Goal: Task Accomplishment & Management: Manage account settings

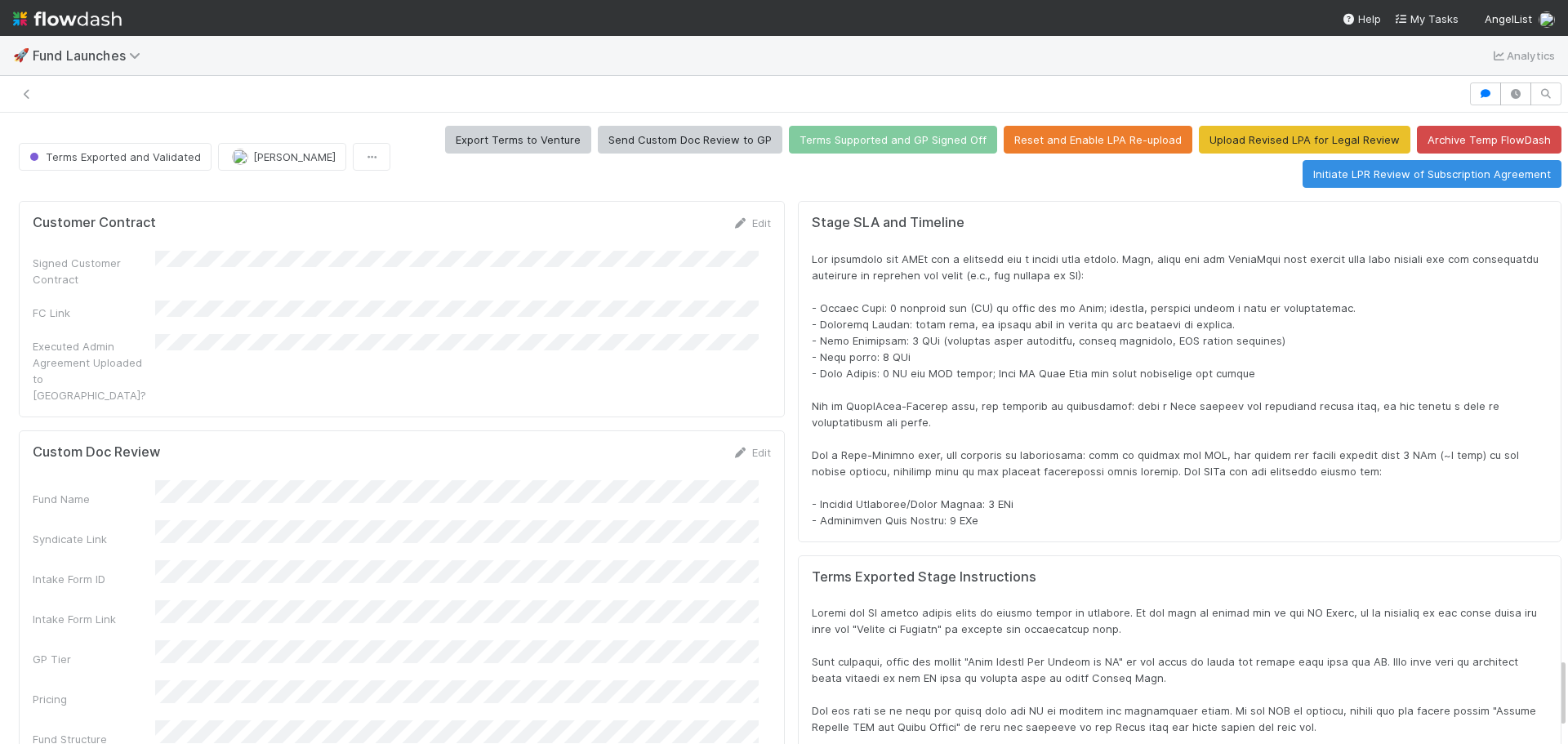
scroll to position [320, 1478]
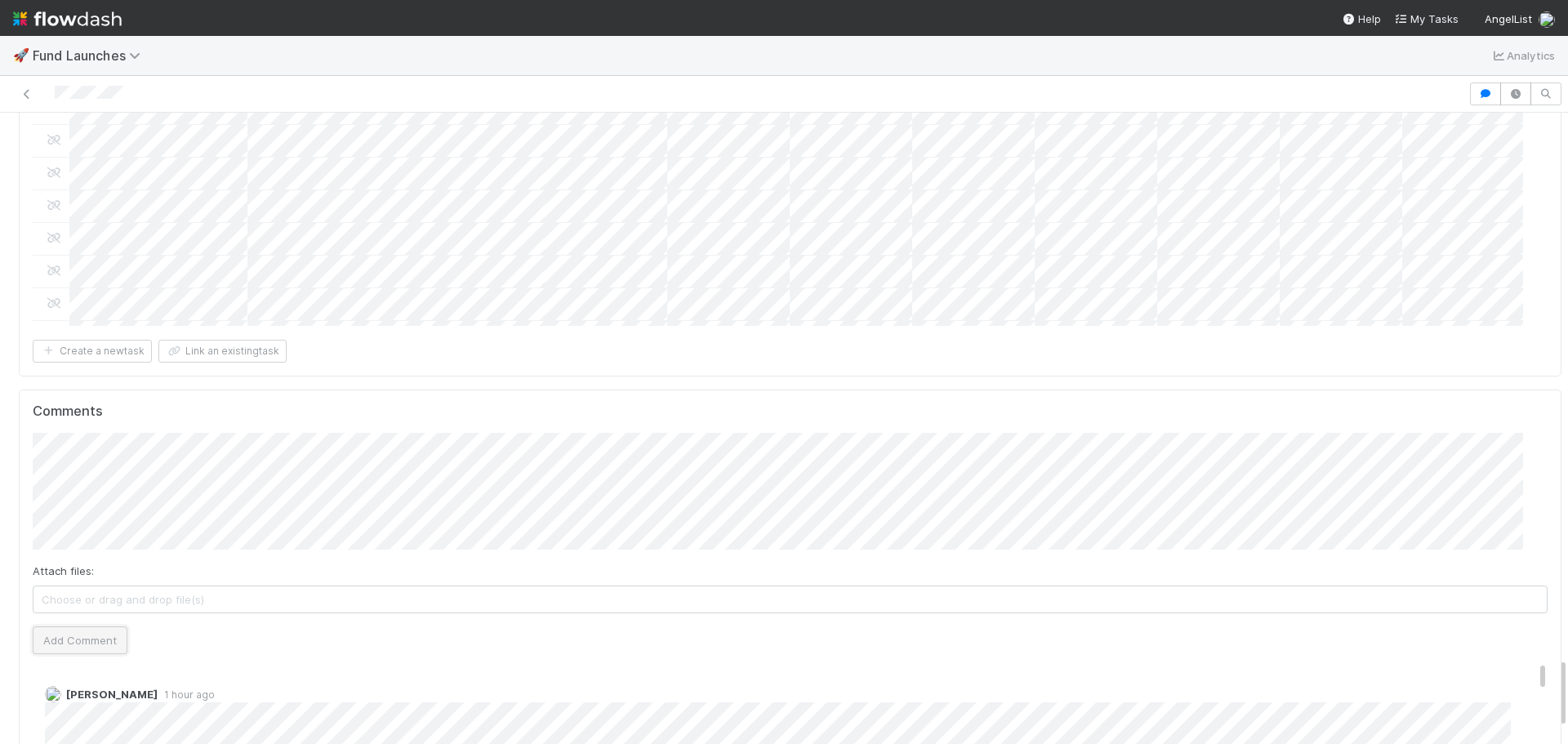
click at [60, 627] on button "Add Comment" at bounding box center [79, 640] width 95 height 28
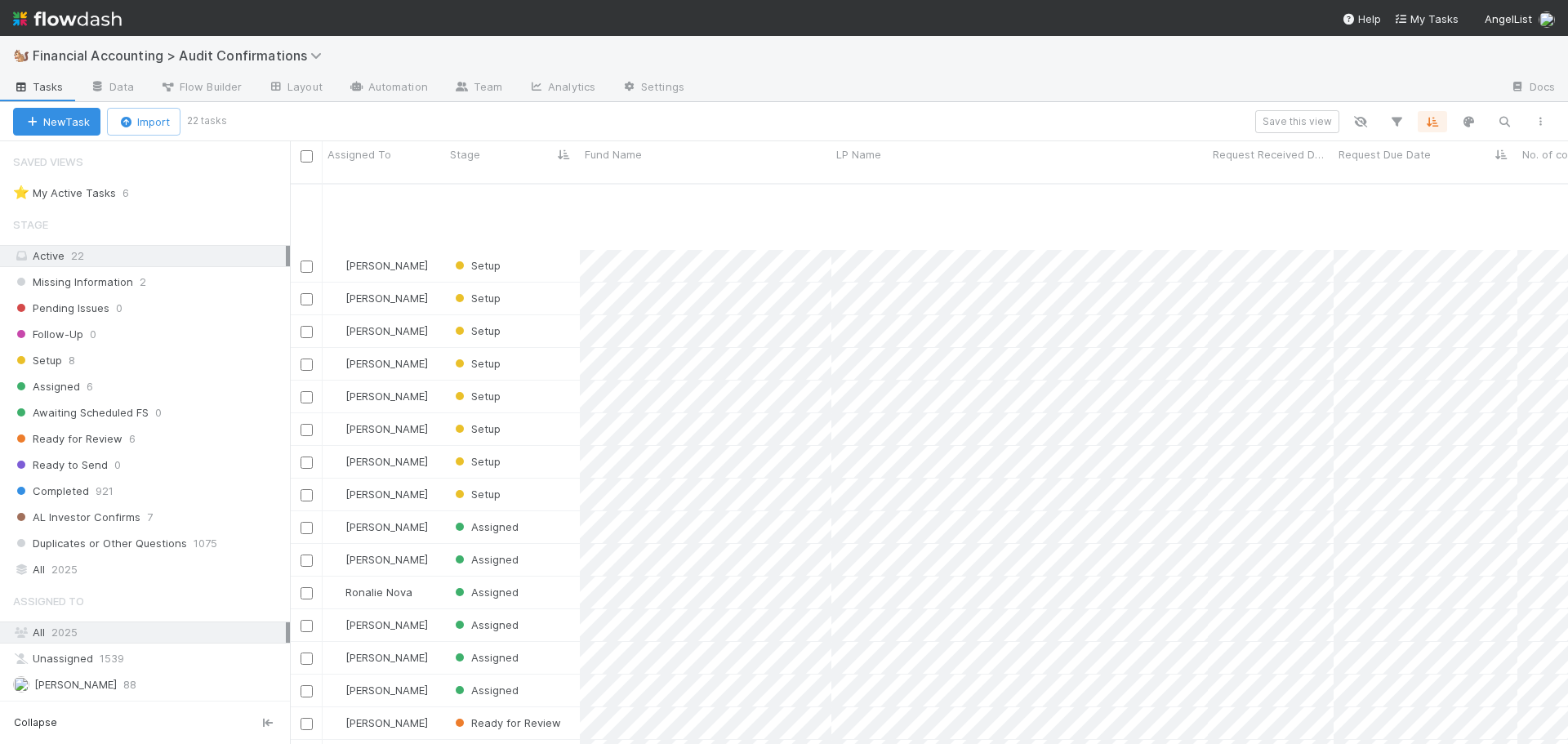
scroll to position [562, 1266]
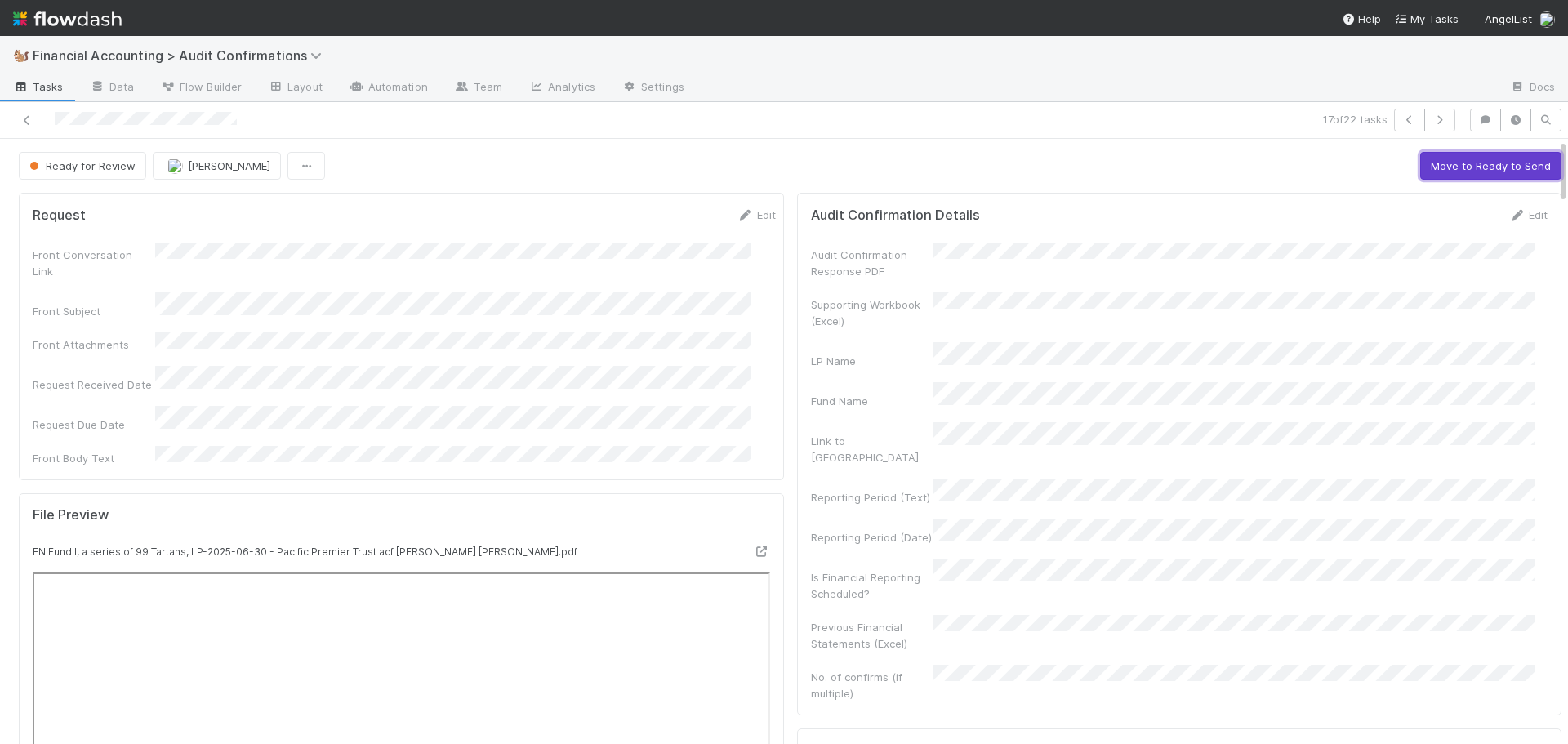
click at [1443, 167] on button "Move to Ready to Send" at bounding box center [1490, 165] width 141 height 28
click at [1350, 168] on button "Draft Response" at bounding box center [1382, 165] width 102 height 28
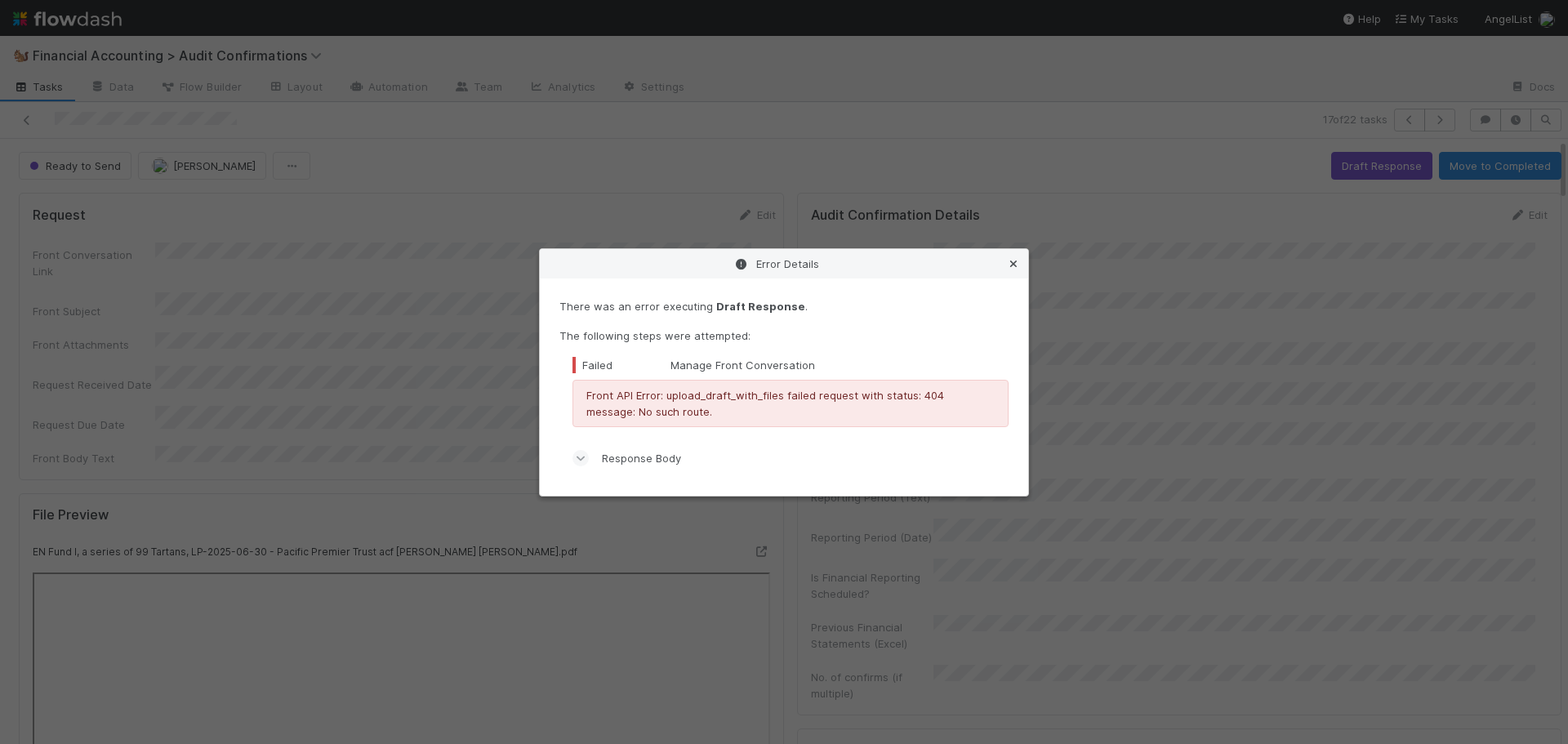
click at [1013, 262] on icon at bounding box center [1014, 263] width 17 height 10
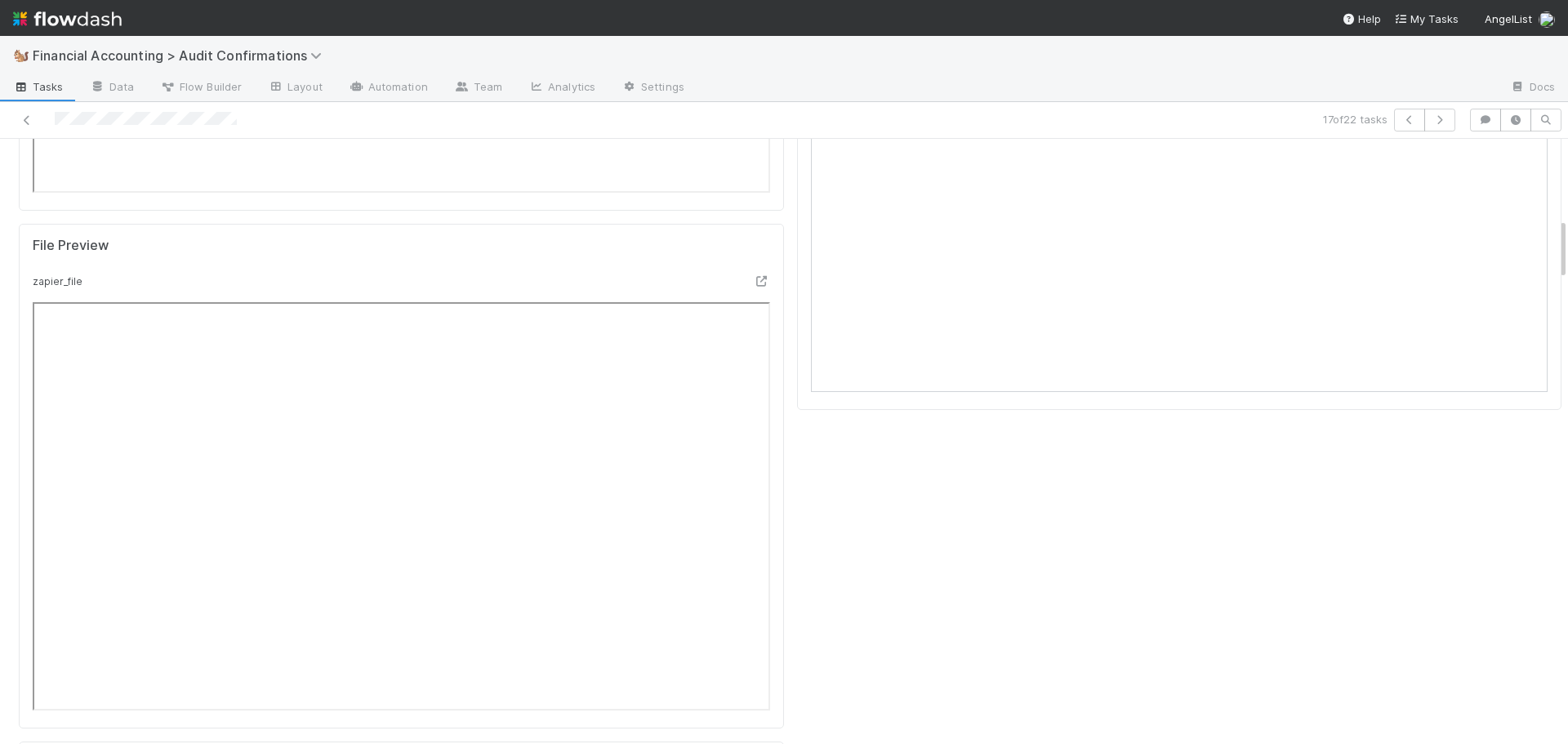
scroll to position [899, 0]
click at [798, 318] on div "Audit Confirmation Details Edit Audit Confirmation Response PDF Supporting Work…" at bounding box center [1180, 161] width 779 height 1747
click at [754, 411] on icon at bounding box center [762, 416] width 17 height 10
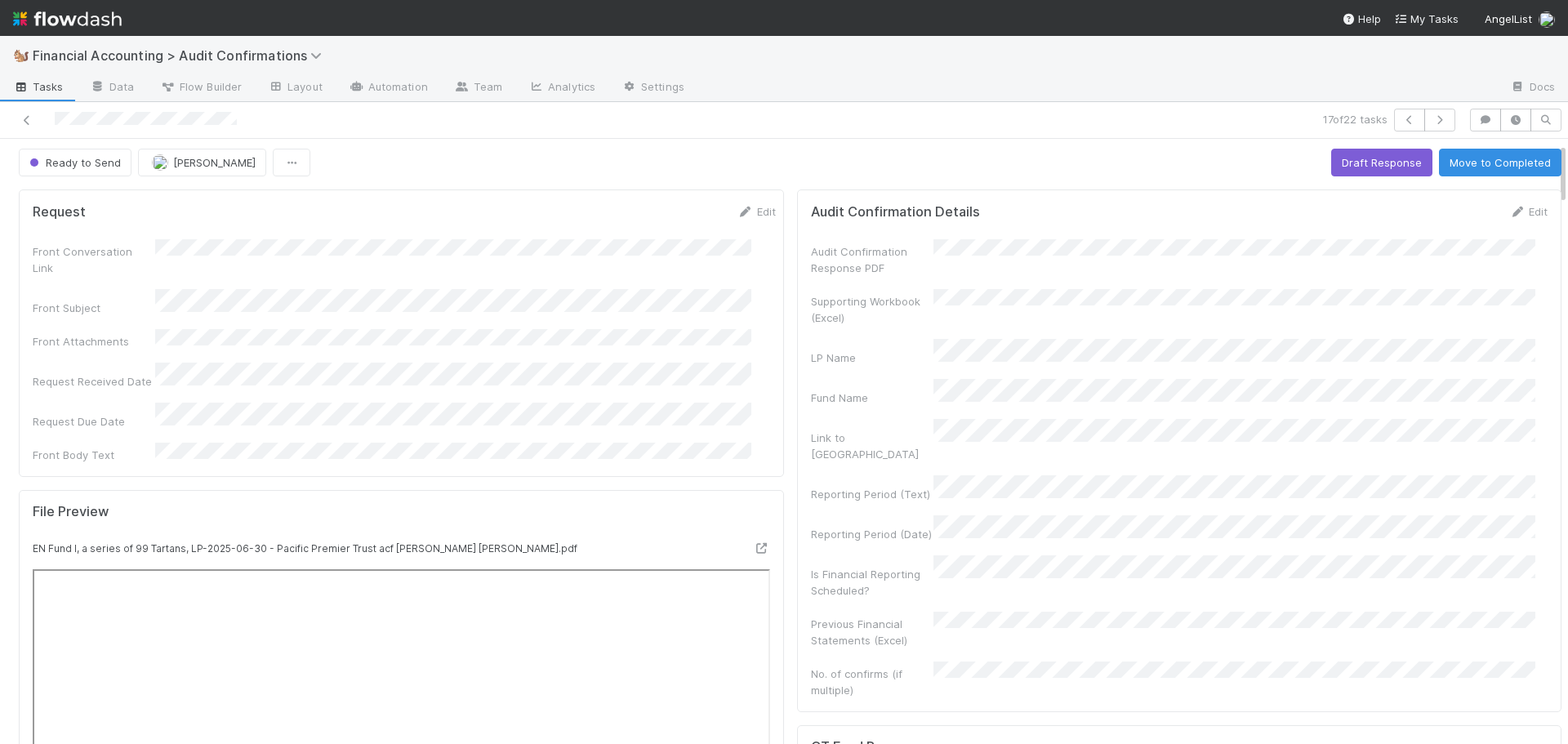
scroll to position [0, 0]
click at [748, 213] on link "Edit" at bounding box center [757, 214] width 39 height 13
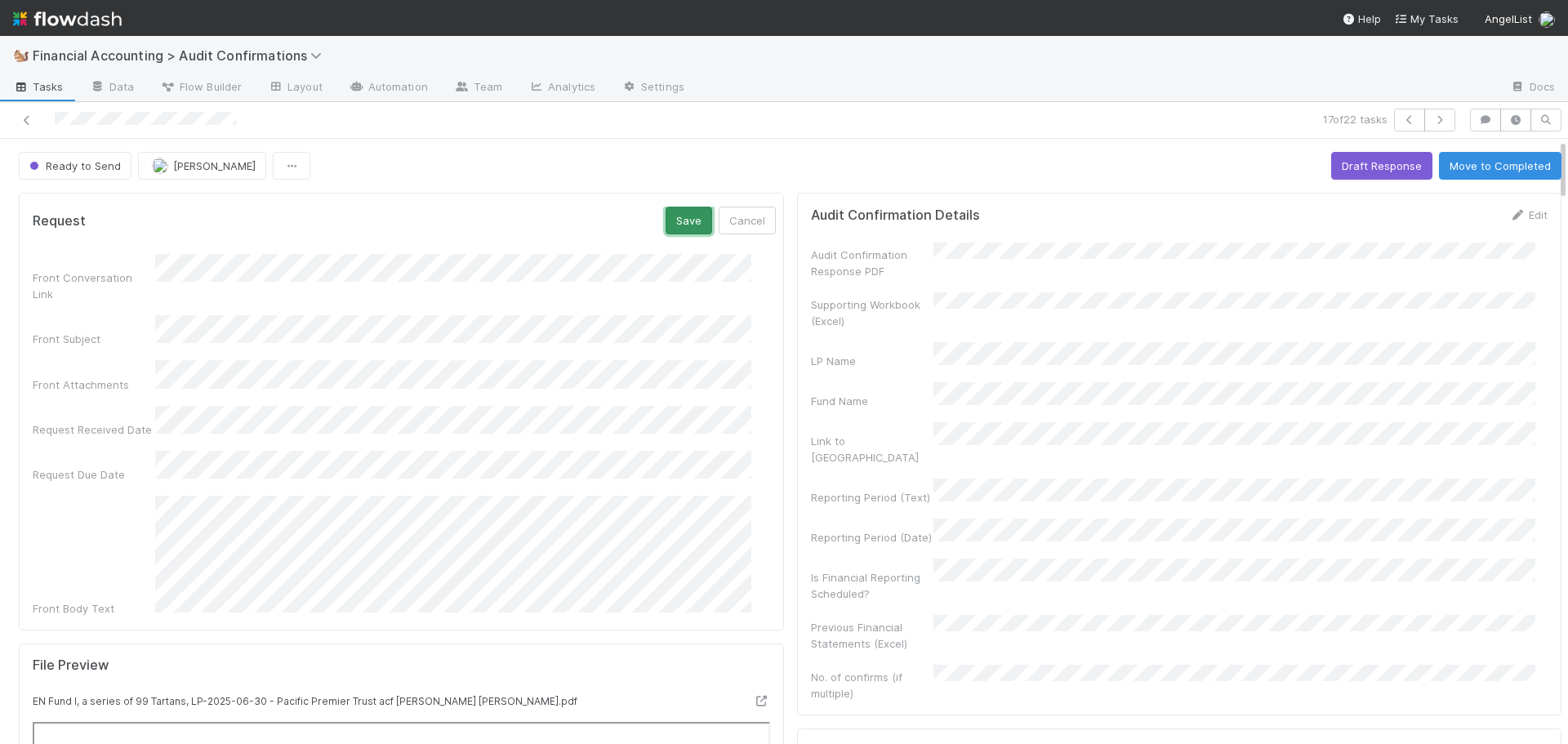
click at [674, 215] on button "Save" at bounding box center [689, 221] width 46 height 28
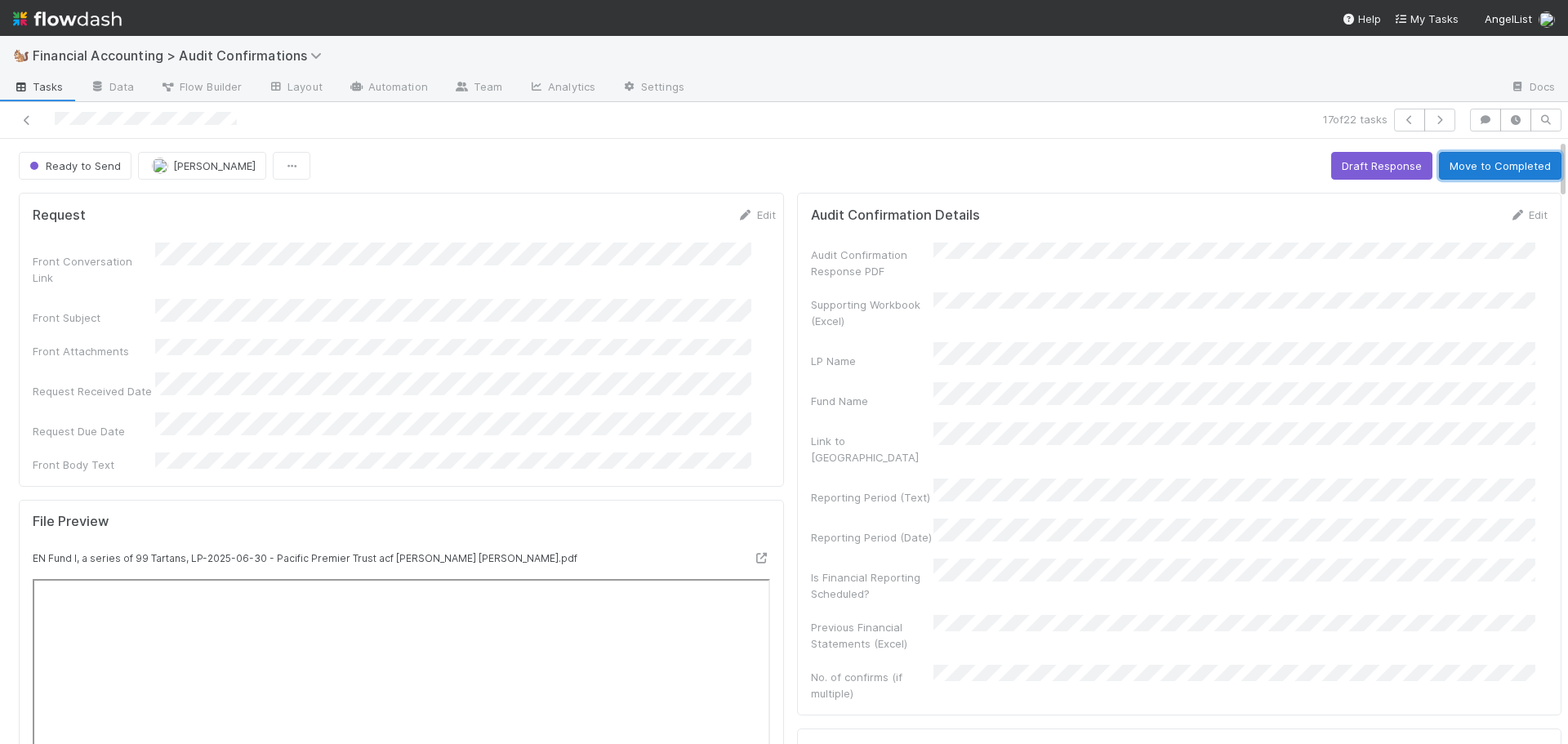
click at [1453, 169] on button "Move to Completed" at bounding box center [1501, 165] width 123 height 28
click at [179, 177] on button "[PERSON_NAME]" at bounding box center [183, 165] width 128 height 28
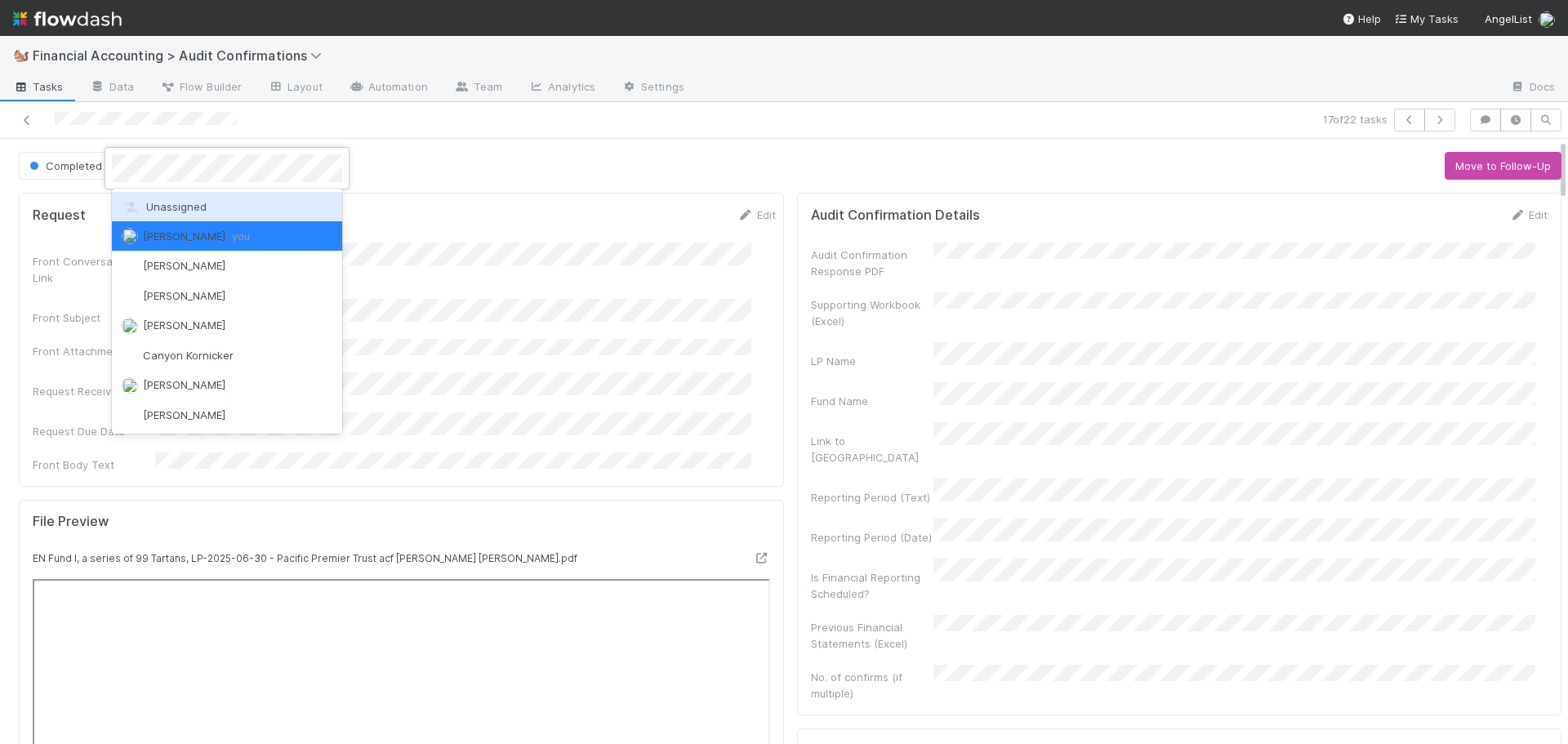
click at [175, 204] on span "Unassigned" at bounding box center [164, 207] width 85 height 13
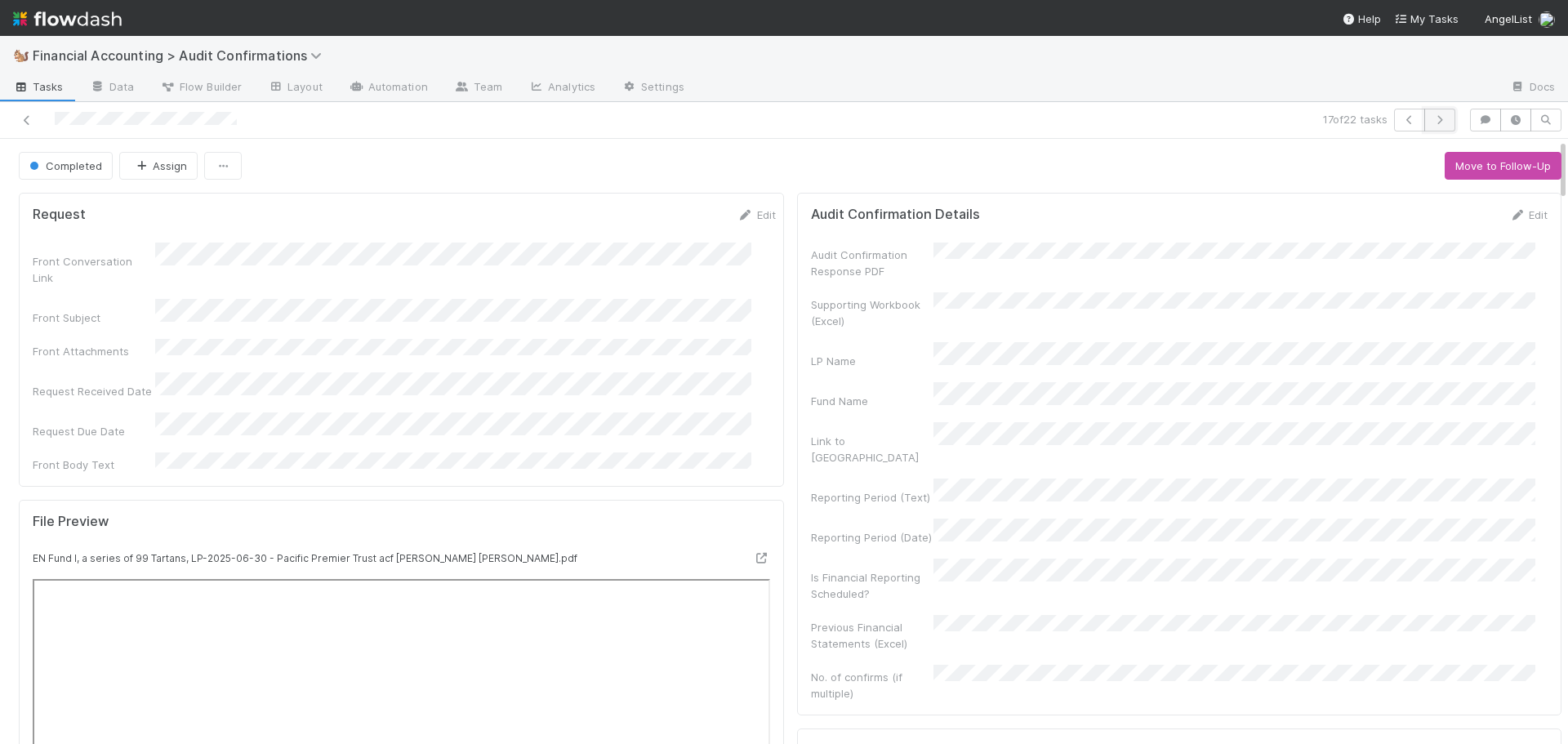
click at [1432, 117] on icon "button" at bounding box center [1440, 120] width 17 height 10
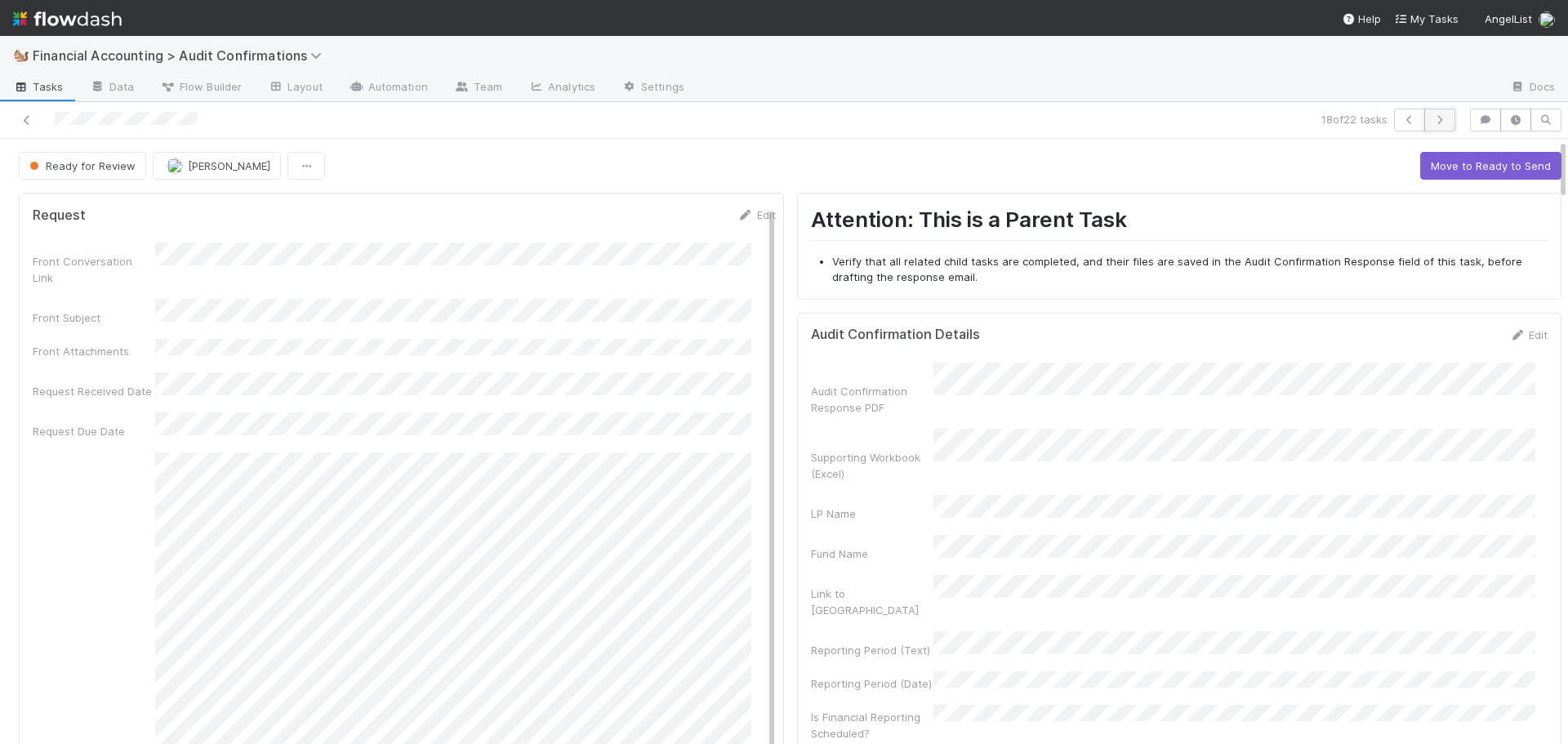
click at [1427, 125] on button "button" at bounding box center [1440, 120] width 31 height 23
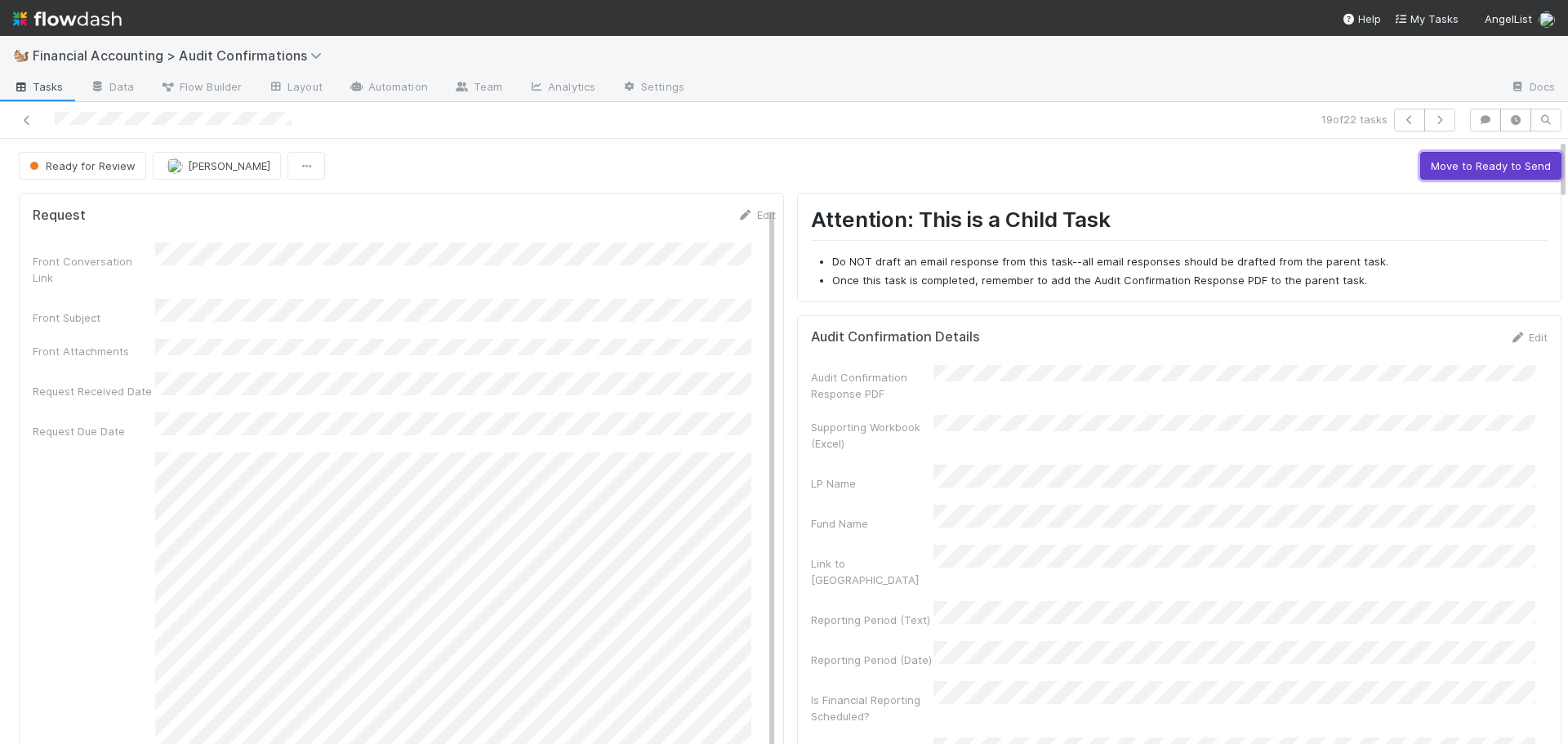
click at [1420, 163] on button "Move to Ready to Send" at bounding box center [1490, 165] width 141 height 28
click at [1450, 165] on button "Move to Completed" at bounding box center [1501, 165] width 123 height 28
click at [188, 164] on span "[PERSON_NAME]" at bounding box center [213, 165] width 82 height 13
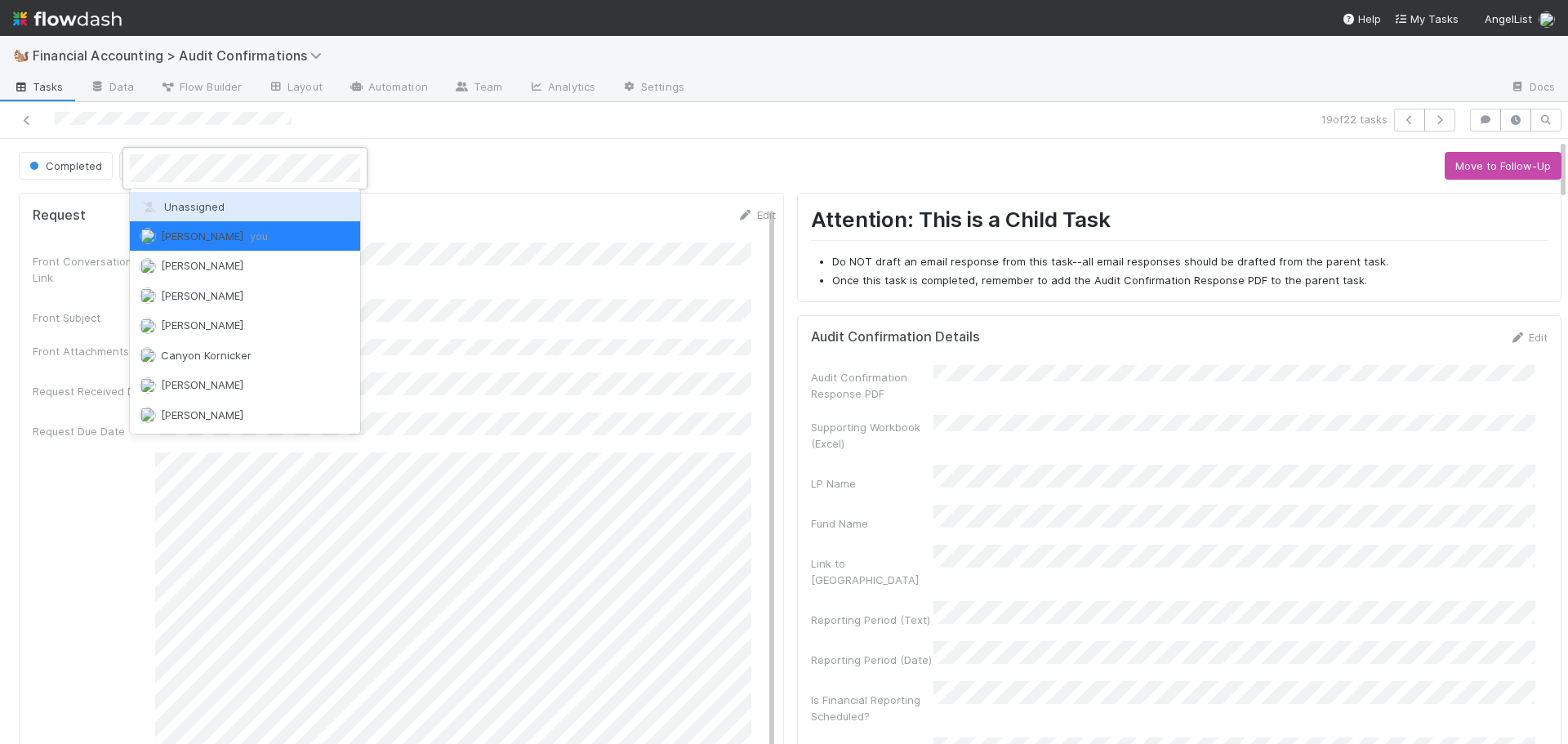
click at [185, 201] on span "Unassigned" at bounding box center [182, 207] width 85 height 13
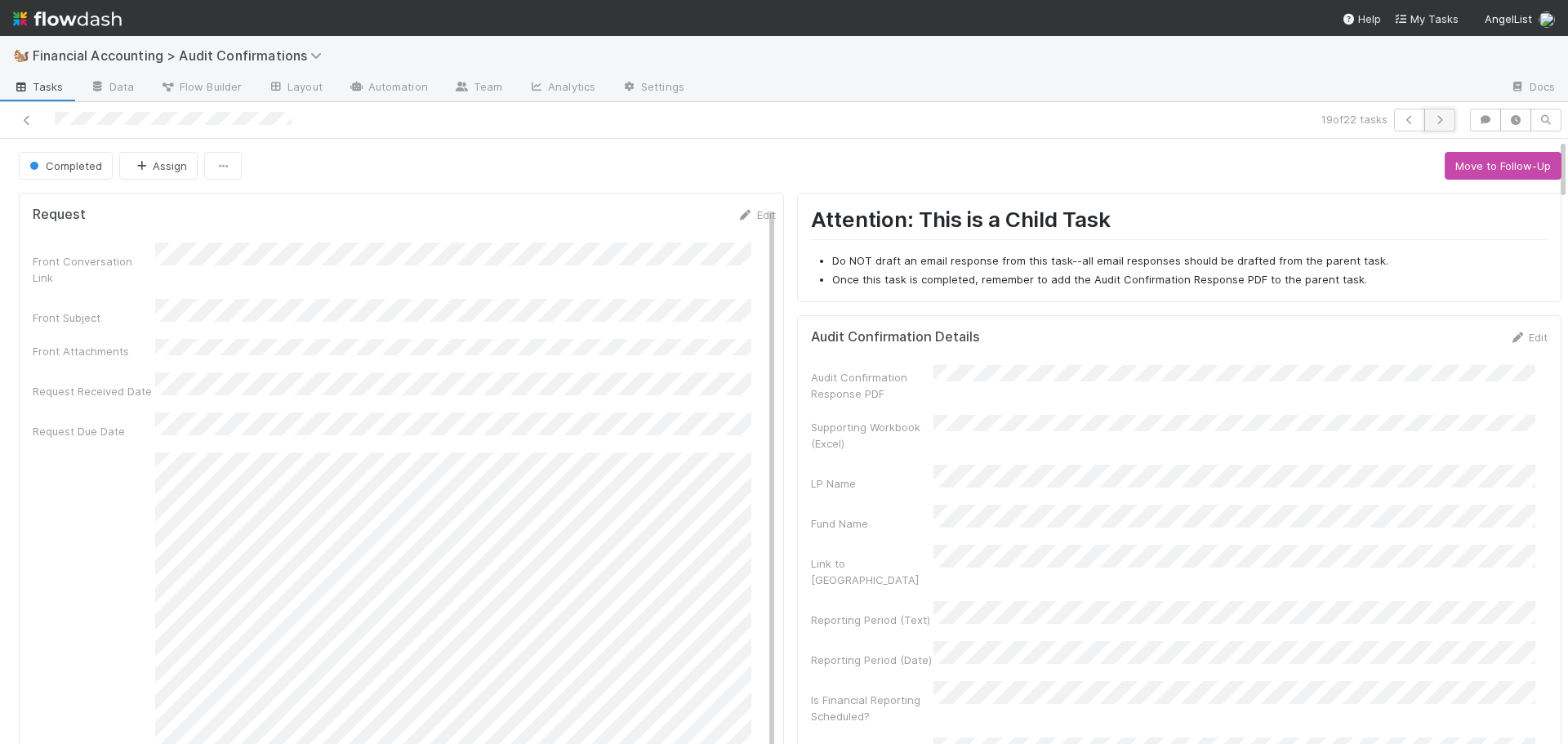
click at [1438, 123] on button "button" at bounding box center [1440, 120] width 31 height 23
click at [1420, 158] on button "Move to Ready to Send" at bounding box center [1490, 165] width 141 height 28
click at [1496, 171] on button "Move to Completed" at bounding box center [1501, 165] width 123 height 28
click at [191, 167] on span "[PERSON_NAME]" at bounding box center [213, 165] width 82 height 13
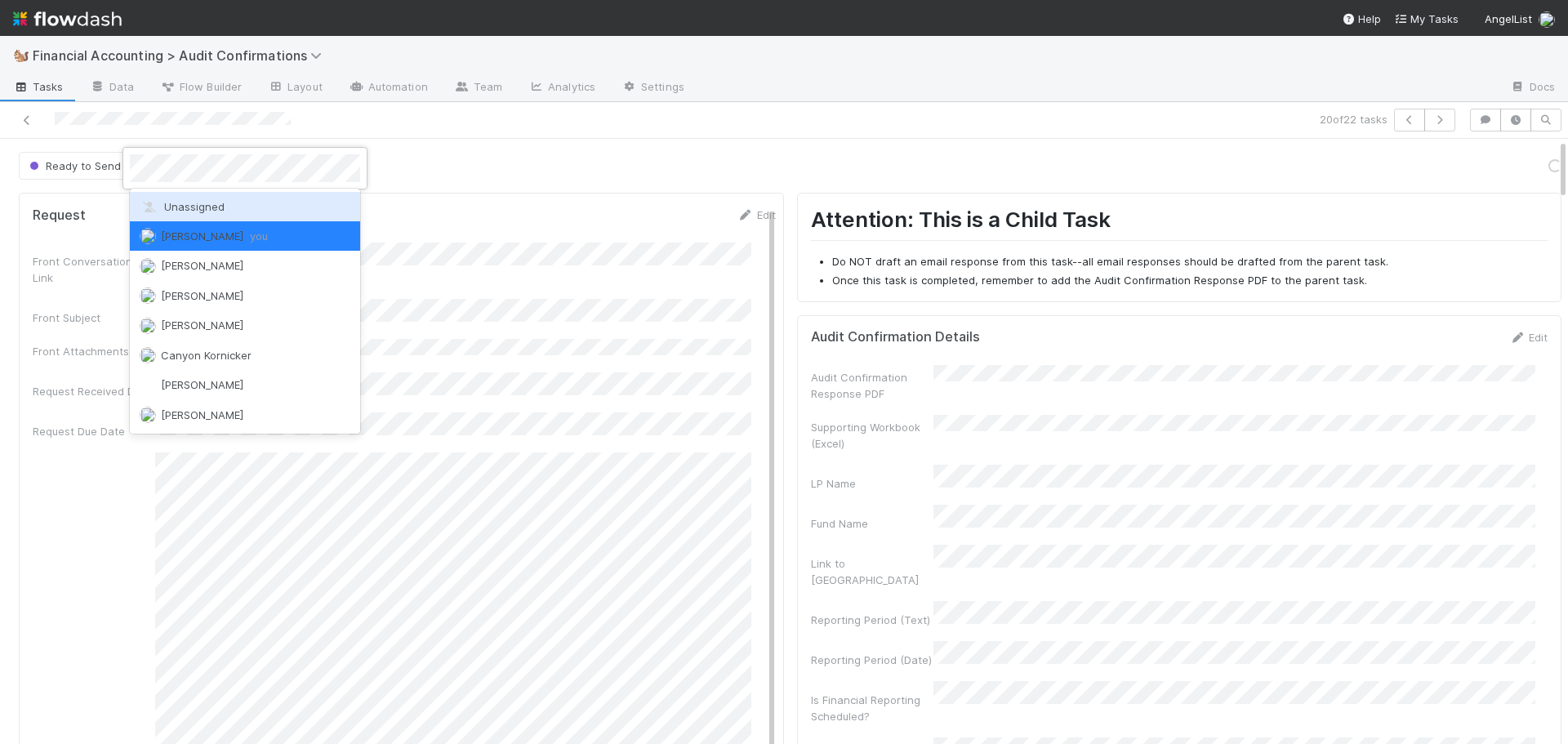
click at [187, 201] on span "Unassigned" at bounding box center [182, 207] width 85 height 13
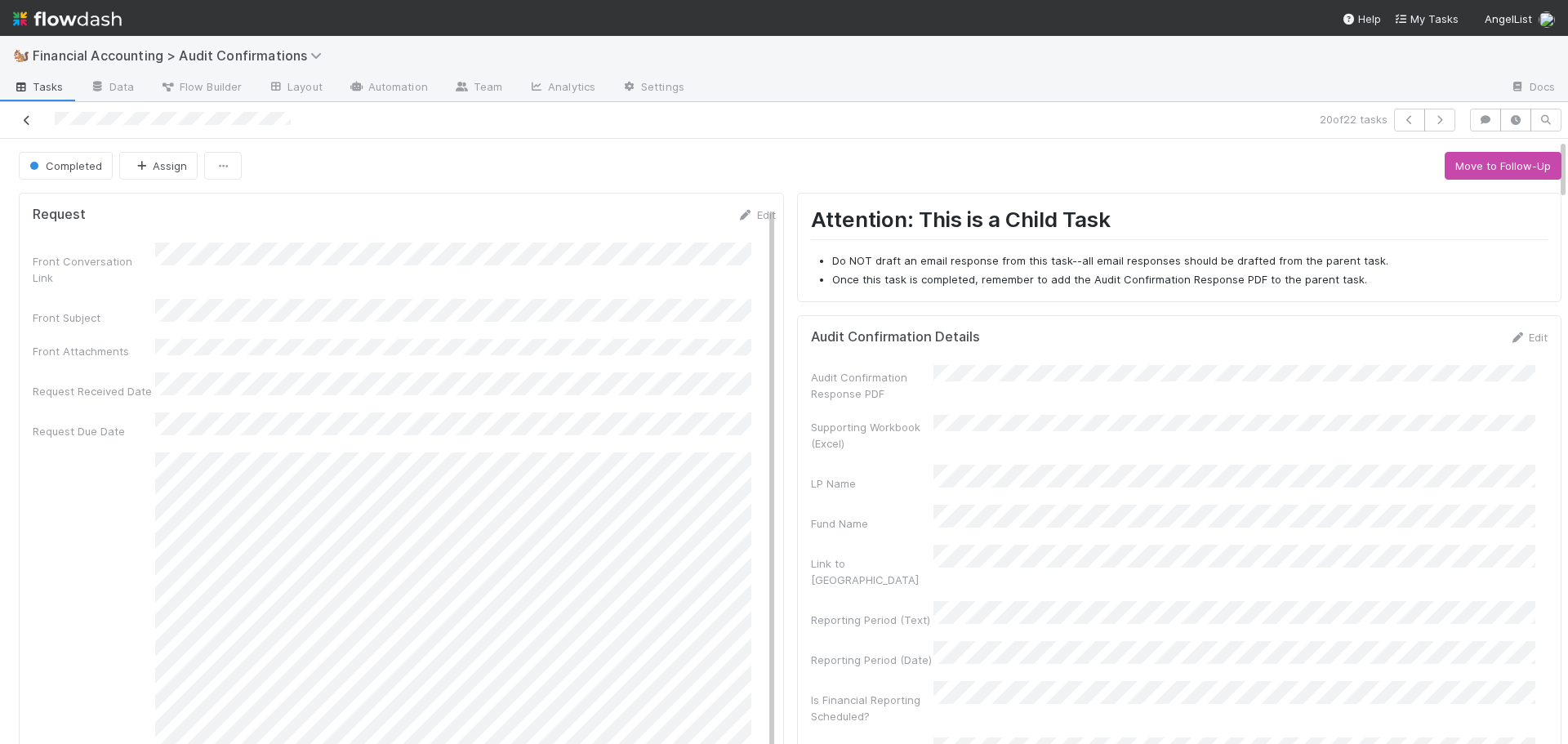
click at [20, 119] on icon at bounding box center [27, 120] width 17 height 10
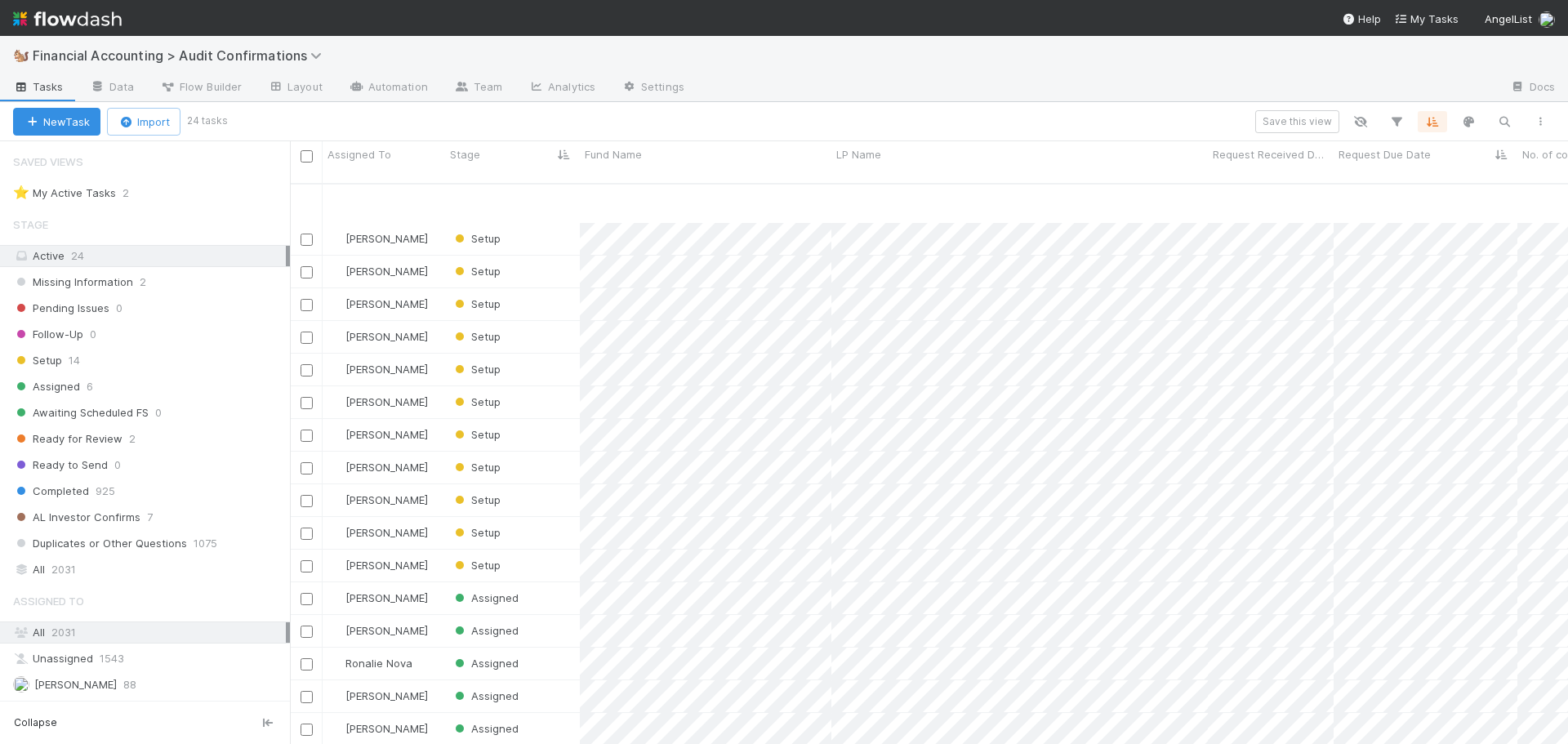
scroll to position [223, 0]
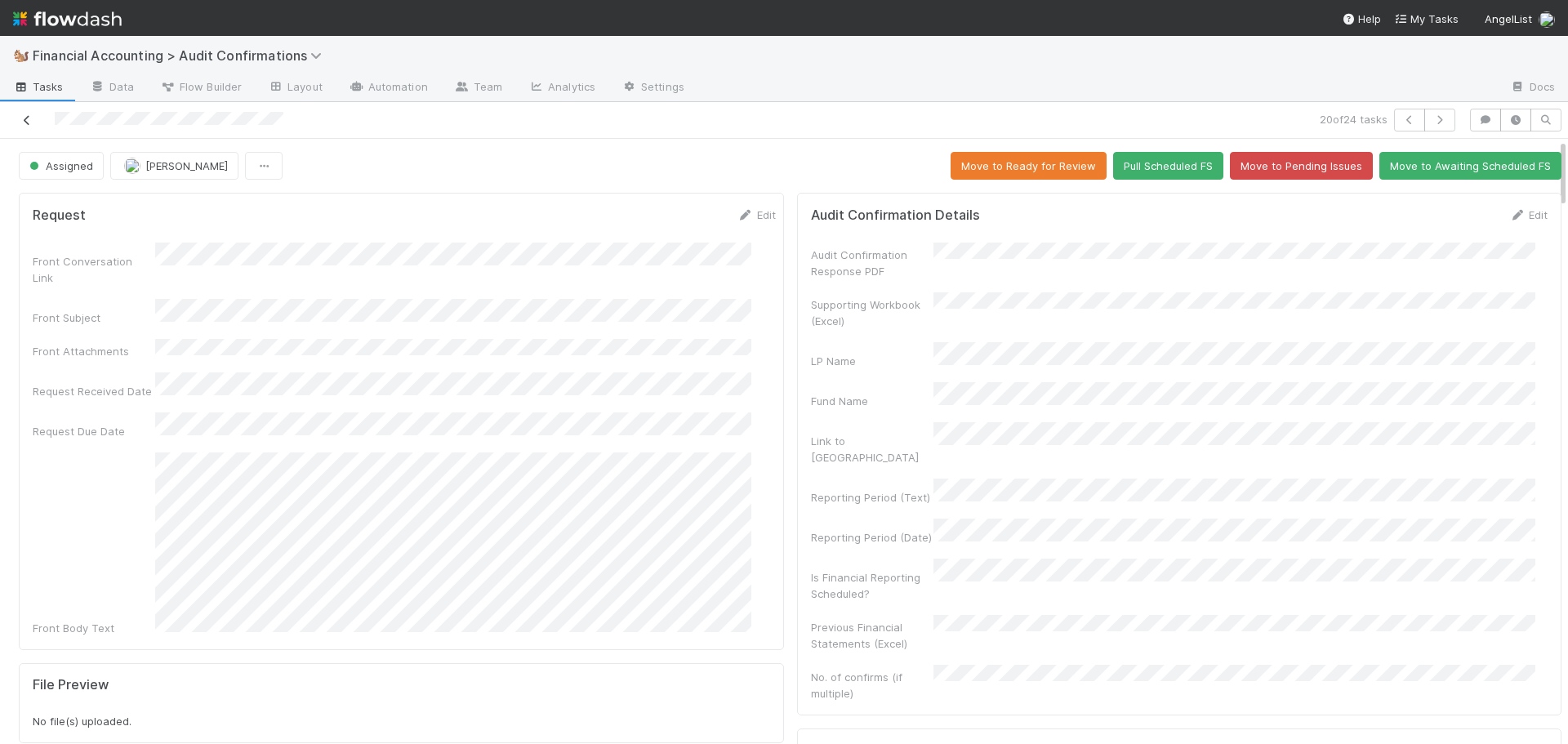
click at [24, 117] on icon at bounding box center [27, 120] width 17 height 10
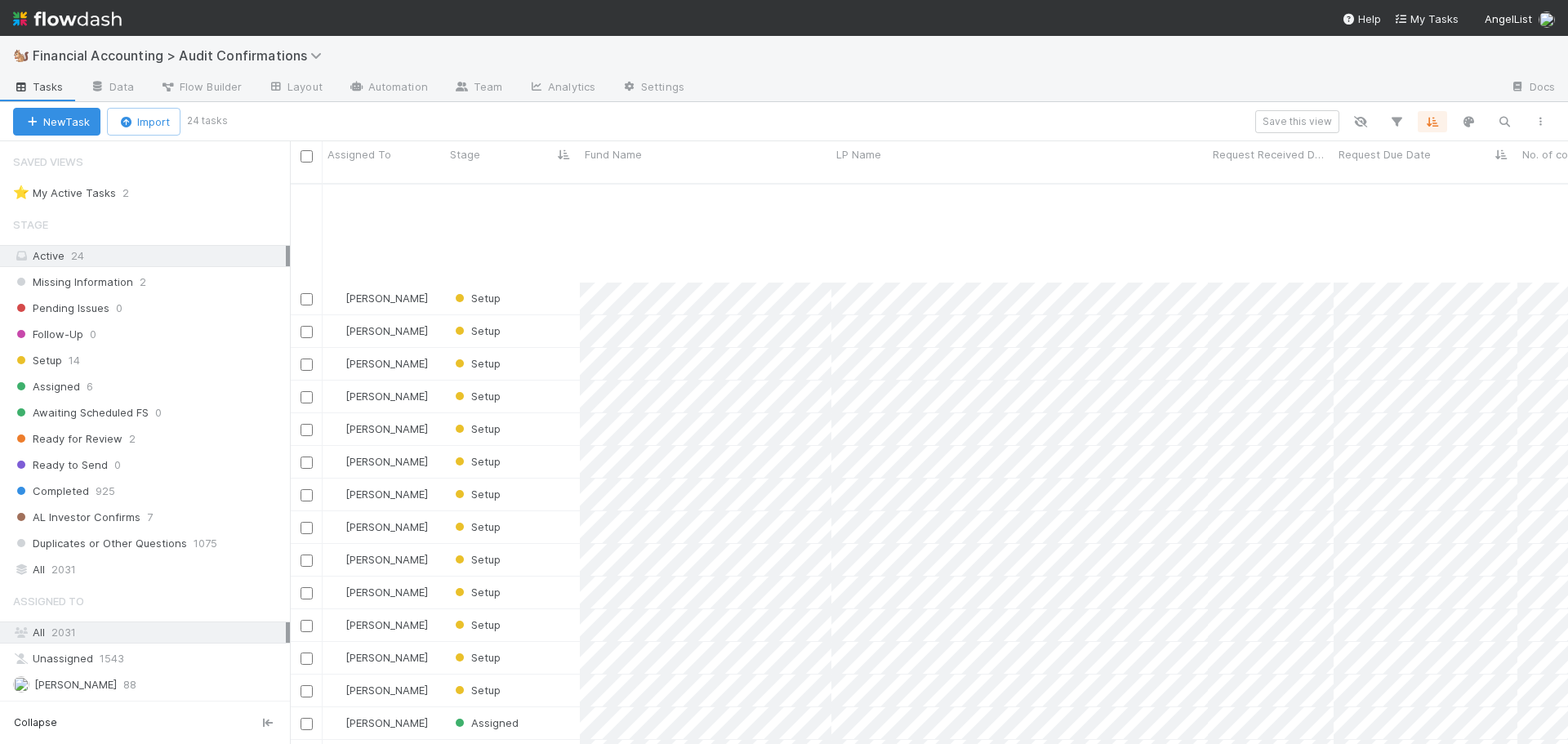
scroll to position [223, 0]
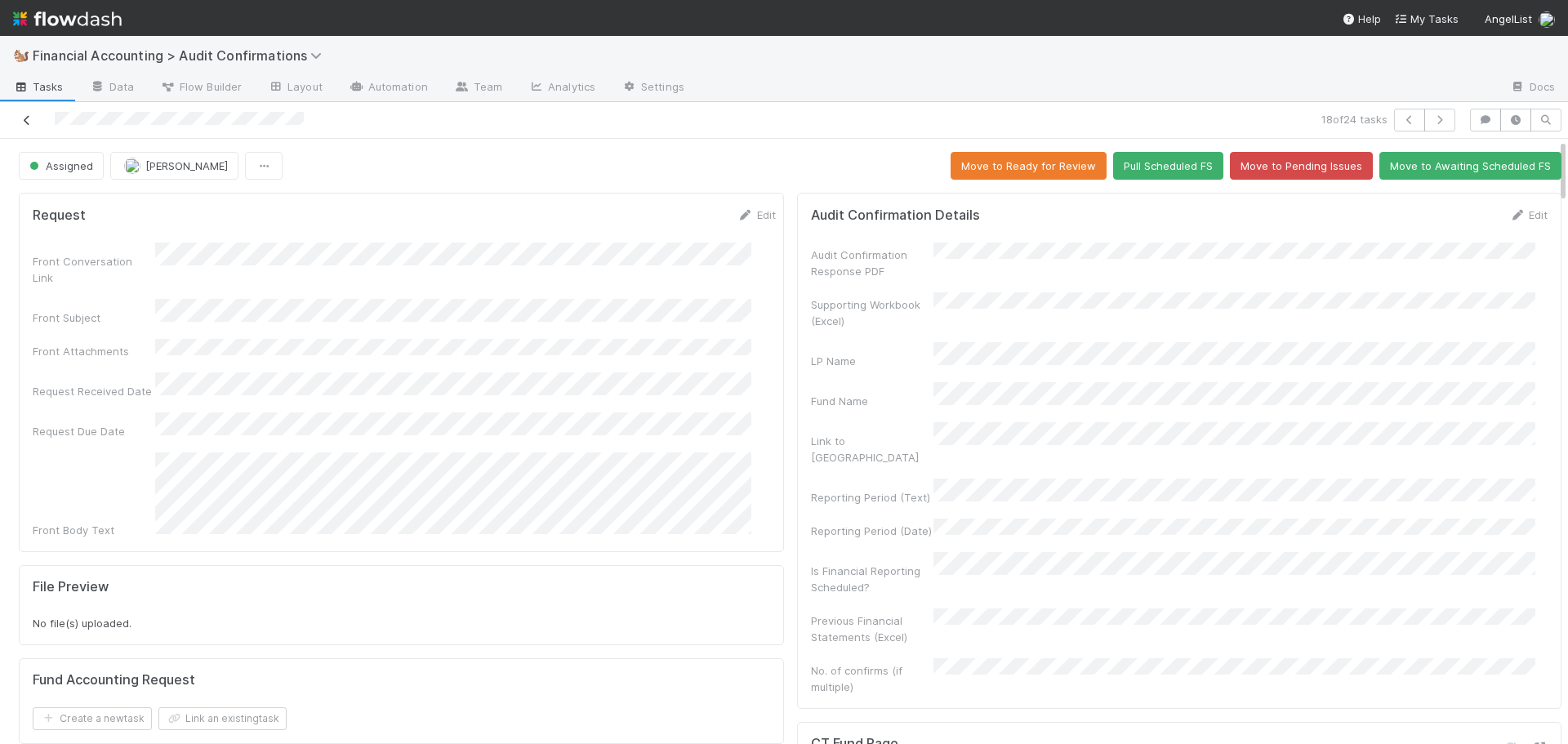
click at [23, 124] on icon at bounding box center [27, 120] width 17 height 10
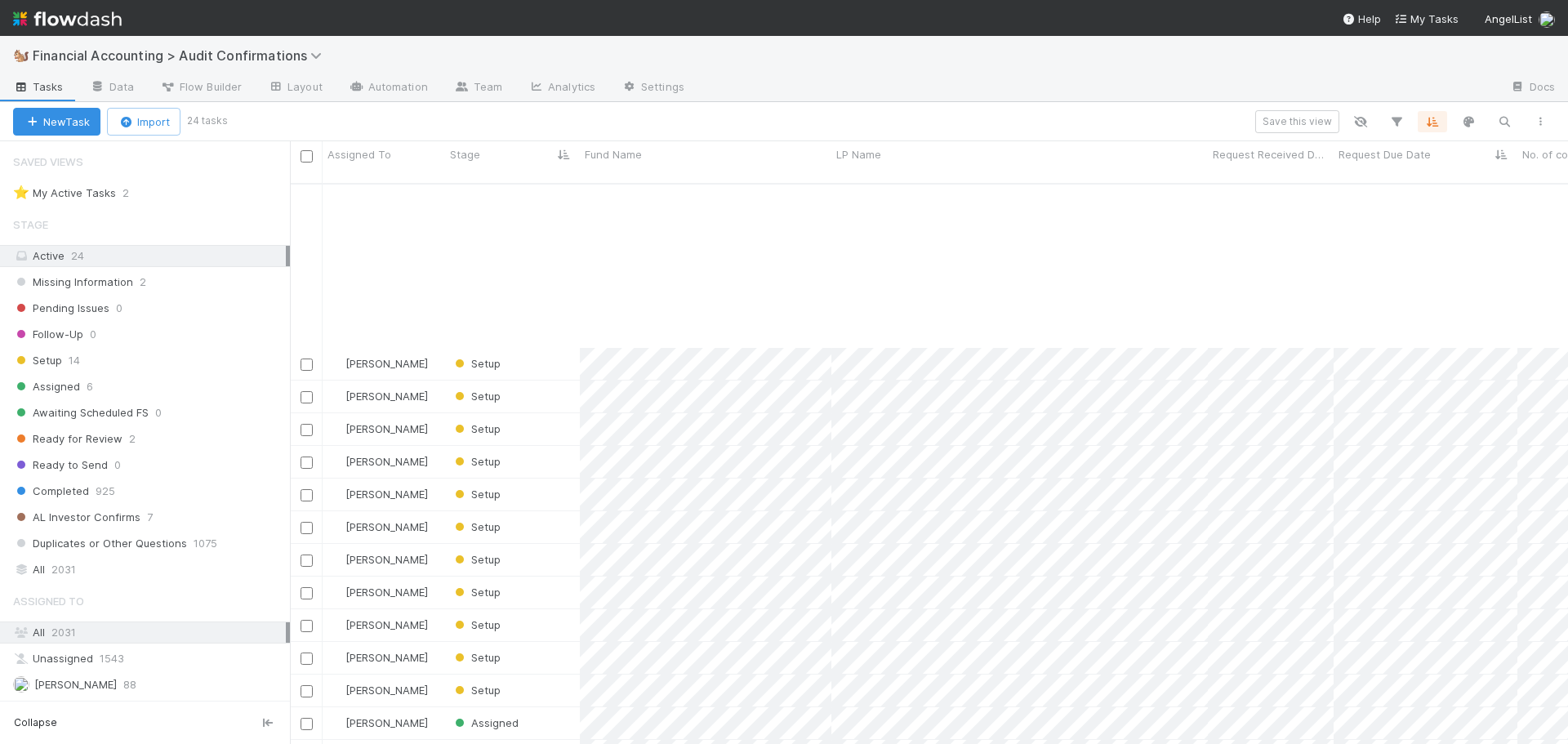
scroll to position [223, 0]
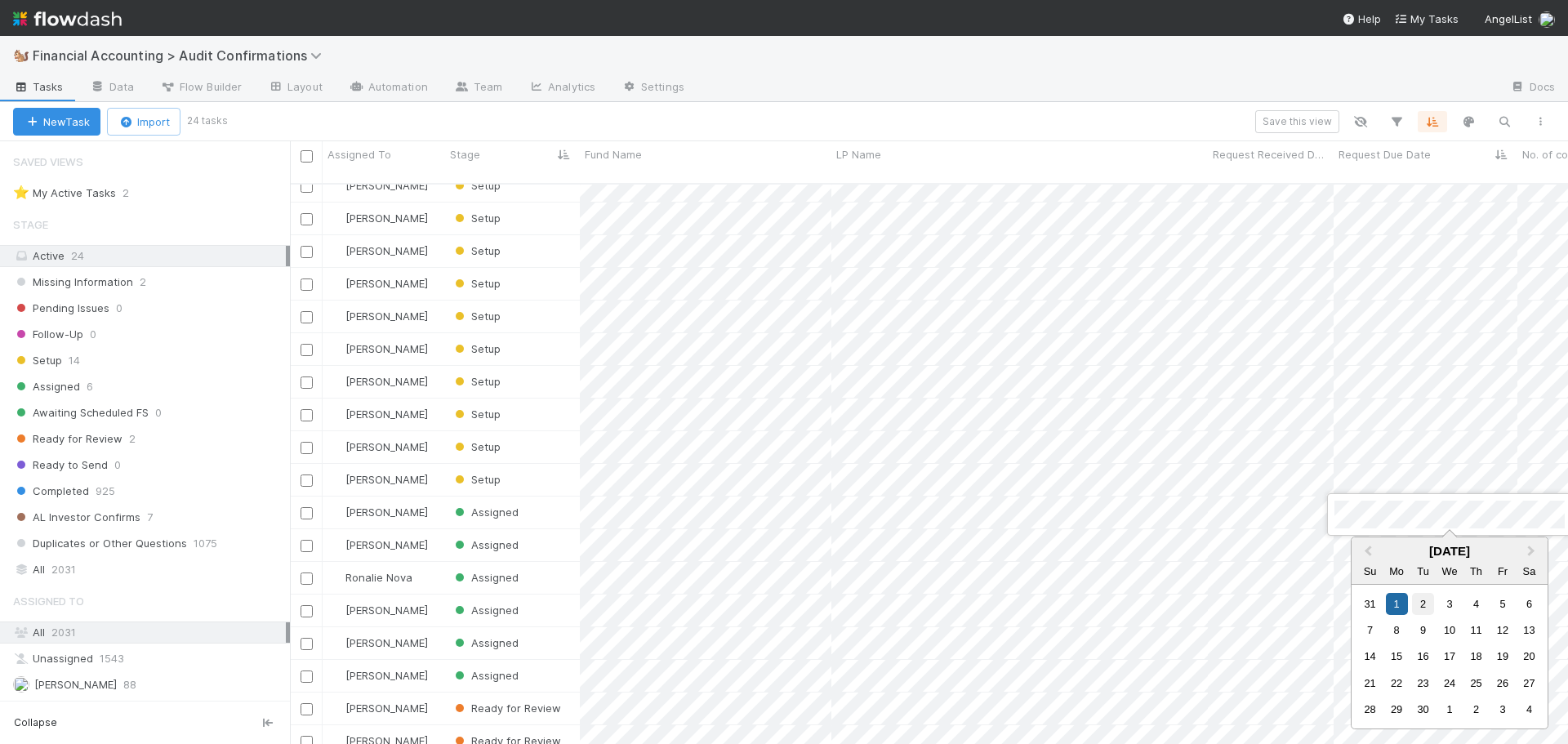
click at [1416, 604] on div "2" at bounding box center [1424, 604] width 22 height 22
click at [1362, 543] on div at bounding box center [784, 372] width 1568 height 744
click at [1423, 604] on div "2" at bounding box center [1424, 604] width 22 height 22
click at [1364, 63] on div at bounding box center [784, 372] width 1568 height 744
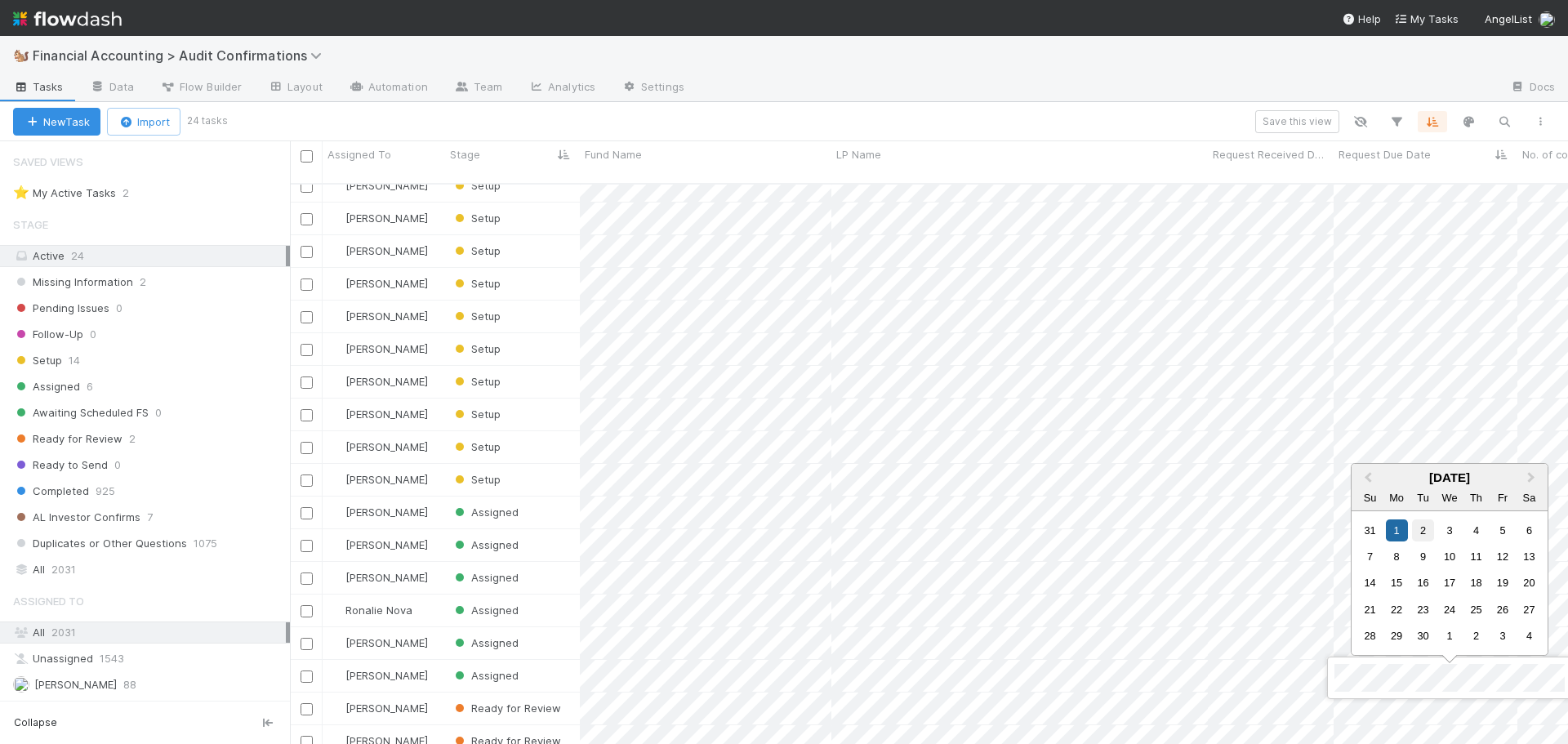
click at [1429, 531] on div "2" at bounding box center [1424, 531] width 22 height 22
click at [1365, 714] on div at bounding box center [784, 372] width 1568 height 744
click at [1413, 525] on div "2" at bounding box center [1424, 531] width 22 height 22
click at [1293, 86] on div at bounding box center [784, 372] width 1568 height 744
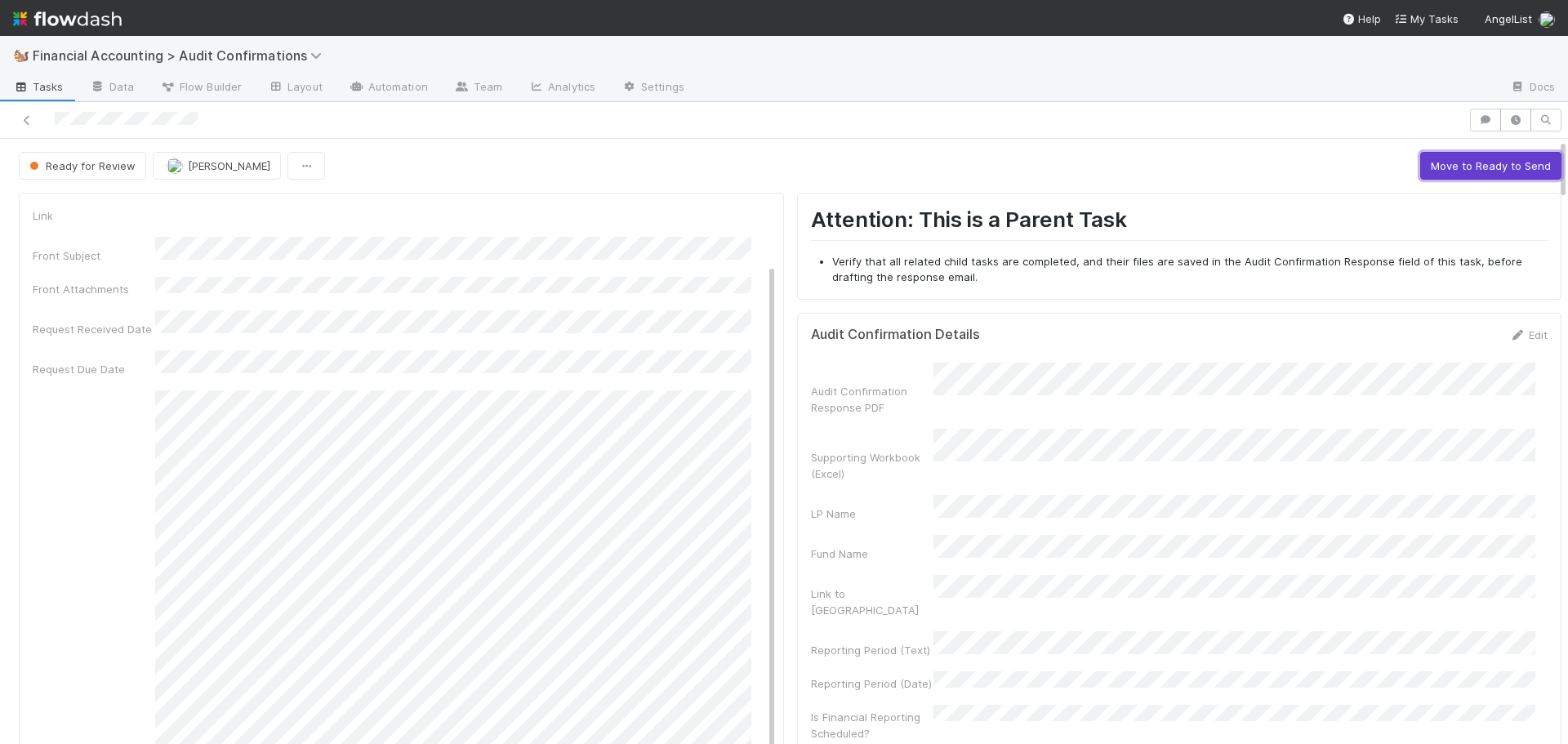
click at [1457, 173] on button "Move to Ready to Send" at bounding box center [1490, 165] width 141 height 28
click at [1345, 172] on button "Draft Response" at bounding box center [1382, 165] width 102 height 28
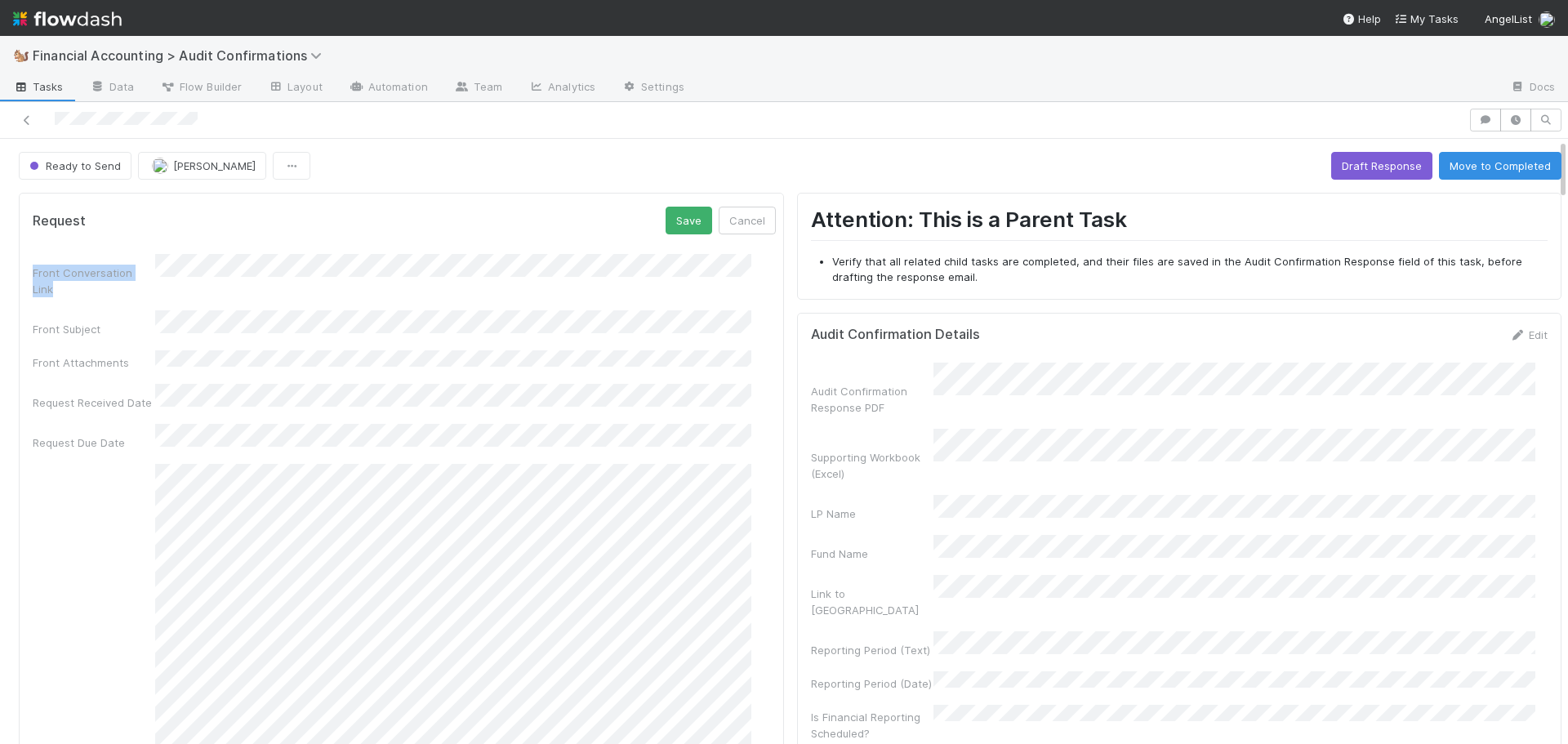
click at [424, 231] on div "Request Save Cancel" at bounding box center [404, 221] width 744 height 28
click at [731, 223] on button "Cancel" at bounding box center [748, 221] width 57 height 28
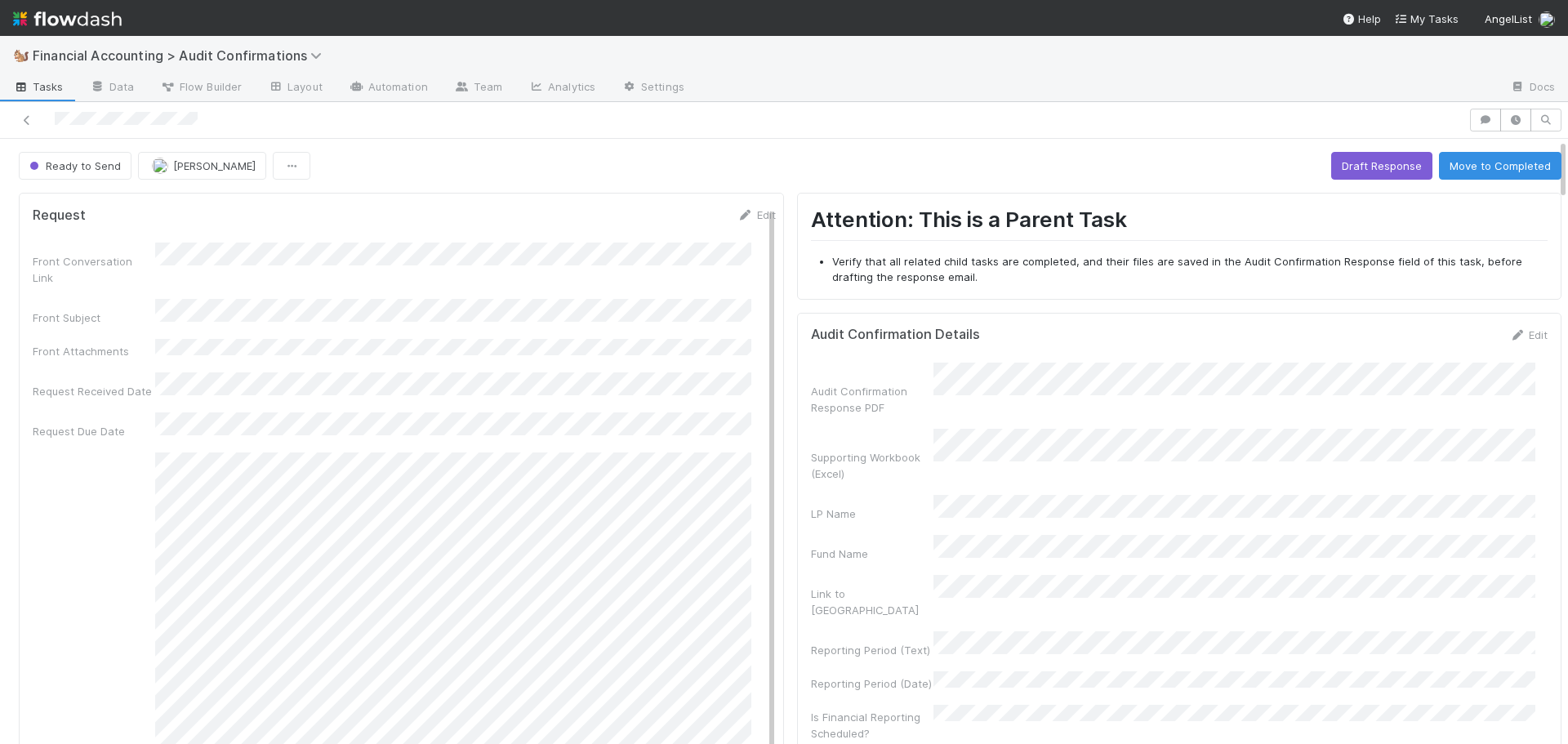
click at [495, 152] on div "Ready to Send Don Walker Draft Response Move to Completed" at bounding box center [790, 165] width 1543 height 28
click at [1440, 176] on button "Move to Completed" at bounding box center [1501, 165] width 123 height 28
drag, startPoint x: 178, startPoint y: 159, endPoint x: 171, endPoint y: 165, distance: 9.2
click at [173, 165] on span "[PERSON_NAME]" at bounding box center [213, 165] width 82 height 13
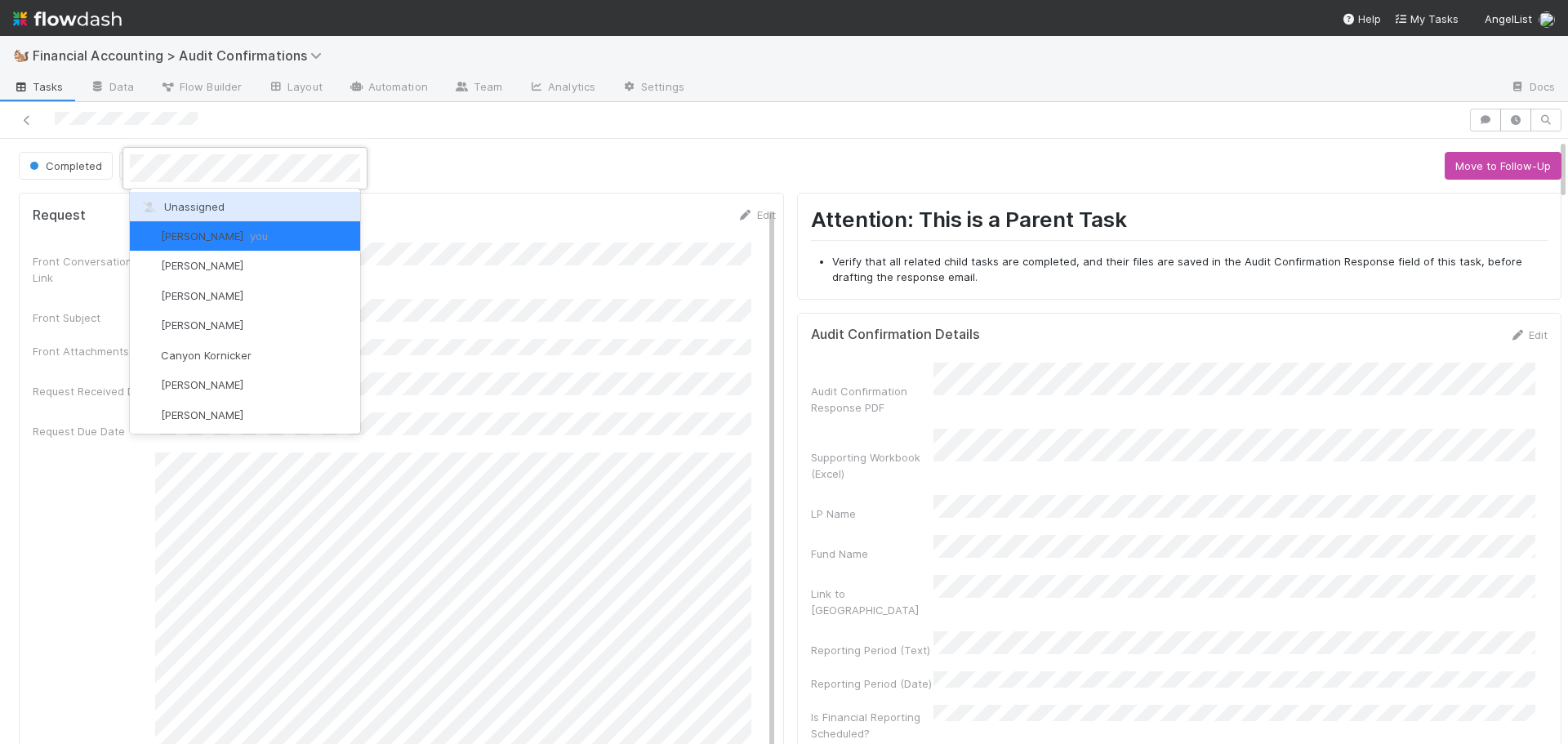
click at [168, 206] on span "Unassigned" at bounding box center [182, 207] width 85 height 13
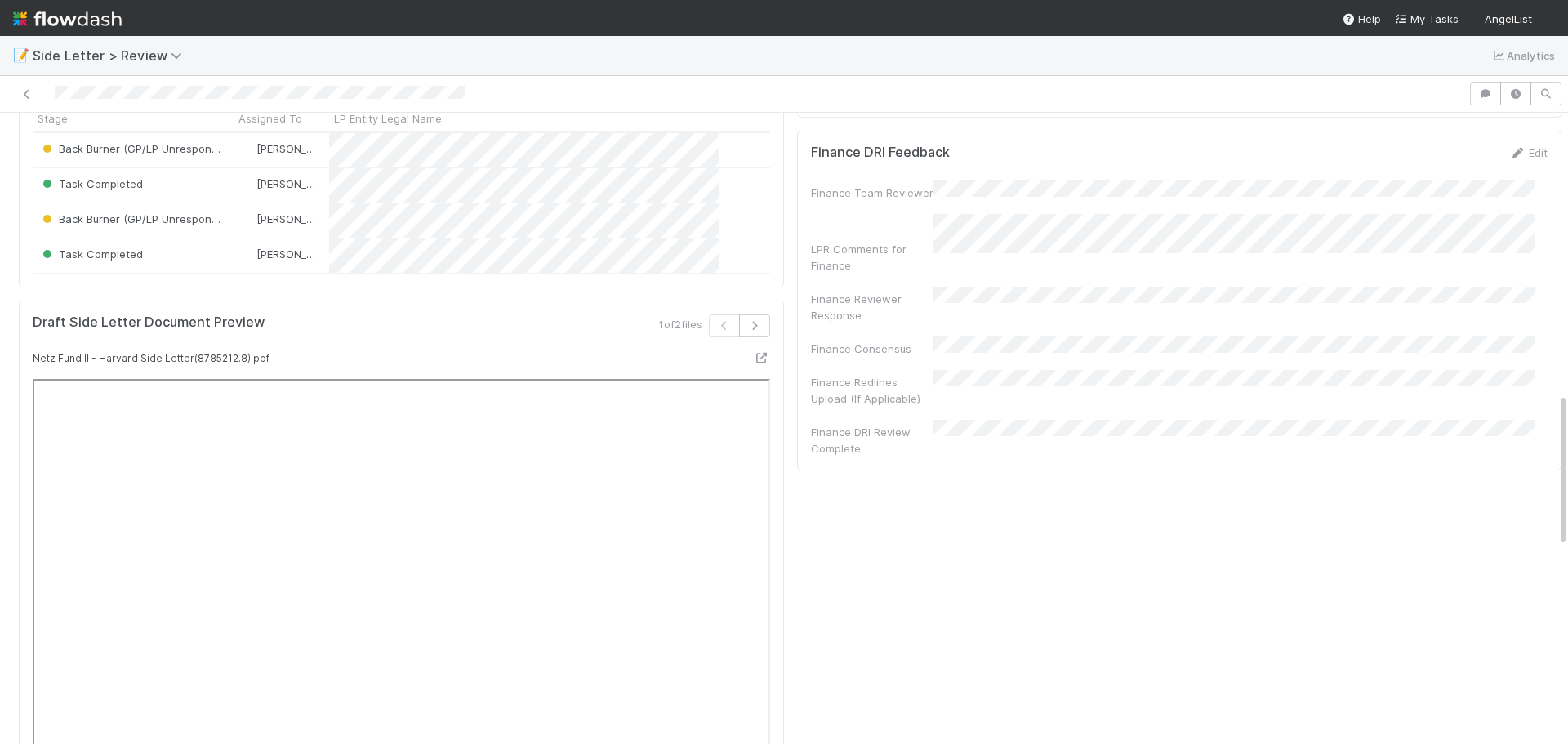
scroll to position [1226, 0]
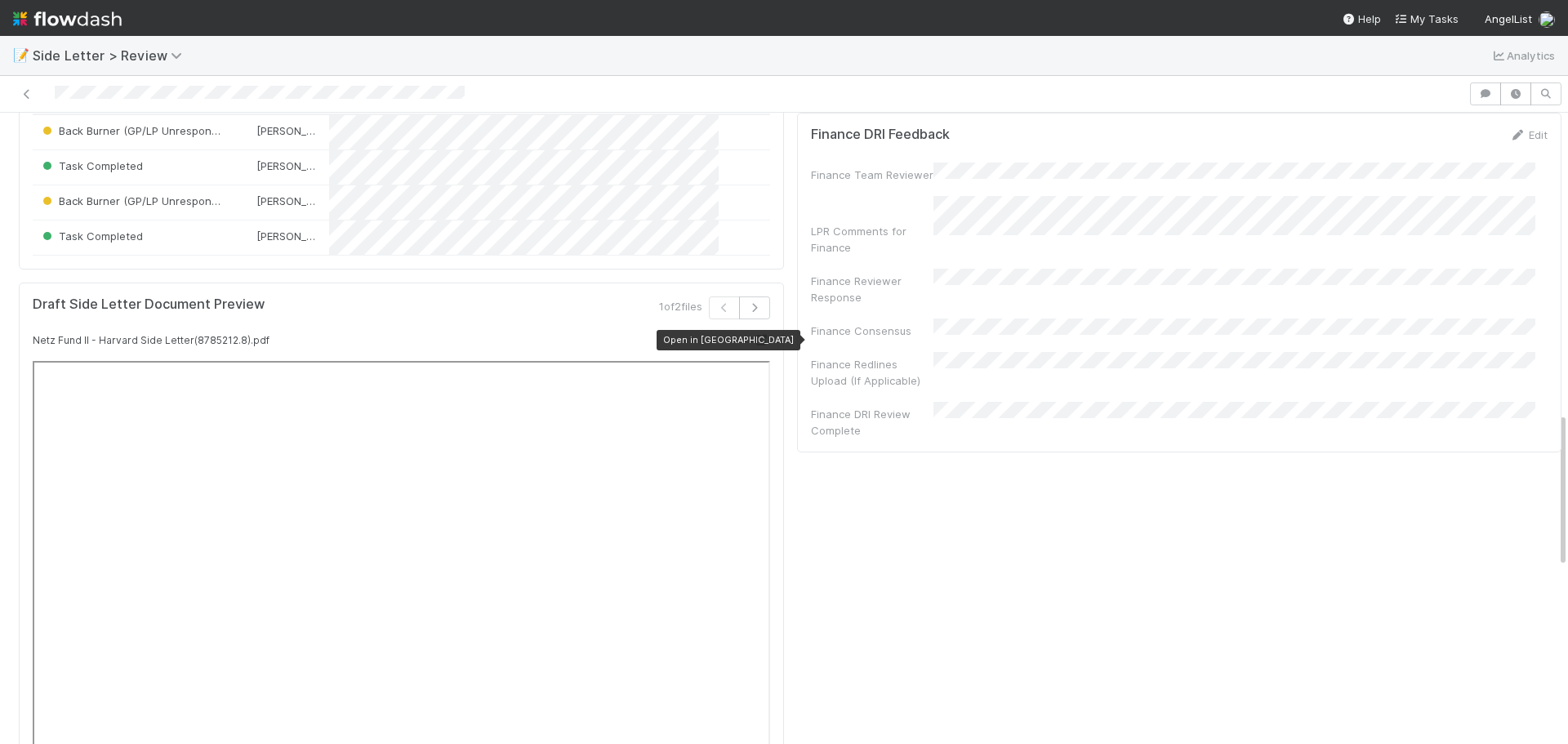
click at [754, 335] on icon at bounding box center [762, 339] width 17 height 10
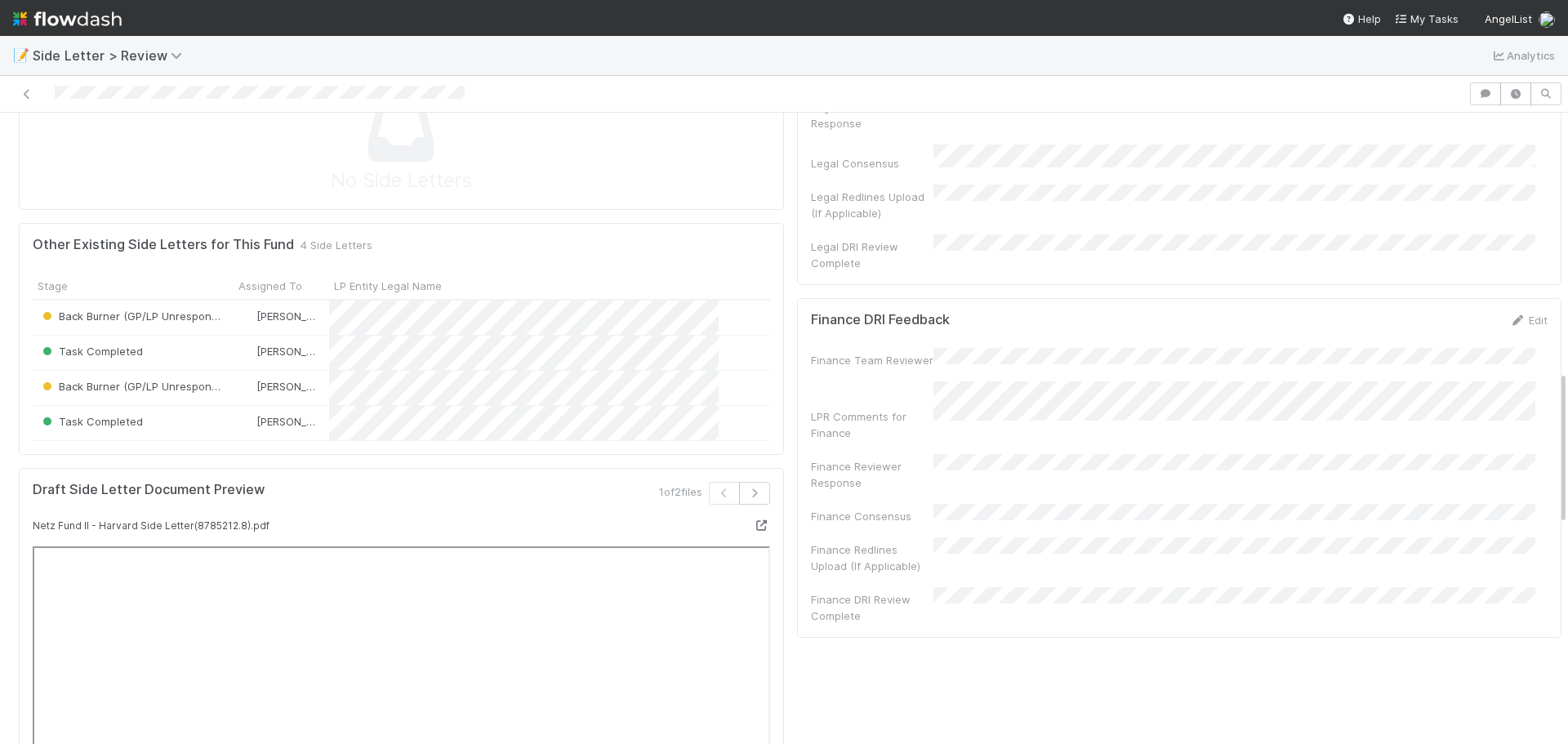
scroll to position [981, 0]
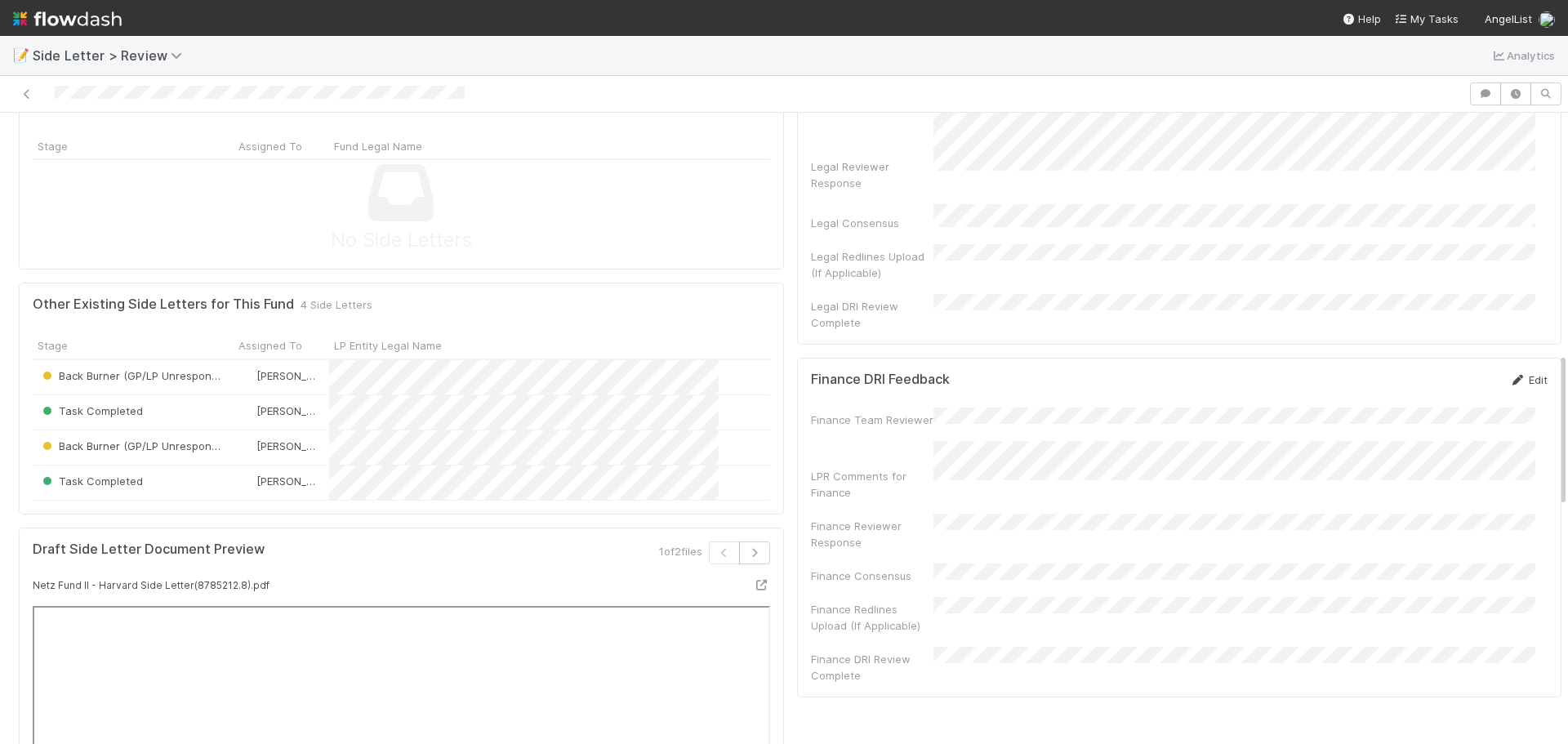
click at [1510, 373] on link "Edit" at bounding box center [1529, 380] width 39 height 13
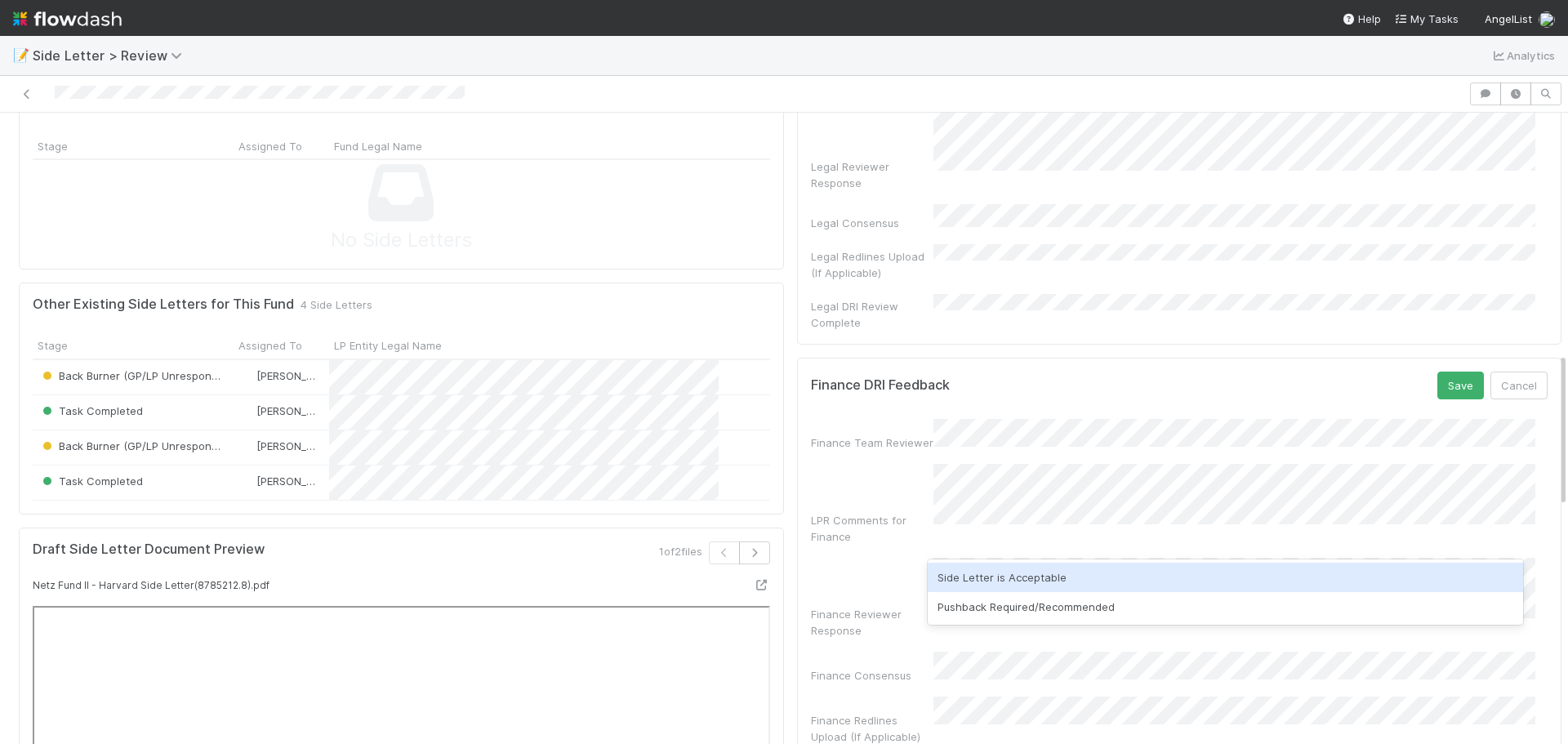
click at [970, 567] on div "Side Letter is Acceptable" at bounding box center [1225, 578] width 596 height 30
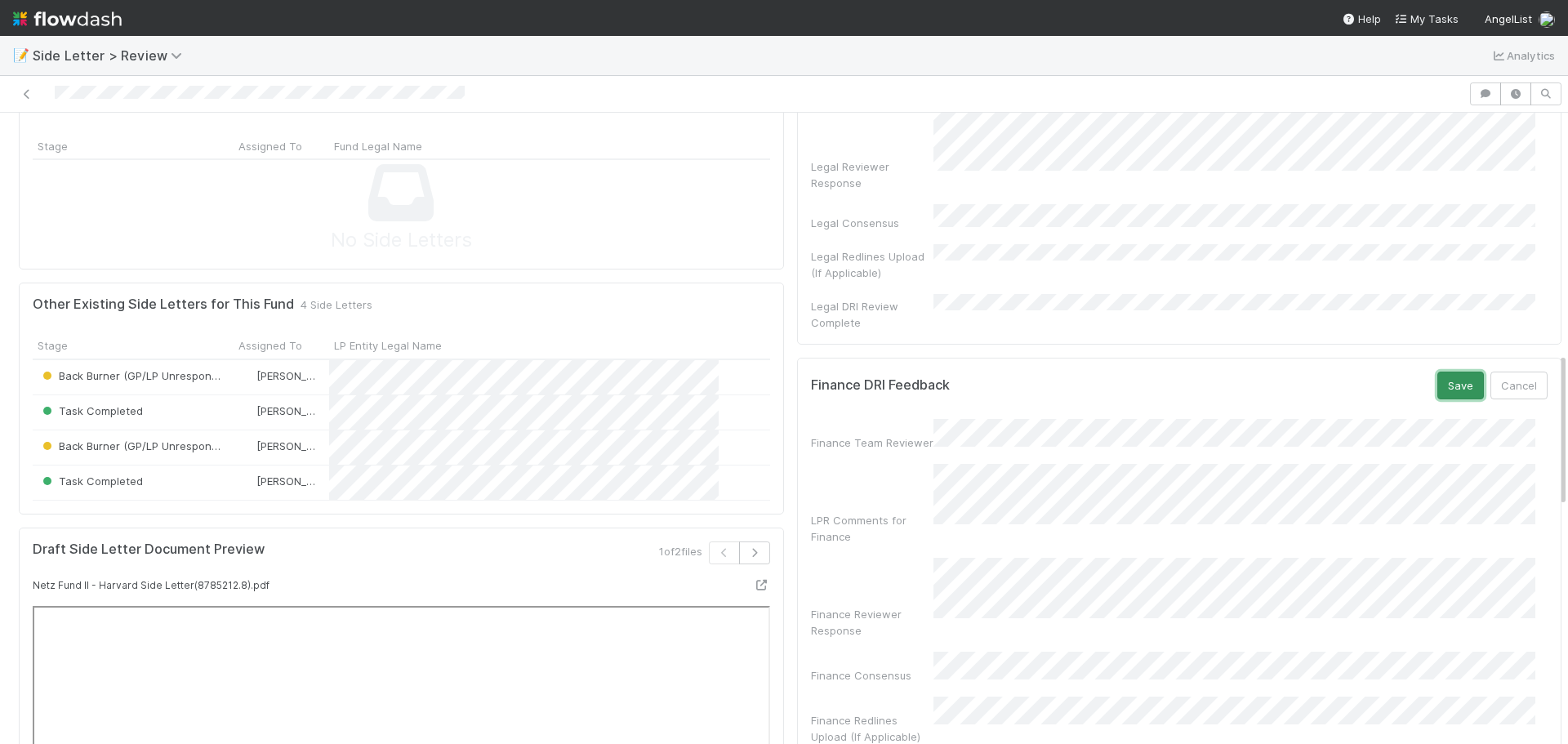
click at [1438, 372] on button "Save" at bounding box center [1461, 385] width 46 height 28
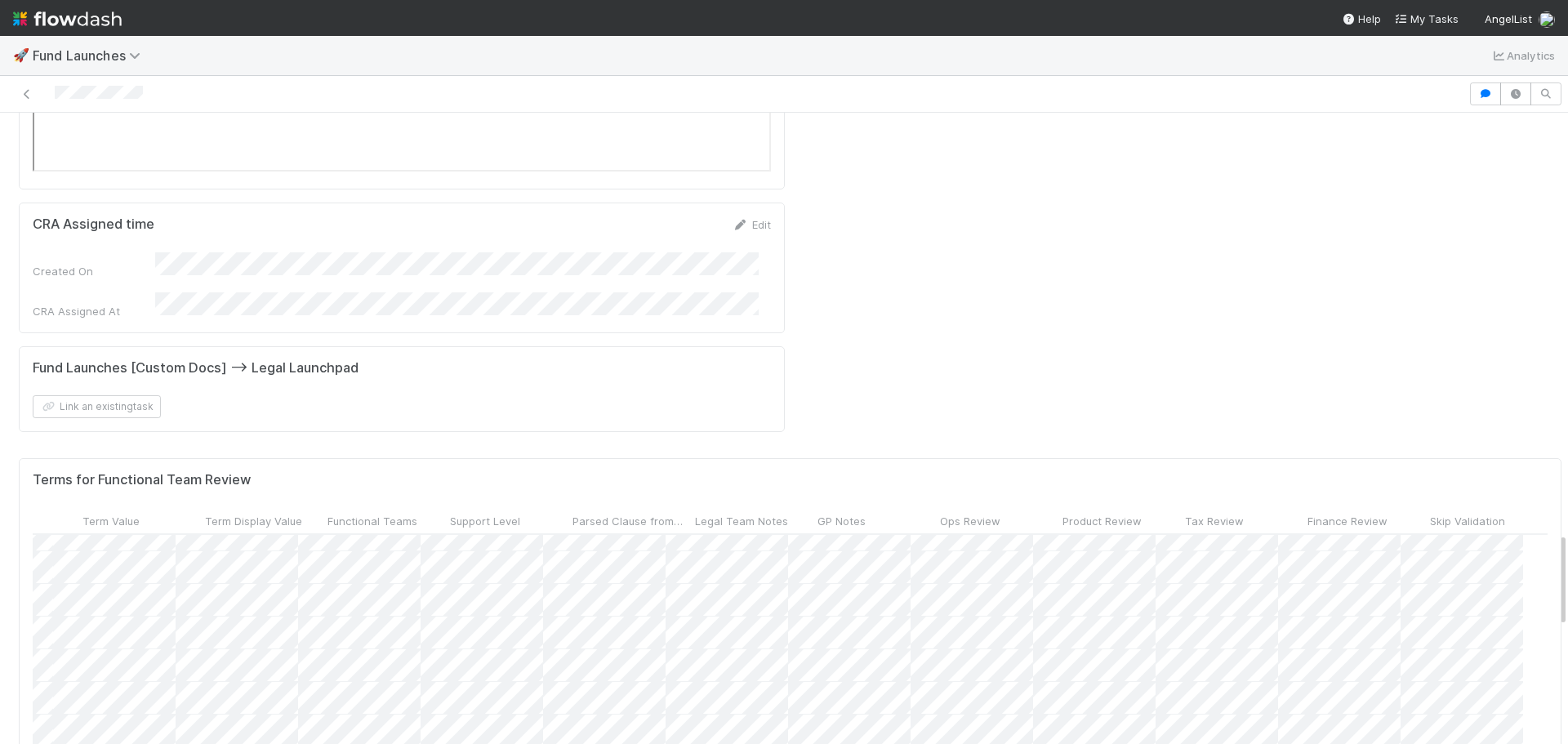
scroll to position [1144, 749]
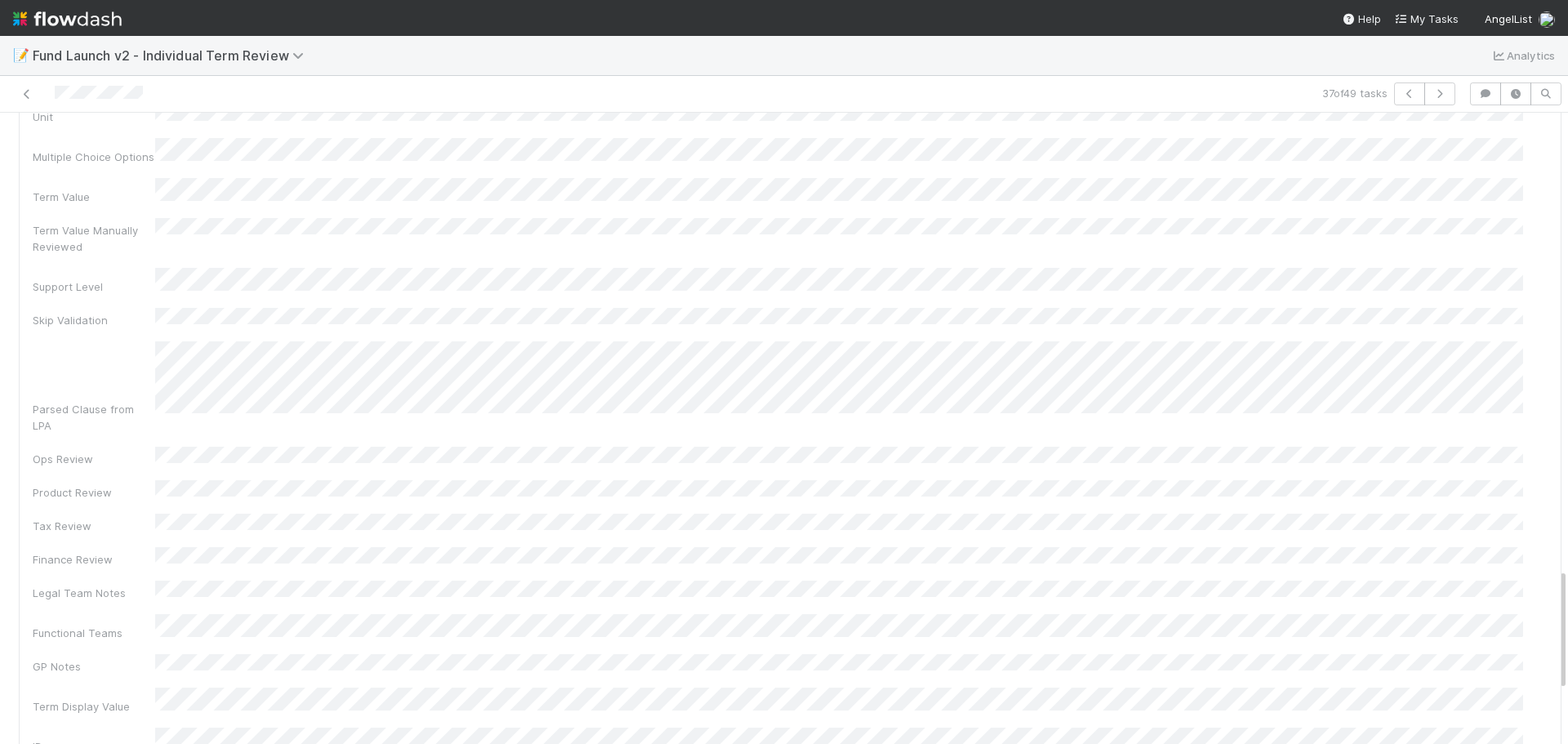
scroll to position [2533, 0]
click at [412, 575] on div "Fund Name Term Category Term Key Data Type Unit Multiple Choice Options Term Va…" at bounding box center [790, 703] width 1515 height 931
click at [419, 573] on div "Fund Name Term Category Term Key Data Type Unit Multiple Choice Options Term Va…" at bounding box center [790, 703] width 1515 height 931
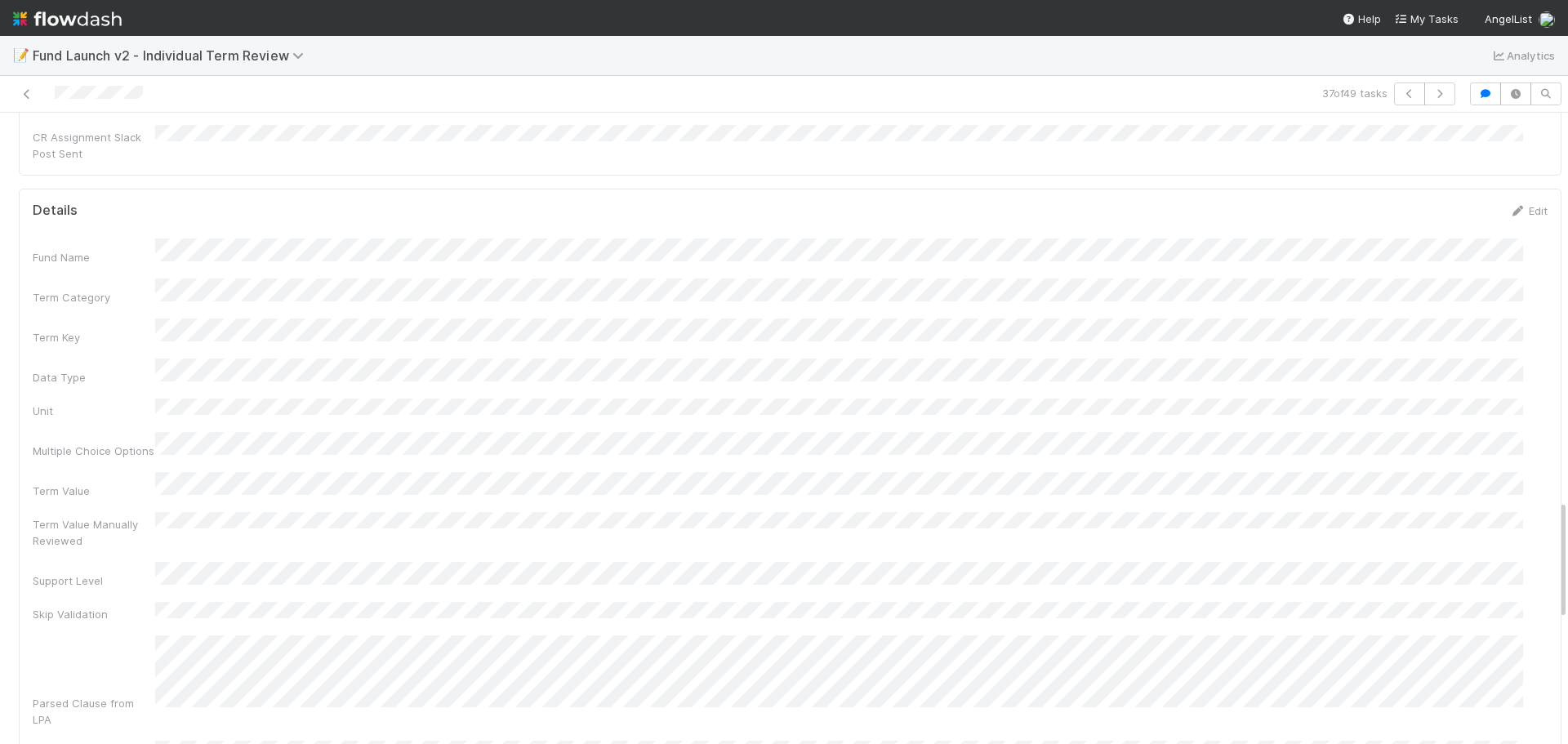
click at [200, 579] on div "Fund Name Term Category Term Key Data Type Unit Multiple Choice Options Term Va…" at bounding box center [790, 703] width 1515 height 931
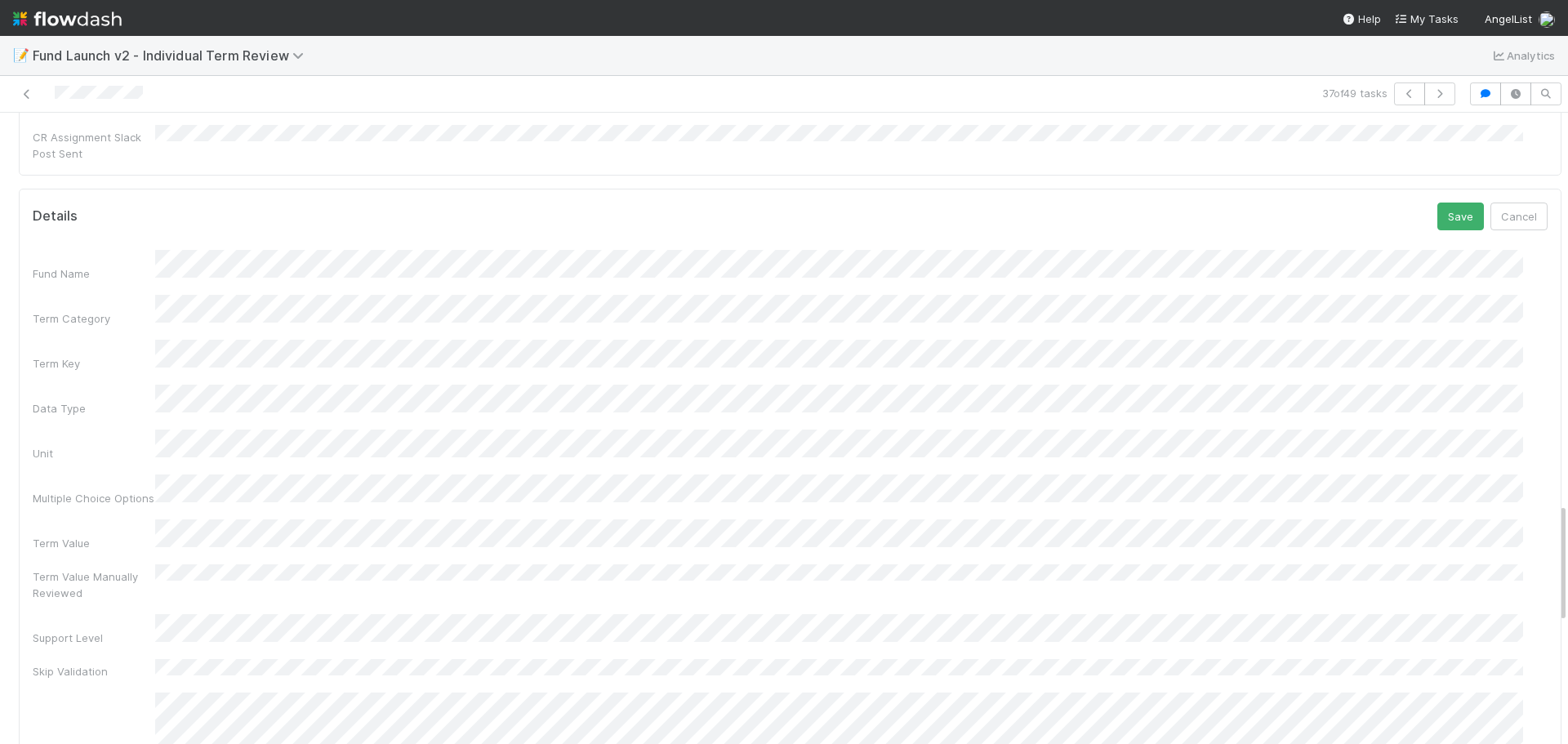
scroll to position [2059, 0]
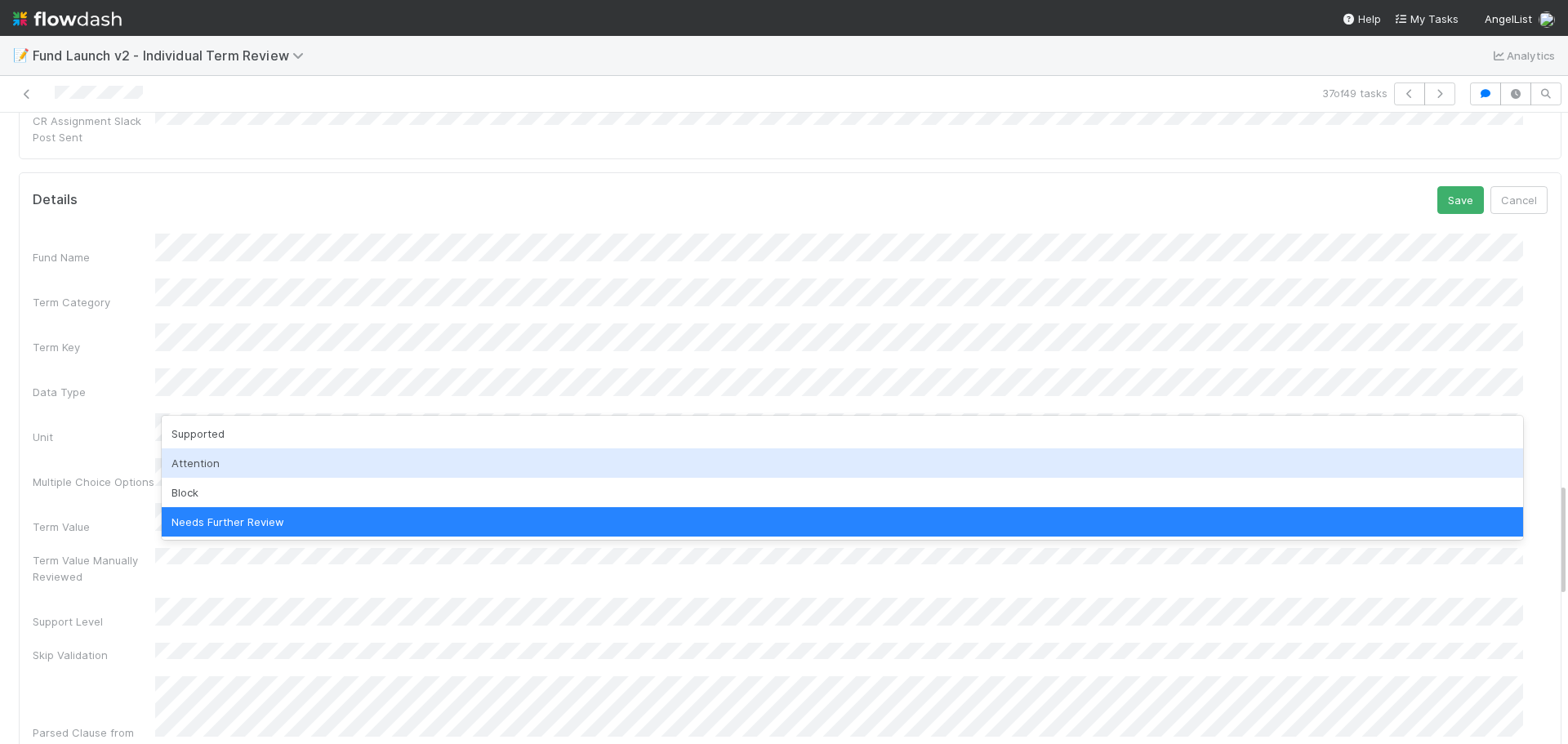
click at [220, 461] on div "Attention" at bounding box center [843, 463] width 1362 height 30
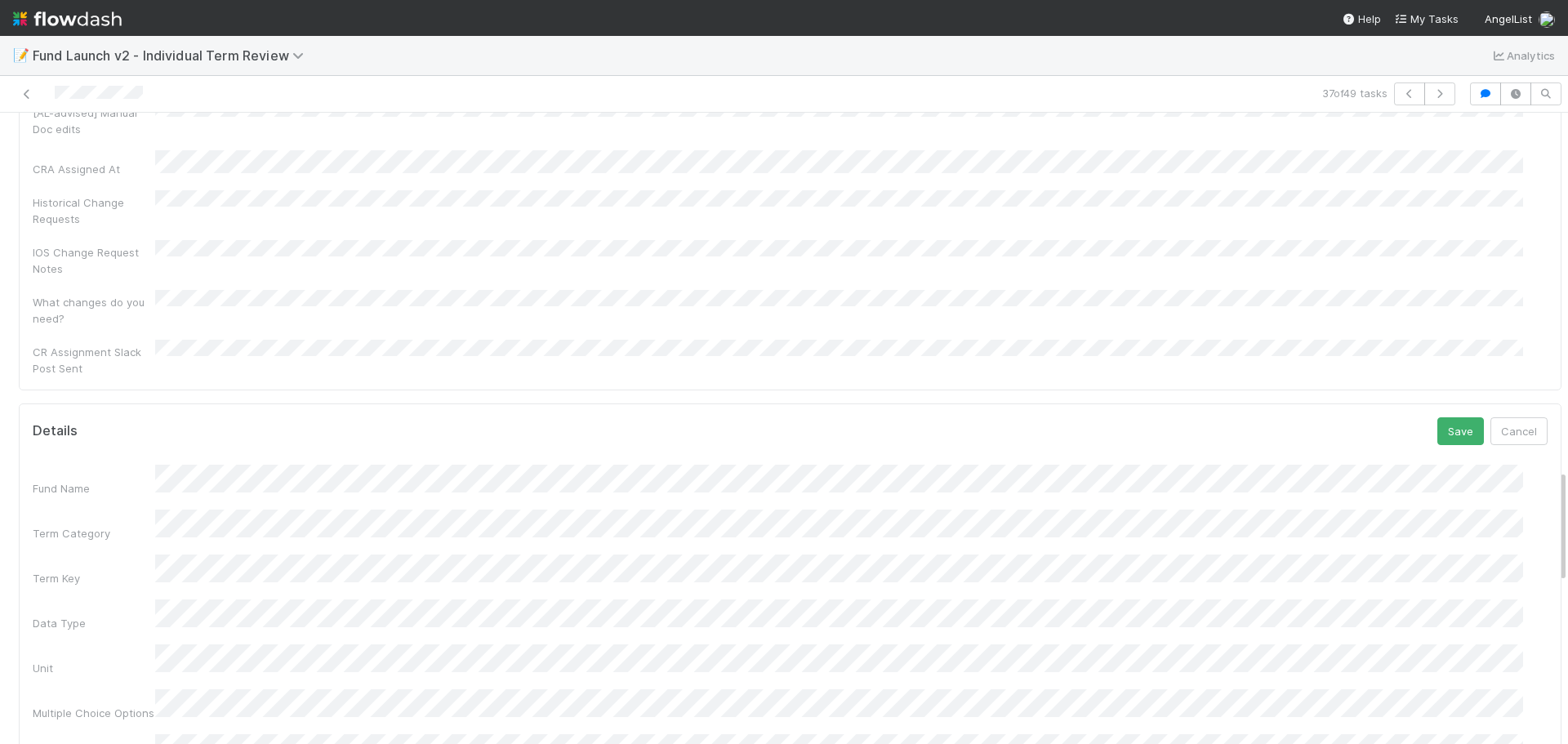
scroll to position [1814, 0]
click at [1438, 432] on button "Save" at bounding box center [1461, 445] width 46 height 28
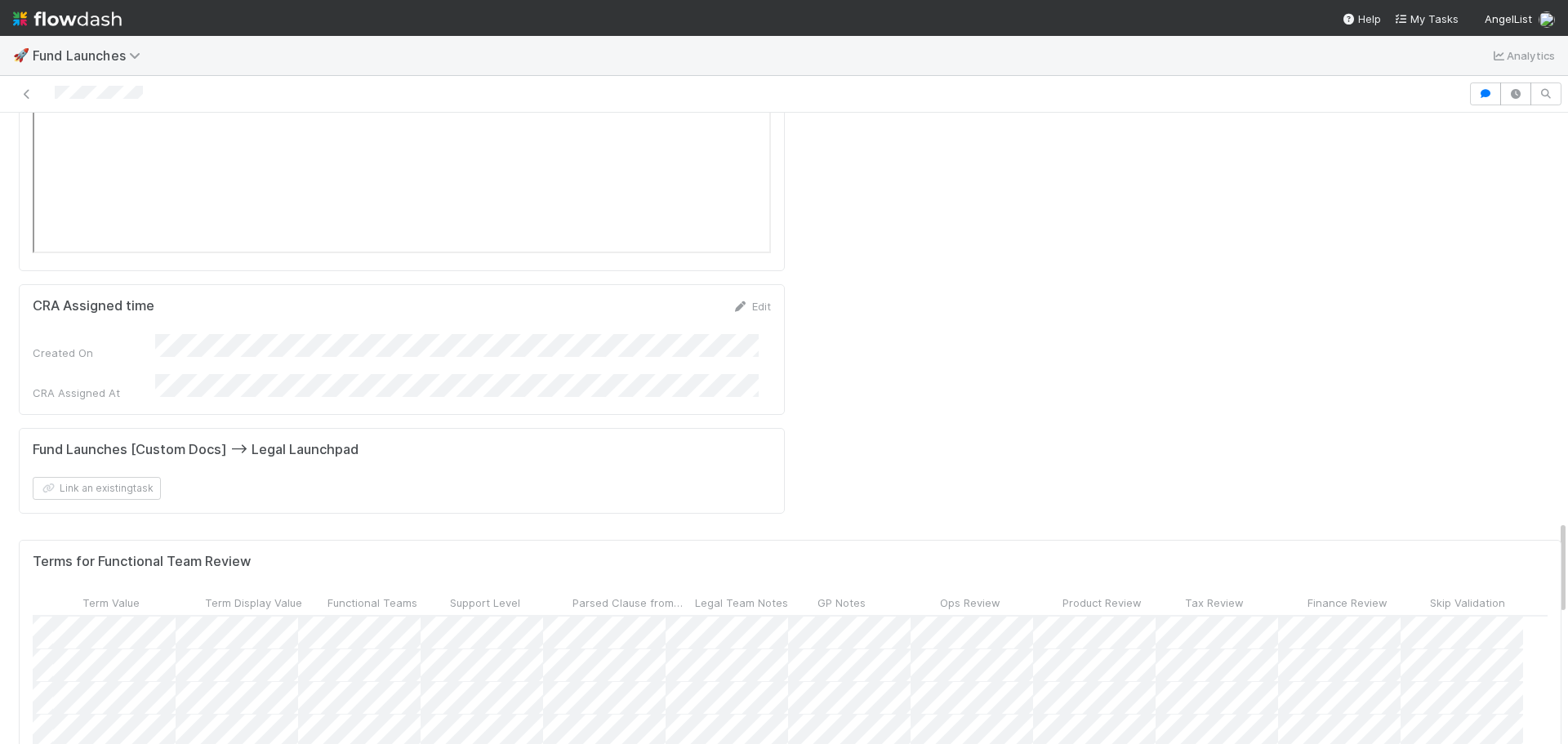
scroll to position [1062, 749]
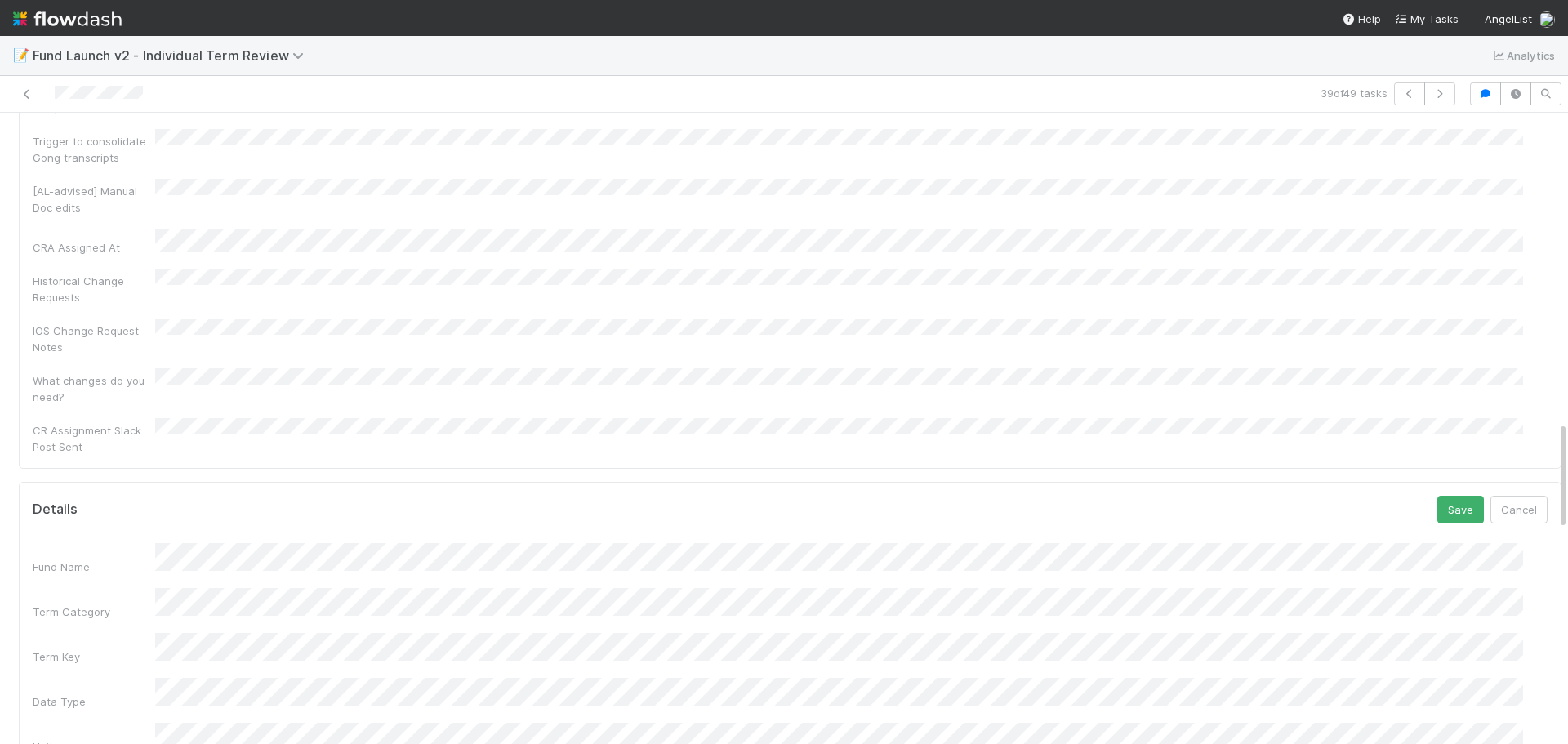
scroll to position [1732, 0]
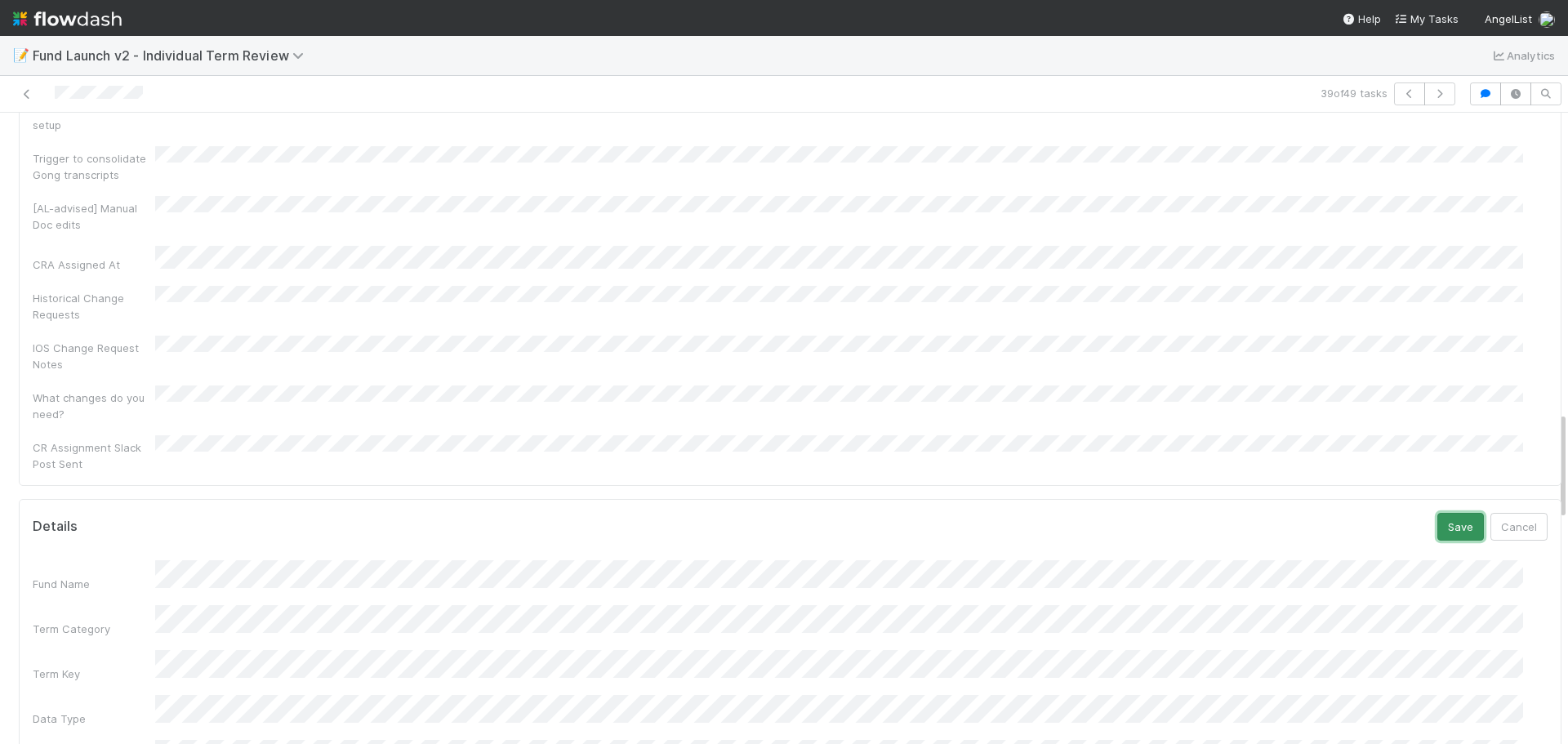
click at [1438, 513] on button "Save" at bounding box center [1461, 527] width 46 height 28
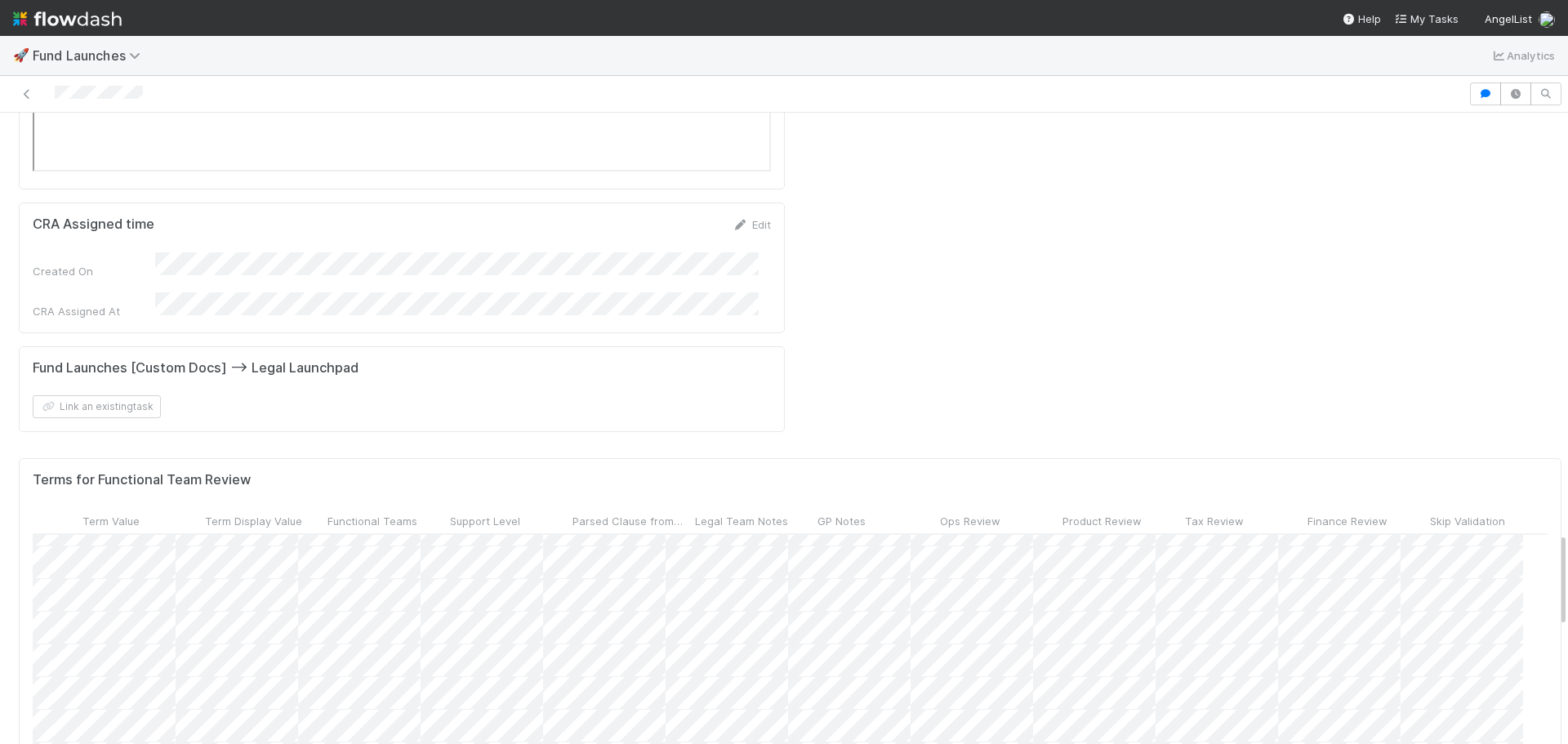
scroll to position [1282, 749]
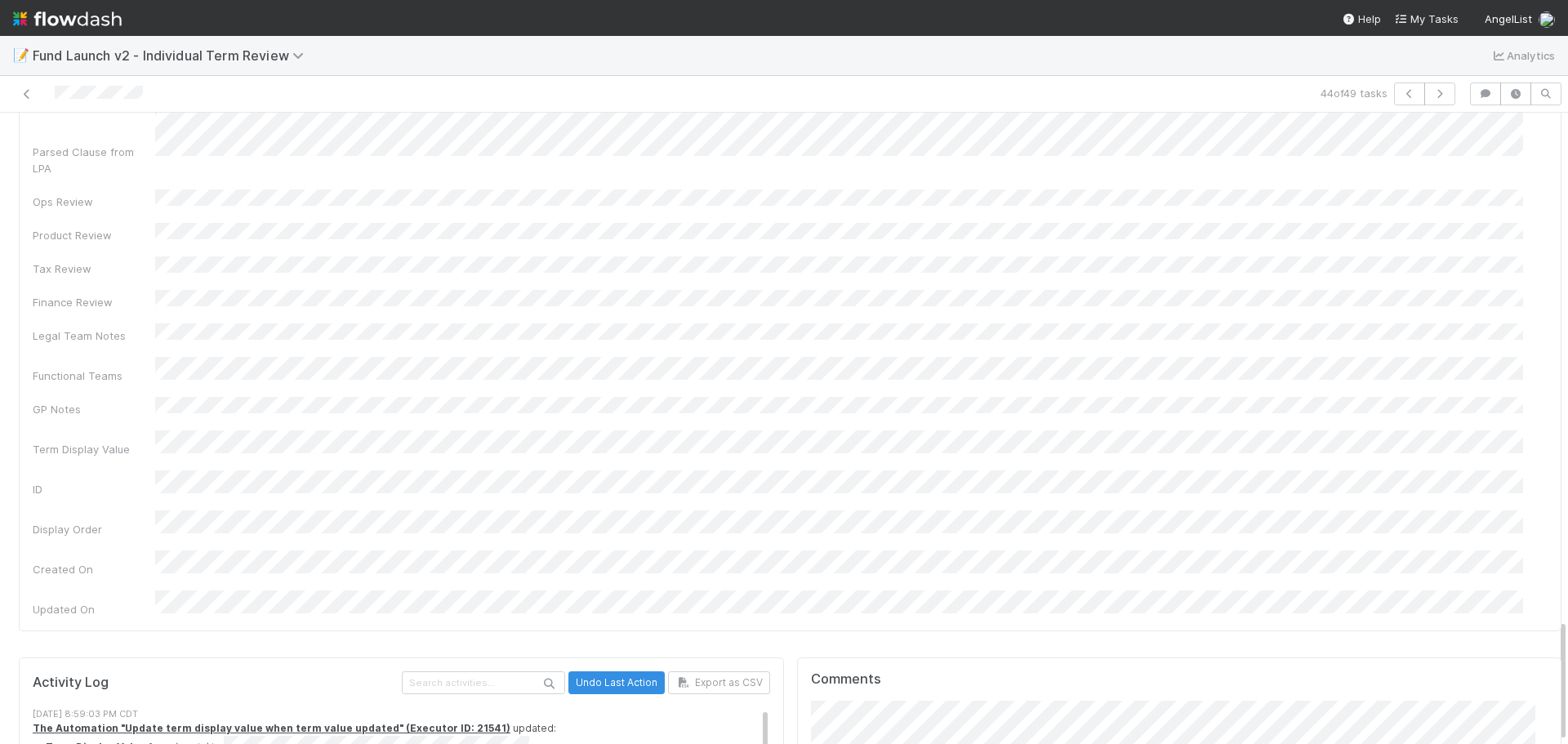
scroll to position [2607, 0]
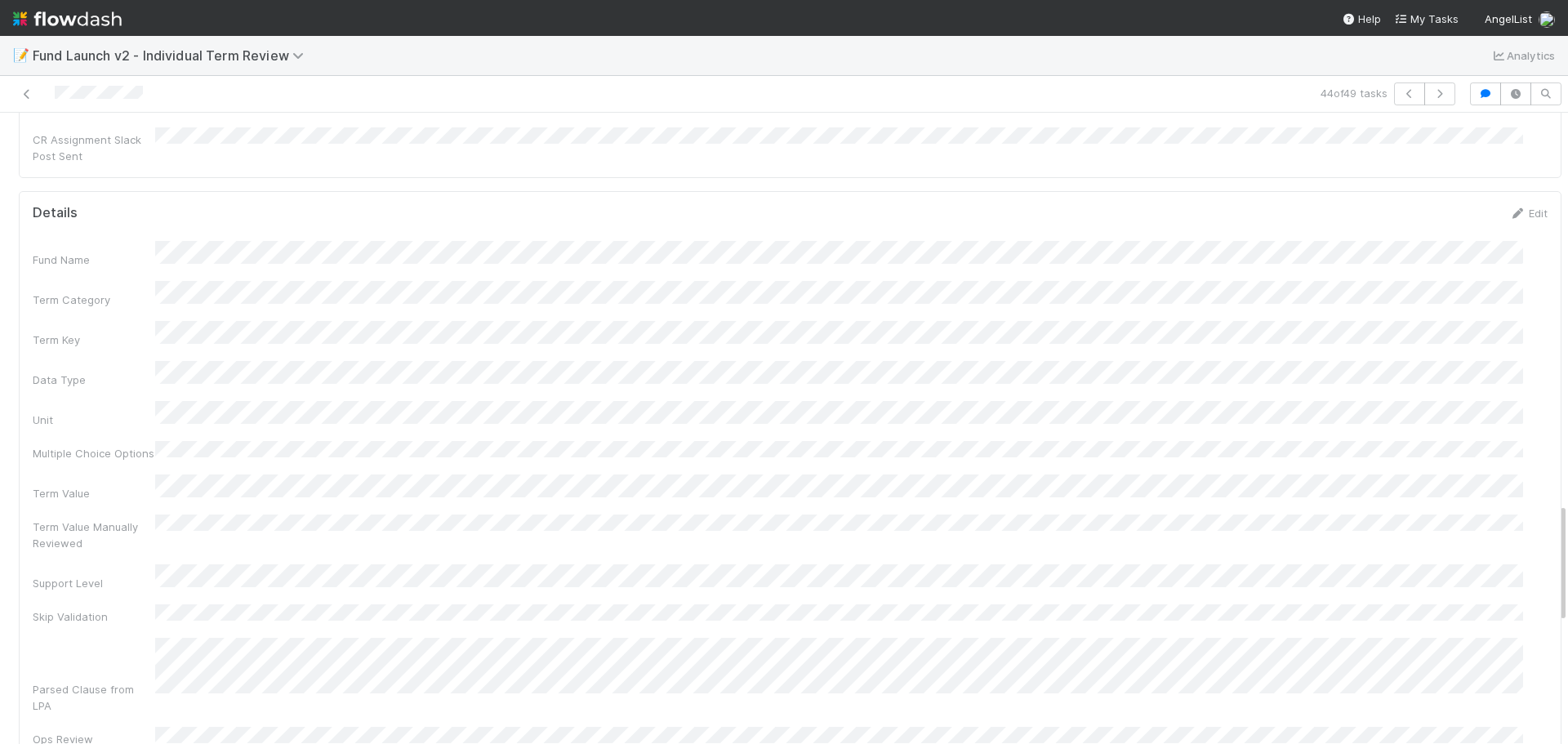
scroll to position [2035, 0]
click at [270, 378] on div "Fund Name Term Category Term Key Data Type Unit Multiple Choice Options Term Va…" at bounding box center [790, 702] width 1515 height 914
click at [271, 378] on div "Fund Name Term Category Term Key Data Type Unit Multiple Choice Options Term Va…" at bounding box center [790, 702] width 1515 height 914
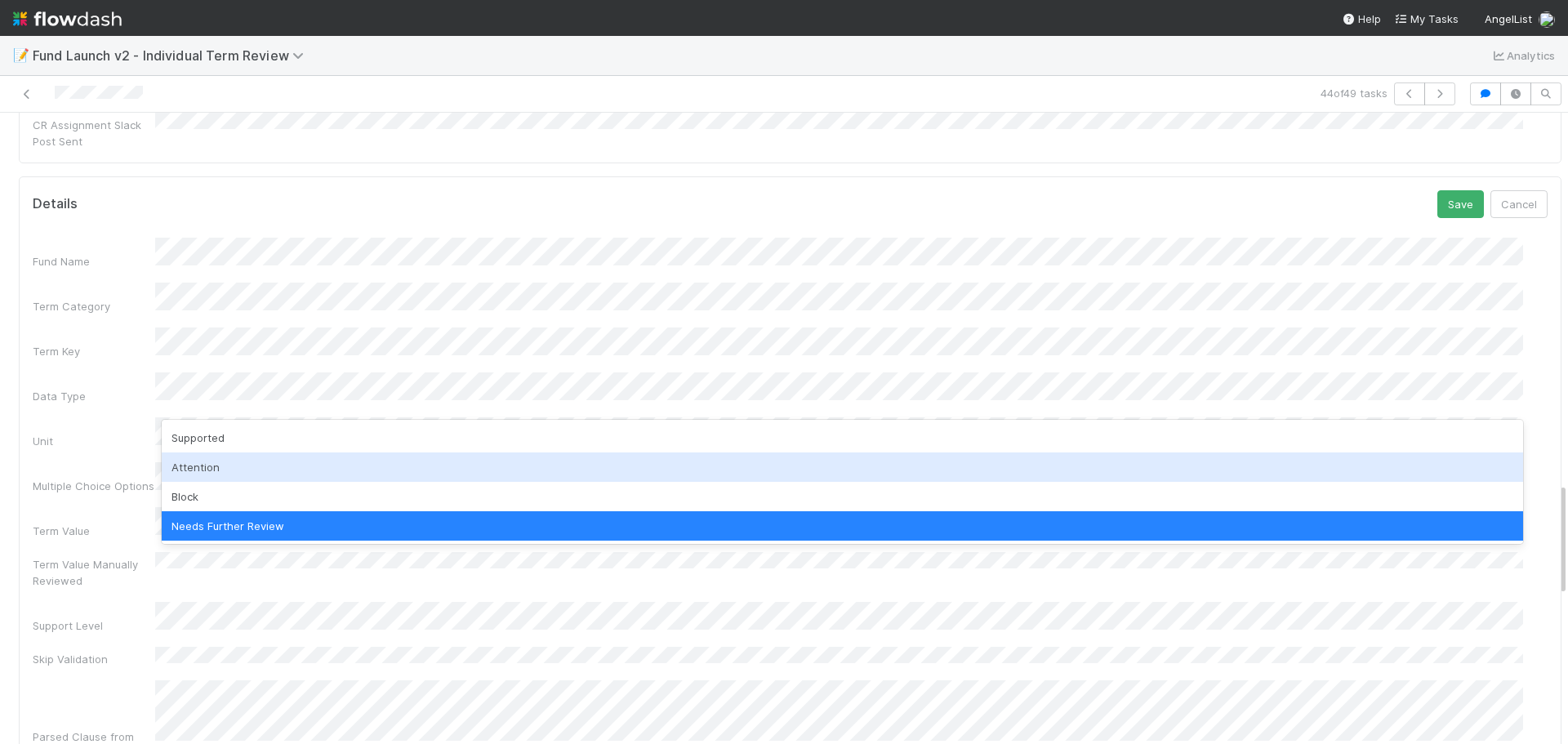
click at [211, 472] on div "Attention" at bounding box center [843, 468] width 1362 height 30
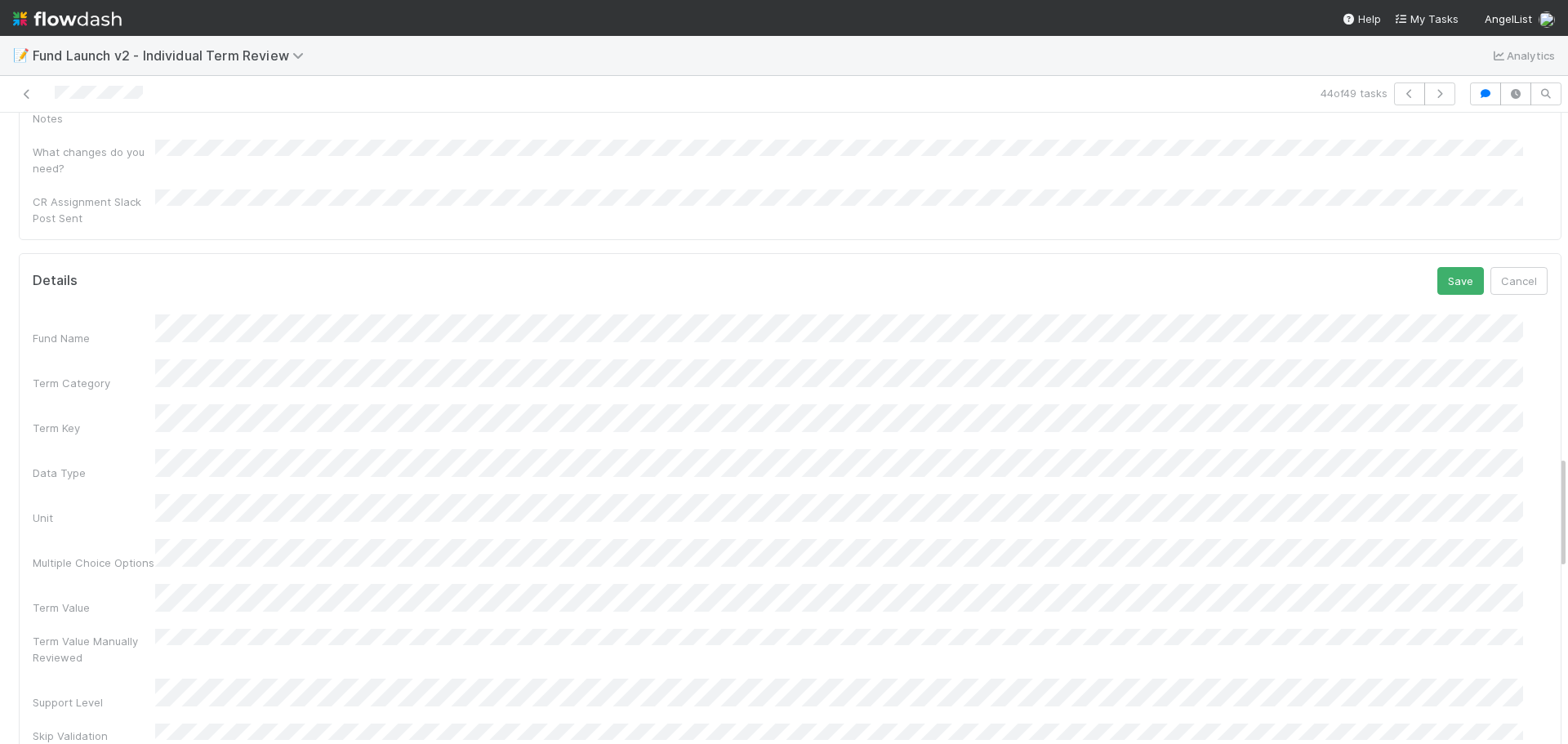
scroll to position [1810, 0]
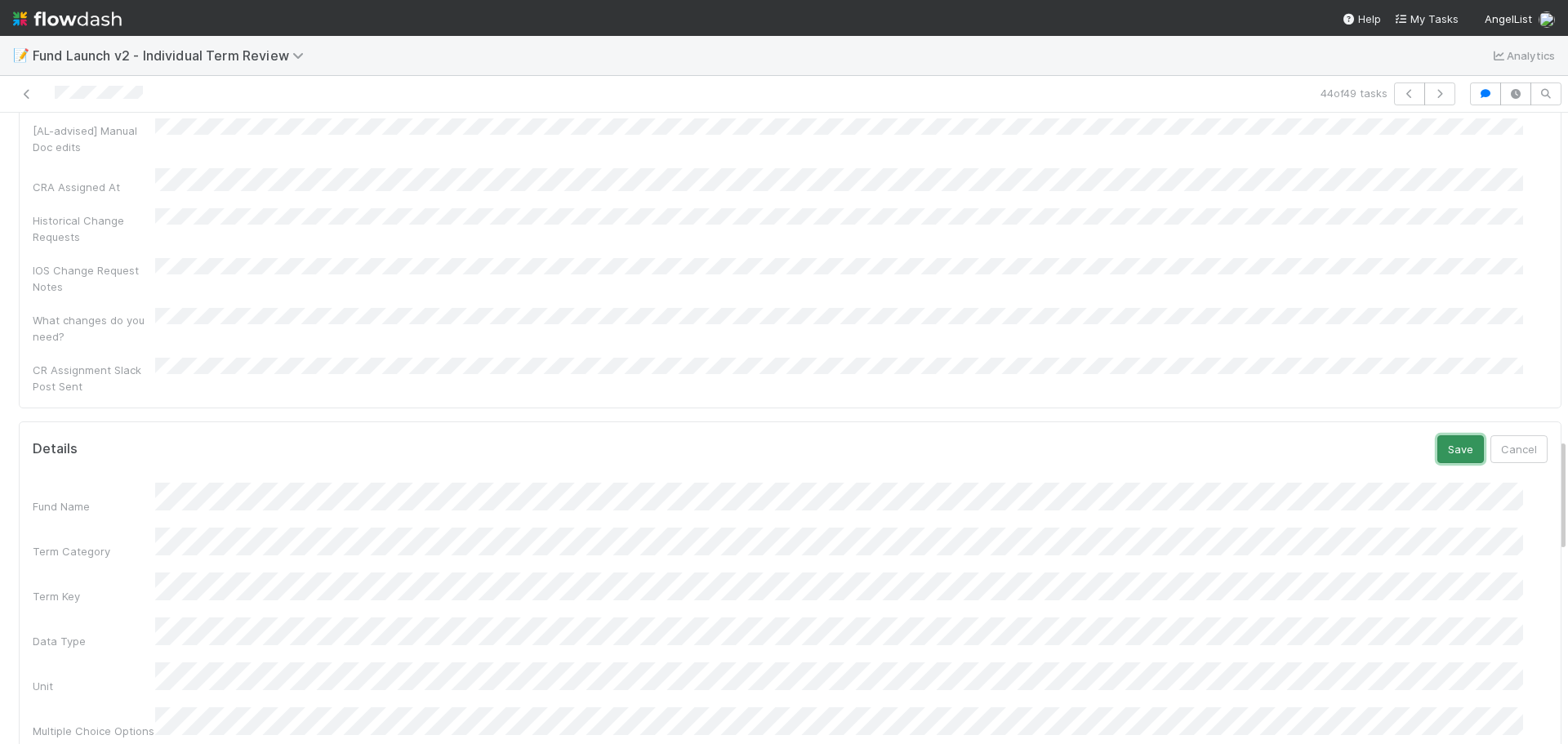
click at [1438, 435] on button "Save" at bounding box center [1461, 449] width 46 height 28
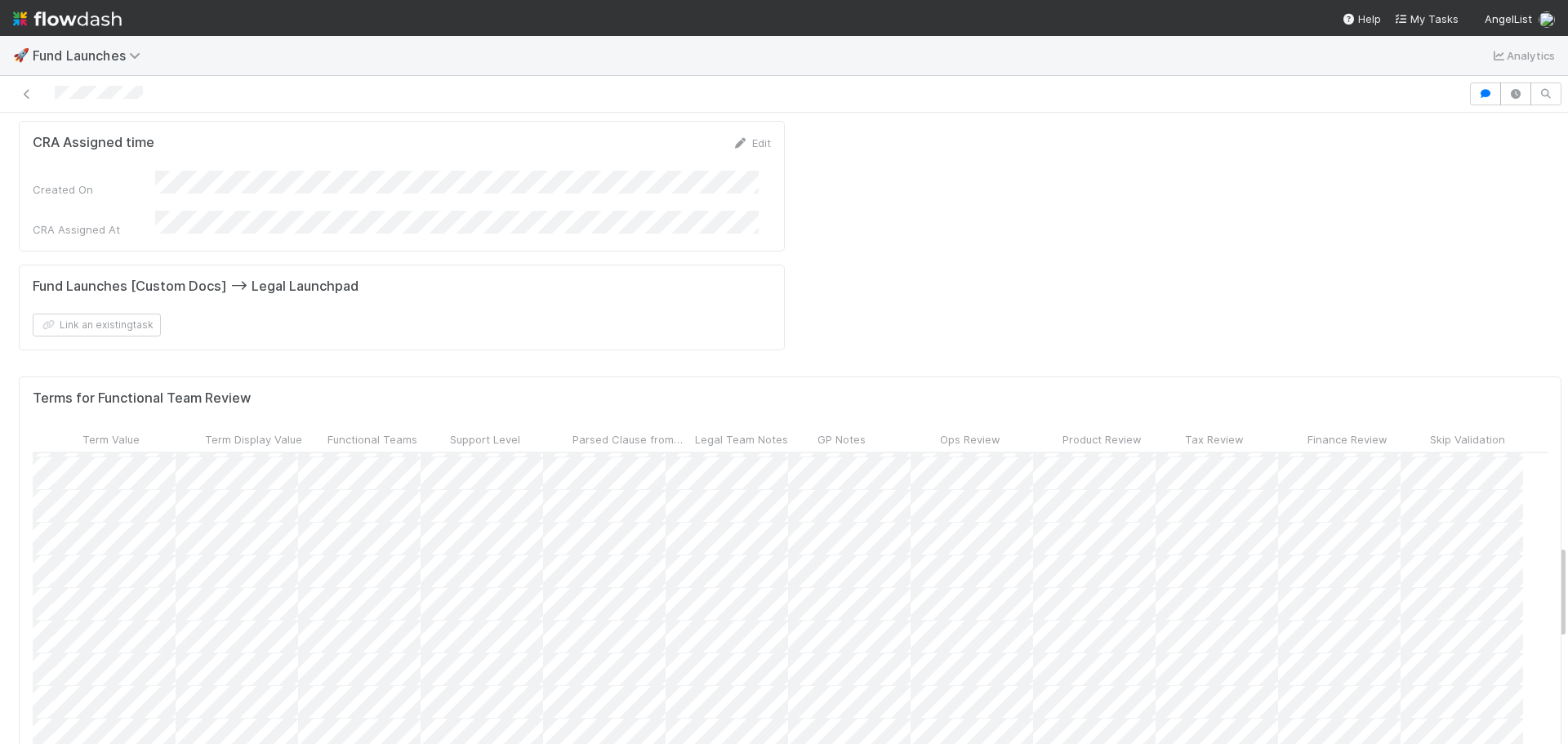
scroll to position [1282, 749]
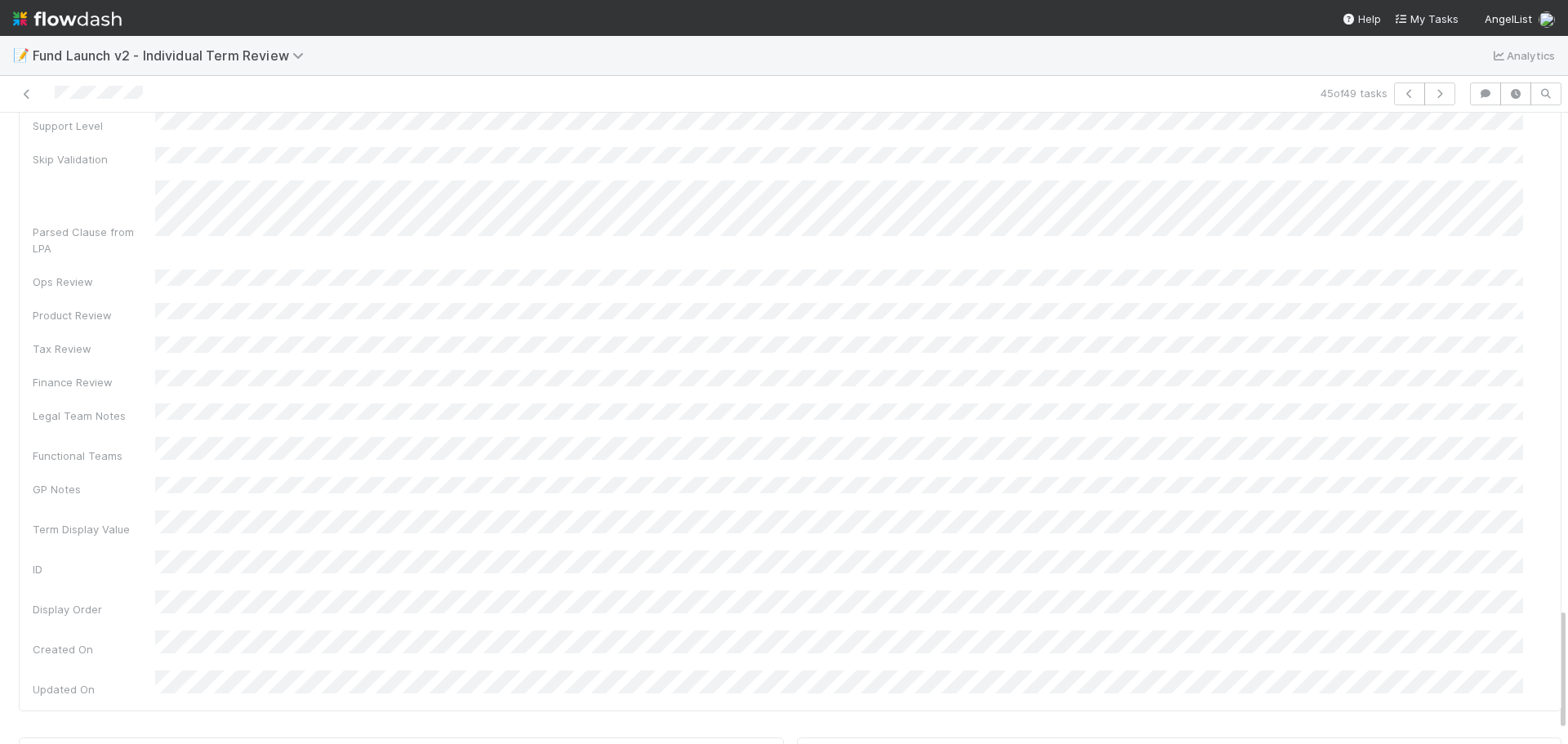
scroll to position [2533, 0]
click at [295, 391] on div "Fund Name Term Category Term Key Data Type Unit Multiple Choice Options Term Va…" at bounding box center [790, 529] width 1515 height 908
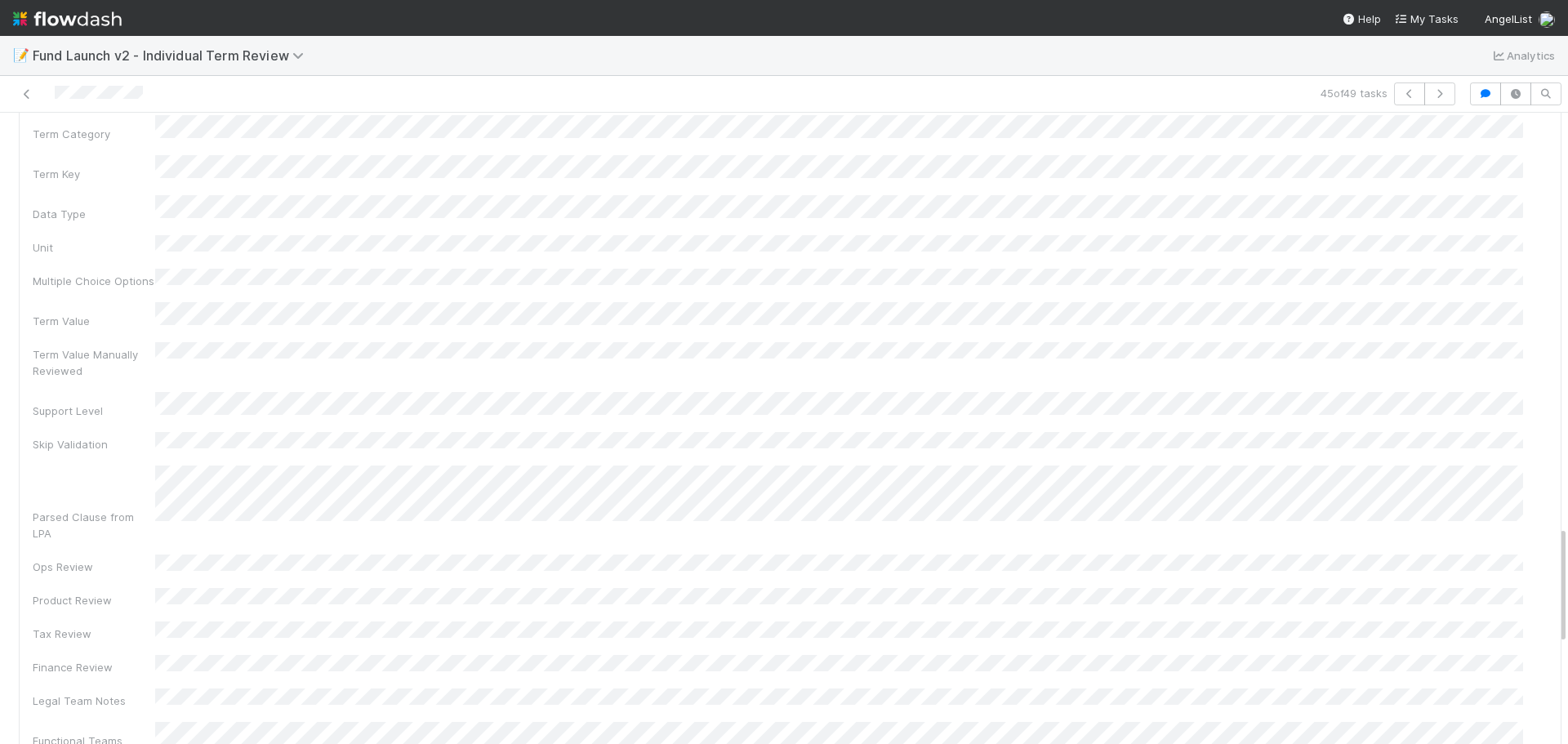
scroll to position [2260, 0]
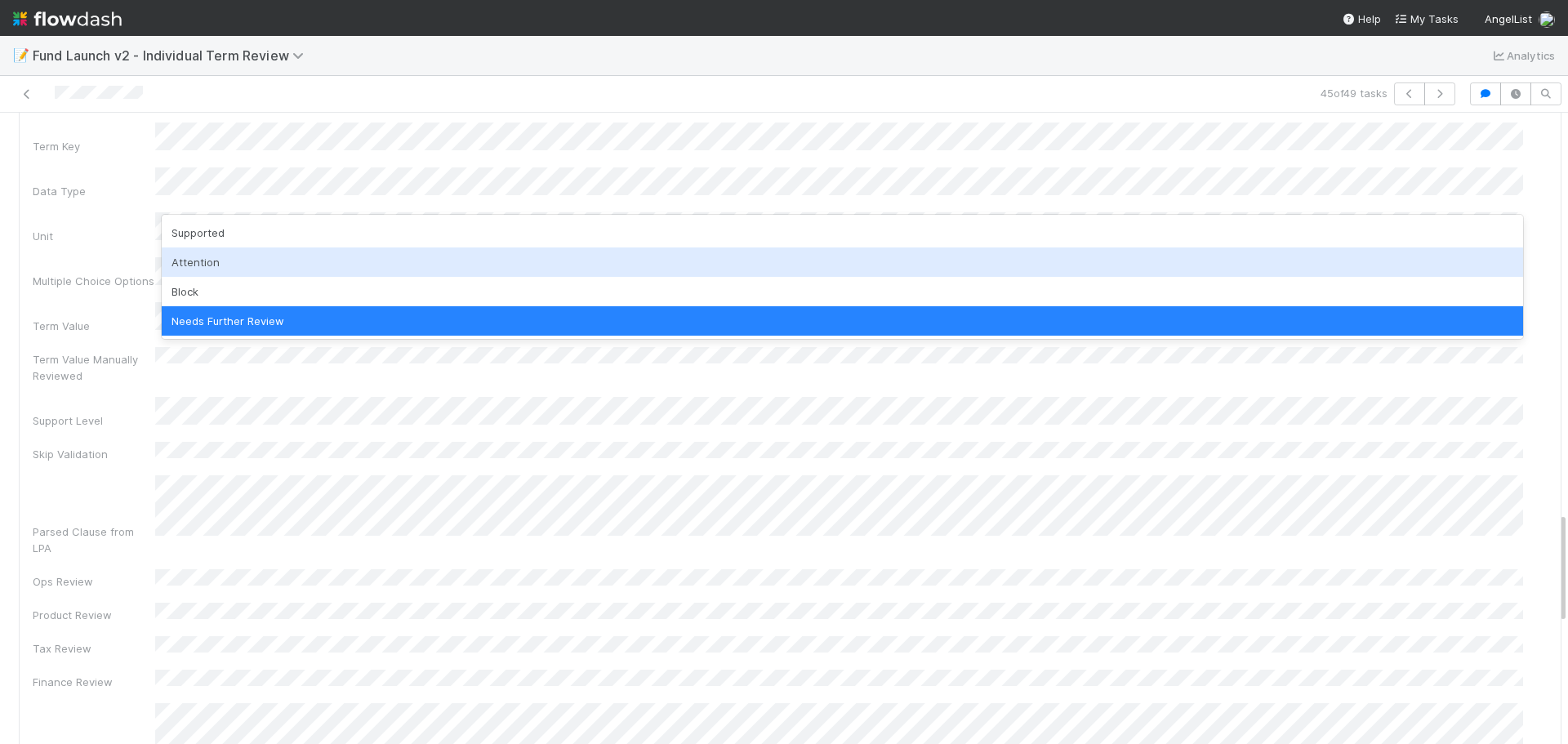
click at [216, 262] on div "Attention" at bounding box center [843, 262] width 1362 height 30
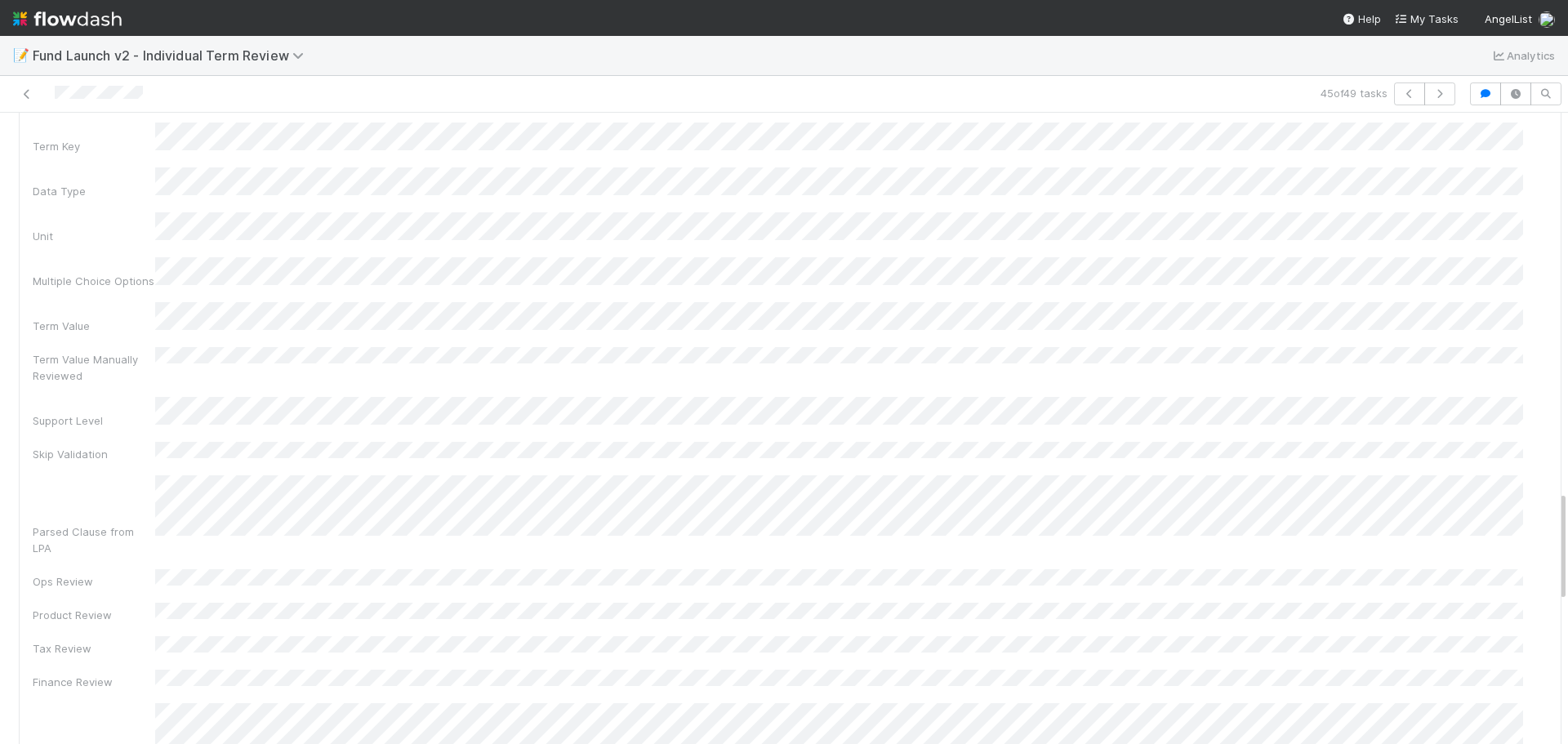
scroll to position [1933, 0]
click at [1449, 312] on button "Save" at bounding box center [1461, 326] width 46 height 28
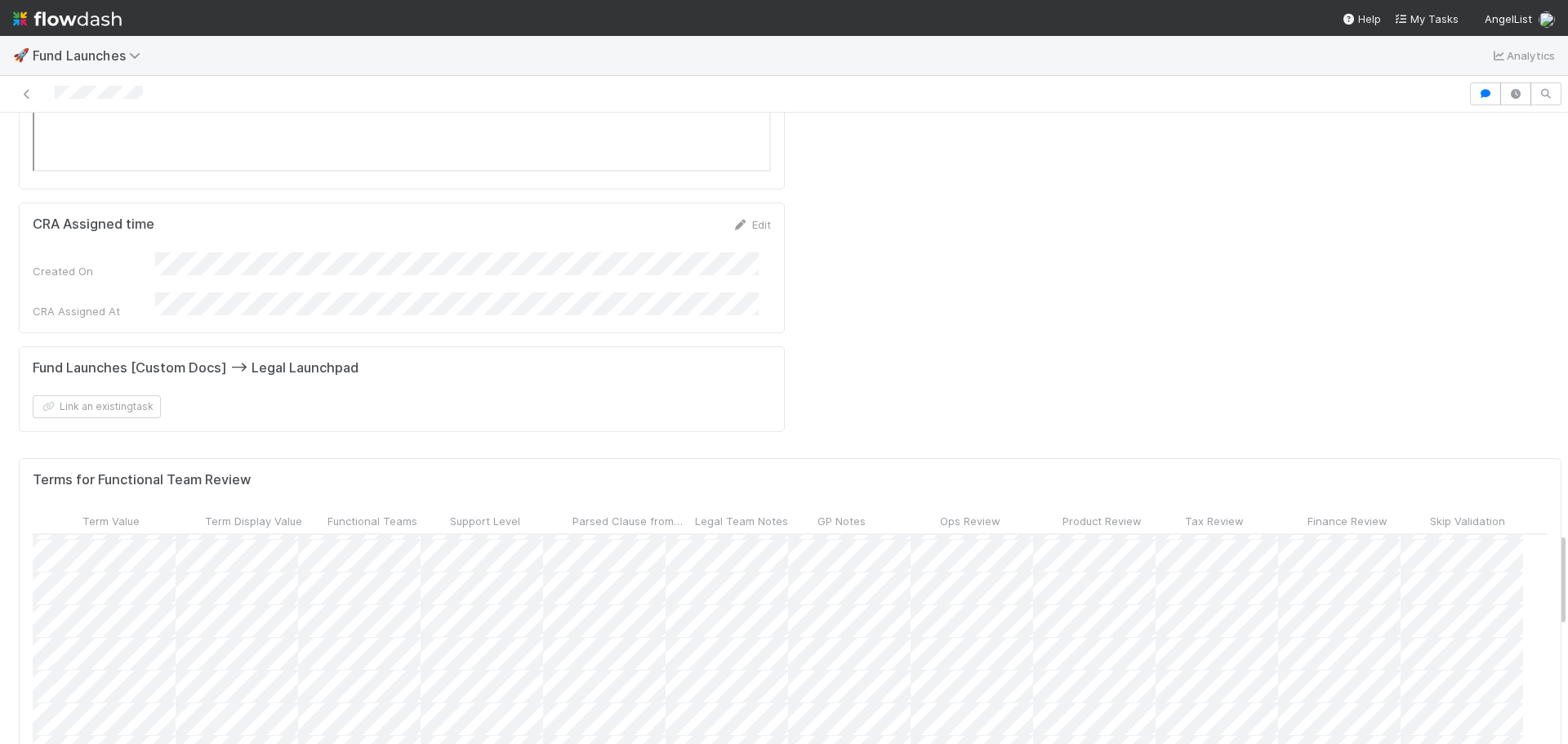
scroll to position [1282, 749]
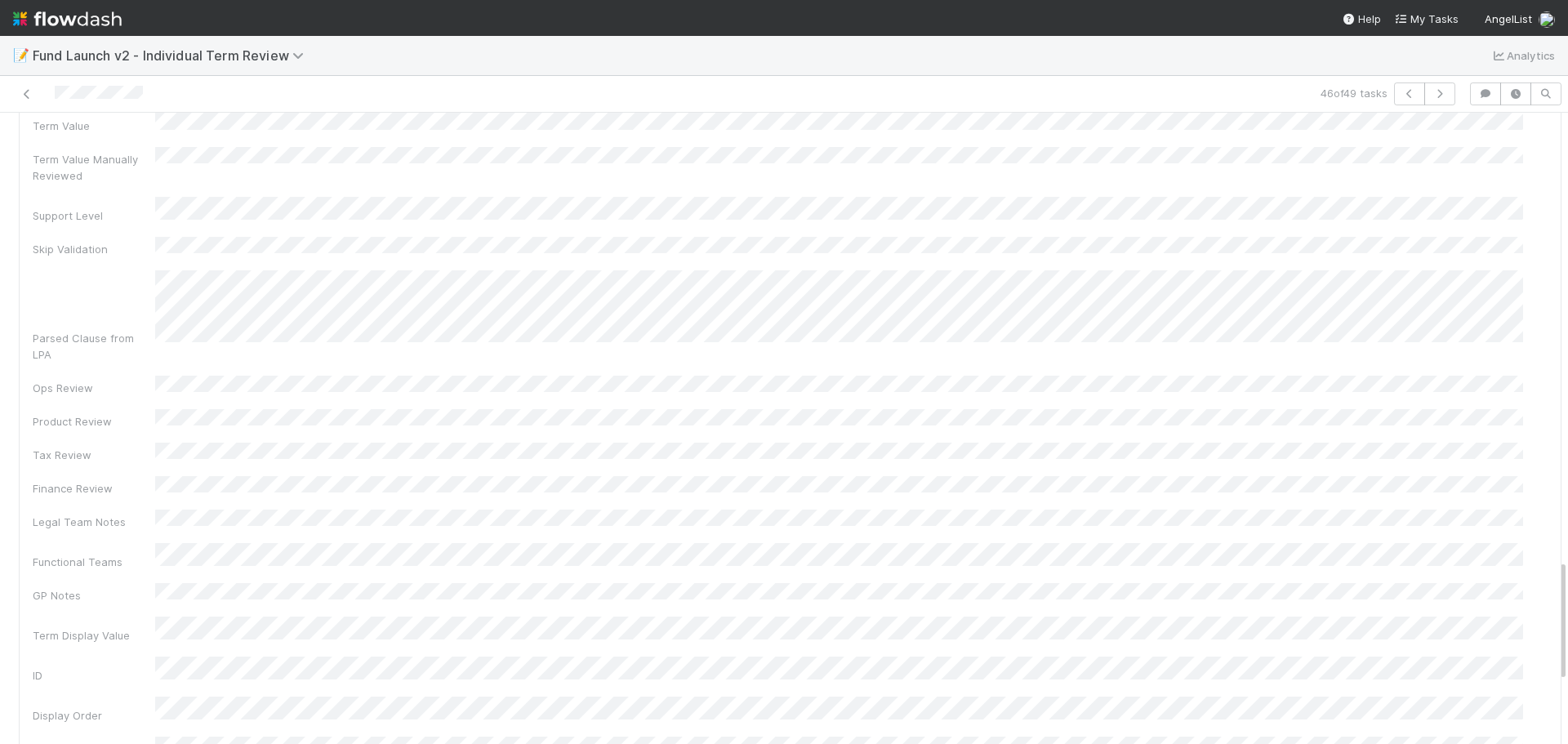
scroll to position [2533, 0]
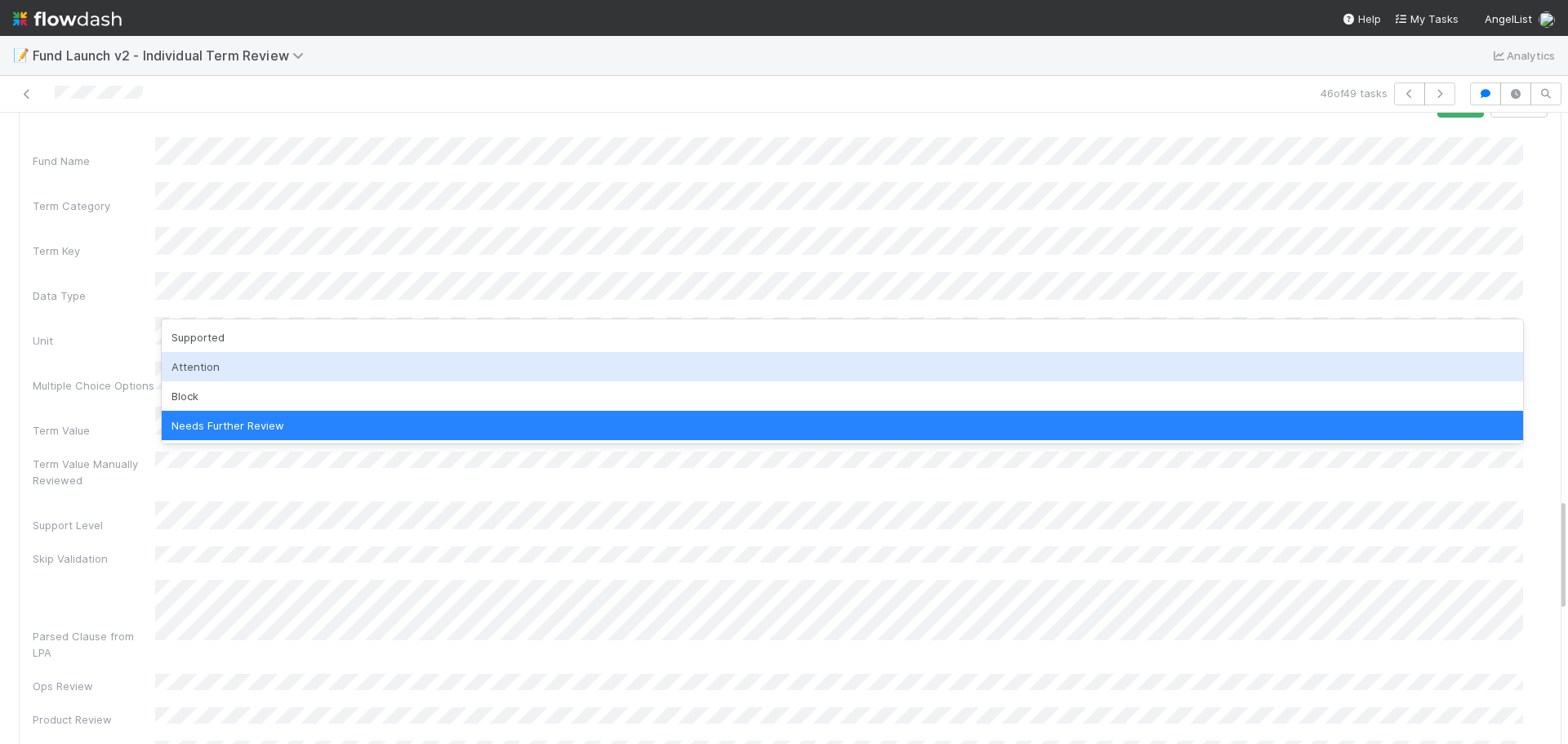
click at [225, 372] on div "Attention" at bounding box center [843, 367] width 1362 height 30
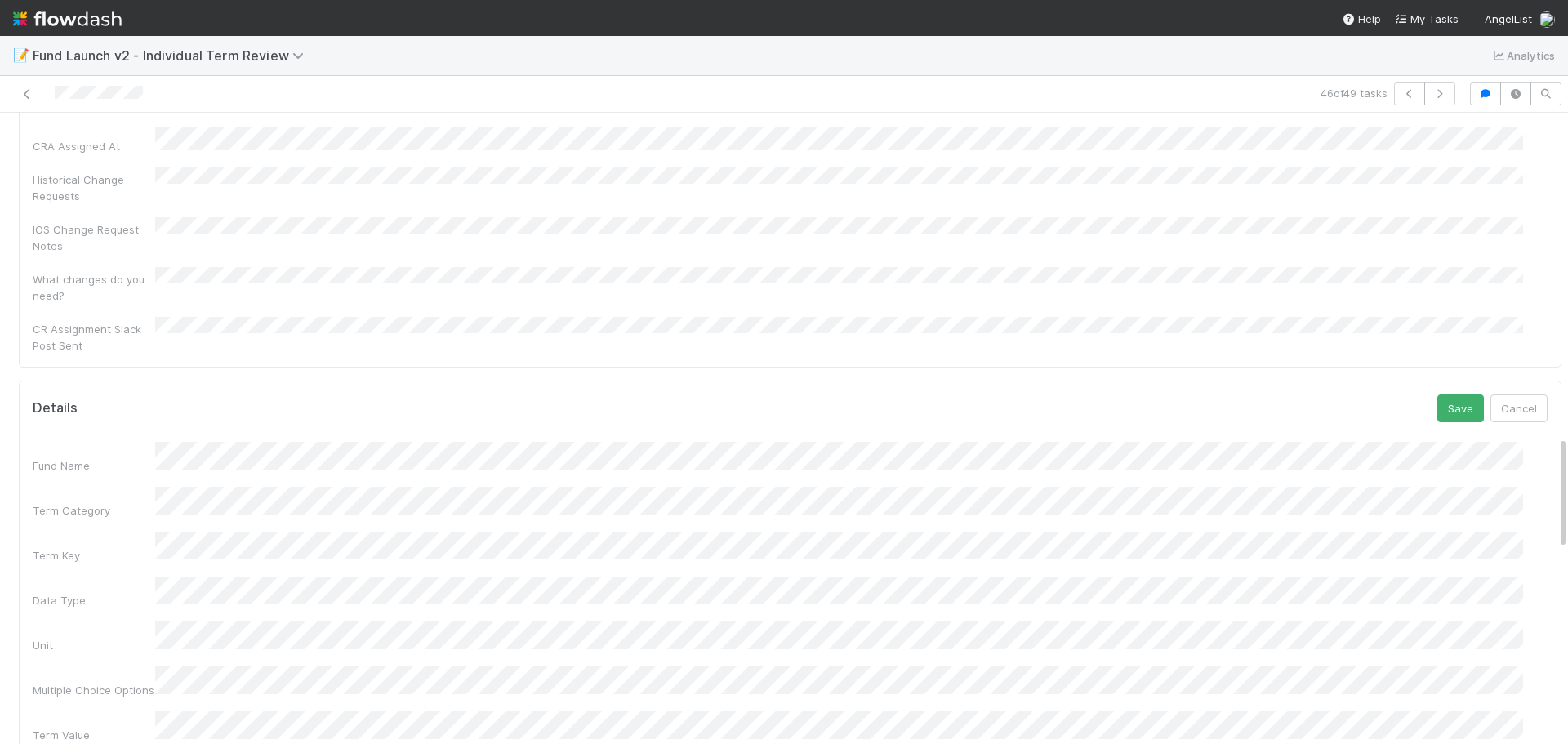
scroll to position [1747, 0]
click at [1438, 498] on button "Save" at bounding box center [1461, 512] width 46 height 28
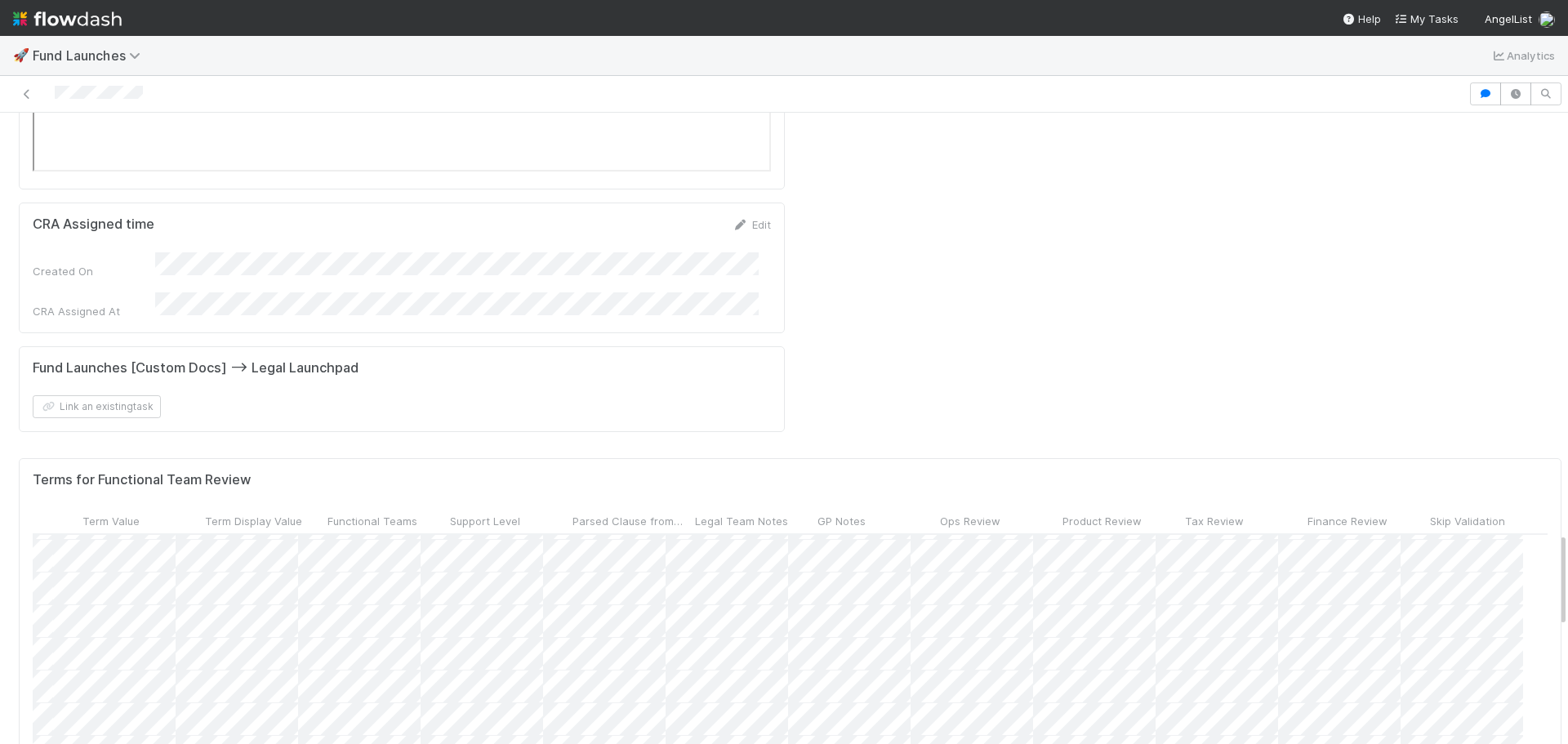
scroll to position [1282, 749]
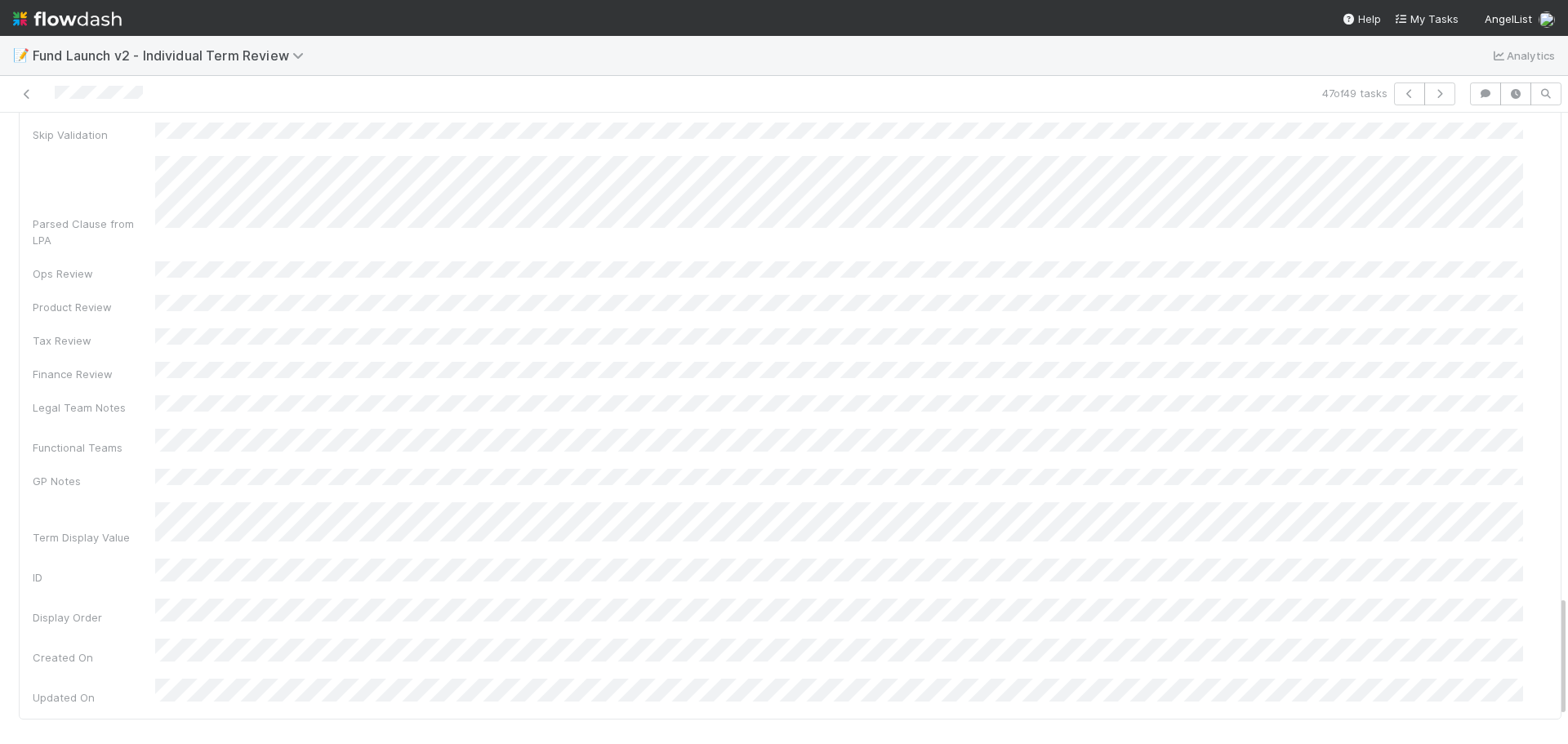
scroll to position [2533, 0]
click at [301, 430] on div "Fund Name Term Category Term Key Data Type Unit Multiple Choice Options Term Va…" at bounding box center [790, 553] width 1515 height 957
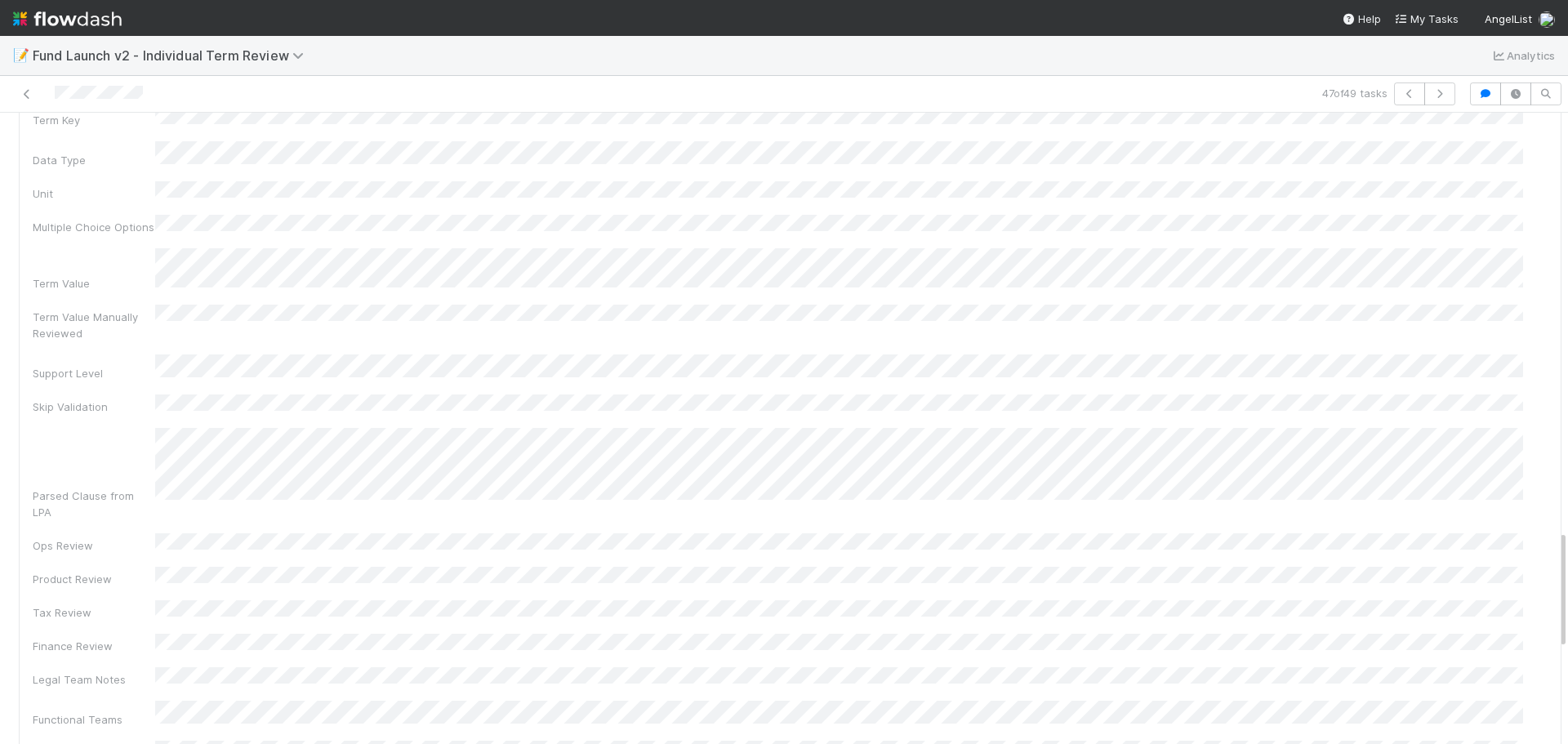
click at [165, 439] on div "Fund Name Term Category Term Key Data Type Unit Multiple Choice Options Term Va…" at bounding box center [790, 499] width 1515 height 957
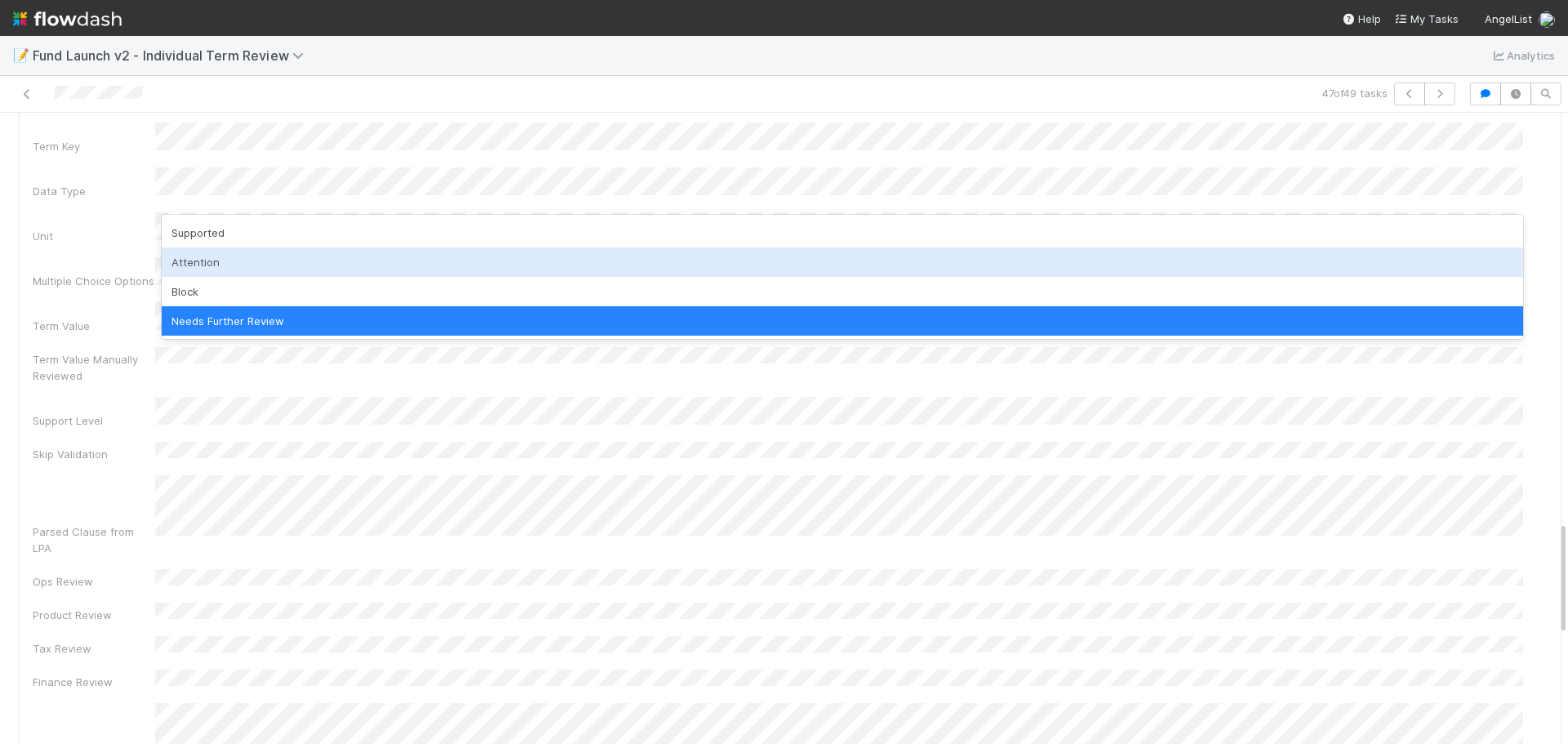
click at [229, 261] on div "Attention" at bounding box center [843, 262] width 1362 height 30
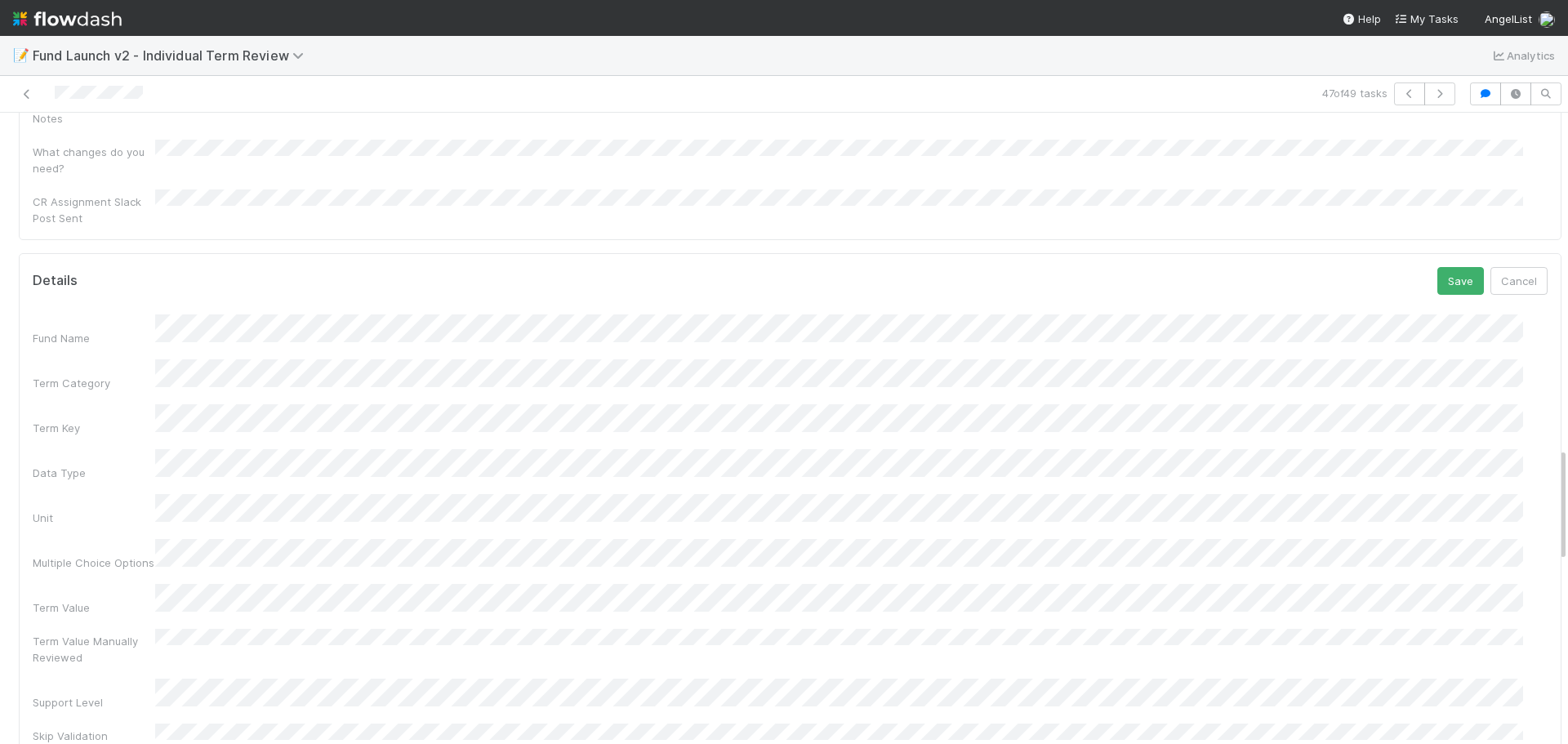
scroll to position [1851, 0]
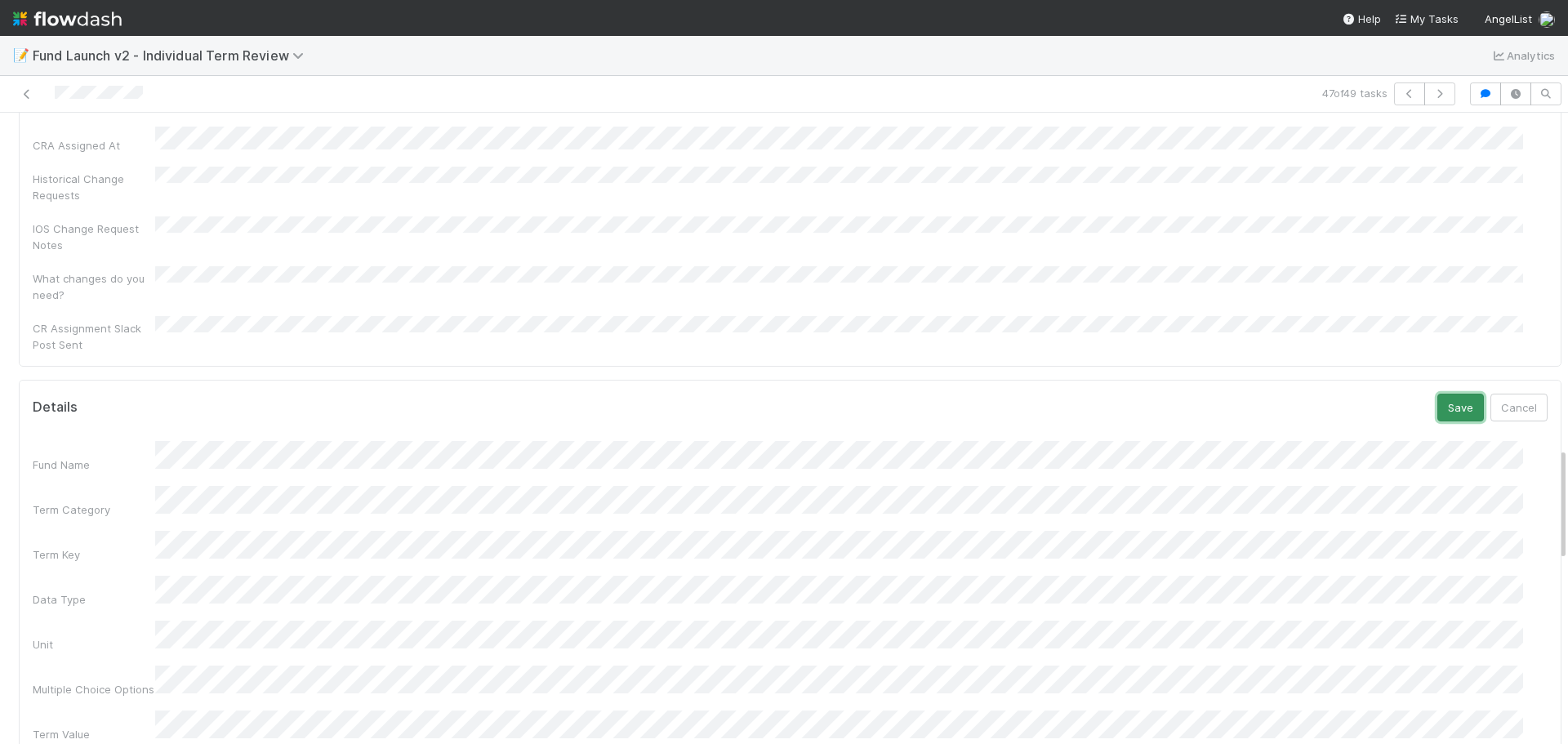
click at [1438, 394] on button "Save" at bounding box center [1461, 408] width 46 height 28
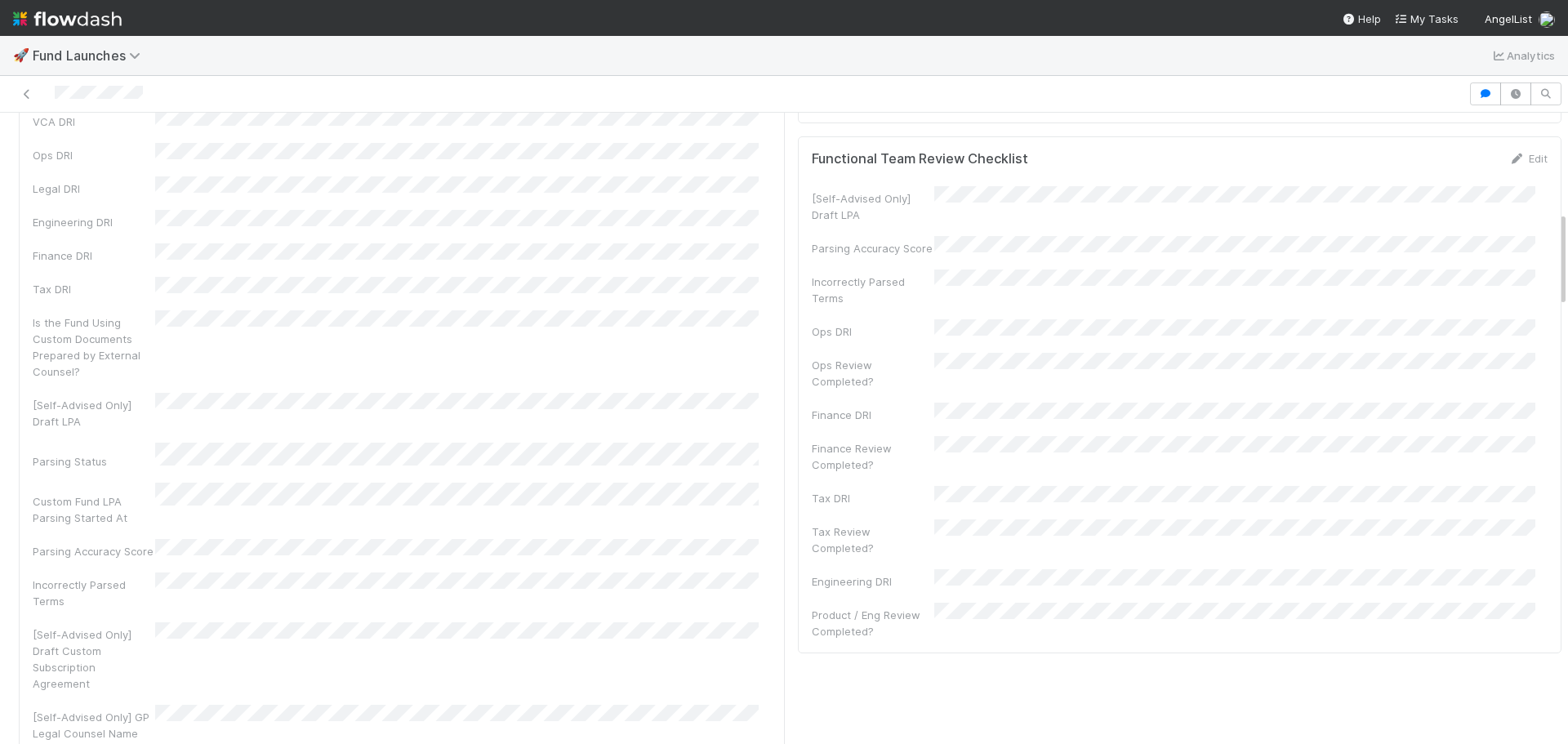
scroll to position [653, 0]
click at [957, 440] on div "Finance Review Completed?" at bounding box center [1180, 458] width 736 height 37
click at [1438, 169] on button "Save" at bounding box center [1461, 167] width 46 height 28
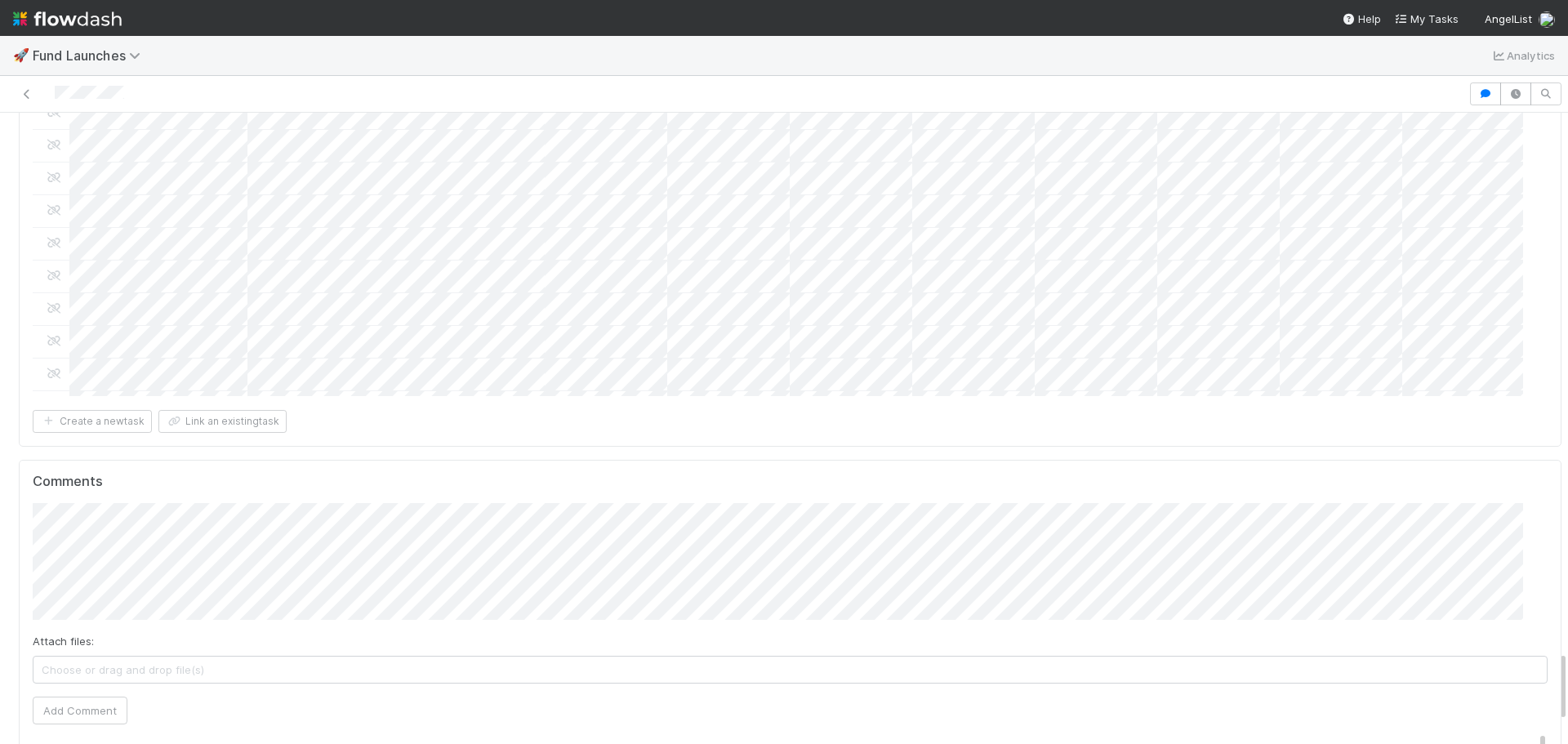
scroll to position [4779, 0]
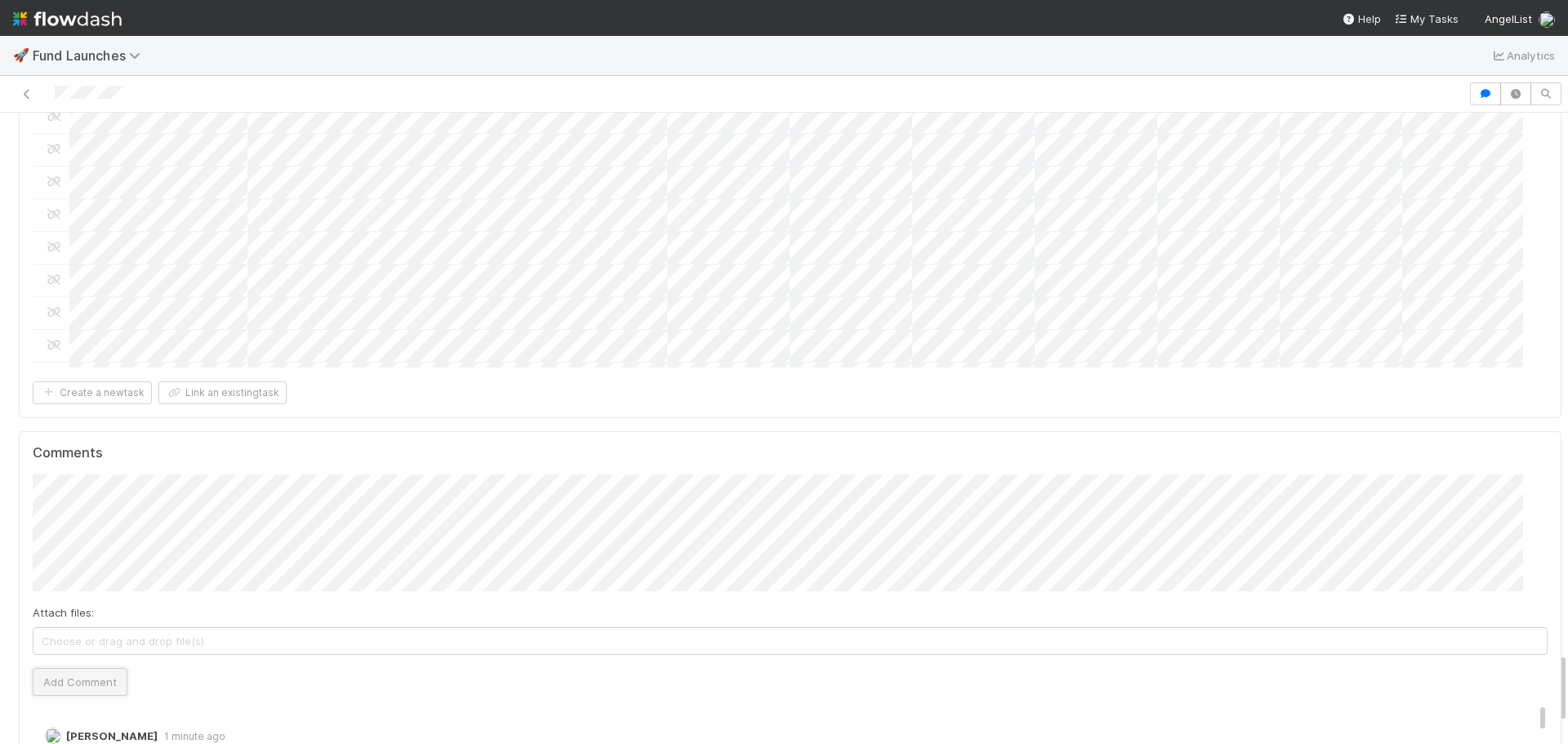
click at [53, 668] on button "Add Comment" at bounding box center [79, 682] width 95 height 28
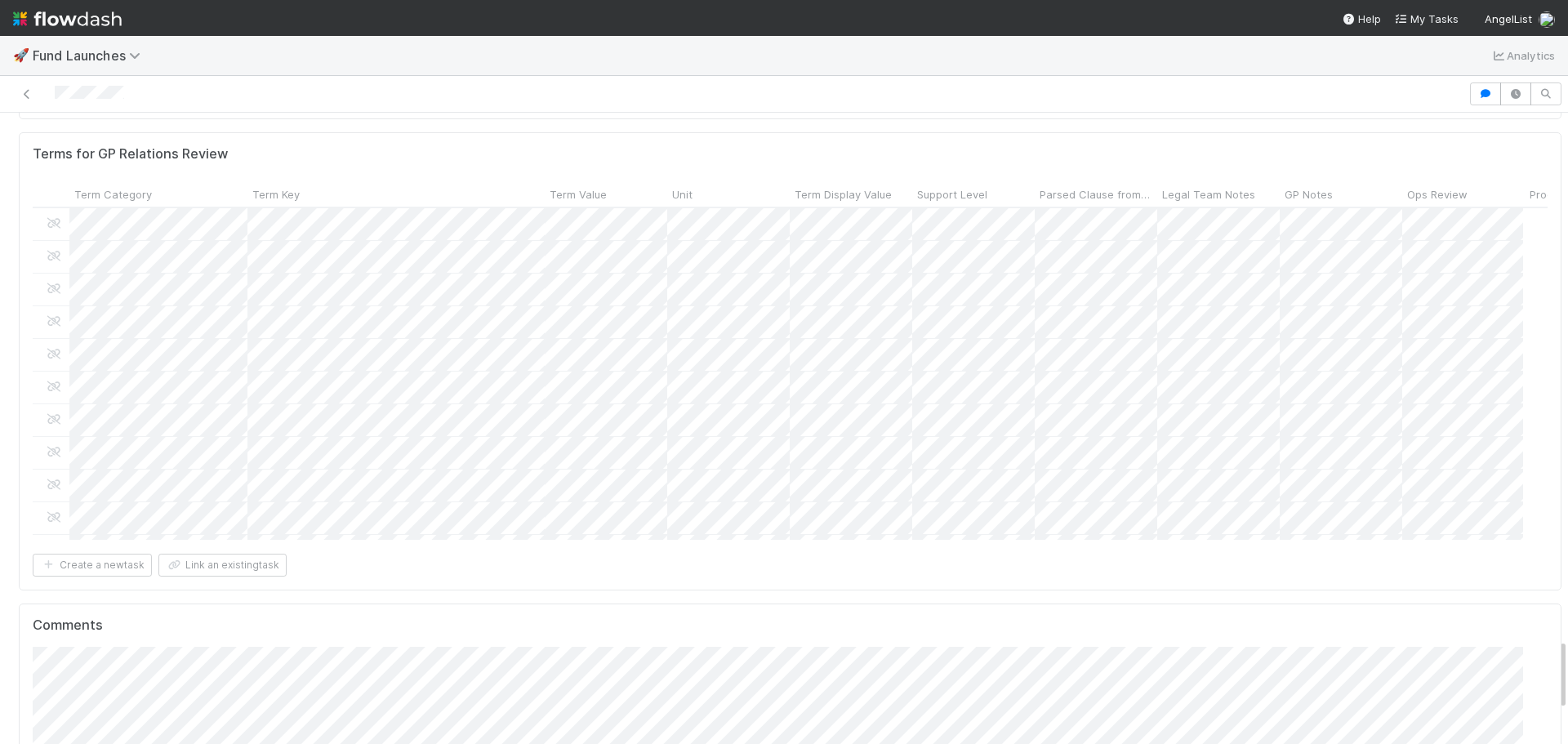
scroll to position [4657, 0]
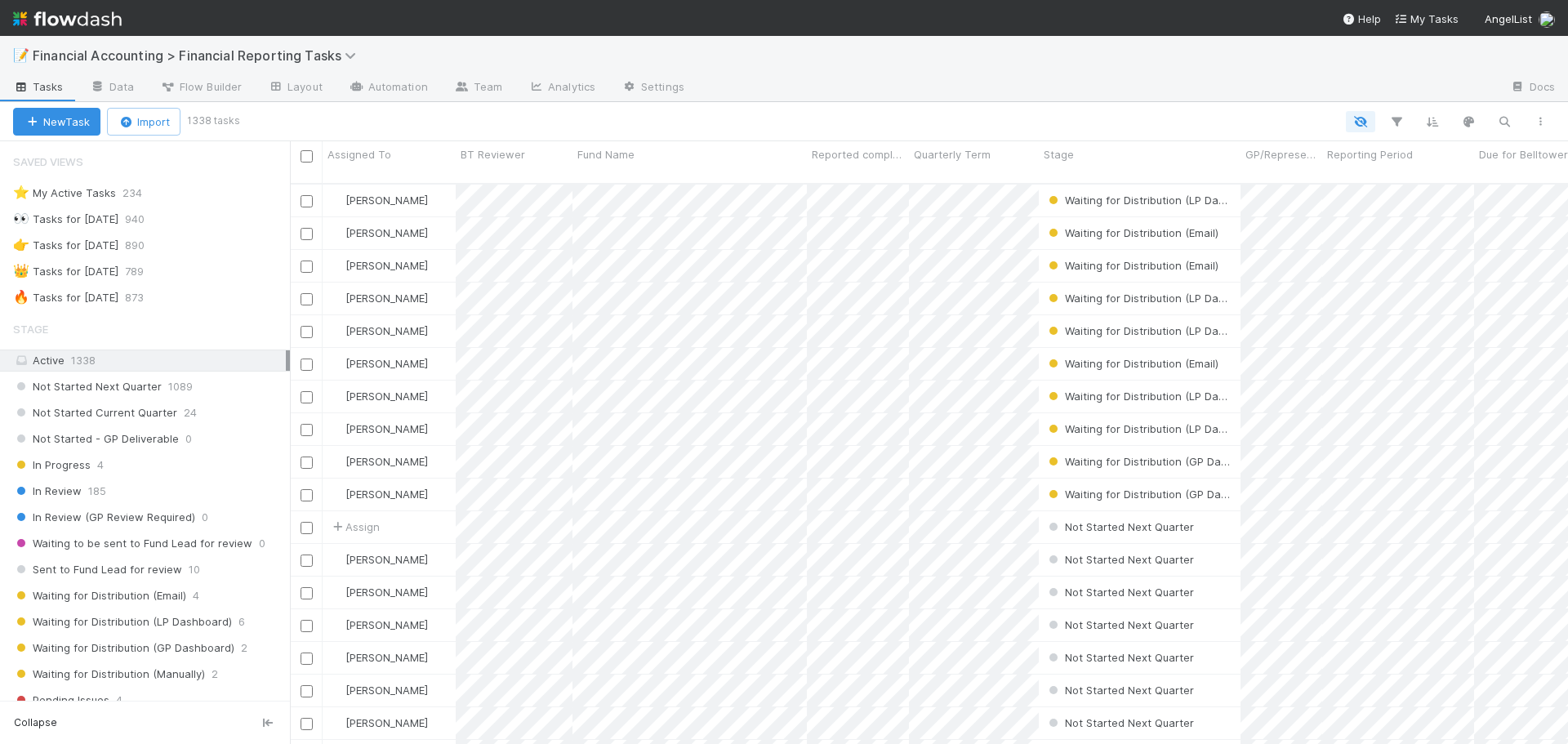
scroll to position [562, 1266]
click at [139, 491] on div "In Review 185" at bounding box center [152, 492] width 277 height 20
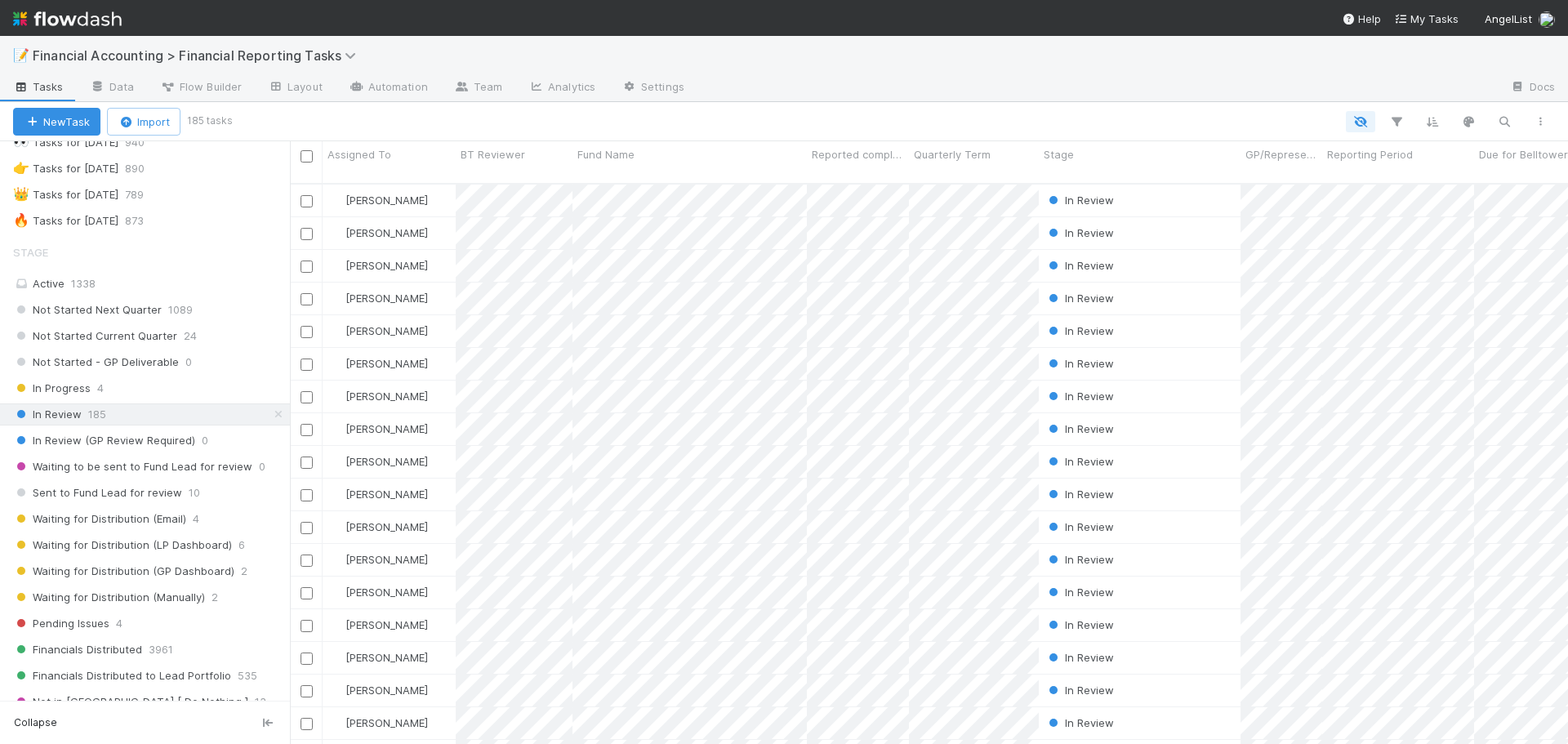
scroll to position [572, 0]
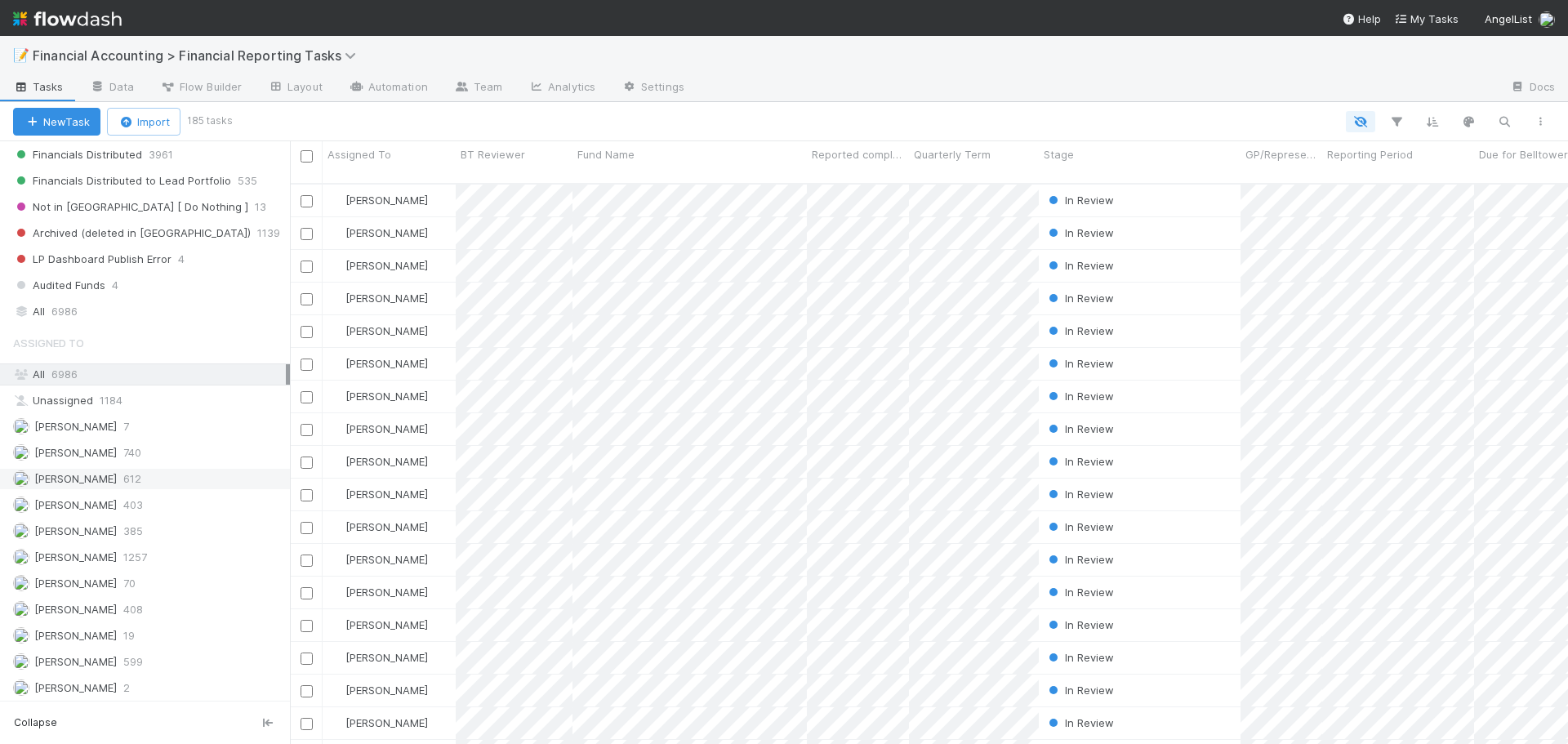
click at [161, 477] on div "Don Walker 612" at bounding box center [149, 479] width 273 height 20
click at [1397, 115] on icon "button" at bounding box center [1397, 122] width 17 height 15
click at [1138, 173] on button "Add Filter" at bounding box center [1146, 171] width 490 height 24
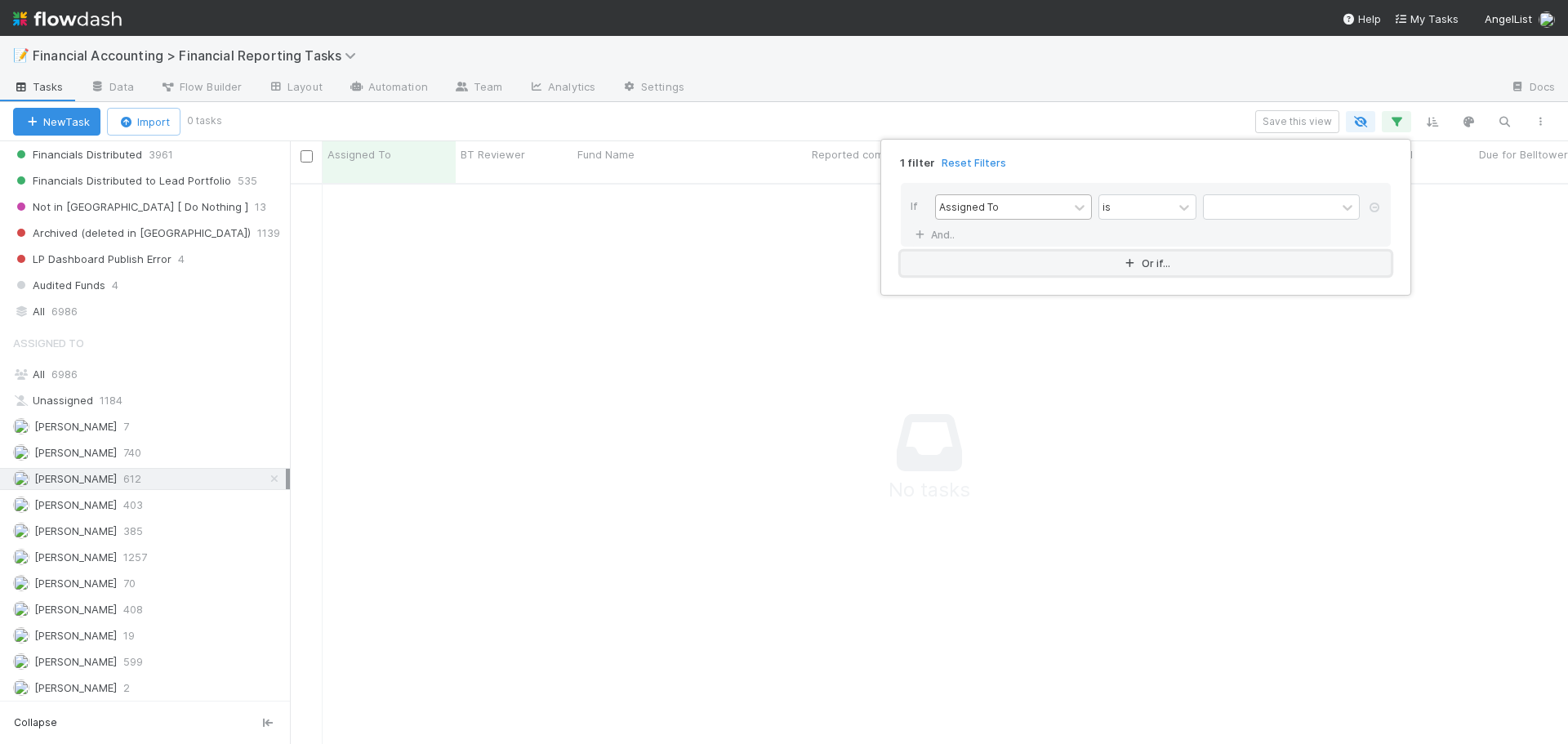
scroll to position [550, 1266]
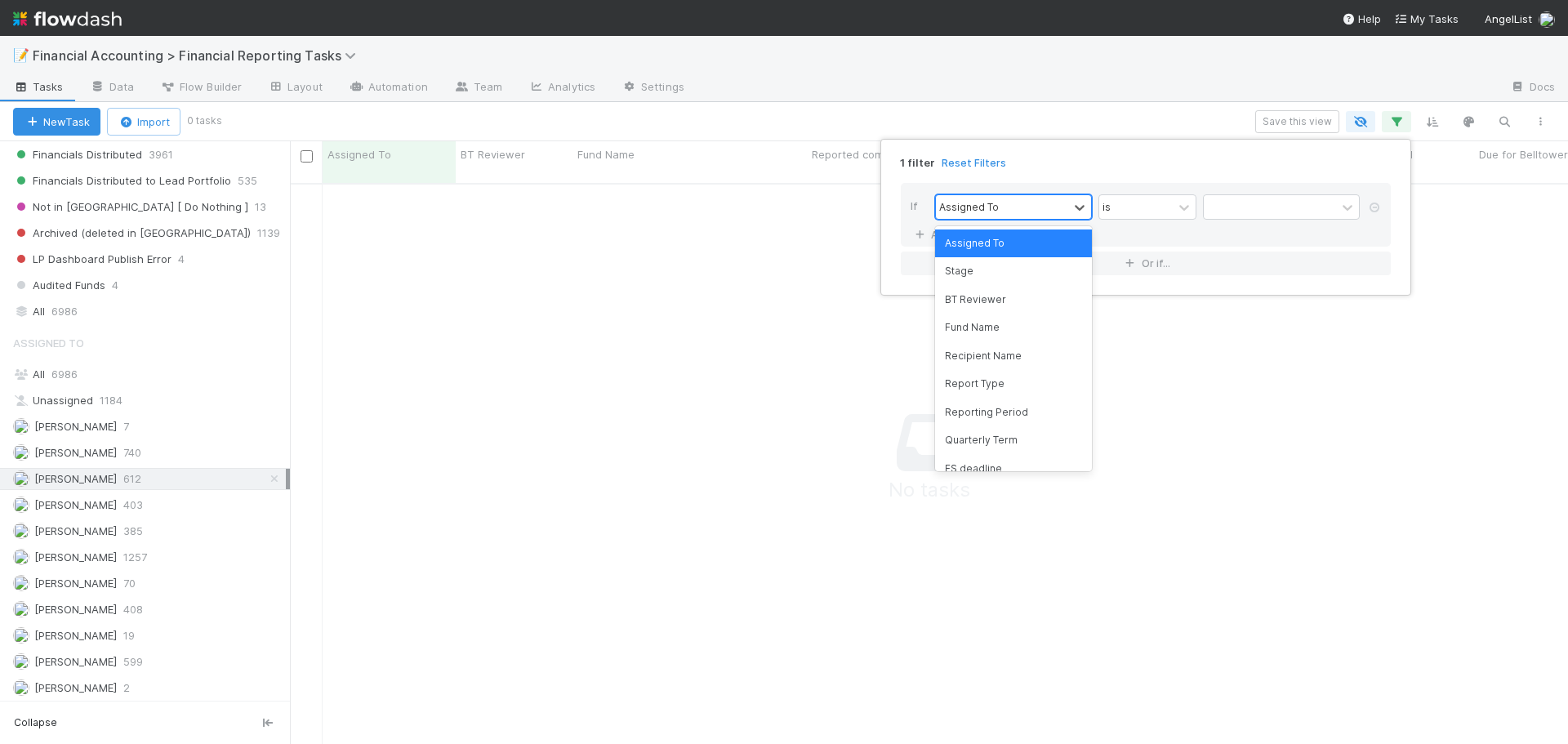
click at [1068, 208] on div at bounding box center [1079, 207] width 23 height 24
click at [987, 448] on div "Quarterly Term" at bounding box center [1014, 441] width 157 height 28
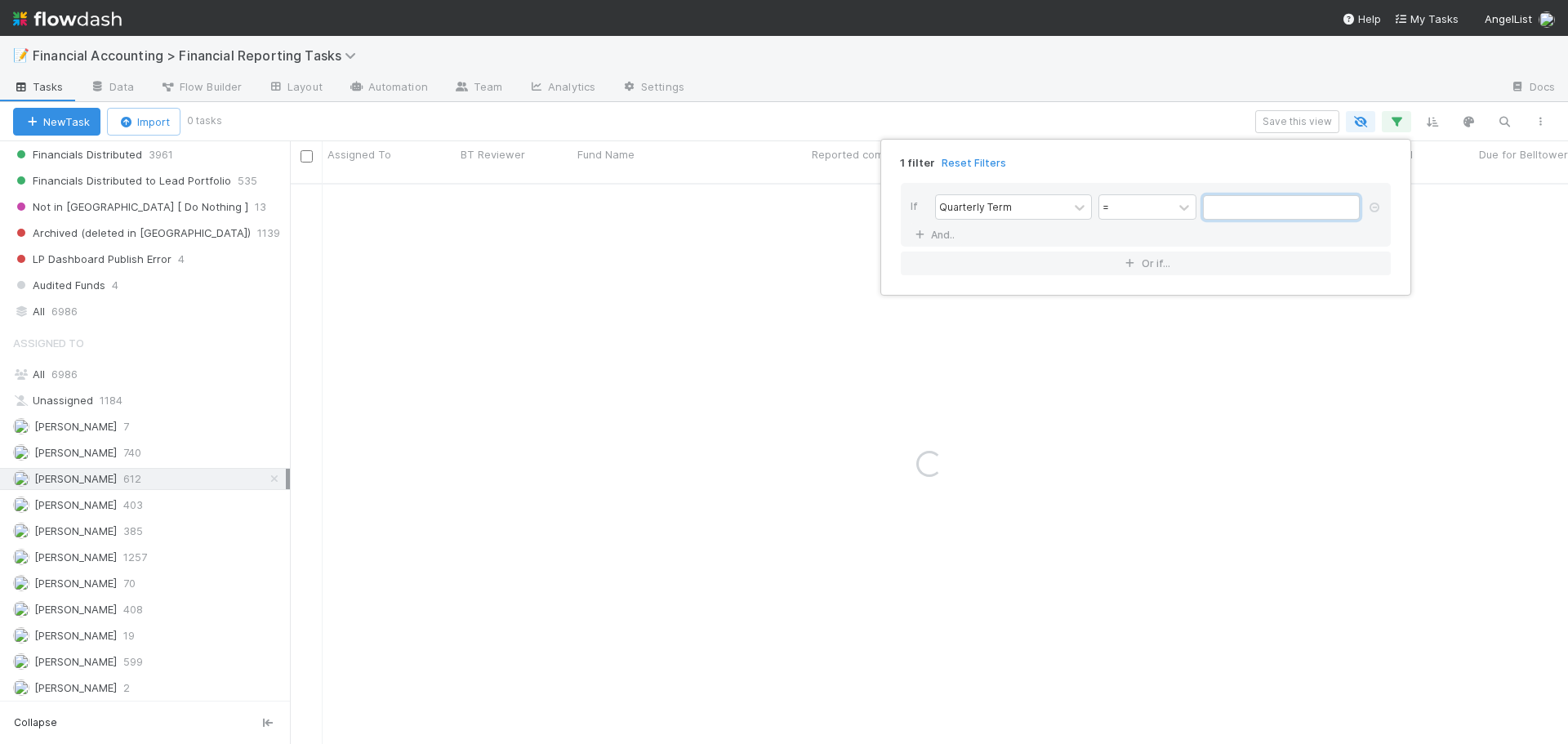
click at [1245, 203] on input "text" at bounding box center [1282, 207] width 157 height 25
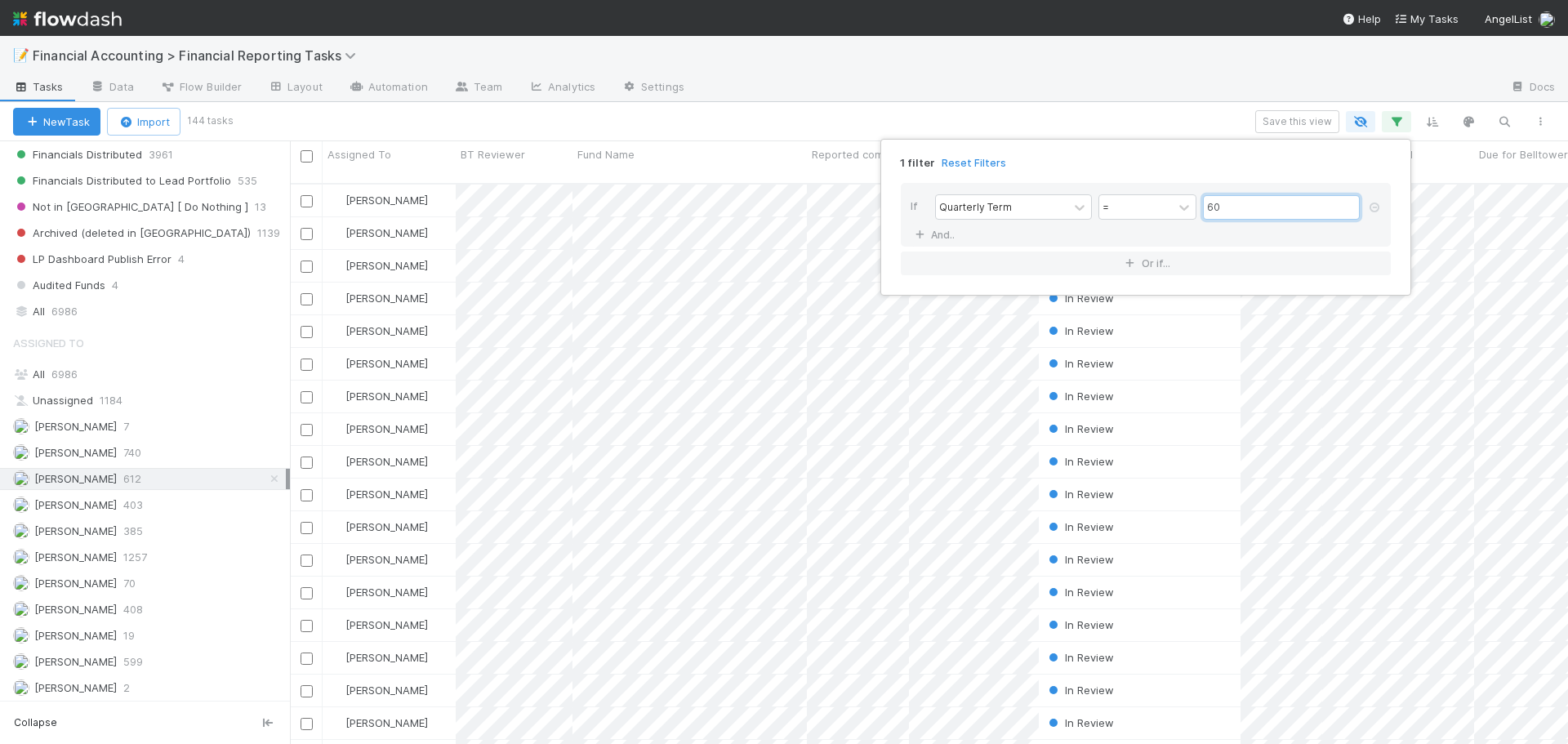
scroll to position [562, 1266]
type input "60"
click at [1049, 121] on div "1 filter Reset Filters If Quarterly Term = 60 And.. Or if..." at bounding box center [784, 372] width 1568 height 744
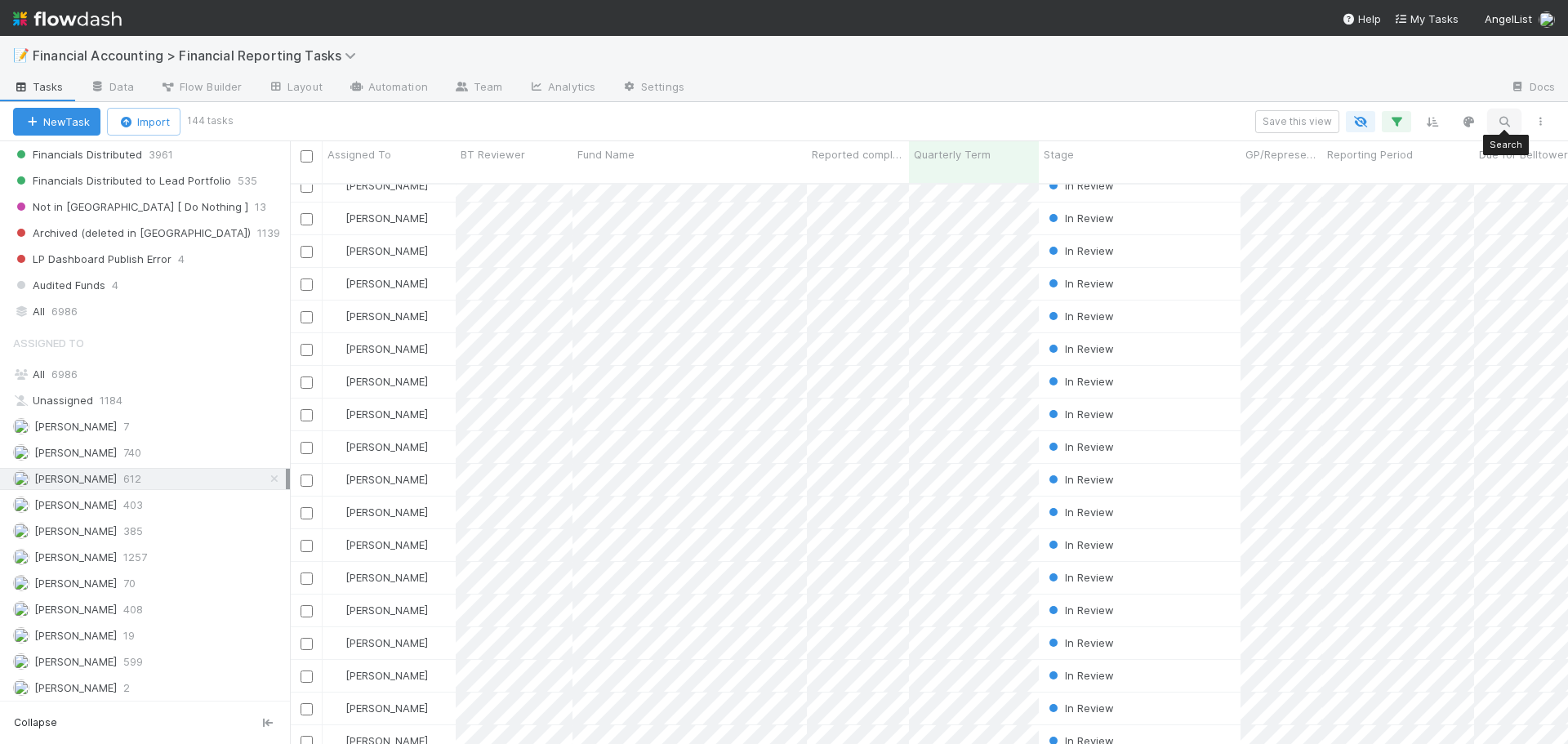
click at [1501, 120] on icon "button" at bounding box center [1505, 122] width 17 height 15
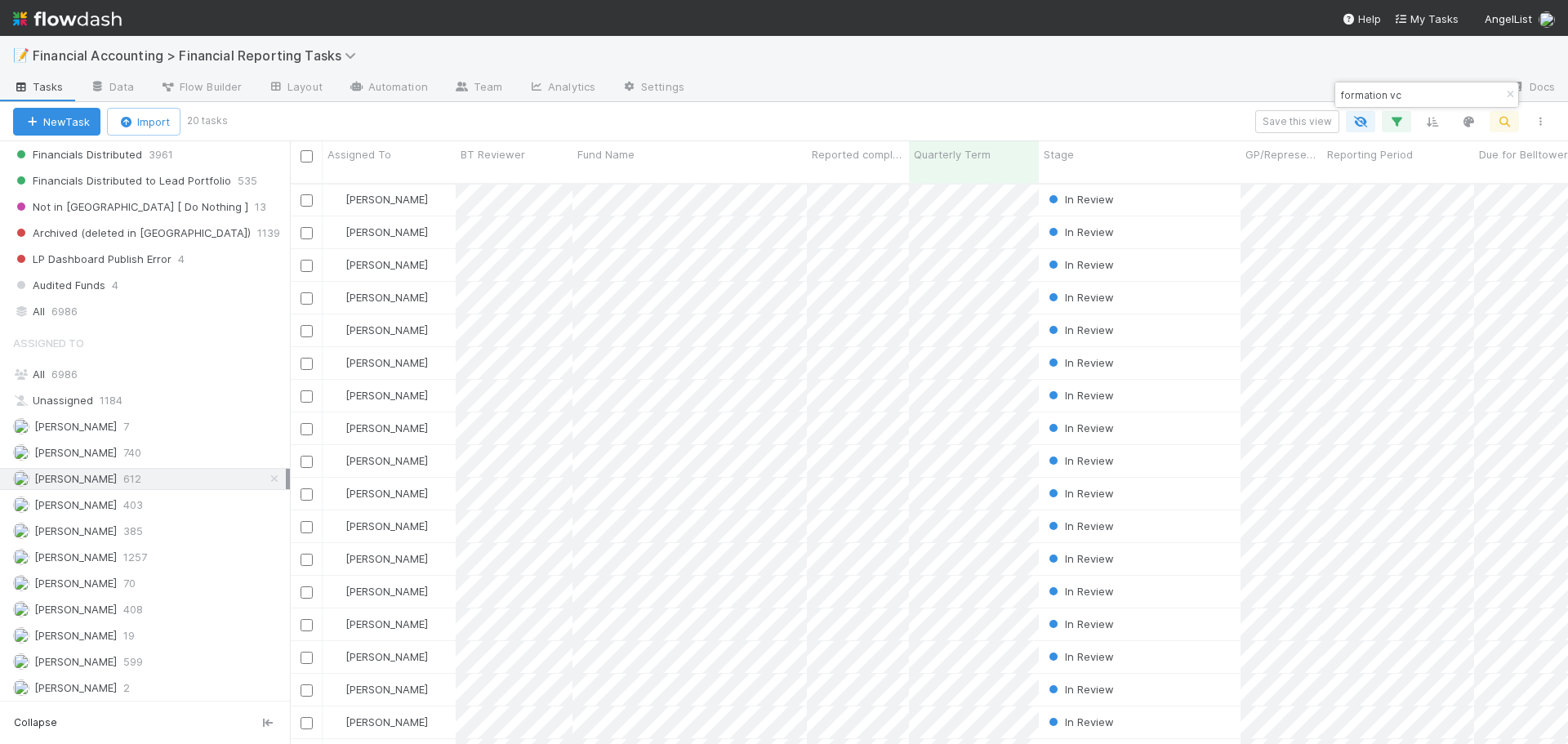
scroll to position [0, 0]
type input "formation vc"
click at [422, 187] on div "[PERSON_NAME]" at bounding box center [389, 201] width 133 height 31
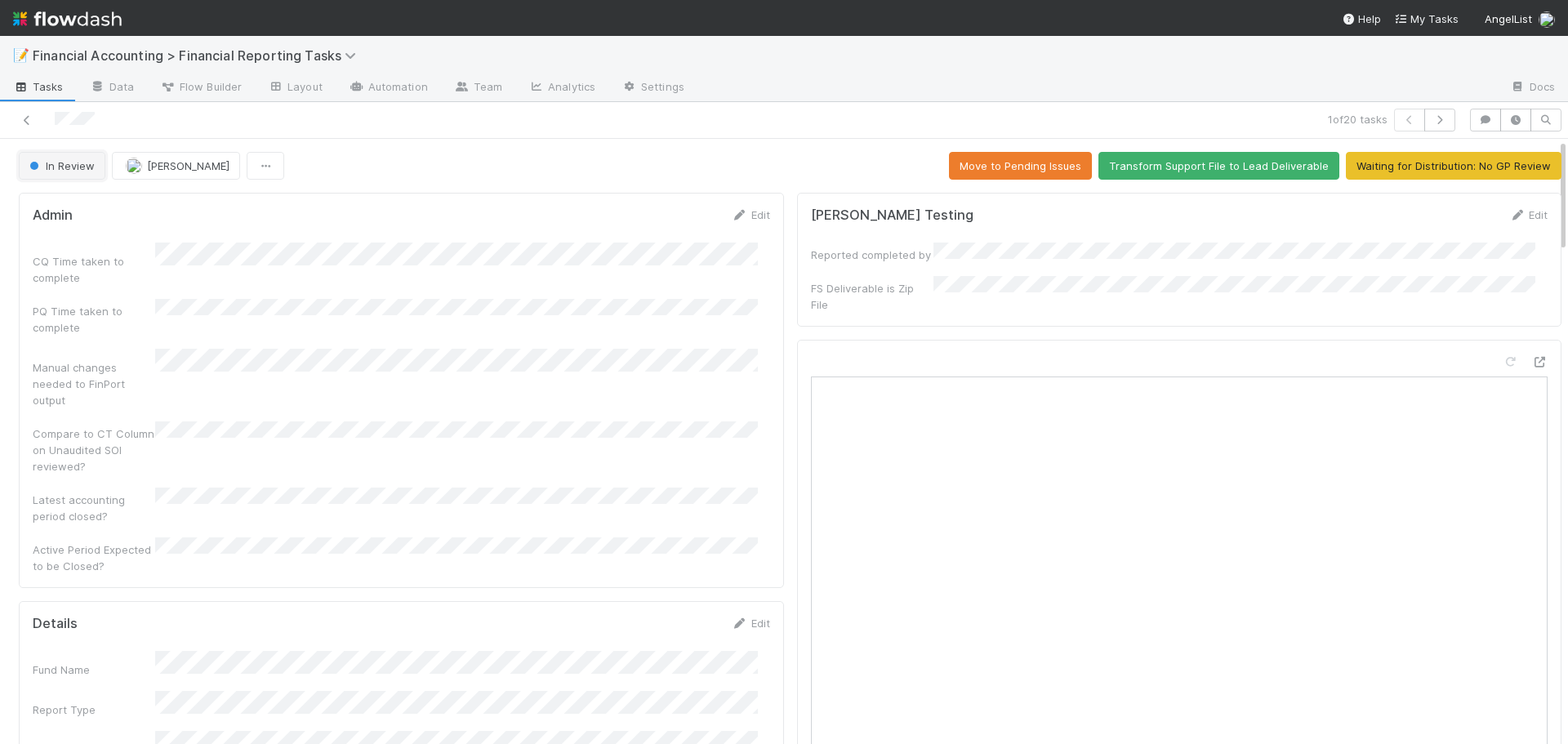
click at [60, 161] on span "In Review" at bounding box center [60, 165] width 68 height 13
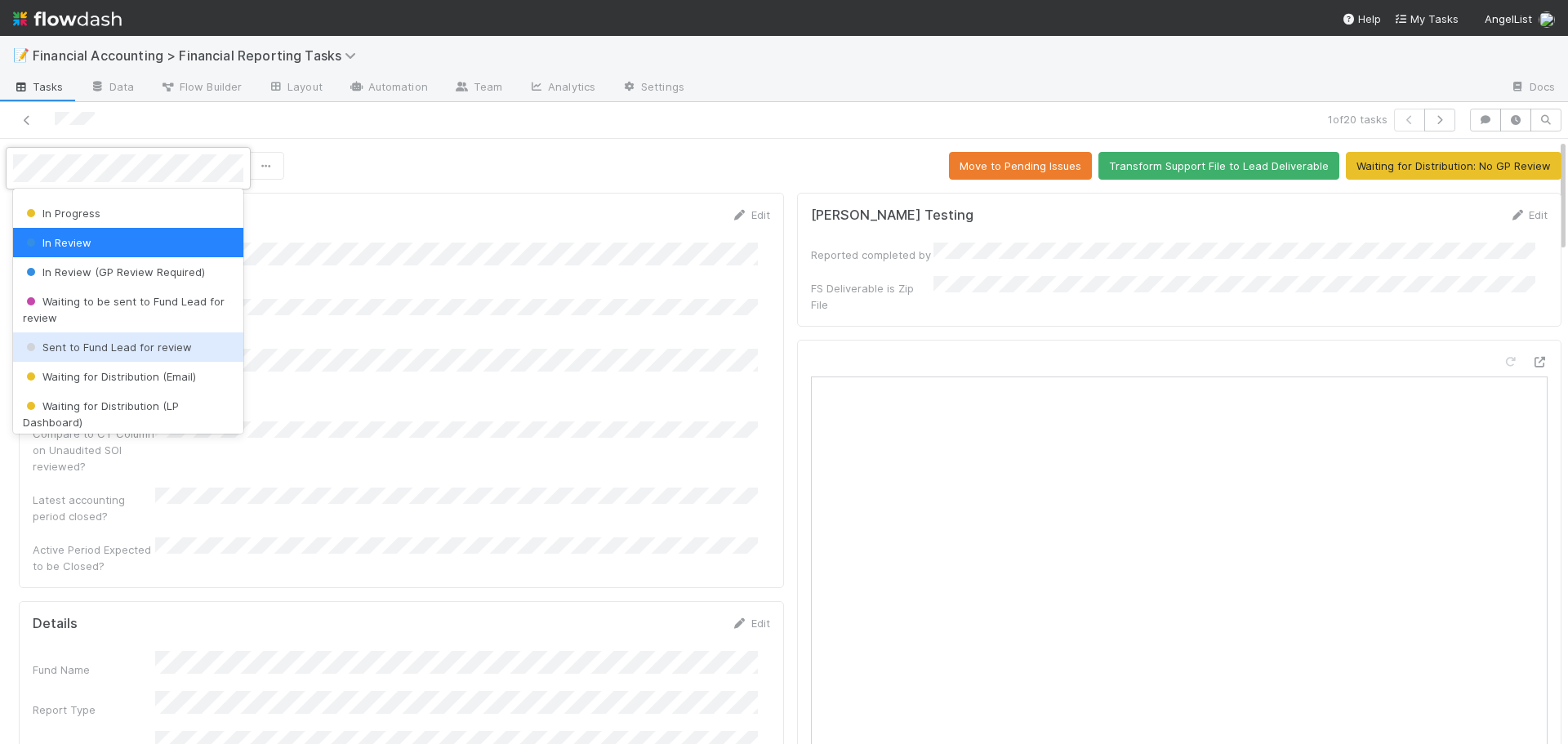
scroll to position [164, 0]
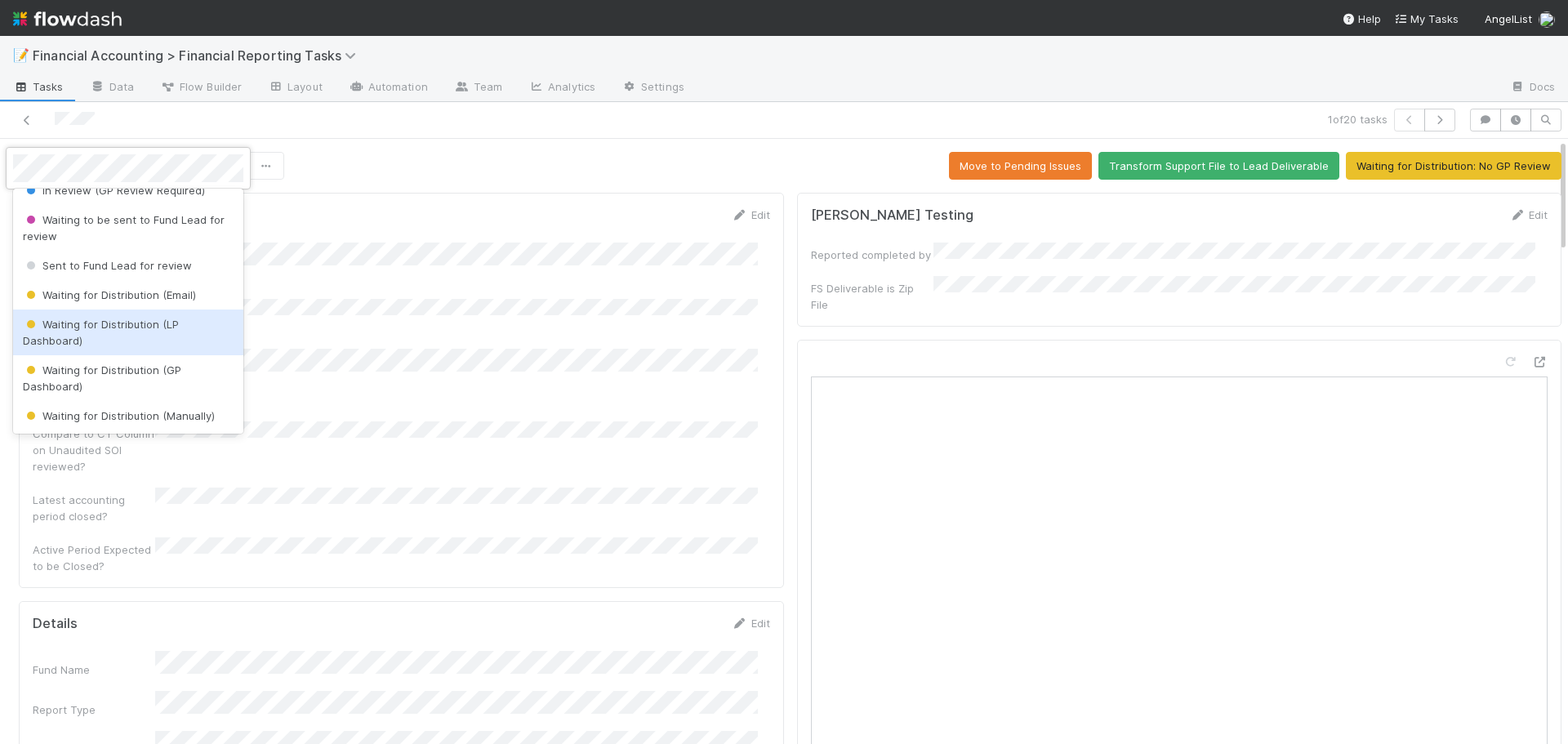
click at [114, 333] on div "Waiting for Distribution (LP Dashboard)" at bounding box center [128, 333] width 230 height 46
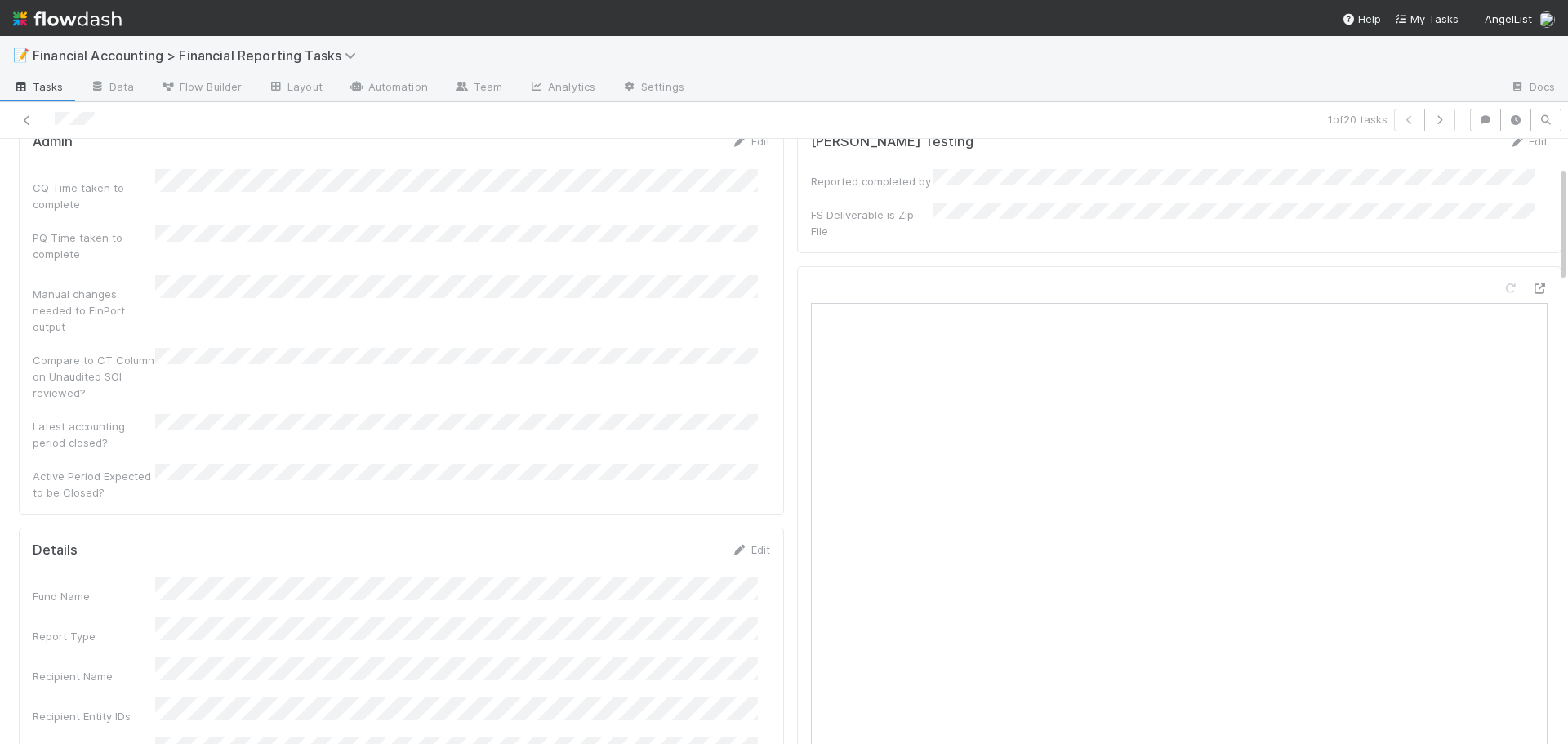
scroll to position [0, 0]
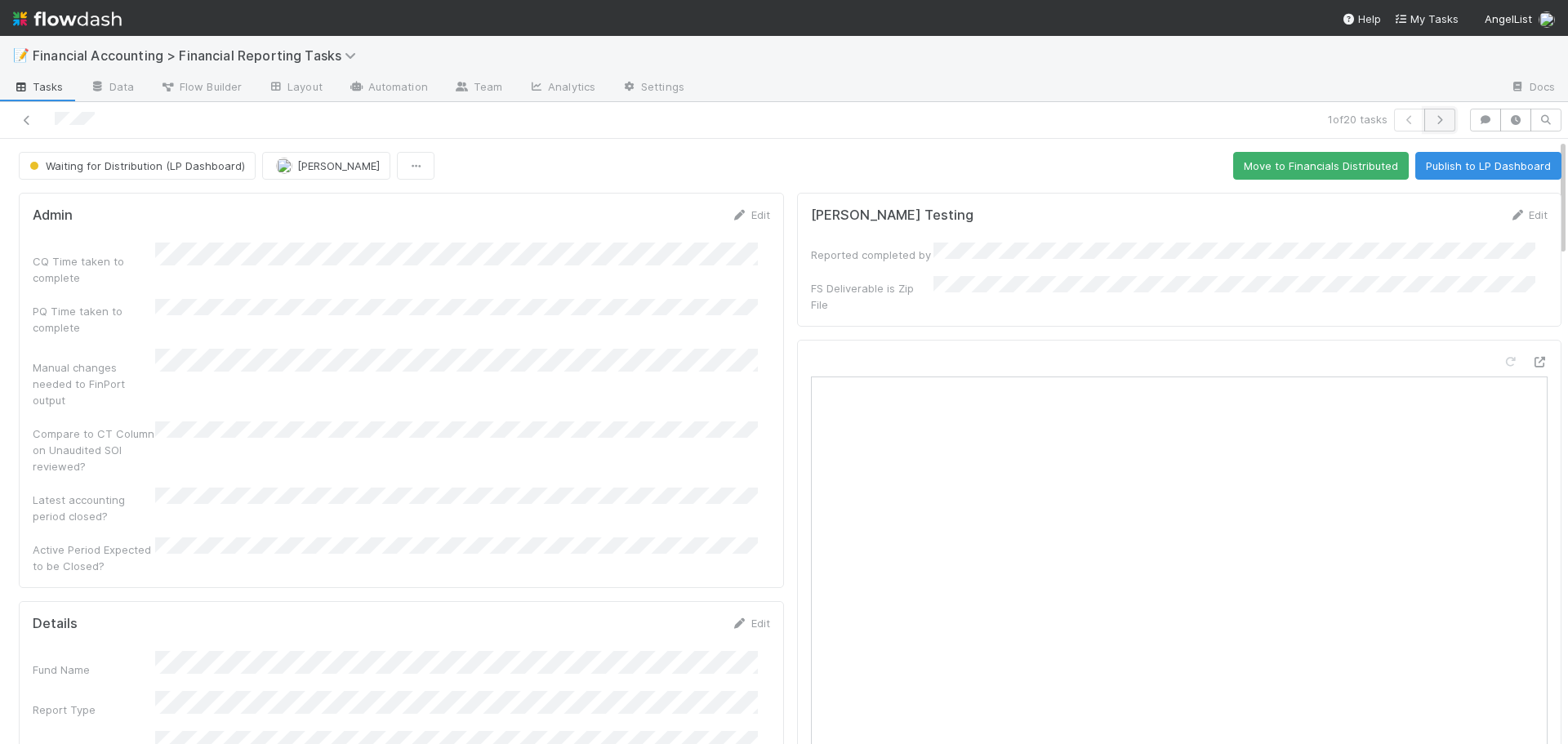
click at [1428, 114] on button "button" at bounding box center [1440, 120] width 31 height 23
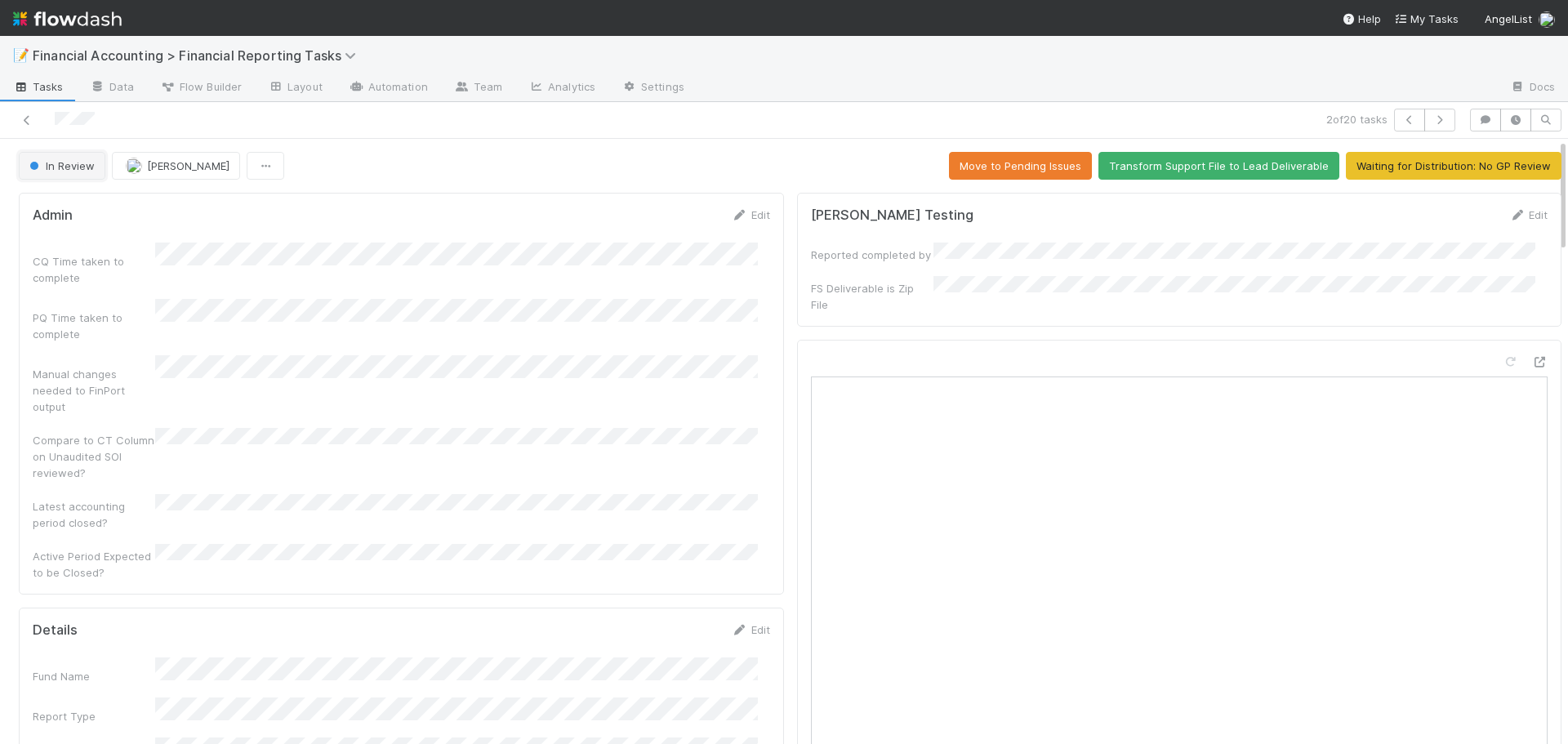
click at [53, 166] on span "In Review" at bounding box center [60, 165] width 68 height 13
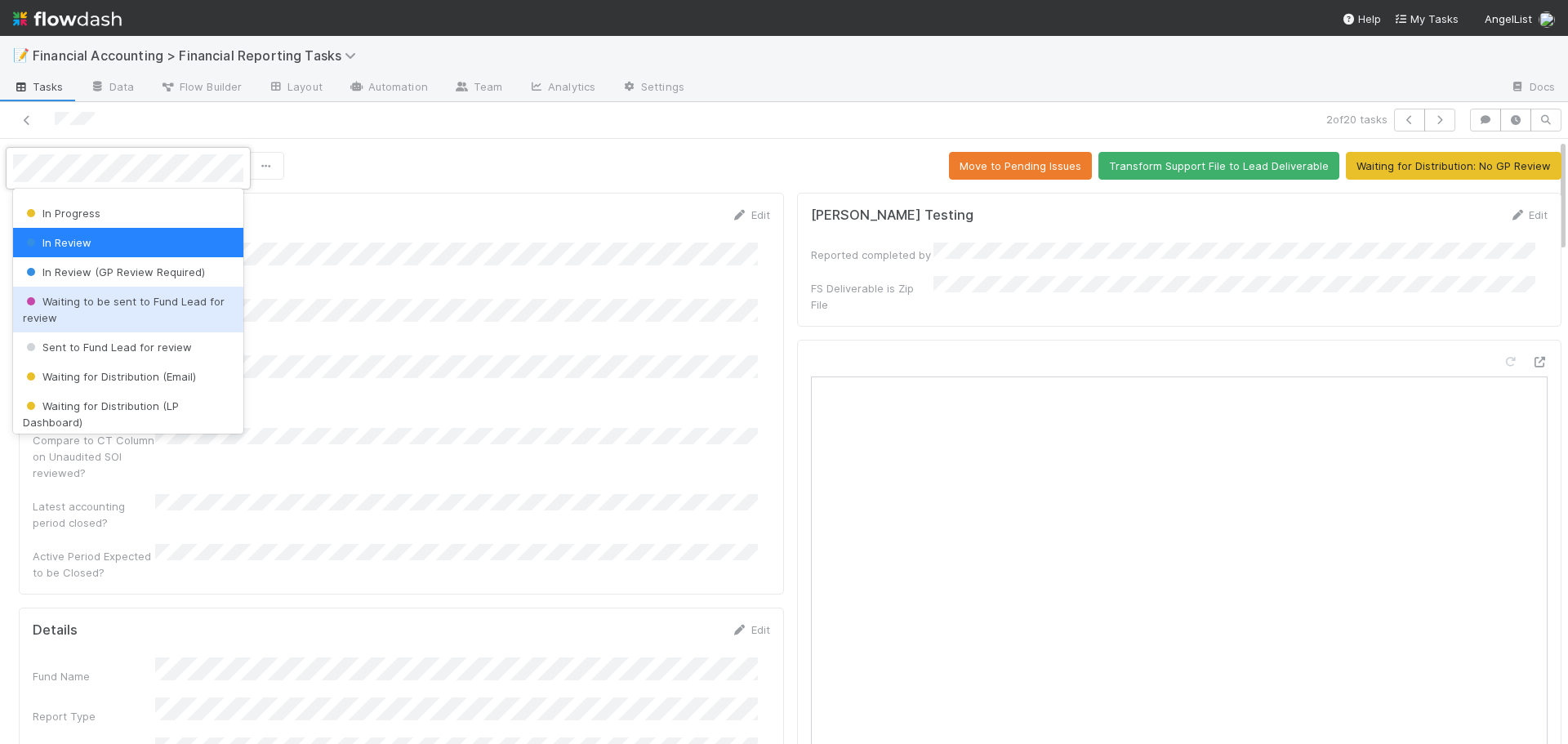
scroll to position [164, 0]
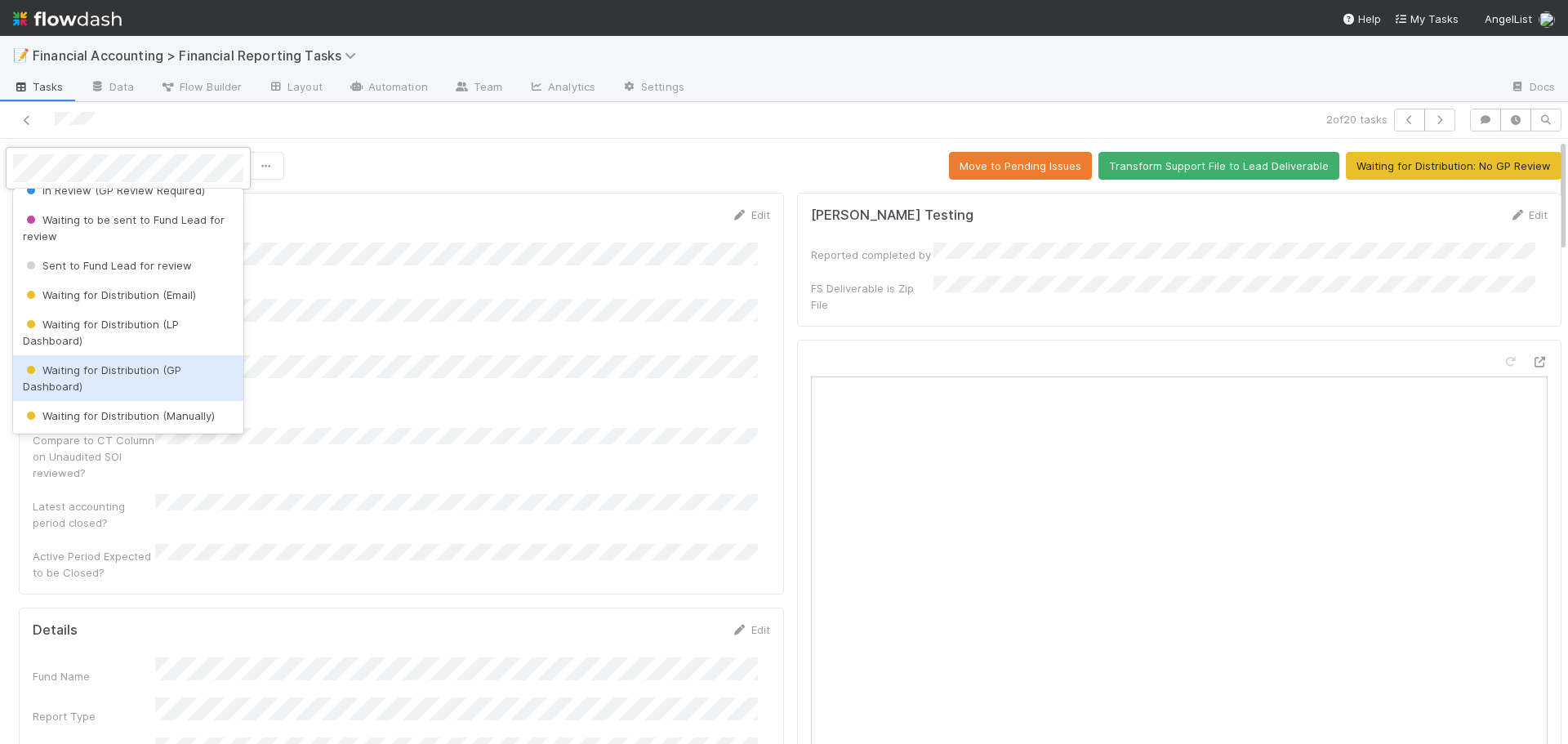
click at [104, 375] on span "Waiting for Distribution (GP Dashboard)" at bounding box center [103, 378] width 159 height 30
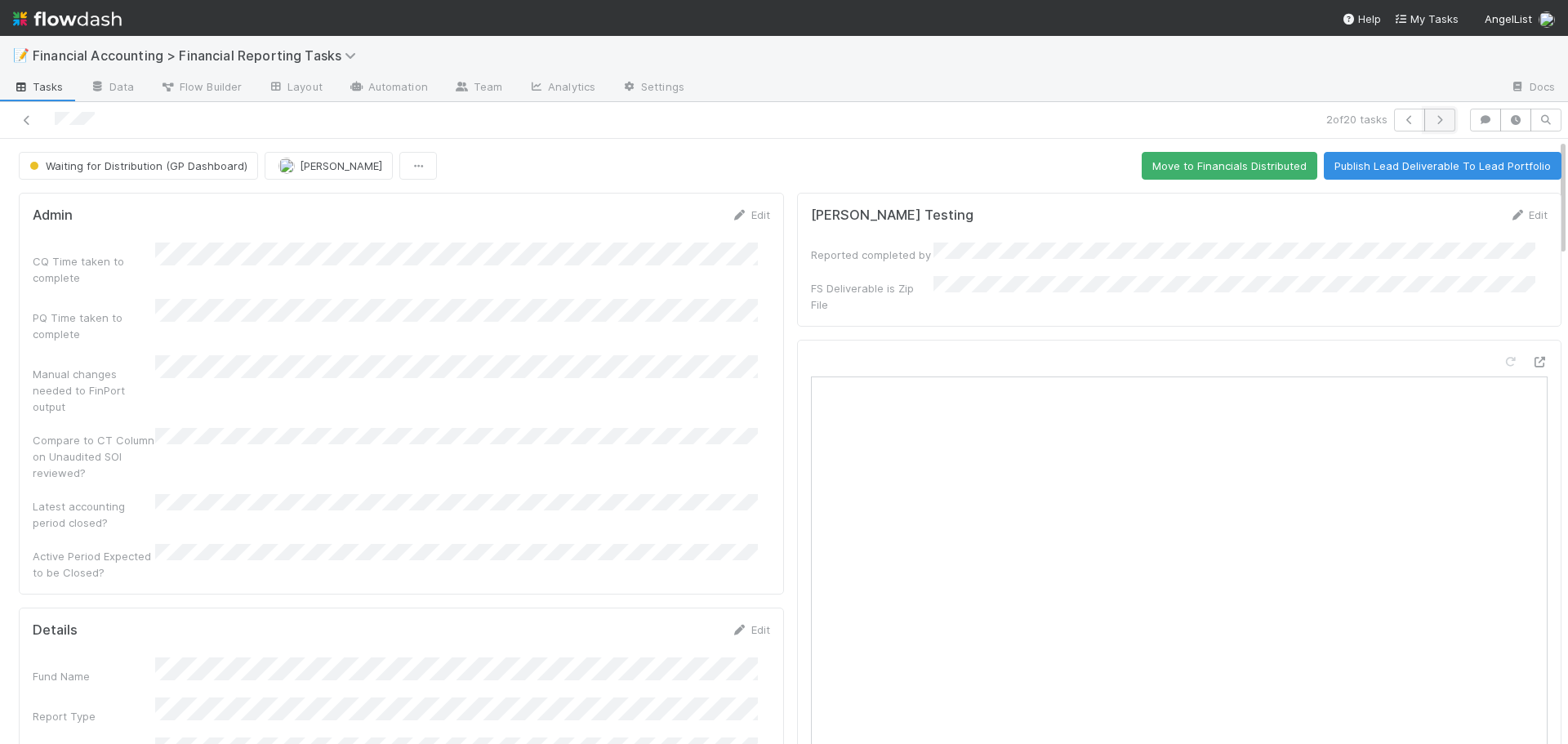
click at [1432, 117] on icon "button" at bounding box center [1440, 120] width 17 height 10
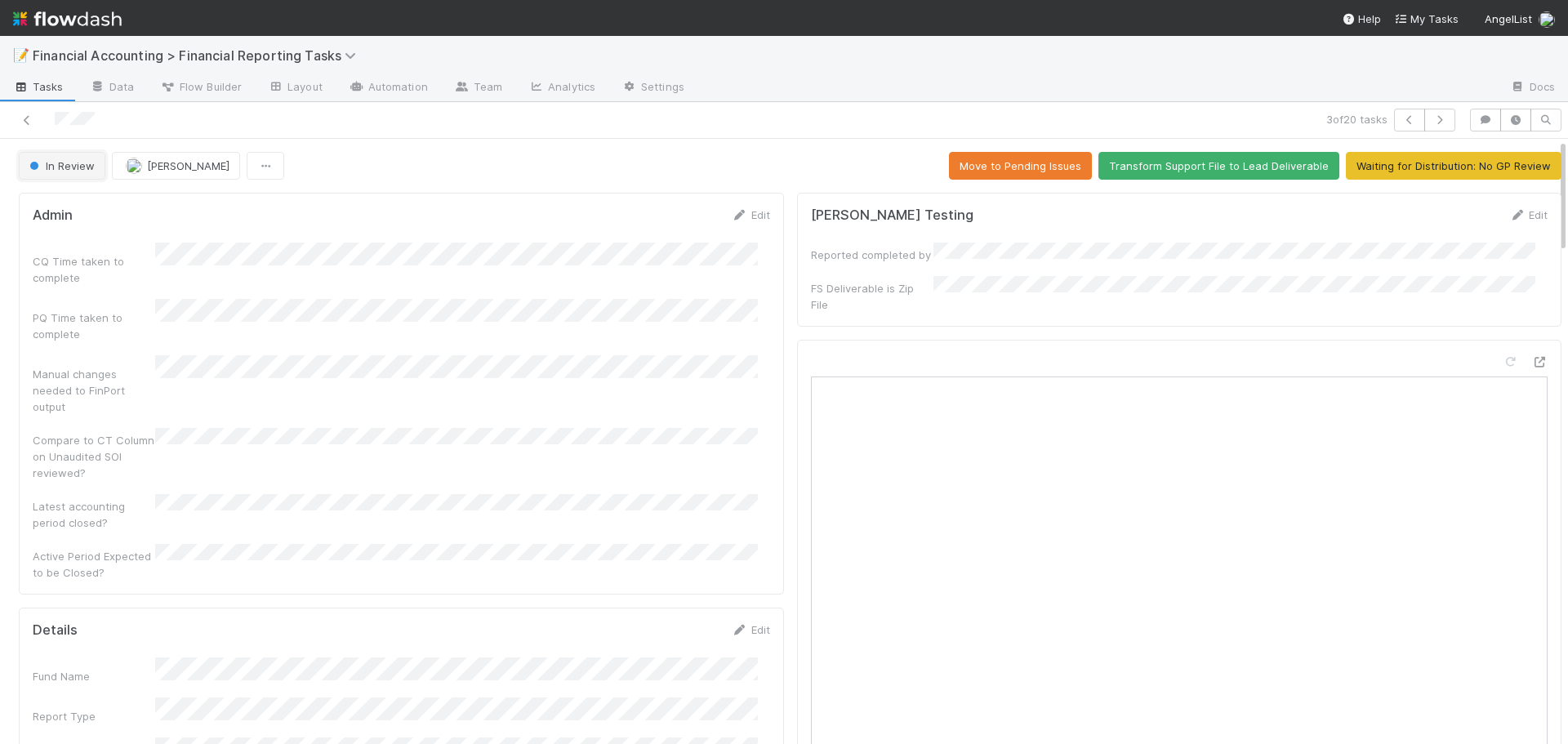
click at [74, 169] on span "In Review" at bounding box center [60, 165] width 68 height 13
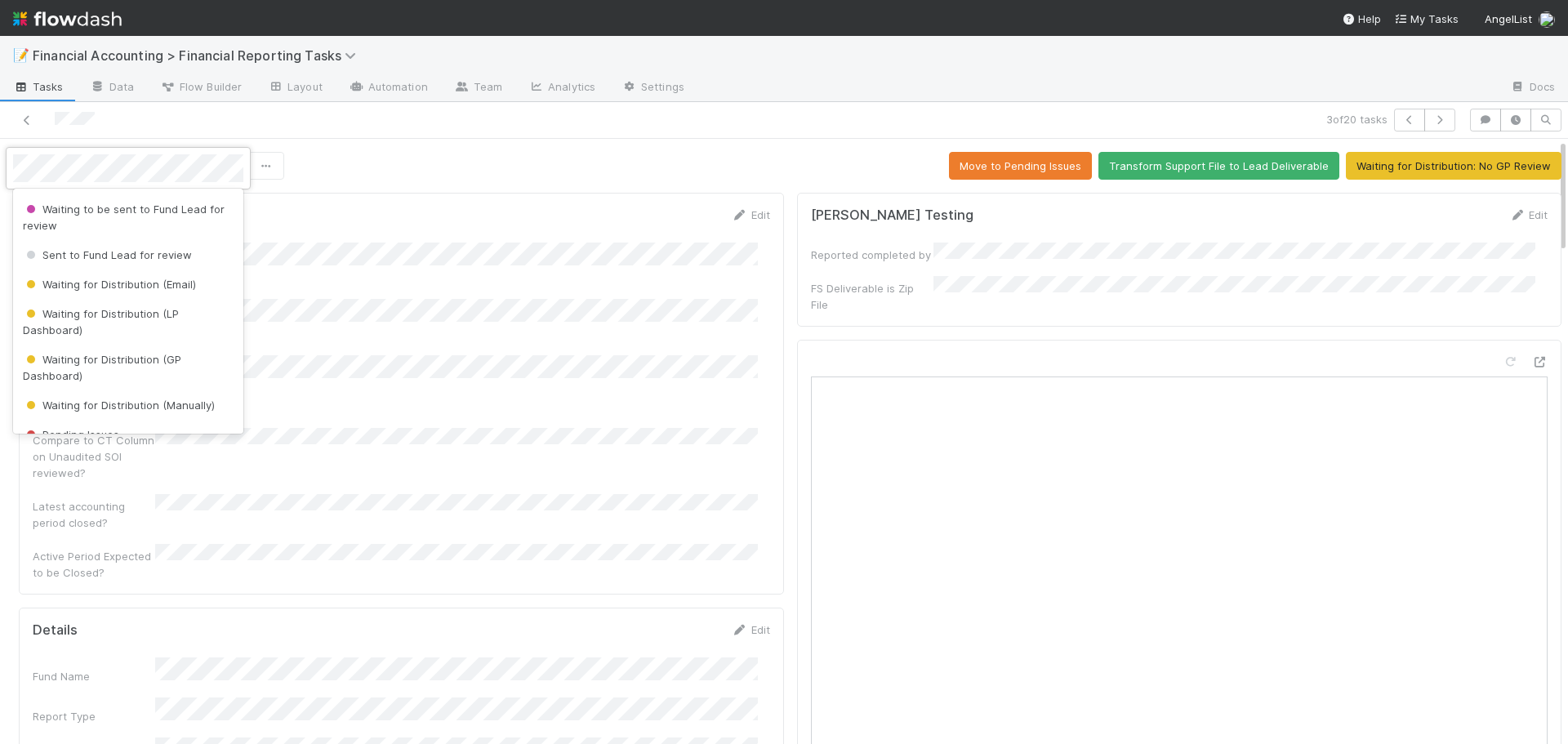
scroll to position [245, 0]
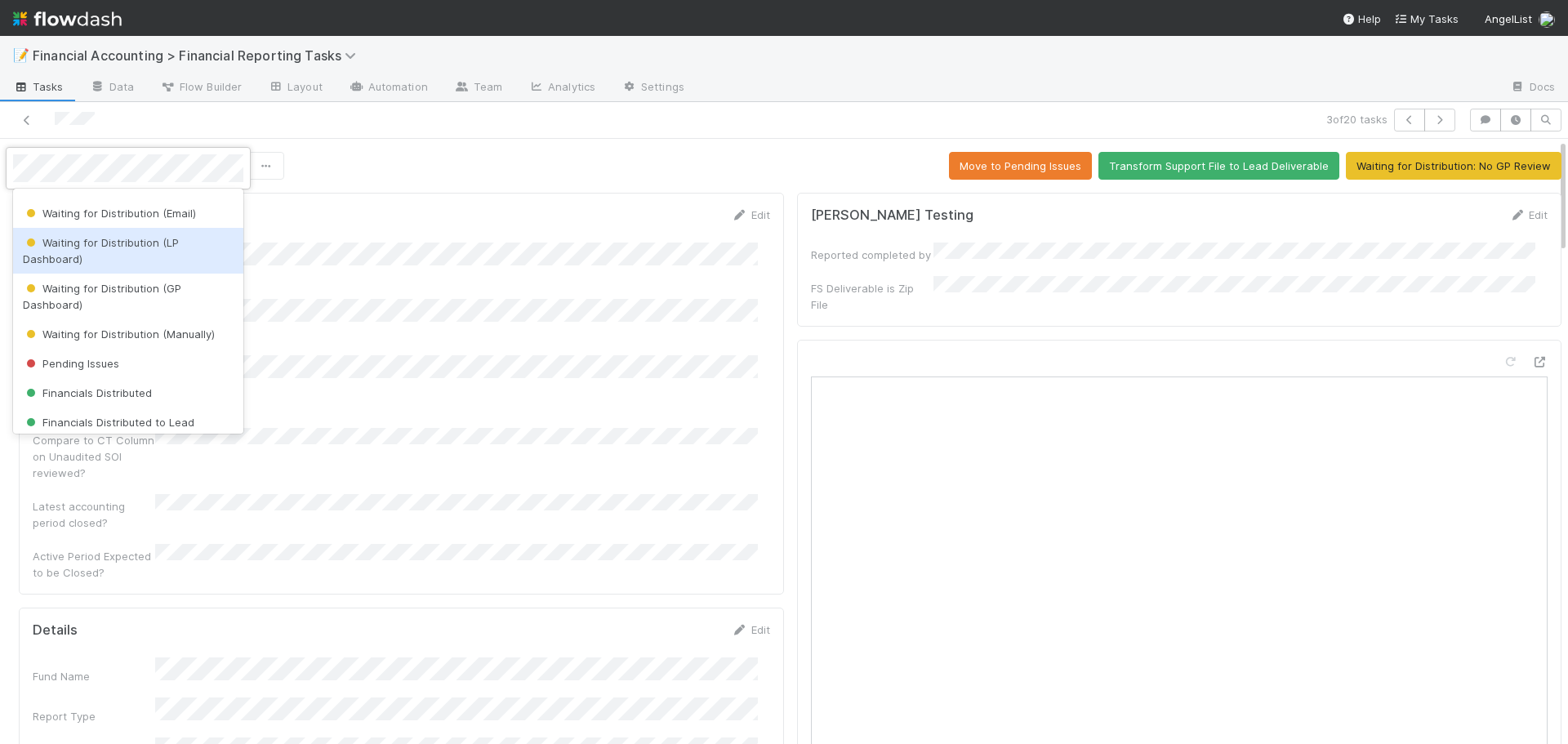
click at [96, 250] on div "Waiting for Distribution (LP Dashboard)" at bounding box center [128, 251] width 230 height 46
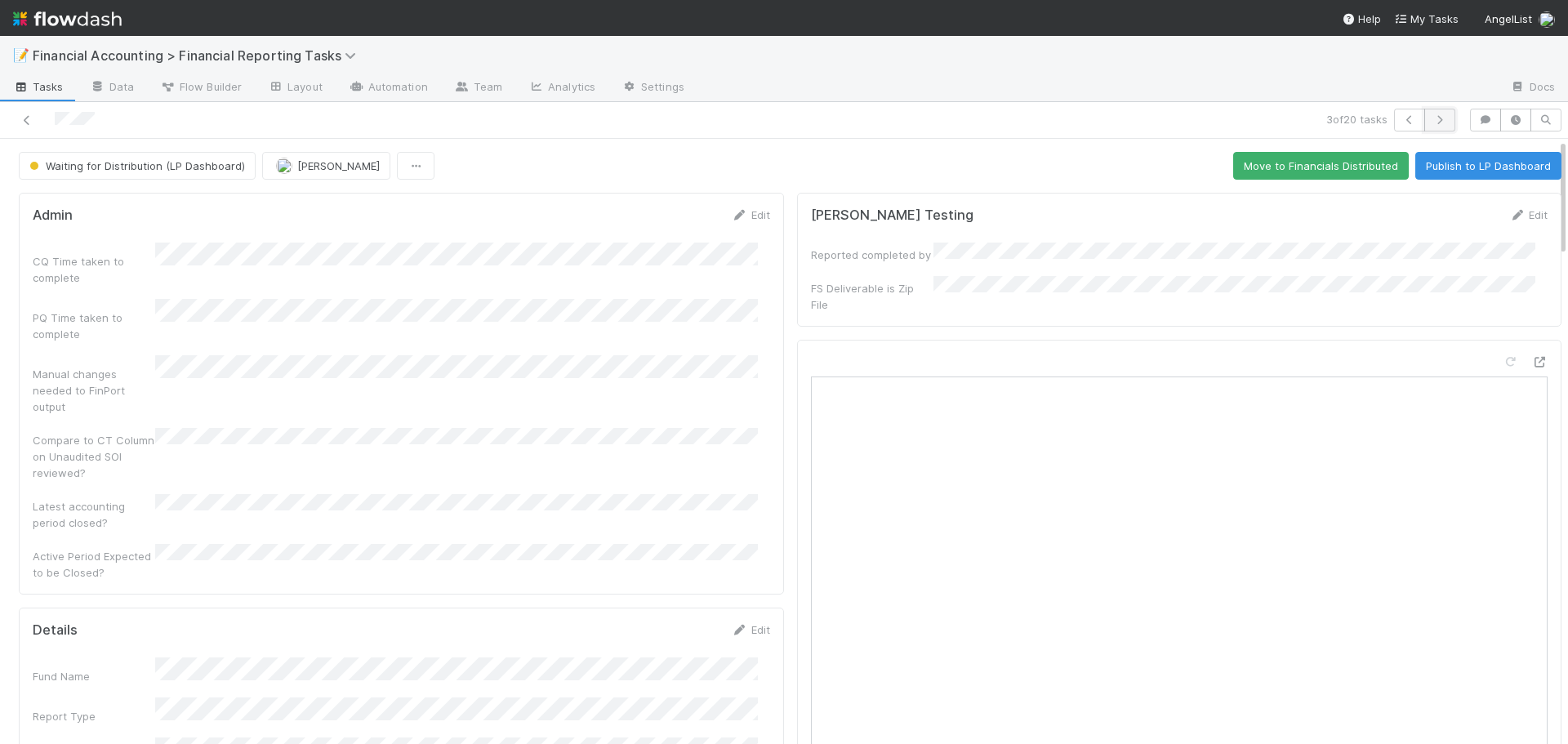
click at [1432, 116] on icon "button" at bounding box center [1440, 120] width 17 height 10
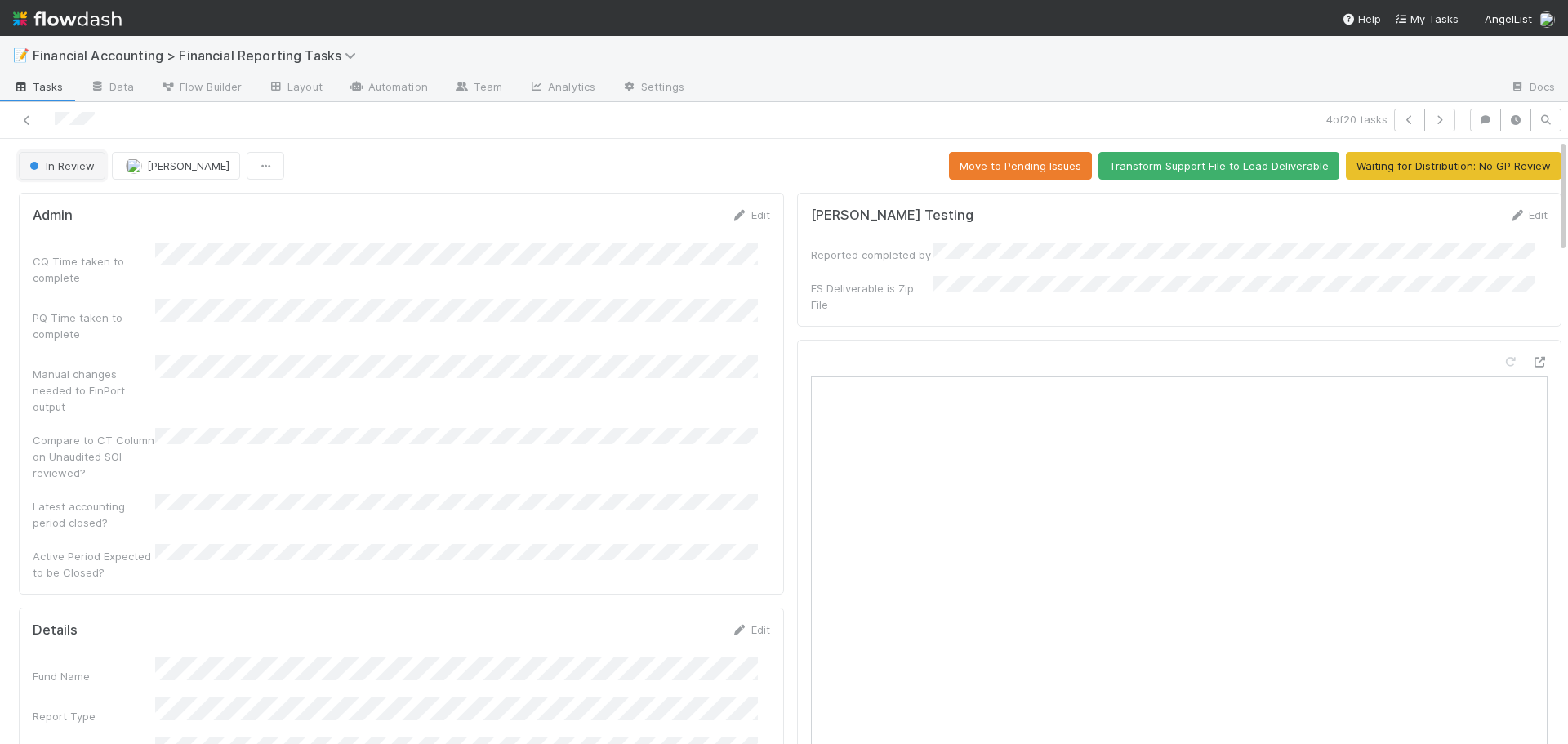
click at [61, 169] on span "In Review" at bounding box center [60, 165] width 68 height 13
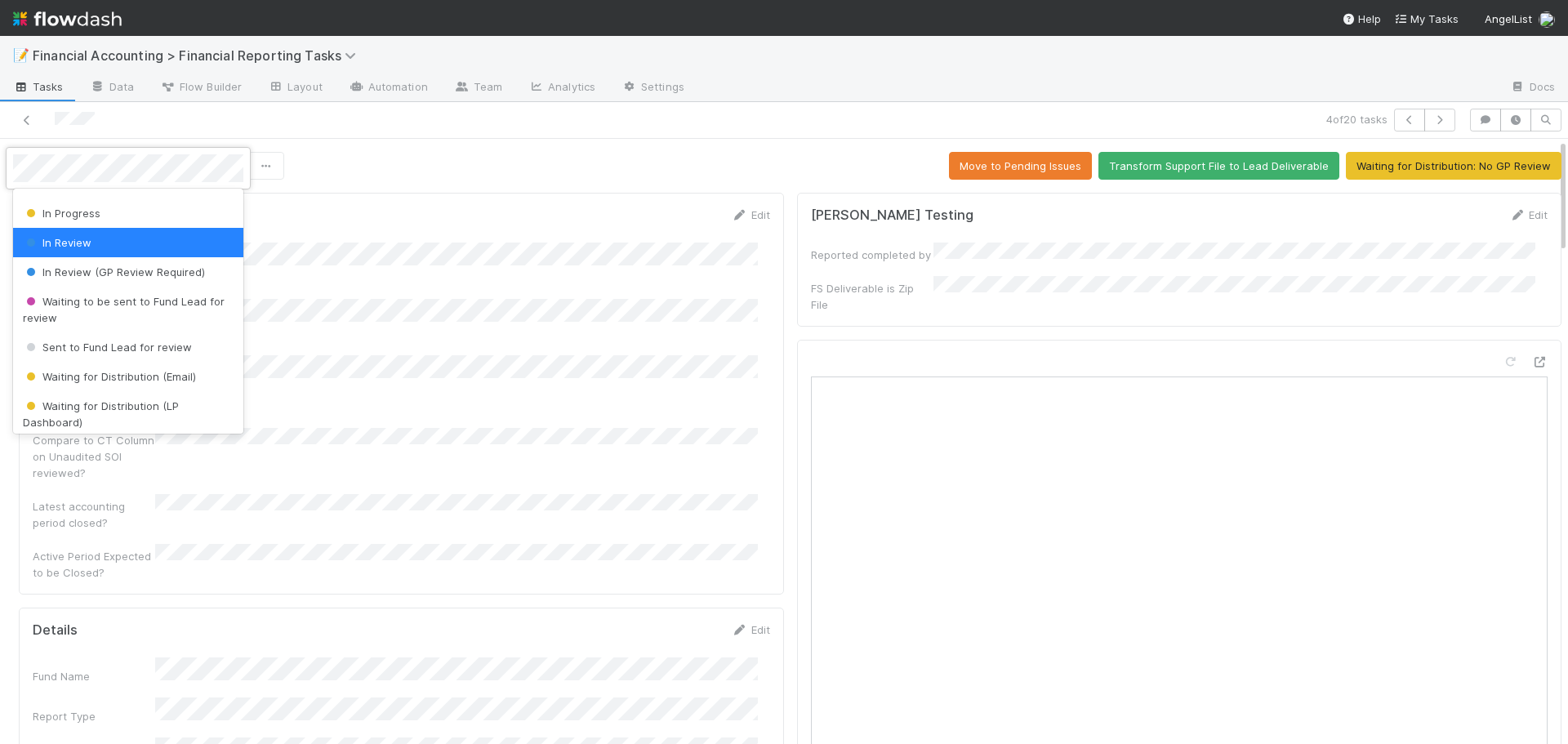
scroll to position [164, 0]
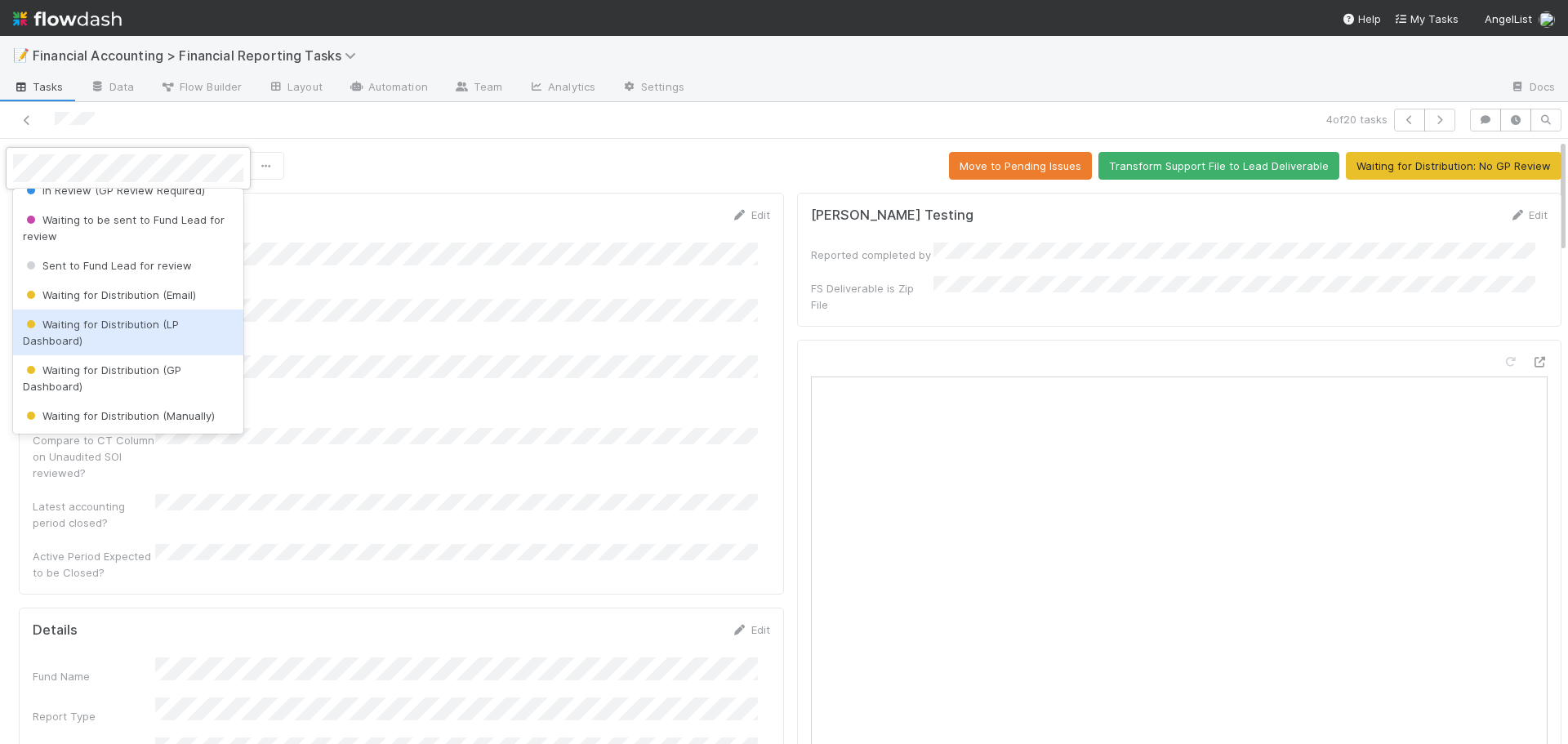
click at [95, 327] on span "Waiting for Distribution (LP Dashboard)" at bounding box center [101, 333] width 156 height 30
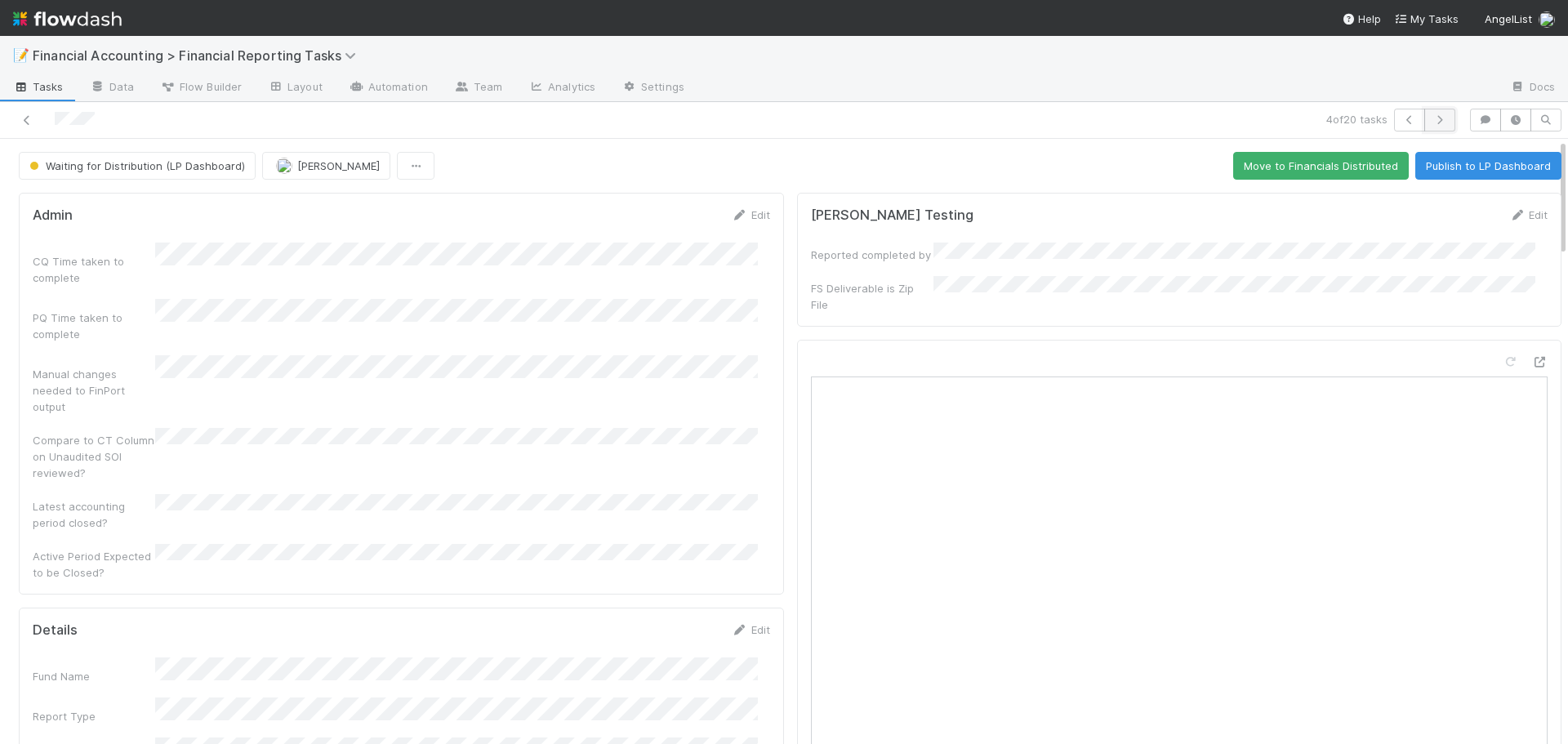
click at [1433, 117] on icon "button" at bounding box center [1440, 120] width 17 height 10
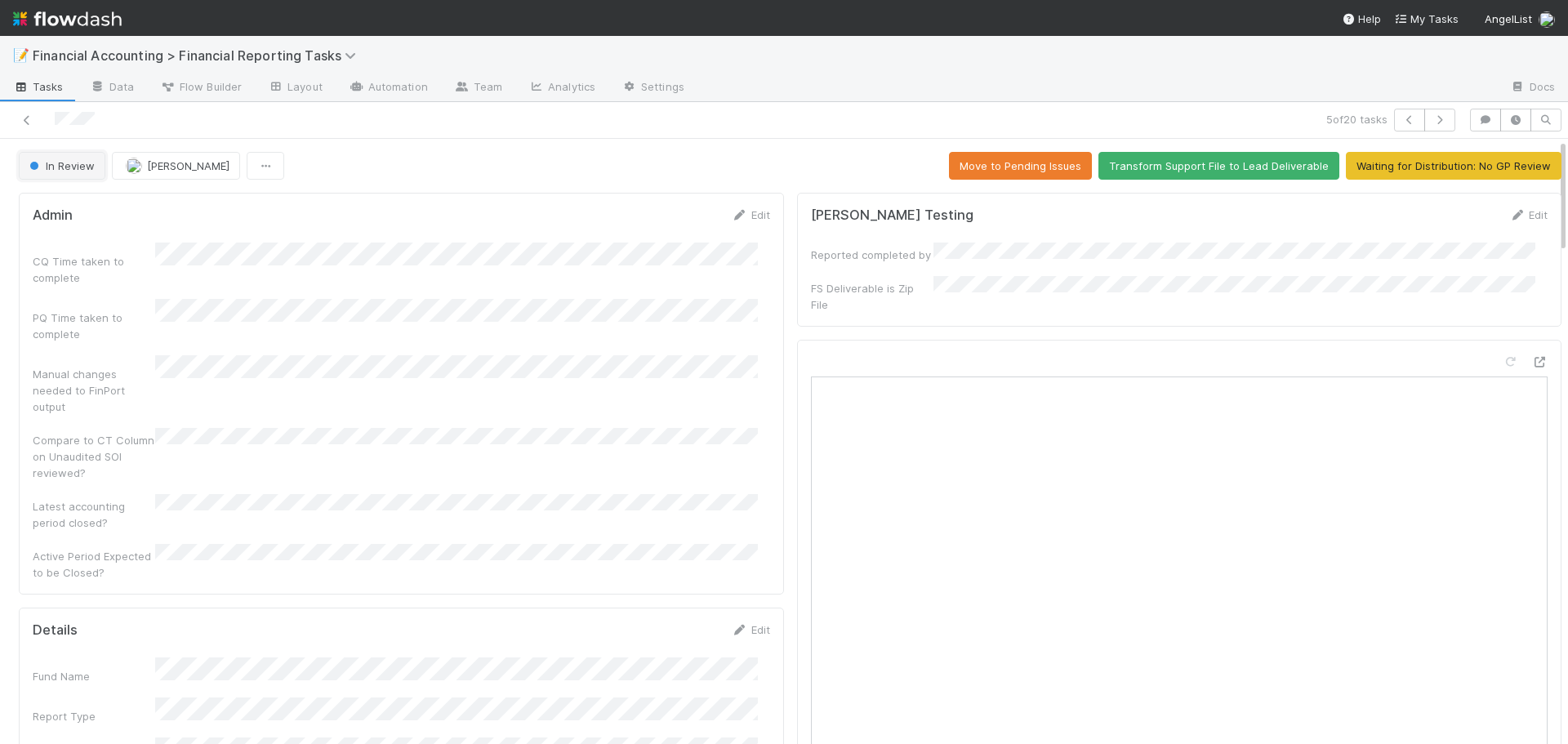
click at [59, 165] on span "In Review" at bounding box center [60, 165] width 68 height 13
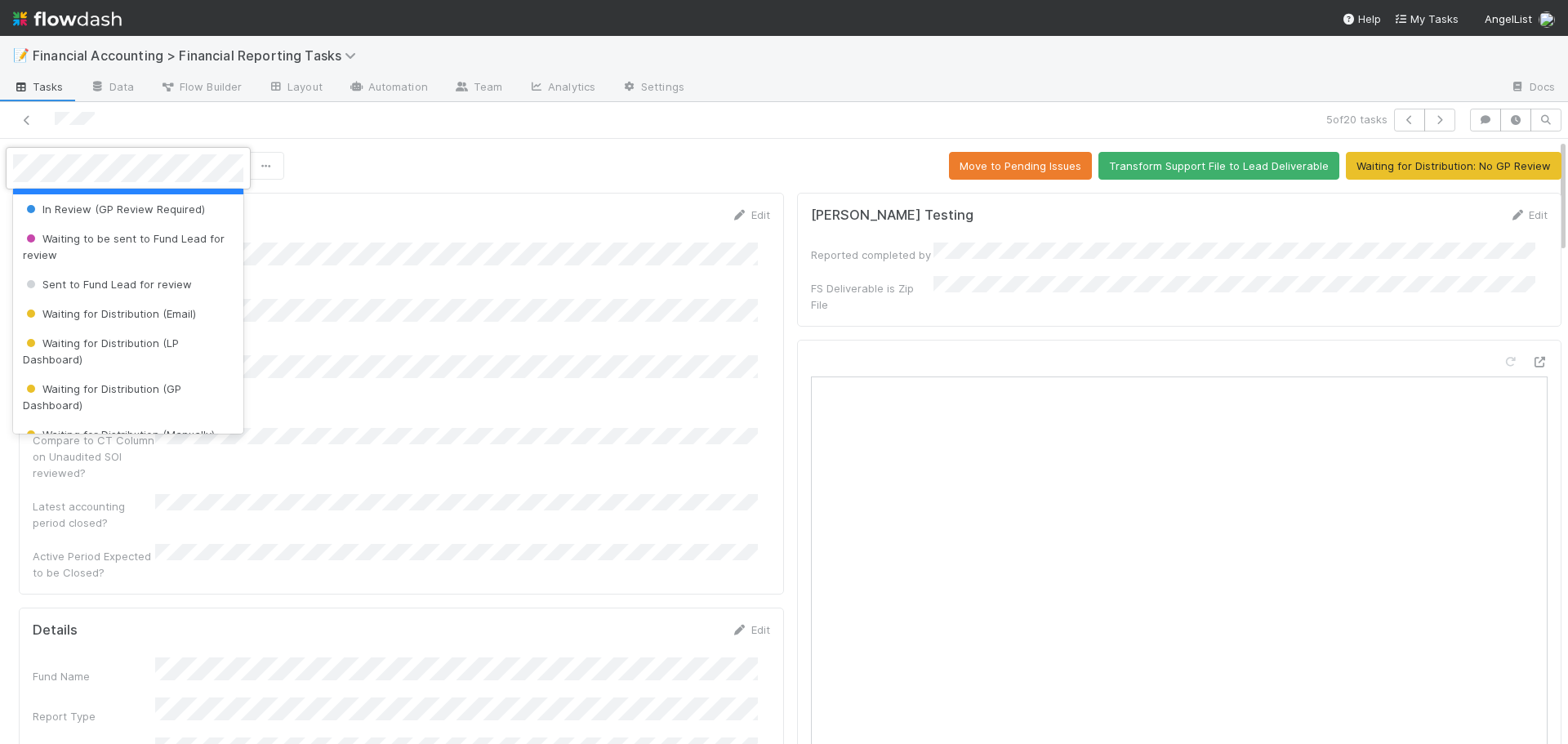
scroll to position [164, 0]
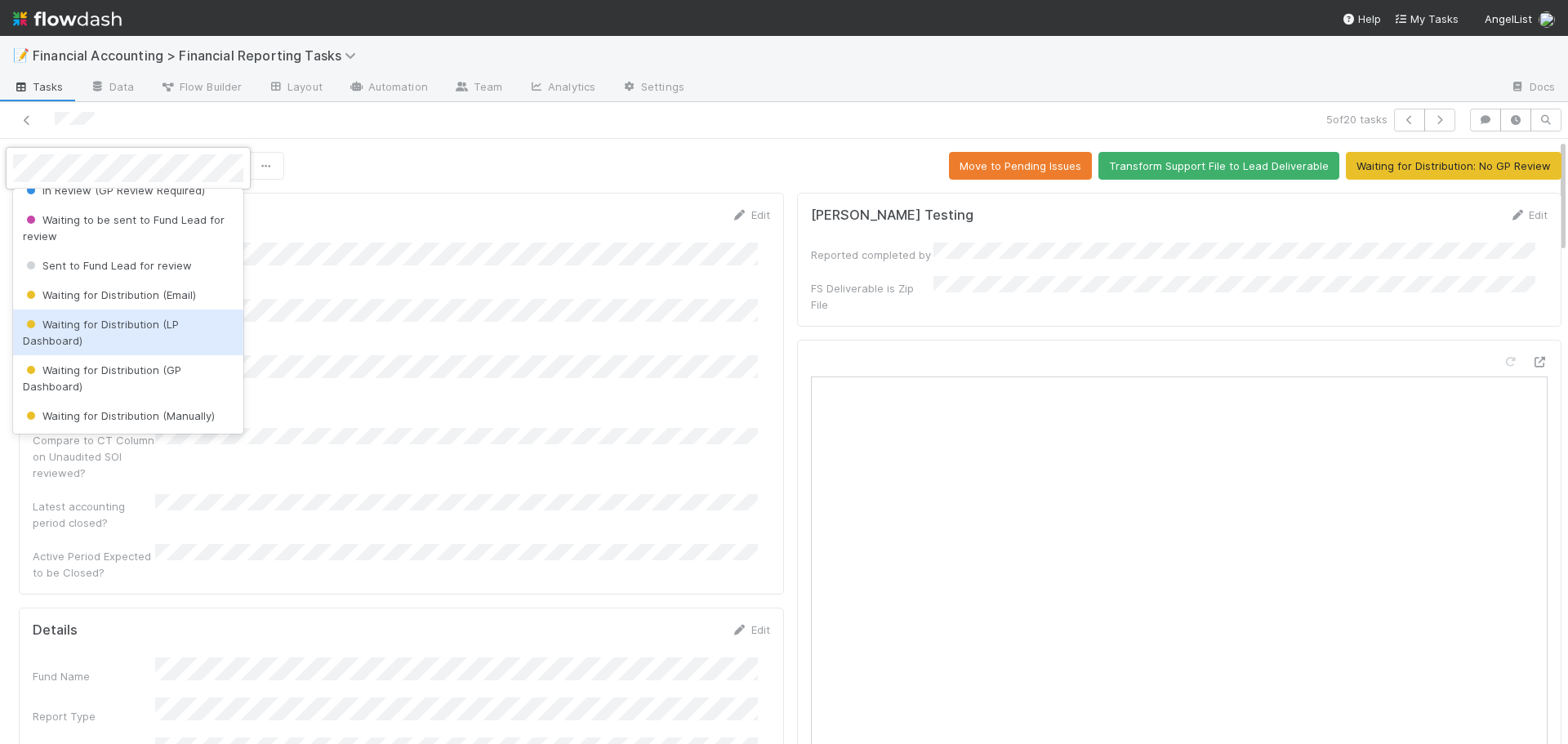
click at [85, 328] on span "Waiting for Distribution (LP Dashboard)" at bounding box center [101, 333] width 156 height 30
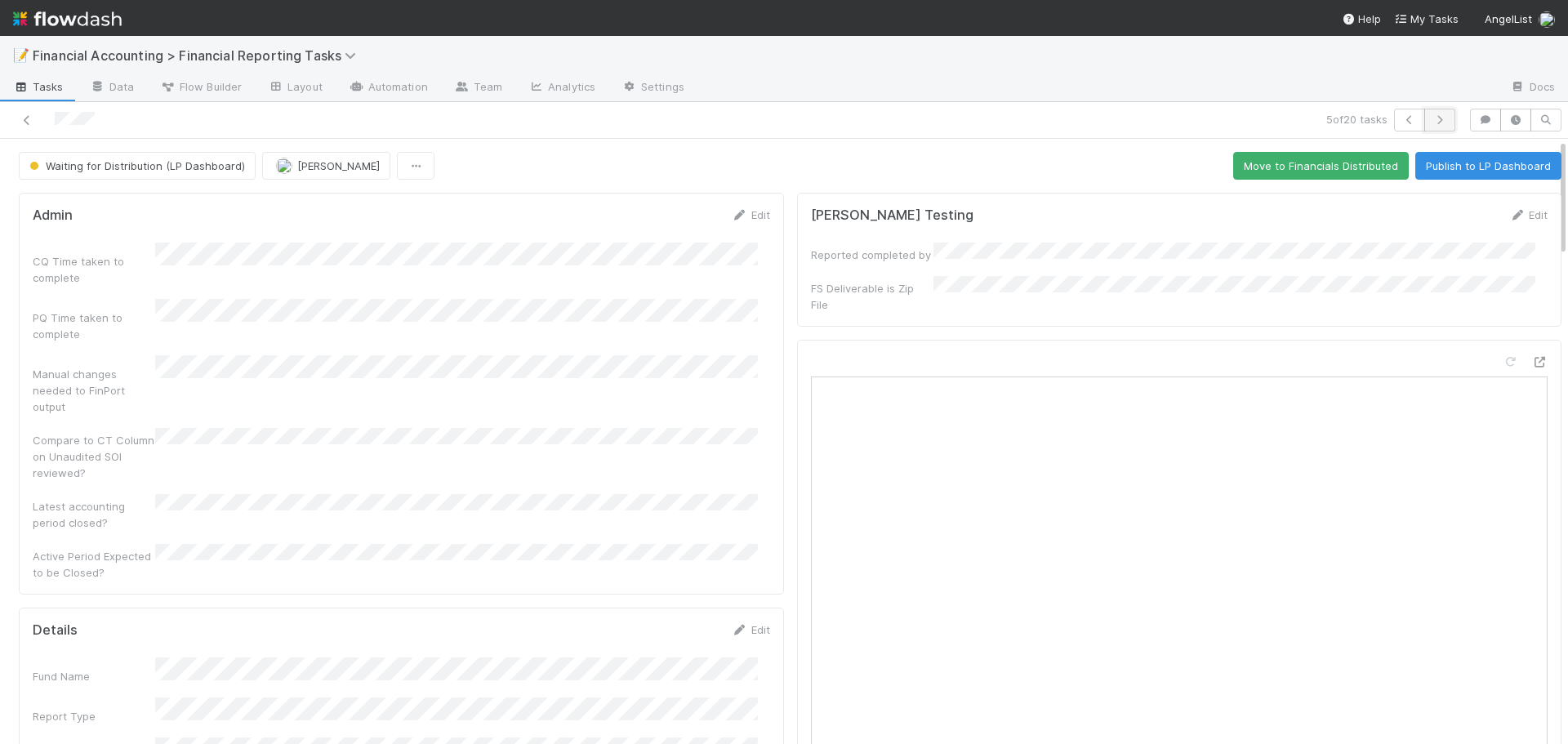
click at [1432, 118] on icon "button" at bounding box center [1440, 120] width 17 height 10
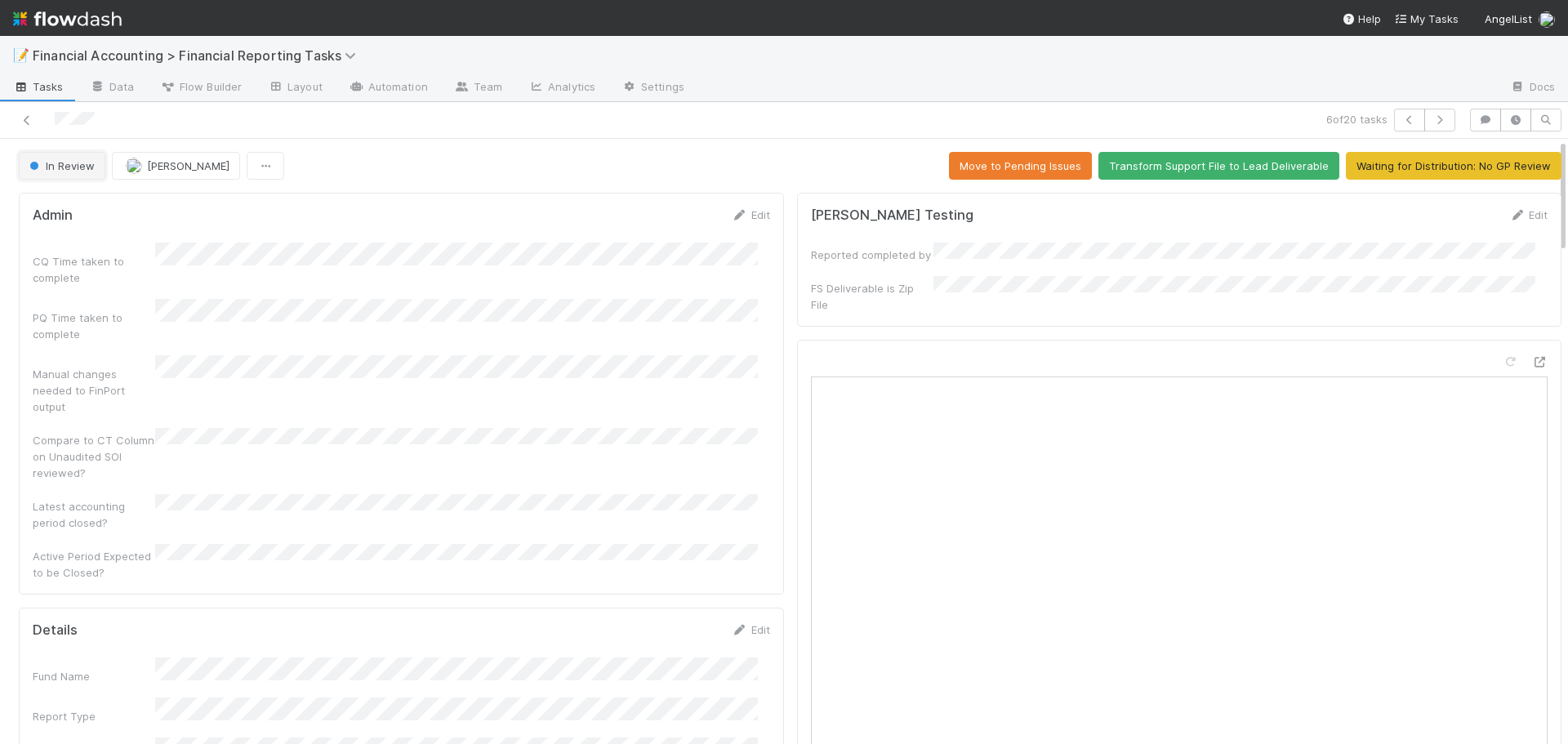
click at [50, 162] on span "In Review" at bounding box center [60, 165] width 68 height 13
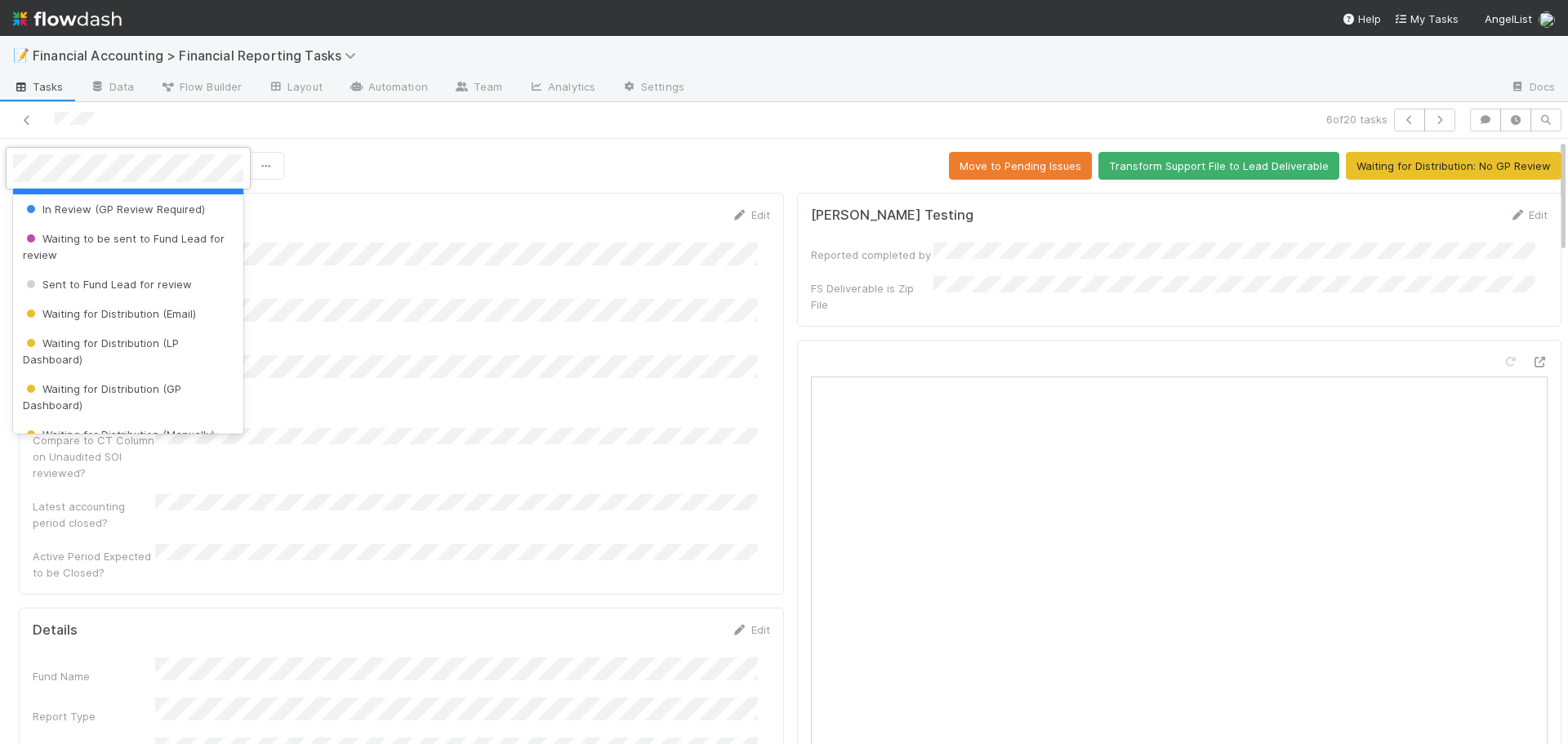
scroll to position [164, 0]
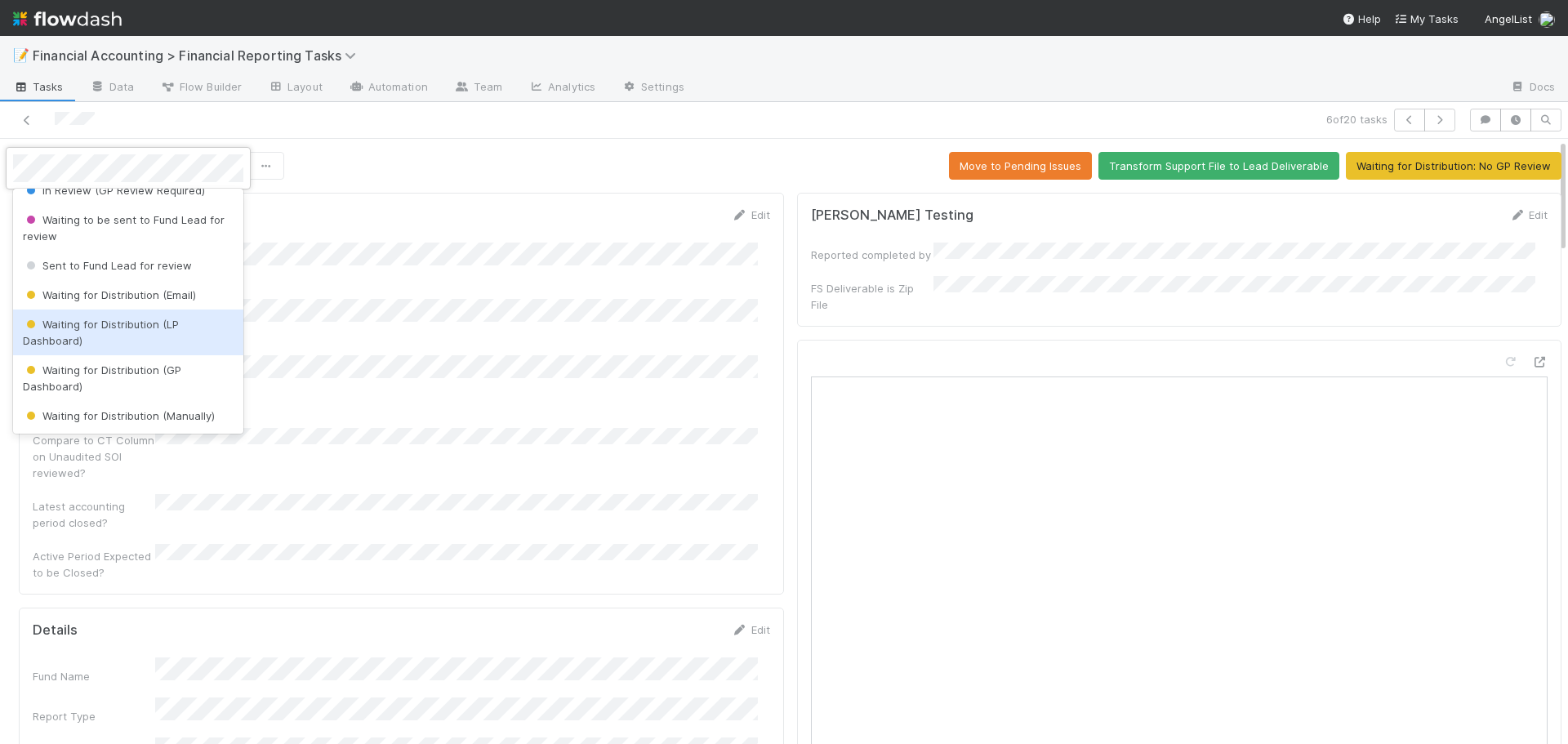
click at [107, 334] on div "Waiting for Distribution (LP Dashboard)" at bounding box center [128, 333] width 230 height 46
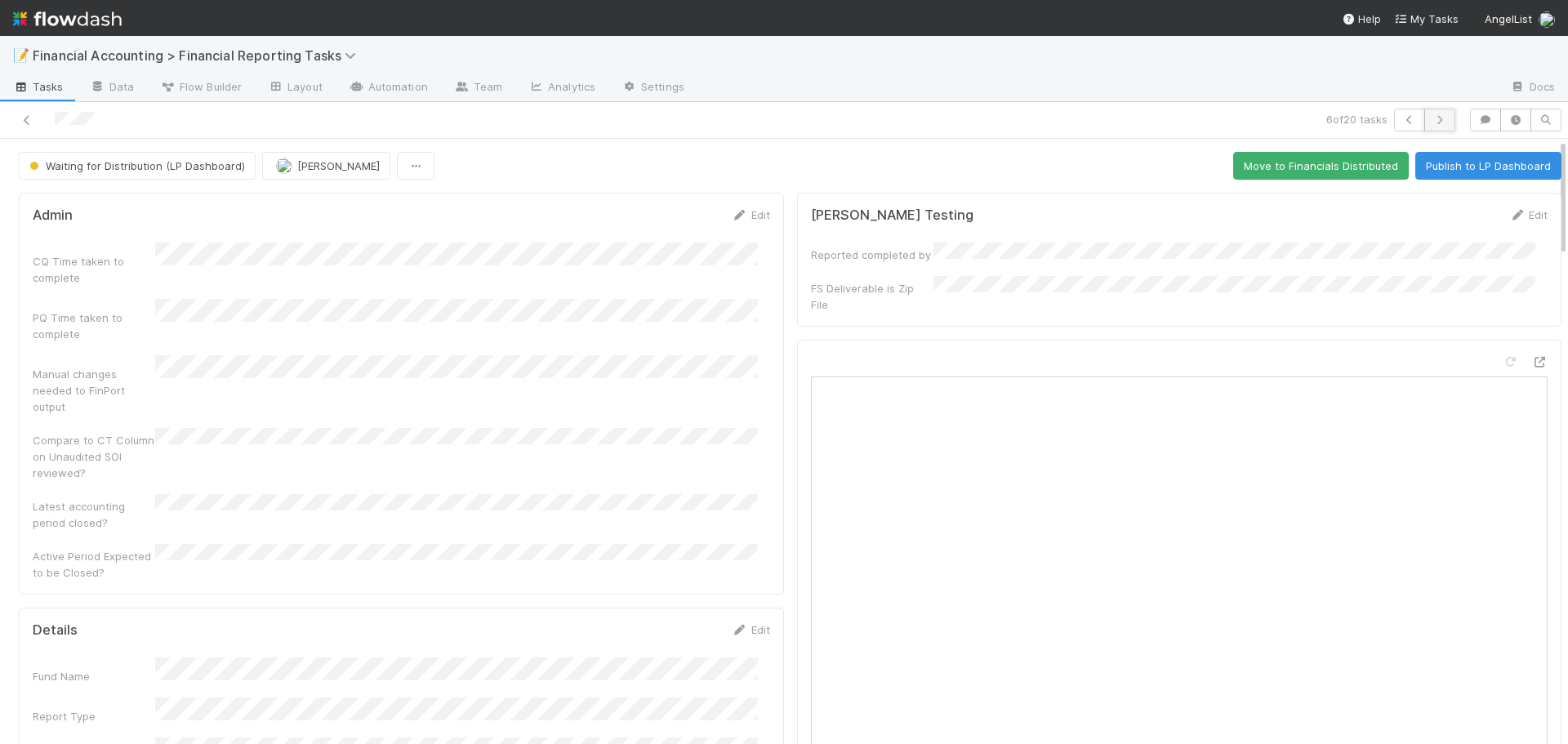
click at [1435, 118] on icon "button" at bounding box center [1440, 120] width 17 height 10
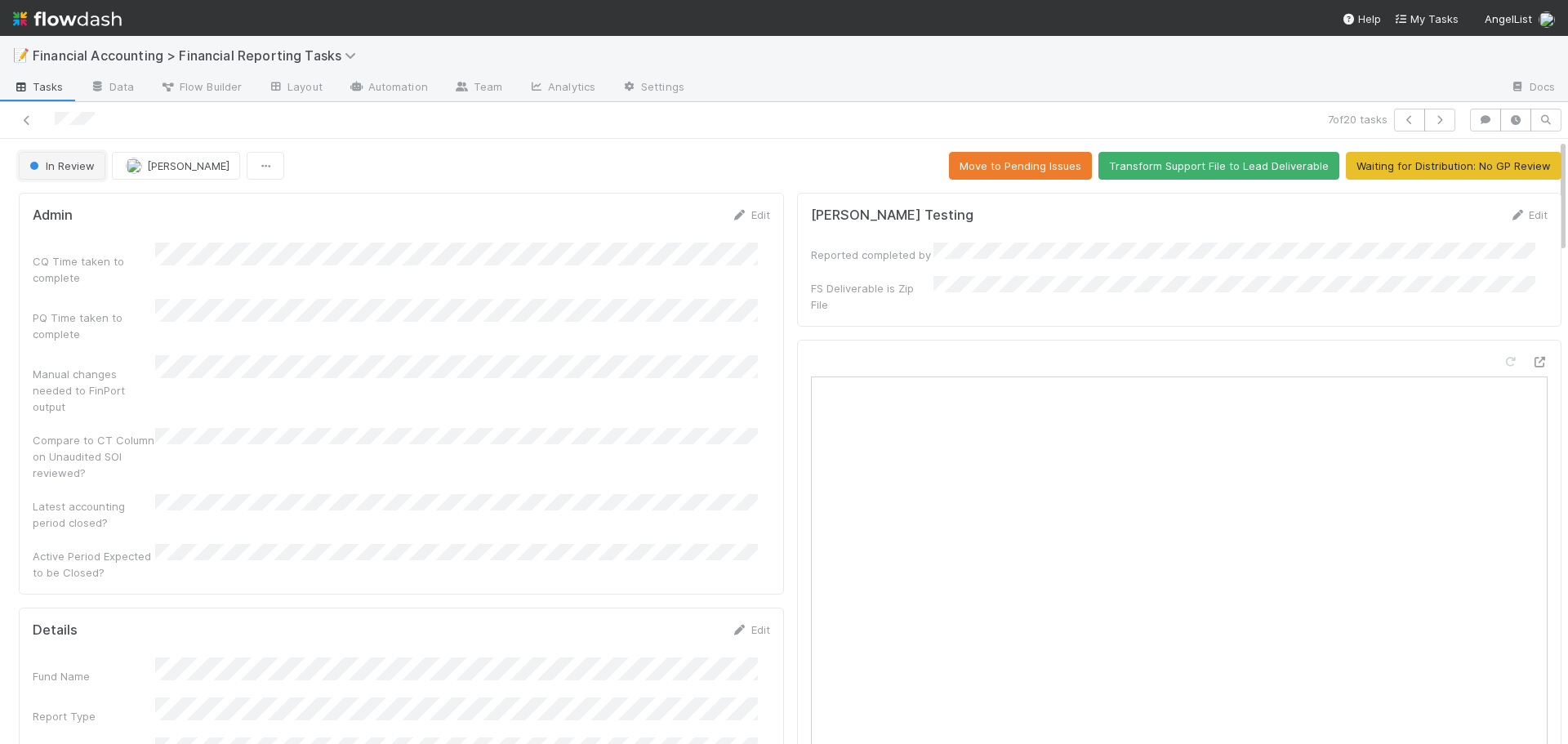
click at [67, 171] on span "In Review" at bounding box center [60, 165] width 68 height 13
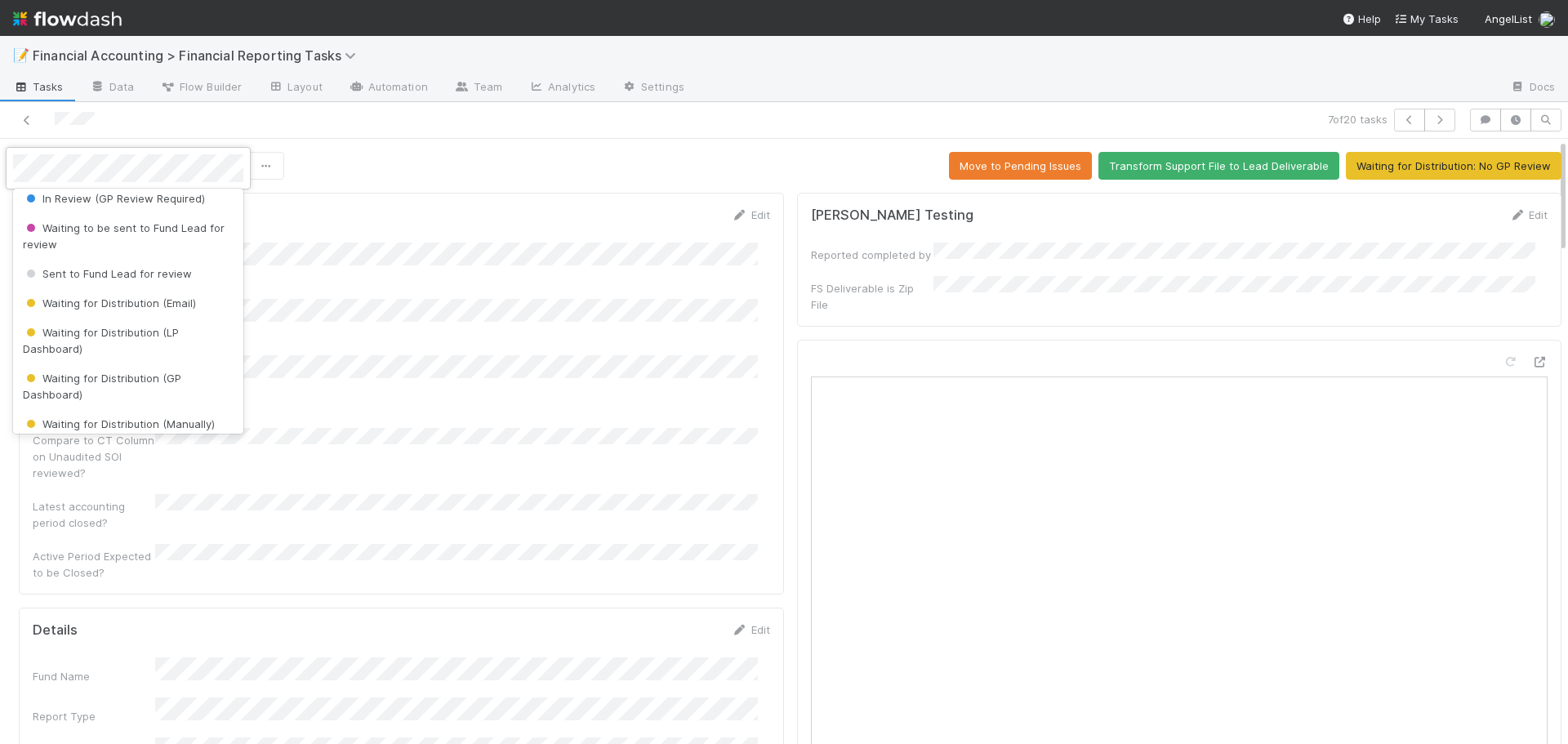
scroll to position [164, 0]
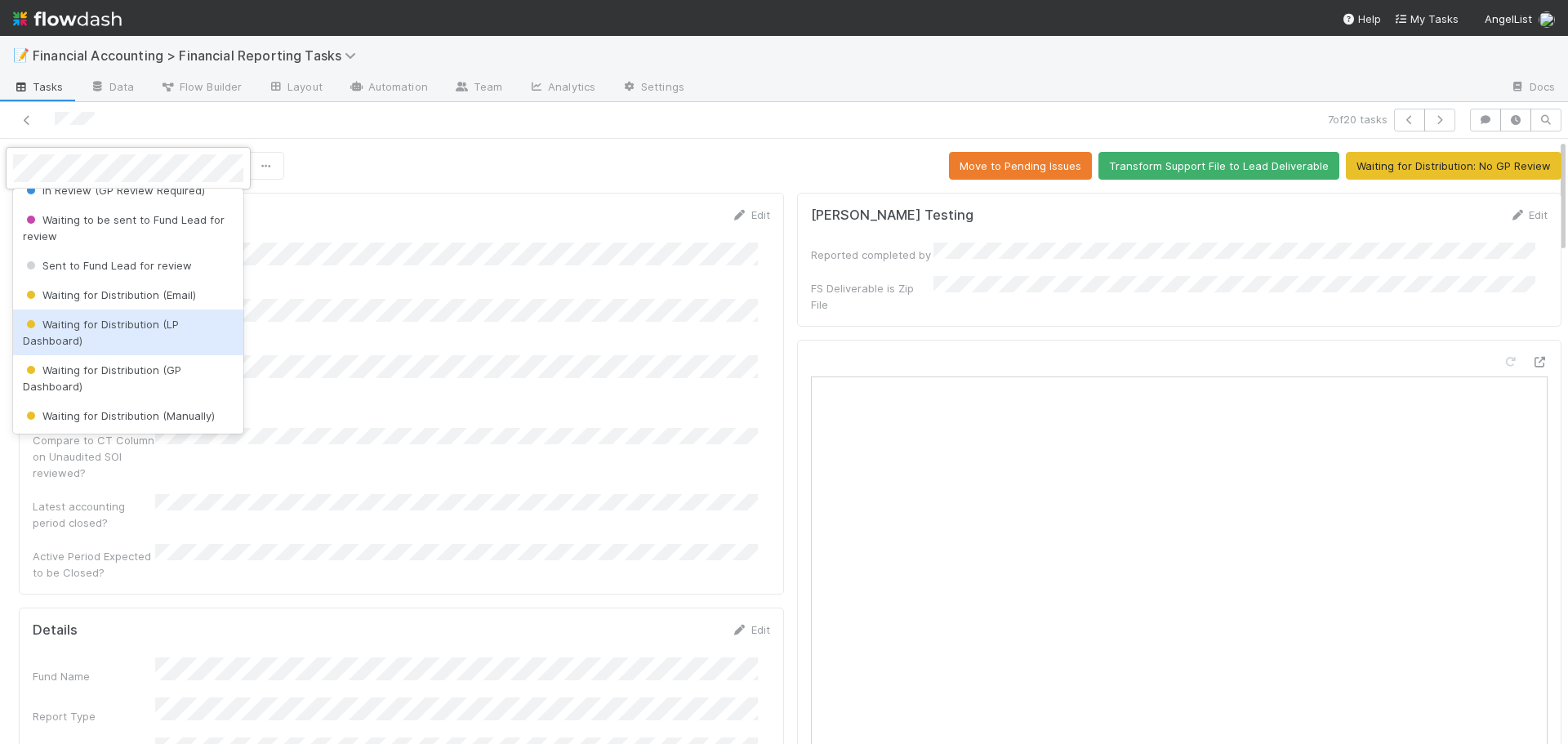
click at [93, 323] on span "Waiting for Distribution (LP Dashboard)" at bounding box center [101, 333] width 156 height 30
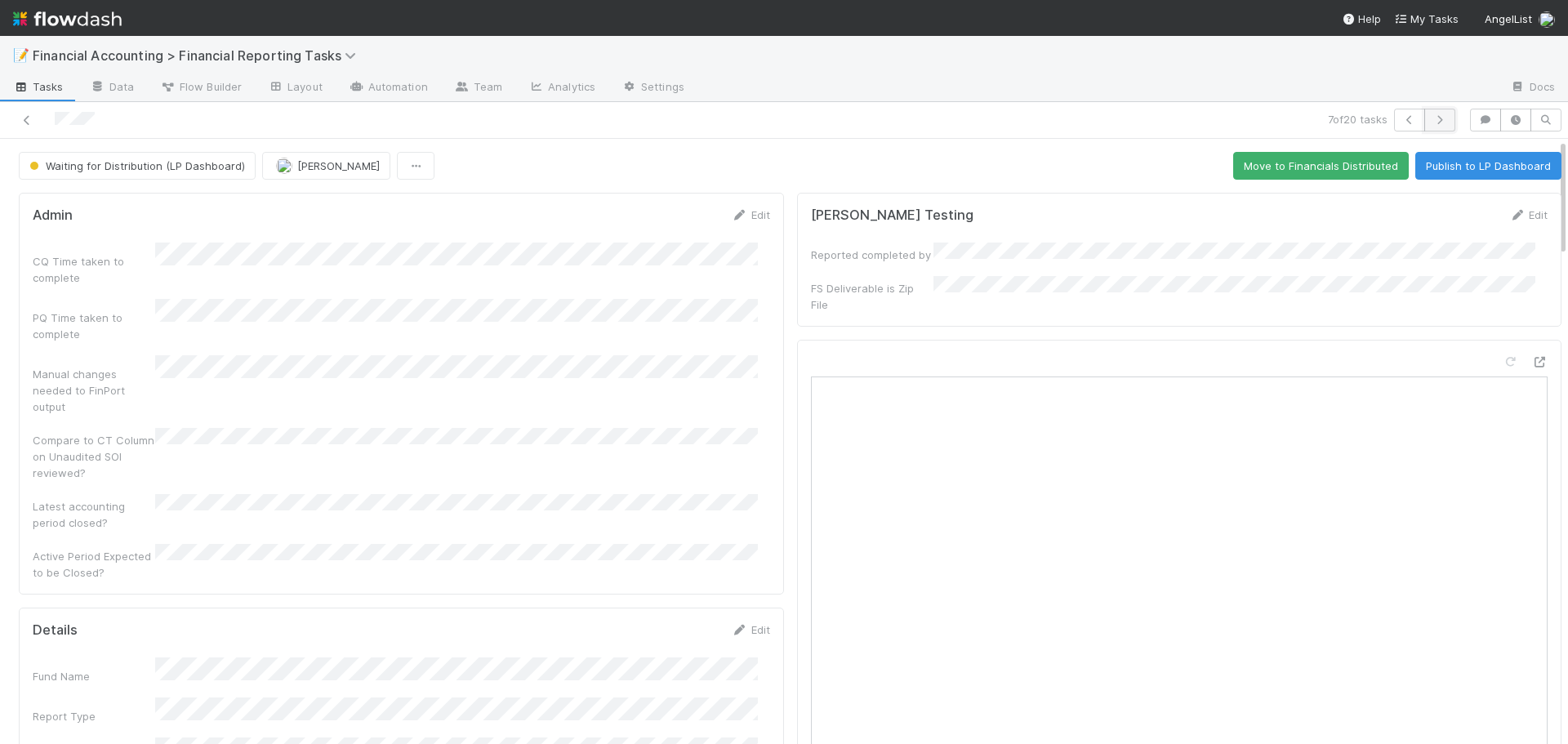
click at [1433, 127] on button "button" at bounding box center [1440, 120] width 31 height 23
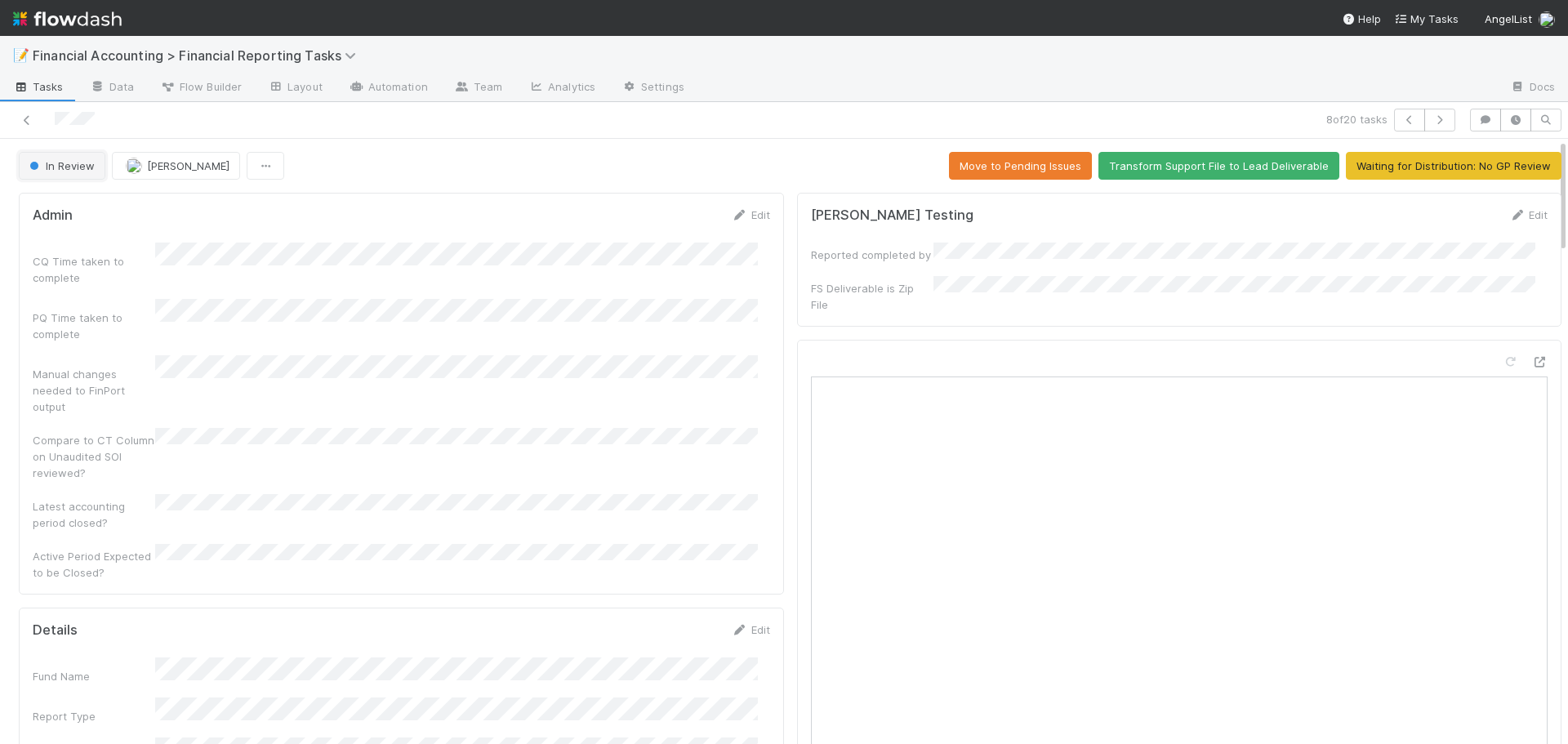
click at [45, 165] on span "In Review" at bounding box center [60, 165] width 68 height 13
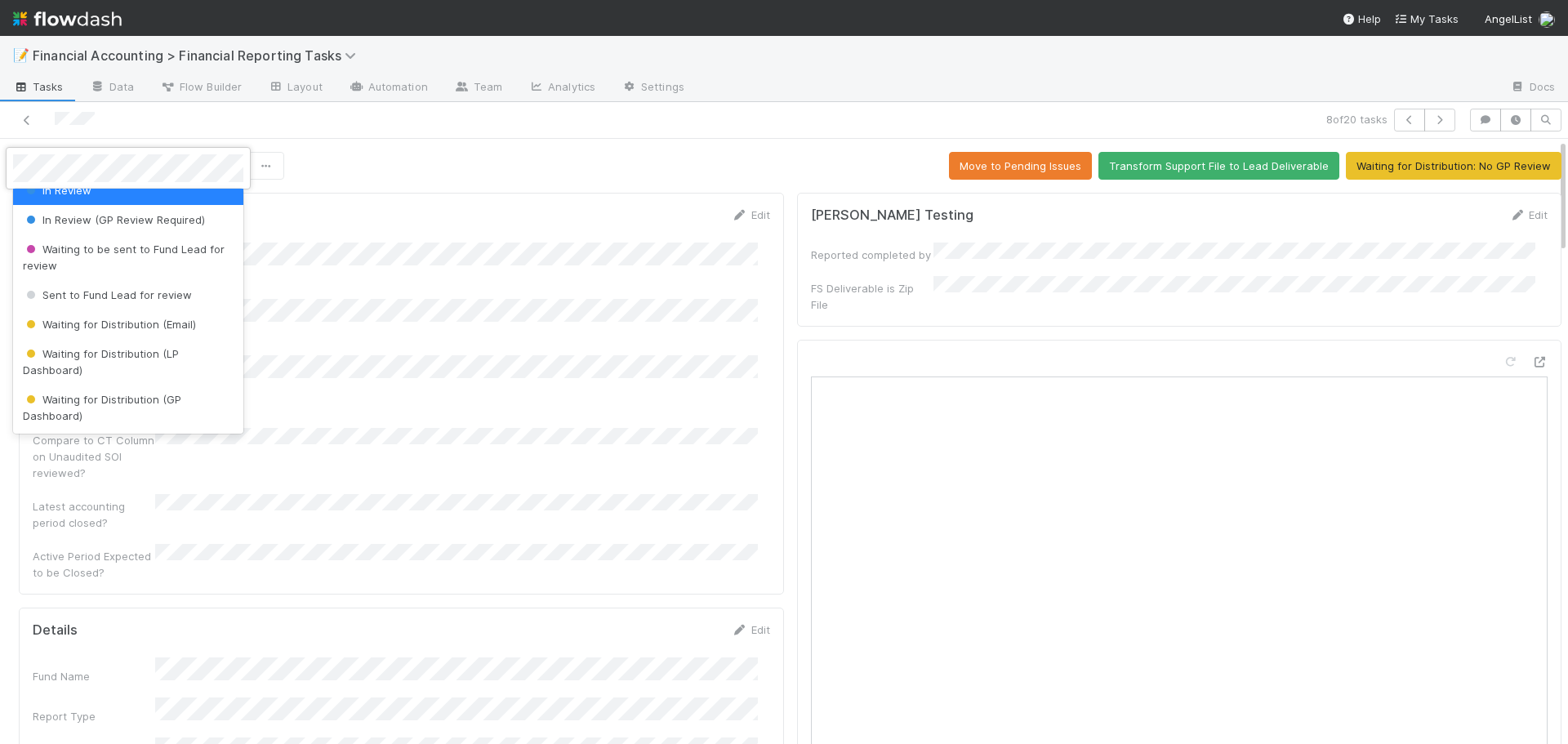
scroll to position [164, 0]
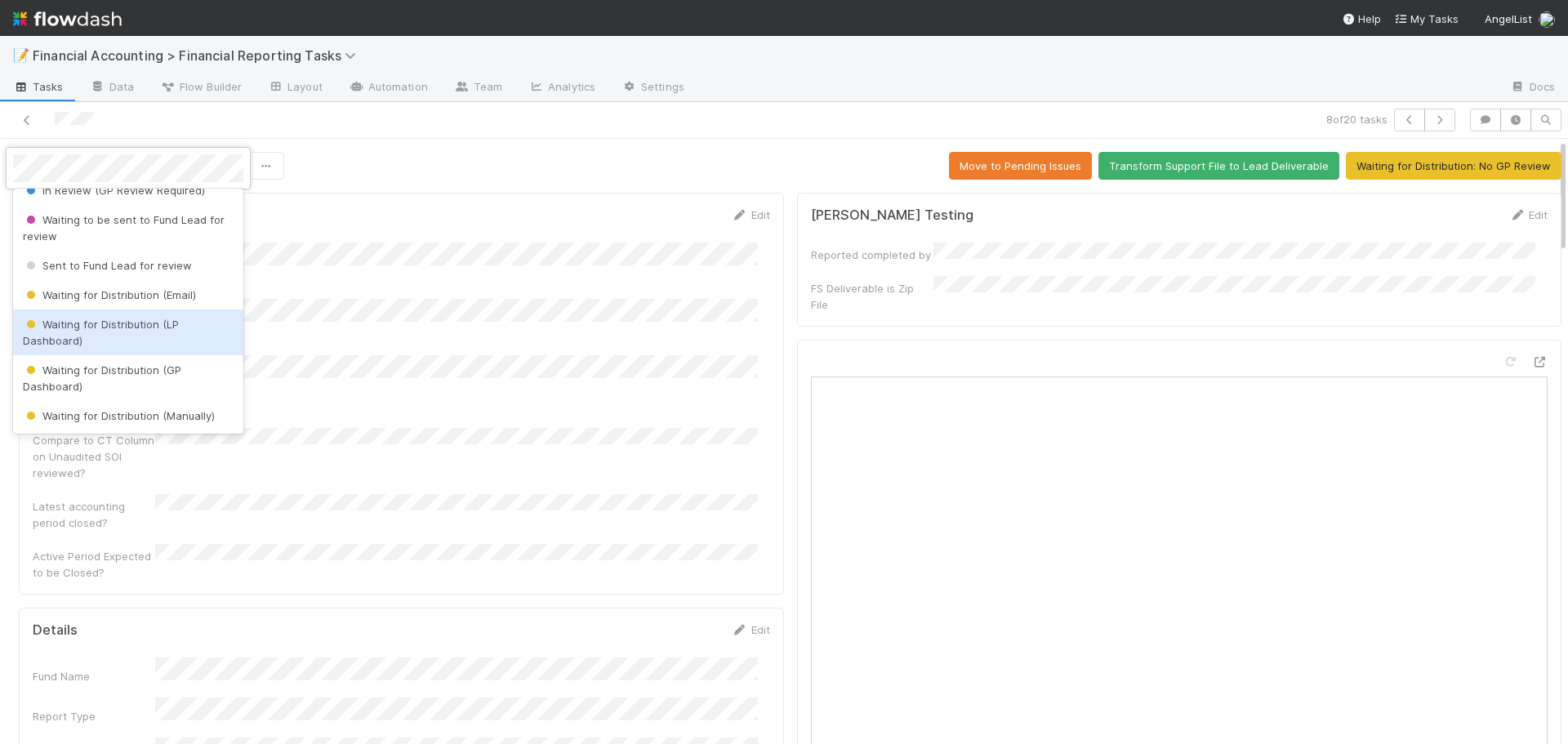
drag, startPoint x: 126, startPoint y: 326, endPoint x: 116, endPoint y: 330, distance: 10.8
click at [116, 330] on span "Waiting for Distribution (LP Dashboard)" at bounding box center [101, 333] width 156 height 30
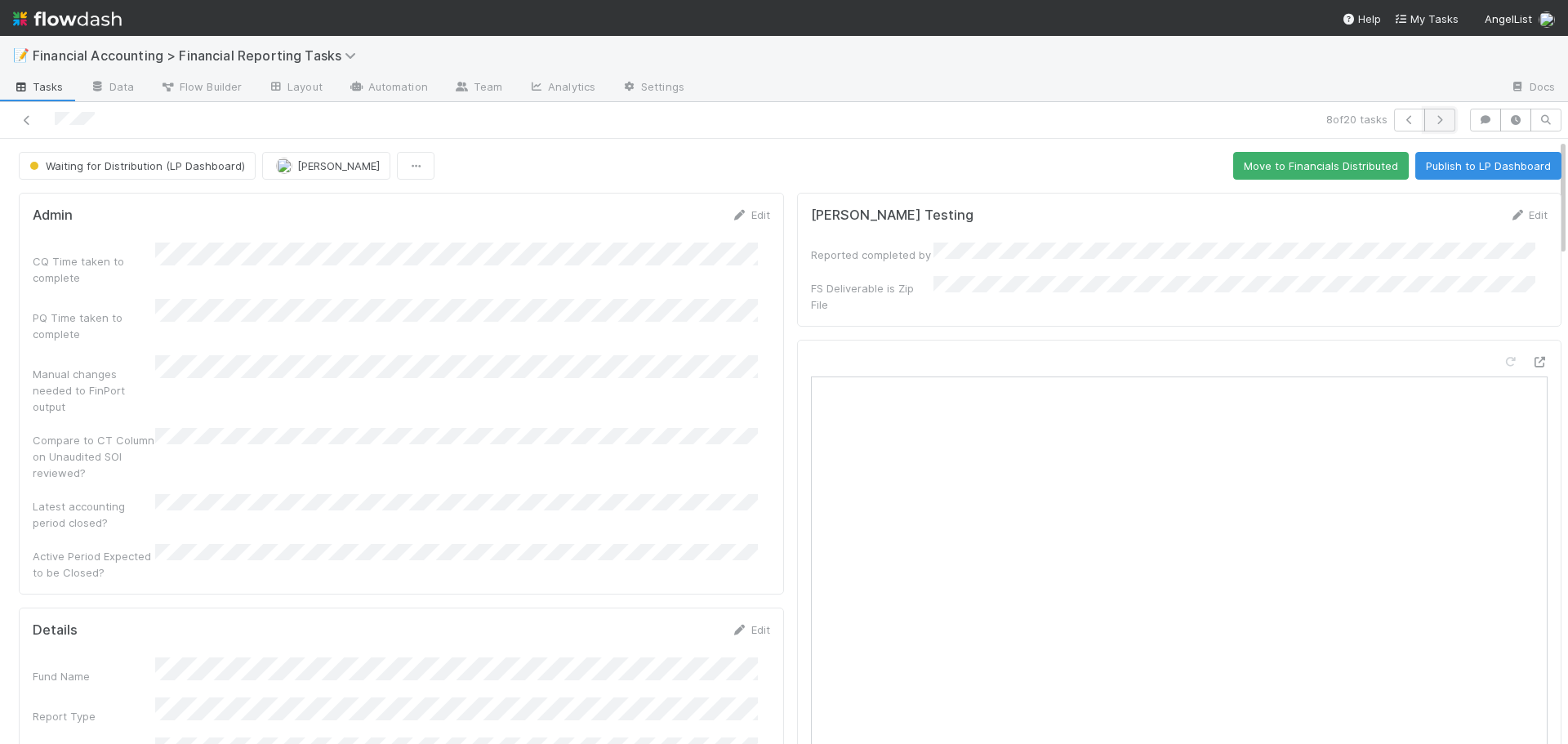
click at [1432, 123] on icon "button" at bounding box center [1440, 120] width 17 height 10
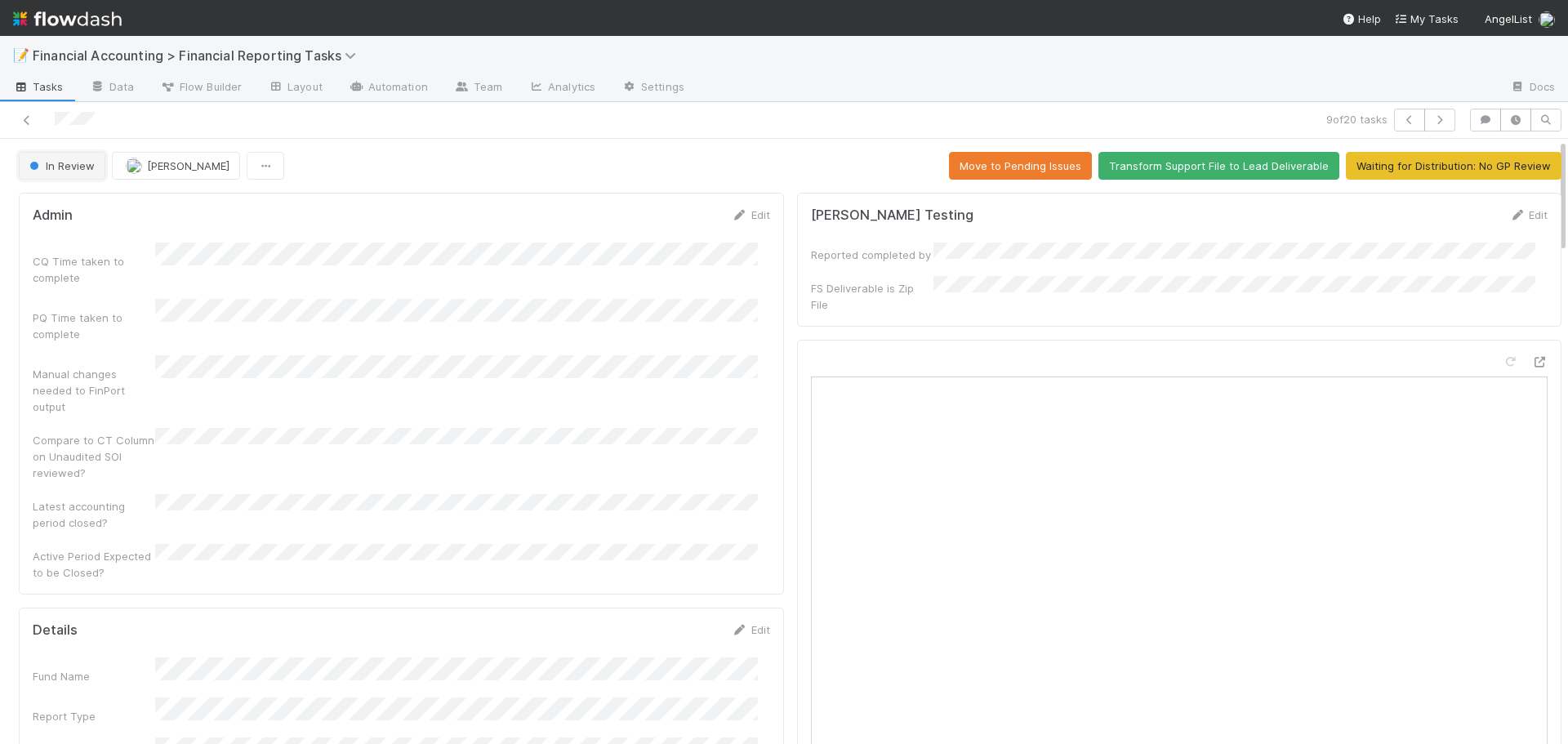
click at [74, 170] on span "In Review" at bounding box center [60, 165] width 68 height 13
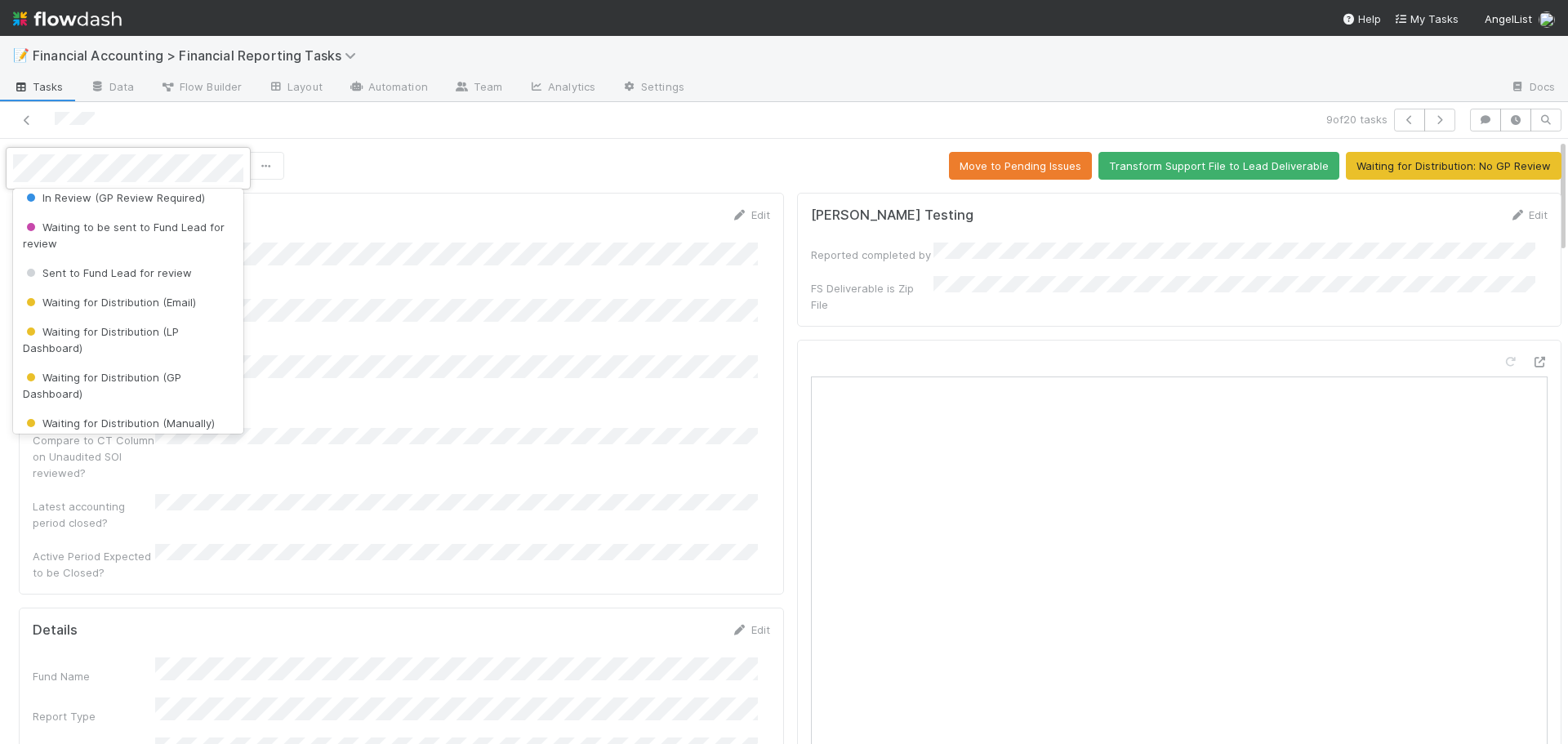
scroll to position [164, 0]
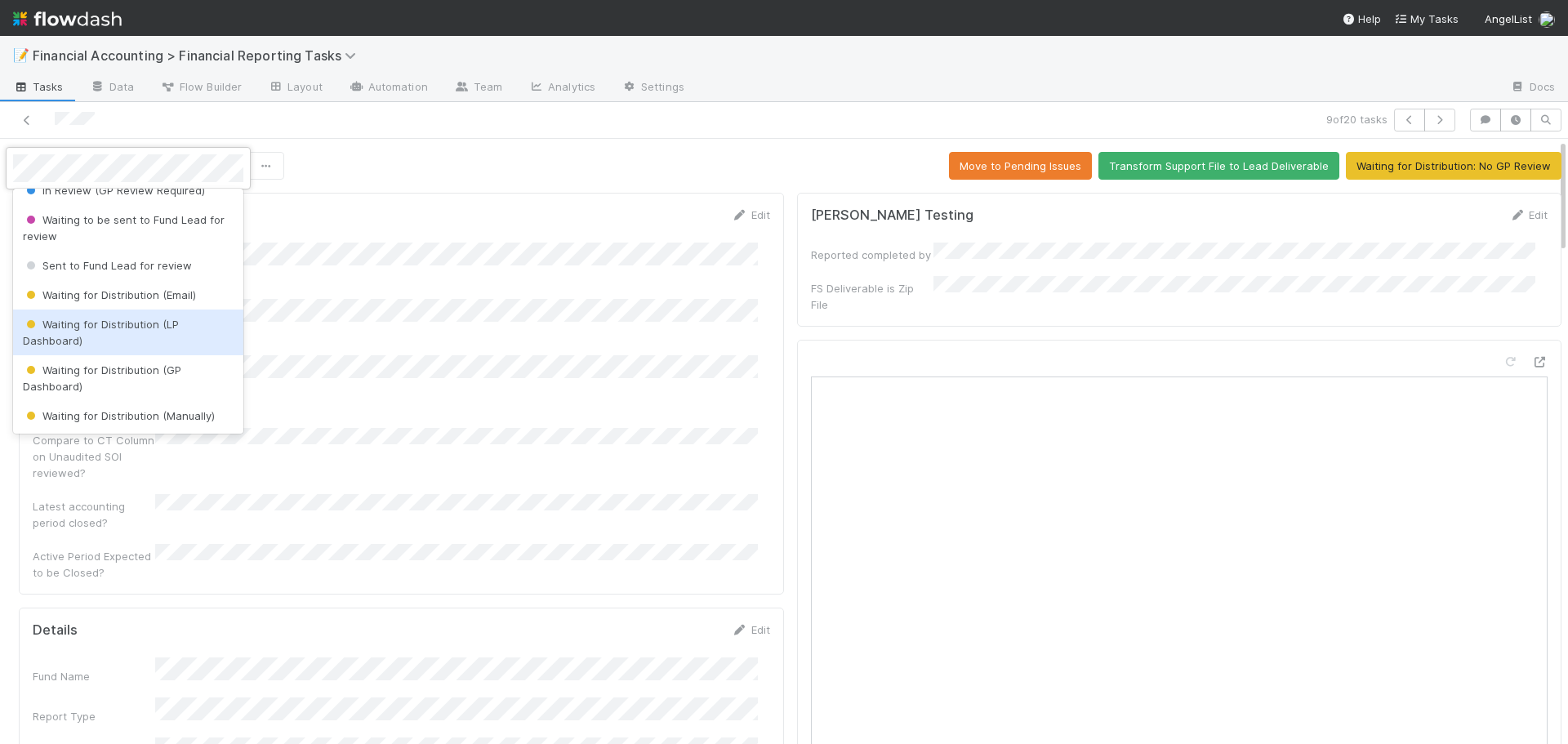
click at [94, 338] on div "Waiting for Distribution (LP Dashboard)" at bounding box center [128, 333] width 230 height 46
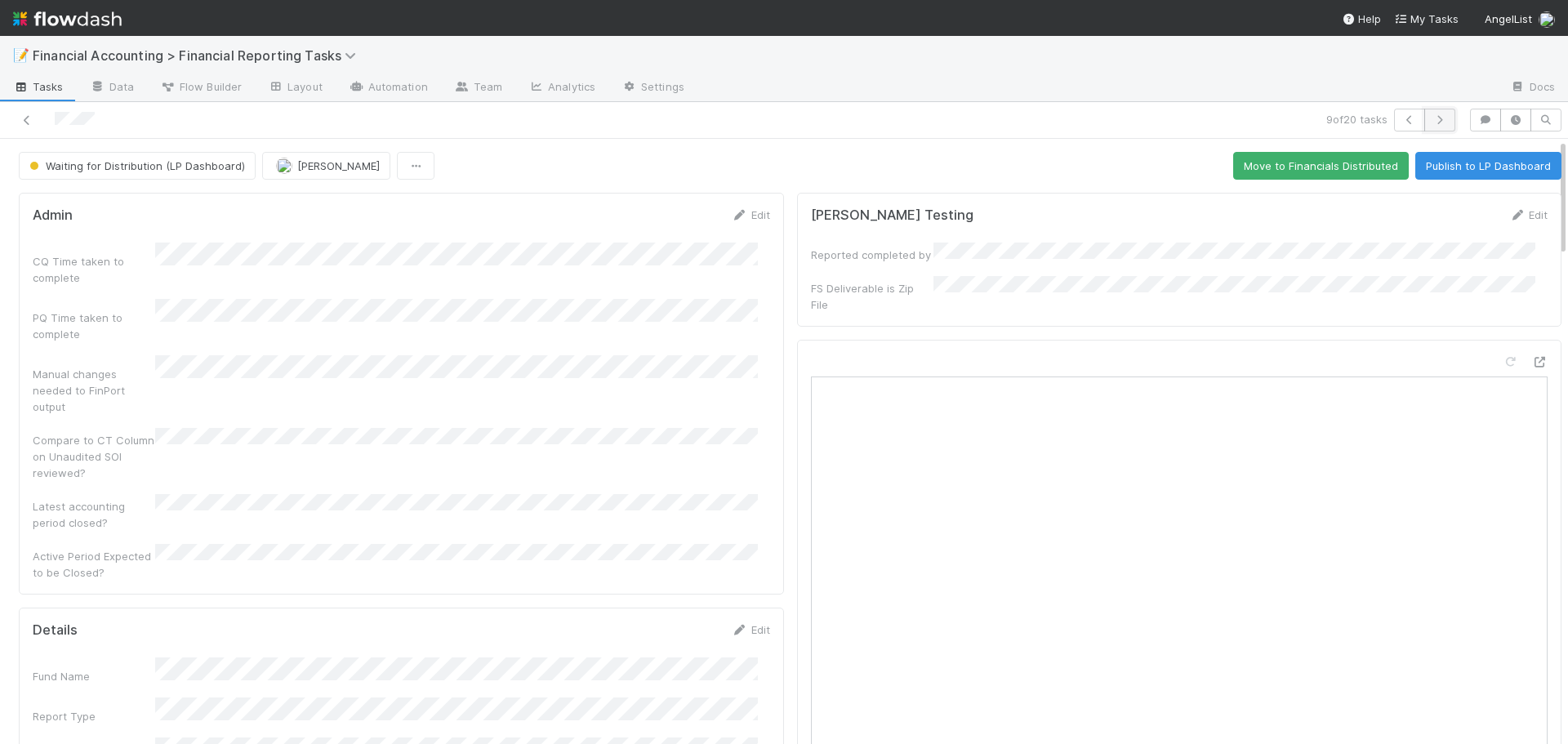
click at [1432, 116] on icon "button" at bounding box center [1440, 120] width 17 height 10
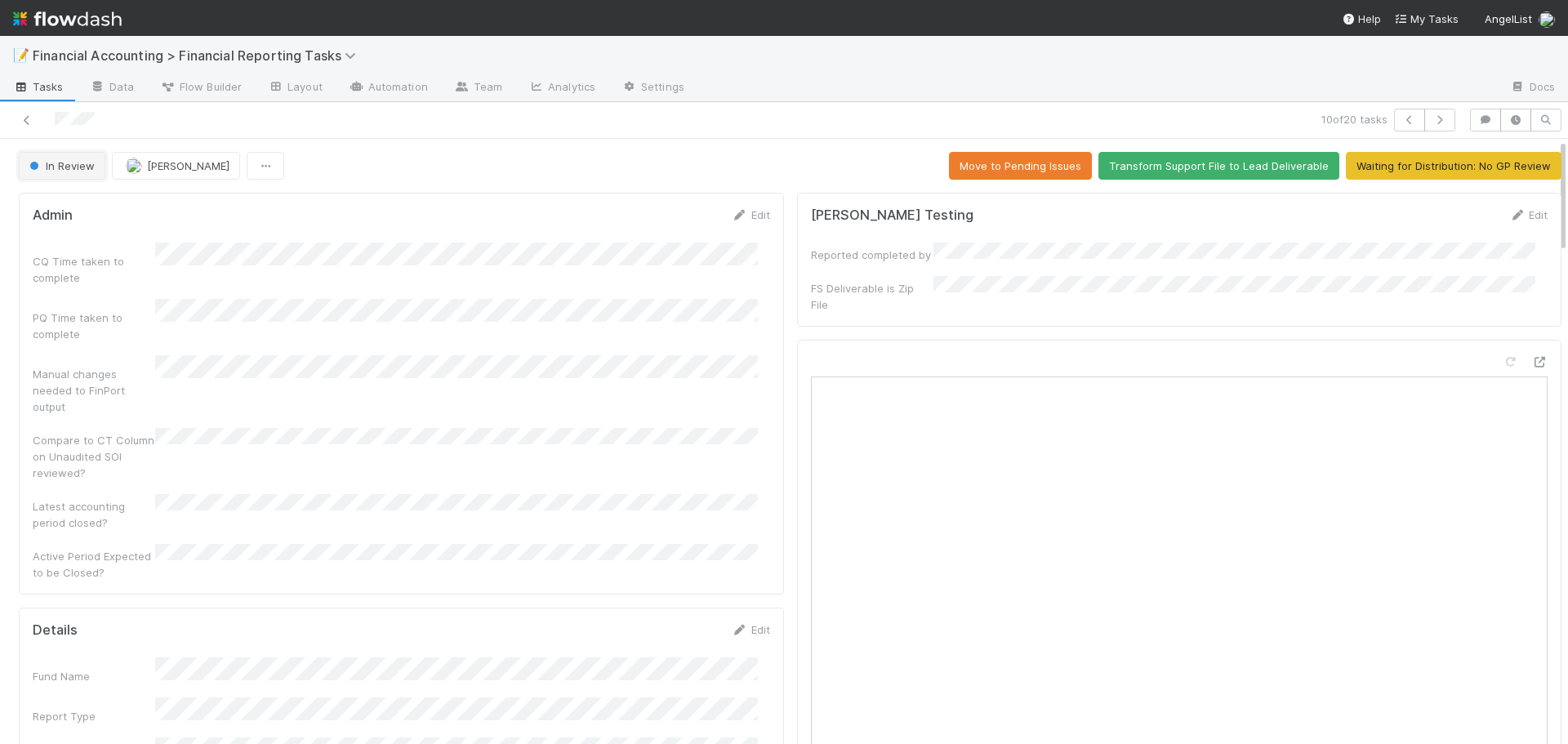
click at [61, 172] on span "In Review" at bounding box center [60, 165] width 68 height 13
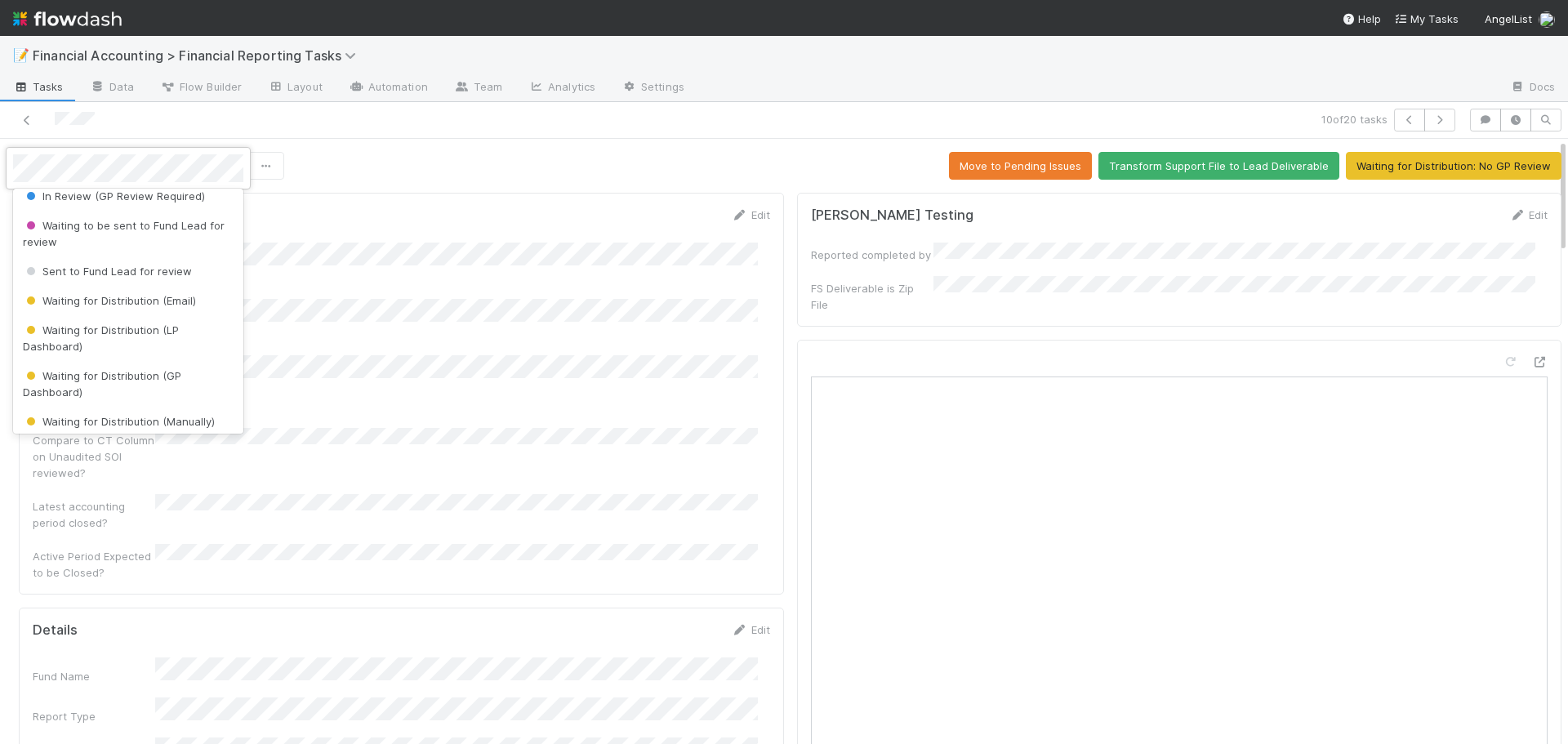
scroll to position [164, 0]
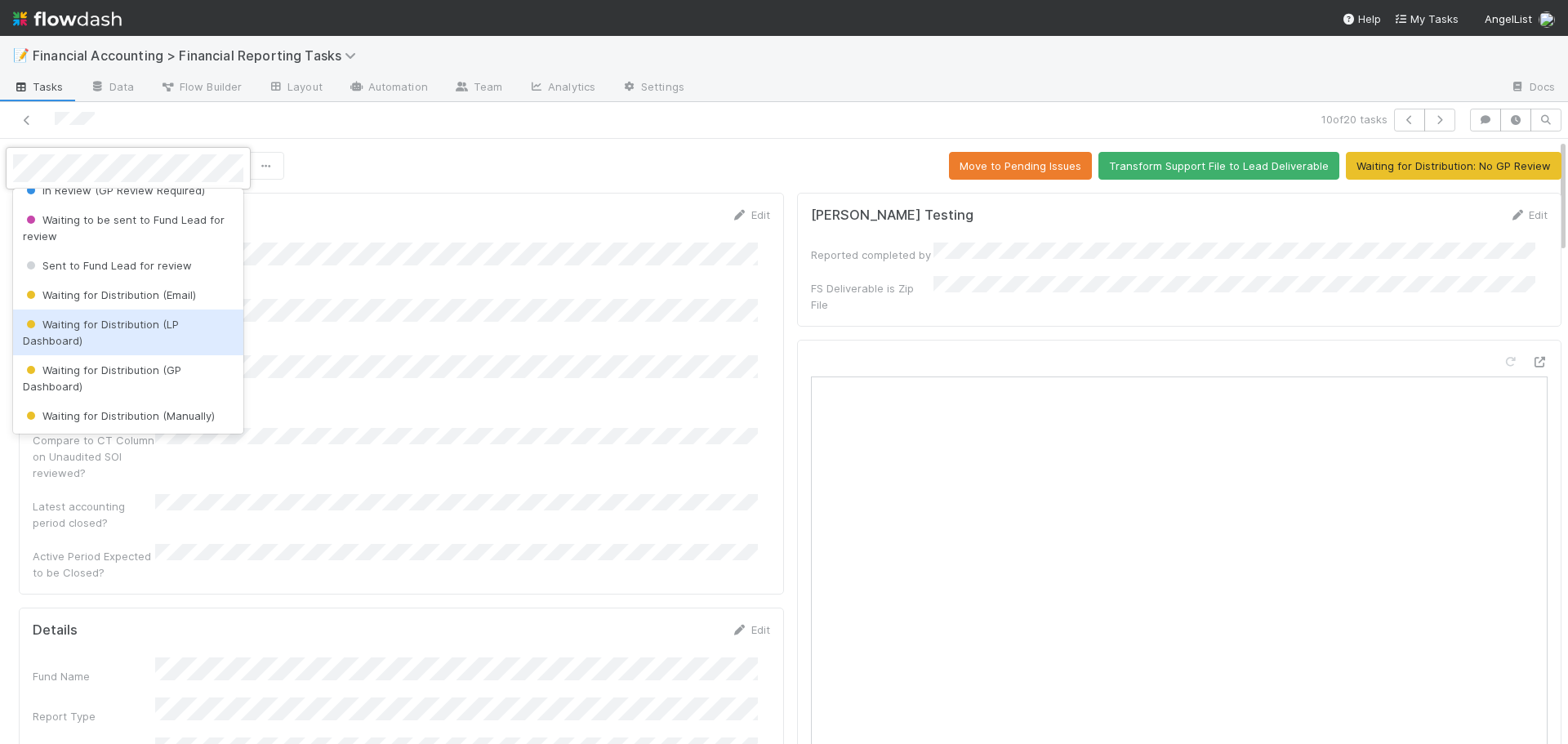
click at [102, 328] on span "Waiting for Distribution (LP Dashboard)" at bounding box center [101, 333] width 156 height 30
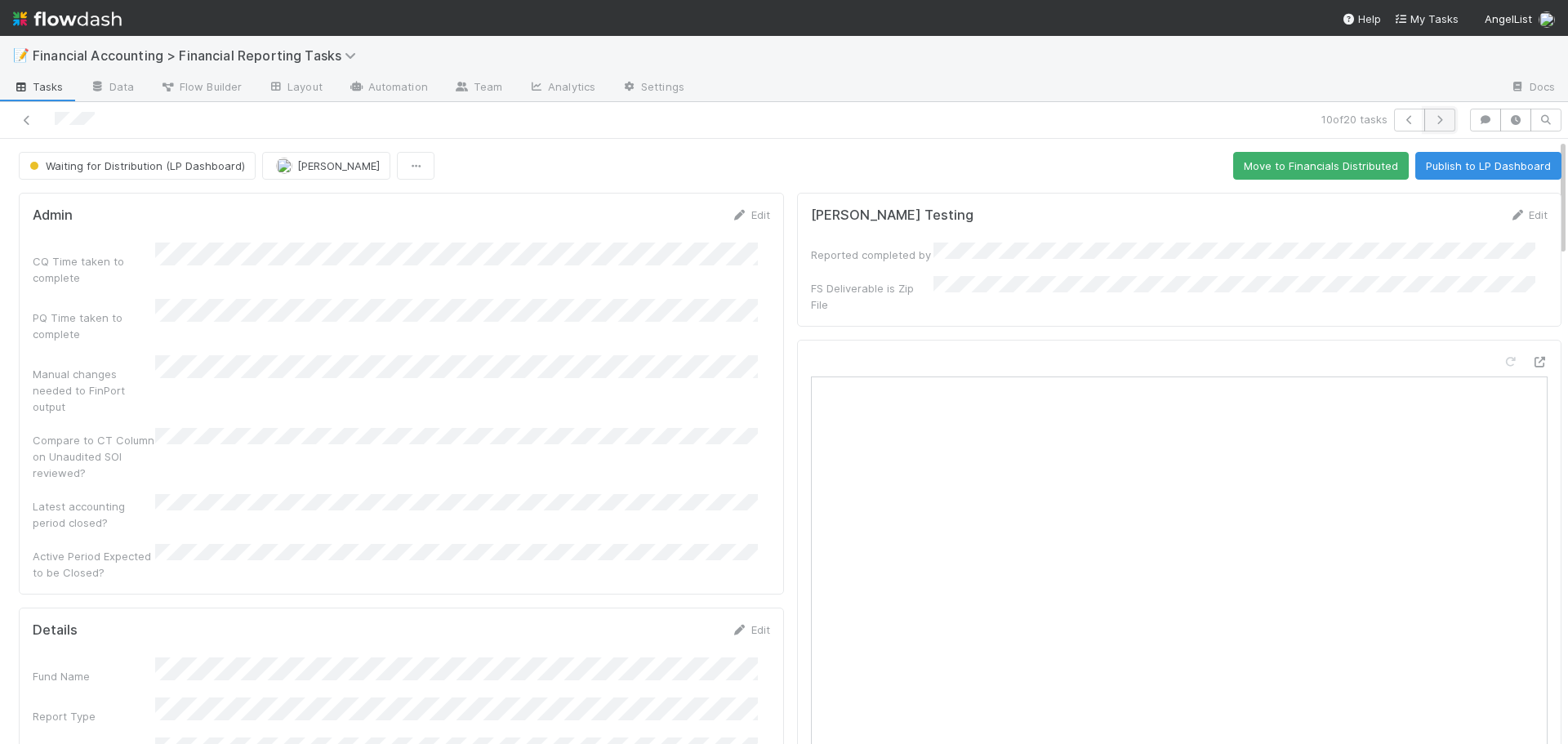
click at [1432, 116] on icon "button" at bounding box center [1440, 120] width 17 height 10
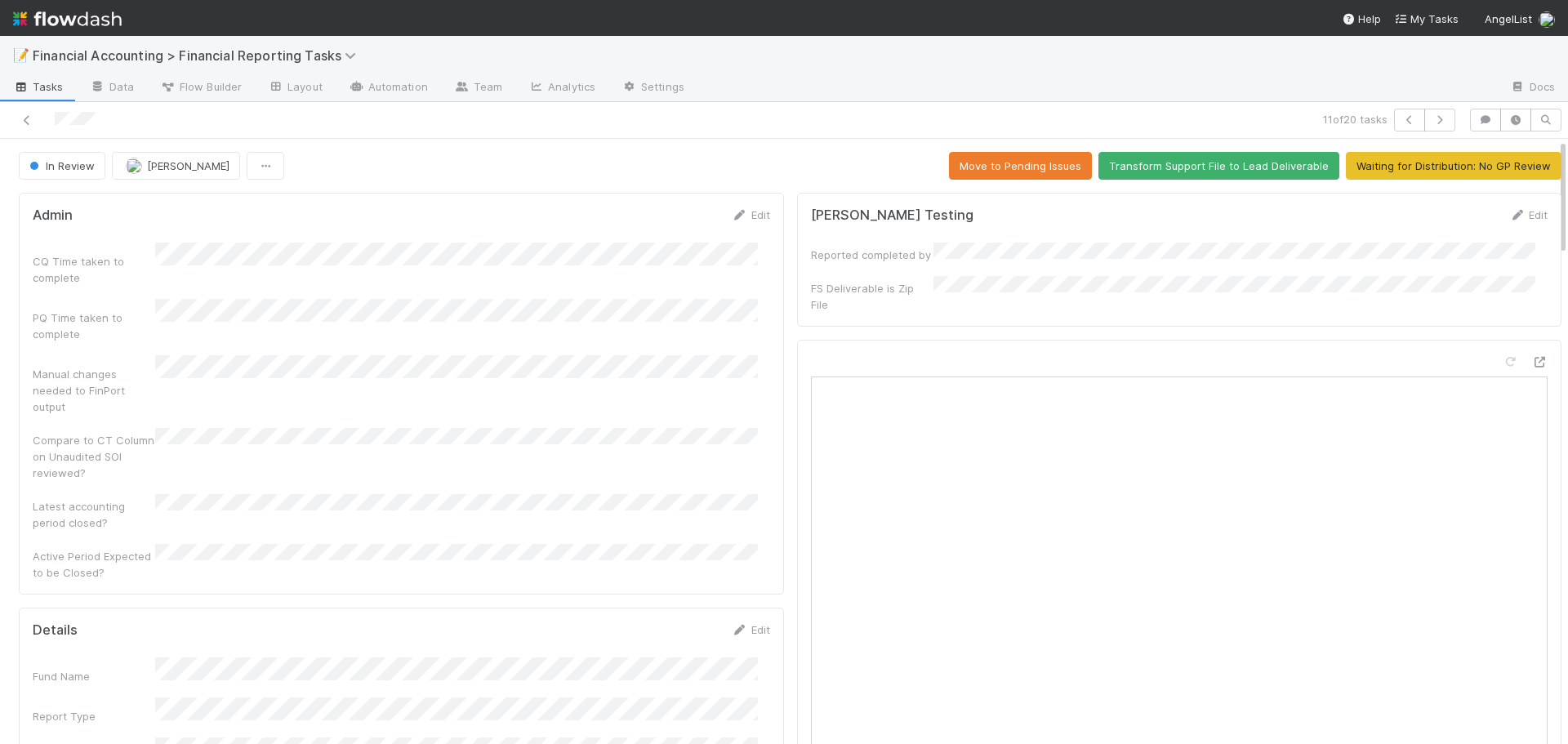
click at [83, 166] on span "In Review" at bounding box center [60, 165] width 68 height 13
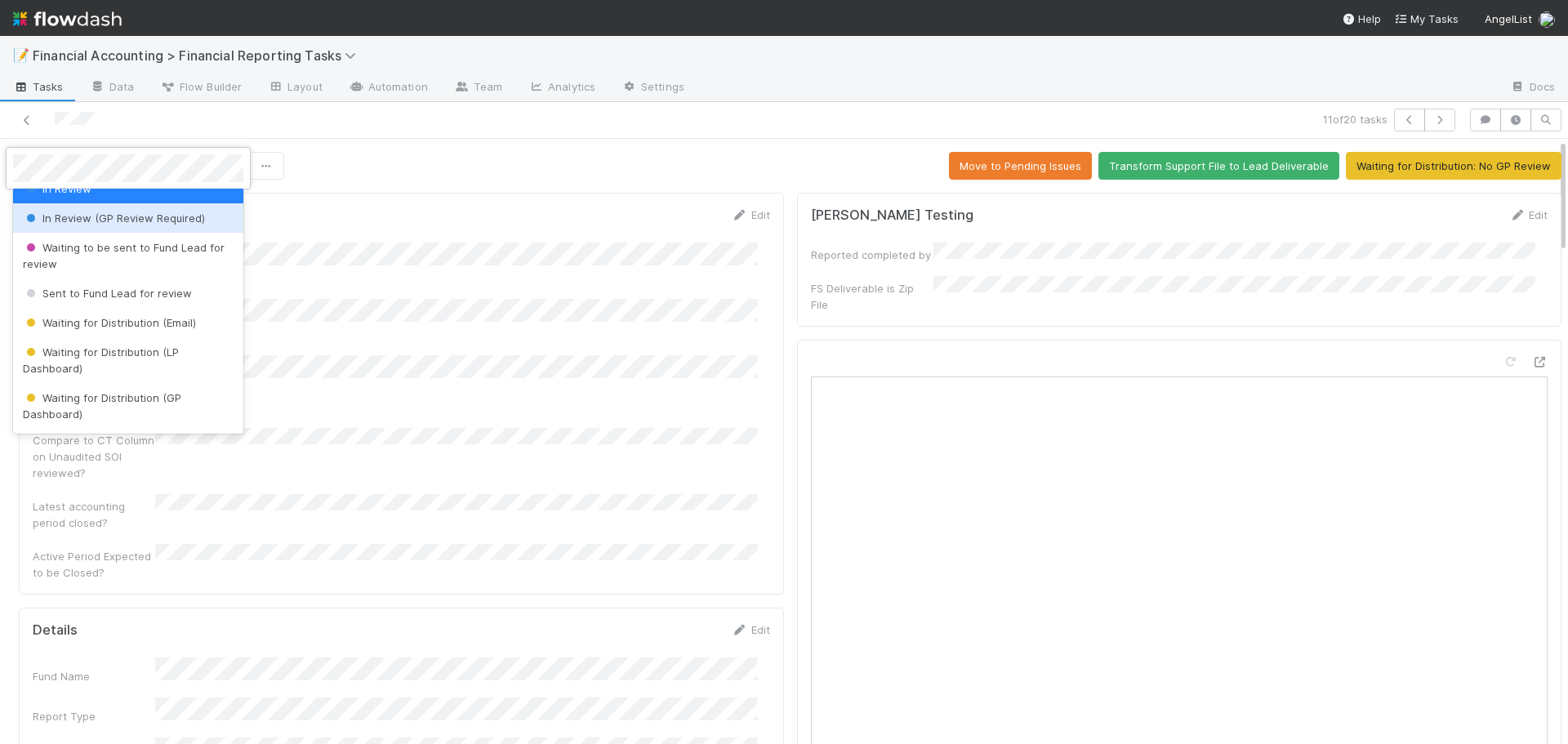
scroll to position [164, 0]
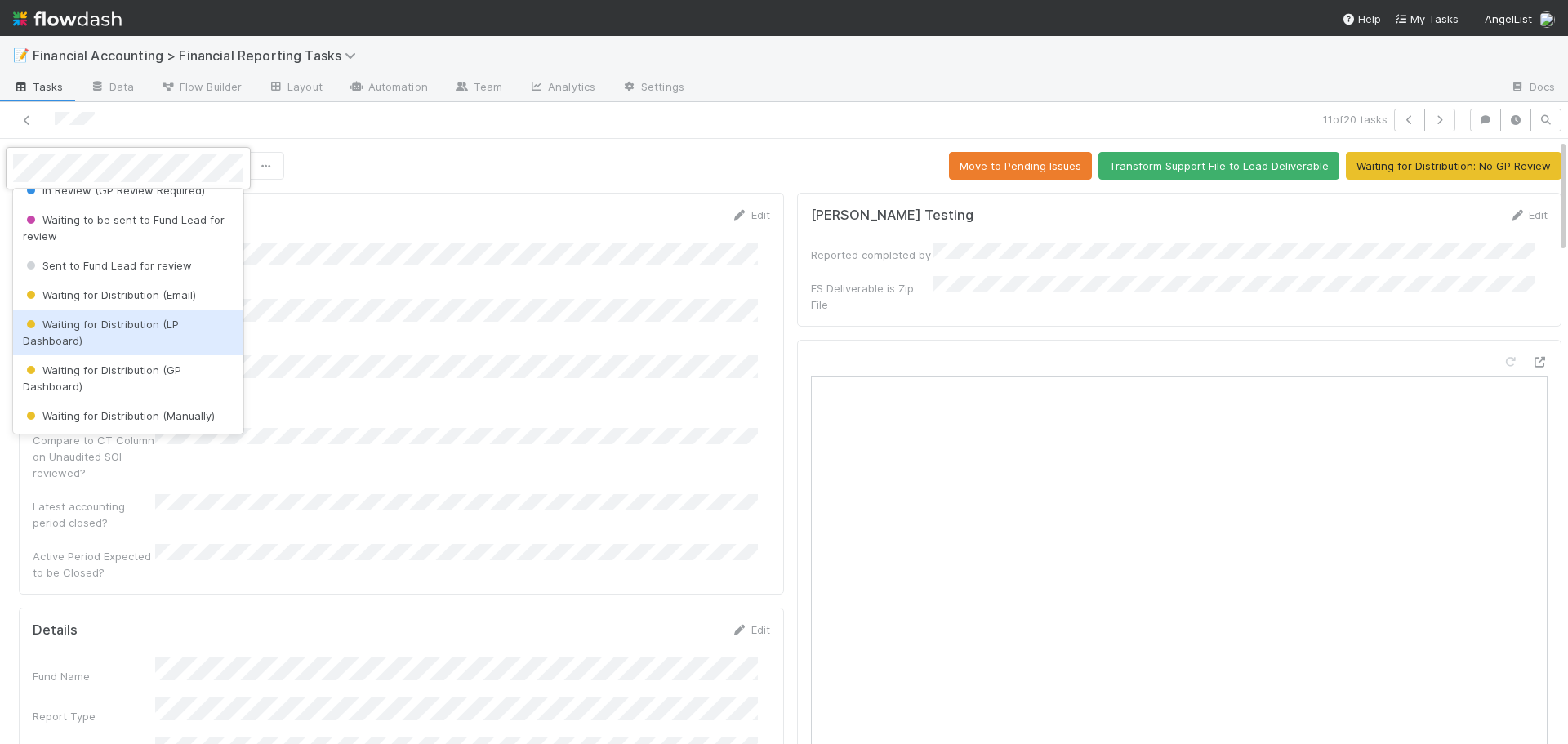
click at [86, 325] on span "Waiting for Distribution (LP Dashboard)" at bounding box center [101, 333] width 156 height 30
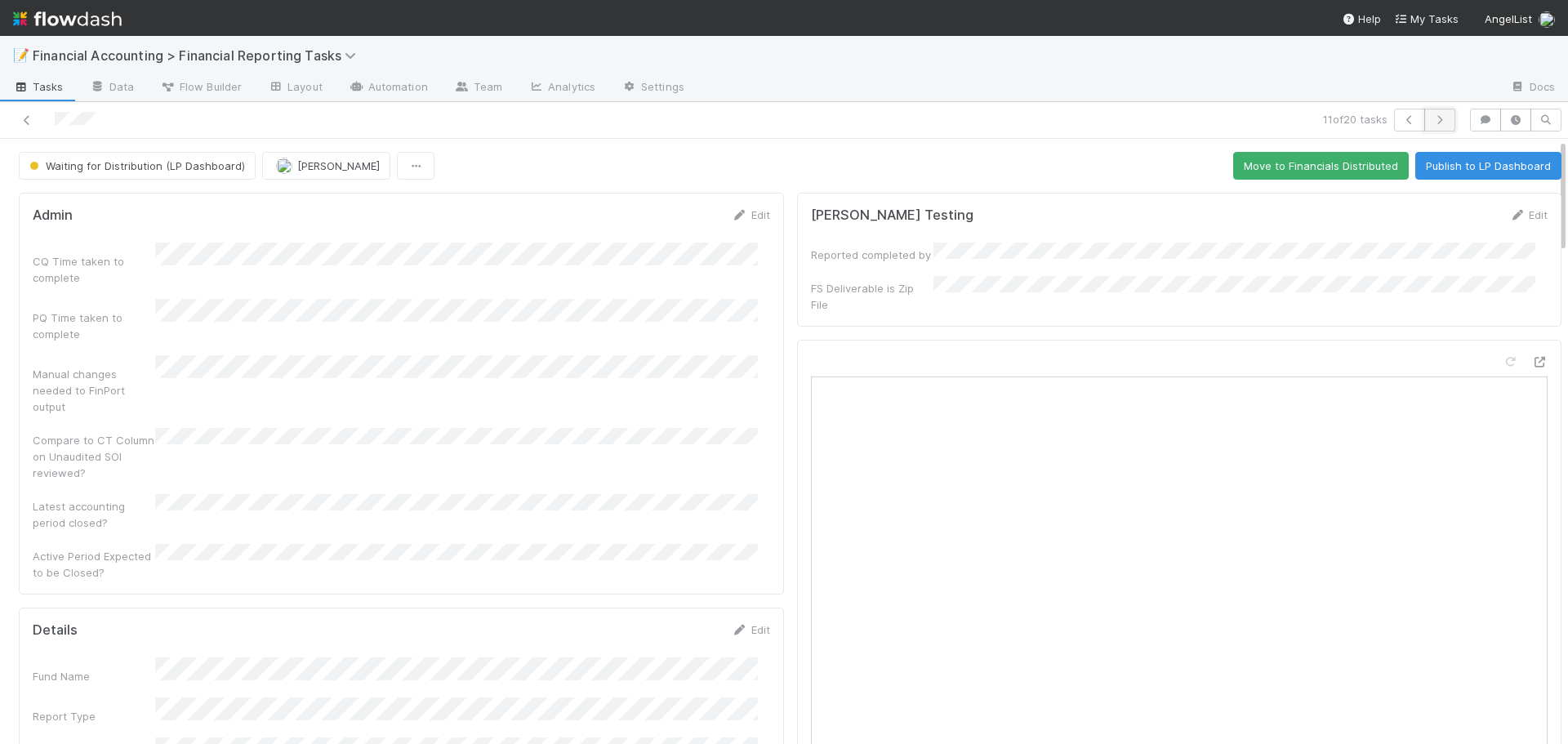
click at [1433, 116] on icon "button" at bounding box center [1440, 120] width 17 height 10
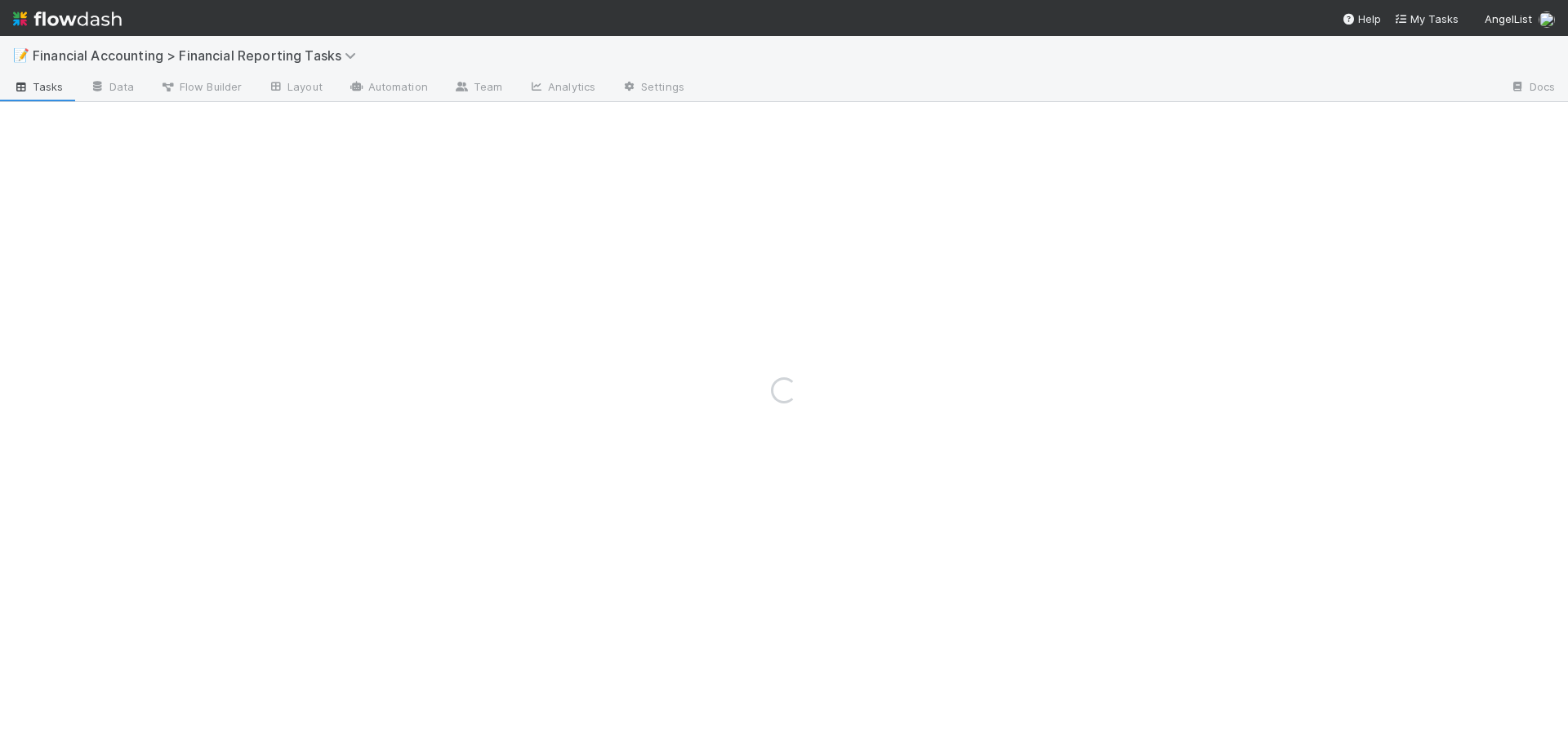
click at [1433, 116] on div "Loading..." at bounding box center [784, 390] width 1568 height 709
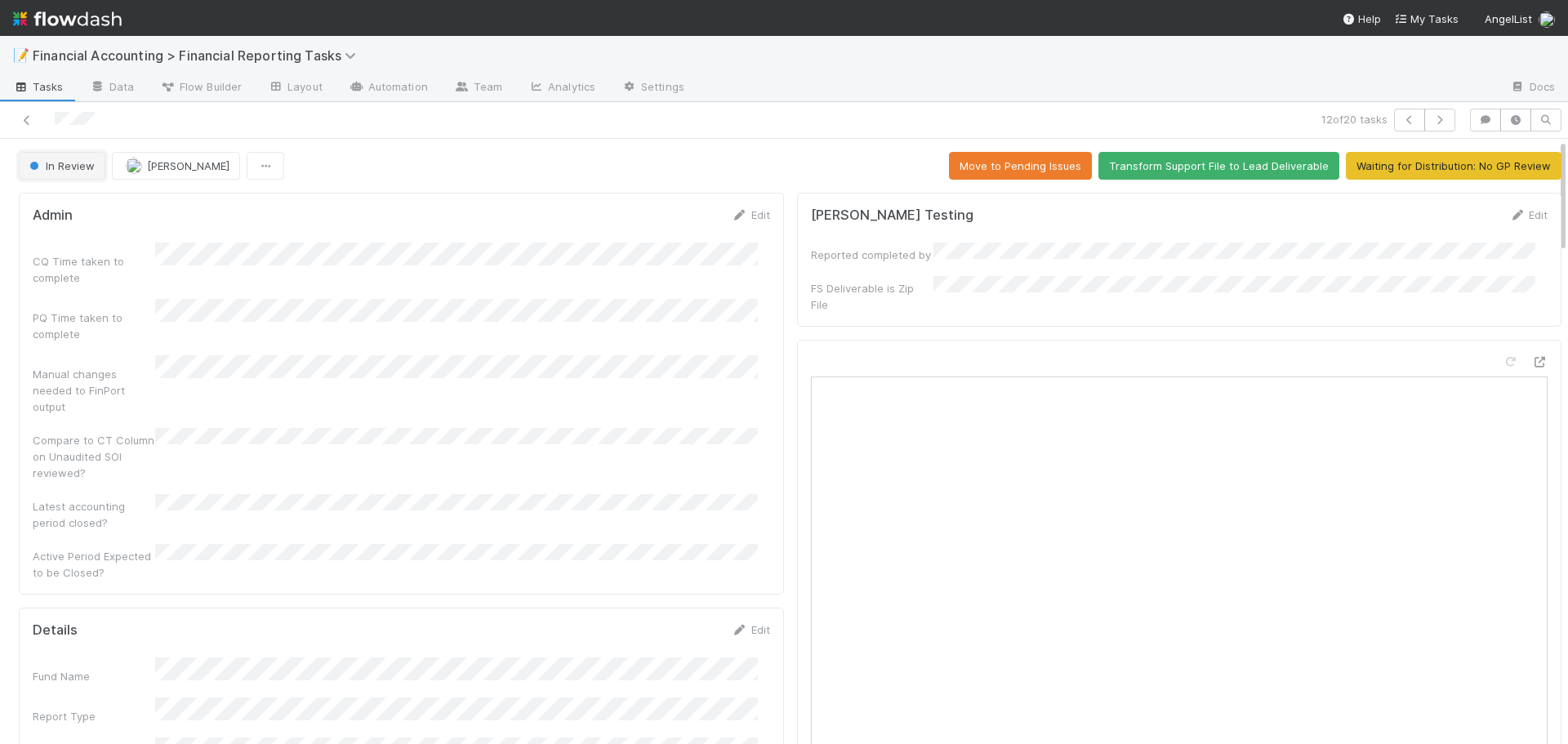
click at [88, 166] on span "In Review" at bounding box center [60, 165] width 68 height 13
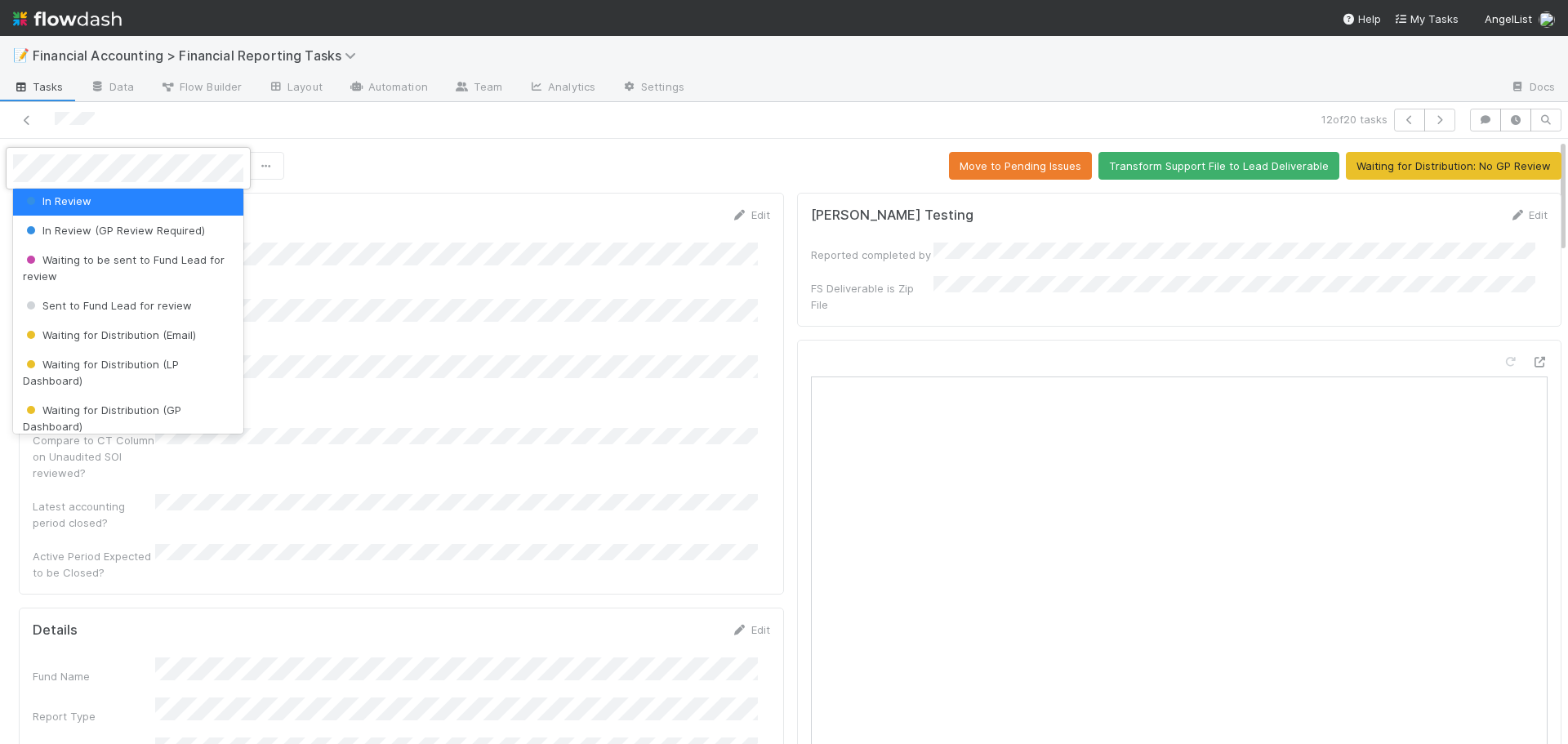
scroll to position [164, 0]
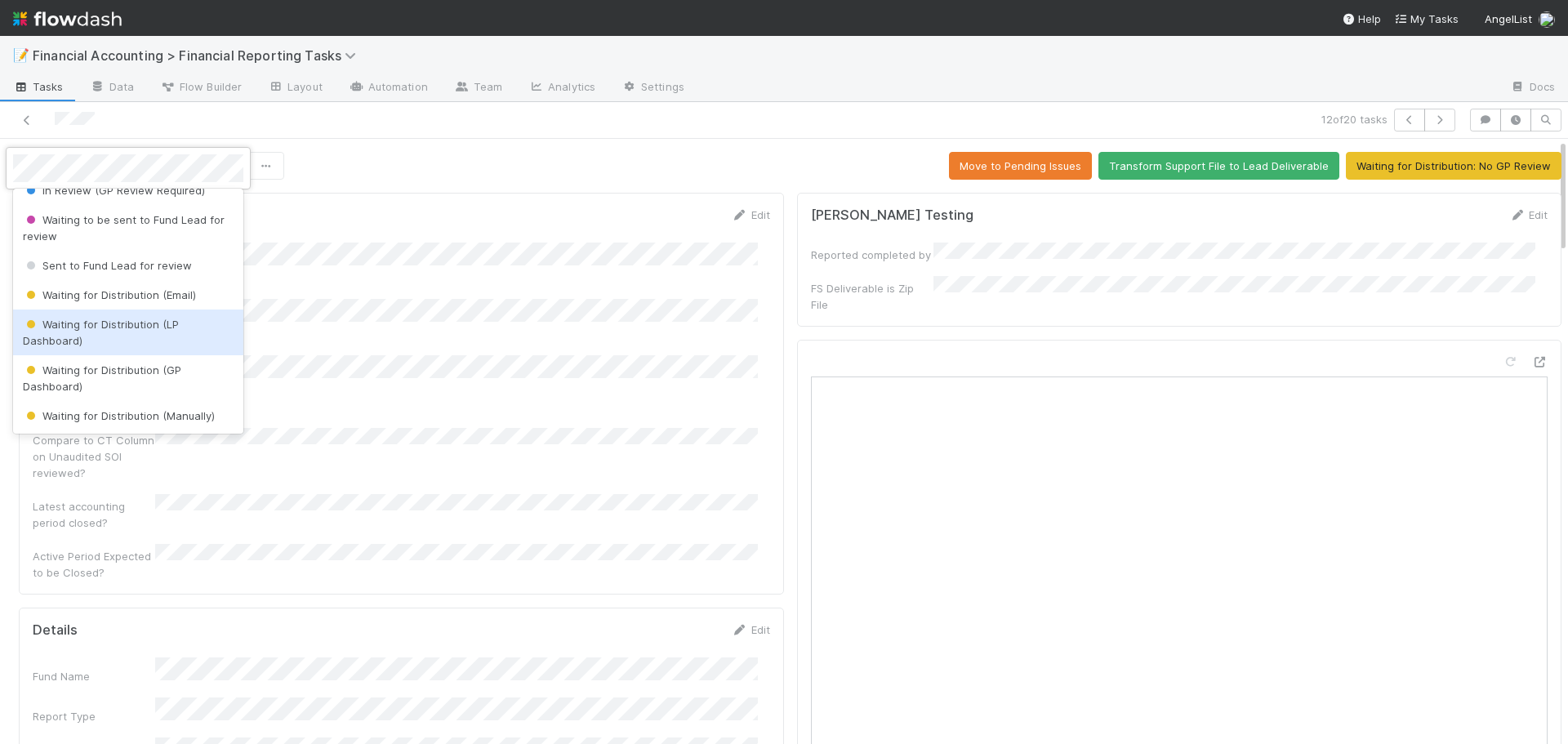
click at [73, 324] on span "Waiting for Distribution (LP Dashboard)" at bounding box center [101, 333] width 156 height 30
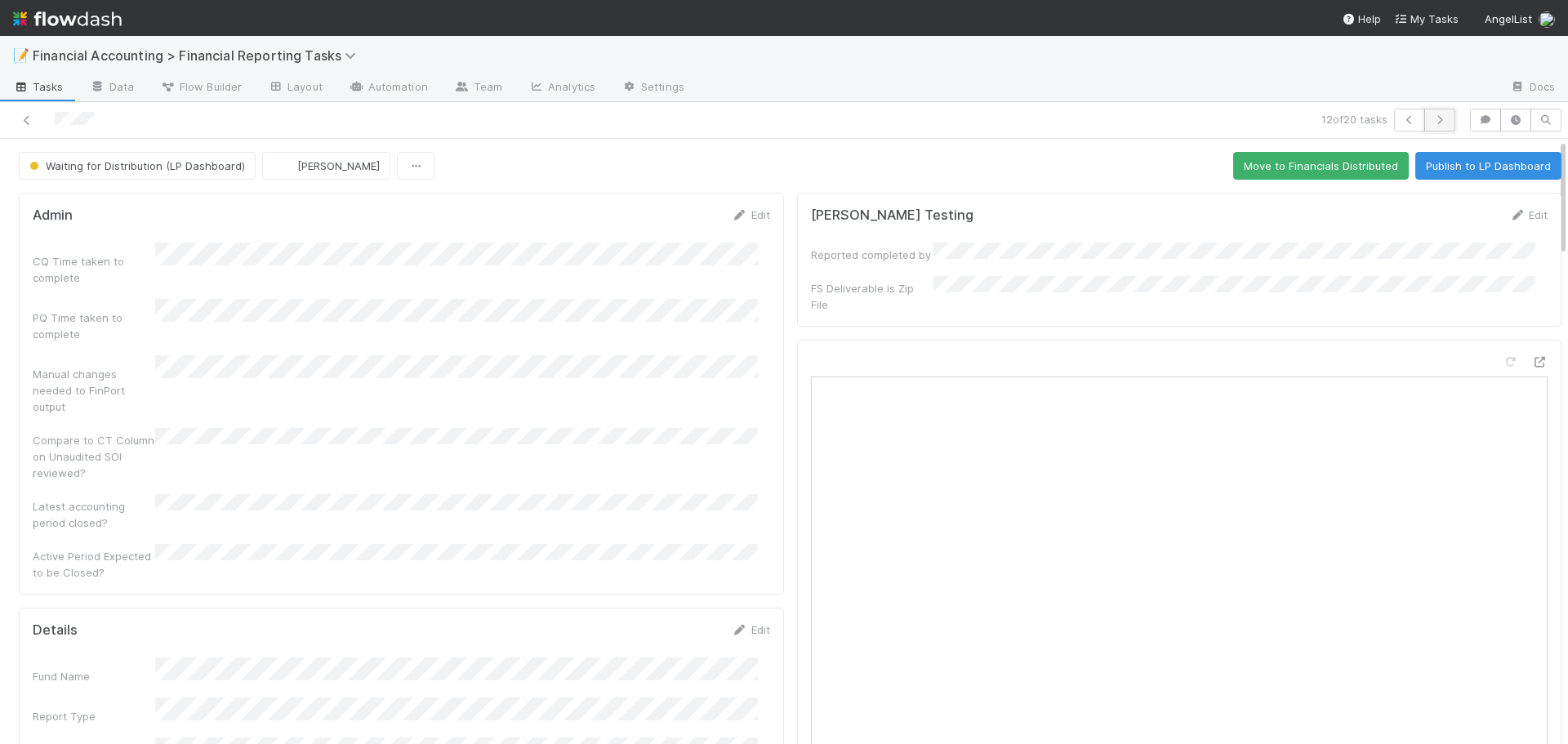
click at [1432, 117] on icon "button" at bounding box center [1440, 120] width 17 height 10
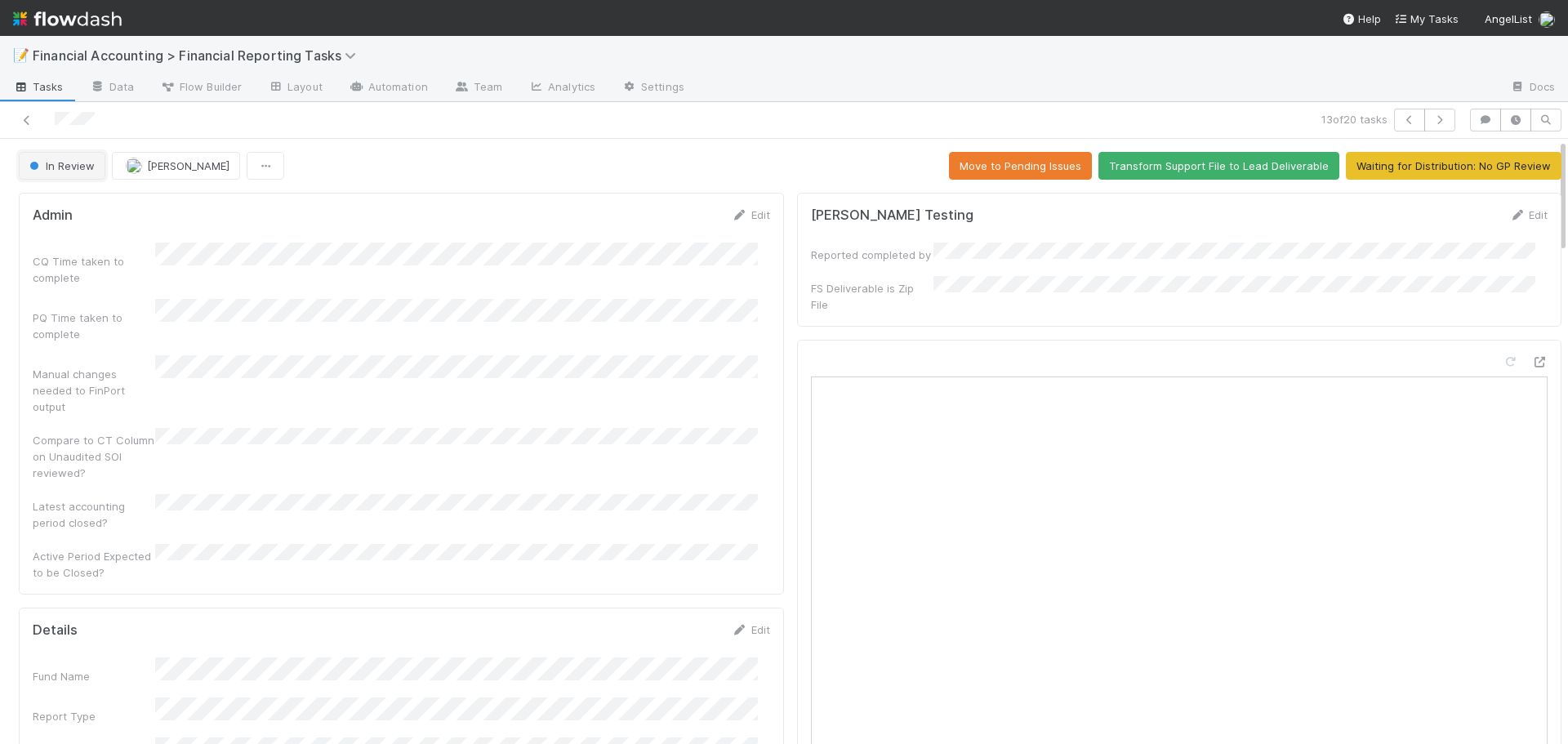
click at [72, 167] on span "In Review" at bounding box center [60, 165] width 68 height 13
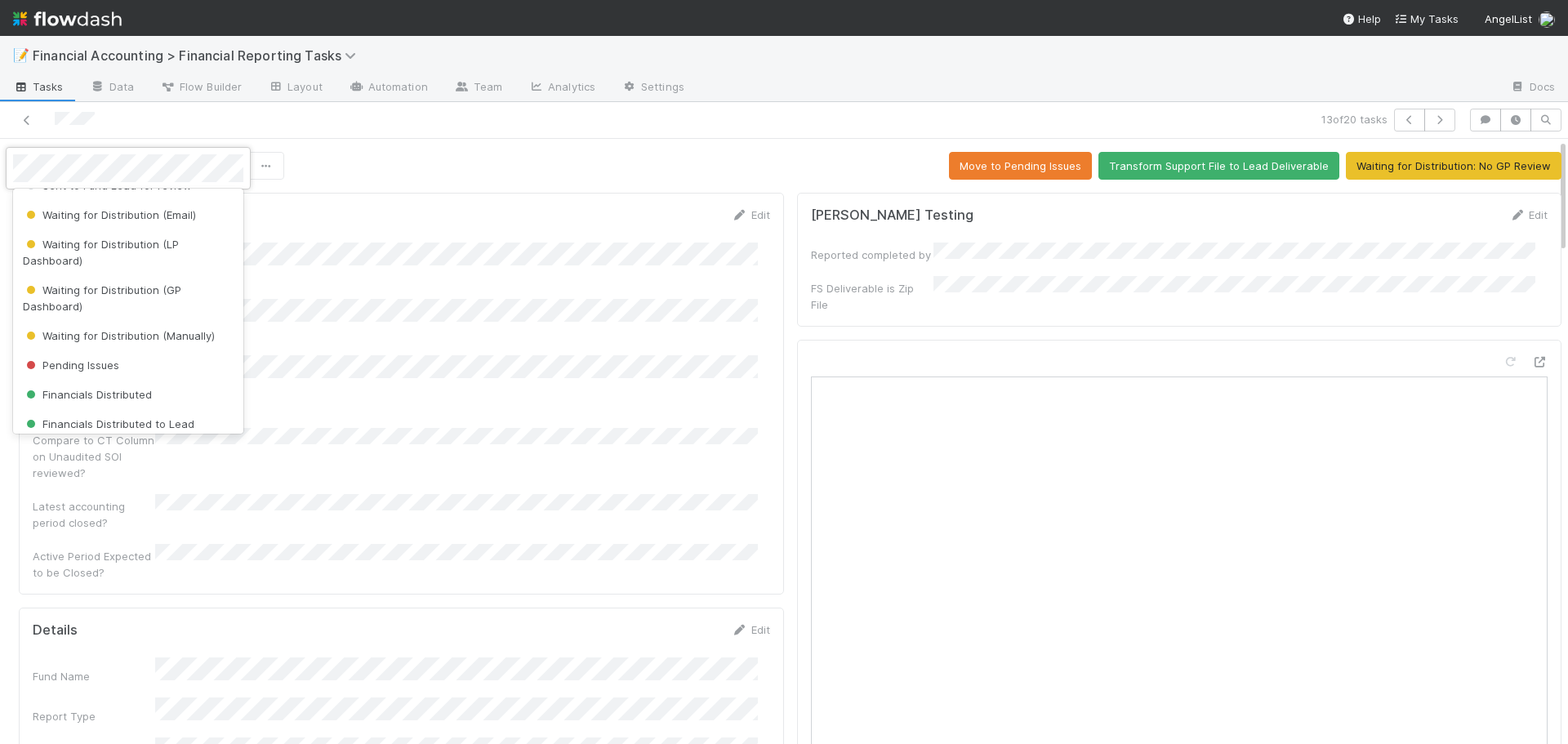
scroll to position [245, 0]
click at [128, 250] on div "Waiting for Distribution (LP Dashboard)" at bounding box center [128, 251] width 230 height 46
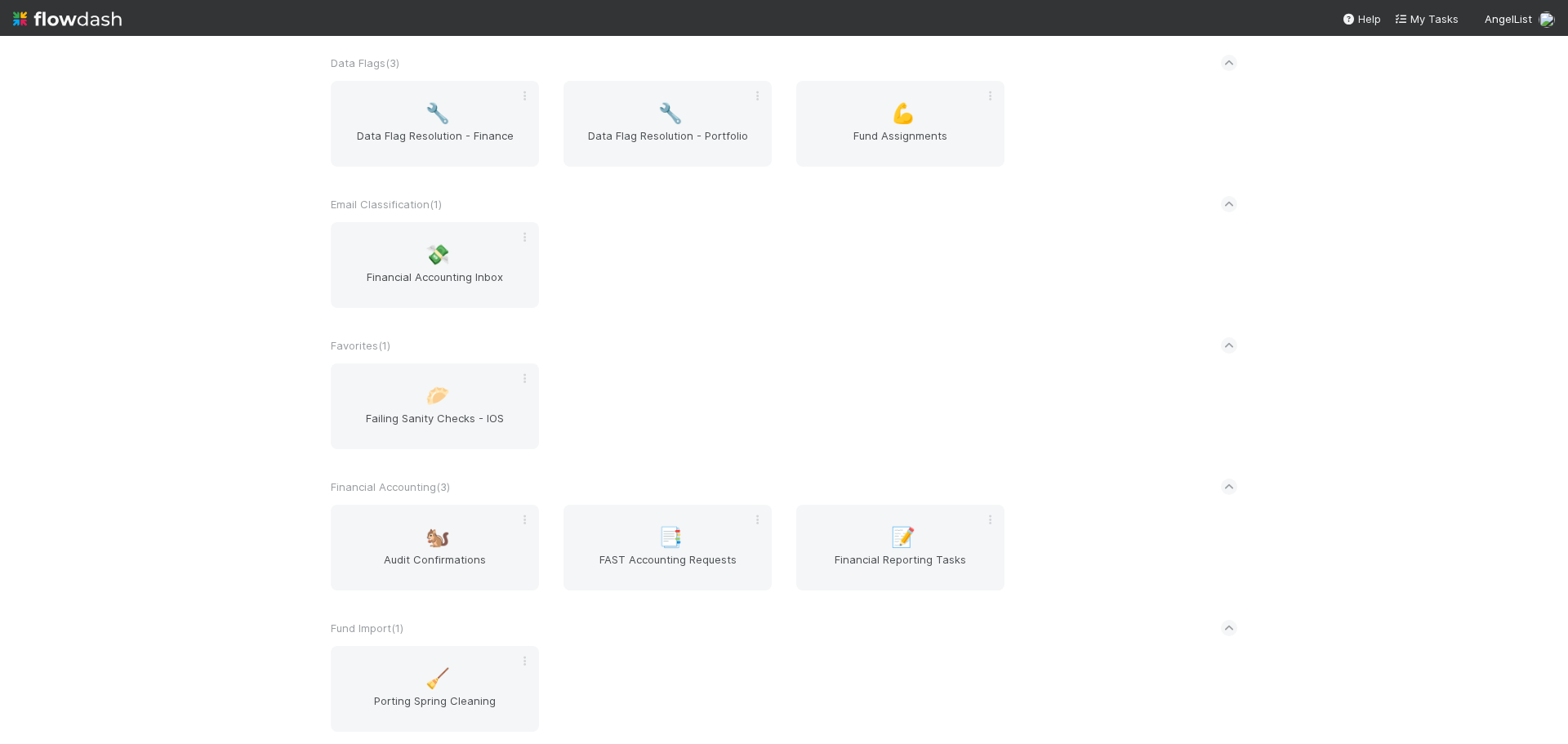
scroll to position [899, 0]
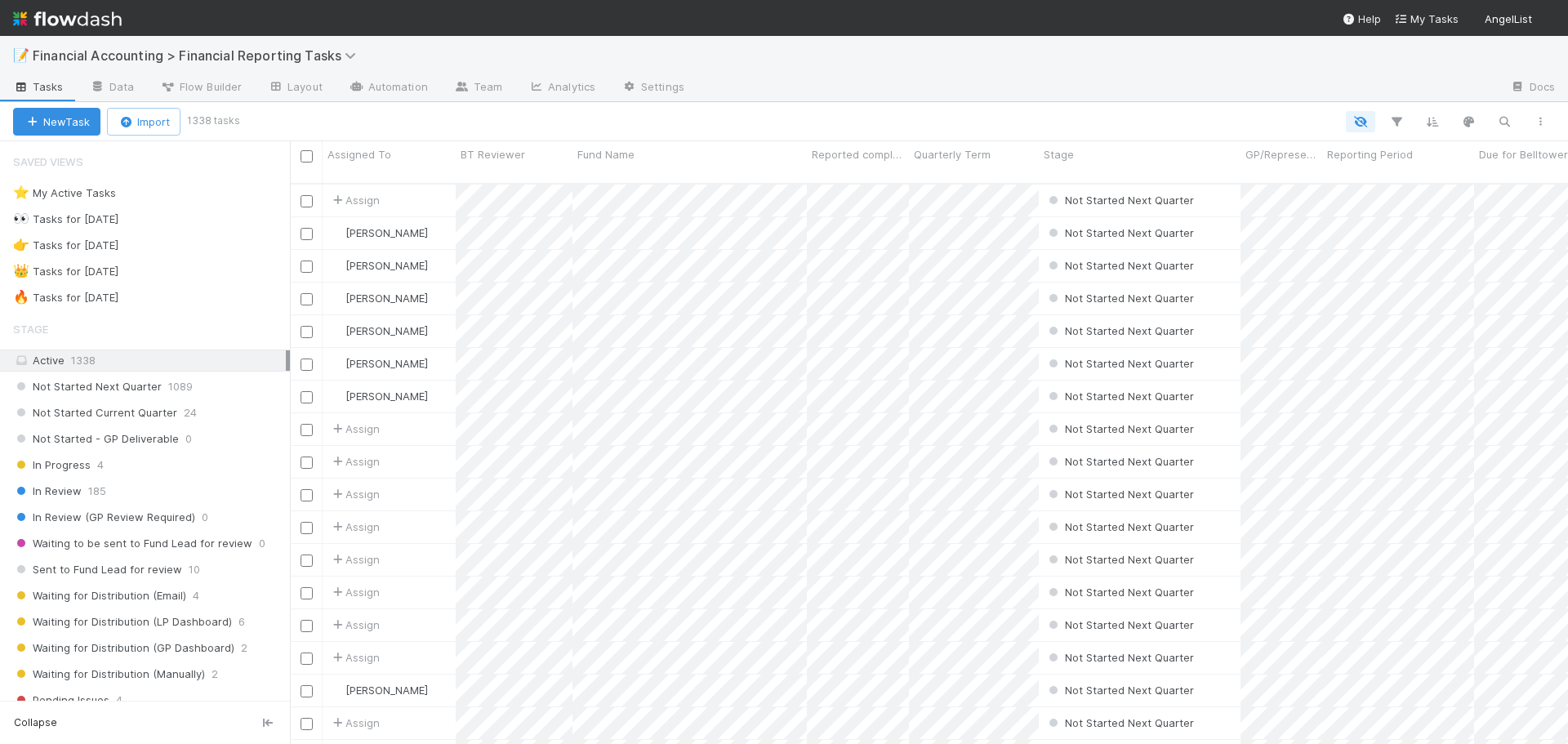
scroll to position [562, 1266]
click at [201, 273] on div "👑 Tasks for [DATE] 789" at bounding box center [152, 272] width 277 height 20
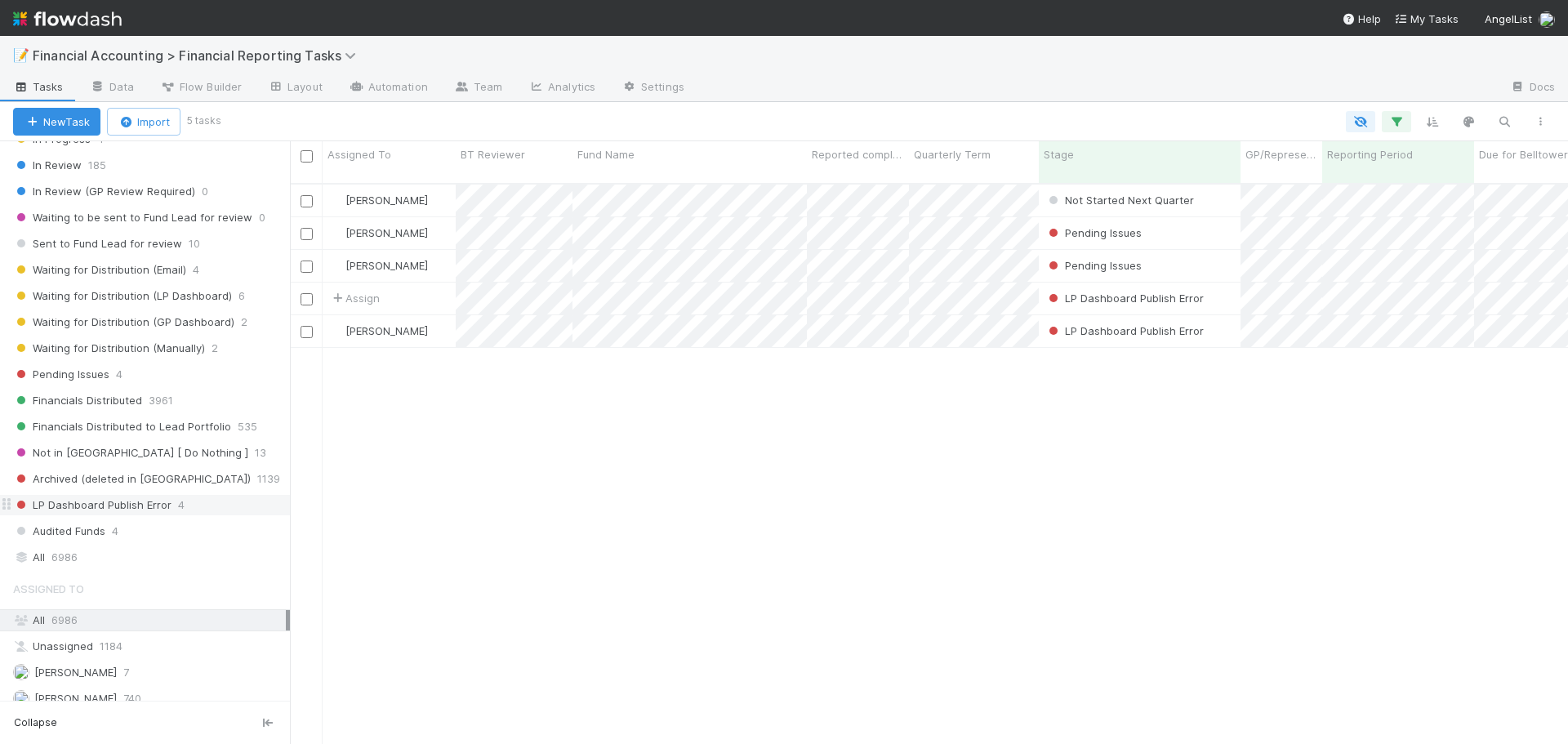
scroll to position [562, 1266]
click at [120, 554] on div "All 6986" at bounding box center [149, 556] width 273 height 20
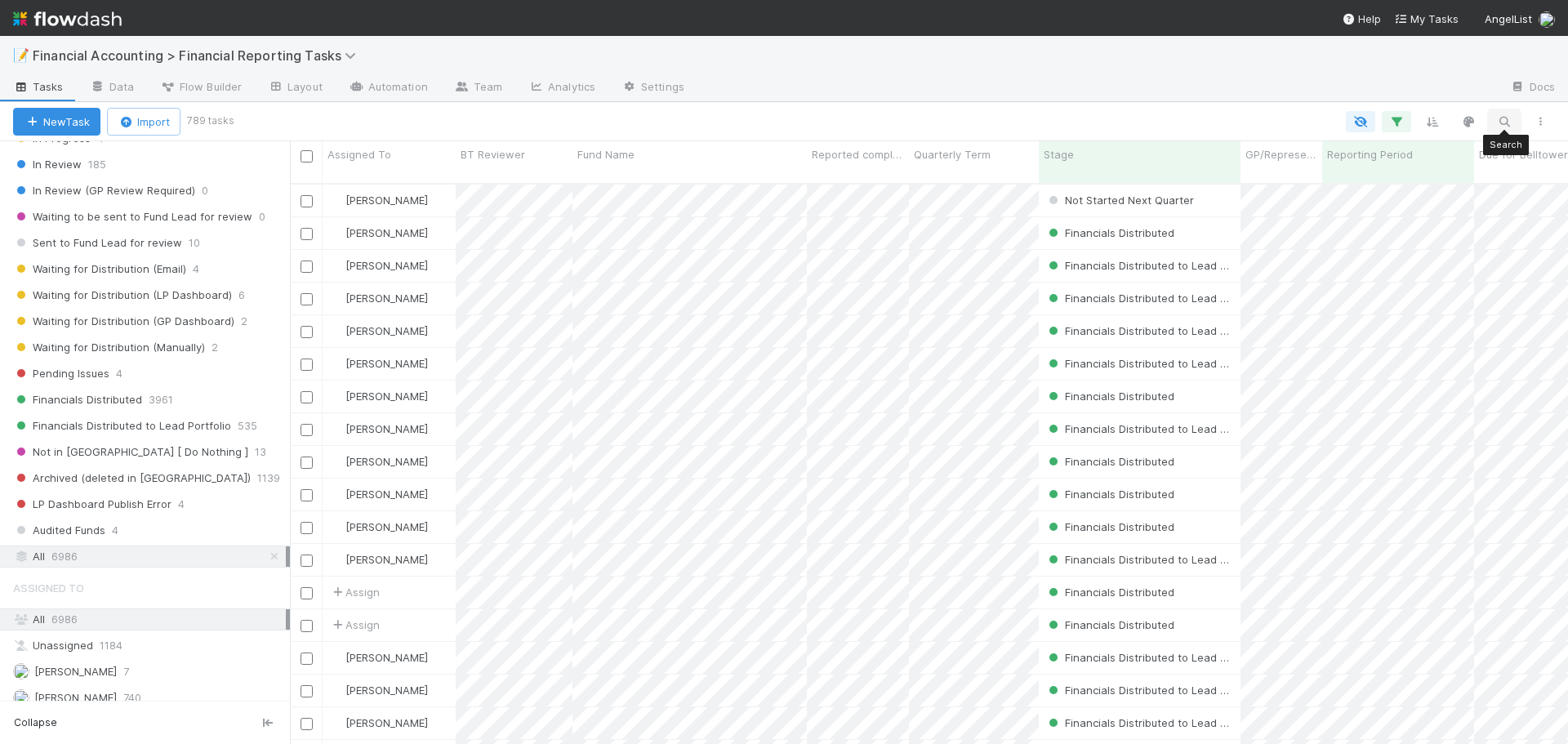
click at [1506, 119] on icon "button" at bounding box center [1505, 122] width 17 height 15
type input "formation vc"
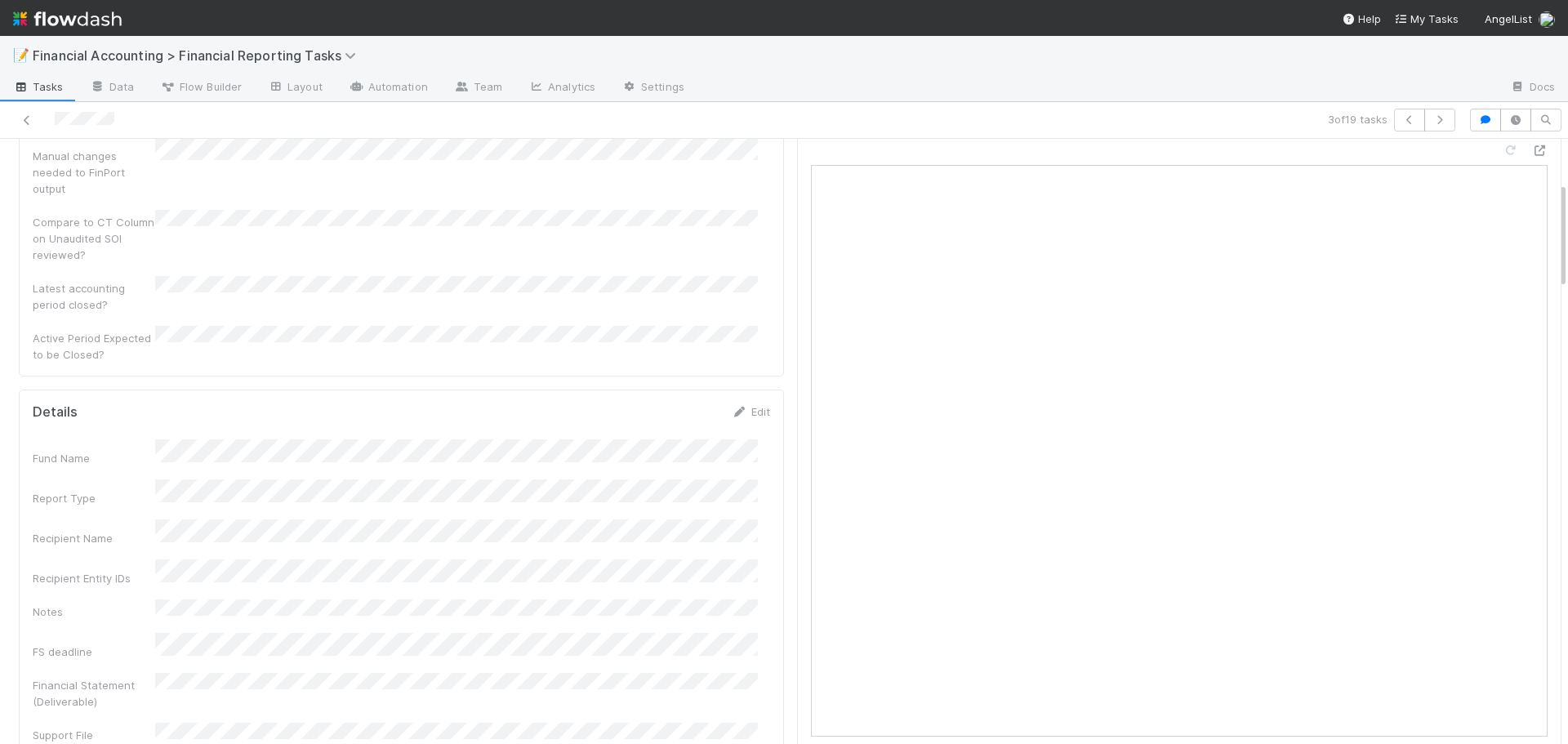
scroll to position [245, 0]
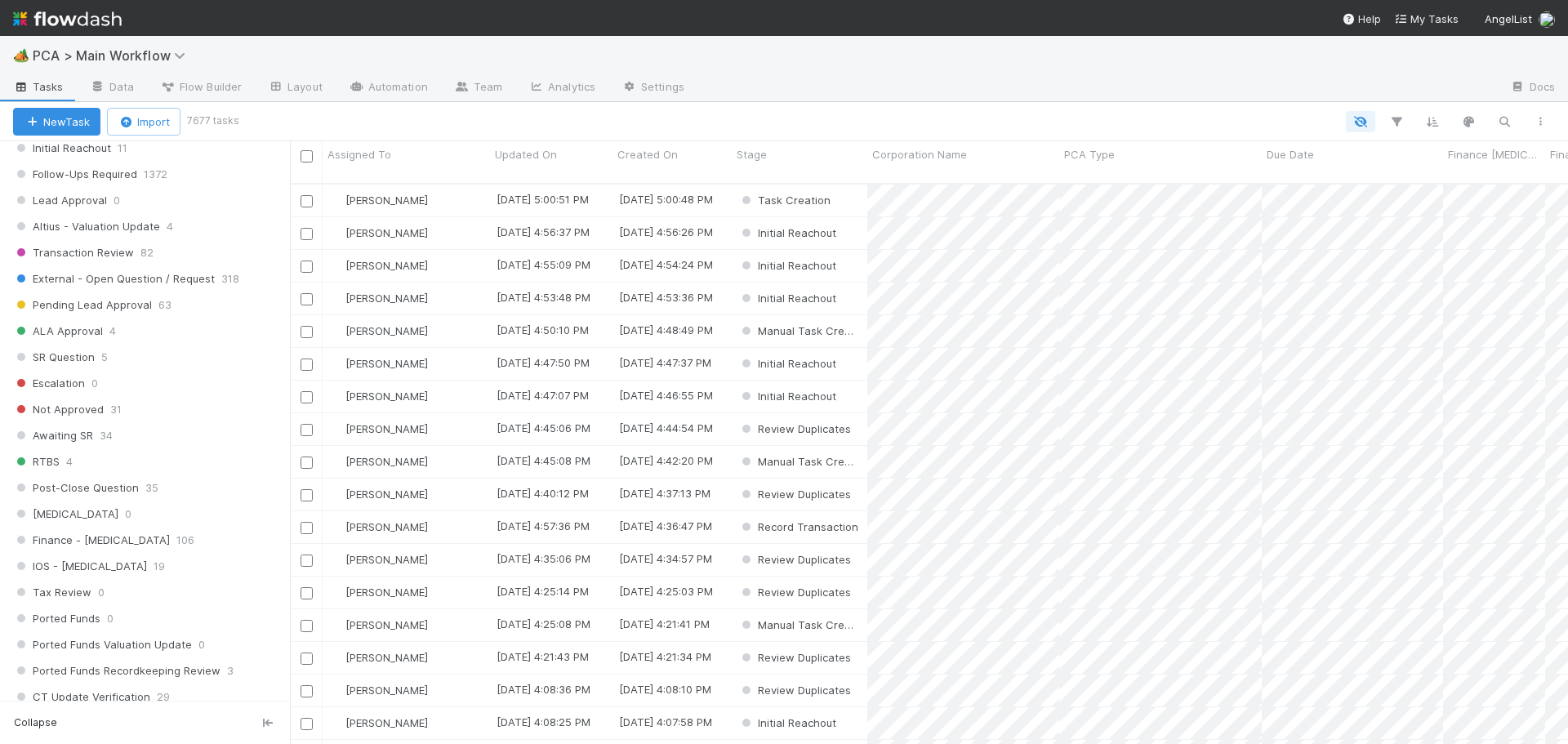
scroll to position [1062, 0]
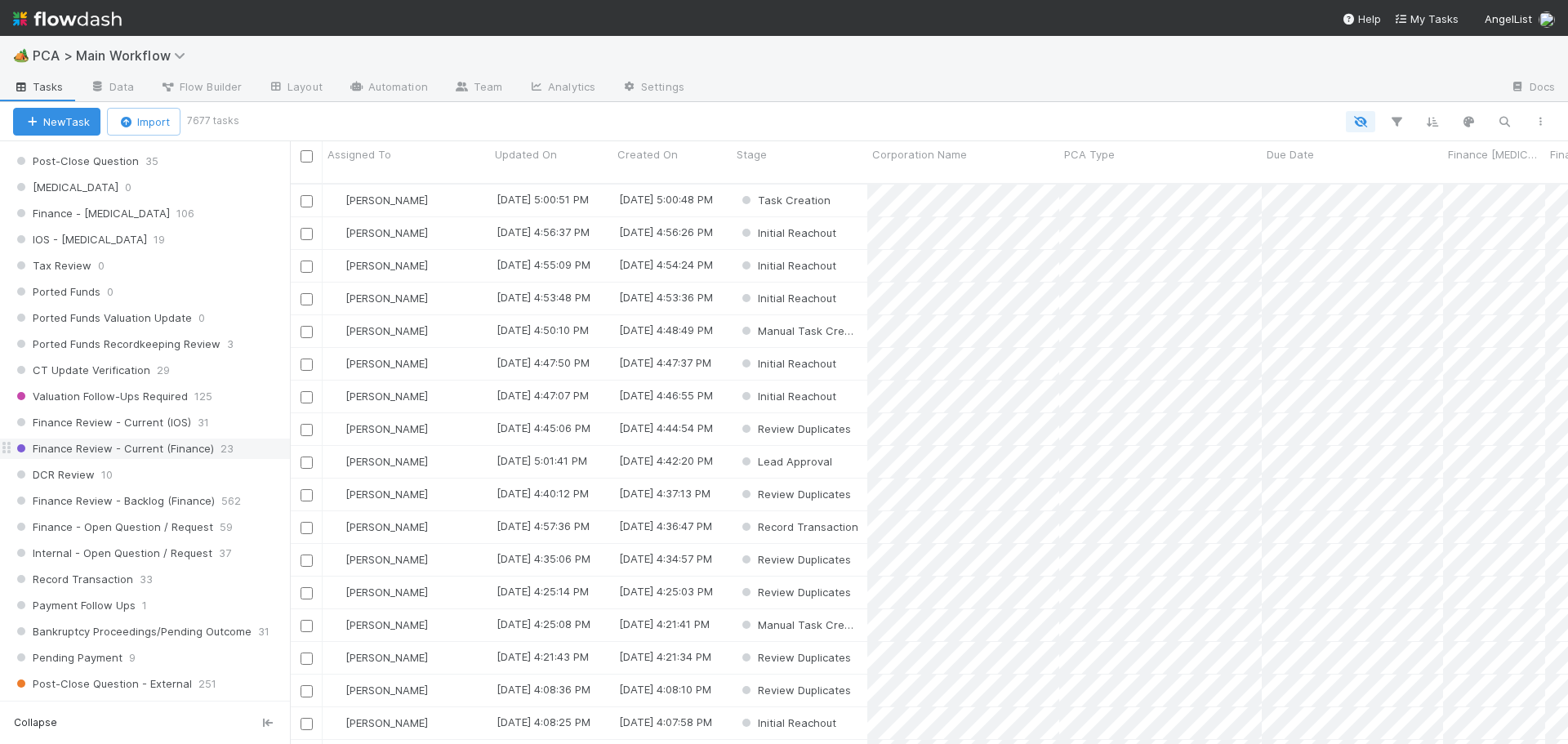
click at [137, 452] on span "Finance Review - Current (Finance)" at bounding box center [113, 449] width 201 height 20
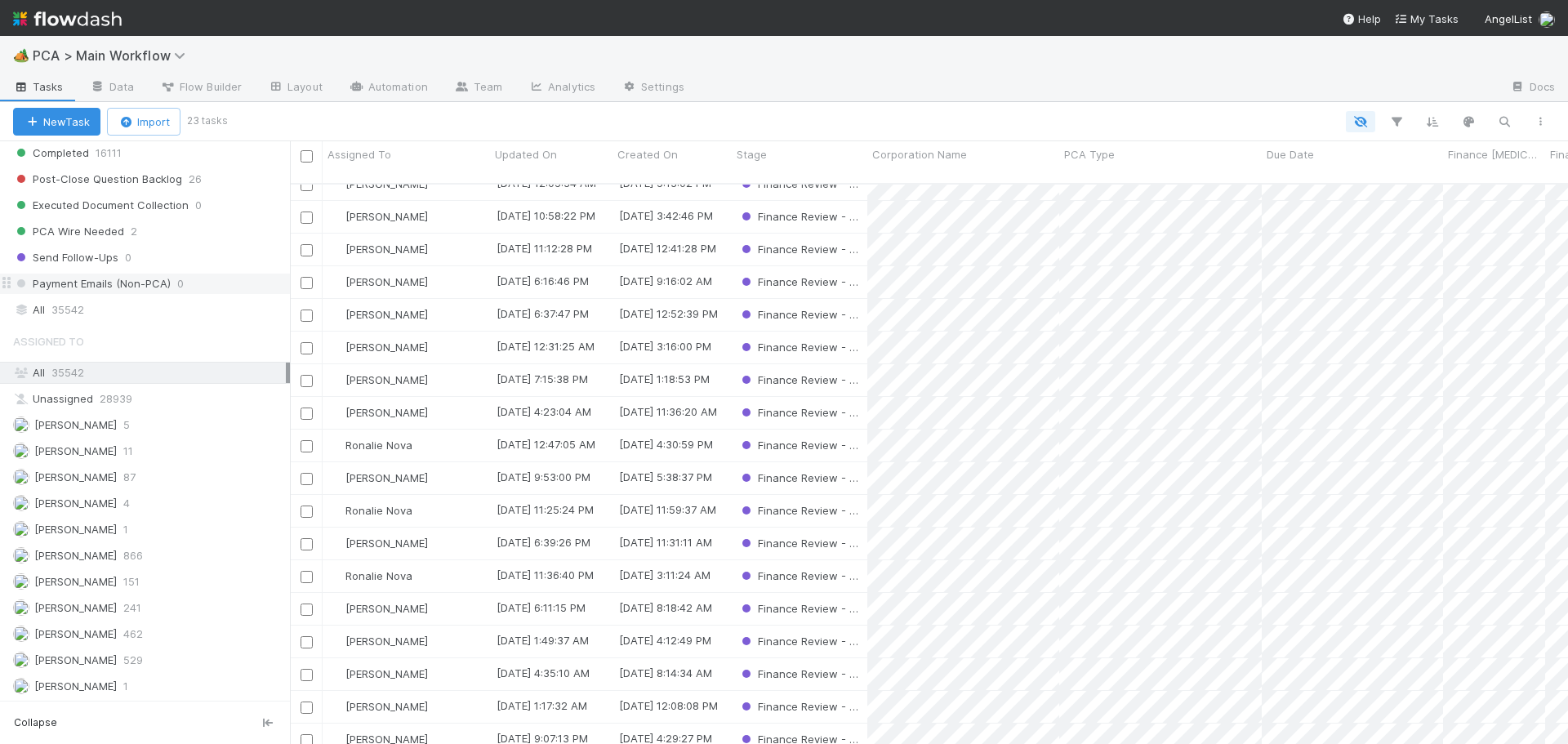
scroll to position [1716, 0]
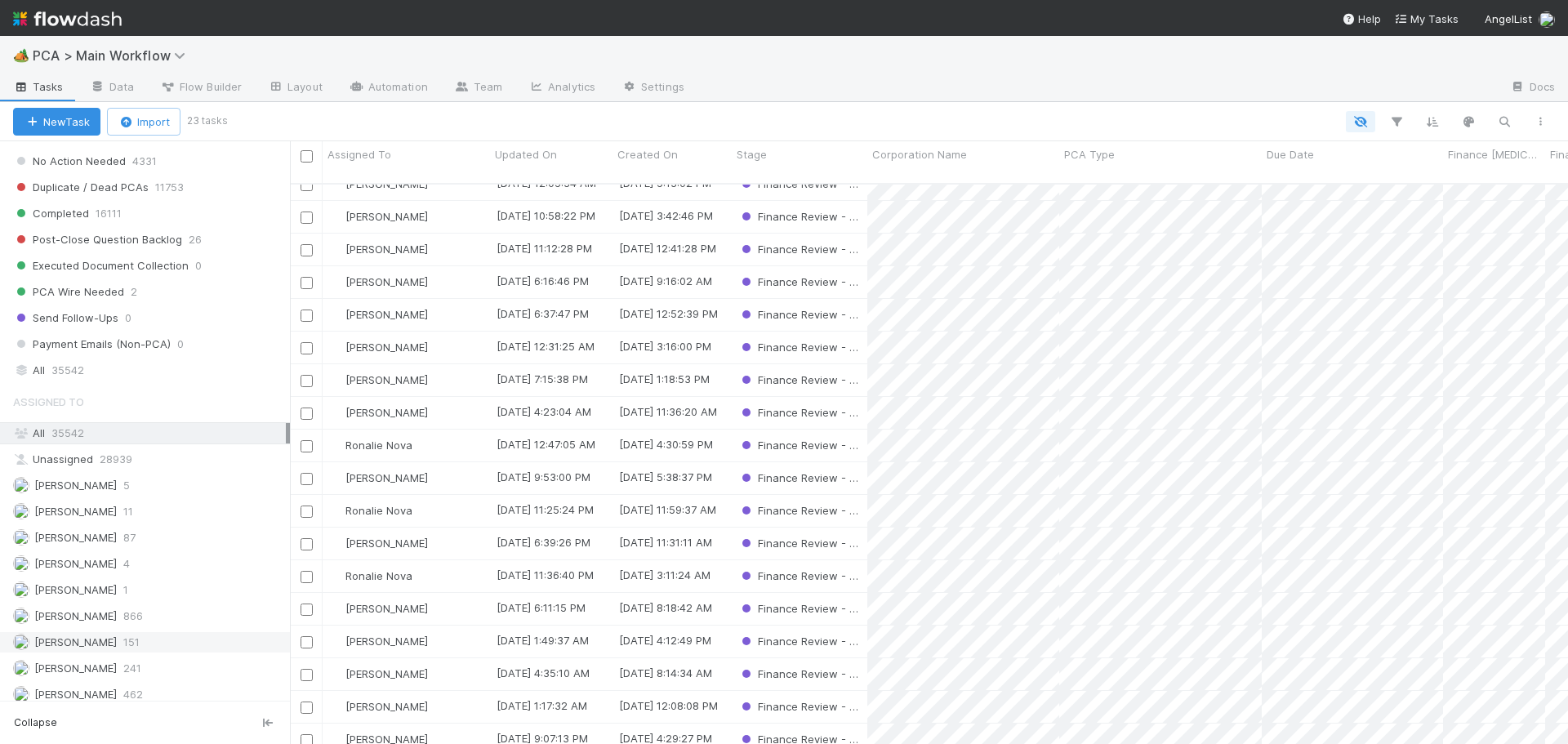
click at [130, 640] on div "[PERSON_NAME] 151" at bounding box center [149, 642] width 273 height 20
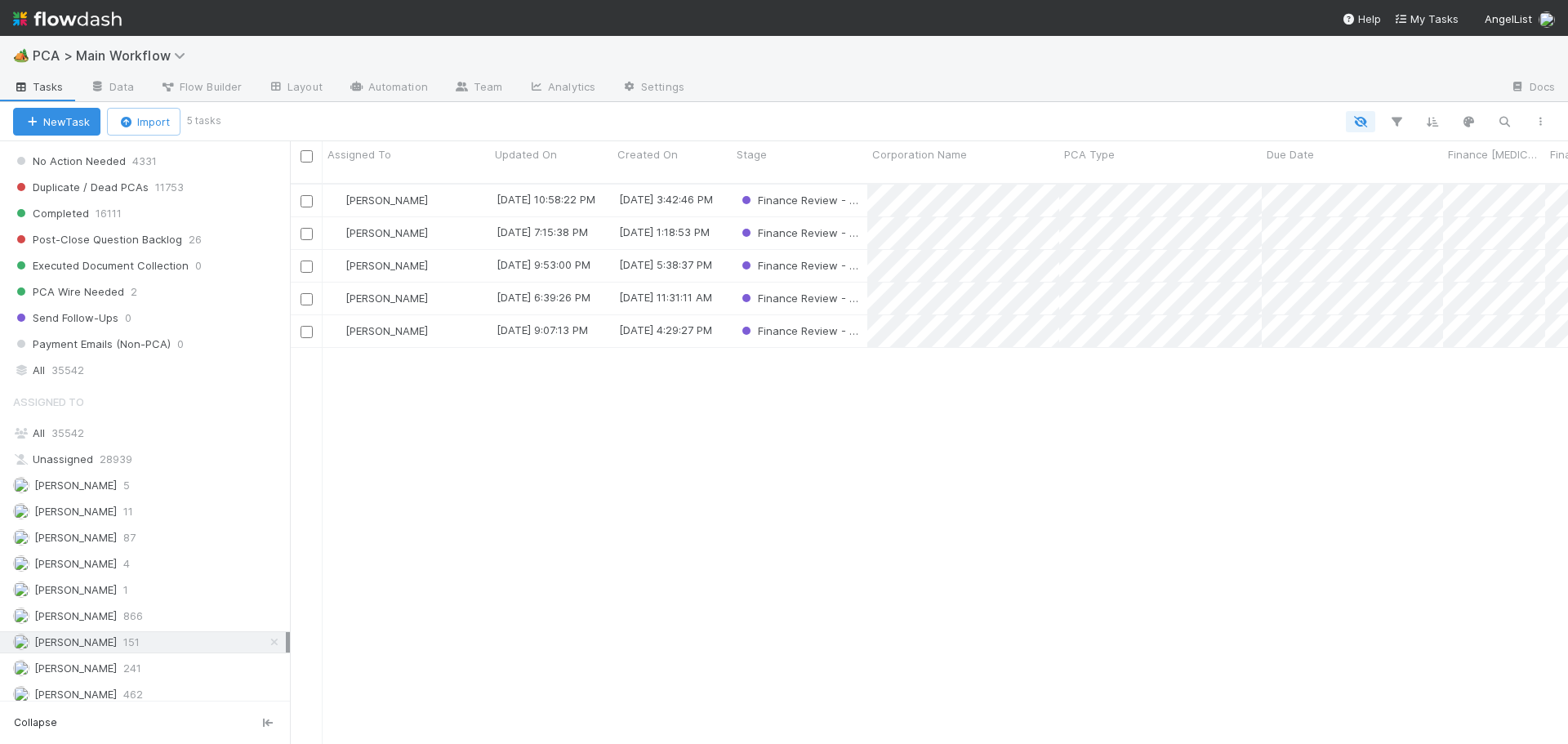
scroll to position [562, 1266]
click at [437, 187] on div "Don Walker" at bounding box center [406, 201] width 167 height 31
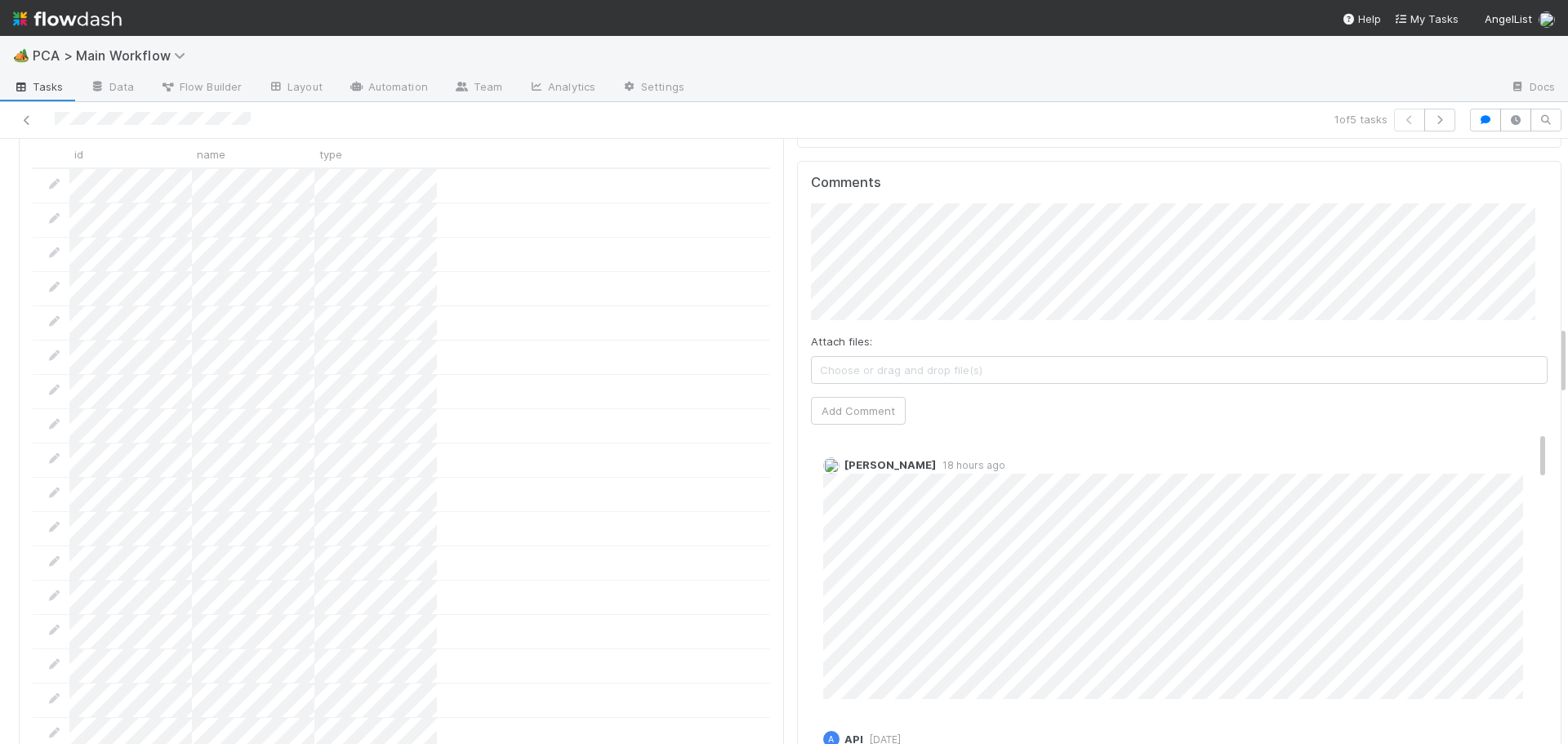
scroll to position [1606, 0]
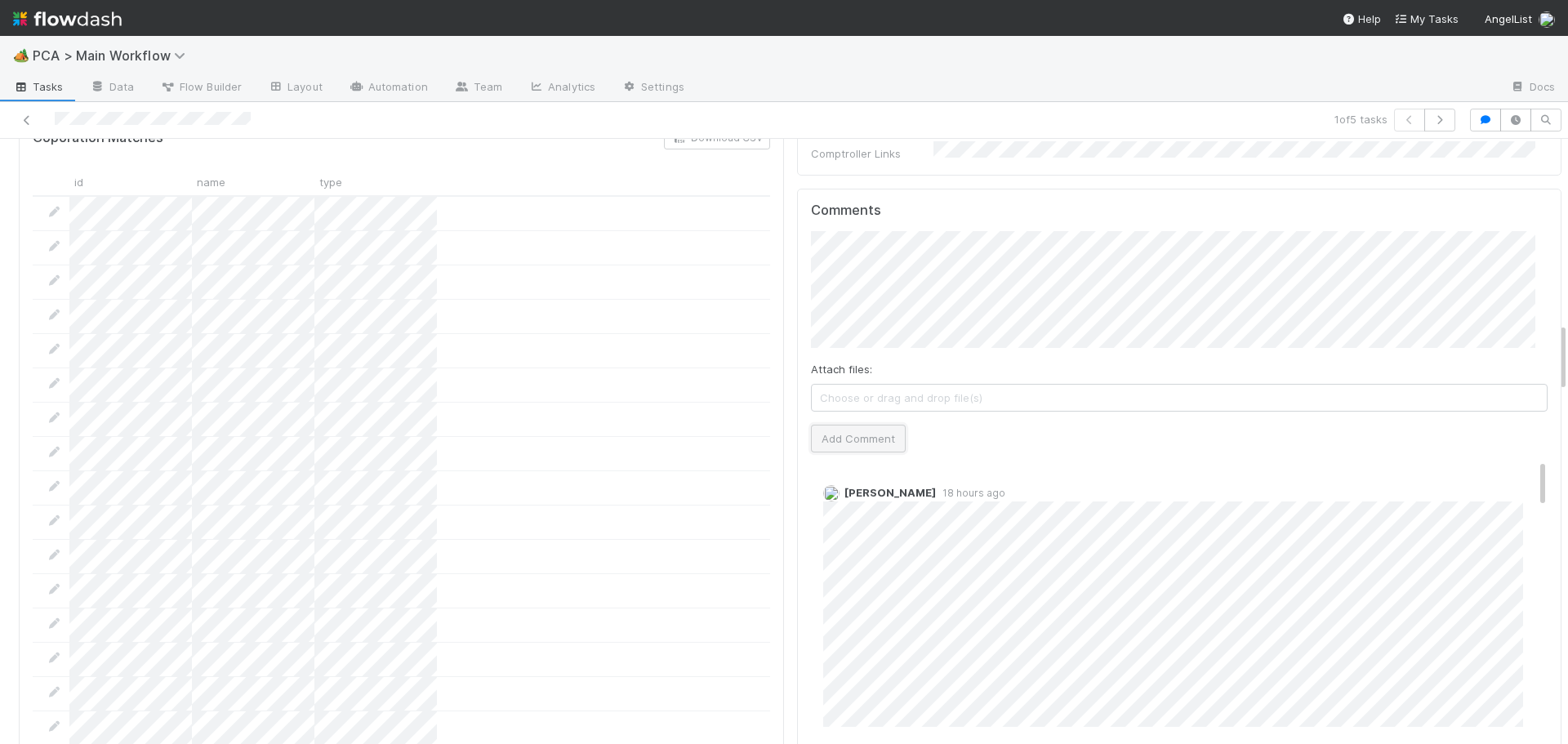
click at [825, 425] on button "Add Comment" at bounding box center [858, 439] width 95 height 28
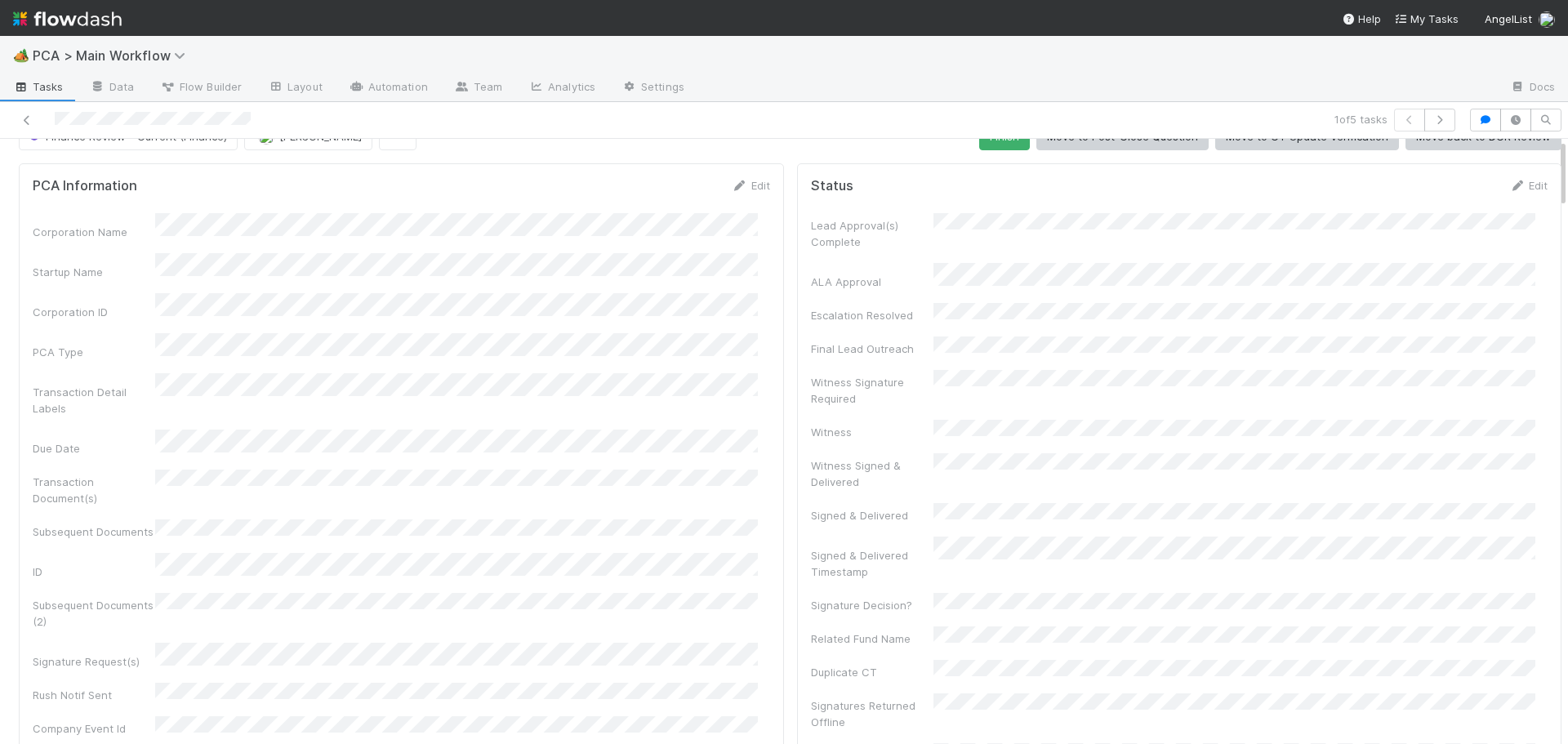
scroll to position [0, 0]
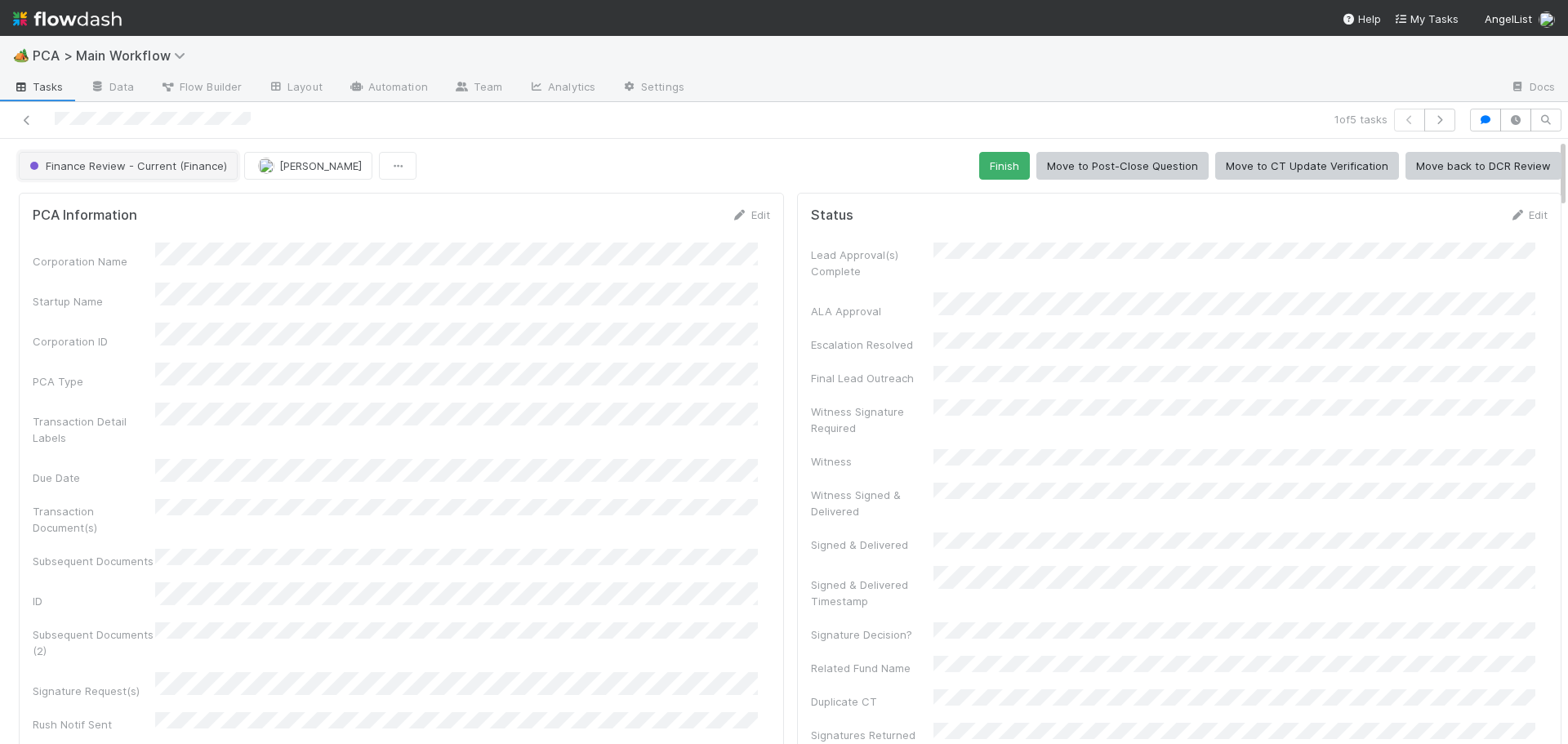
click at [158, 165] on span "Finance Review - Current (Finance)" at bounding box center [126, 165] width 201 height 13
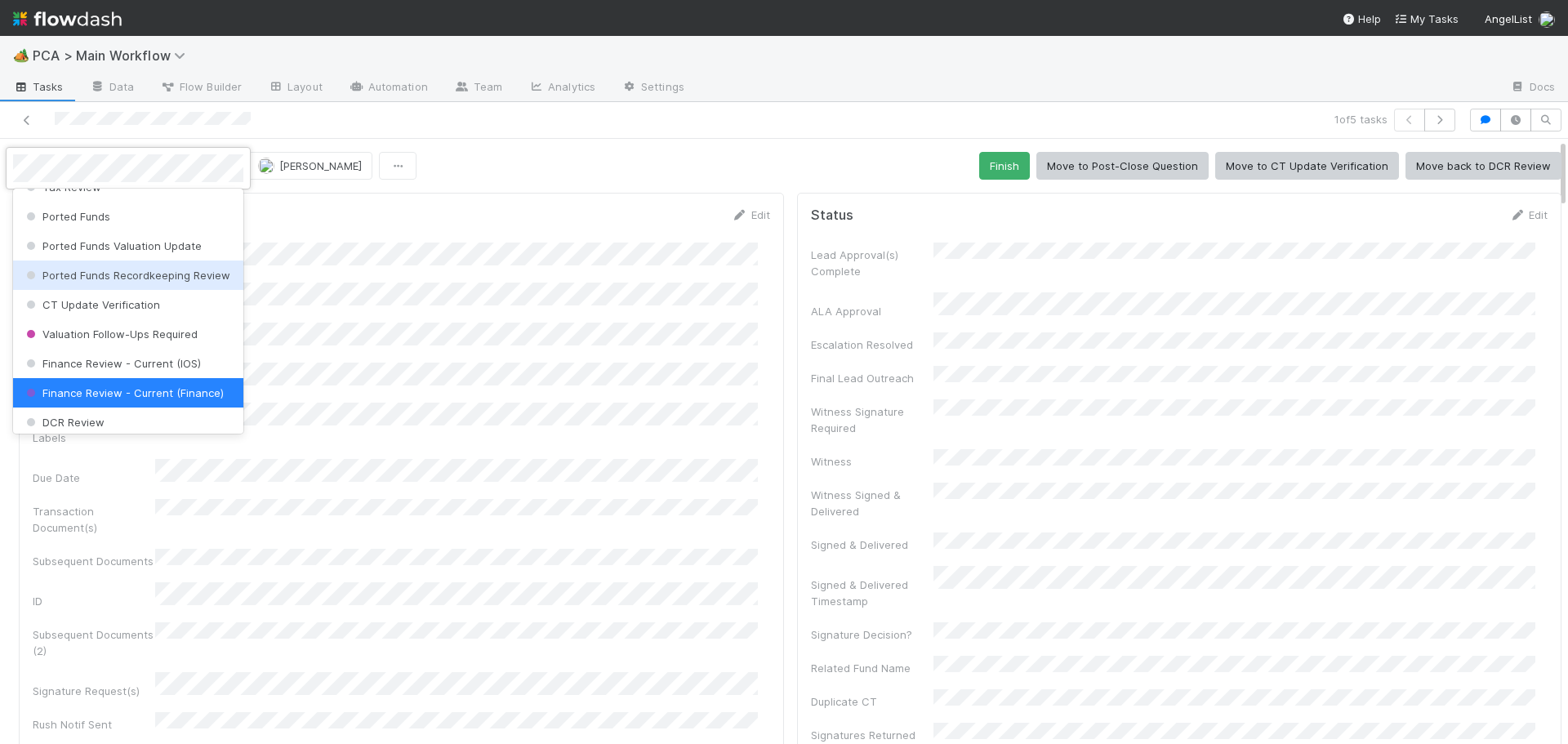
scroll to position [749, 0]
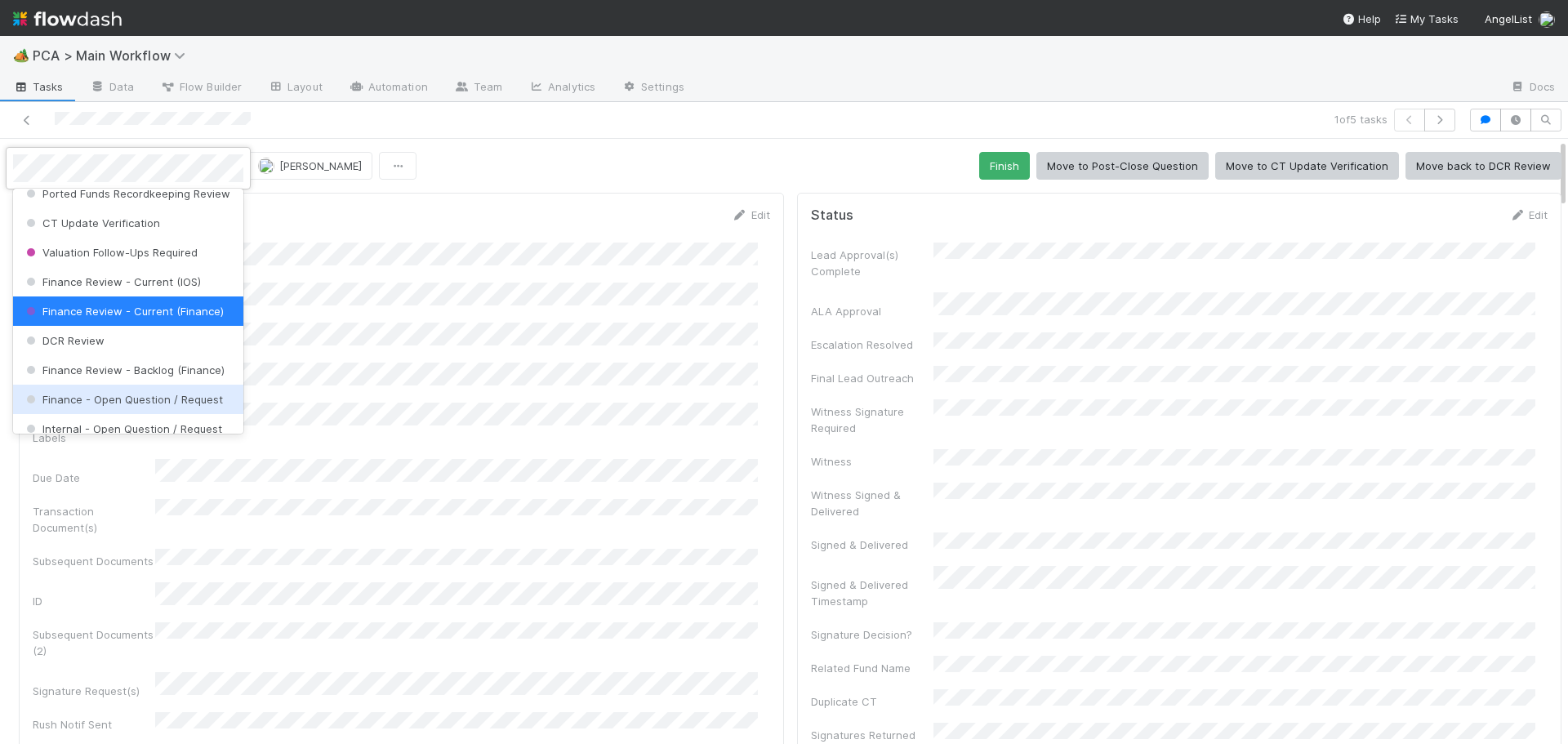
click at [101, 406] on span "Finance - Open Question / Request" at bounding box center [123, 399] width 201 height 13
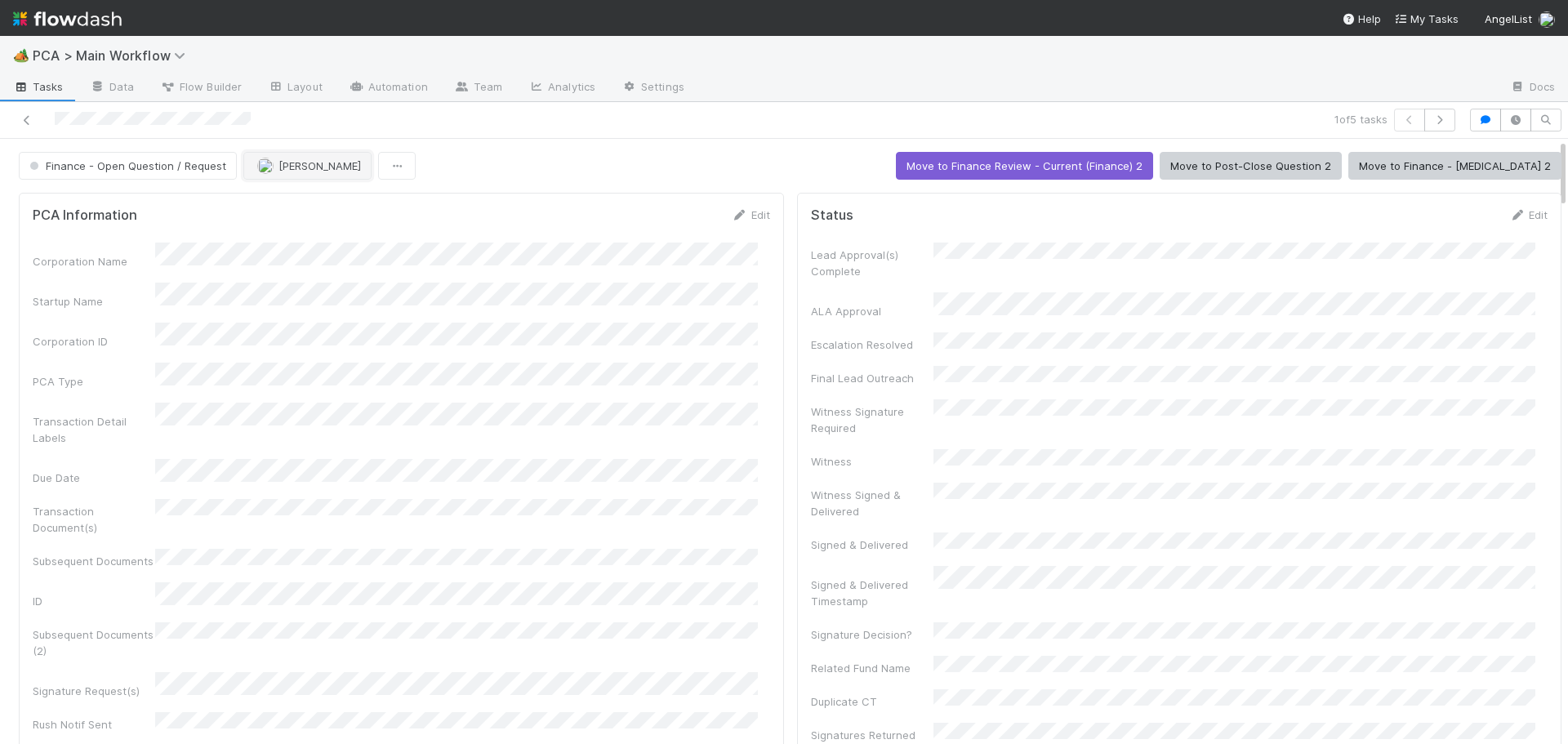
click at [286, 165] on span "[PERSON_NAME]" at bounding box center [319, 165] width 82 height 13
click at [1425, 115] on button "button" at bounding box center [1440, 120] width 31 height 23
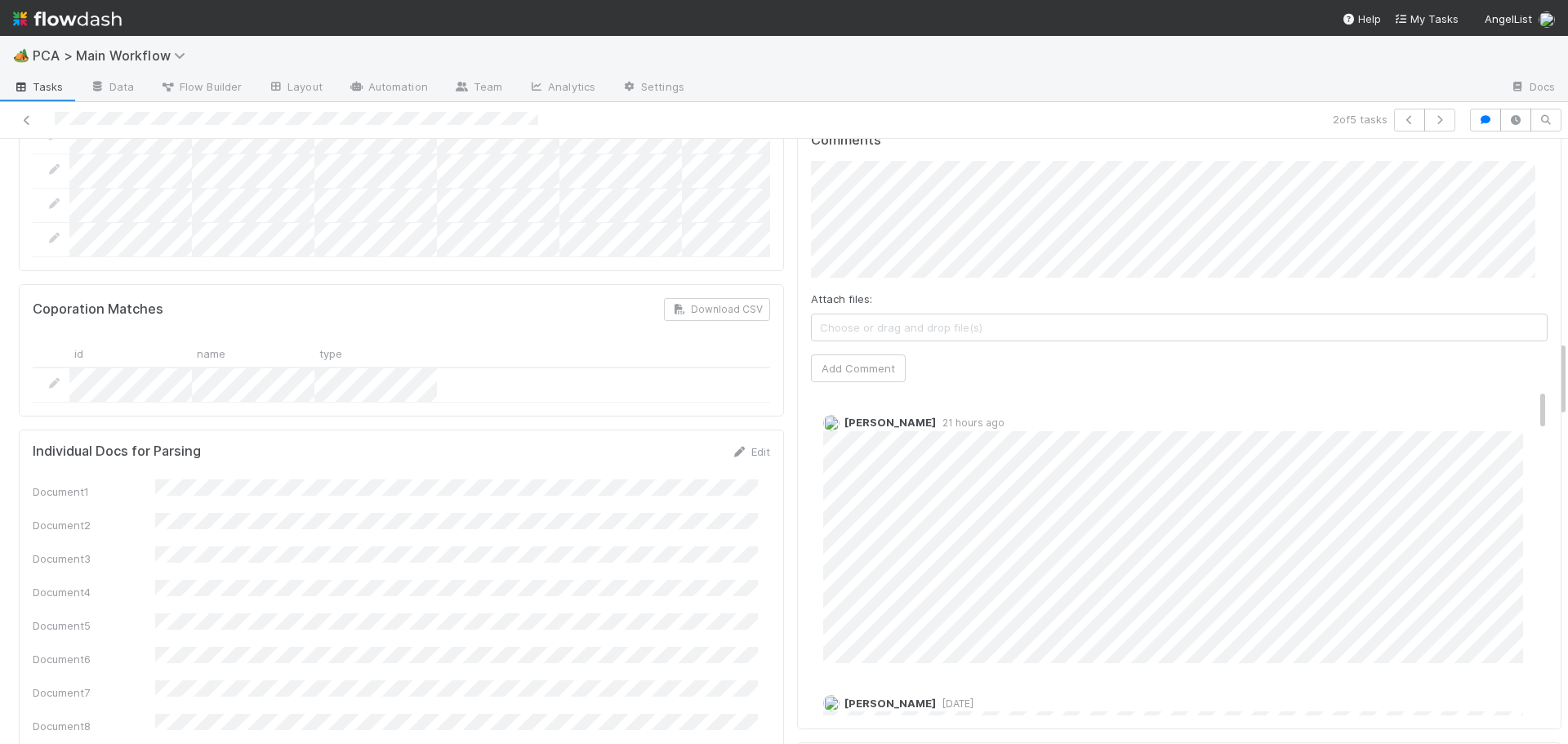
scroll to position [1593, 0]
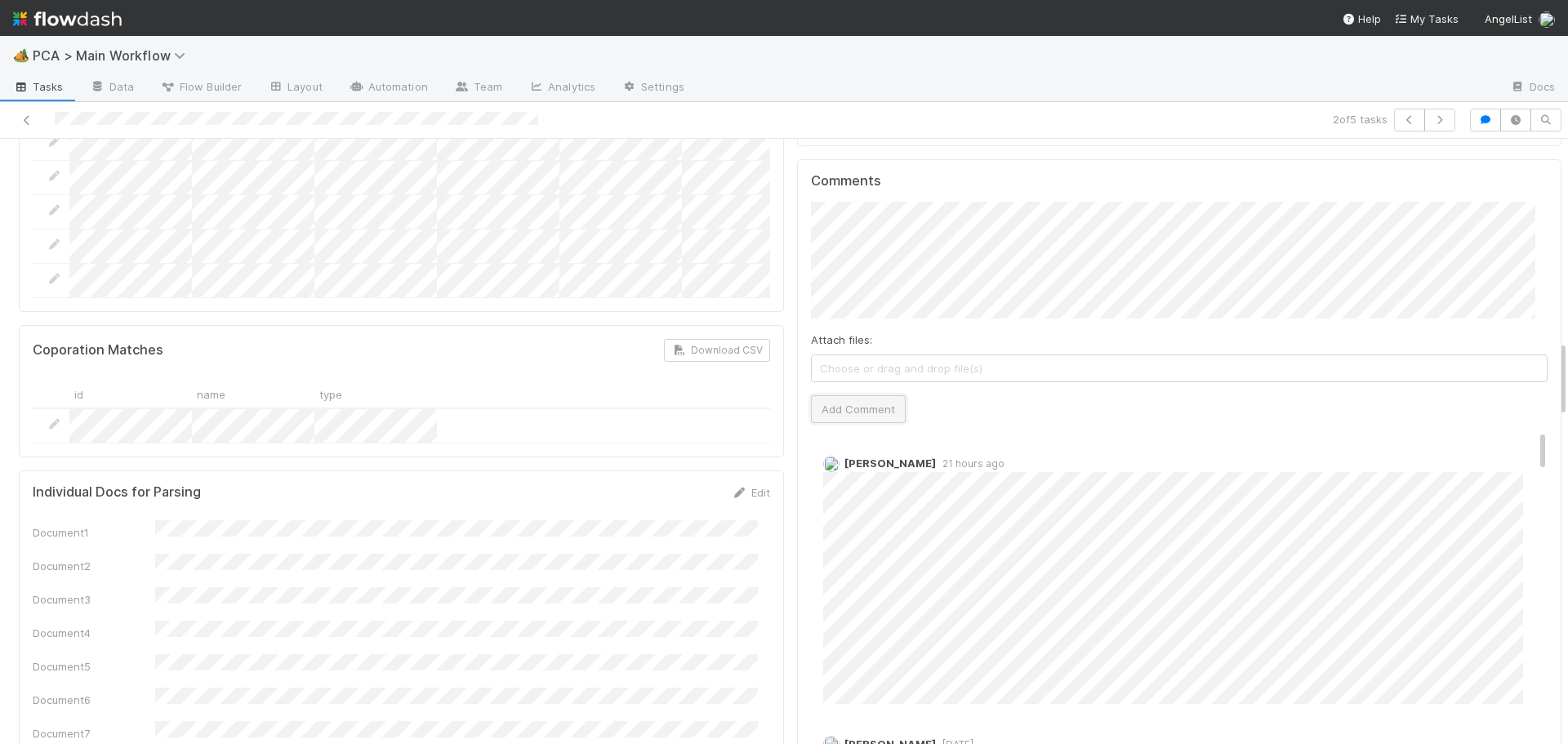
click at [817, 396] on button "Add Comment" at bounding box center [858, 409] width 95 height 28
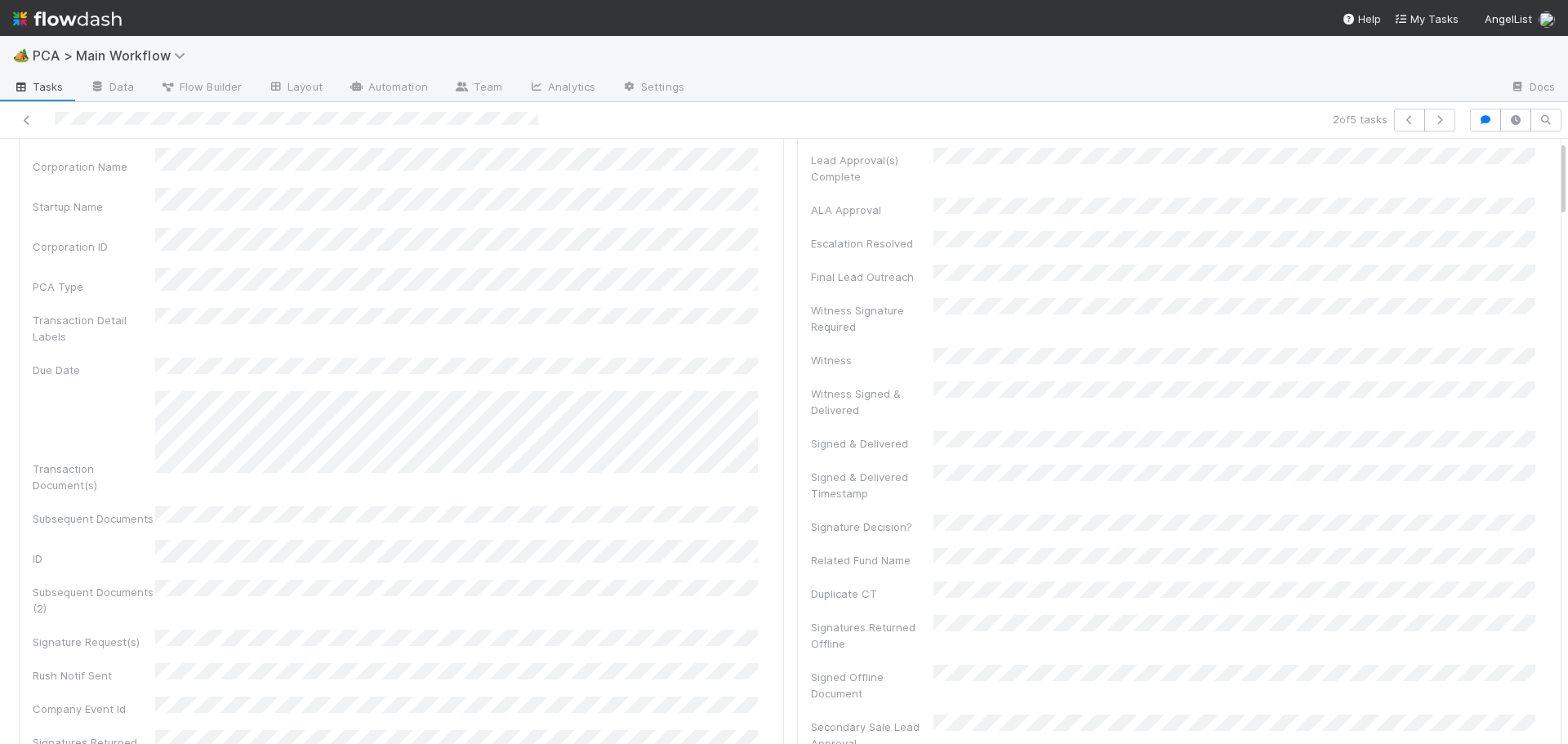
scroll to position [0, 0]
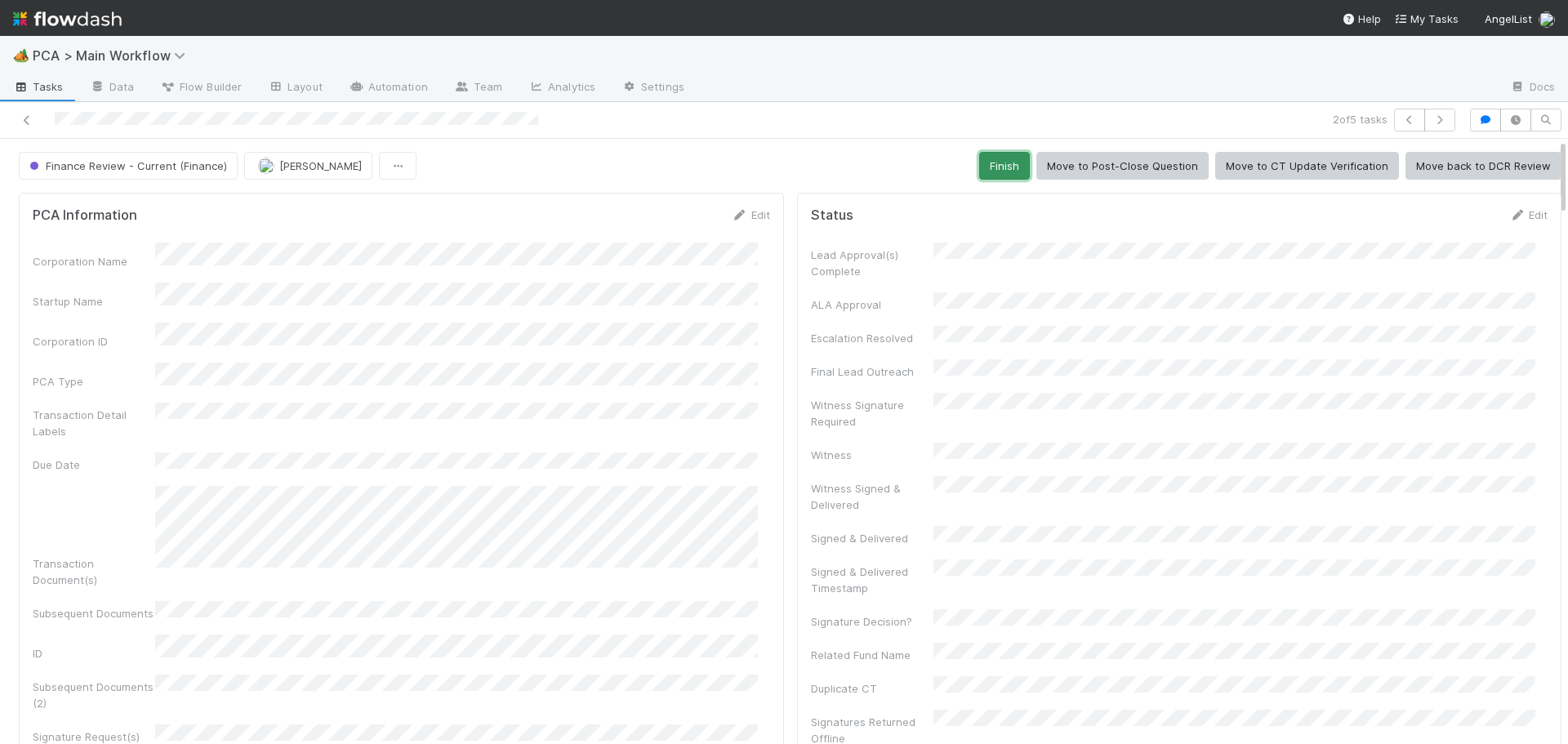
click at [979, 155] on button "Finish" at bounding box center [1004, 165] width 51 height 28
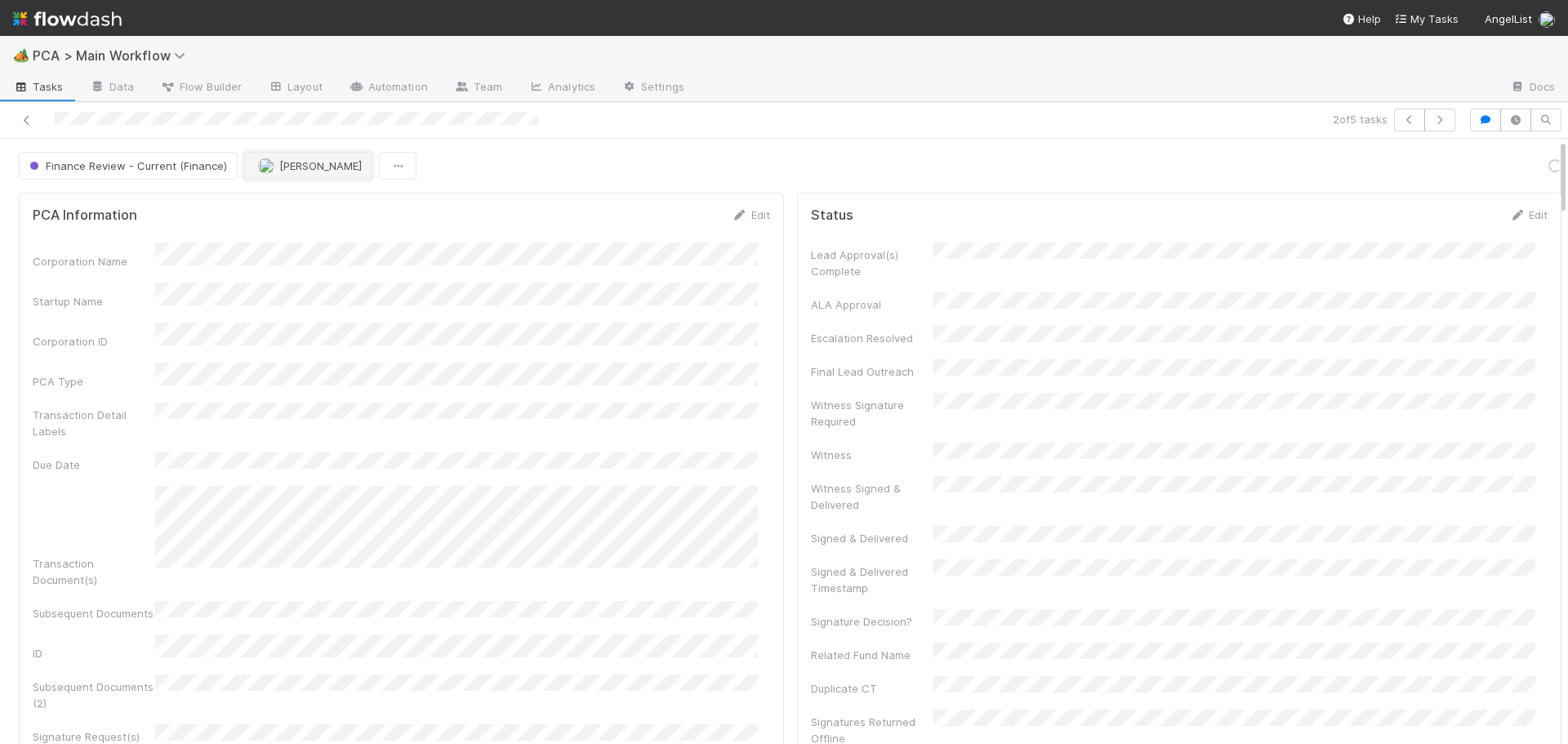
click at [279, 165] on span "Don Walker" at bounding box center [320, 165] width 82 height 13
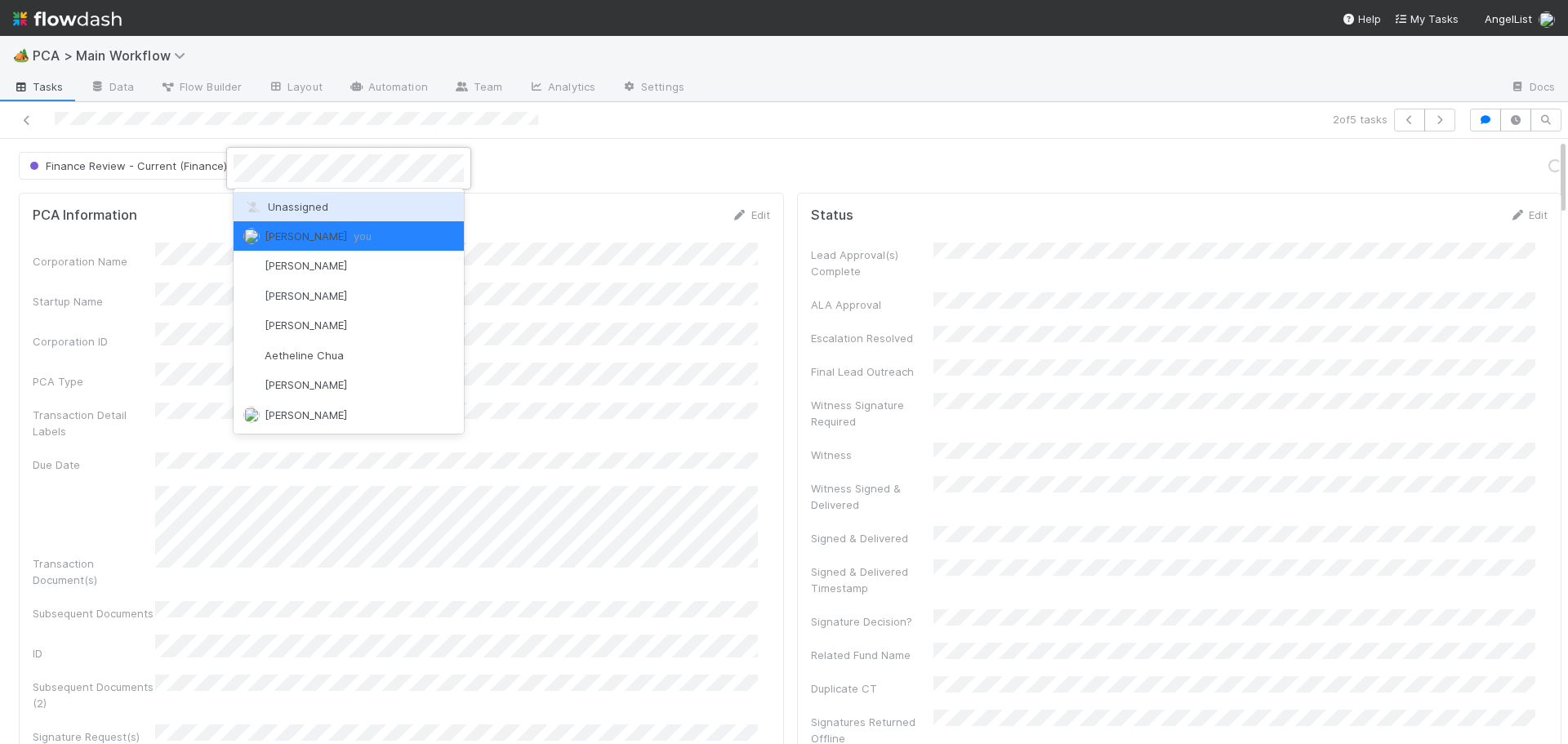
click at [286, 209] on span "Unassigned" at bounding box center [286, 207] width 85 height 13
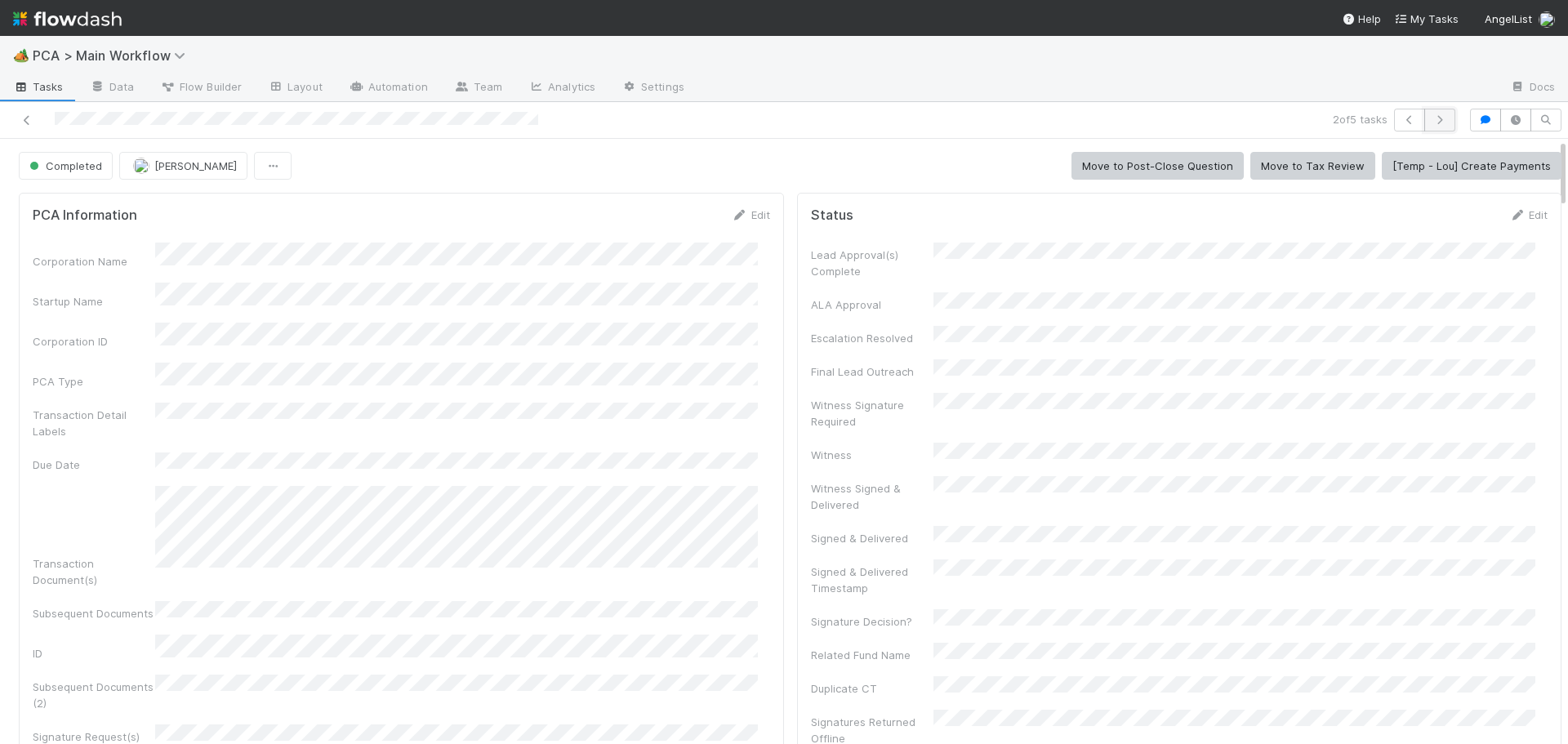
click at [1439, 125] on button "button" at bounding box center [1440, 120] width 31 height 23
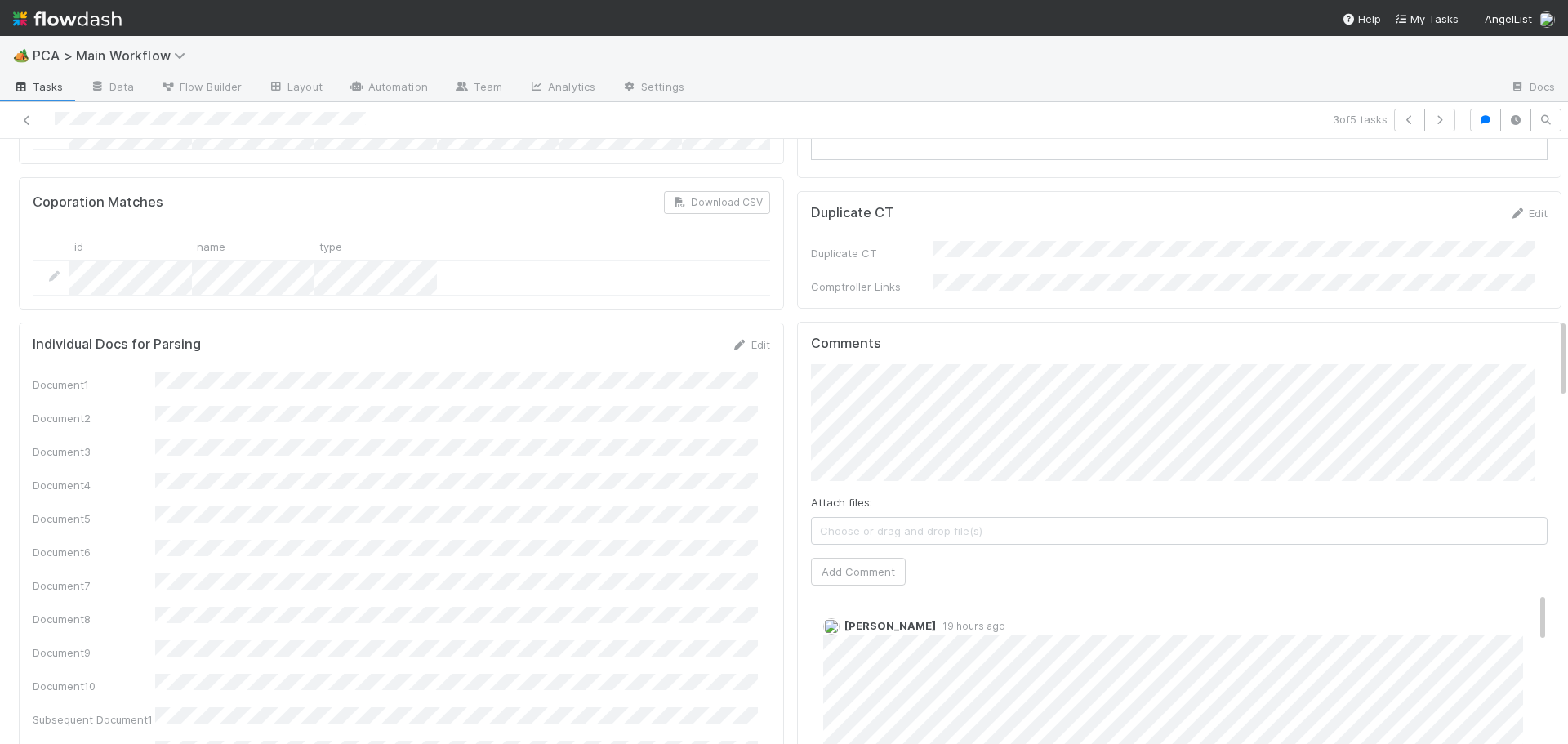
scroll to position [1470, 0]
click at [847, 557] on button "Add Comment" at bounding box center [858, 571] width 95 height 28
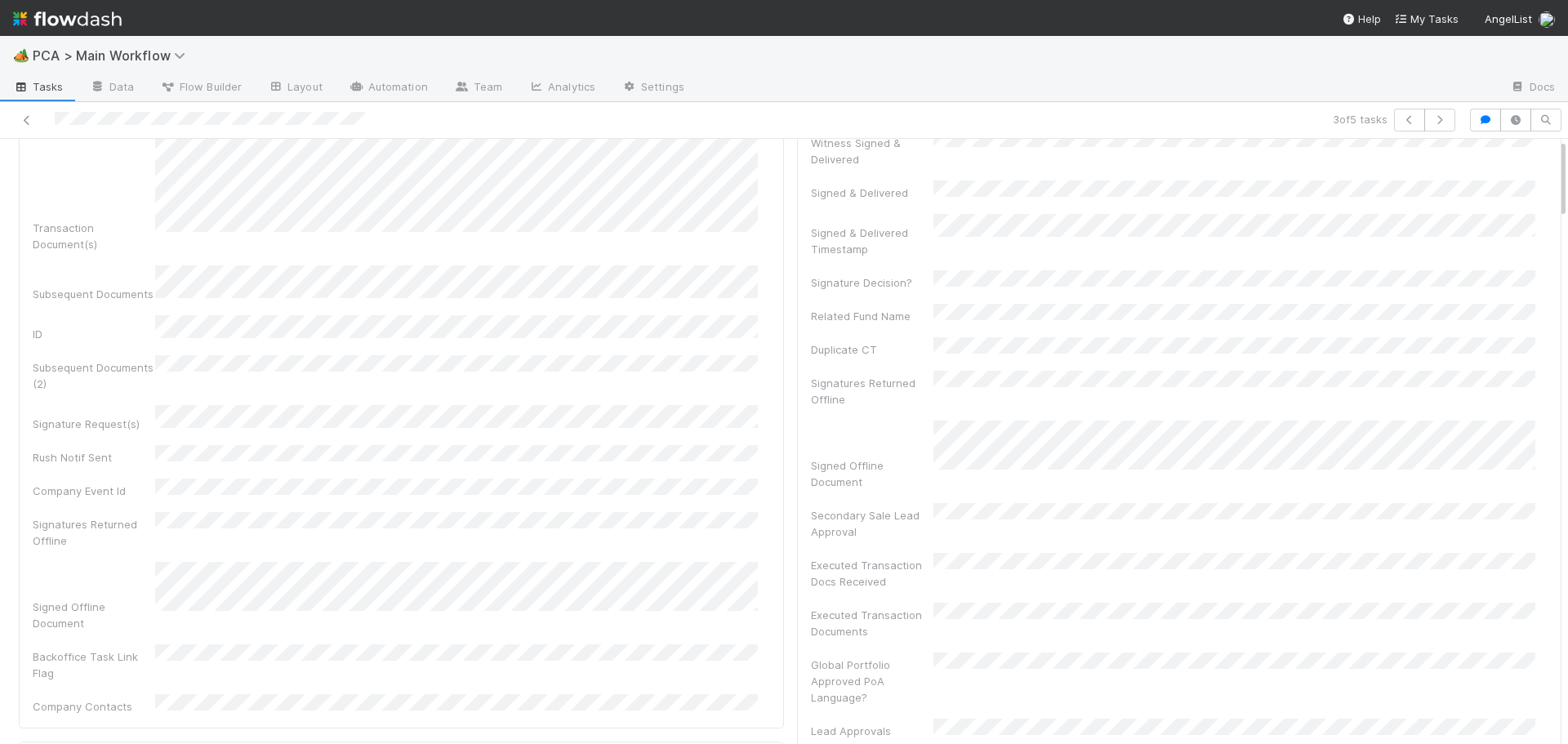
scroll to position [0, 0]
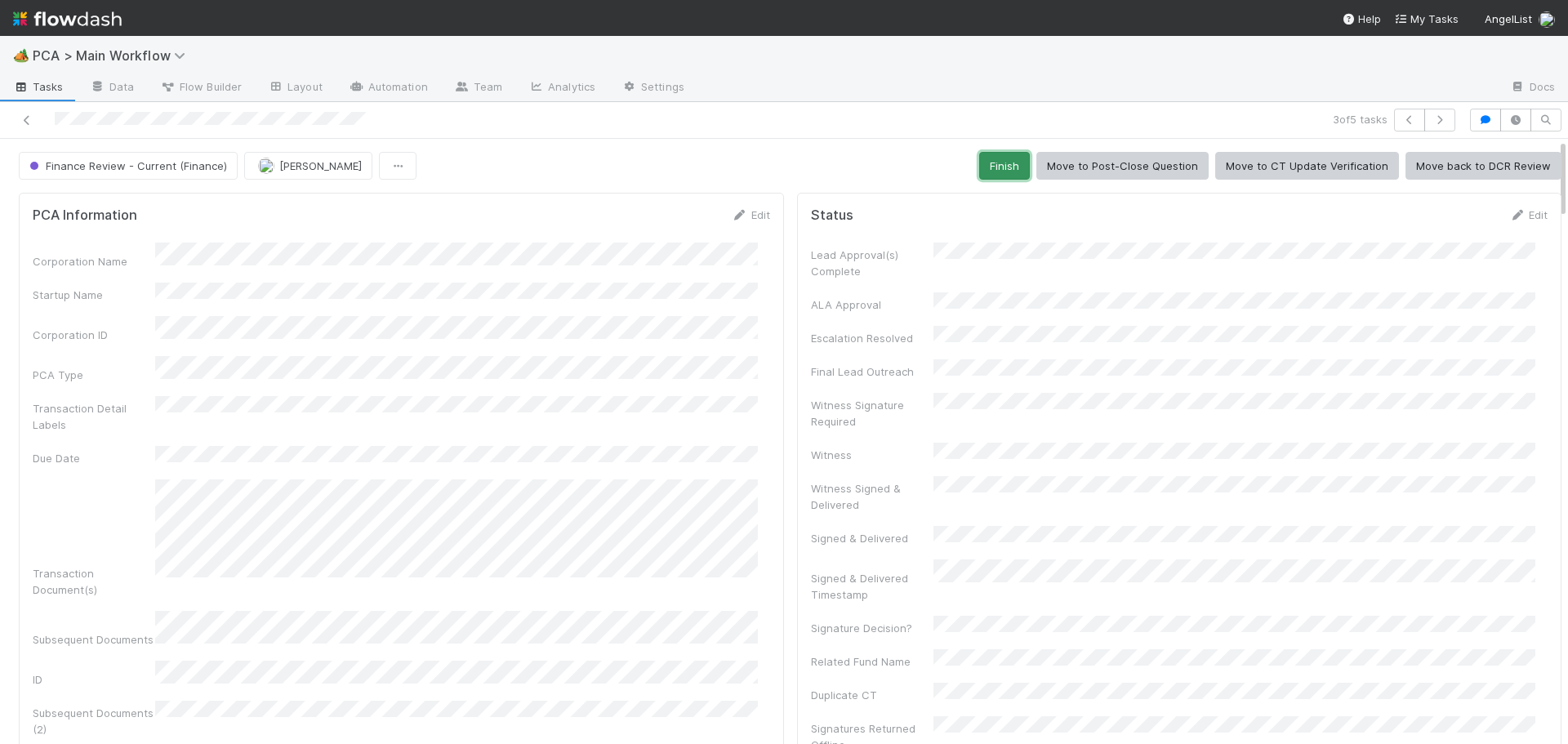
click at [991, 159] on button "Finish" at bounding box center [1004, 165] width 51 height 28
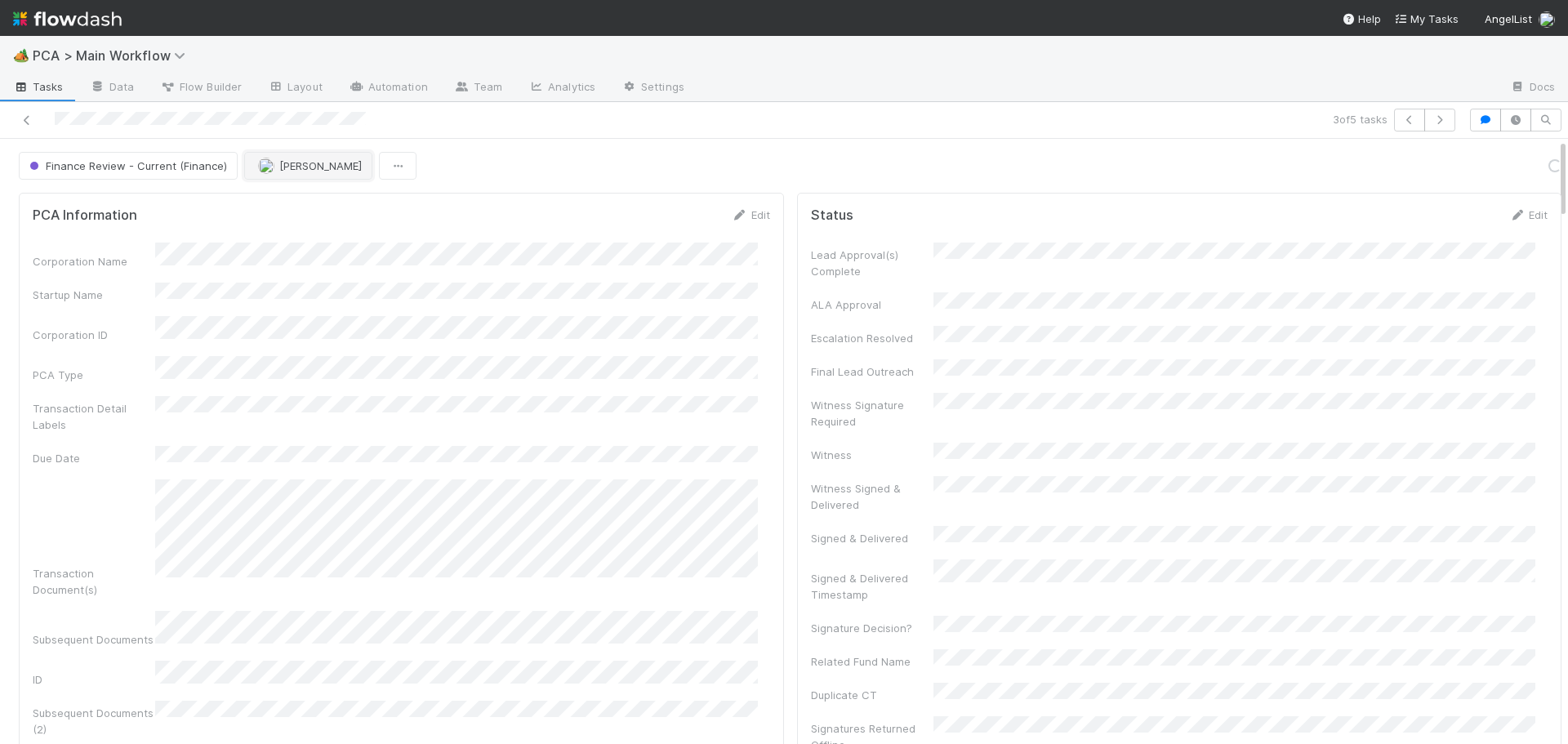
click at [270, 165] on img "button" at bounding box center [266, 166] width 17 height 17
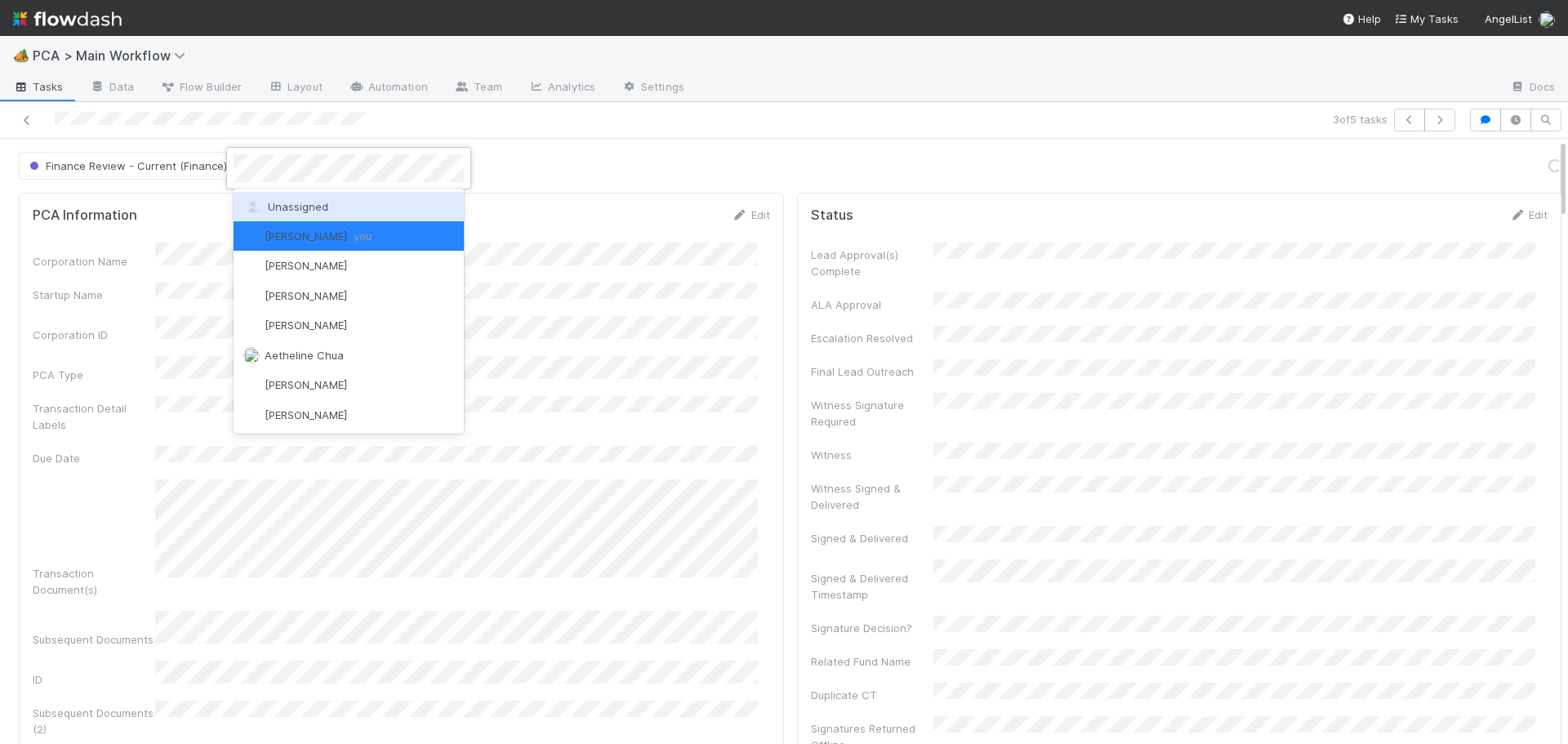
drag, startPoint x: 273, startPoint y: 205, endPoint x: 285, endPoint y: 204, distance: 12.0
click at [273, 205] on span "Unassigned" at bounding box center [286, 207] width 85 height 13
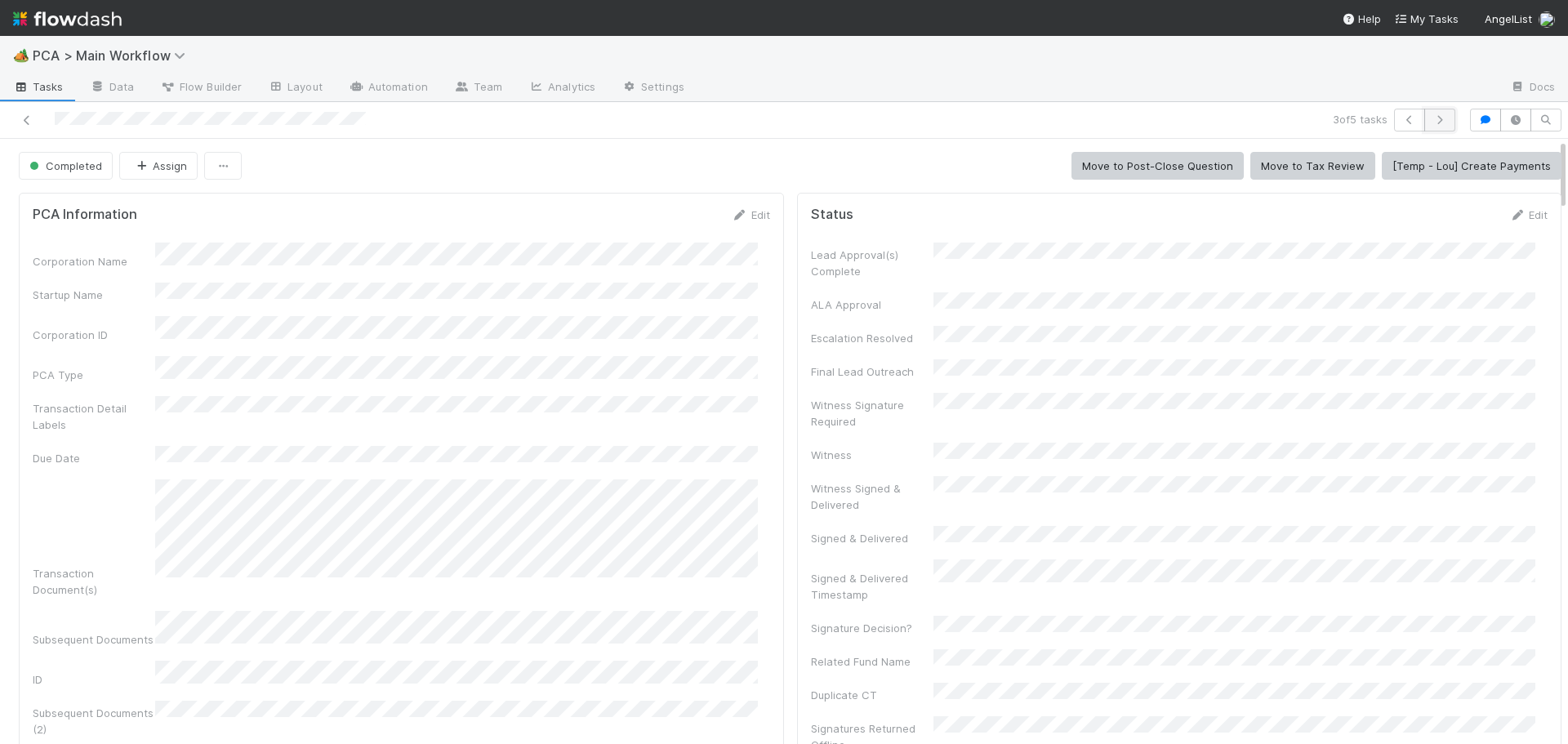
click at [1432, 116] on icon "button" at bounding box center [1440, 120] width 17 height 10
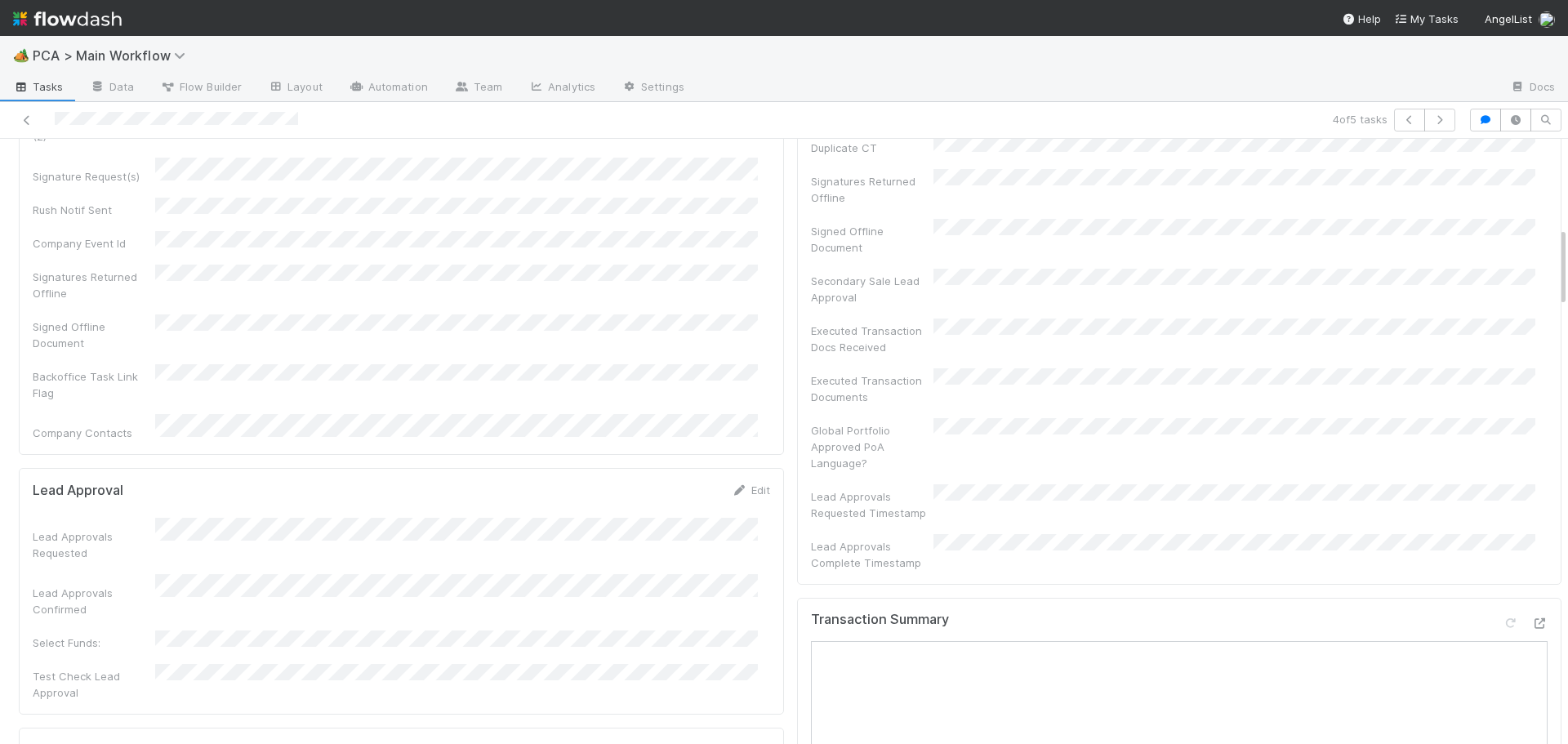
scroll to position [899, 0]
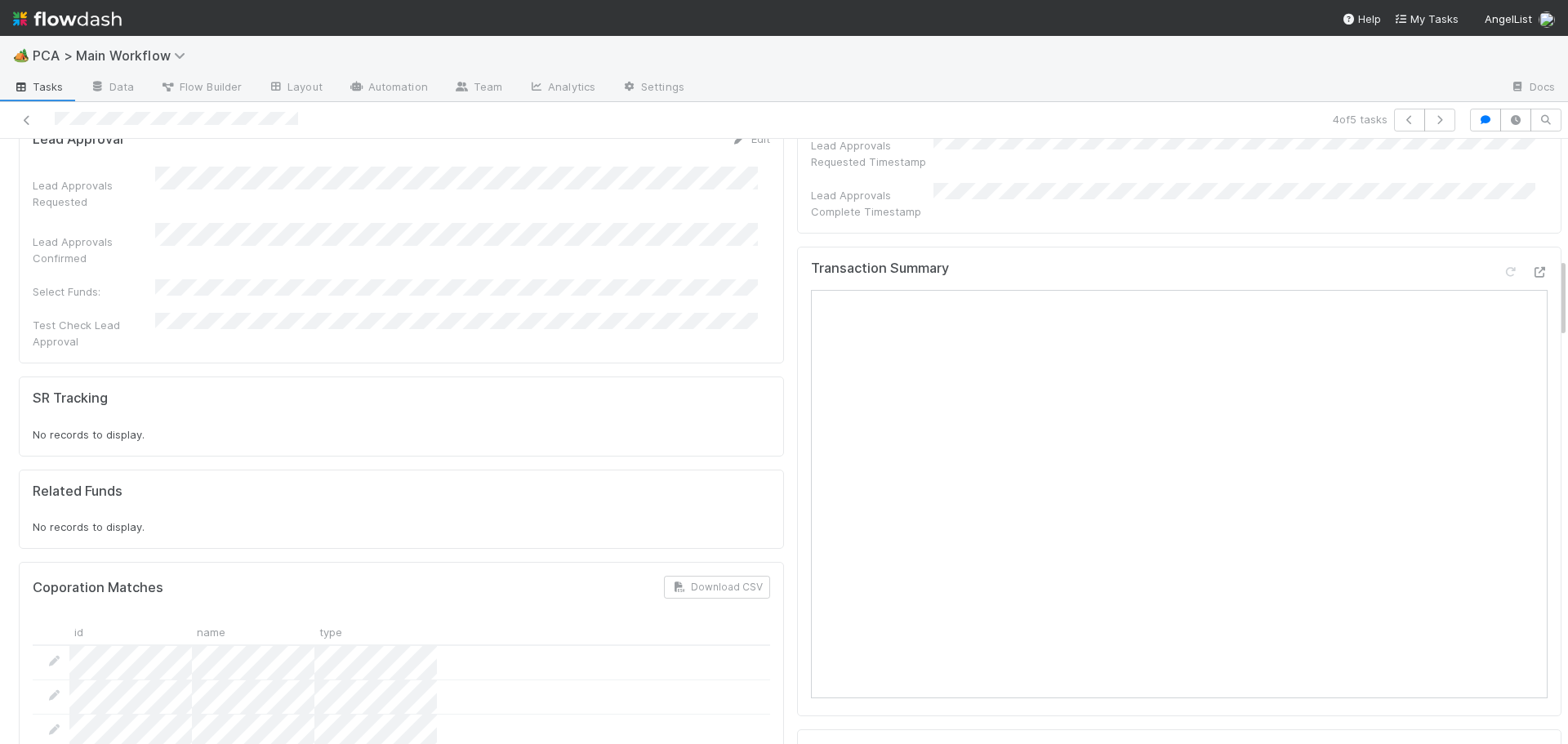
drag, startPoint x: 1380, startPoint y: 200, endPoint x: 1302, endPoint y: 154, distance: 90.6
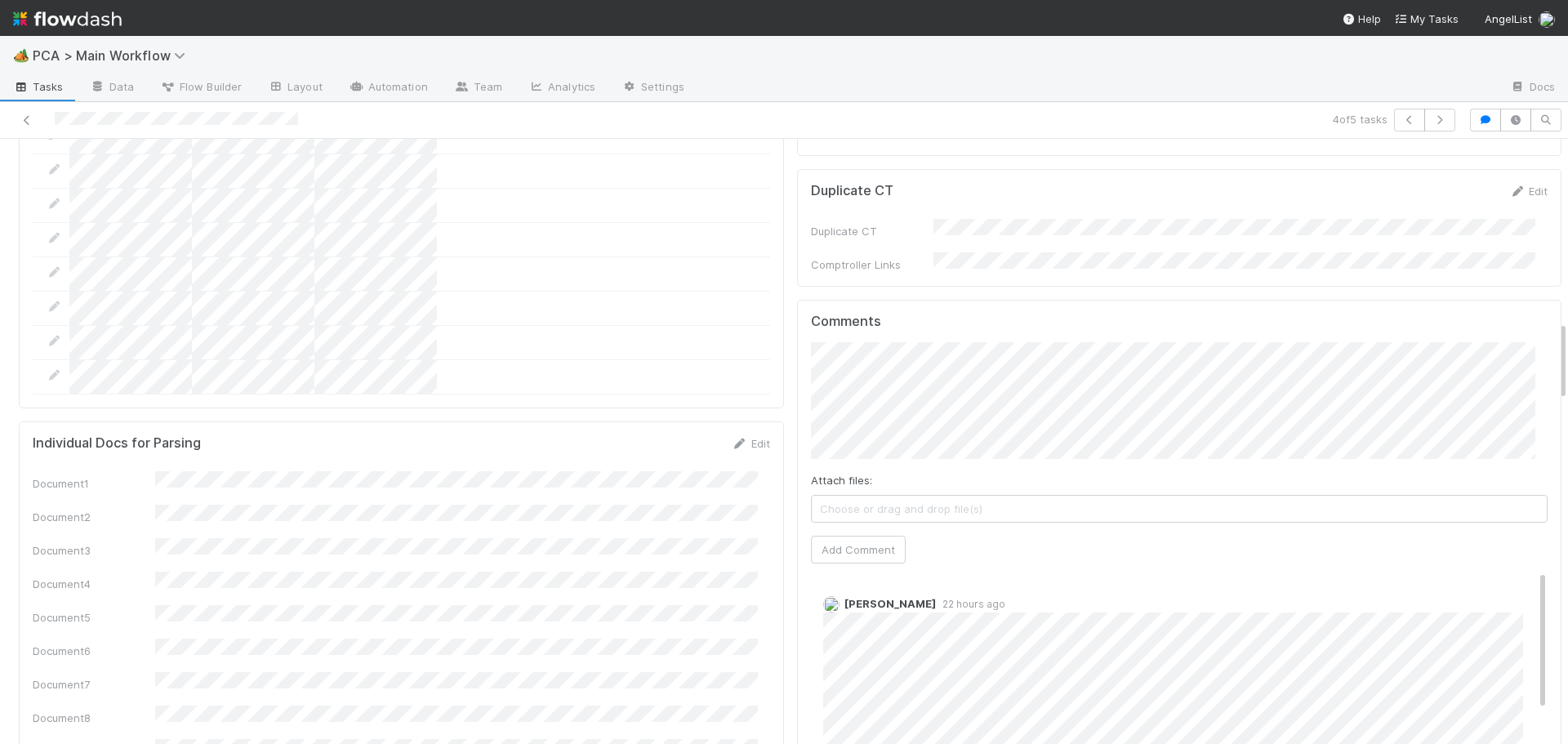
scroll to position [1470, 0]
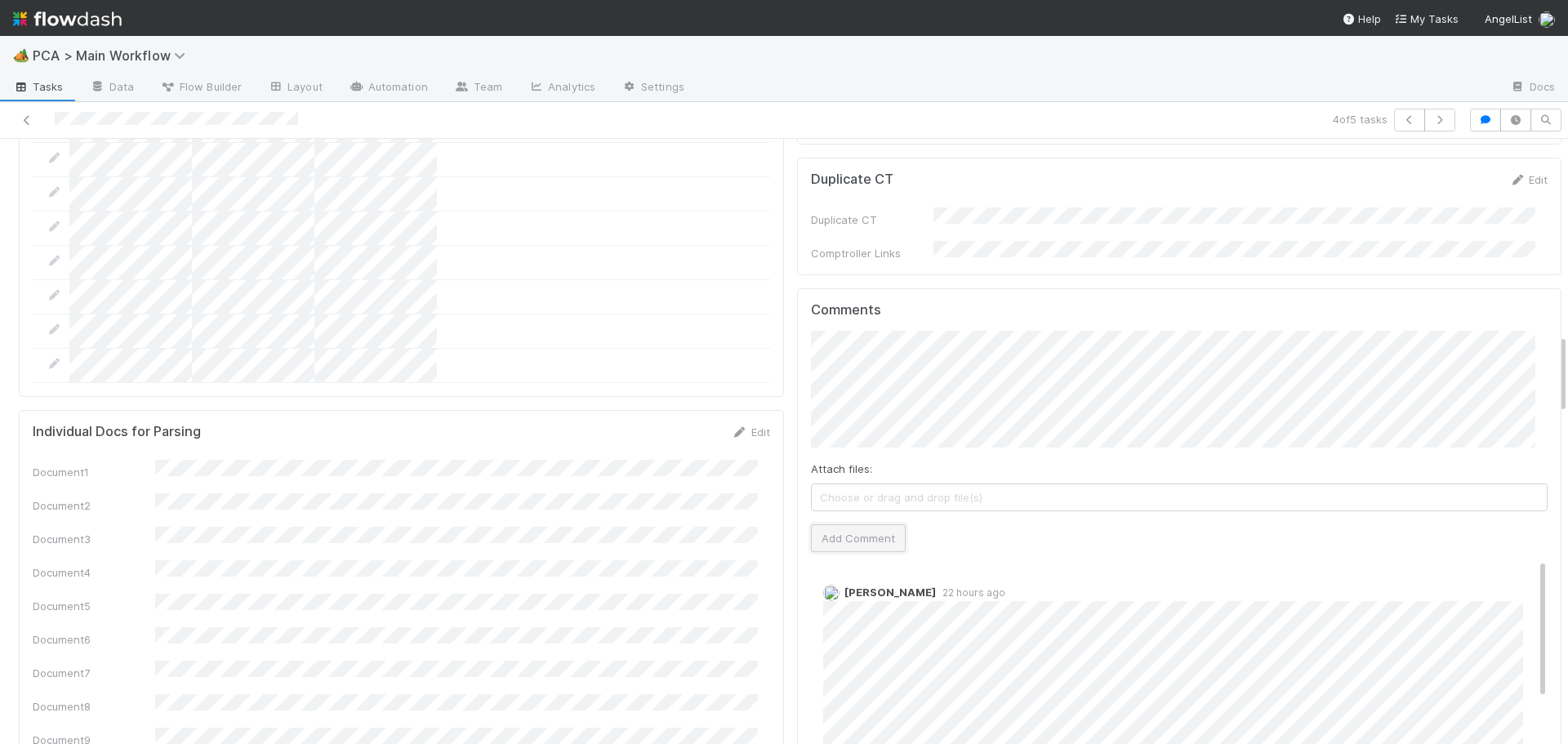
click at [832, 525] on button "Add Comment" at bounding box center [858, 539] width 95 height 28
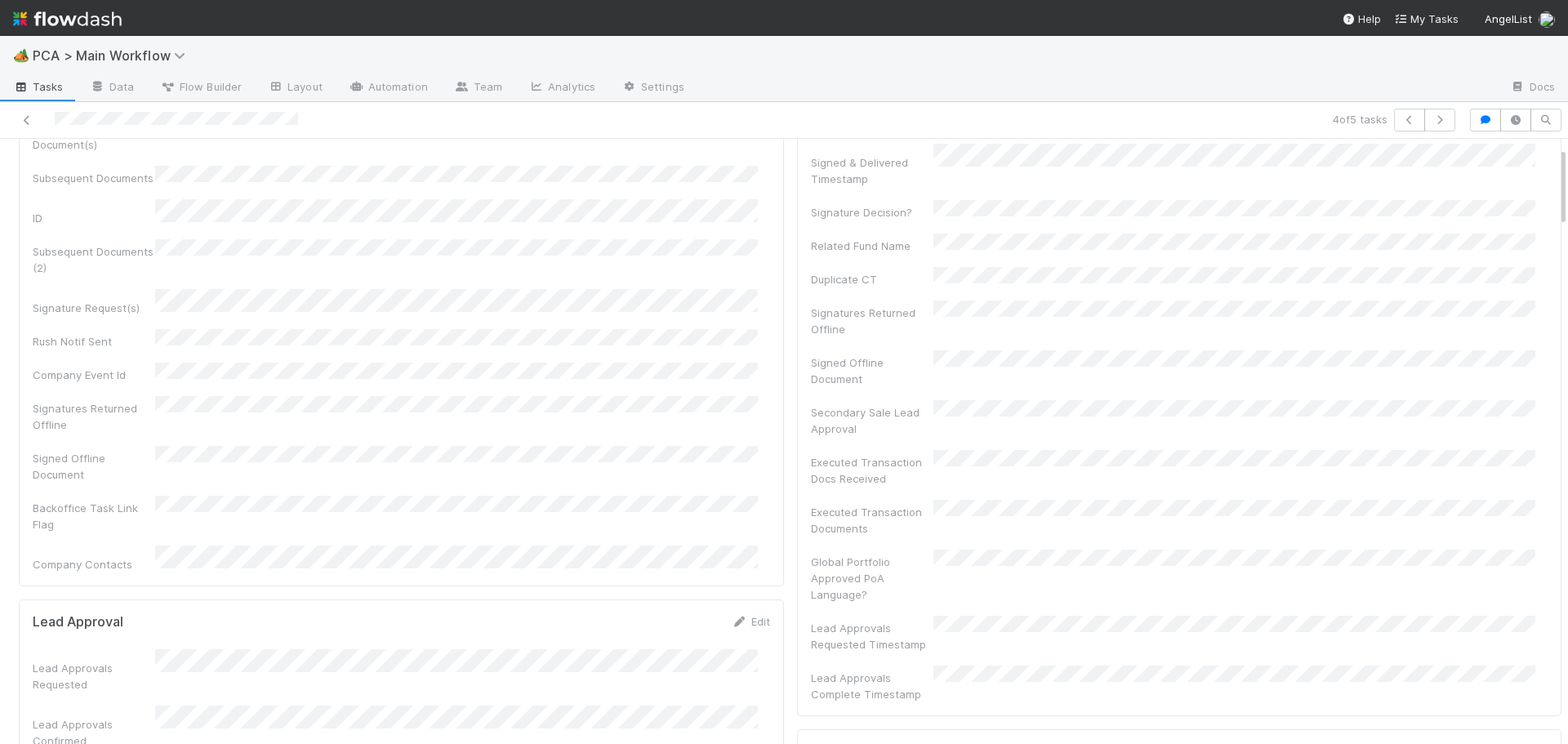
scroll to position [0, 0]
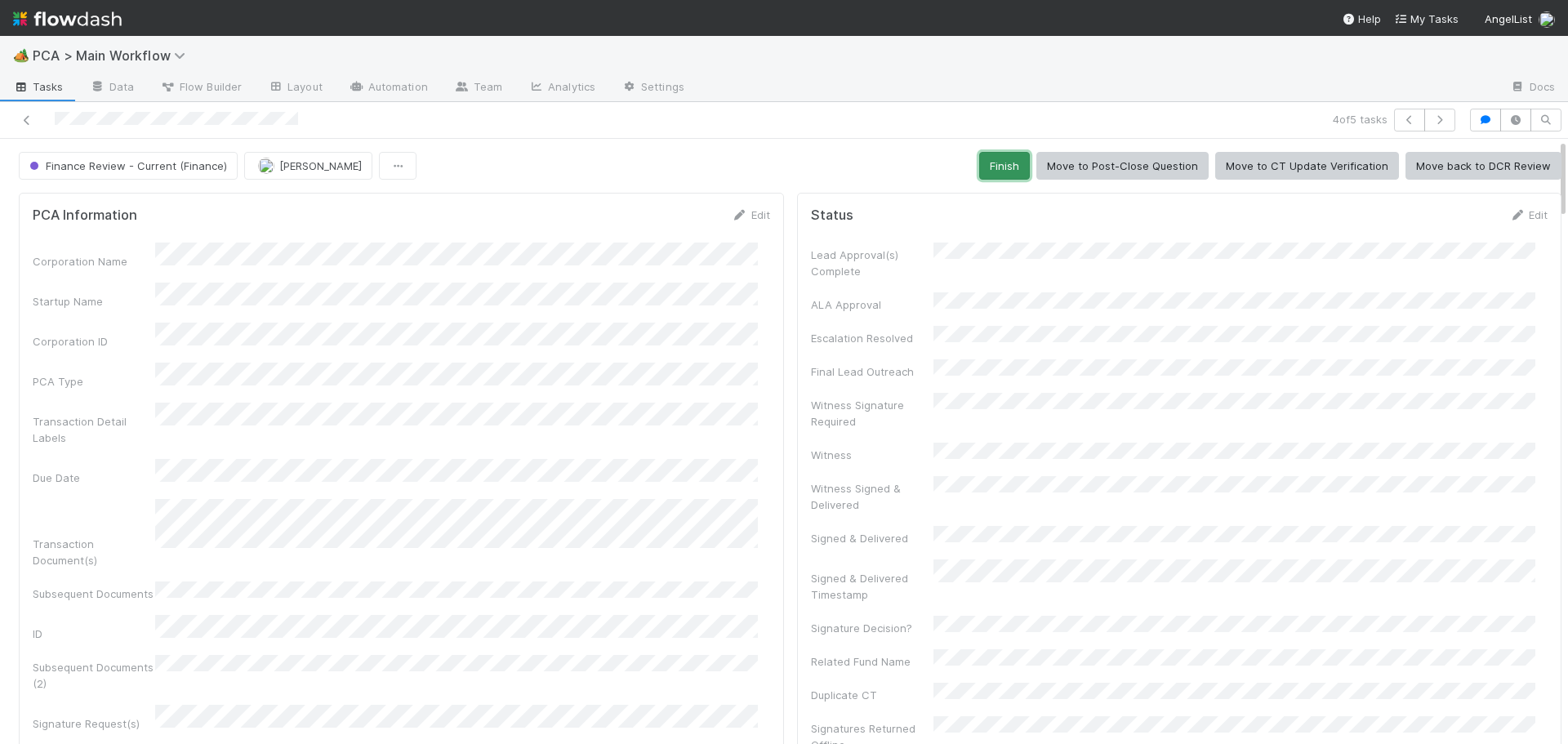
click at [996, 160] on button "Finish" at bounding box center [1004, 165] width 51 height 28
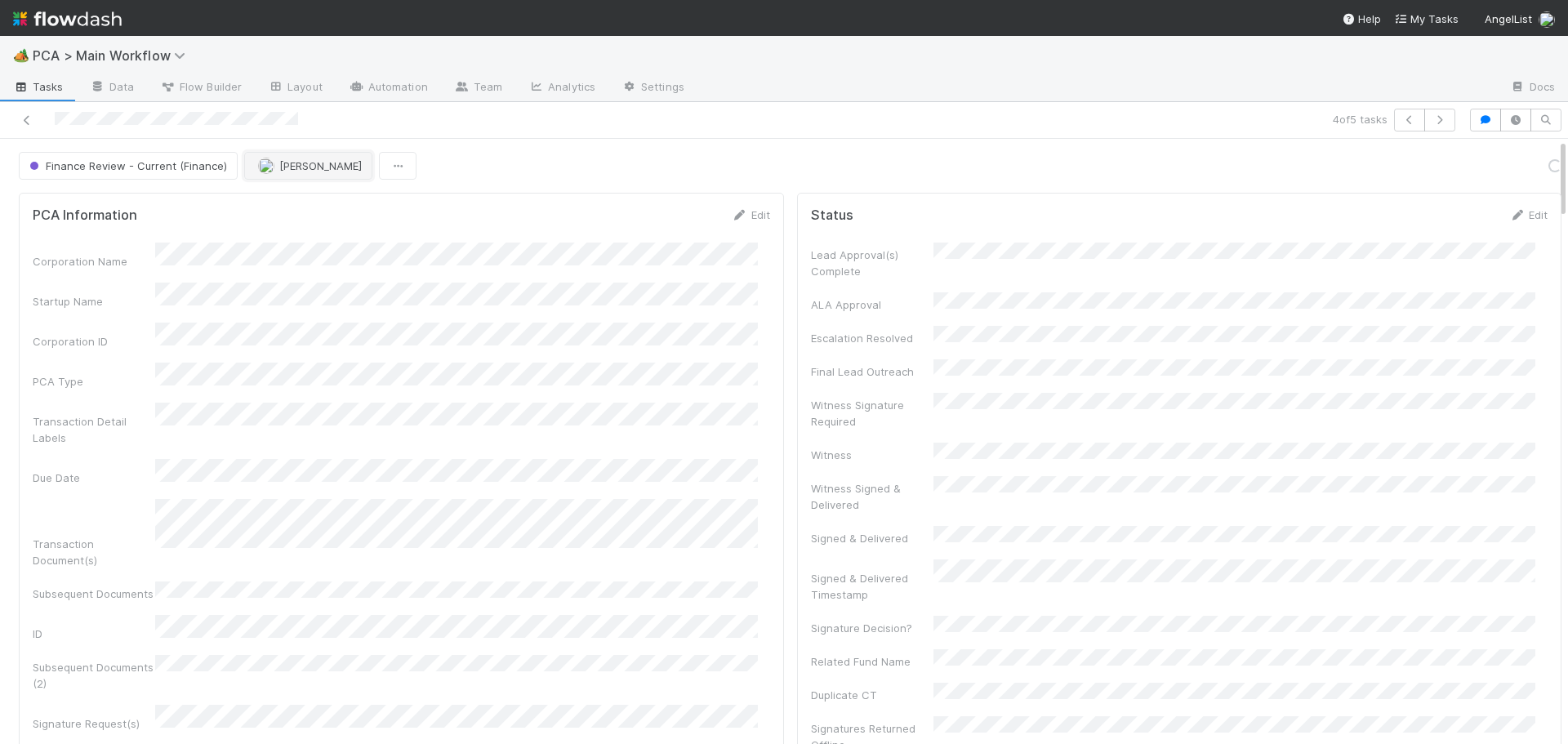
click at [298, 173] on button "Don Walker" at bounding box center [308, 165] width 128 height 28
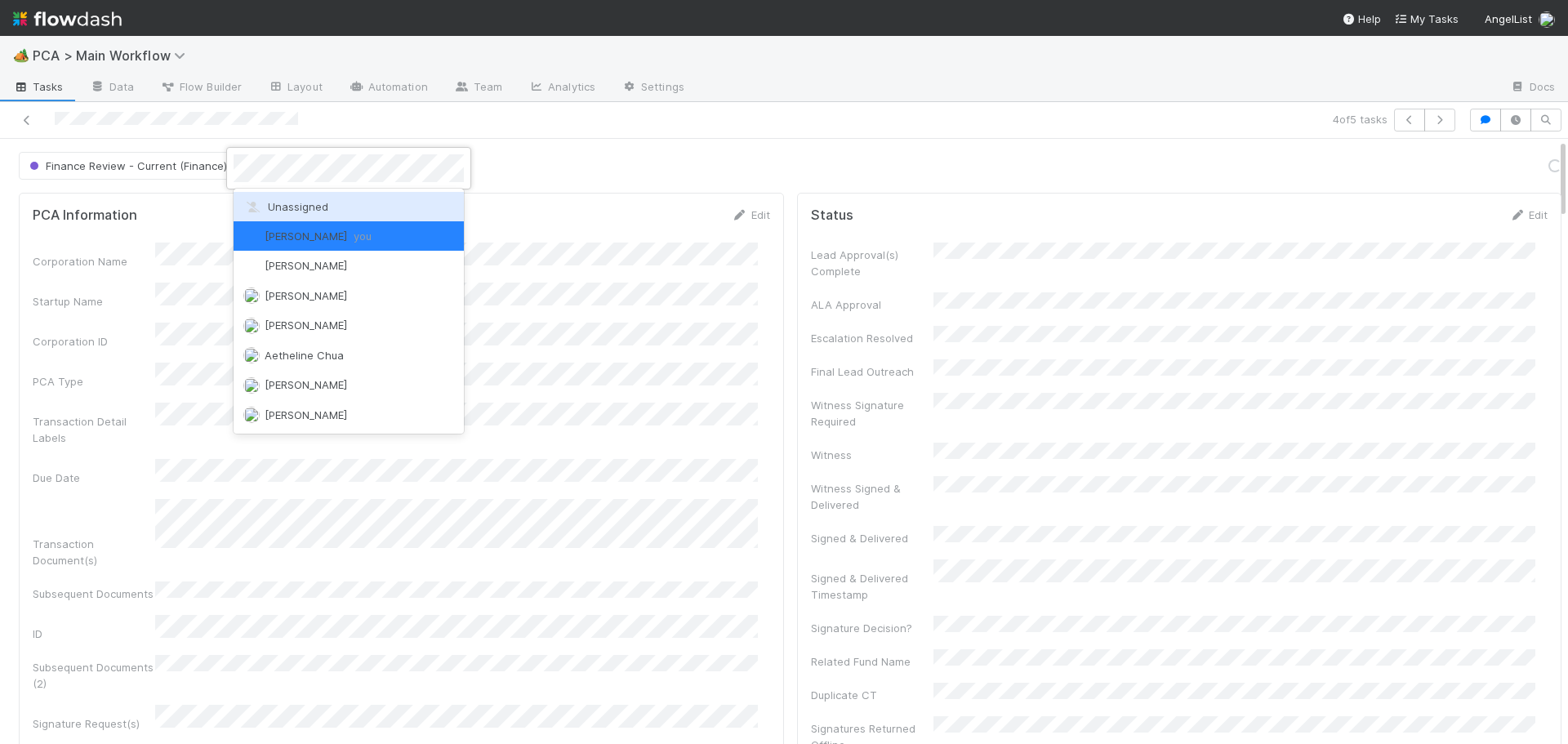
click at [285, 206] on span "Unassigned" at bounding box center [286, 207] width 85 height 13
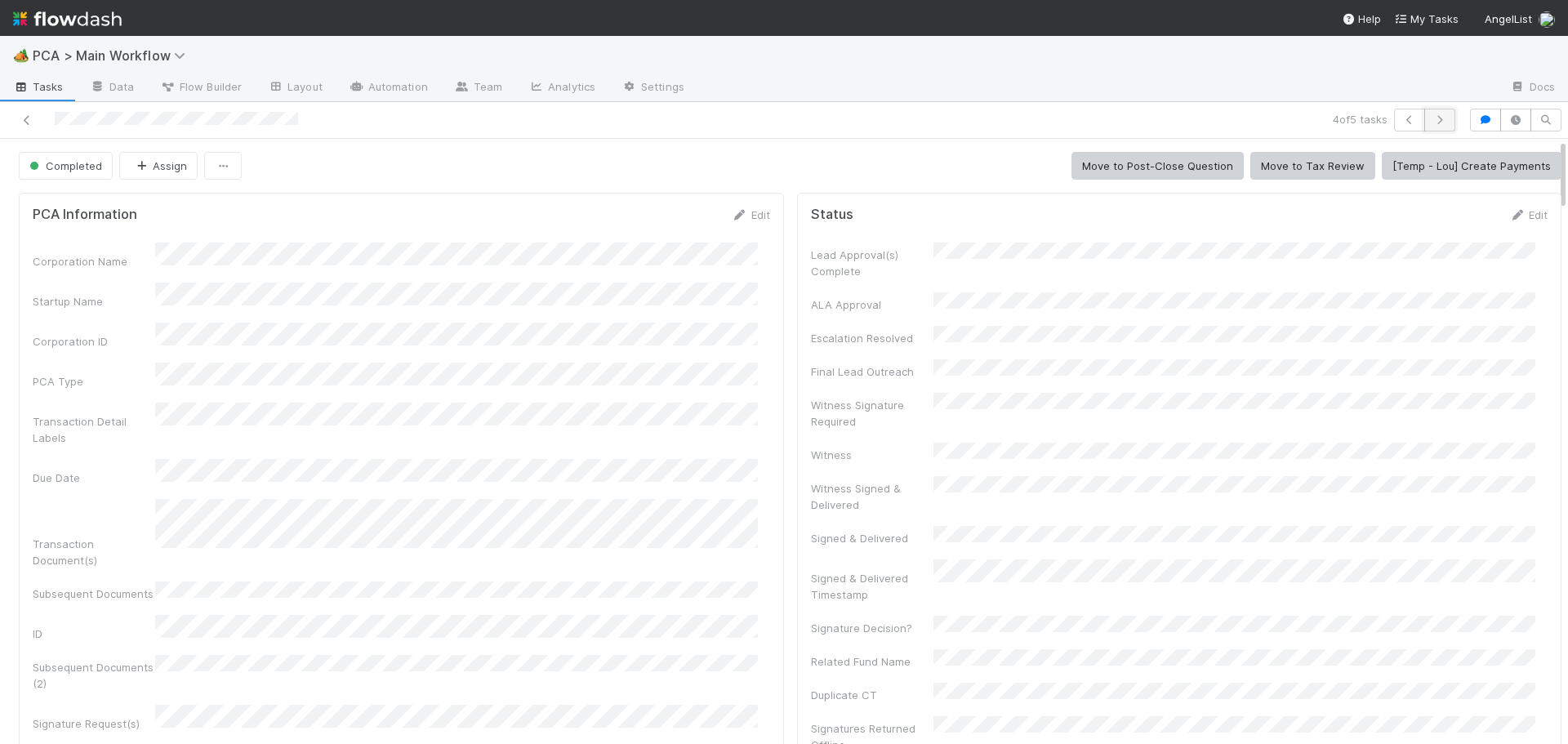
click at [1441, 121] on button "button" at bounding box center [1440, 120] width 31 height 23
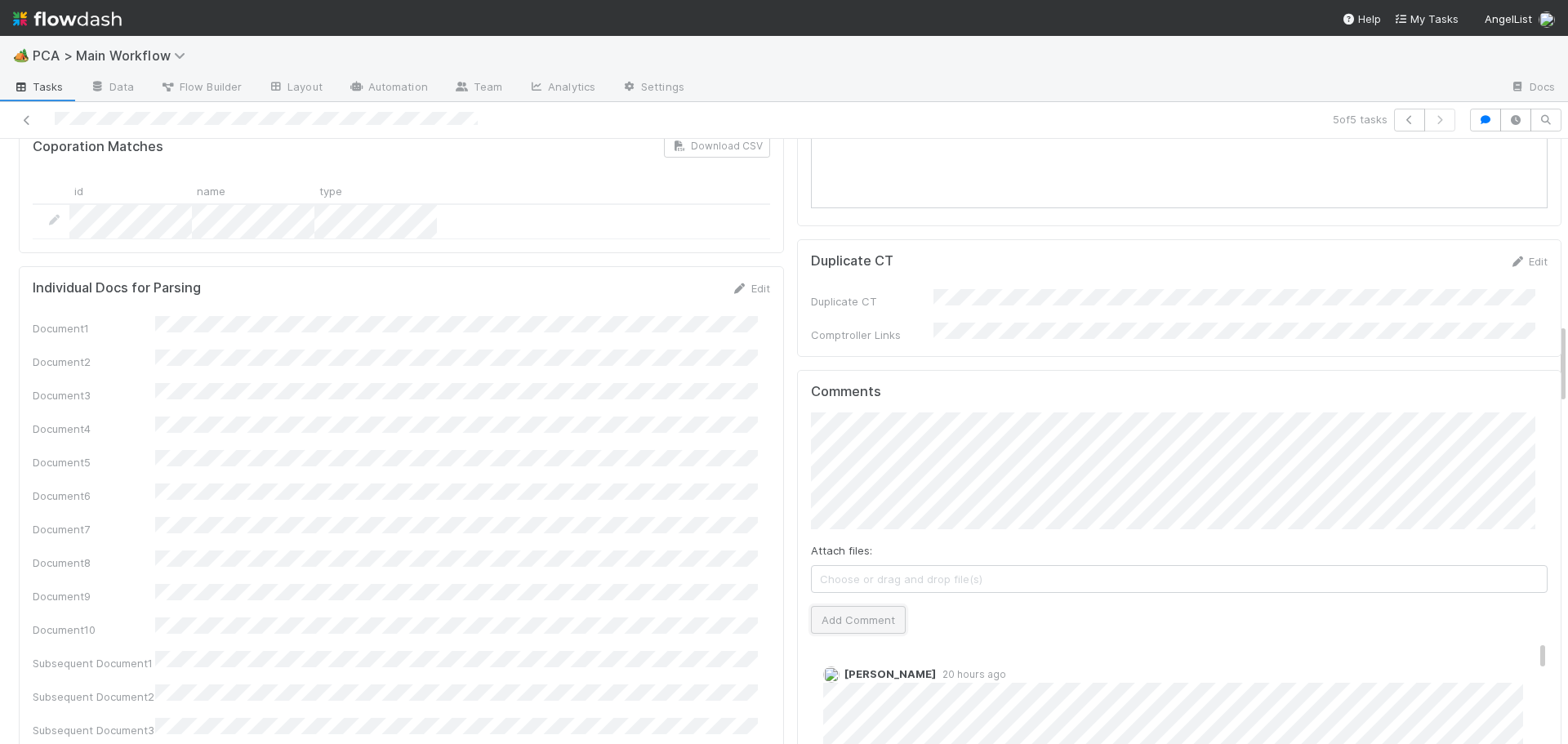
click at [825, 606] on button "Add Comment" at bounding box center [858, 620] width 95 height 28
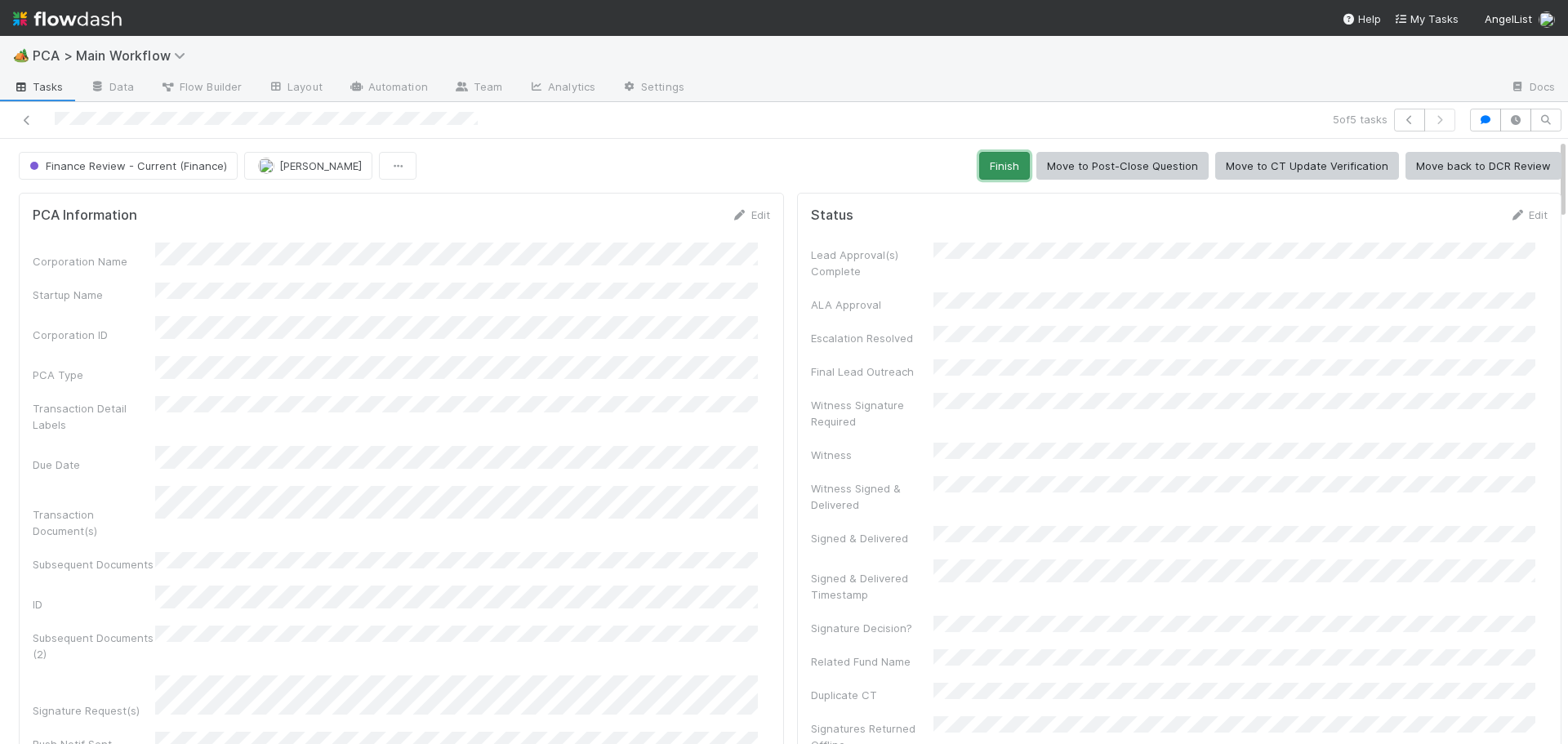
click at [1004, 172] on button "Finish" at bounding box center [1004, 165] width 51 height 28
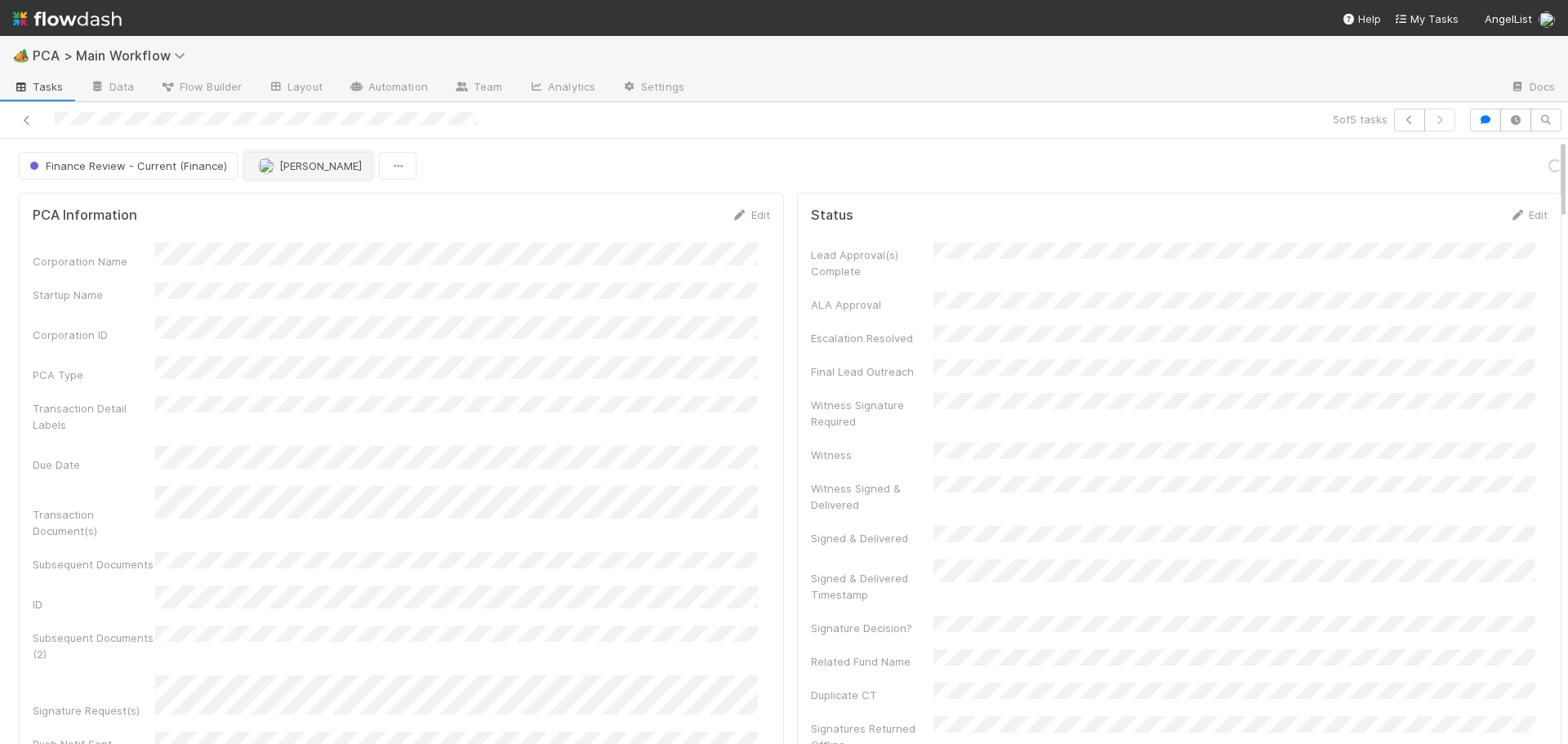
click at [296, 165] on span "Don Walker" at bounding box center [320, 165] width 82 height 13
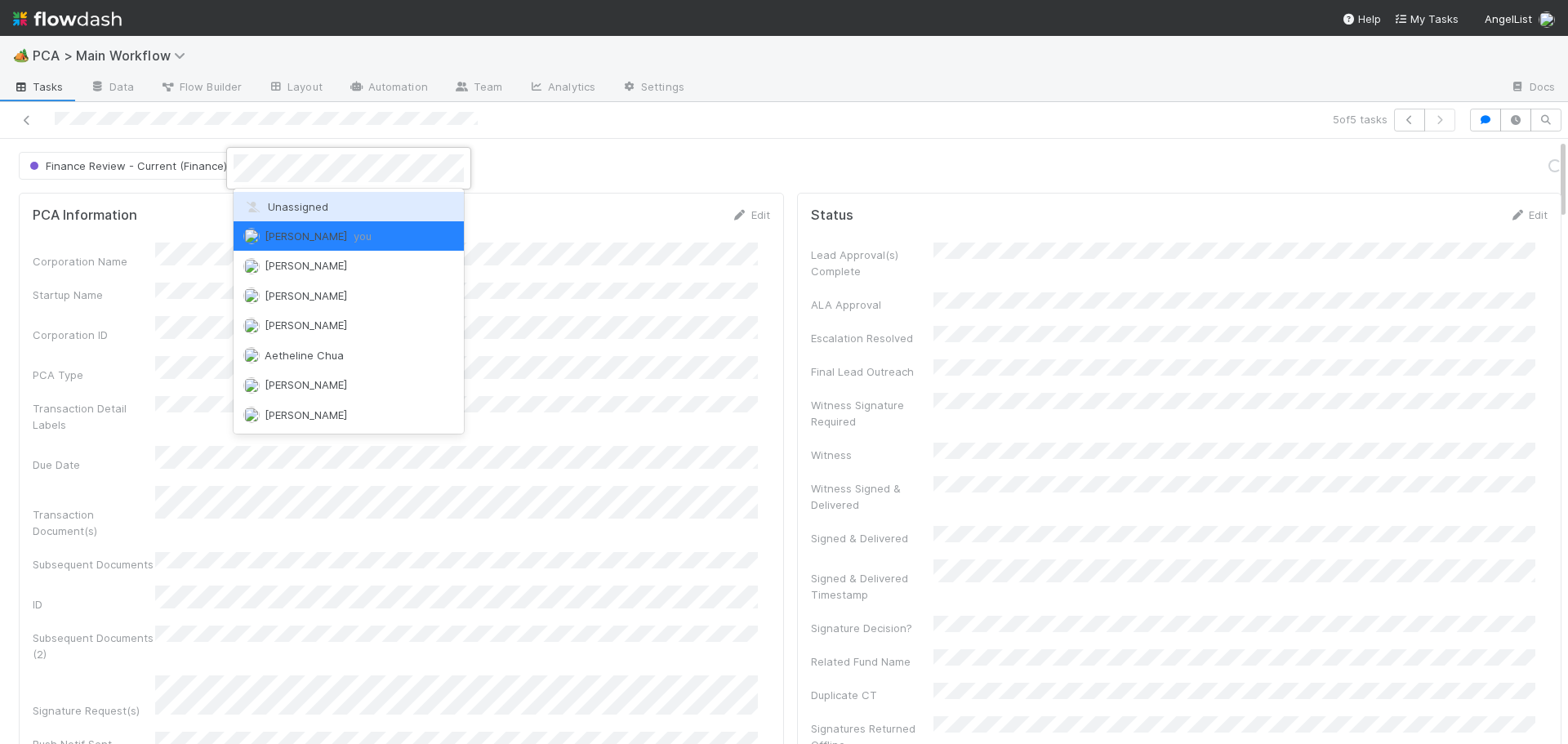
click at [278, 201] on span "Unassigned" at bounding box center [286, 207] width 85 height 13
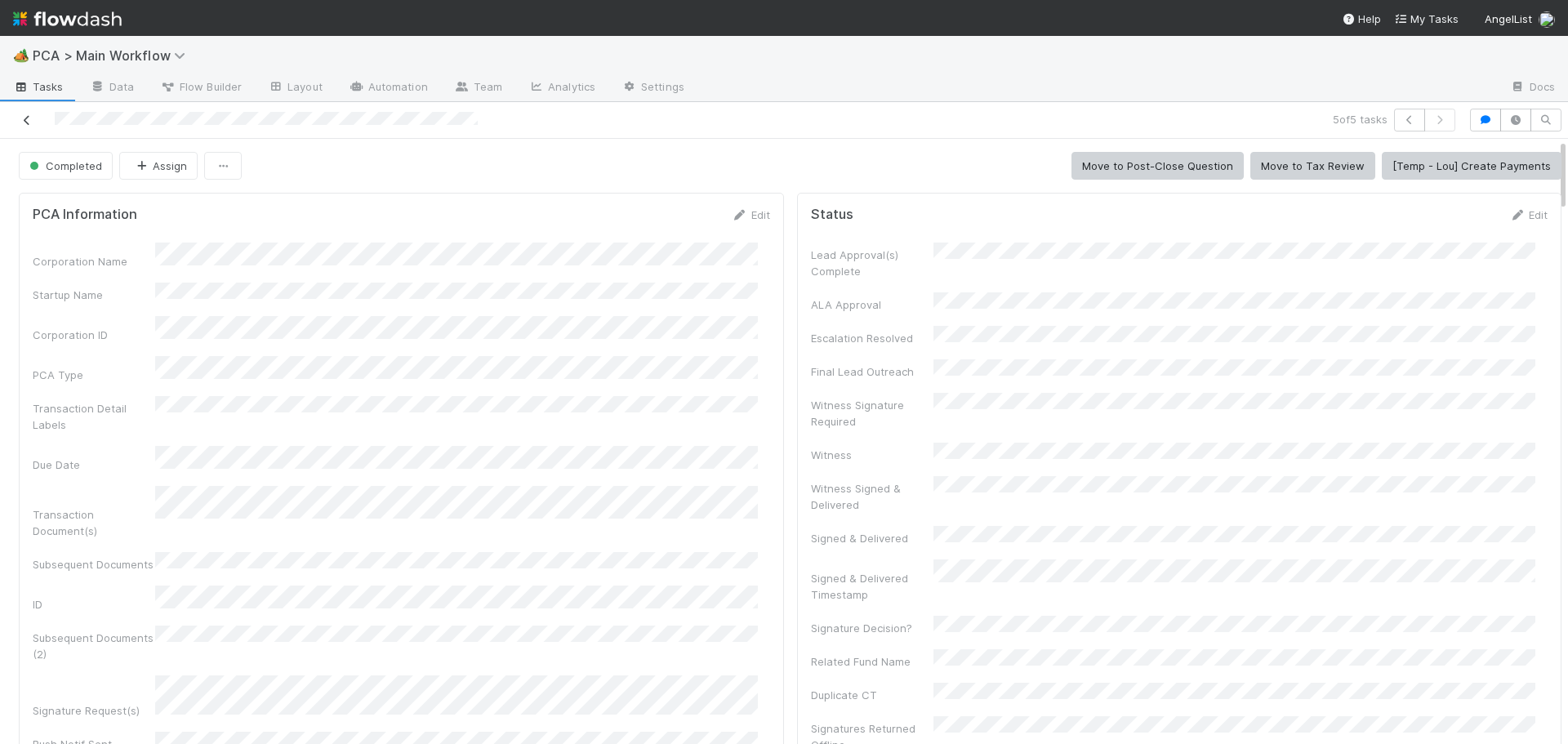
click at [27, 121] on icon at bounding box center [27, 120] width 17 height 10
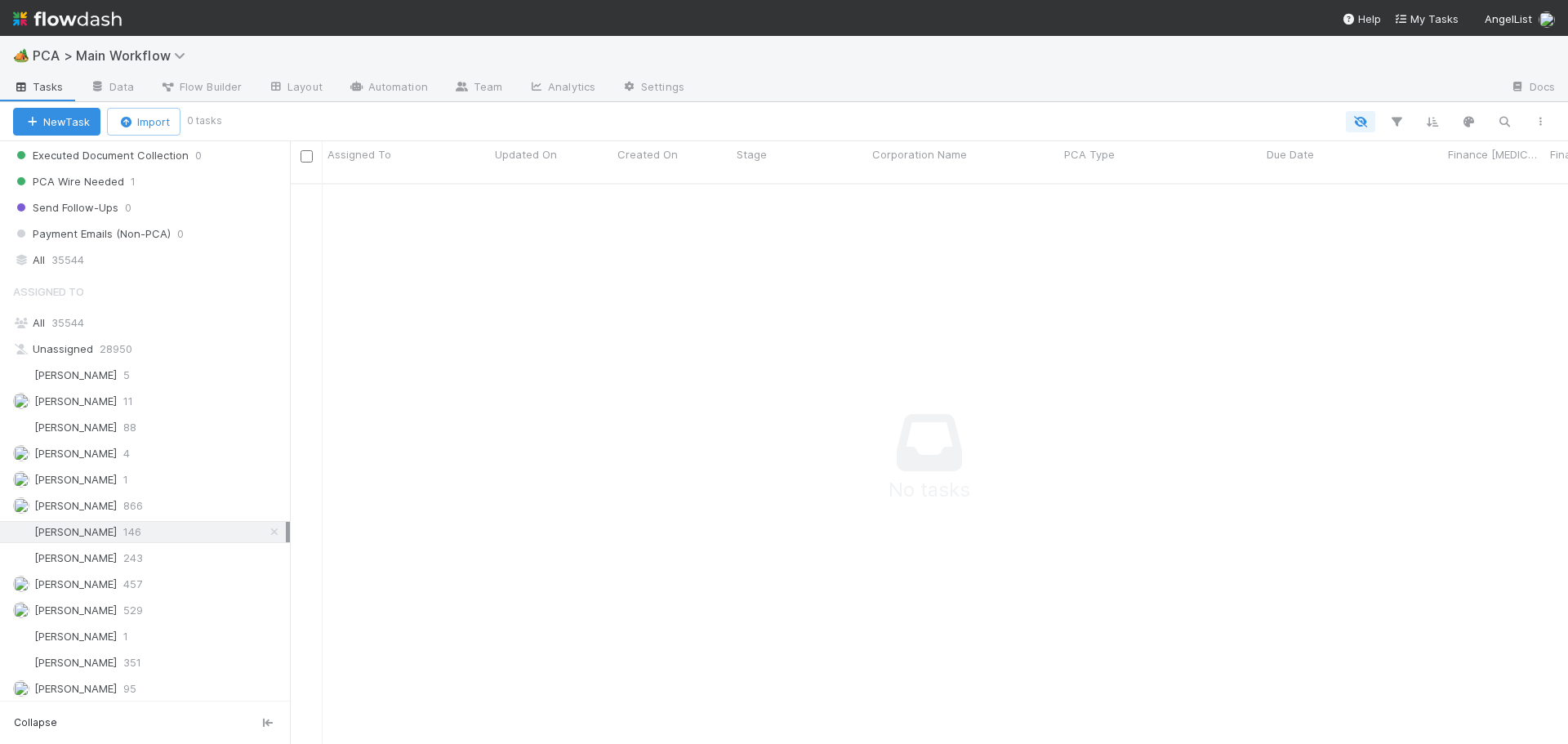
scroll to position [1879, 0]
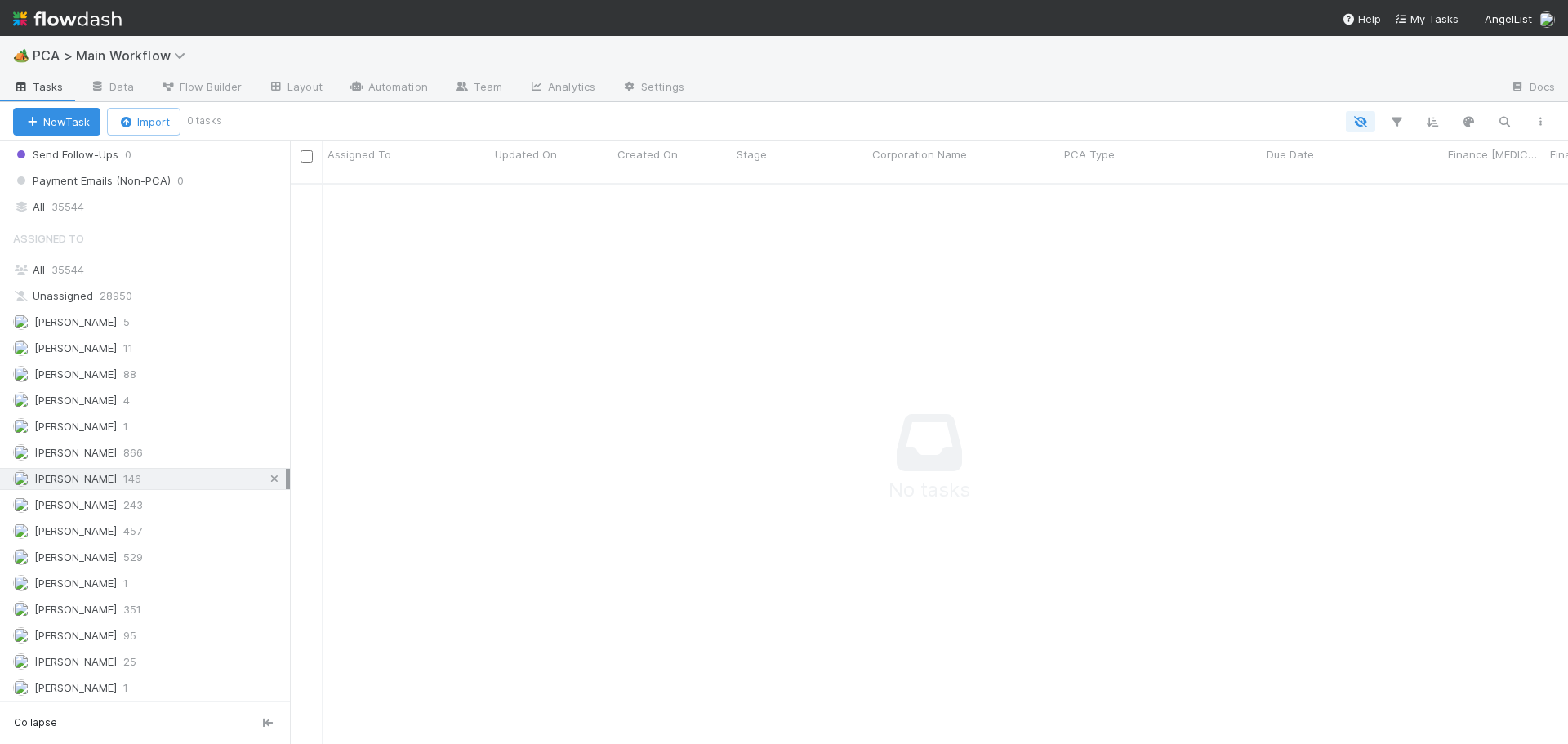
click at [266, 479] on icon at bounding box center [274, 479] width 17 height 10
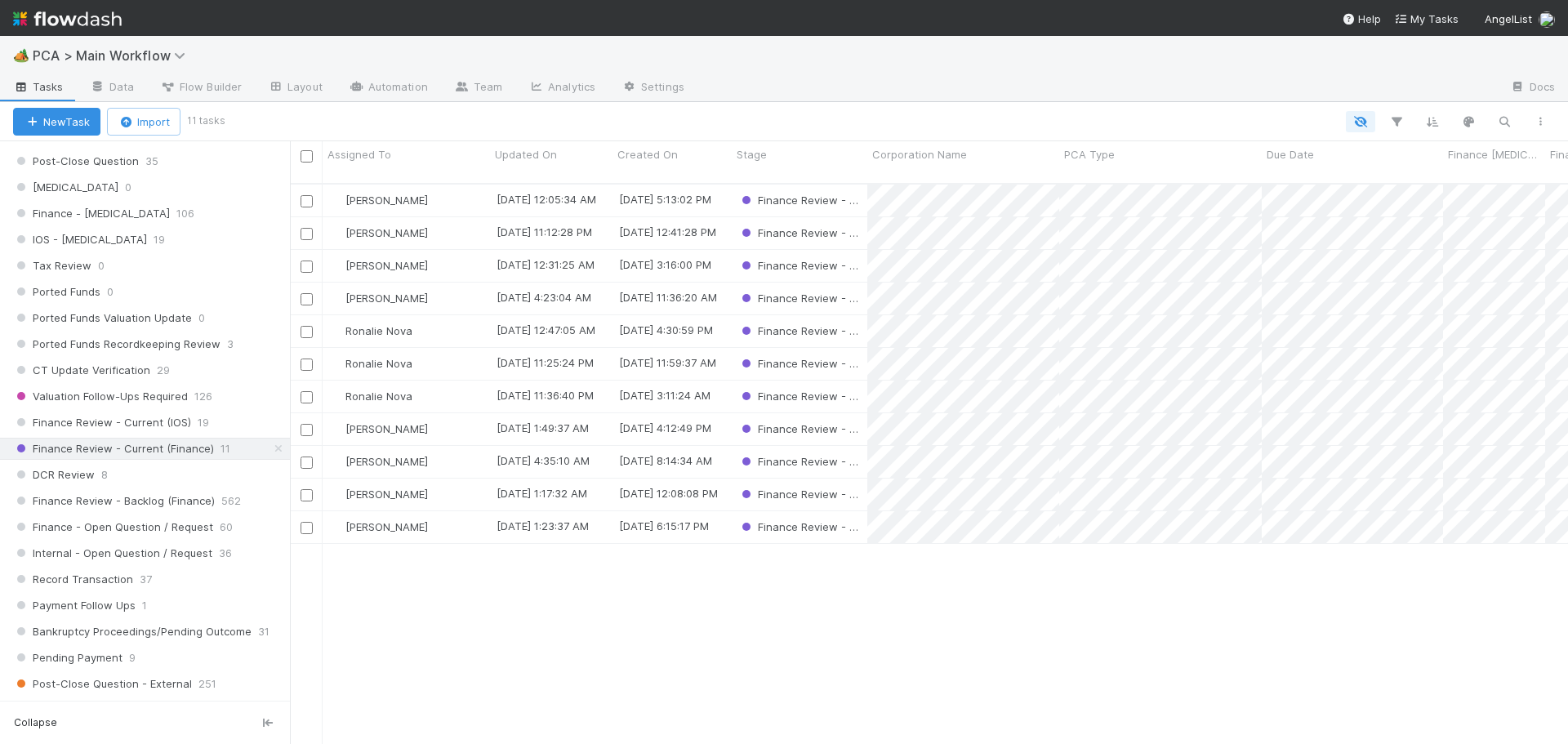
scroll to position [1144, 0]
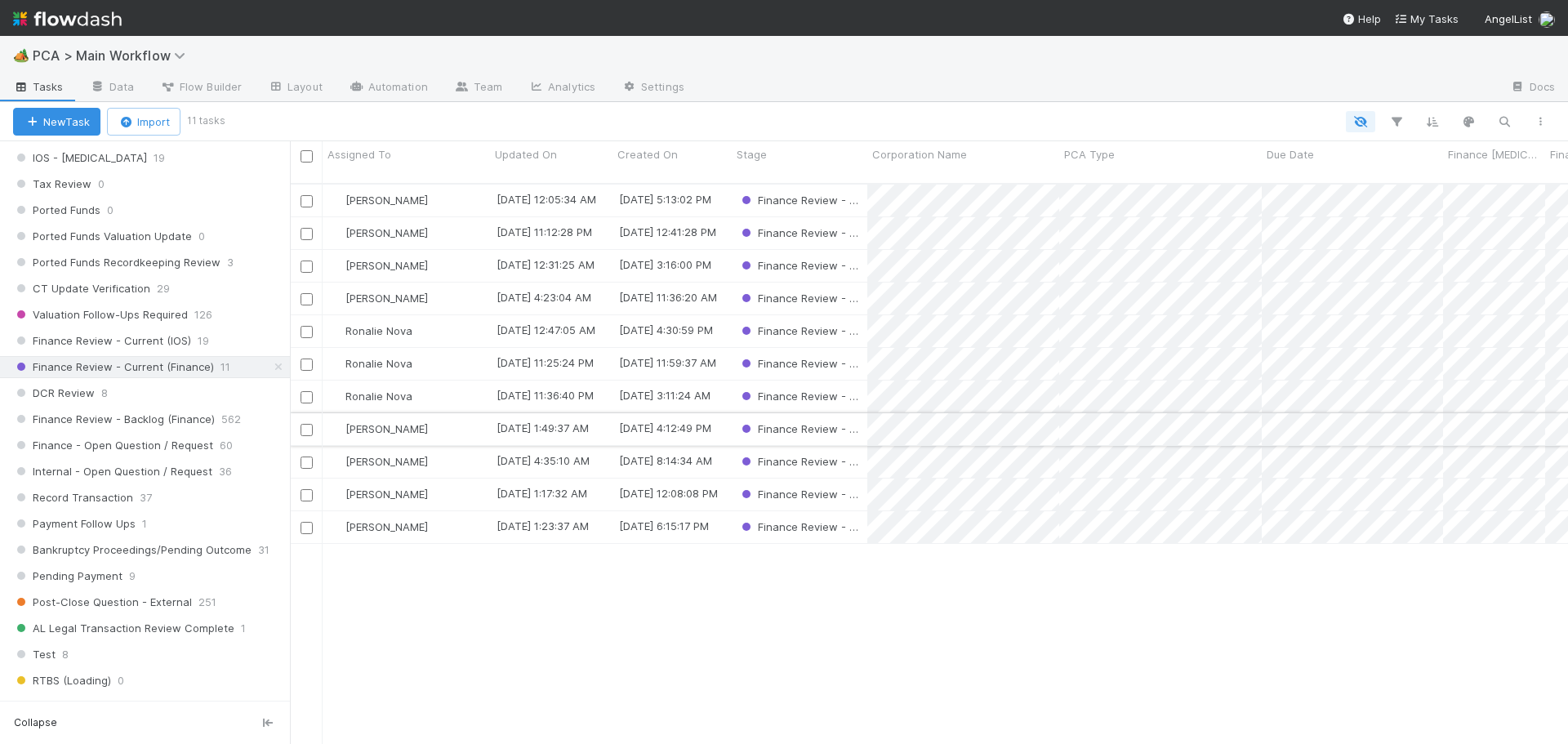
click at [450, 420] on div "Jacob Luna" at bounding box center [406, 429] width 167 height 31
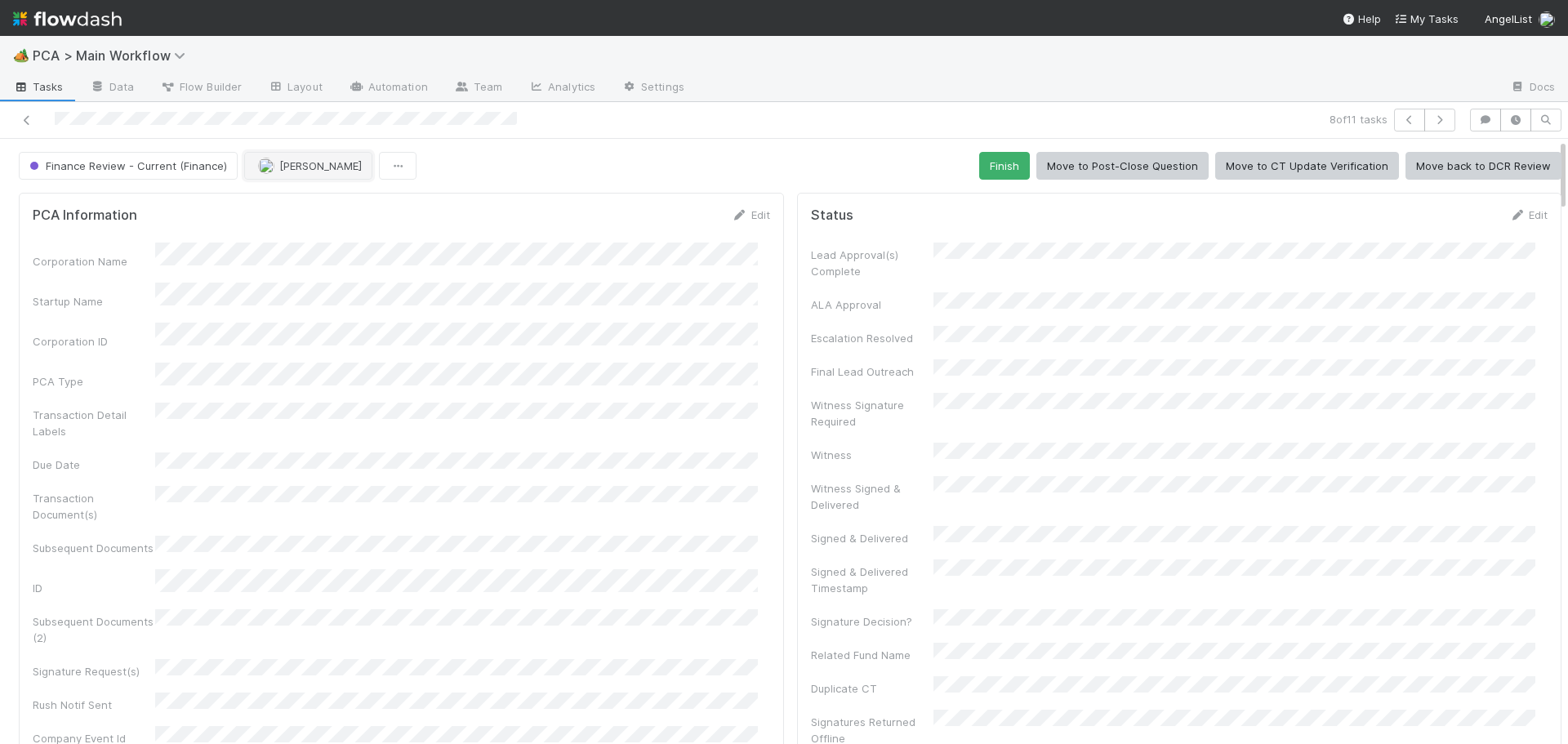
click at [314, 163] on span "Jacob Luna" at bounding box center [320, 165] width 82 height 13
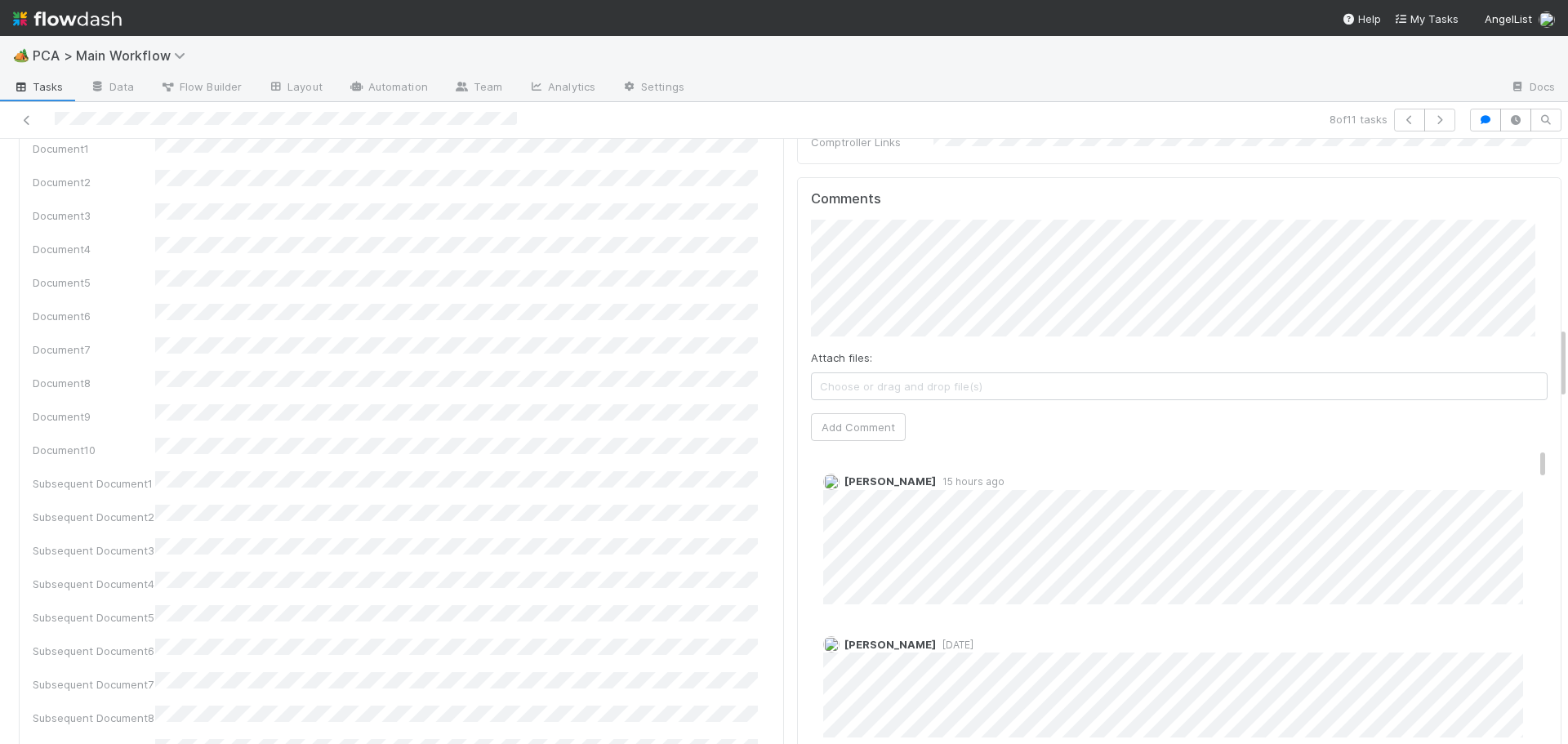
scroll to position [1553, 0]
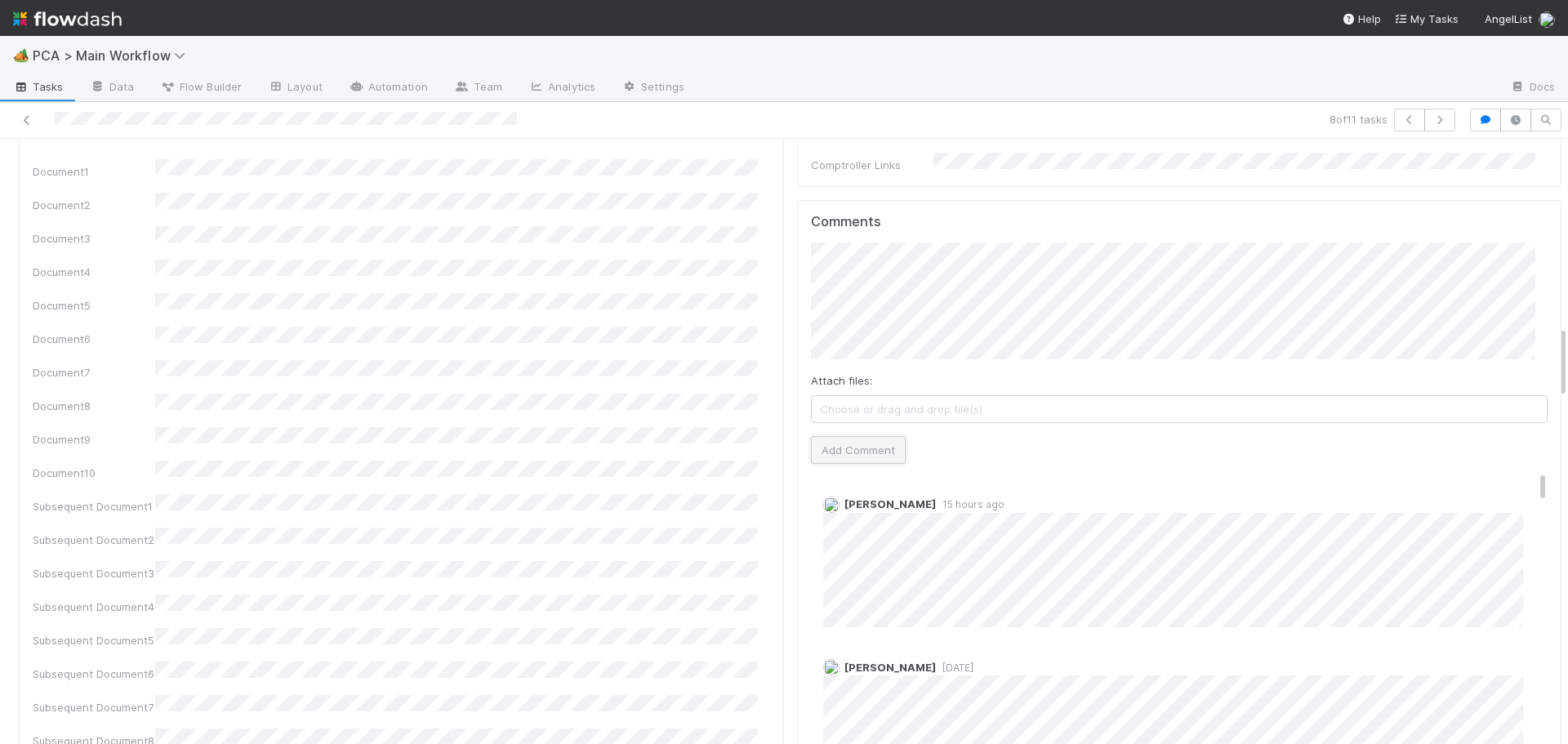
click at [849, 436] on button "Add Comment" at bounding box center [858, 450] width 95 height 28
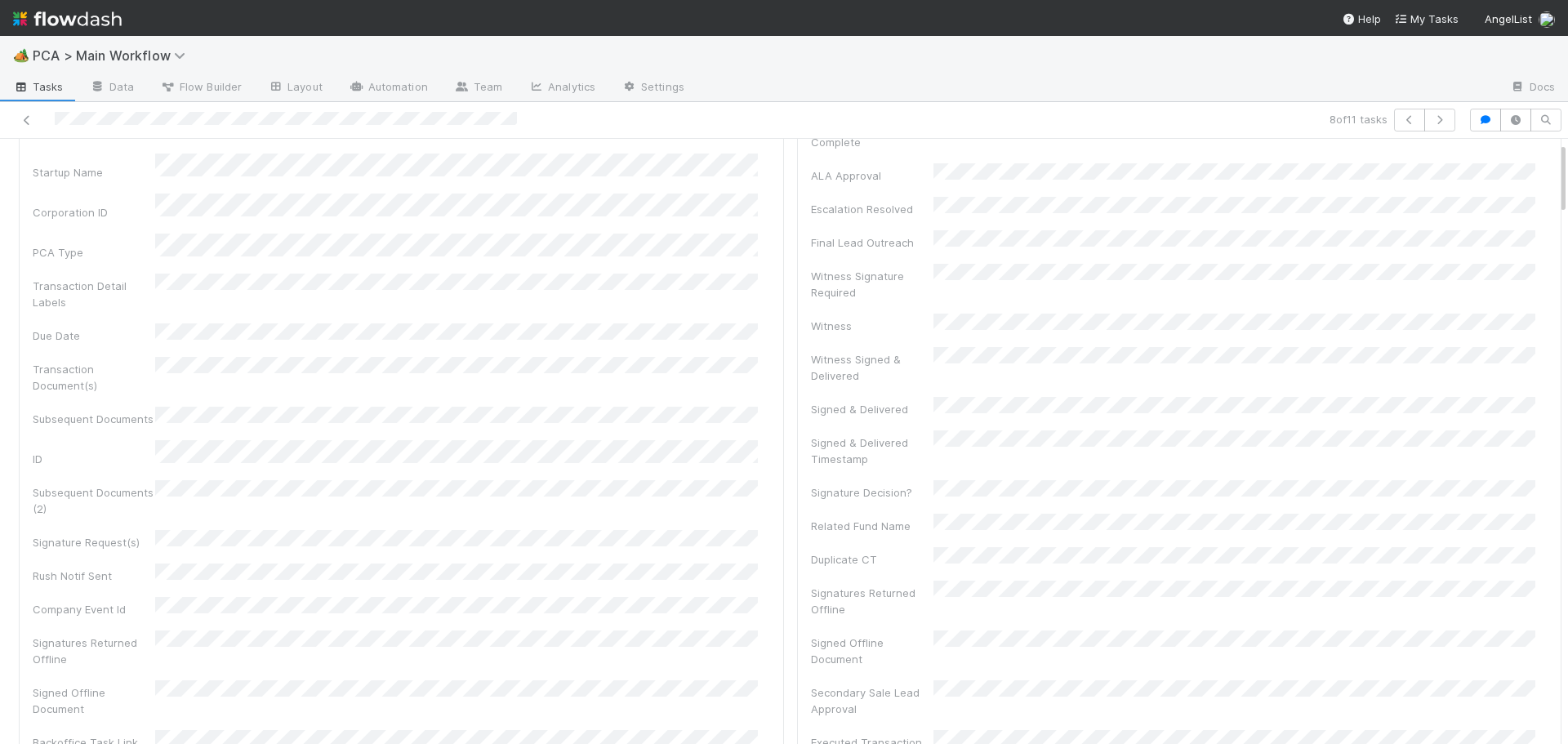
scroll to position [0, 0]
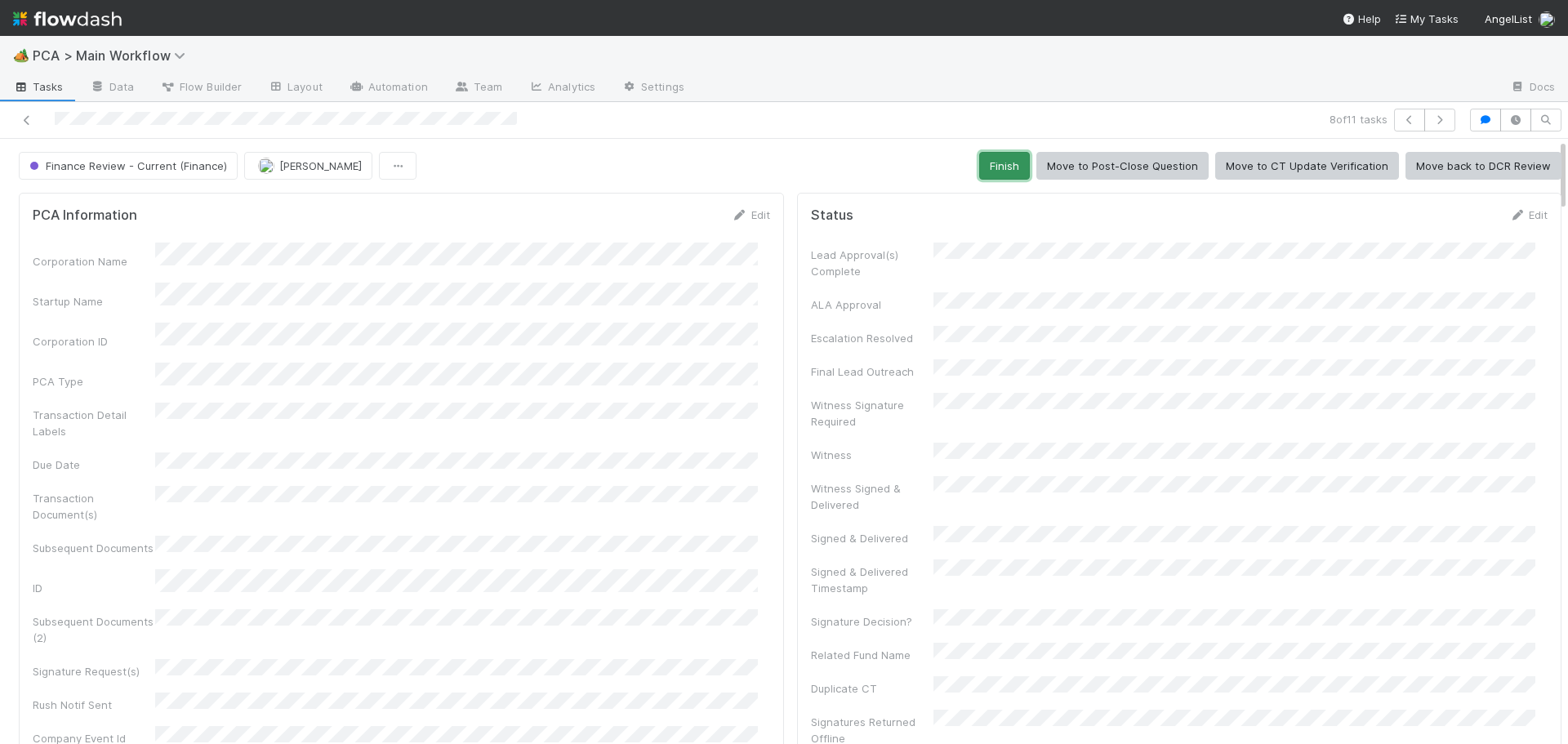
click at [983, 156] on button "Finish" at bounding box center [1004, 165] width 51 height 28
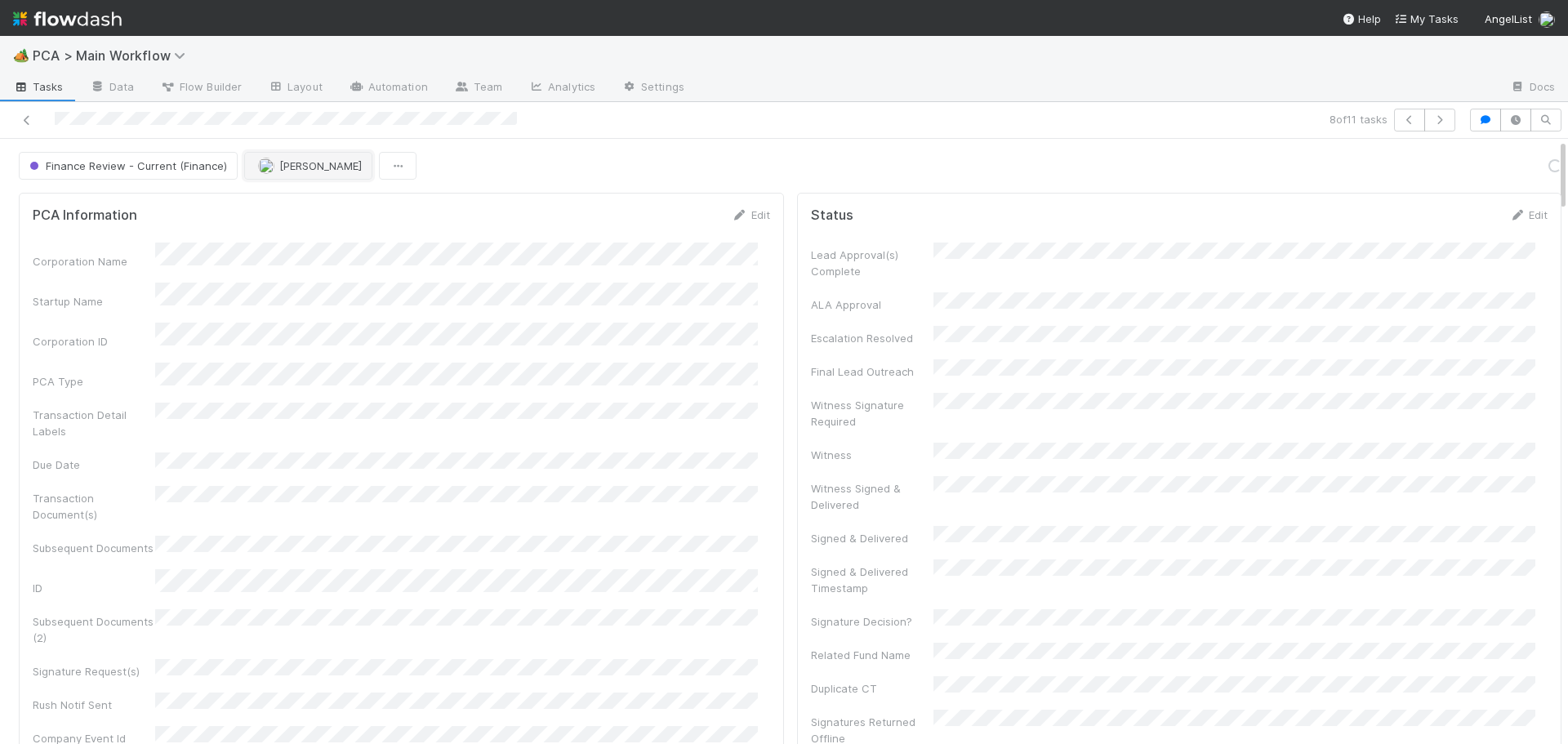
click at [289, 170] on span "Don Walker" at bounding box center [320, 165] width 82 height 13
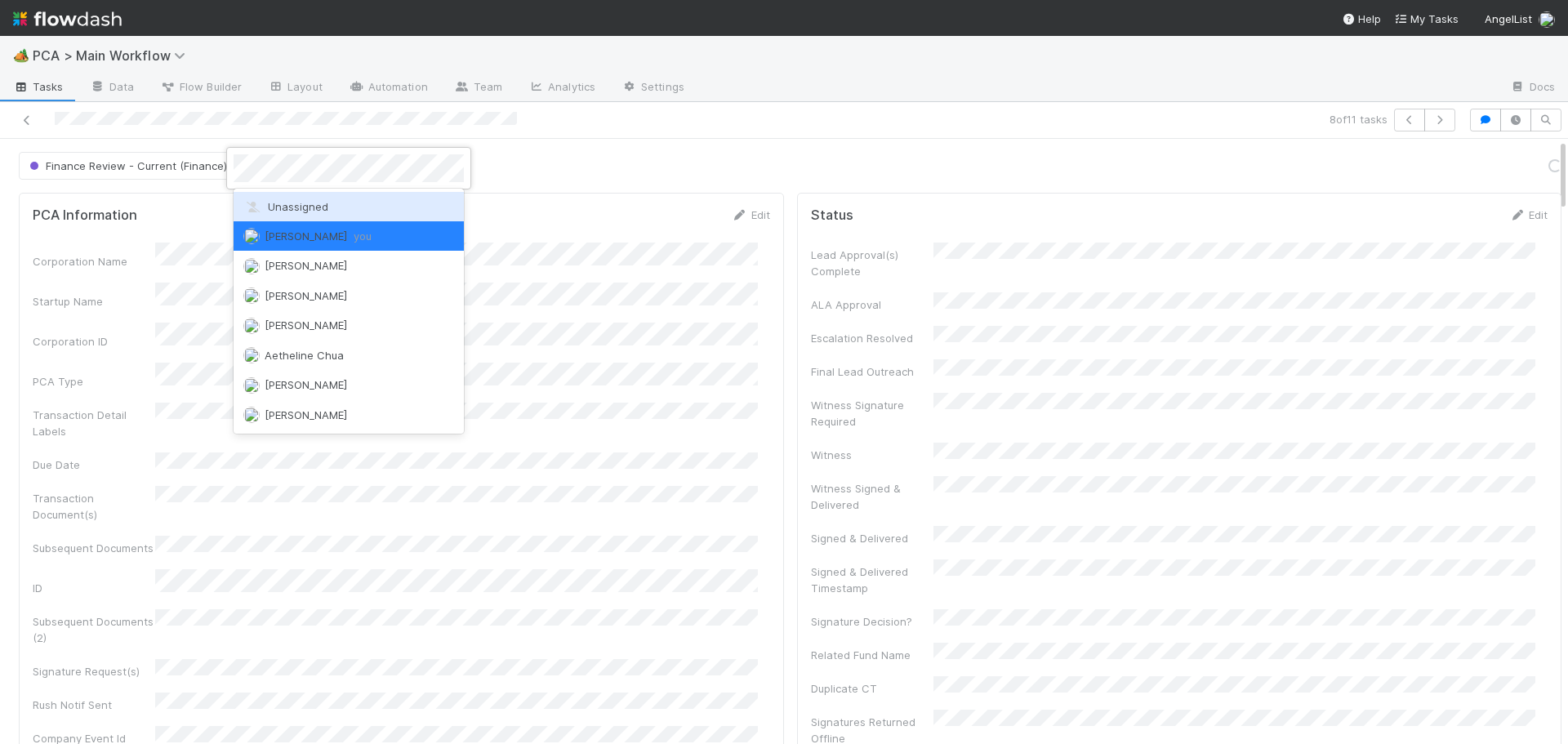
click at [286, 198] on div "Unassigned" at bounding box center [348, 207] width 230 height 30
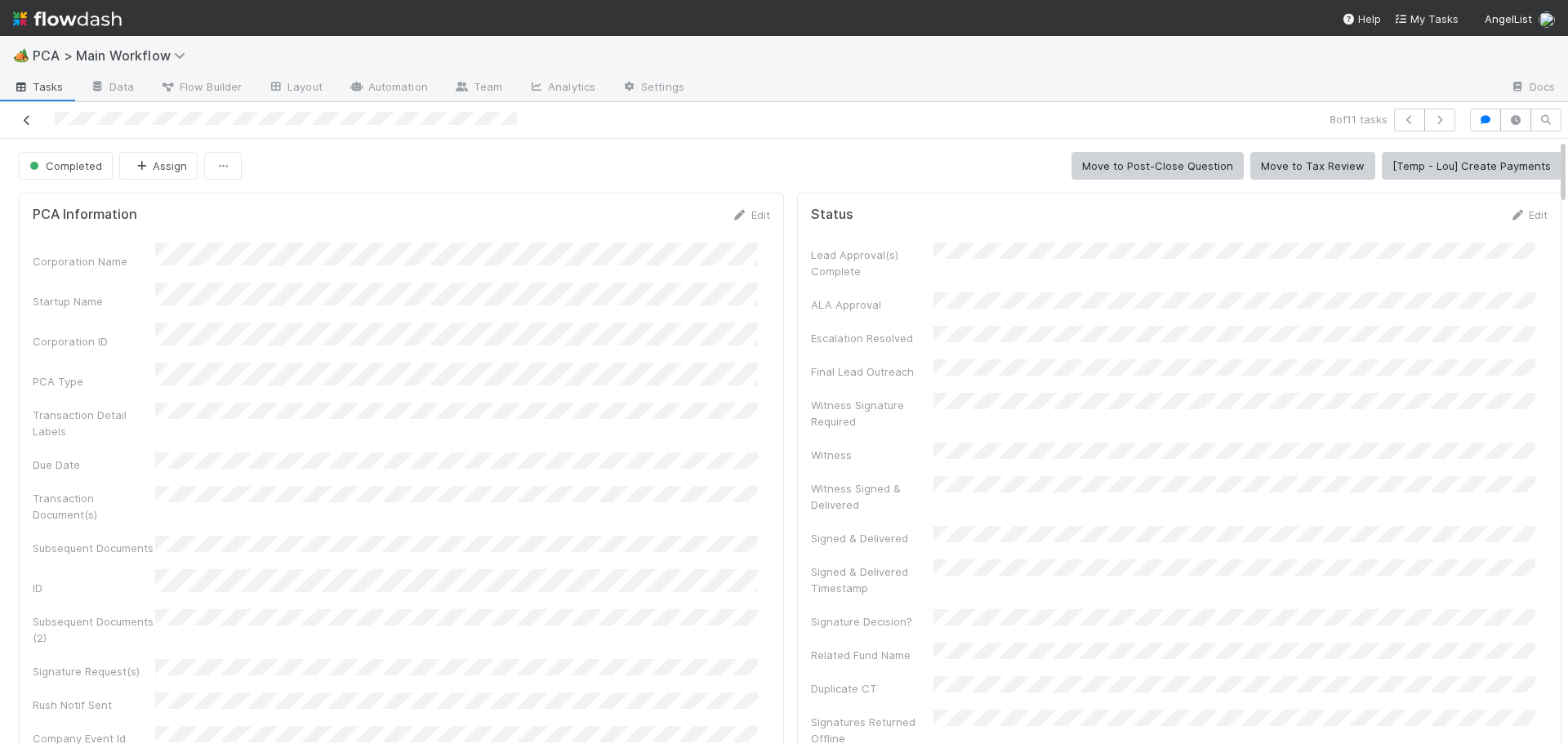
click at [28, 116] on icon at bounding box center [27, 120] width 17 height 10
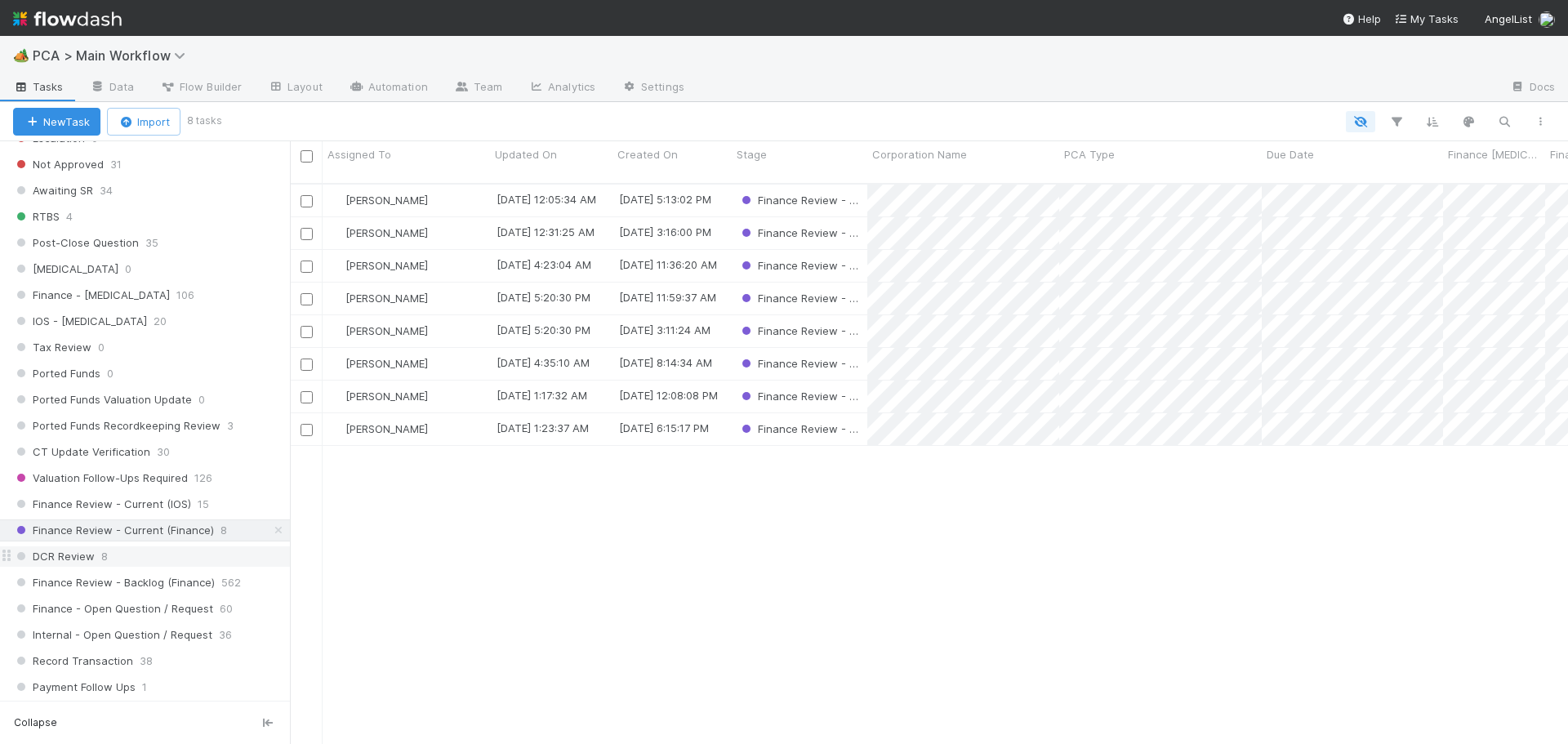
scroll to position [1062, 0]
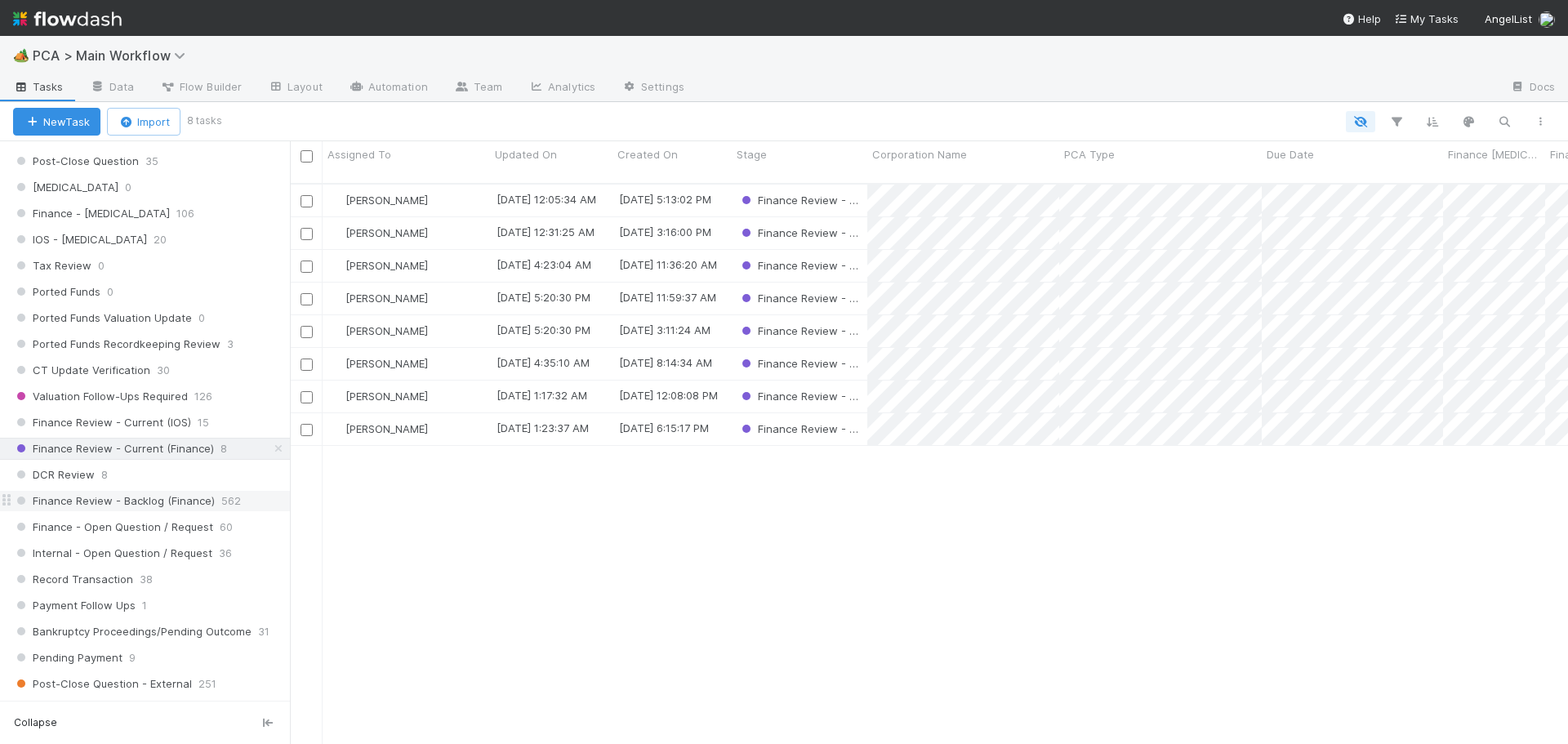
click at [178, 499] on span "Finance Review - Backlog (Finance)" at bounding box center [114, 501] width 201 height 20
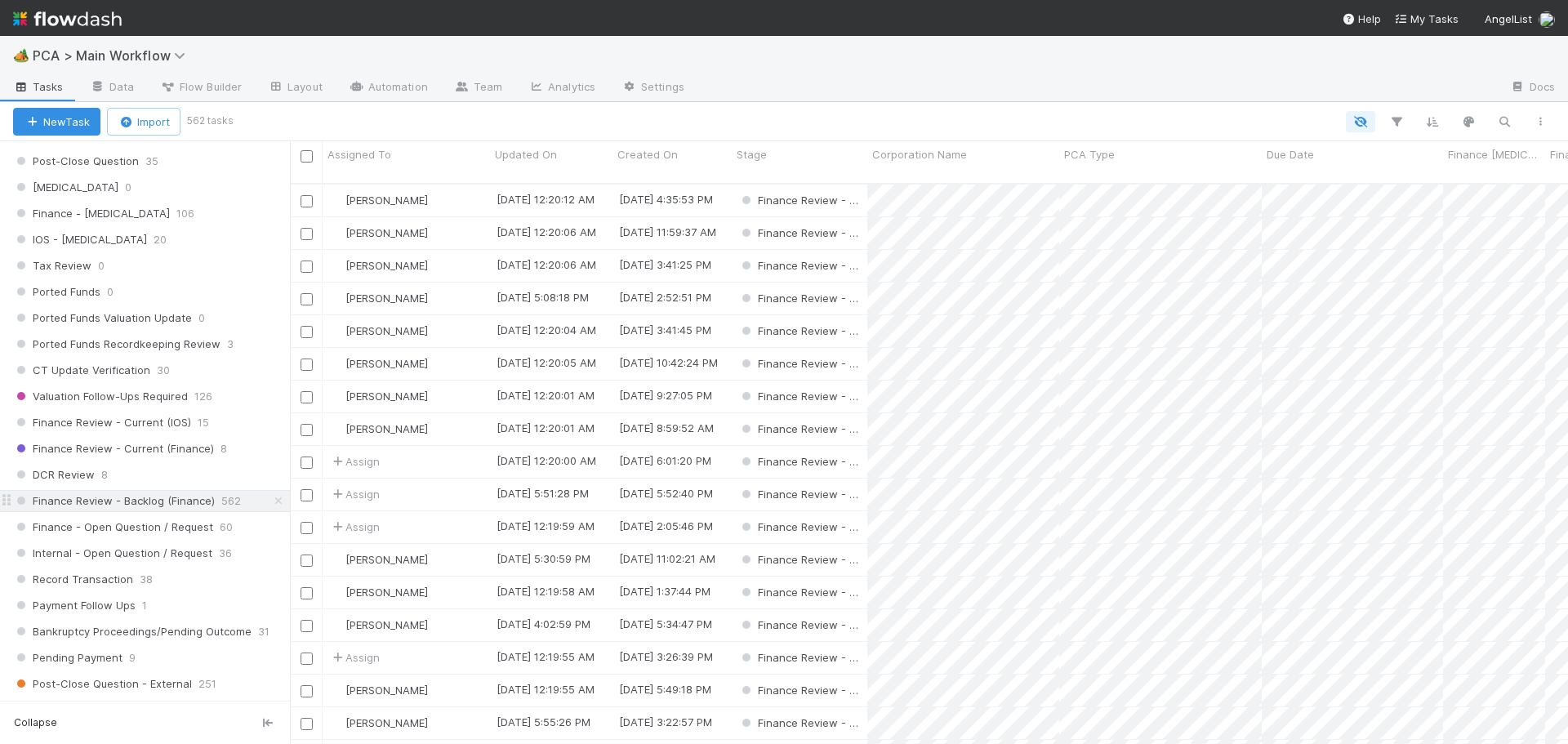
scroll to position [562, 1266]
click at [1394, 122] on icon "button" at bounding box center [1397, 122] width 17 height 15
click at [1155, 175] on button "Add Filter" at bounding box center [1146, 171] width 490 height 24
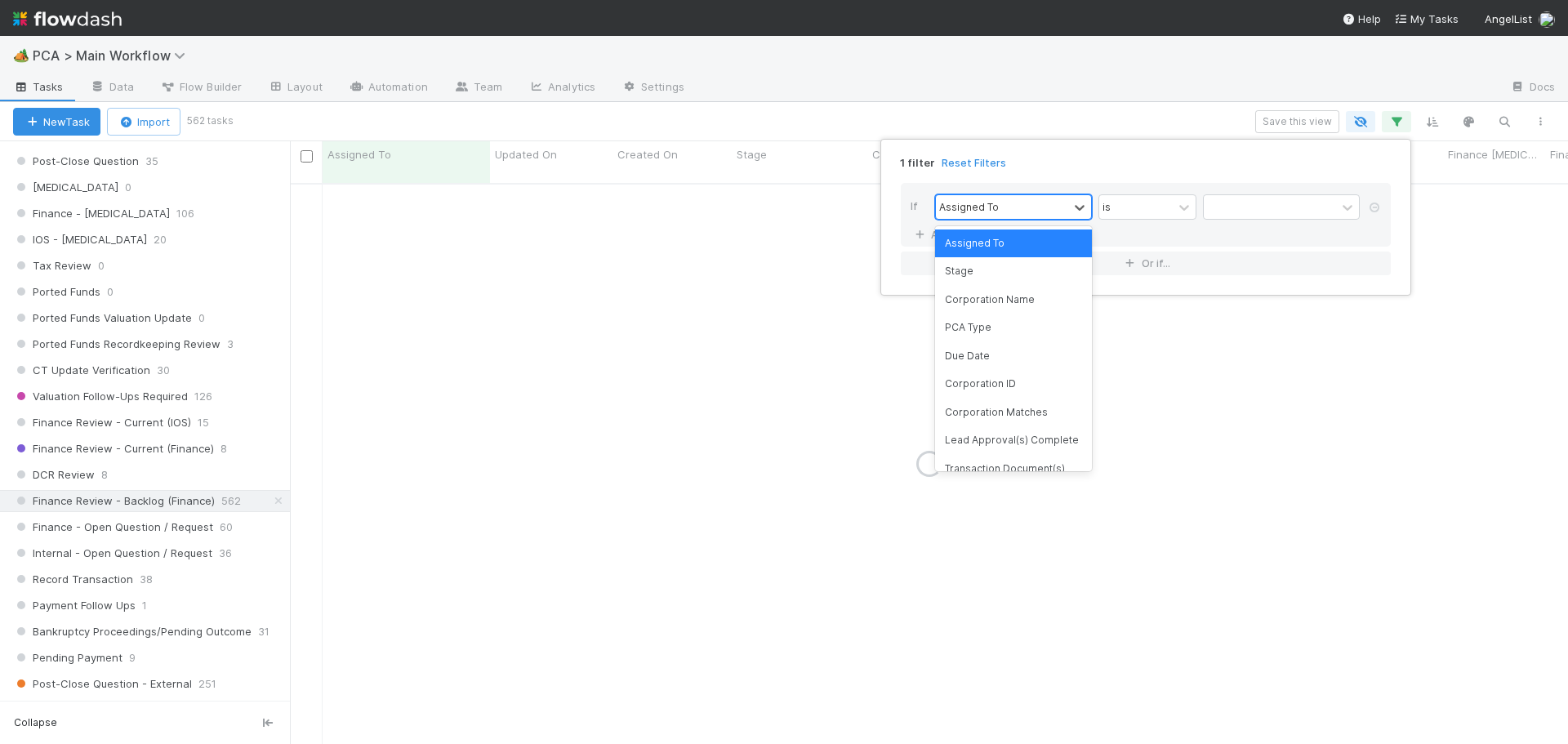
click at [1051, 214] on div "Assigned To" at bounding box center [1002, 207] width 132 height 24
click at [996, 321] on div "PCA Type" at bounding box center [1014, 327] width 157 height 28
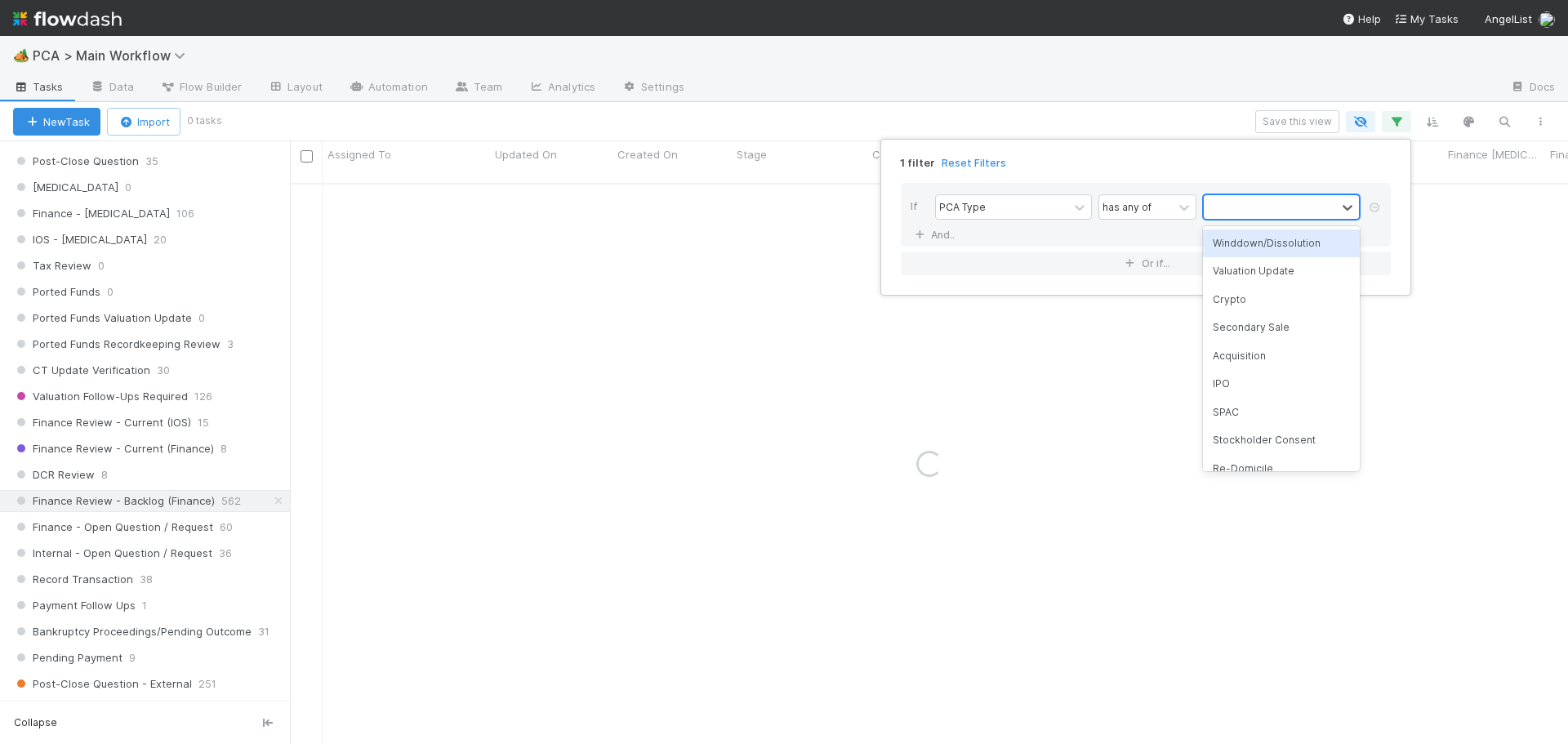
click at [1221, 200] on div at bounding box center [1270, 207] width 132 height 24
click at [1225, 356] on div "Acquisition" at bounding box center [1282, 356] width 157 height 28
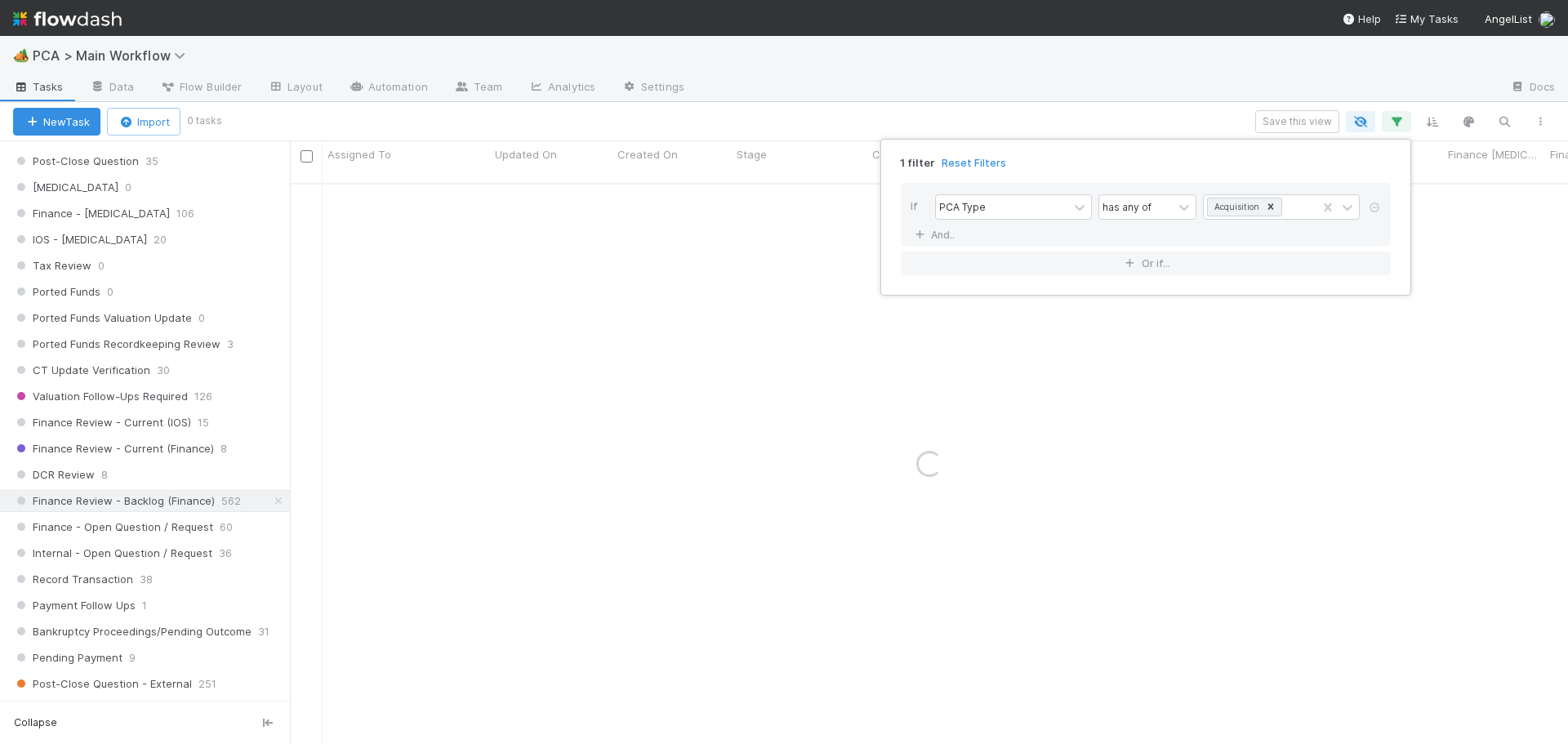
click at [1150, 109] on div "1 filter Reset Filters If PCA Type has any of Acquisition And.. Or if..." at bounding box center [784, 372] width 1568 height 744
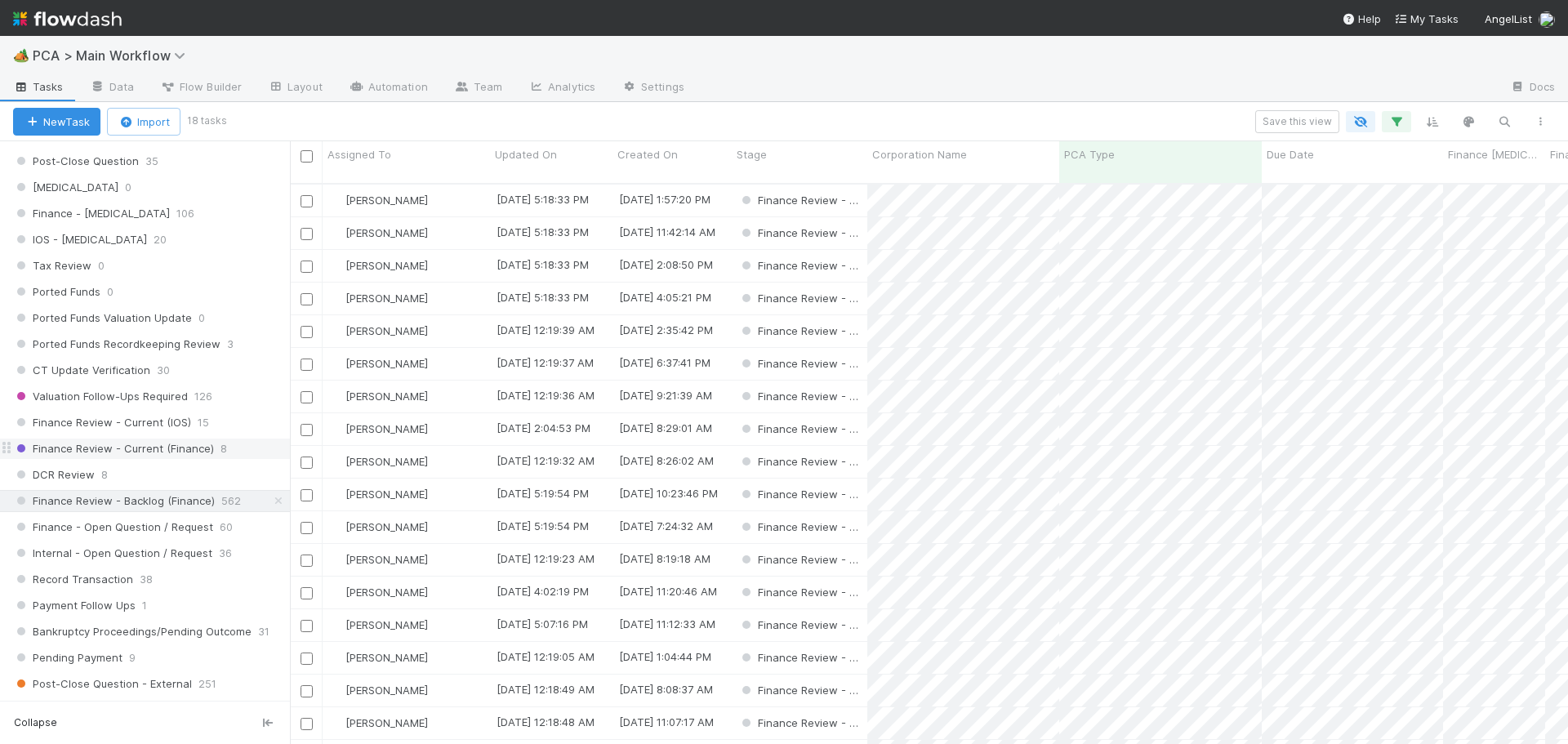
scroll to position [562, 1266]
click at [310, 326] on input "checkbox" at bounding box center [306, 332] width 12 height 12
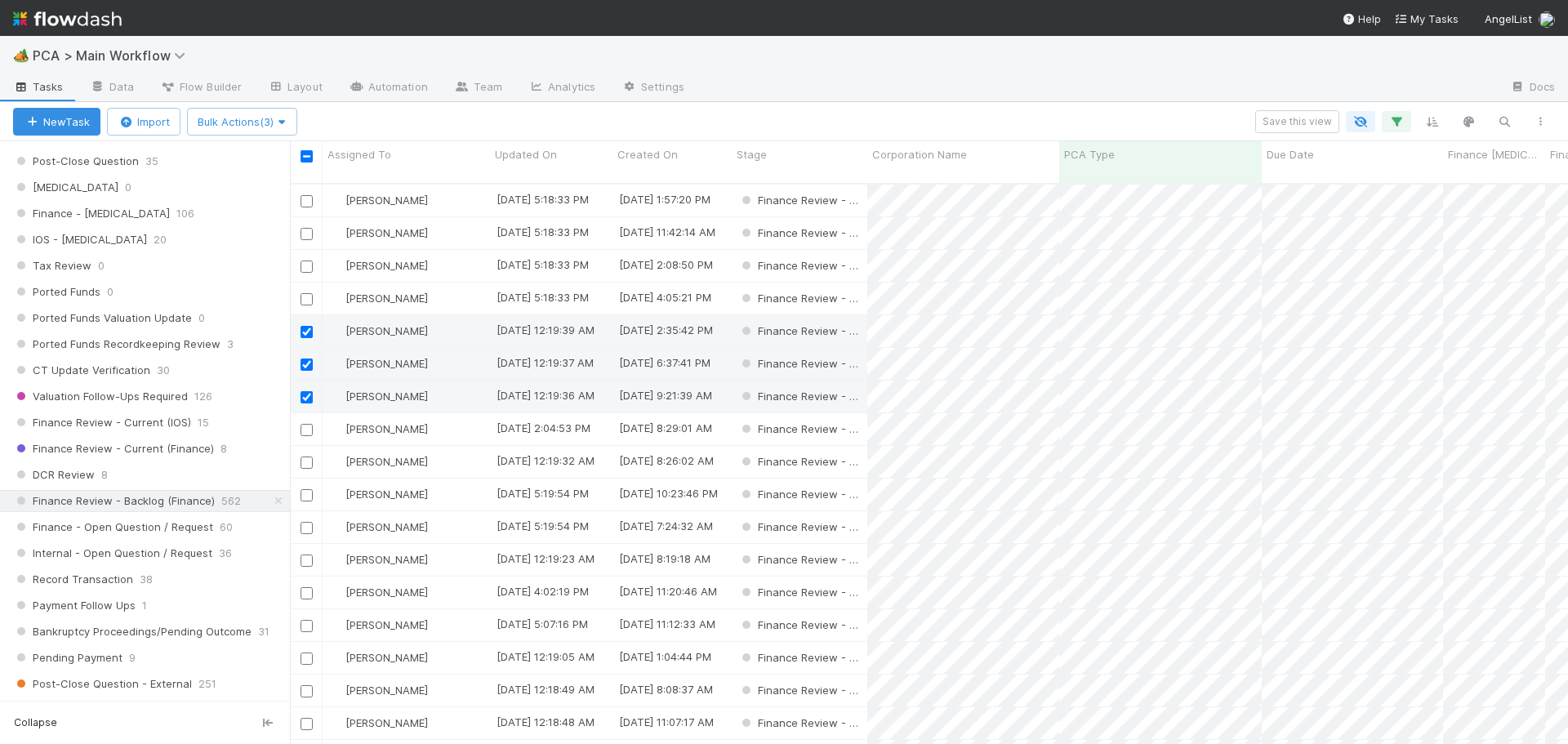
click at [312, 457] on input "checkbox" at bounding box center [306, 462] width 12 height 12
click at [303, 555] on input "checkbox" at bounding box center [306, 560] width 12 height 12
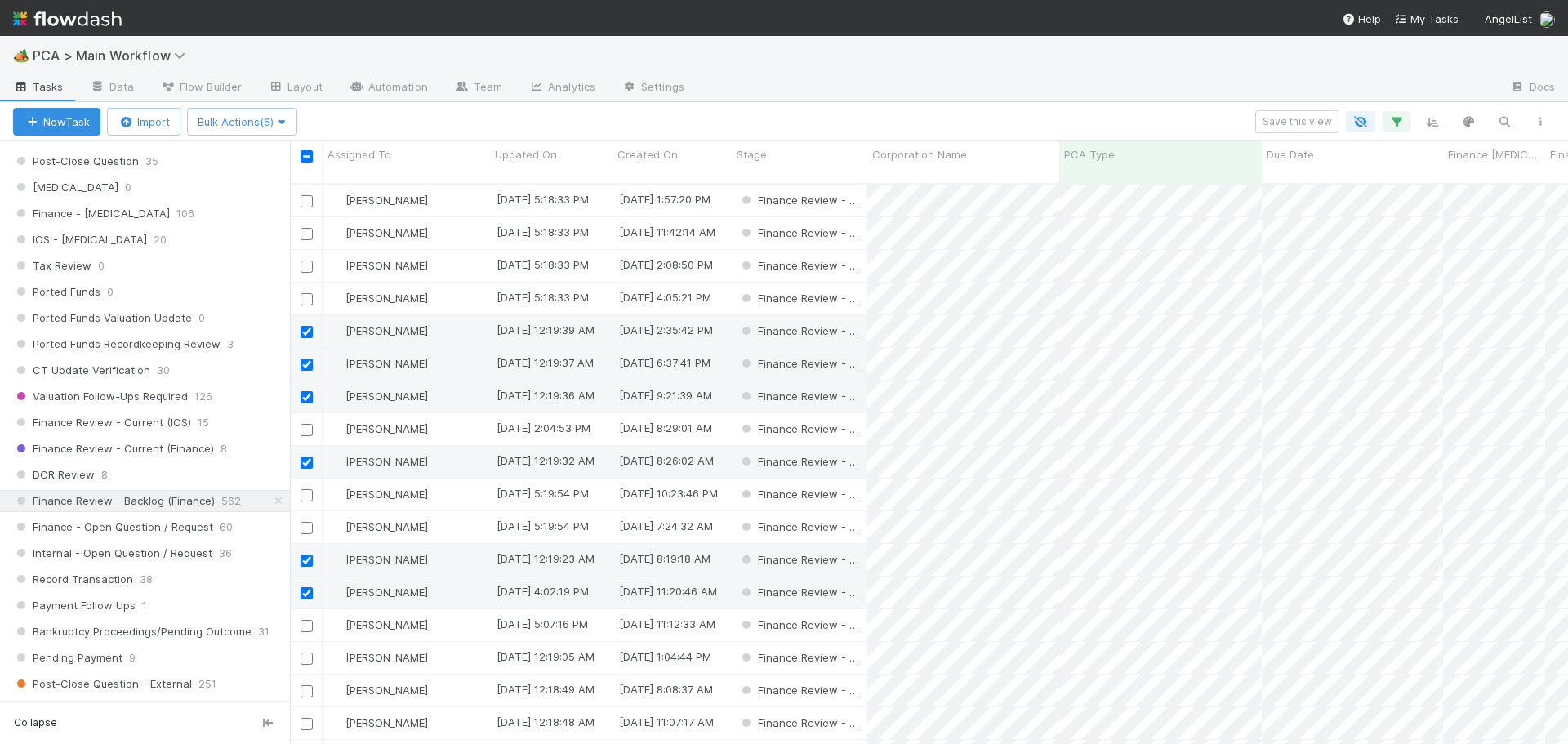
click at [306, 653] on input "checkbox" at bounding box center [306, 658] width 12 height 12
click at [285, 124] on icon "button" at bounding box center [281, 121] width 17 height 10
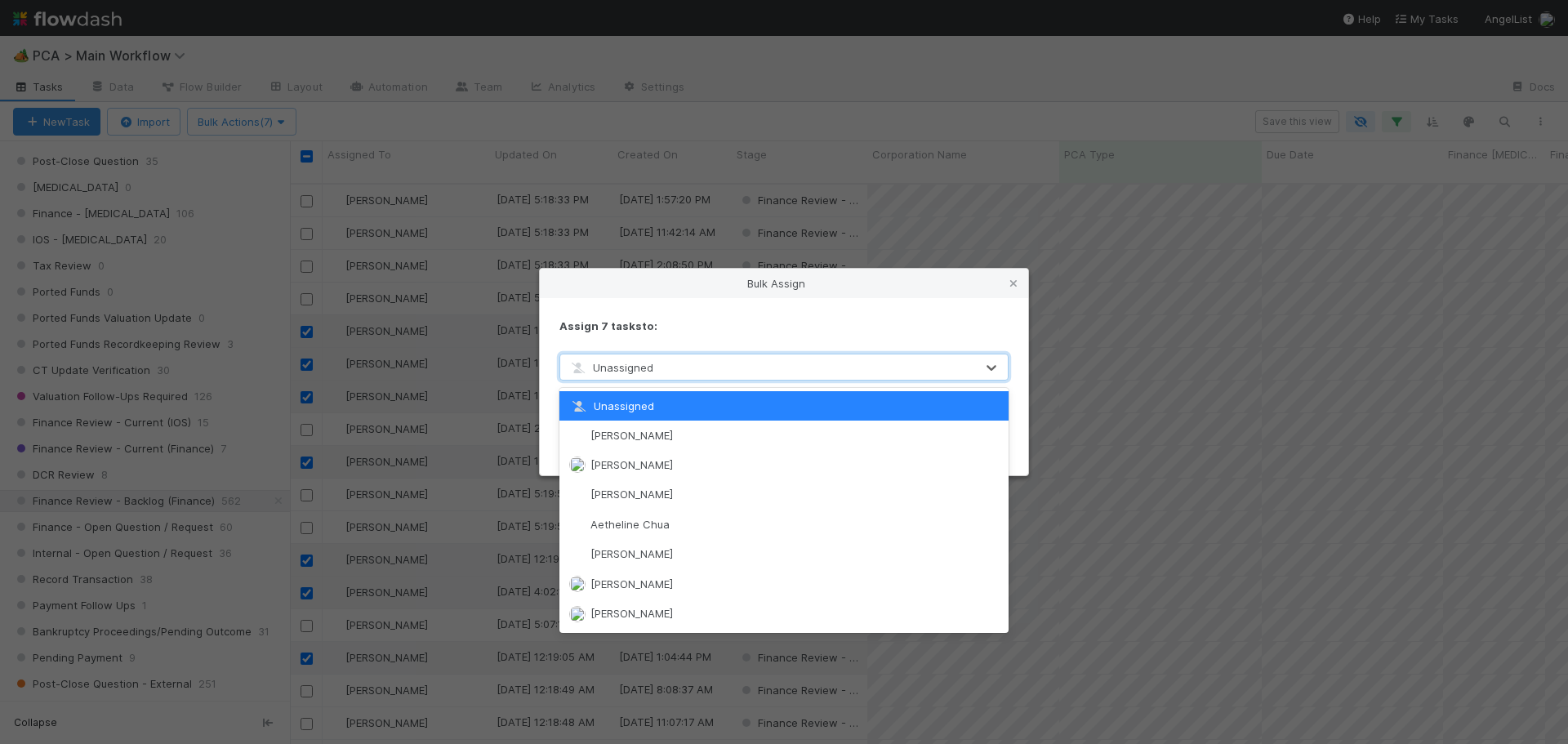
click at [736, 366] on div "Unassigned" at bounding box center [767, 368] width 415 height 26
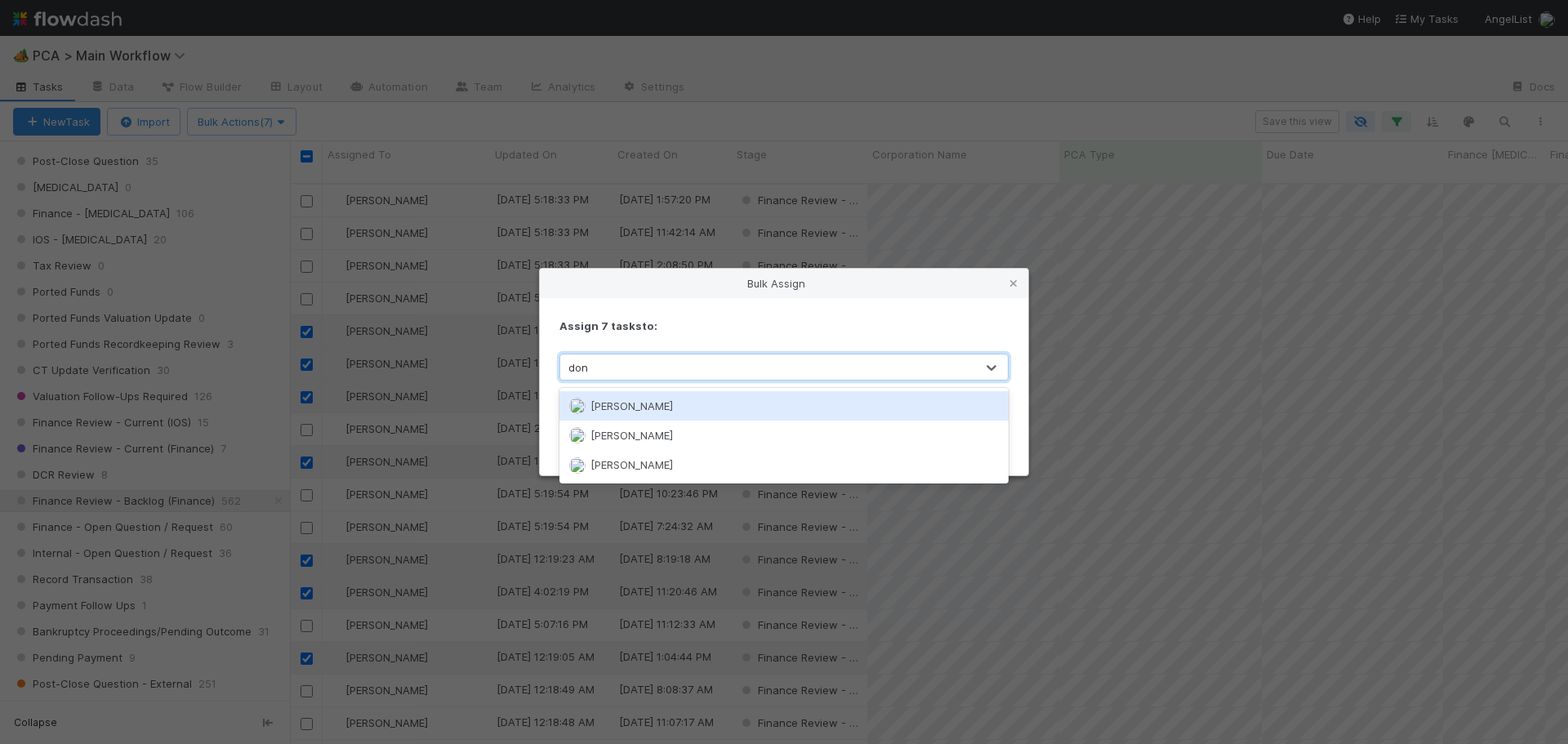
type input "don w"
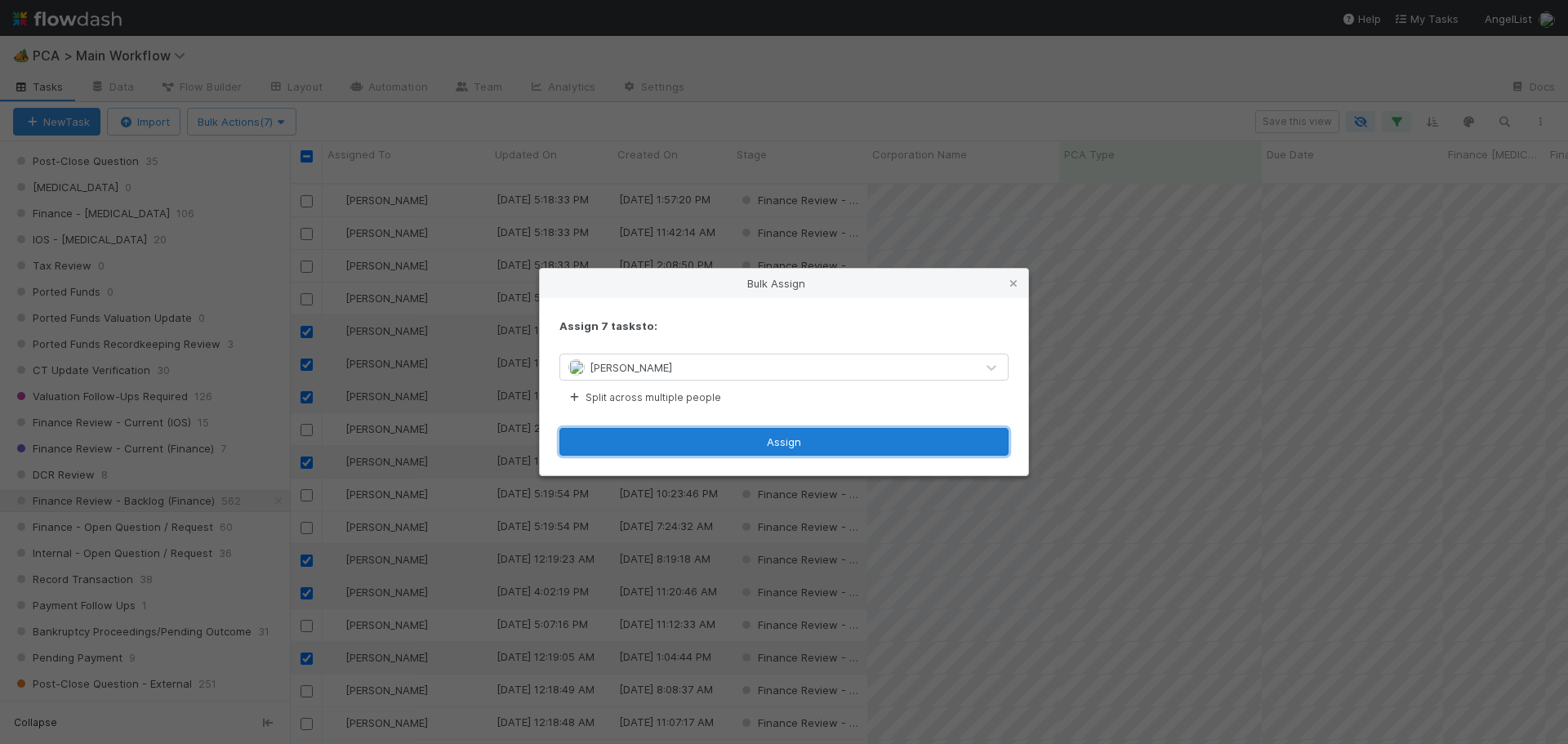
click at [819, 447] on button "Assign" at bounding box center [784, 442] width 449 height 28
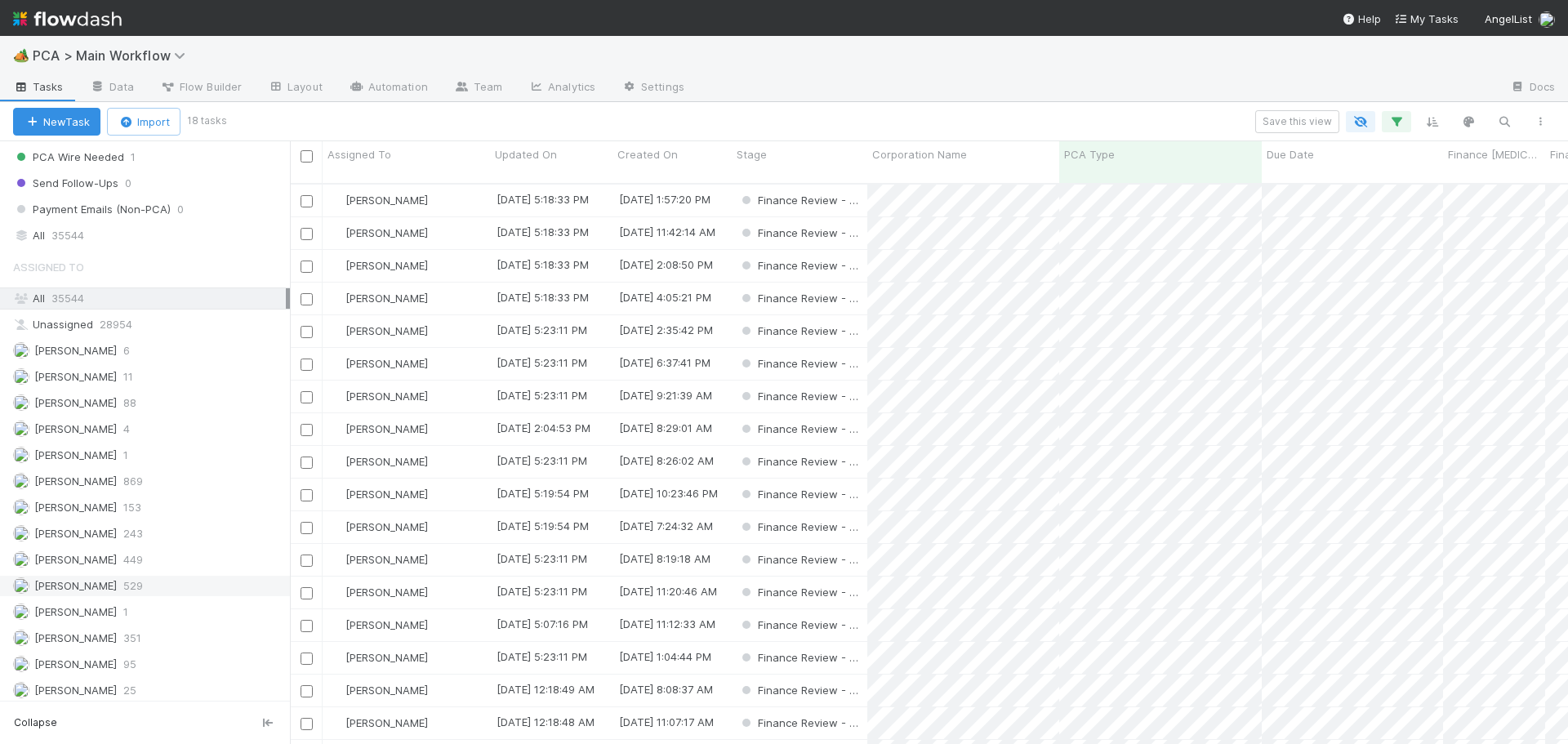
scroll to position [1879, 0]
click at [172, 476] on div "Don Walker 153" at bounding box center [149, 479] width 273 height 20
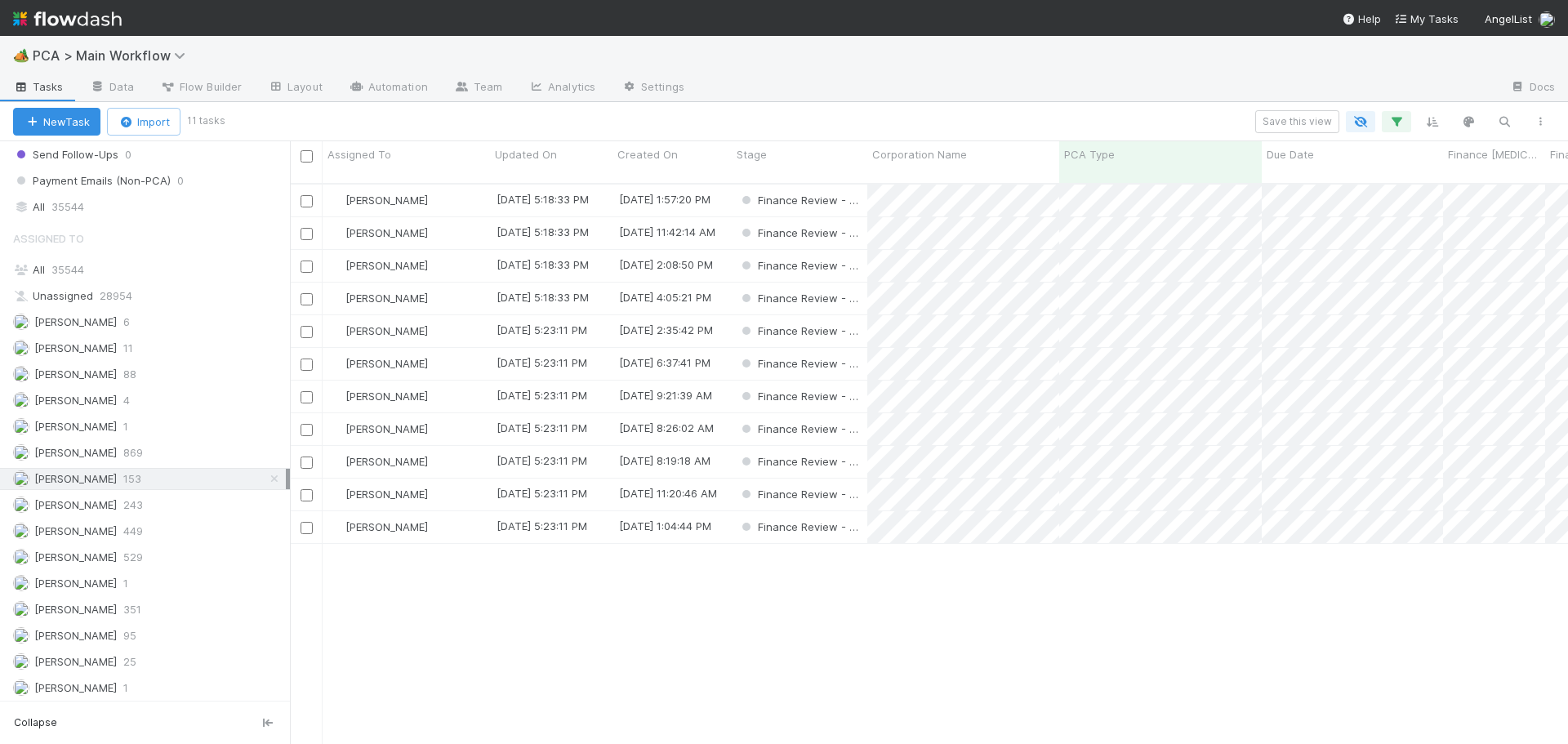
scroll to position [562, 1266]
click at [449, 188] on div "Don Walker" at bounding box center [406, 201] width 167 height 31
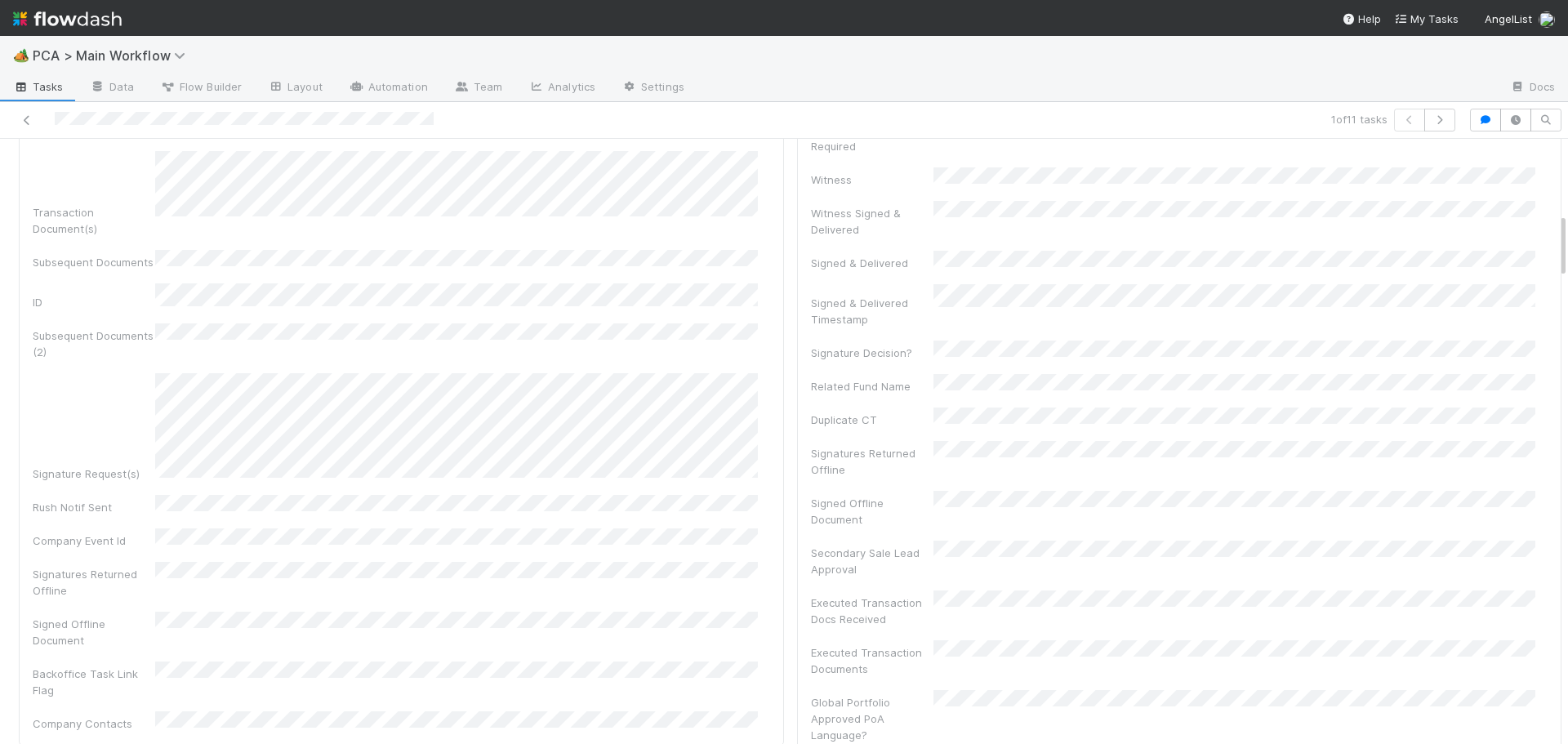
scroll to position [736, 0]
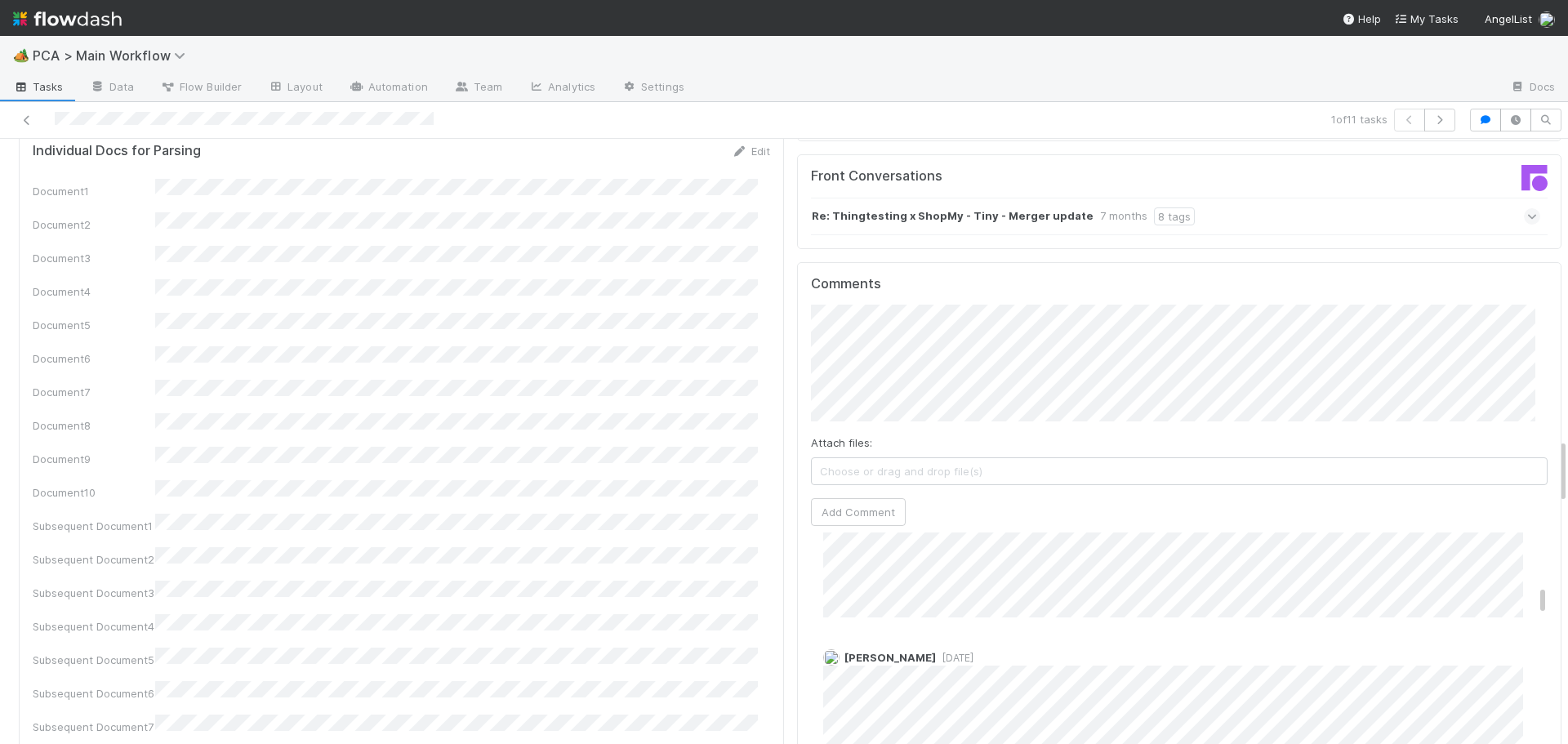
scroll to position [817, 0]
click at [824, 498] on button "Add Comment" at bounding box center [858, 512] width 95 height 28
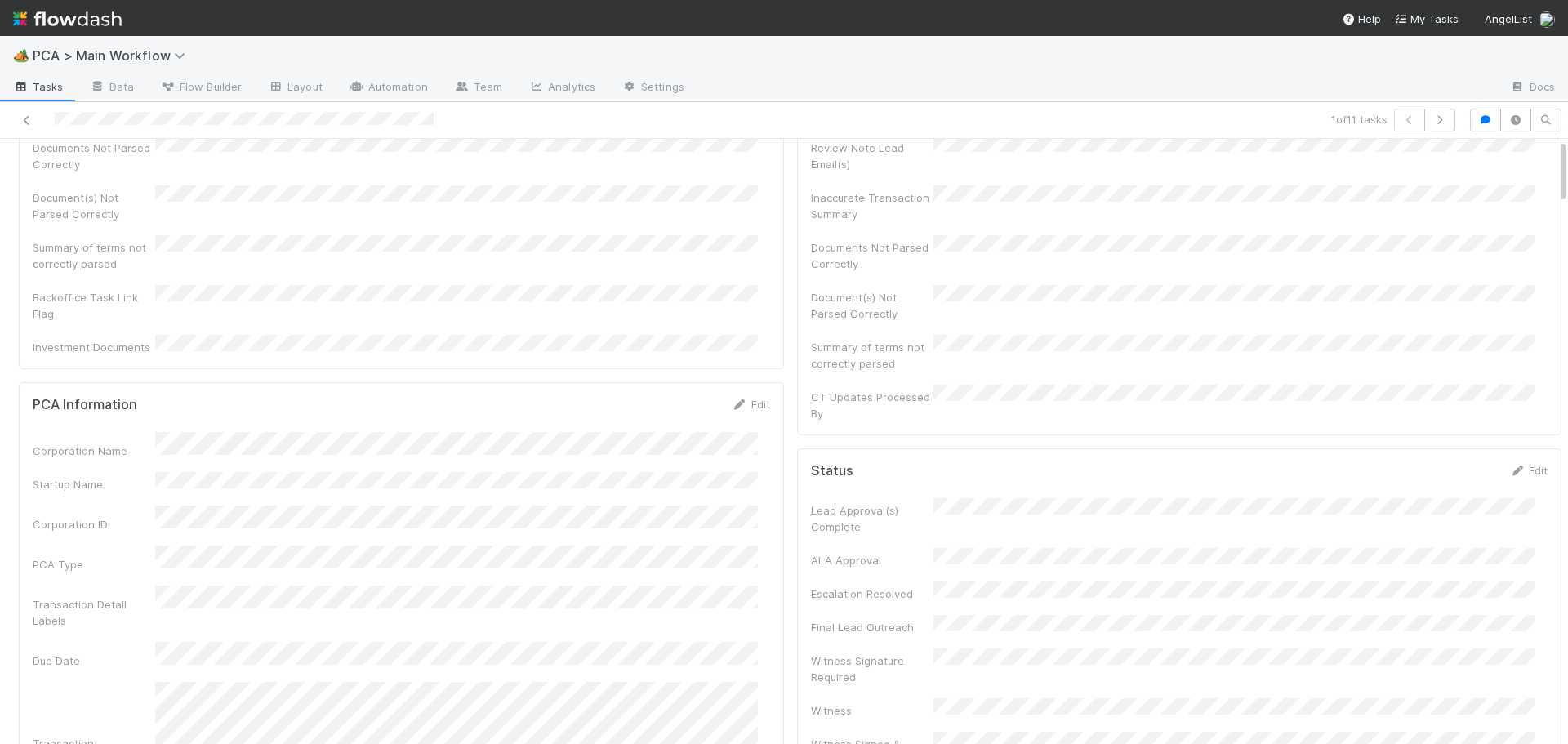
scroll to position [0, 0]
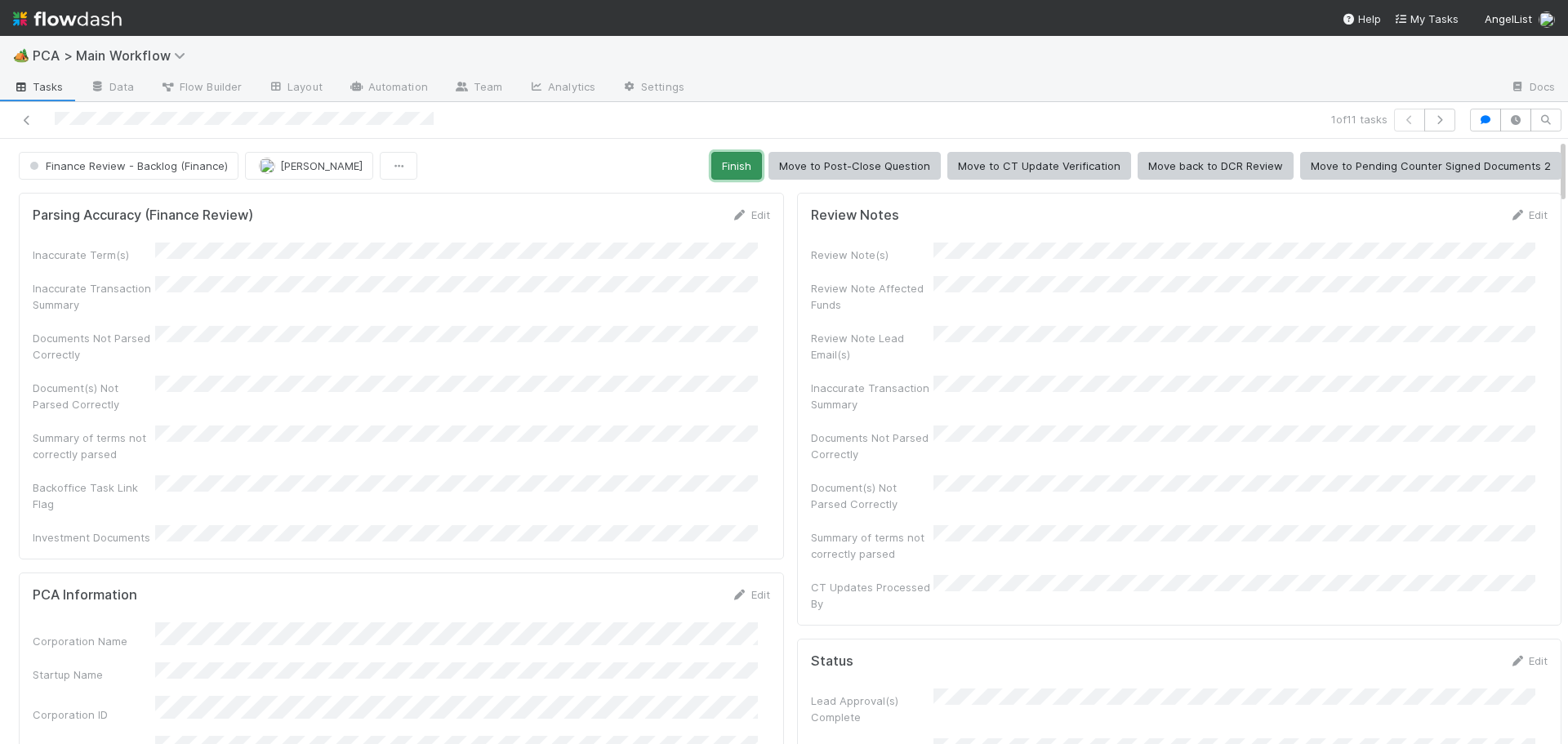
click at [727, 159] on button "Finish" at bounding box center [736, 165] width 51 height 28
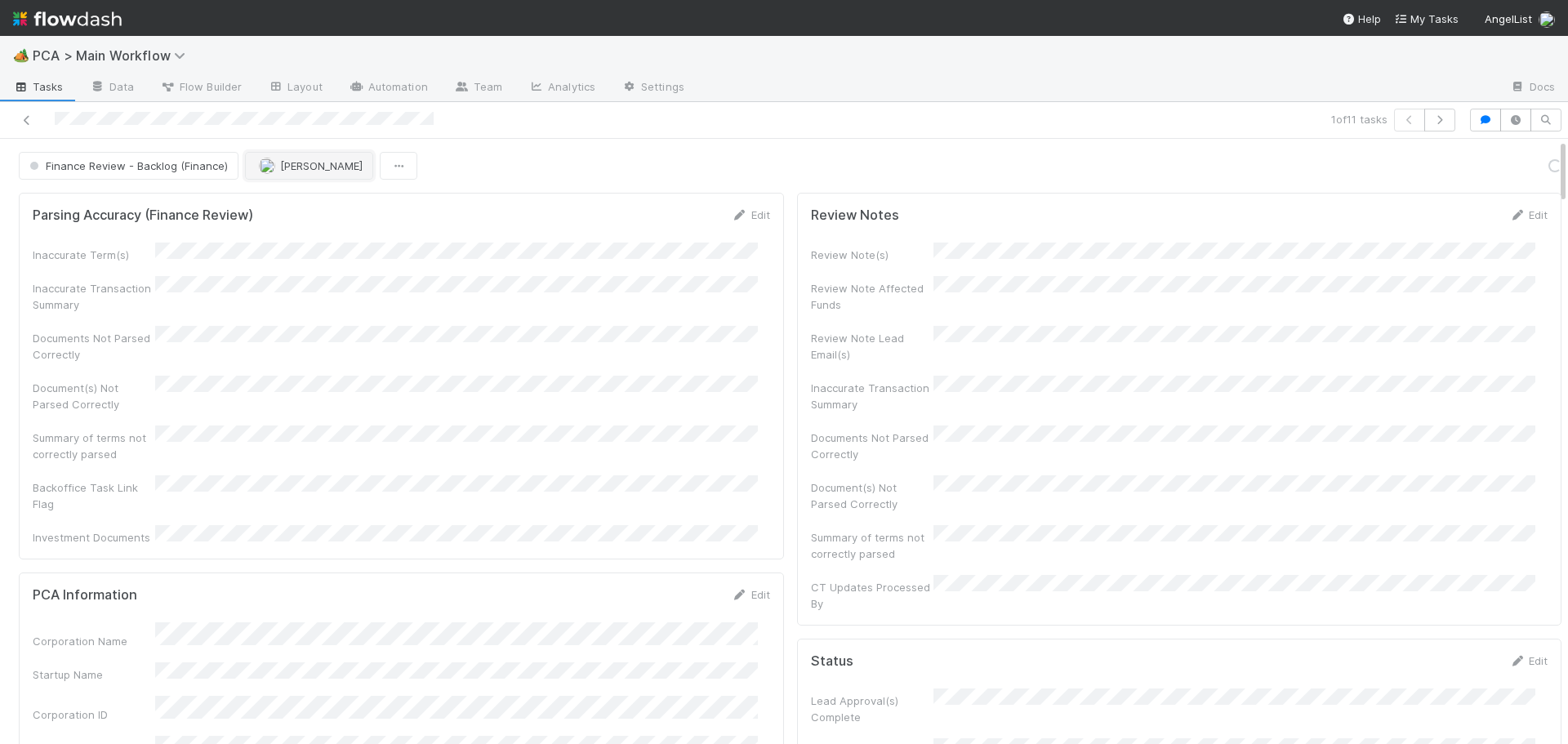
click at [297, 162] on span "Don Walker" at bounding box center [321, 165] width 82 height 13
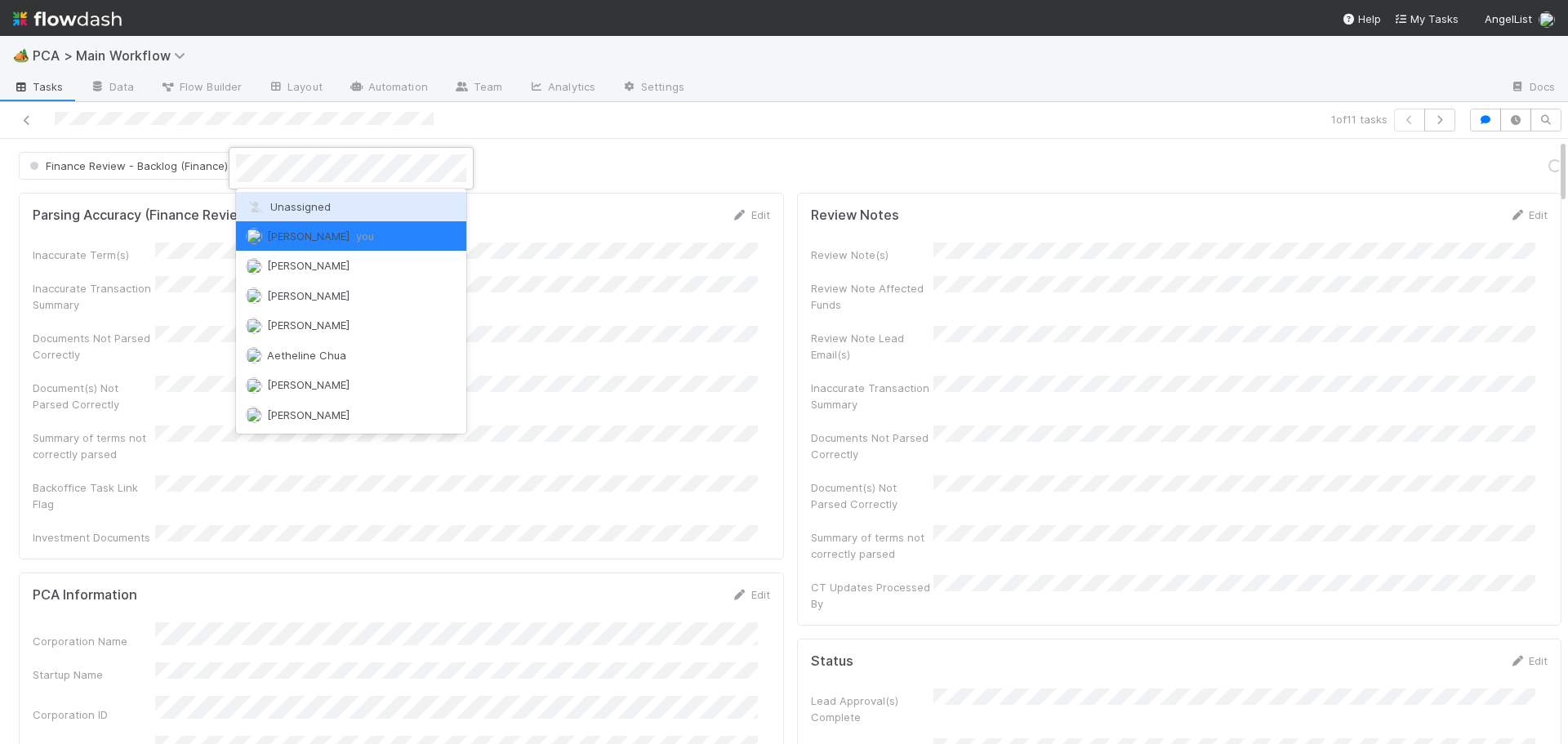
click at [307, 208] on span "Unassigned" at bounding box center [288, 207] width 85 height 13
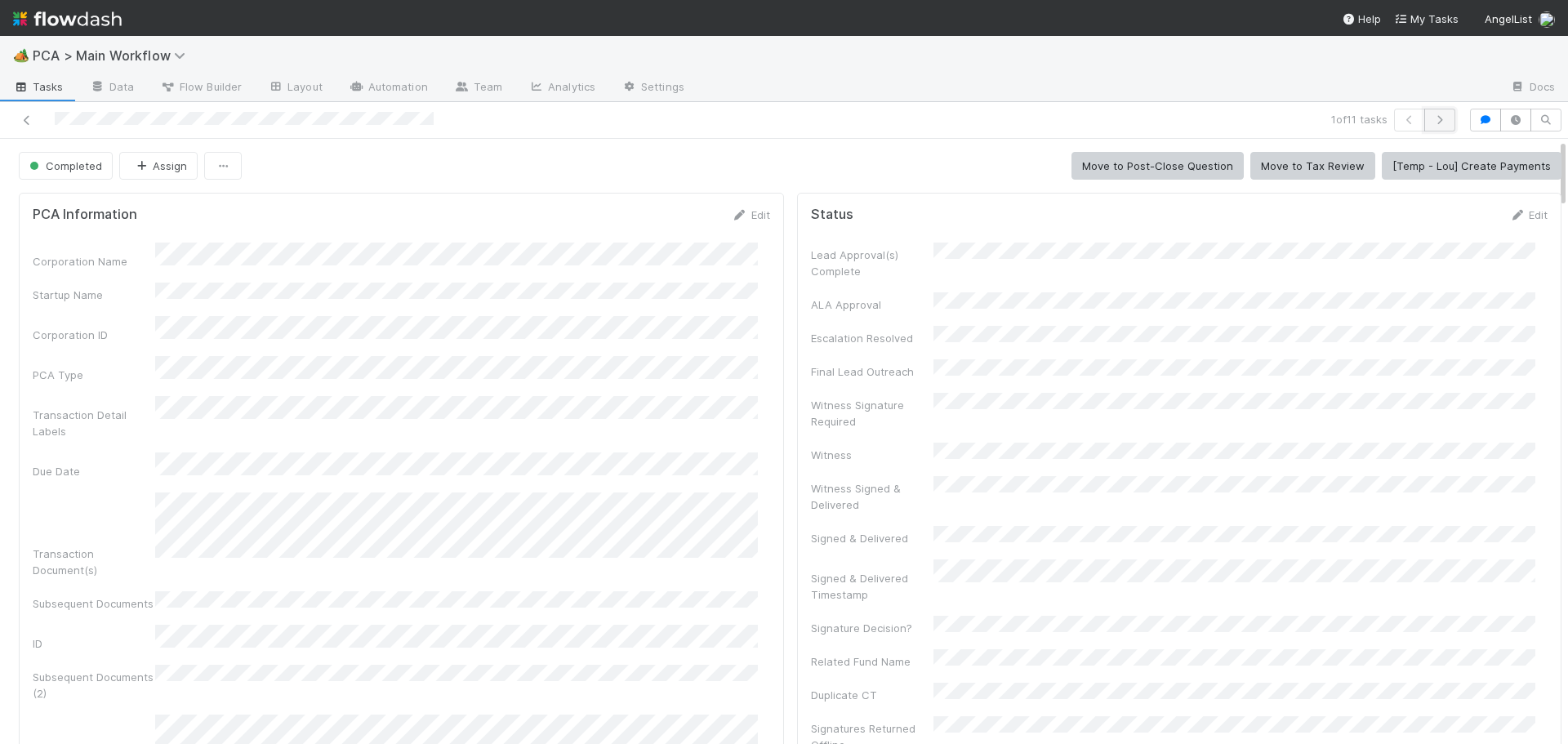
click at [1432, 119] on icon "button" at bounding box center [1440, 120] width 17 height 10
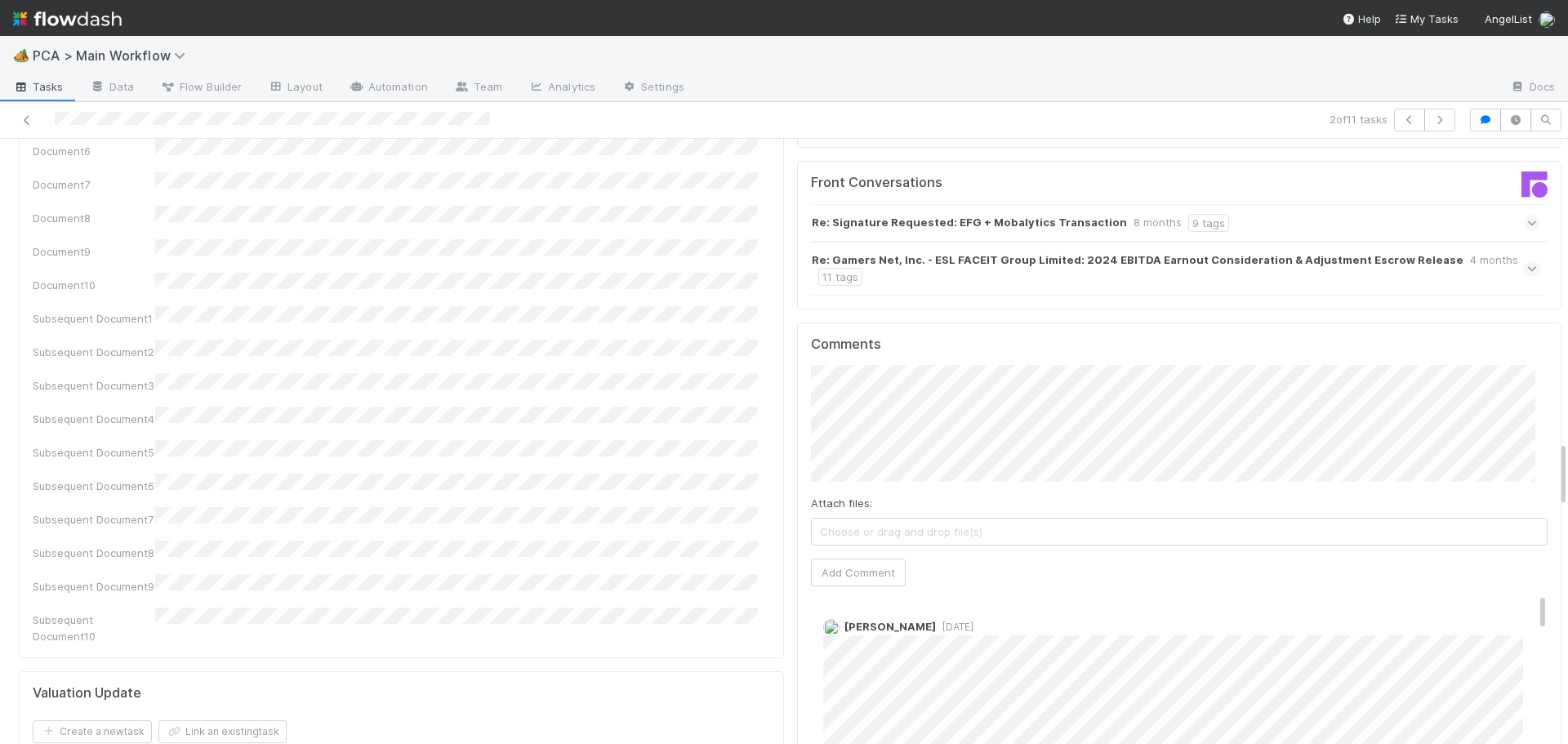
scroll to position [2860, 0]
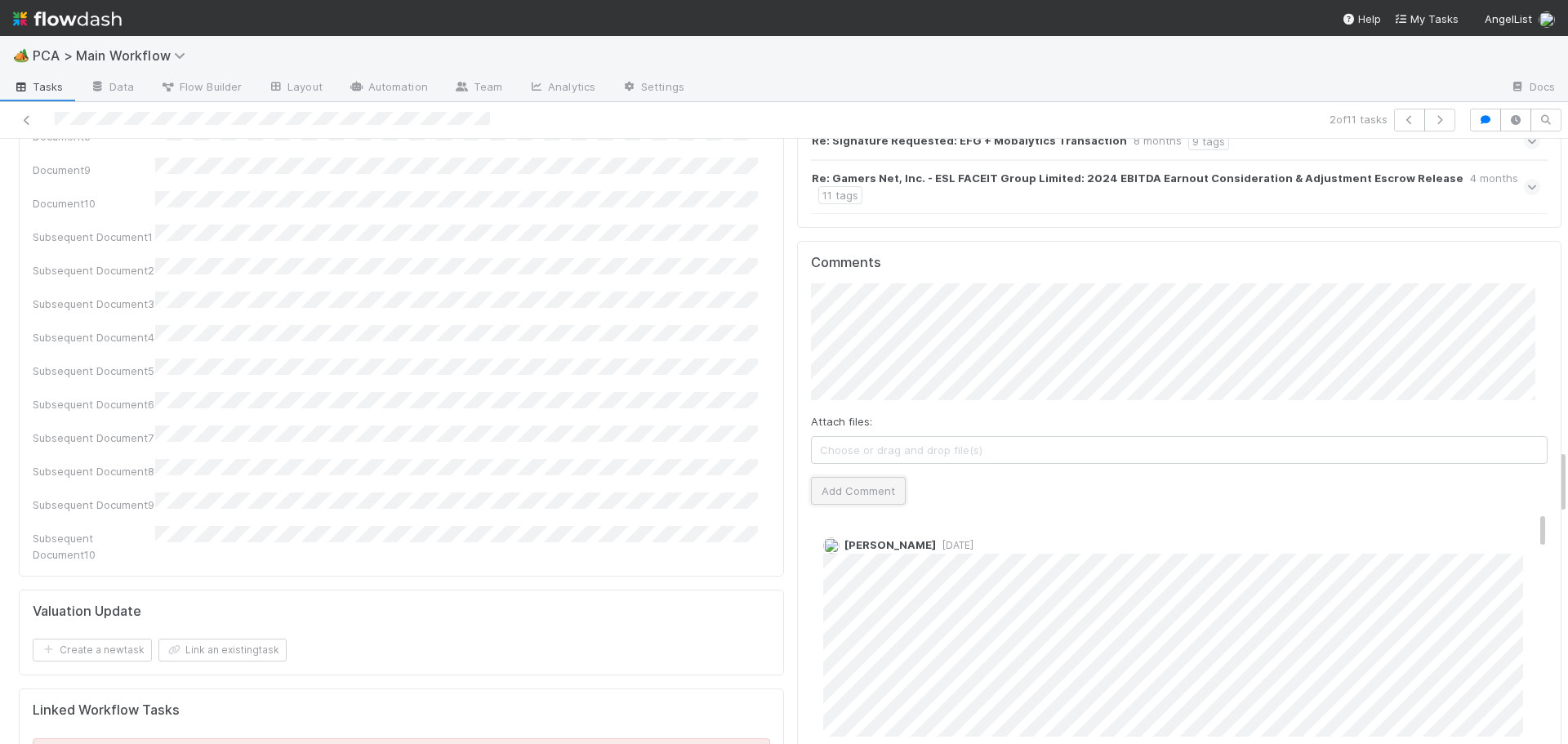
click at [852, 477] on button "Add Comment" at bounding box center [858, 491] width 95 height 28
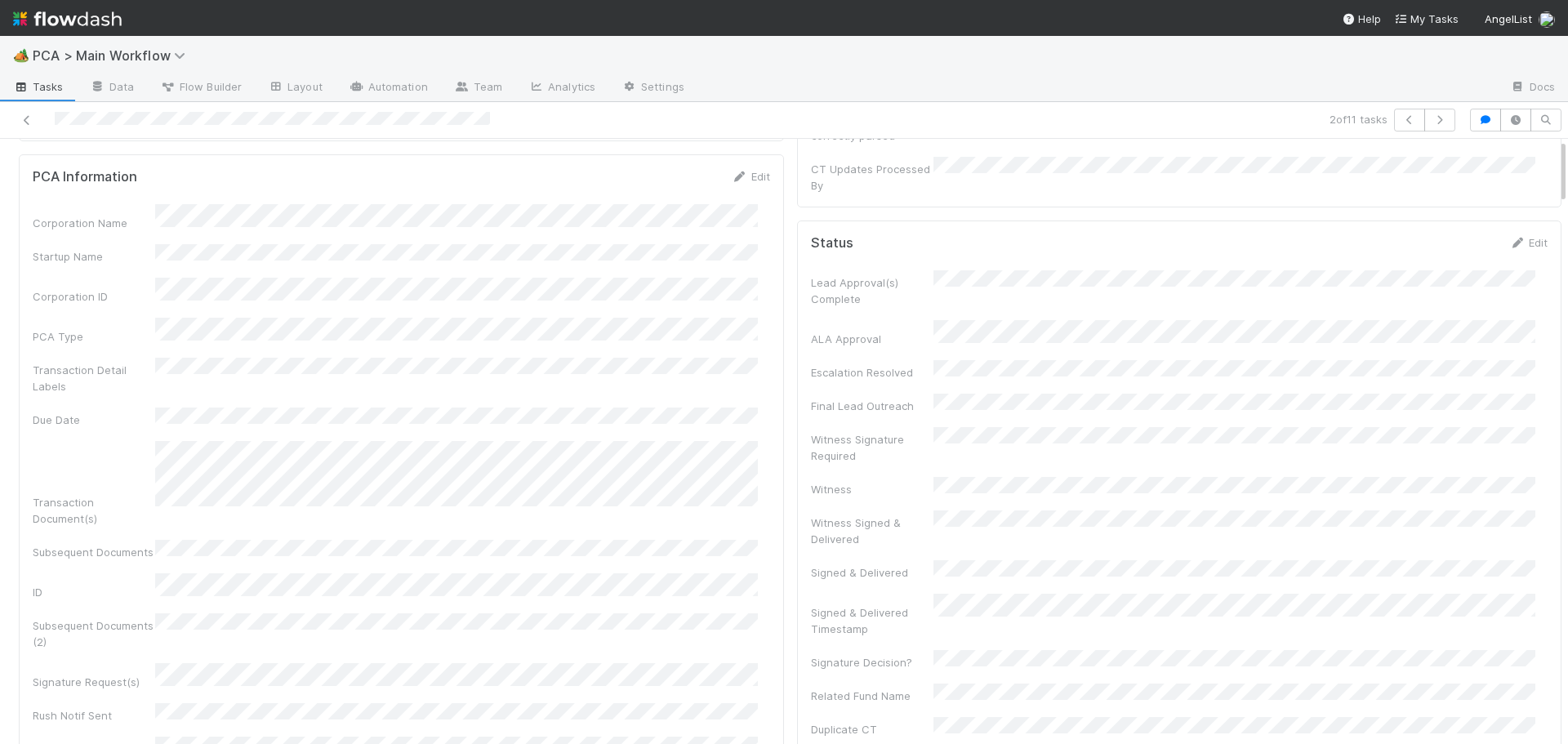
scroll to position [0, 0]
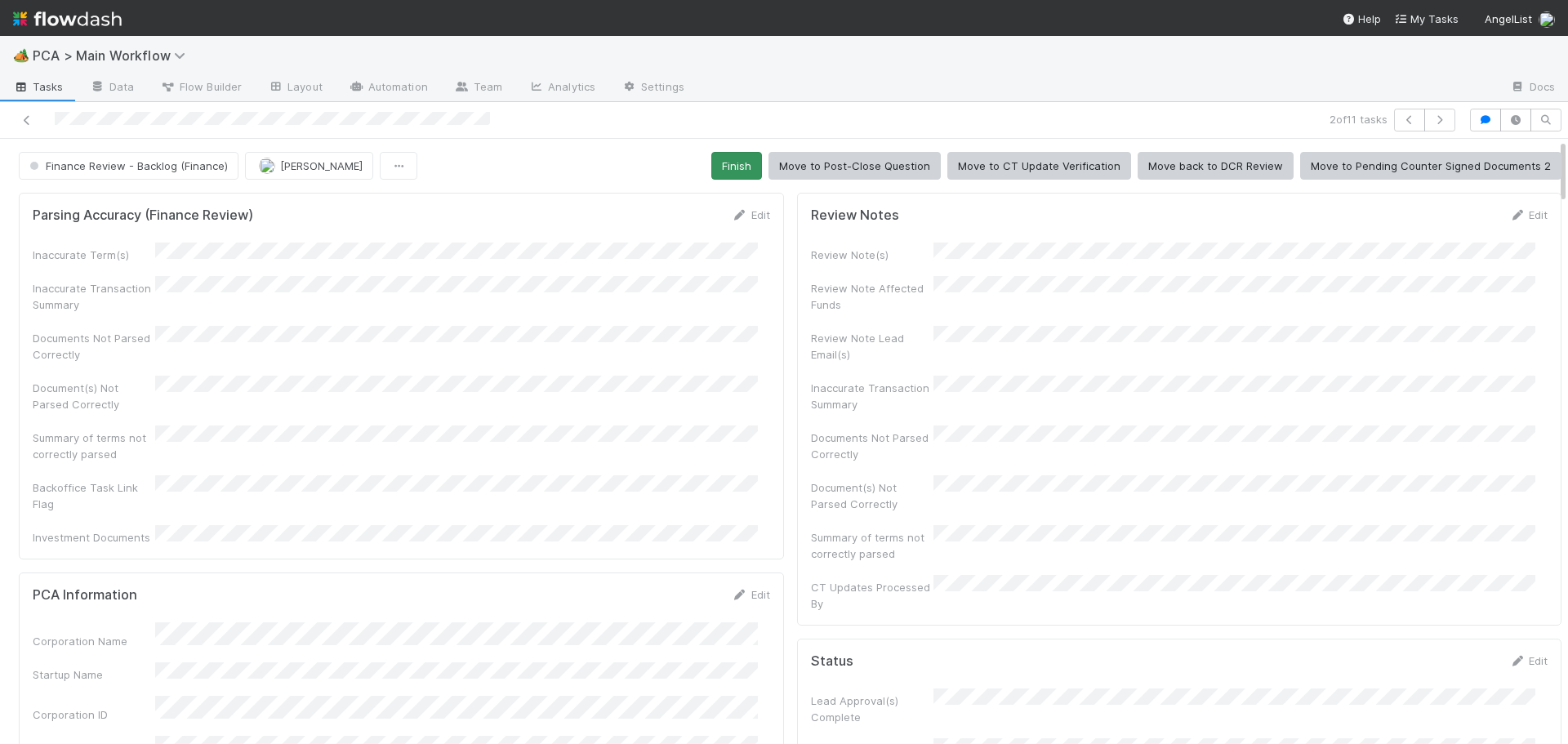
click at [731, 156] on button "Finish" at bounding box center [736, 165] width 51 height 28
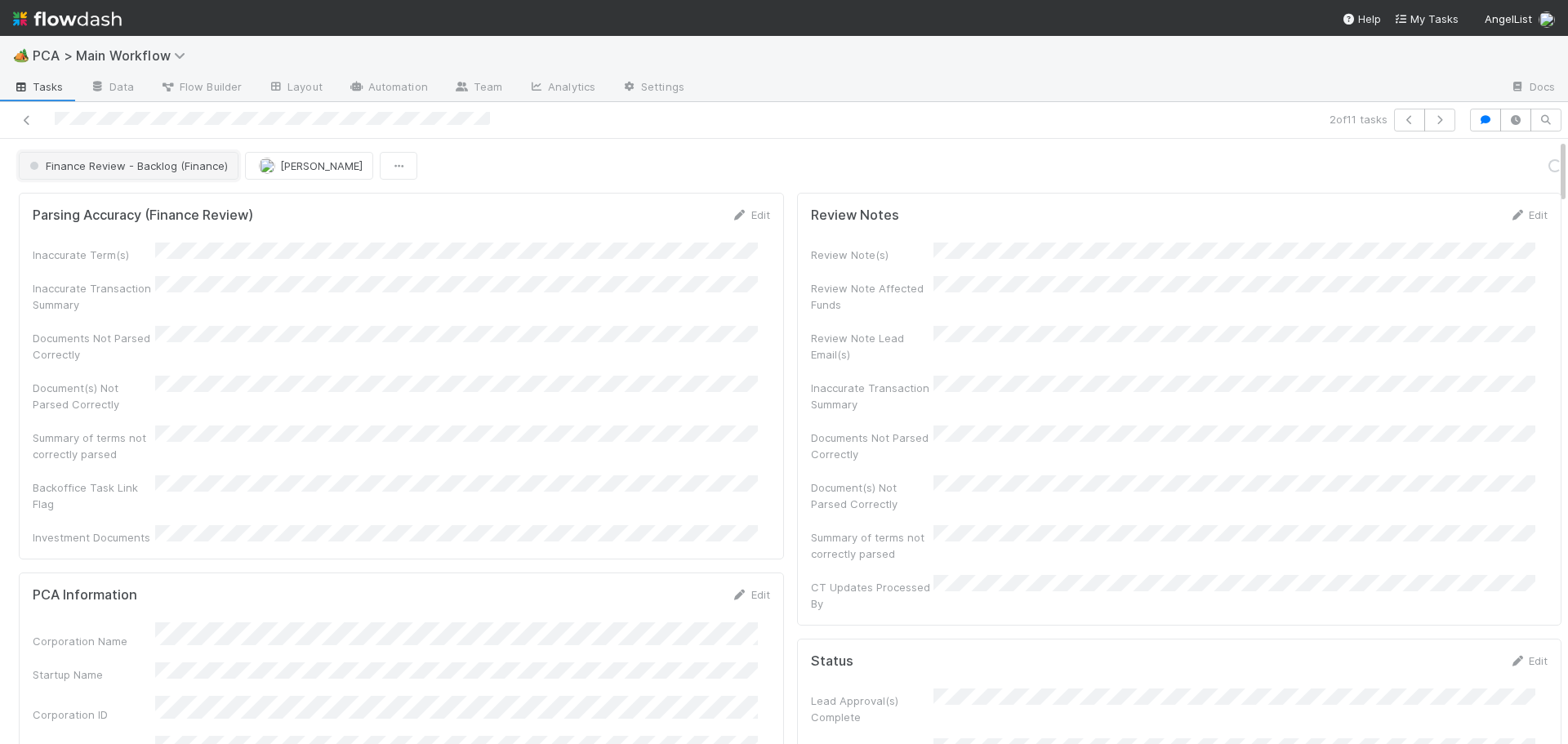
click at [174, 171] on span "Finance Review - Backlog (Finance)" at bounding box center [127, 165] width 201 height 13
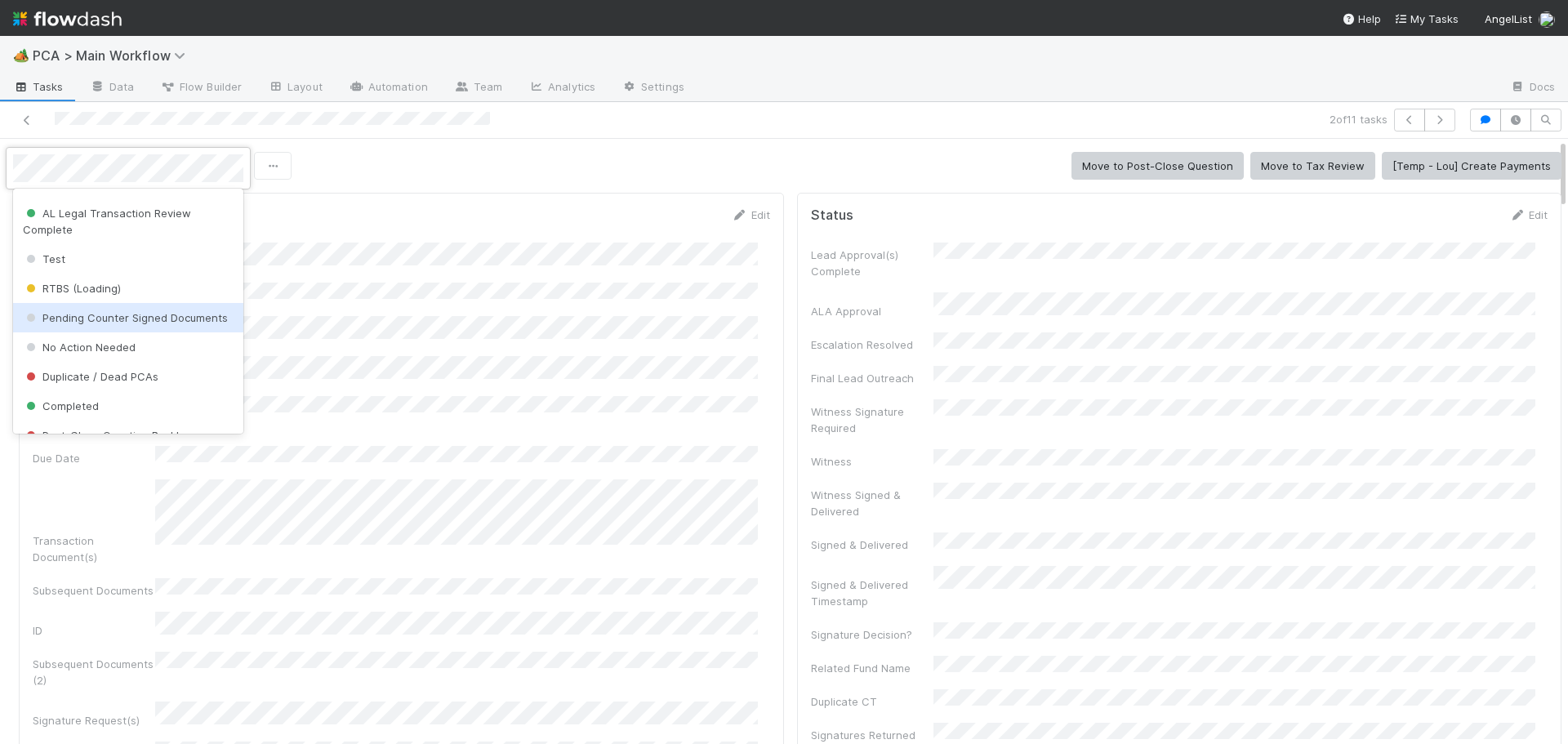
scroll to position [1216, 0]
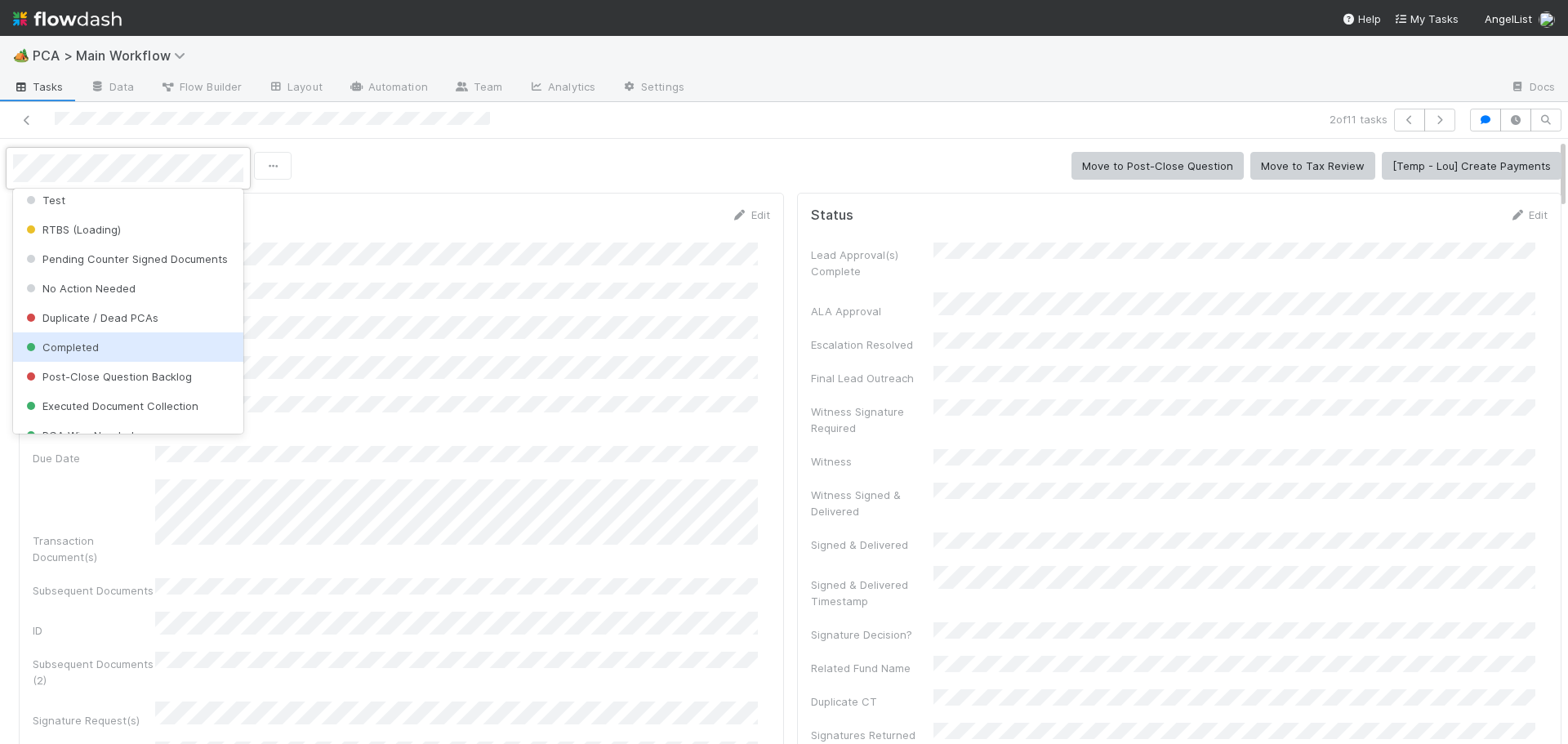
click at [79, 354] on span "Completed" at bounding box center [61, 348] width 76 height 13
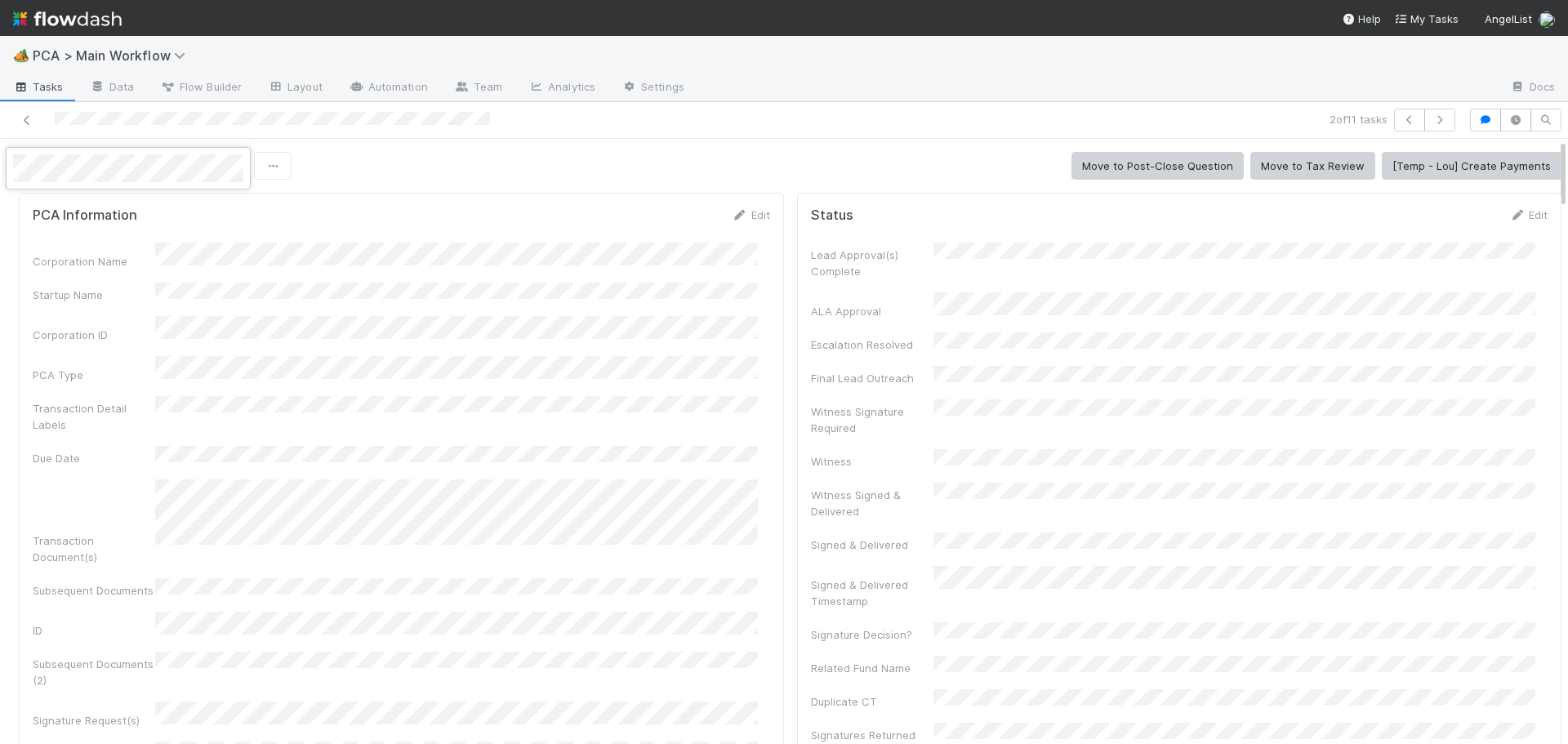
click at [561, 139] on div at bounding box center [784, 372] width 1568 height 744
click at [167, 162] on span "[PERSON_NAME]" at bounding box center [195, 165] width 82 height 13
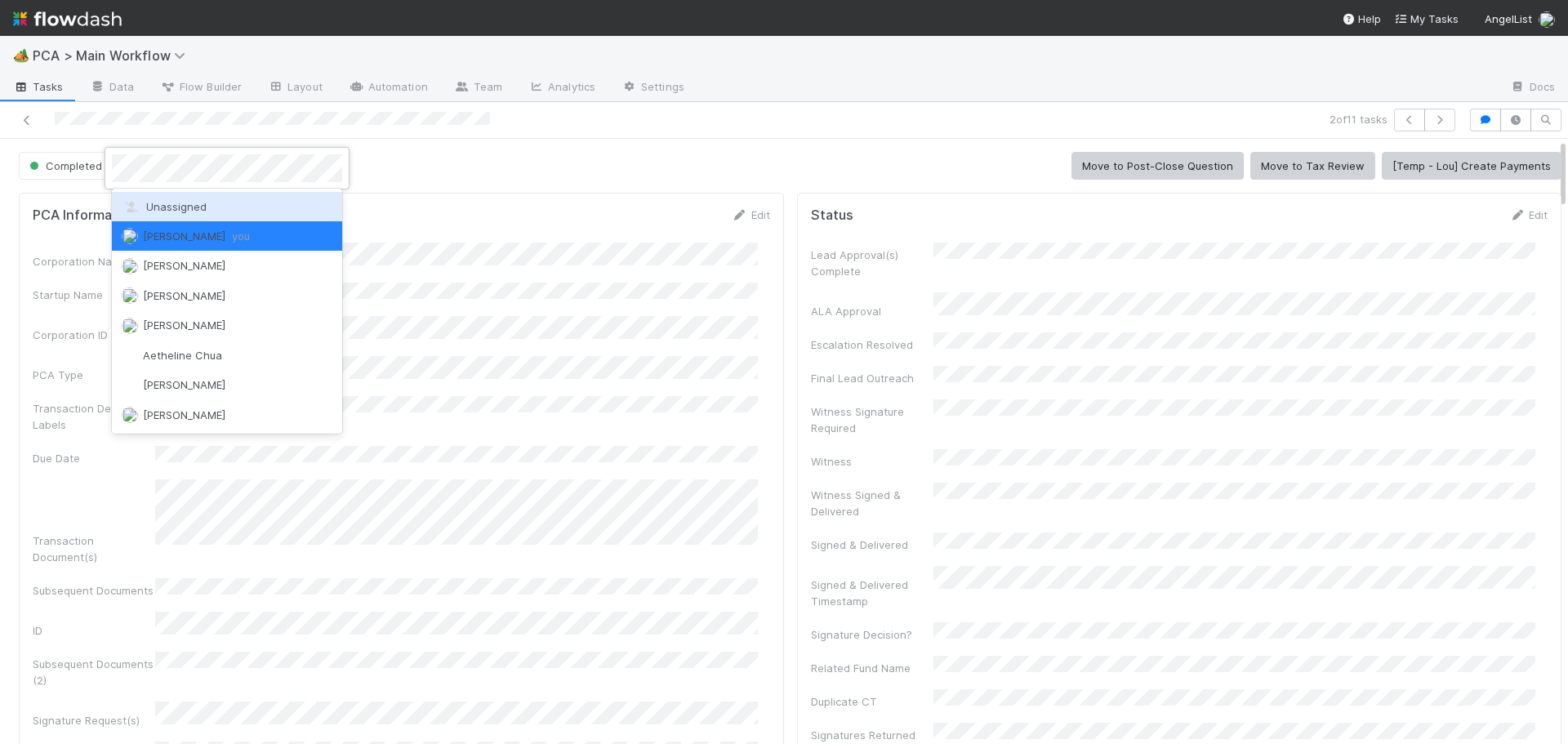
click at [184, 200] on div "Unassigned" at bounding box center [226, 207] width 230 height 30
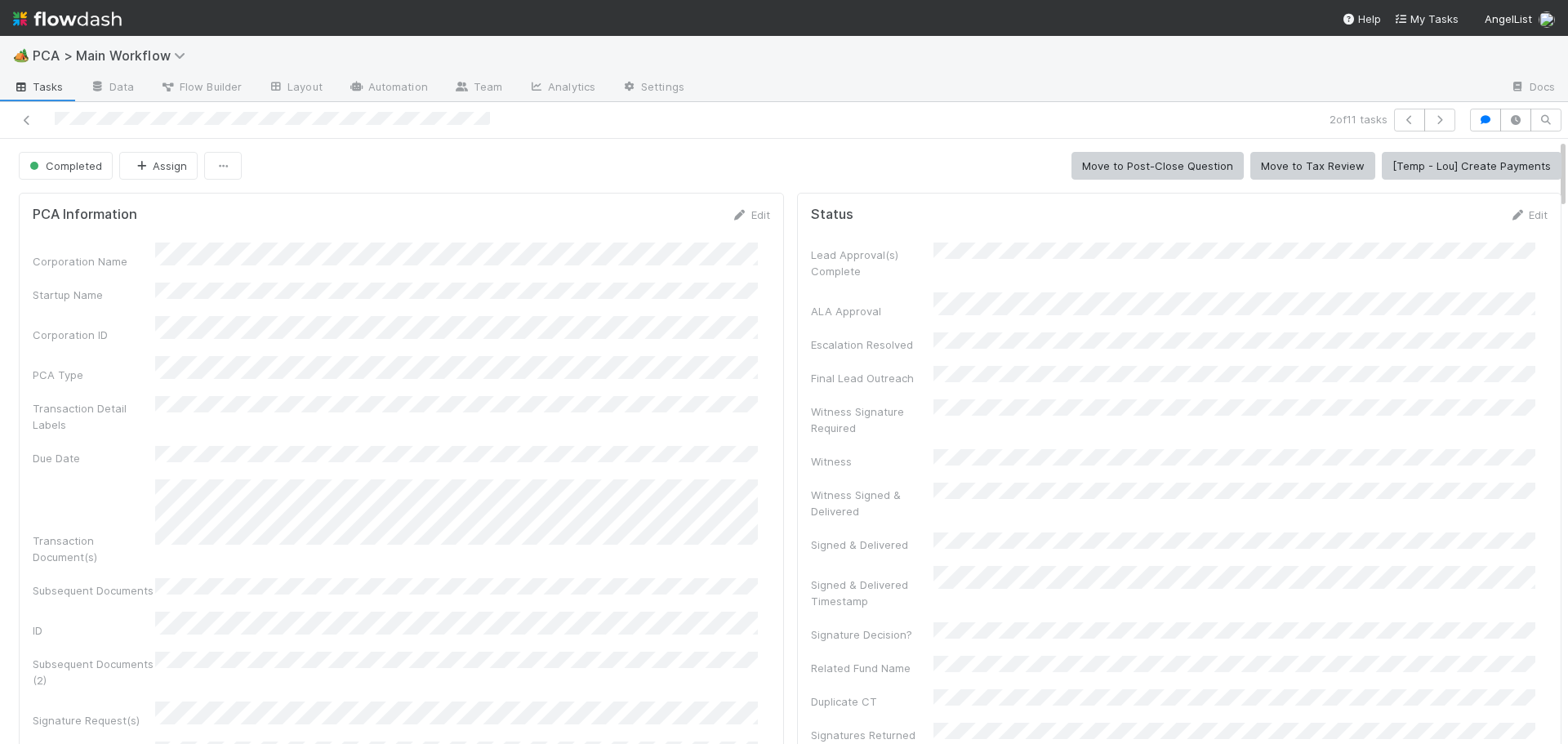
click at [1425, 130] on button "button" at bounding box center [1440, 120] width 31 height 23
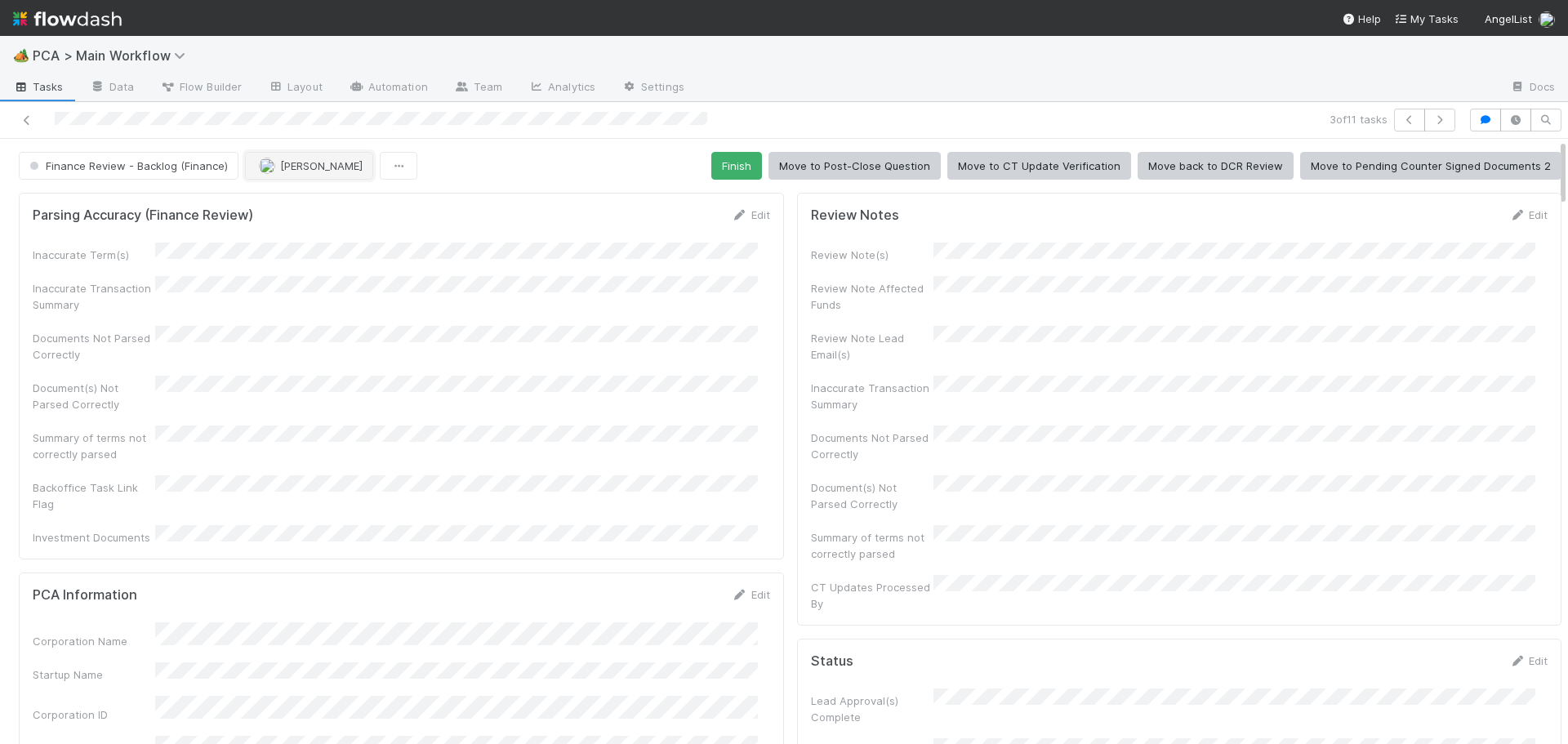
click at [317, 165] on span "Don Walker" at bounding box center [321, 165] width 82 height 13
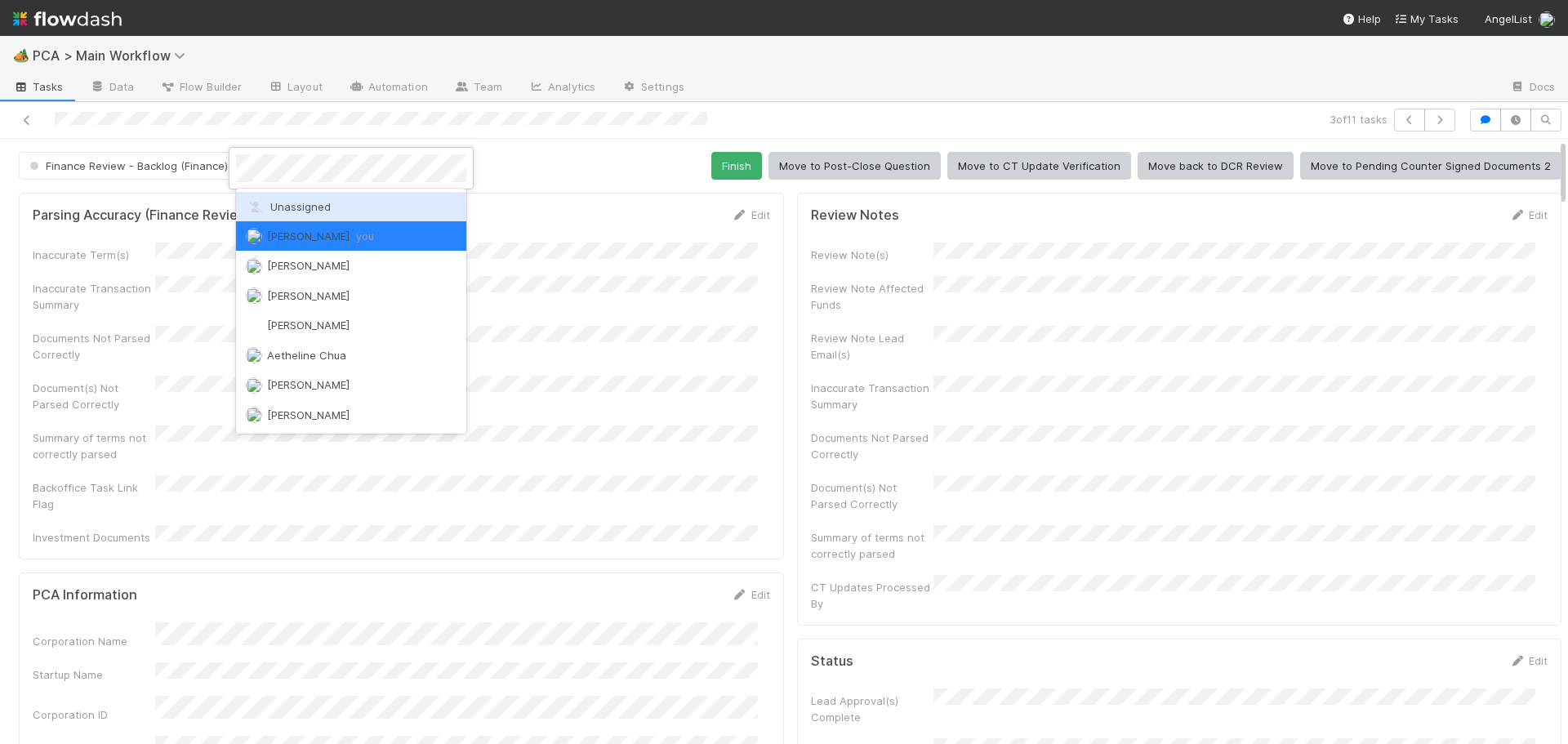
click at [321, 201] on span "Unassigned" at bounding box center [288, 207] width 85 height 13
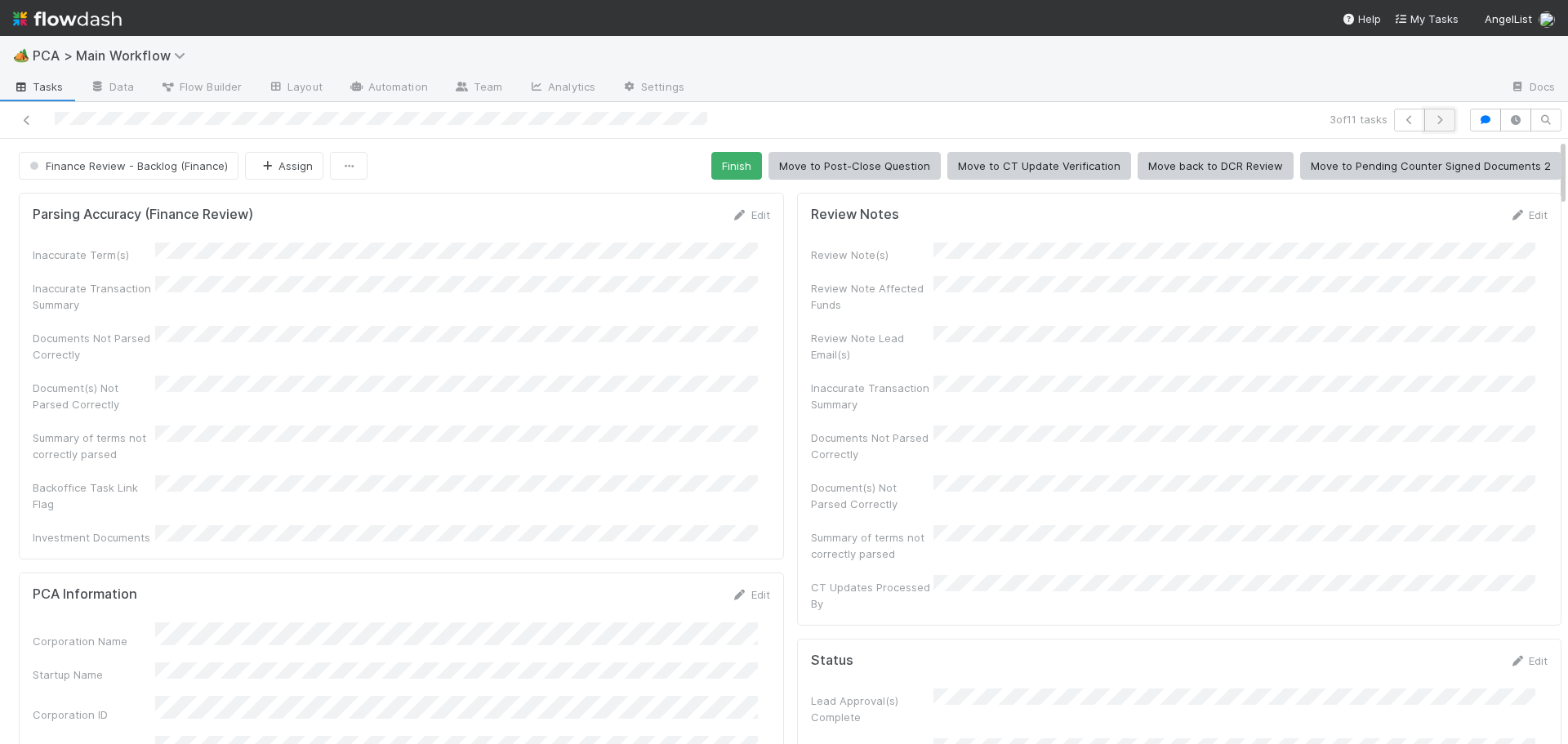
click at [1432, 116] on icon "button" at bounding box center [1440, 120] width 17 height 10
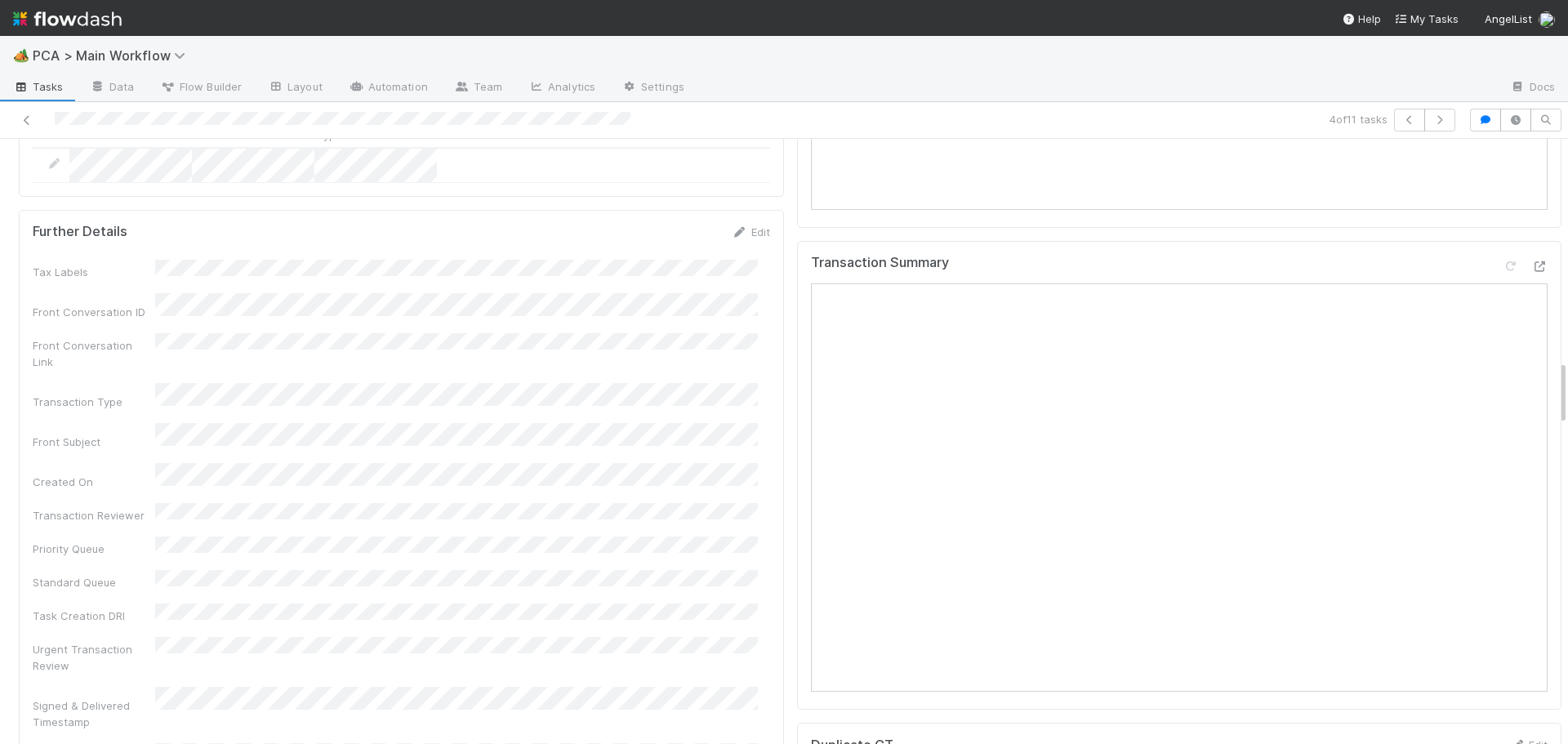
scroll to position [2043, 0]
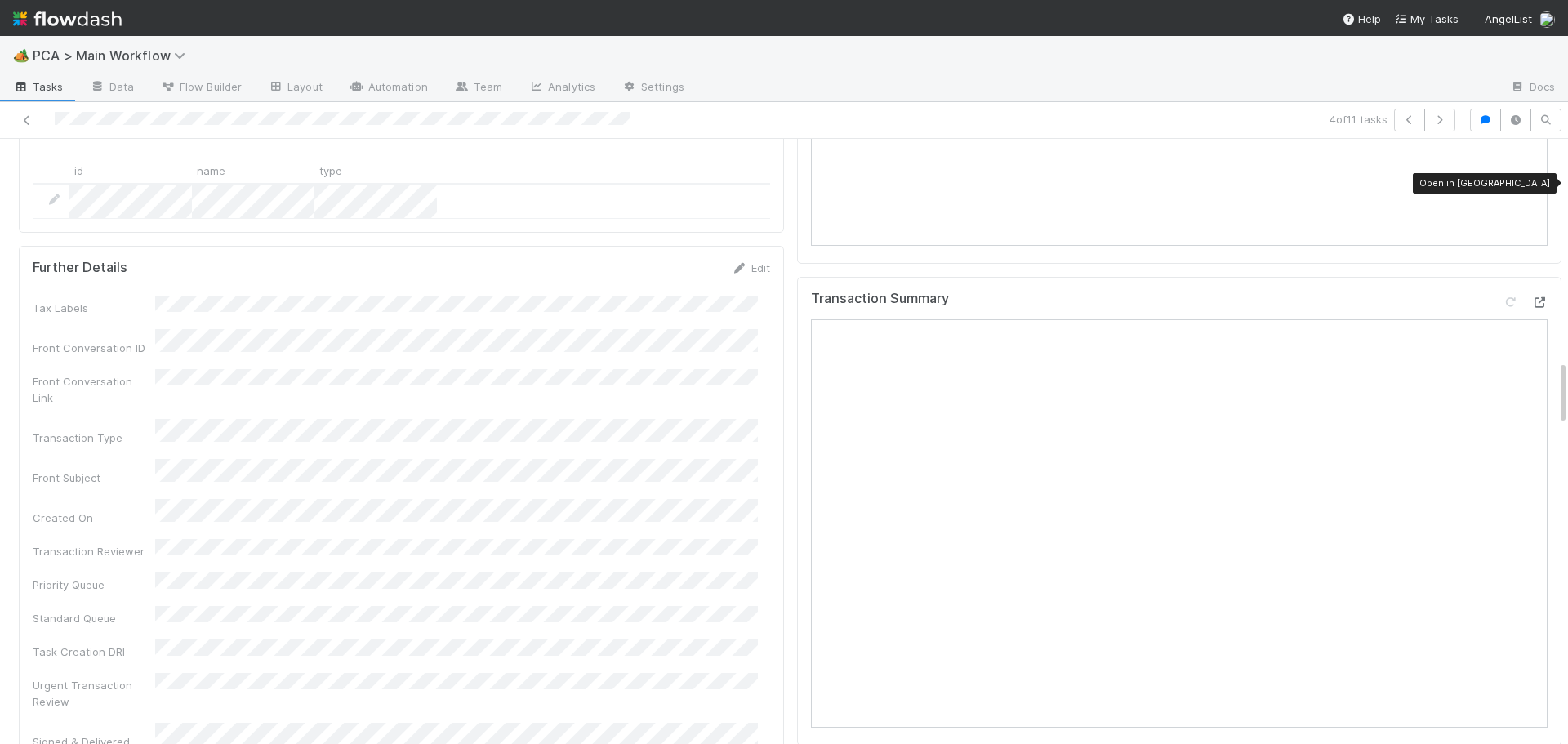
drag, startPoint x: 1518, startPoint y: 182, endPoint x: 1494, endPoint y: 184, distance: 24.1
drag, startPoint x: 1494, startPoint y: 184, endPoint x: 1516, endPoint y: 186, distance: 22.1
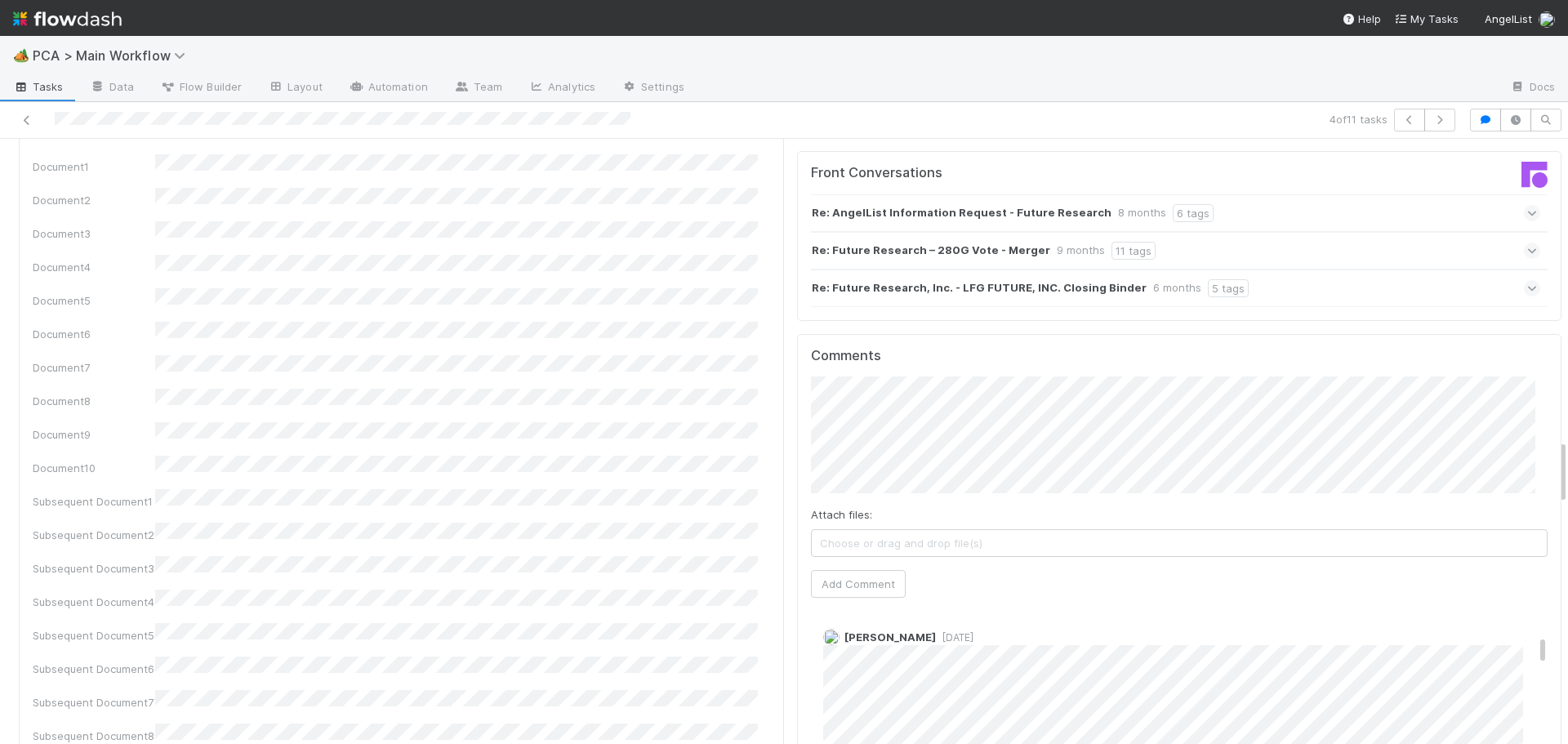
scroll to position [2778, 0]
click at [881, 574] on button "Add Comment" at bounding box center [858, 588] width 95 height 28
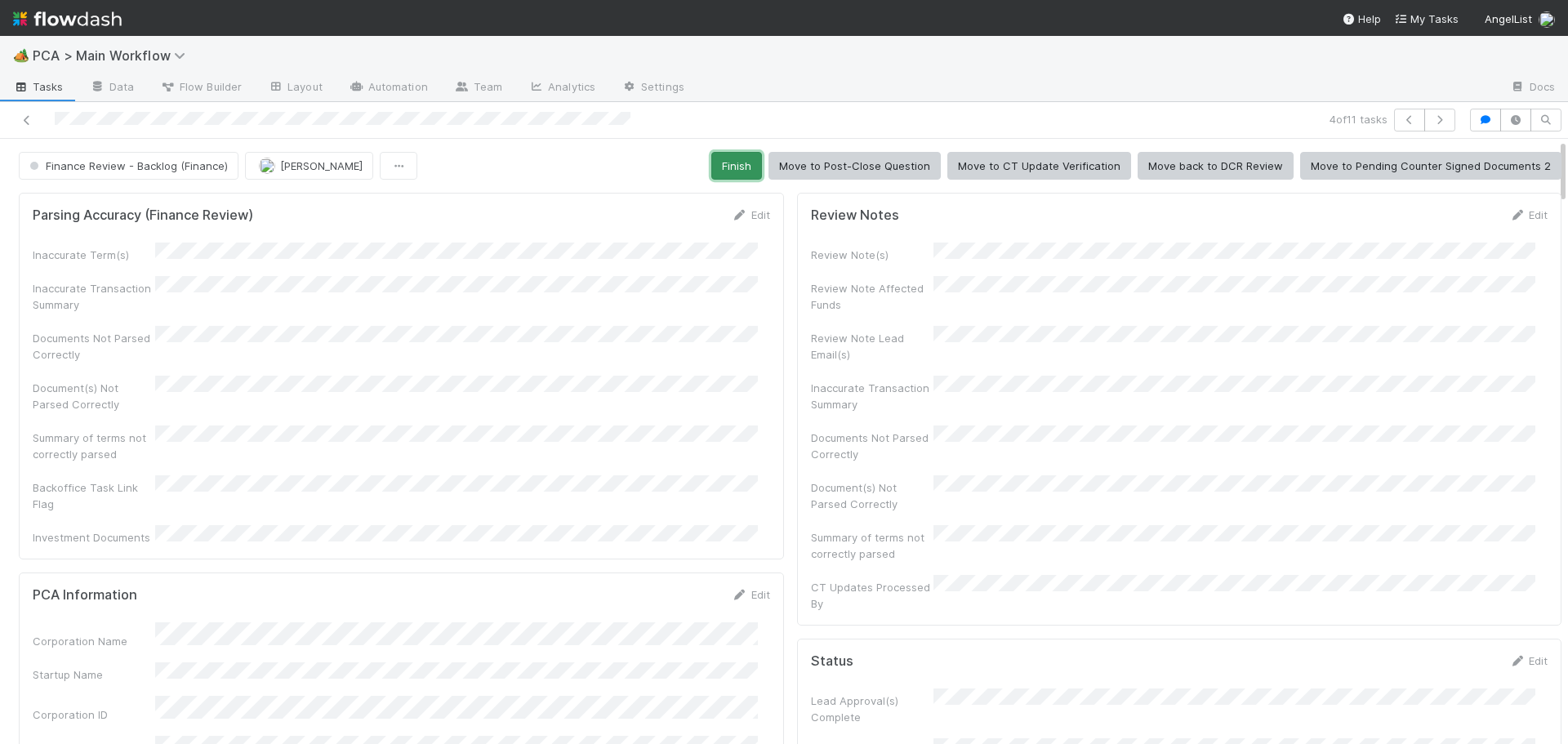
click at [732, 172] on button "Finish" at bounding box center [736, 165] width 51 height 28
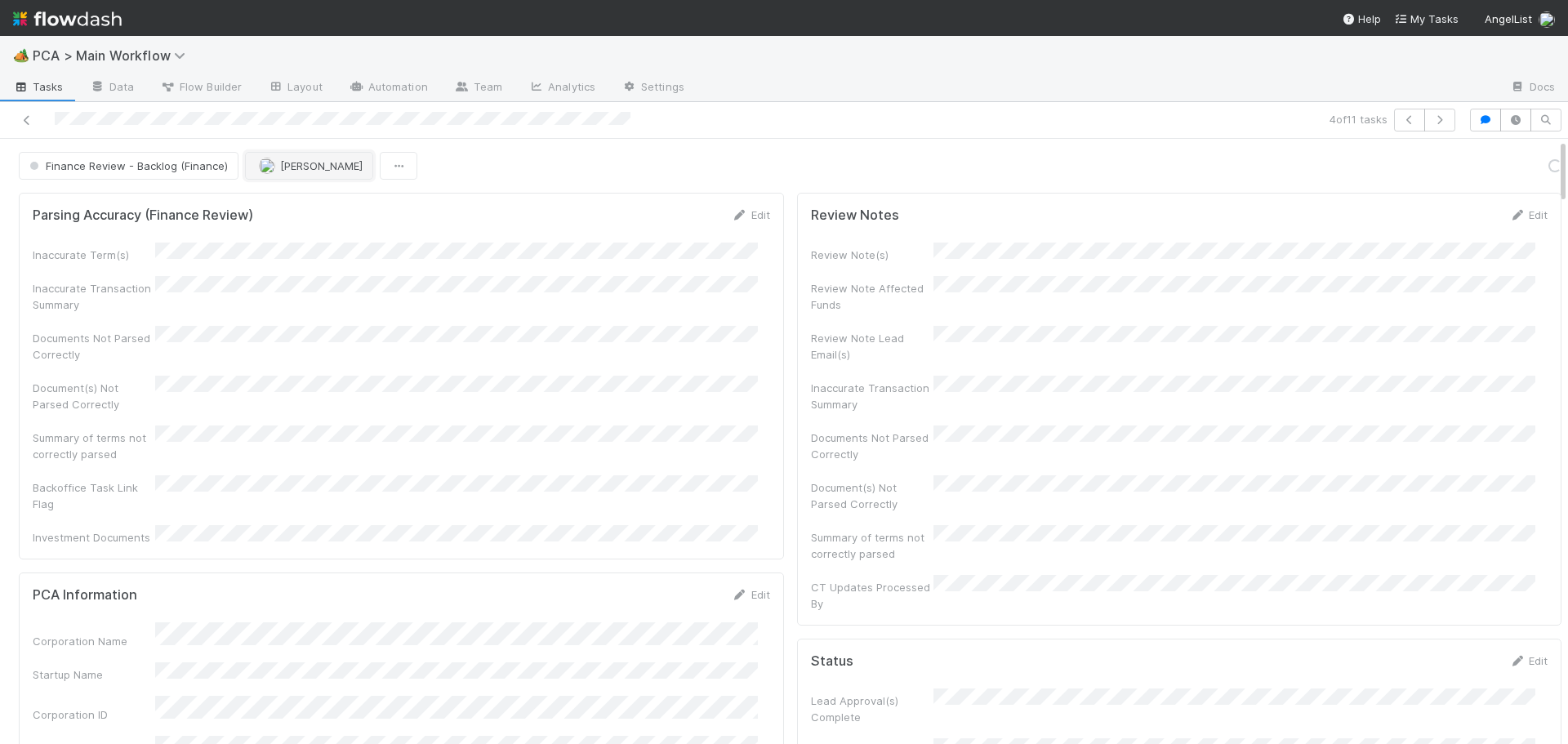
click at [288, 170] on span "Don Walker" at bounding box center [321, 165] width 82 height 13
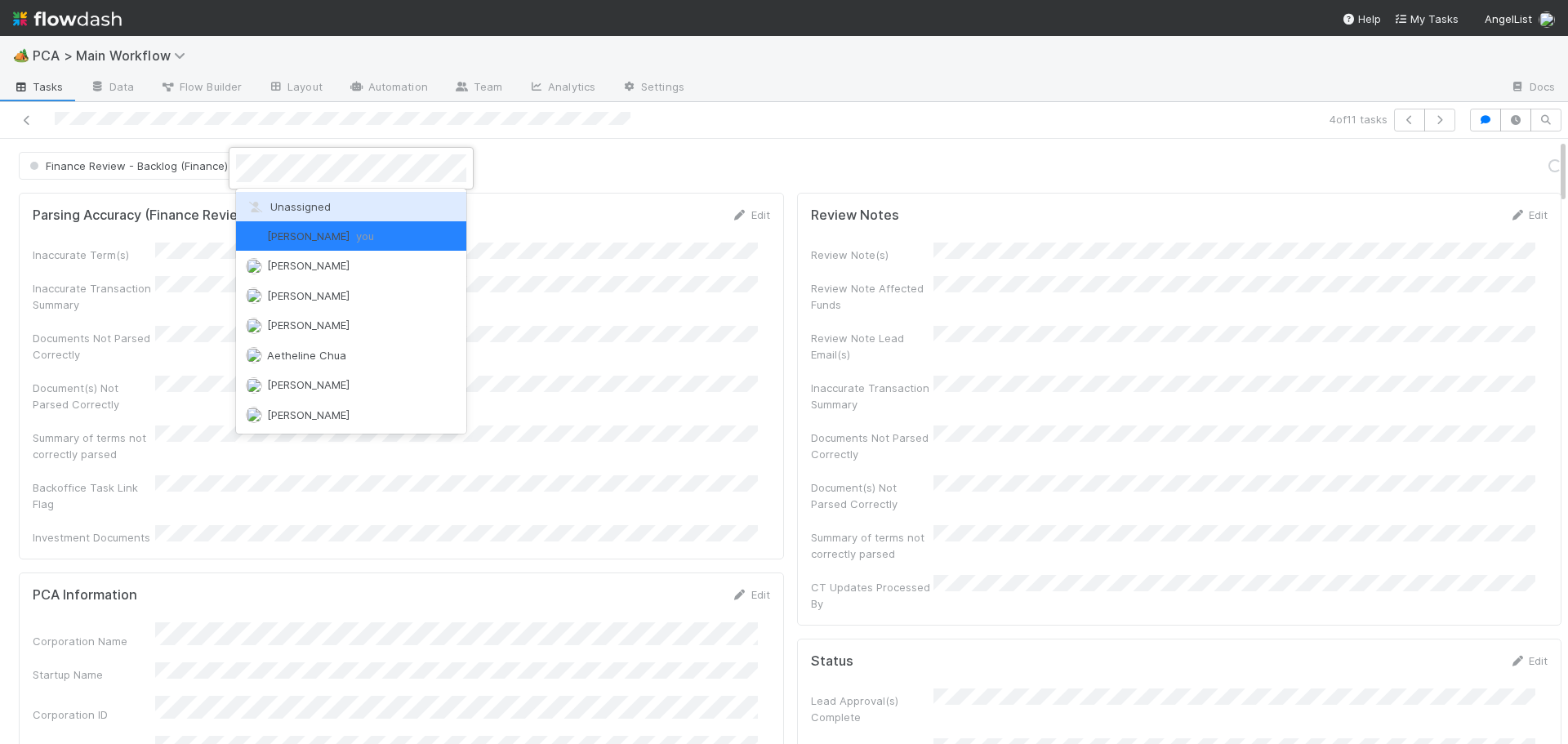
click at [287, 218] on div "Unassigned" at bounding box center [351, 207] width 230 height 30
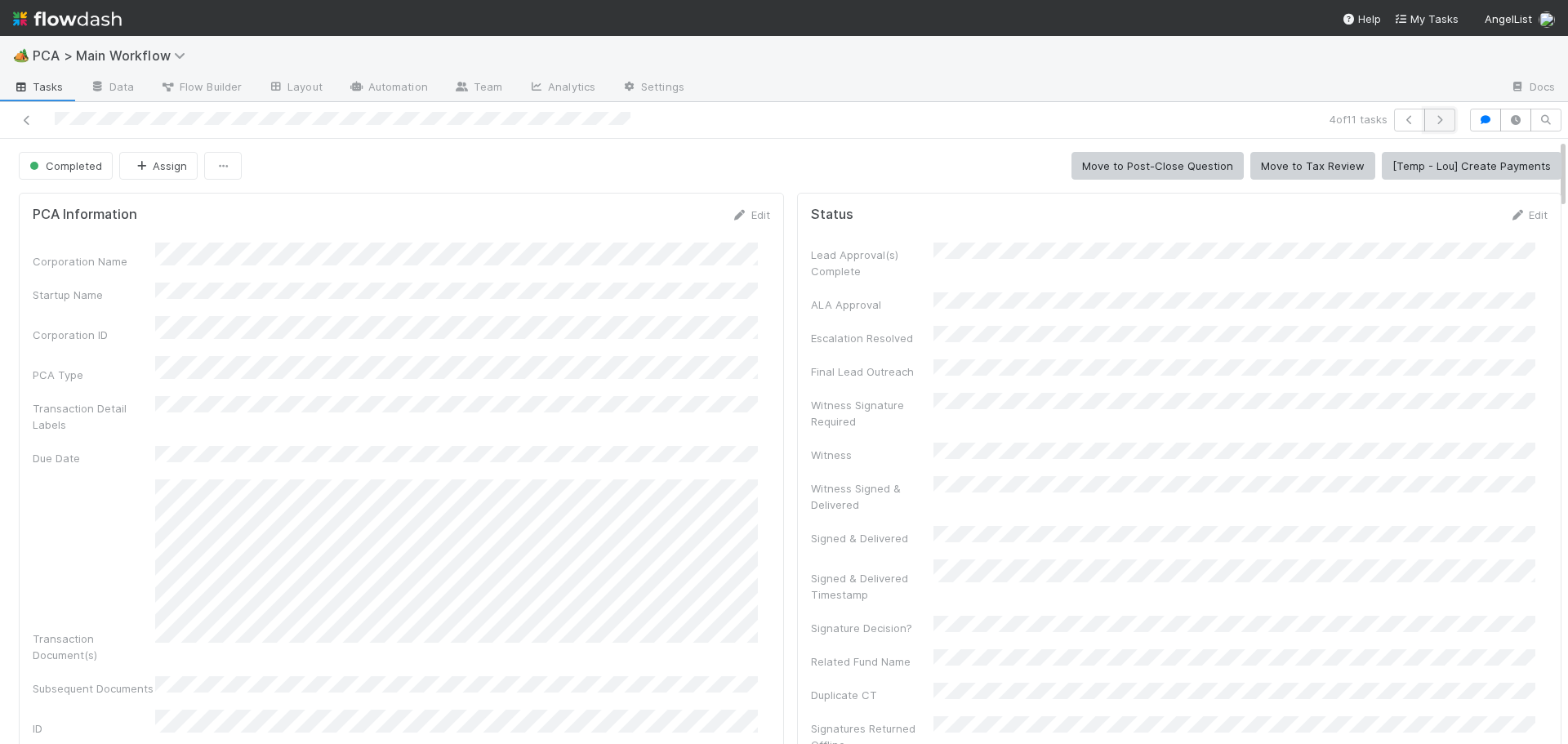
click at [1432, 119] on icon "button" at bounding box center [1440, 120] width 17 height 10
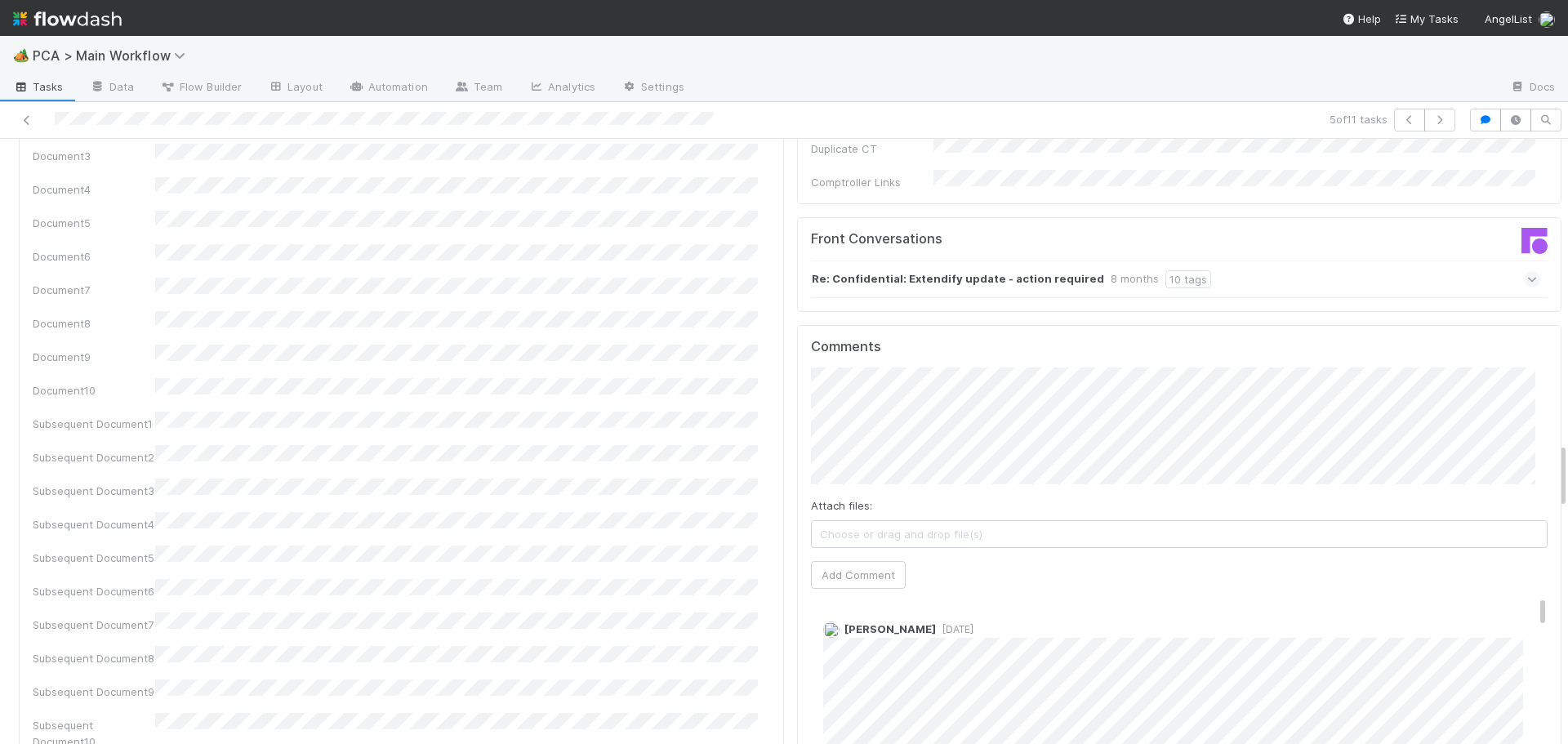
scroll to position [2697, 0]
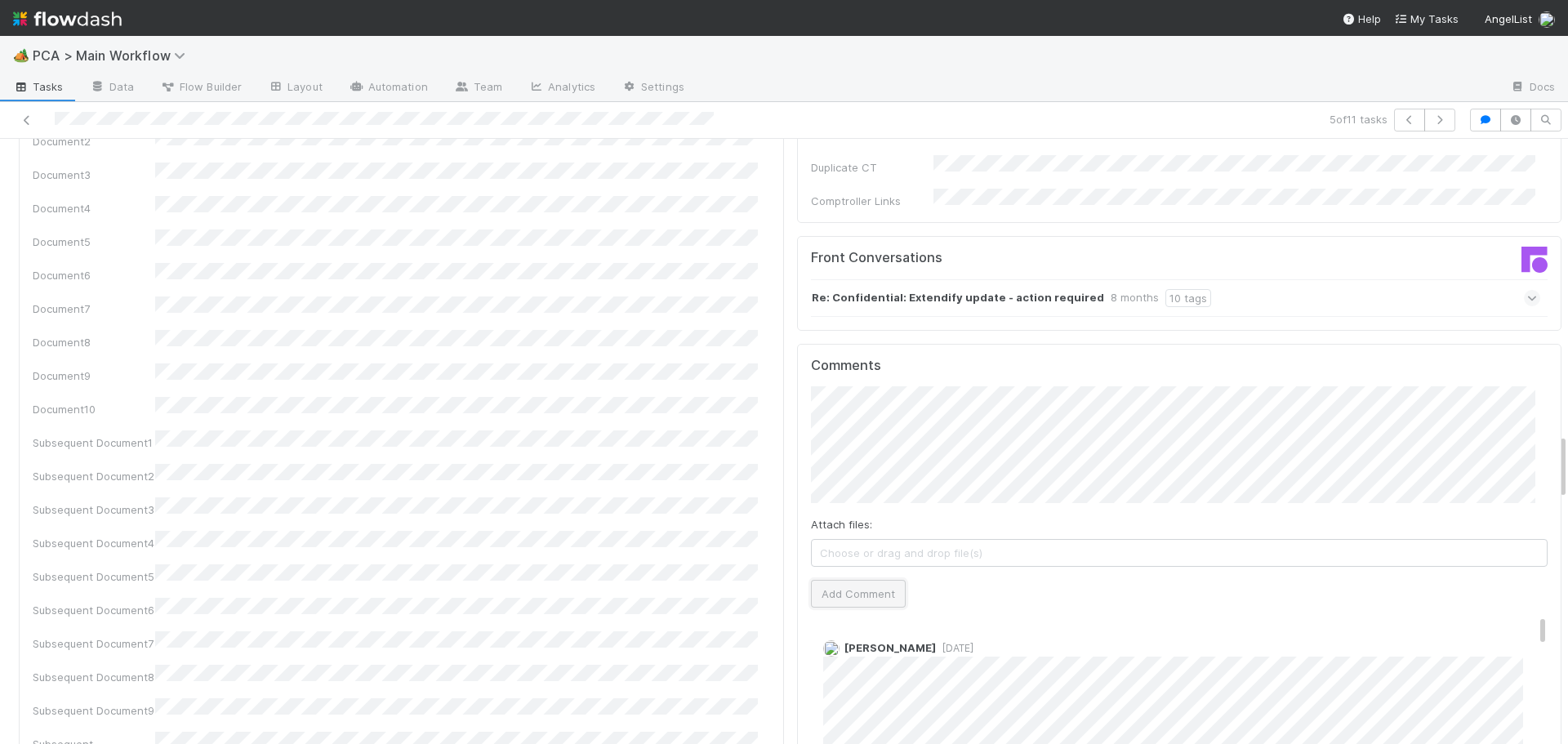
click at [853, 580] on button "Add Comment" at bounding box center [858, 594] width 95 height 28
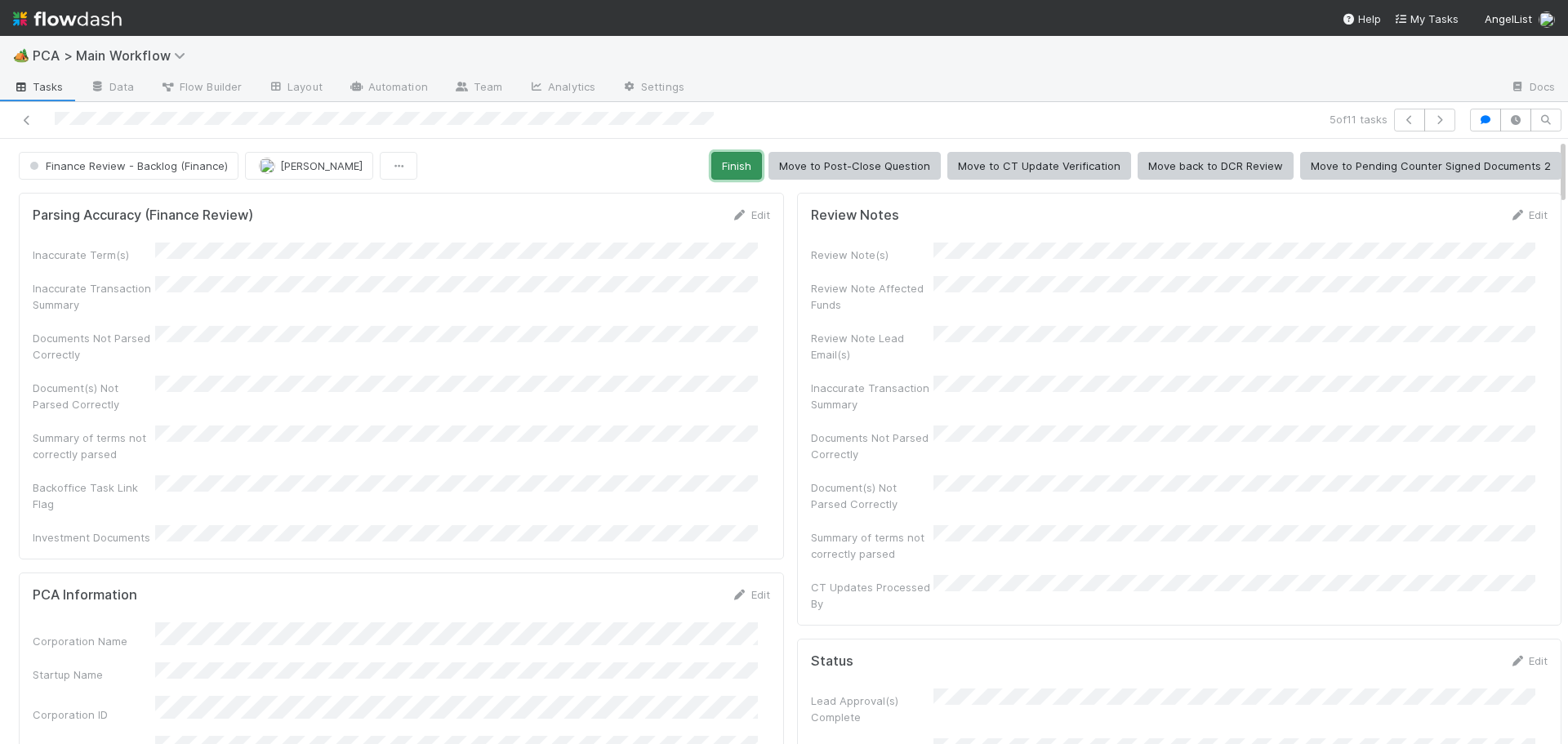
click at [729, 169] on button "Finish" at bounding box center [736, 165] width 51 height 28
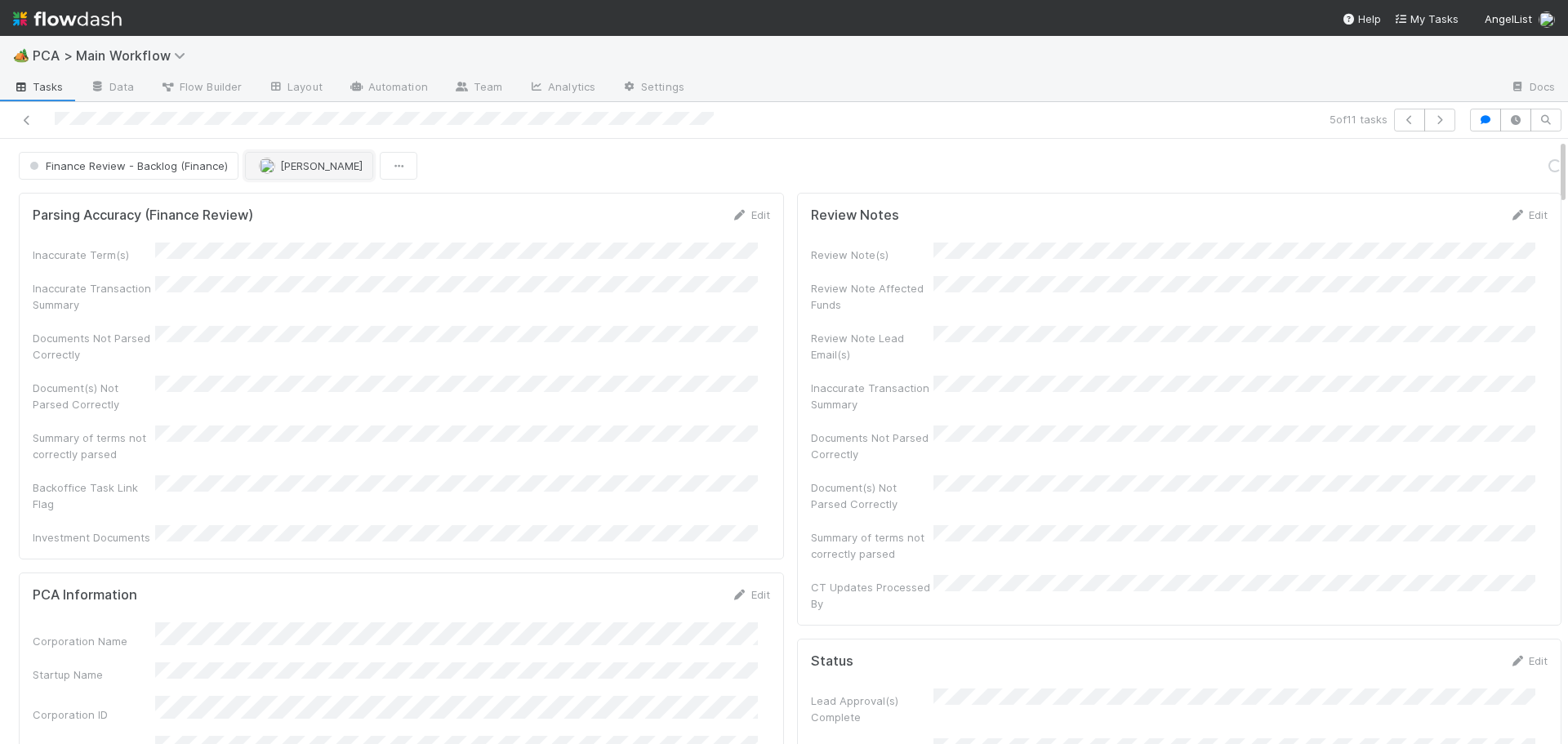
click at [310, 168] on span "Don Walker" at bounding box center [321, 165] width 82 height 13
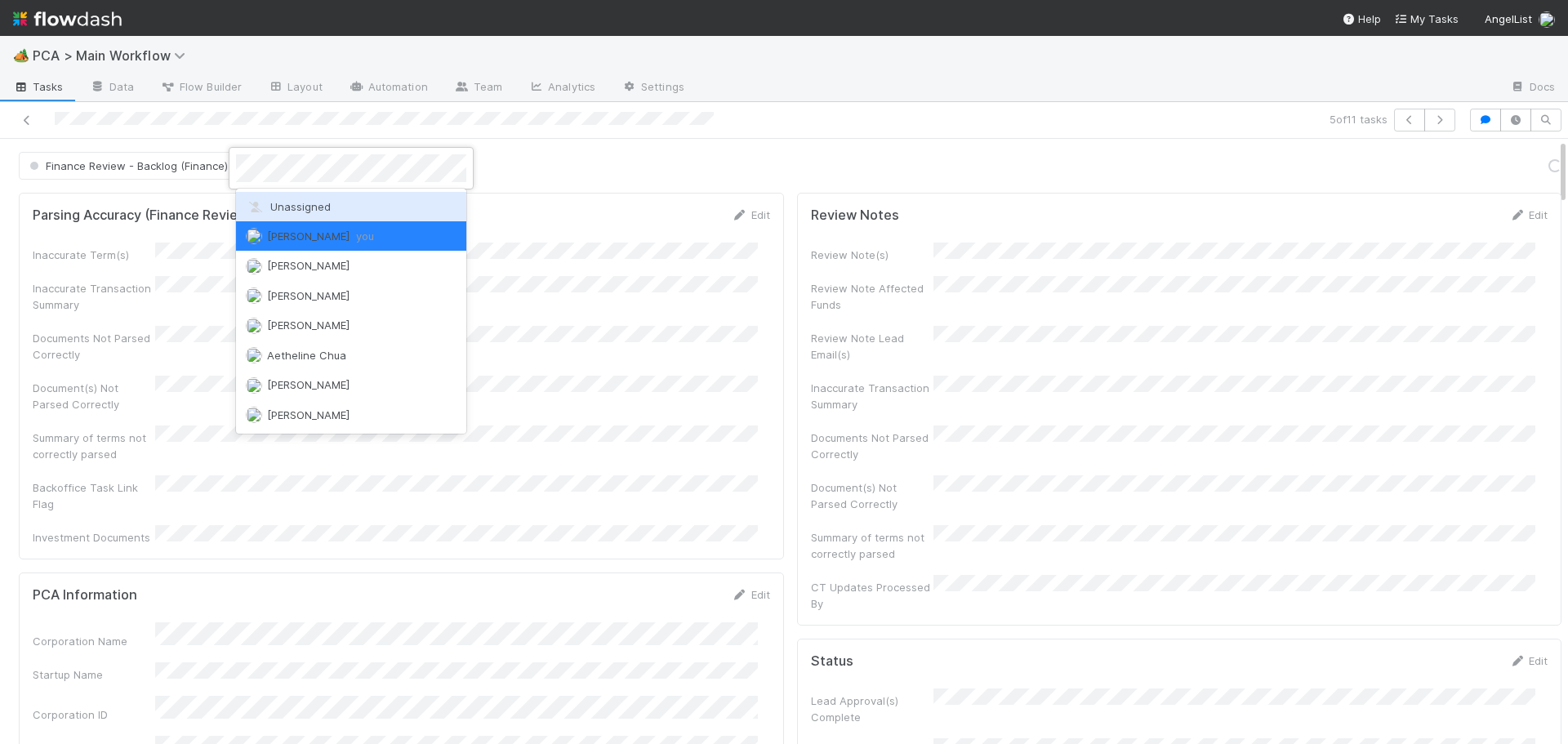
click at [304, 207] on span "Unassigned" at bounding box center [288, 207] width 85 height 13
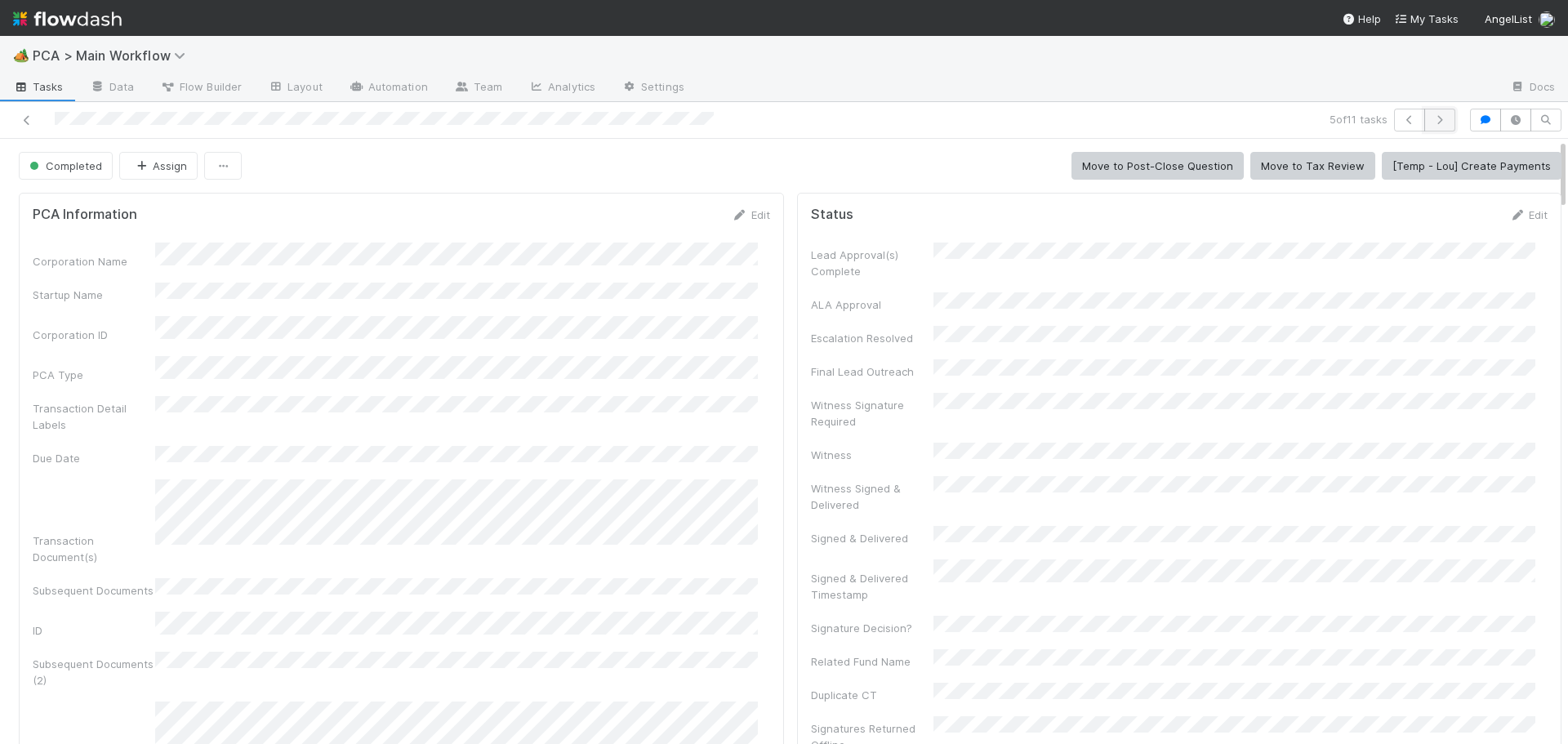
click at [1432, 116] on icon "button" at bounding box center [1440, 120] width 17 height 10
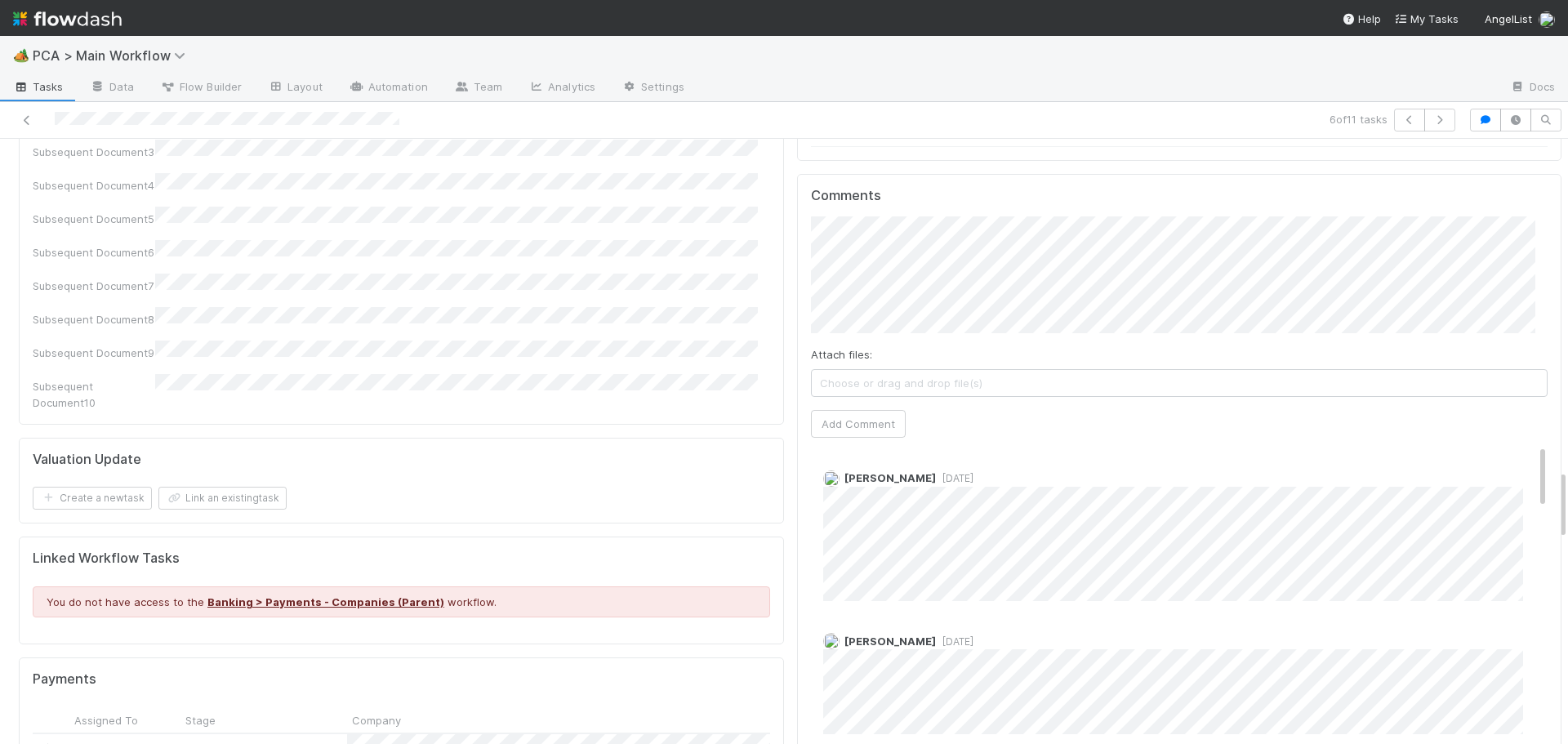
scroll to position [2842, 0]
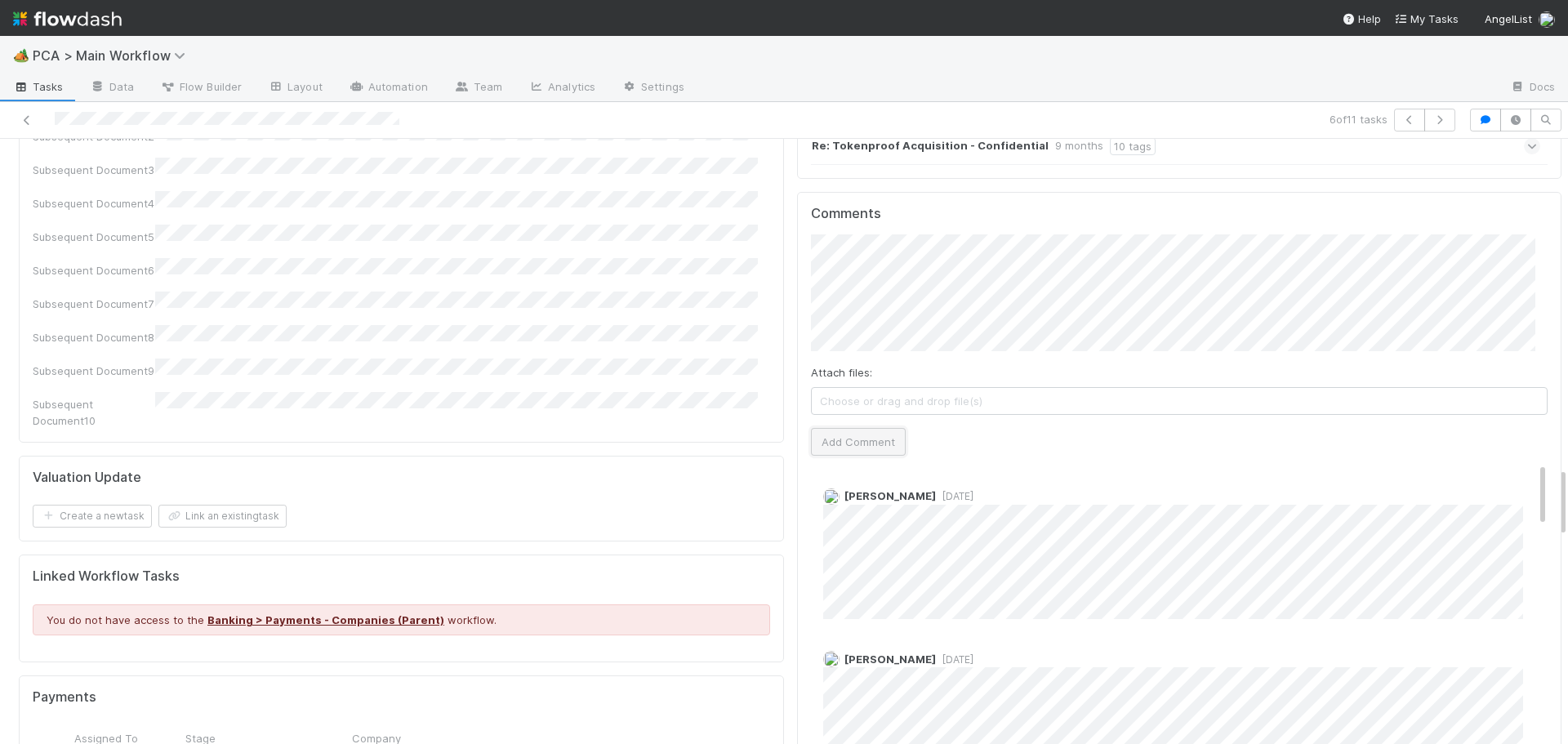
click at [854, 428] on button "Add Comment" at bounding box center [858, 442] width 95 height 28
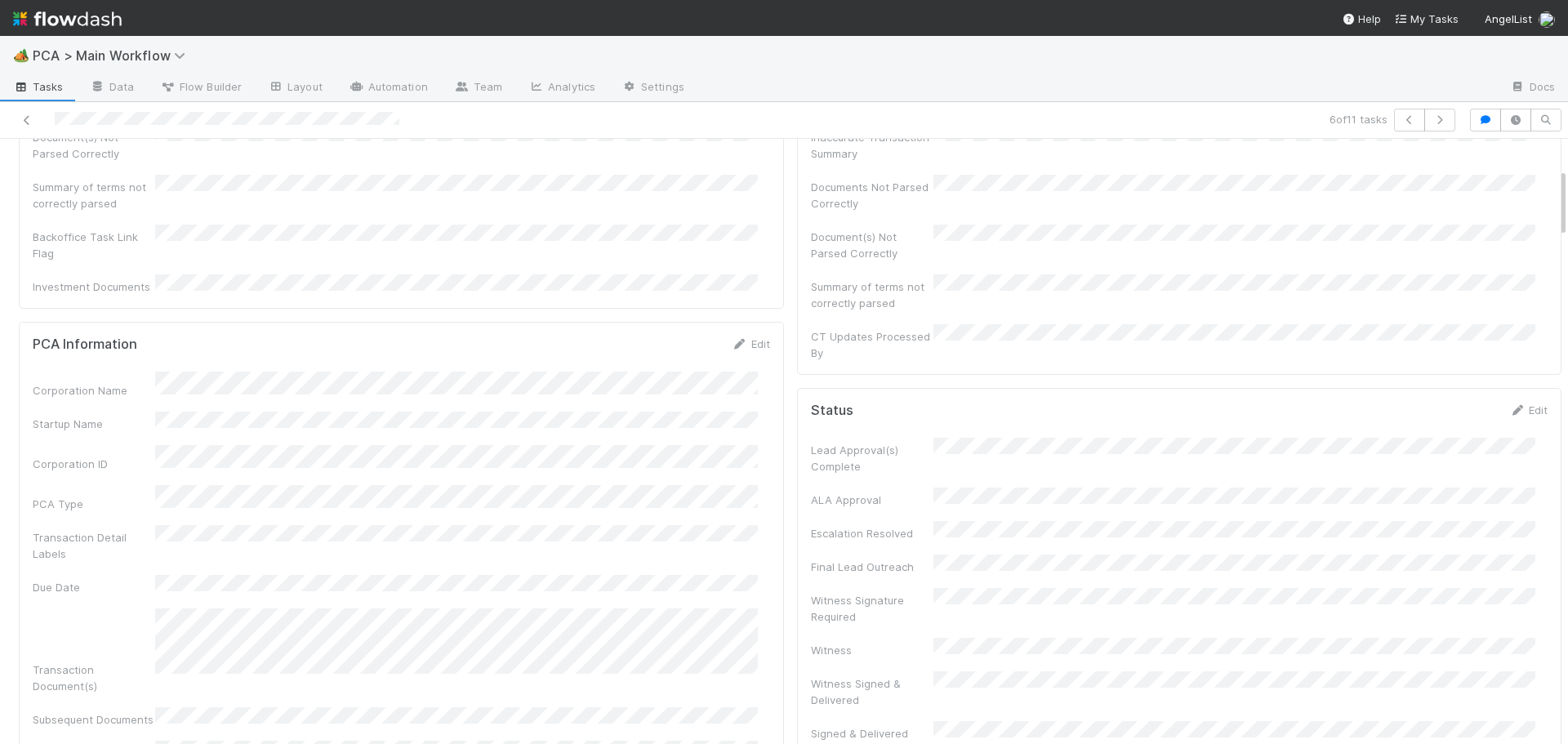
scroll to position [0, 0]
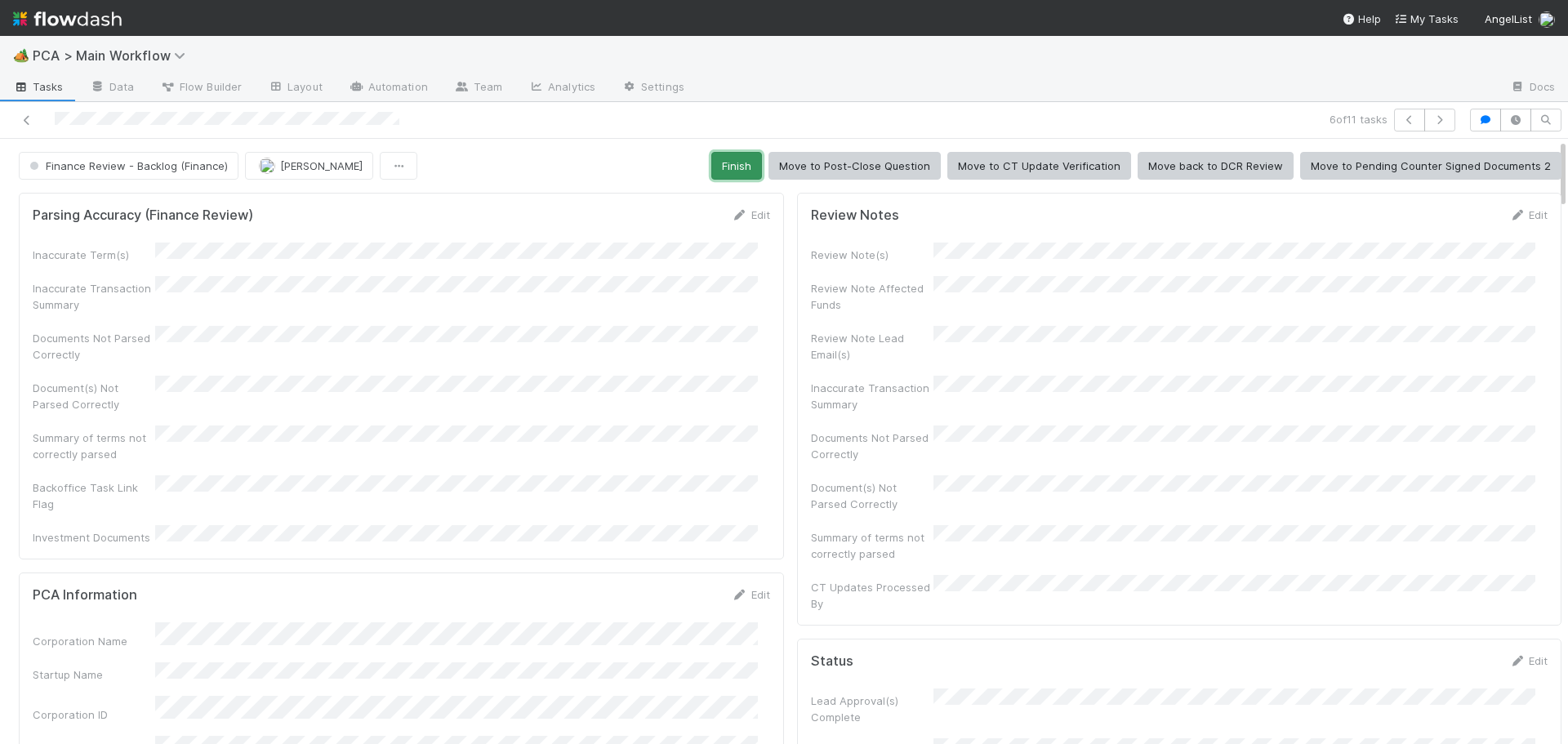
click at [732, 161] on button "Finish" at bounding box center [736, 165] width 51 height 28
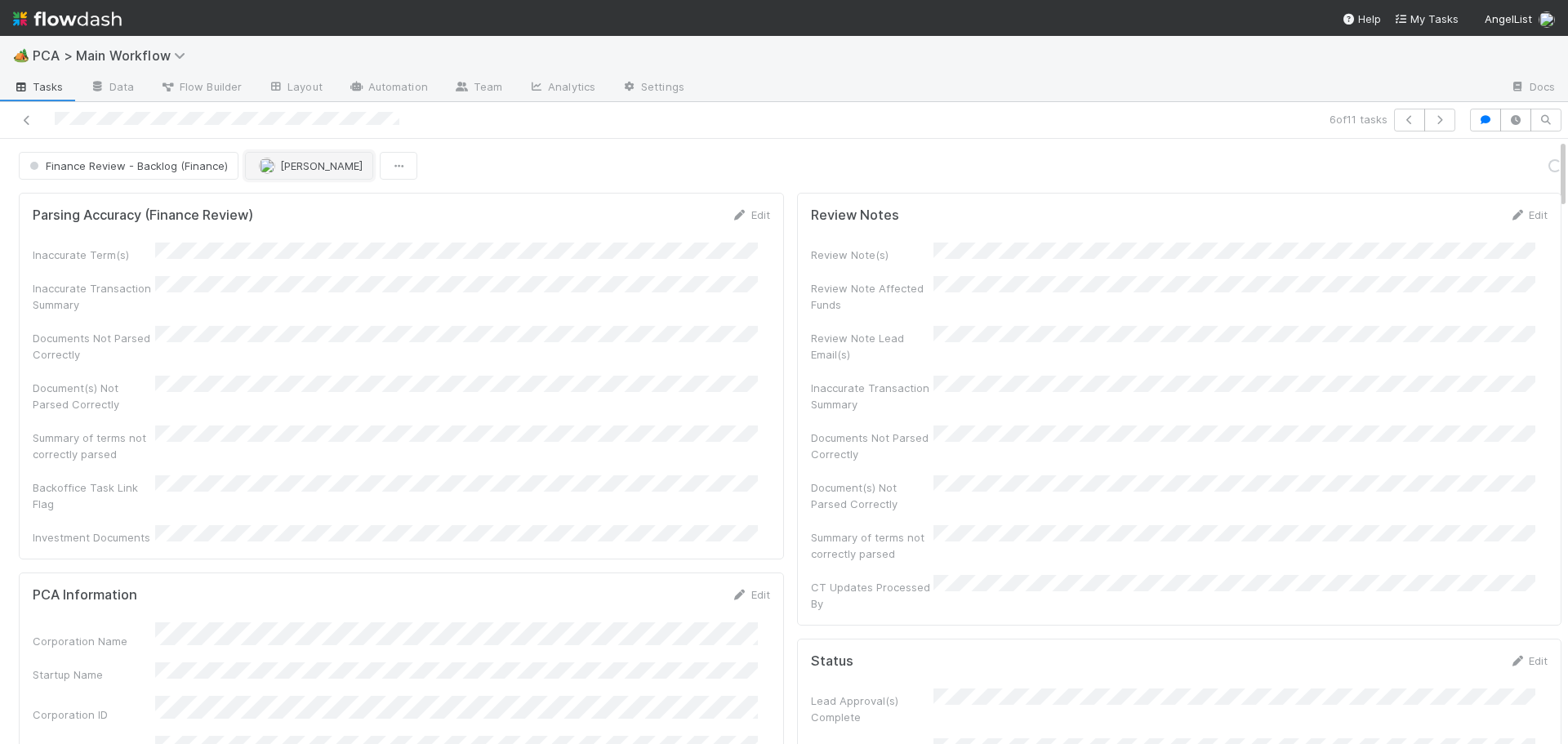
click at [297, 171] on span "Don Walker" at bounding box center [321, 165] width 82 height 13
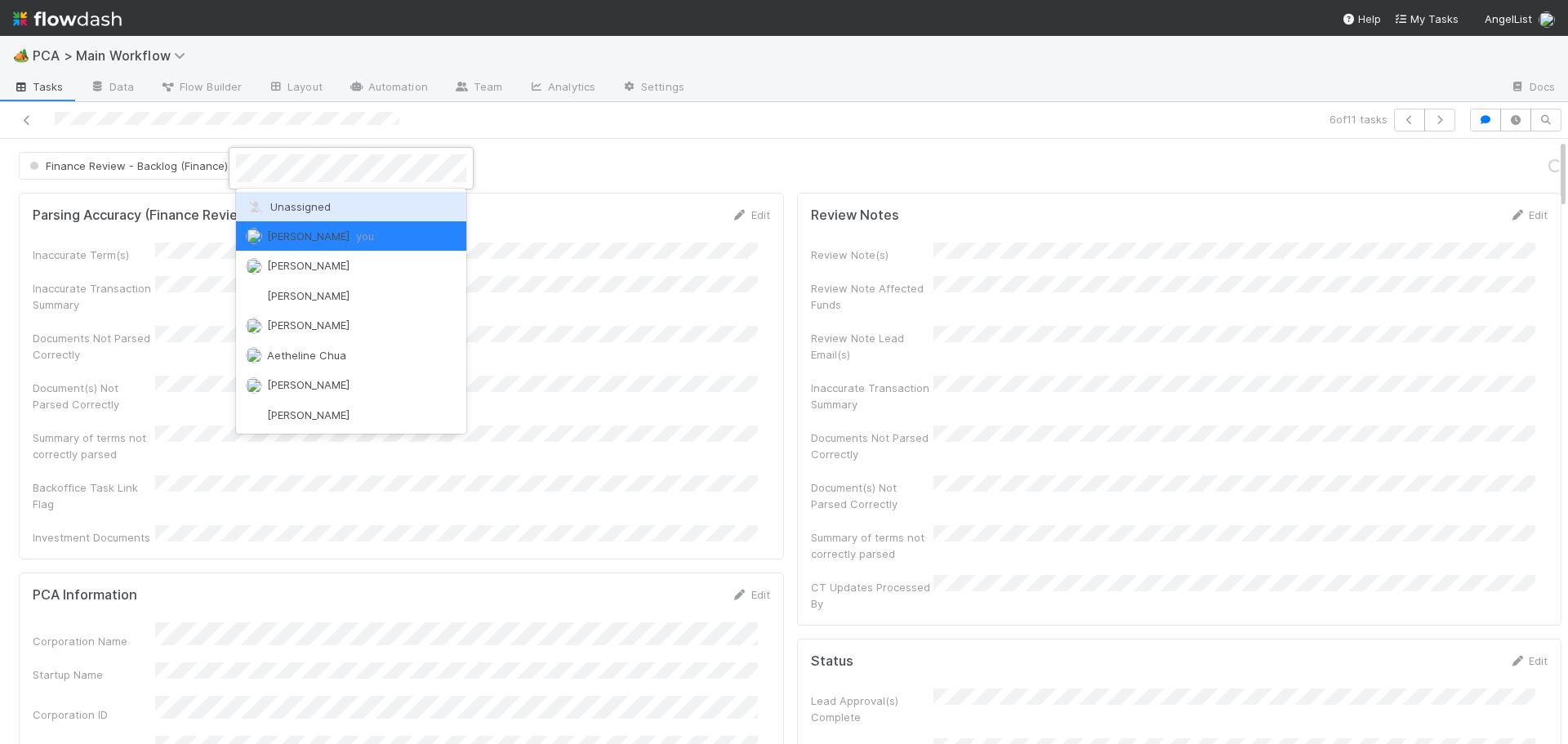
click at [298, 217] on div "Unassigned" at bounding box center [351, 207] width 230 height 30
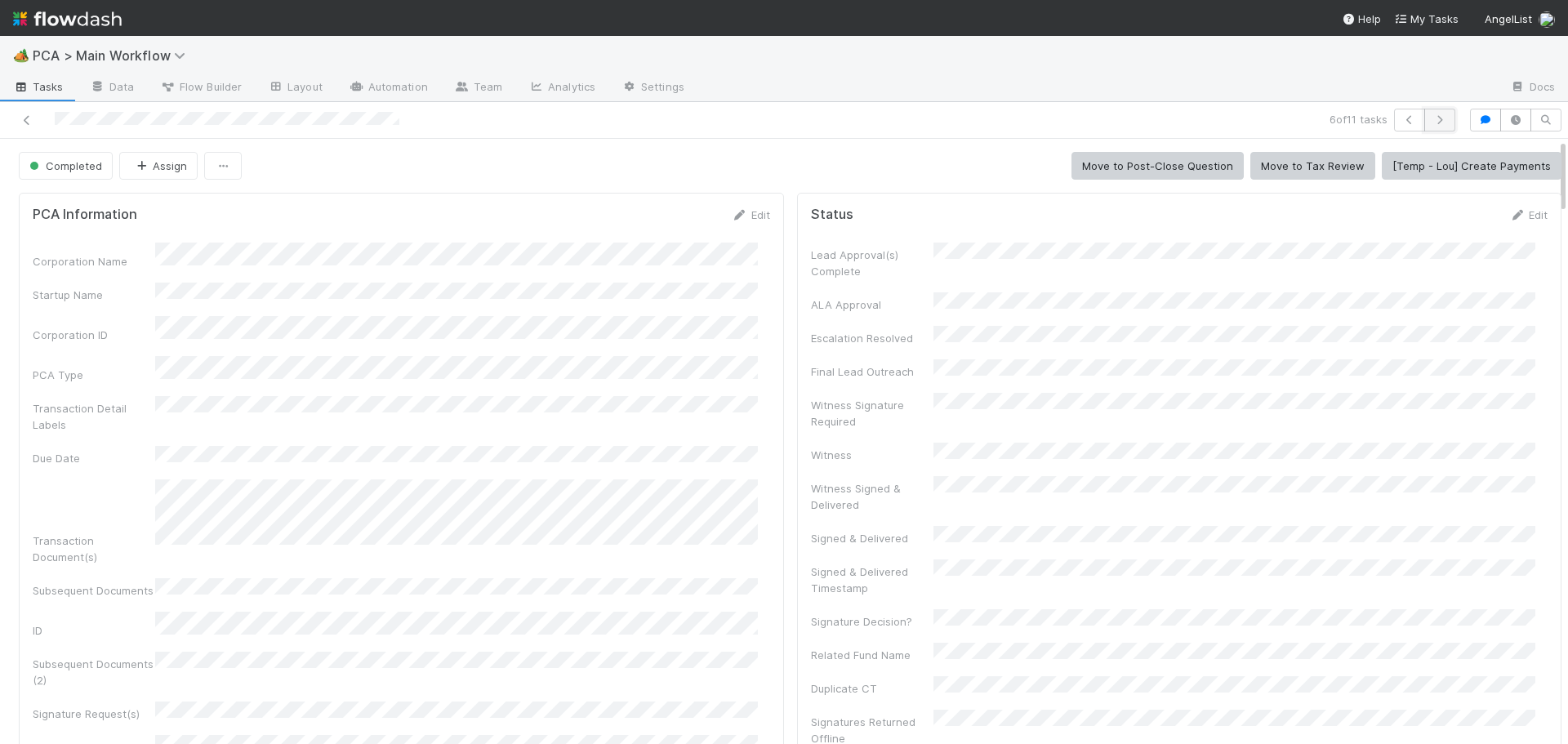
click at [1432, 123] on icon "button" at bounding box center [1440, 120] width 17 height 10
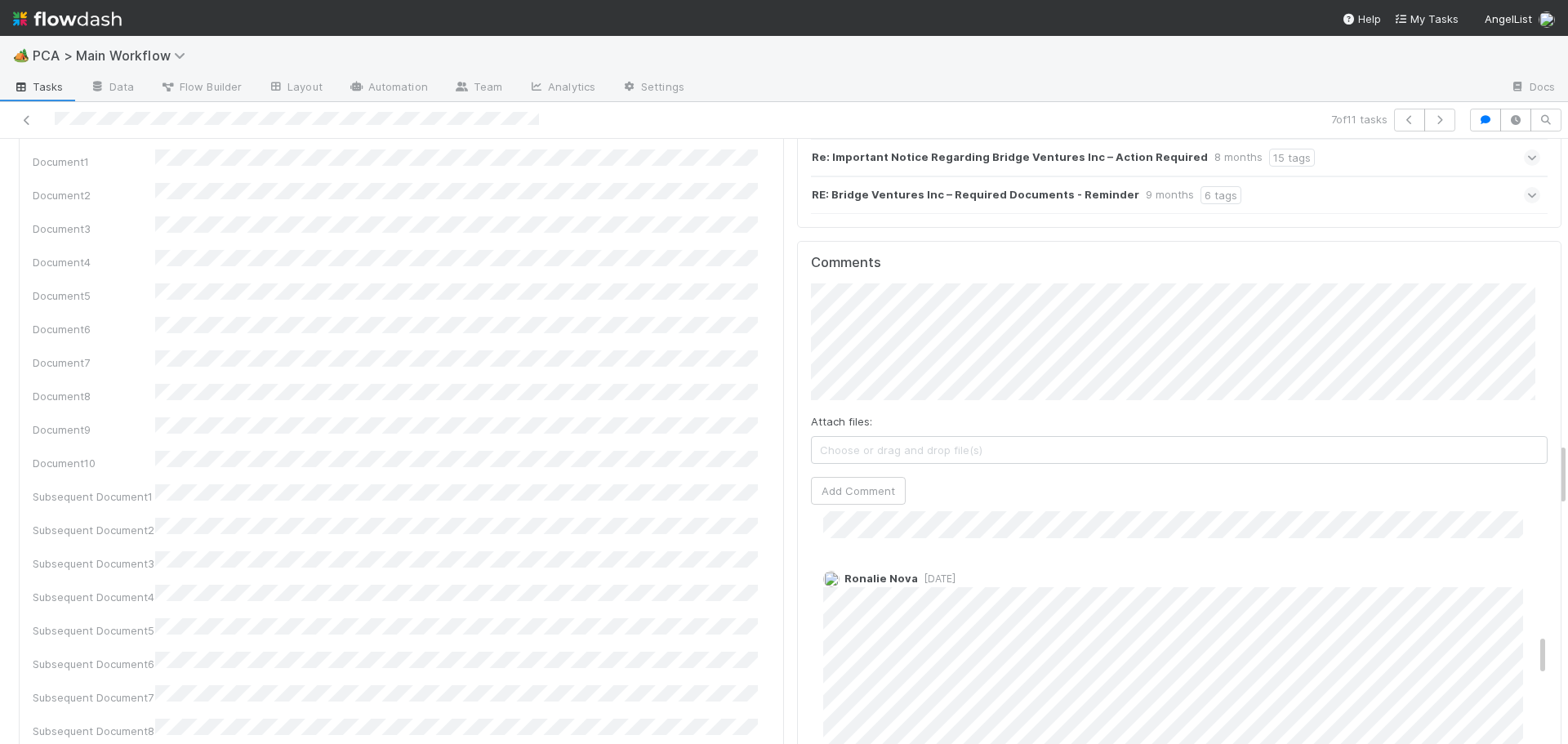
scroll to position [899, 0]
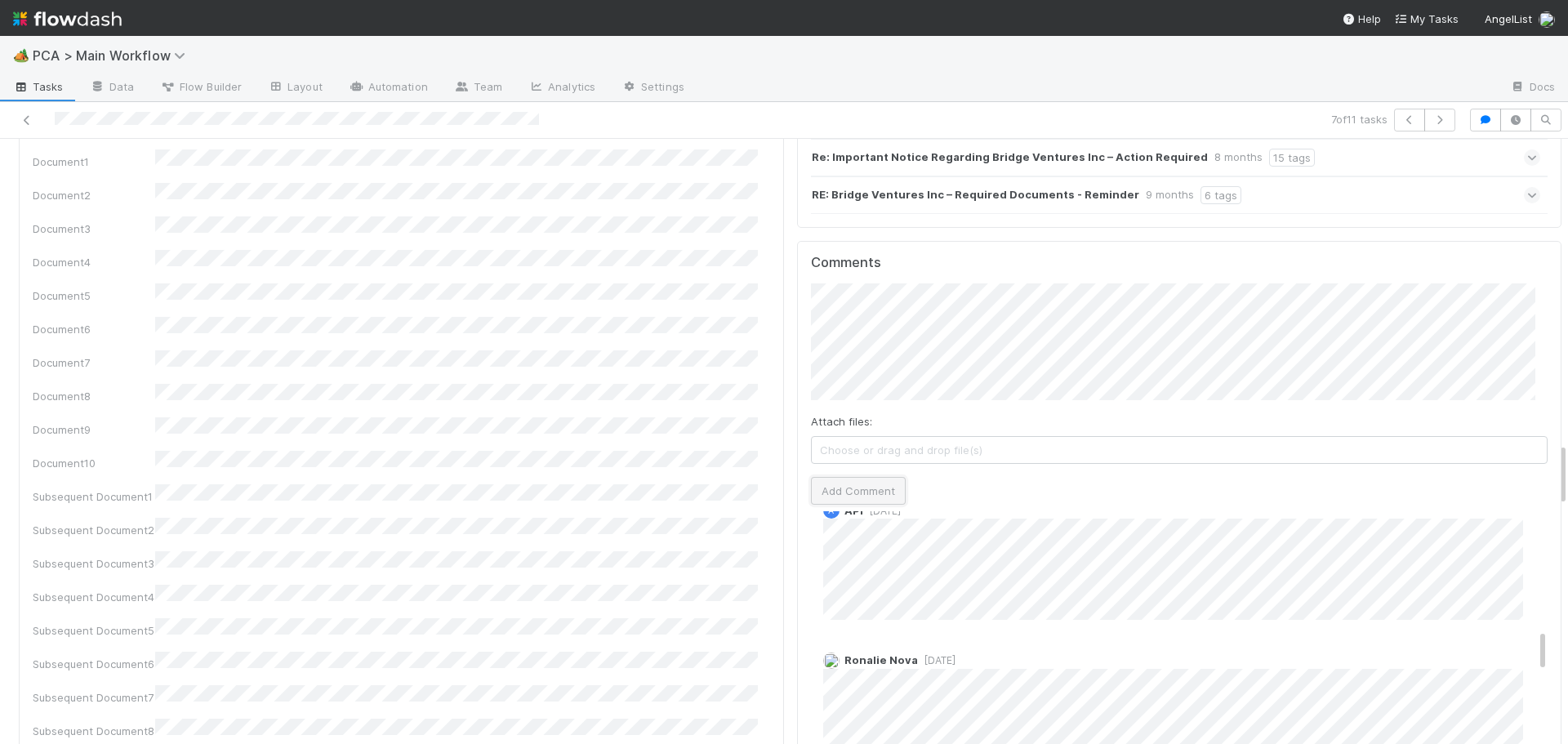
click at [843, 477] on button "Add Comment" at bounding box center [858, 491] width 95 height 28
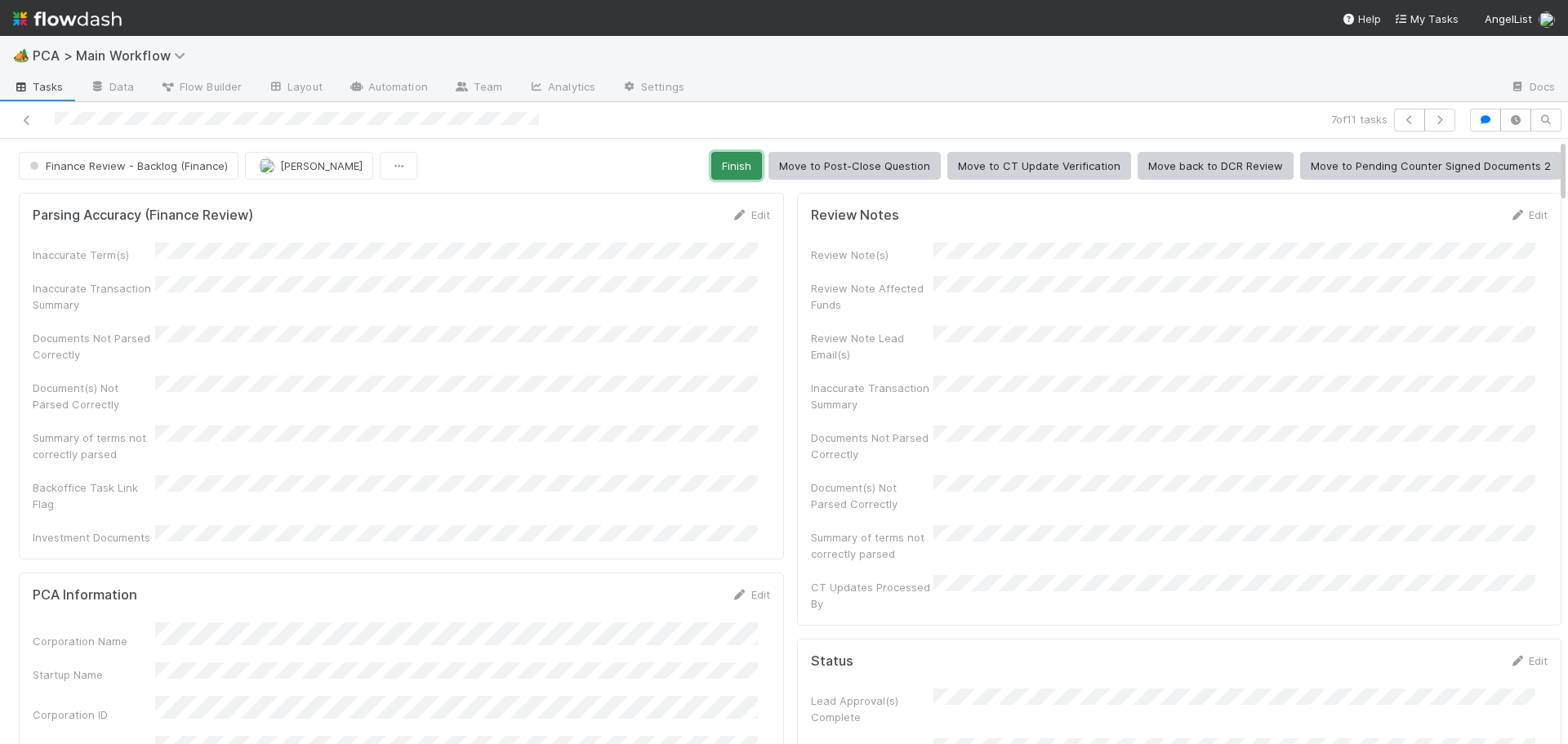
click at [728, 165] on button "Finish" at bounding box center [736, 165] width 51 height 28
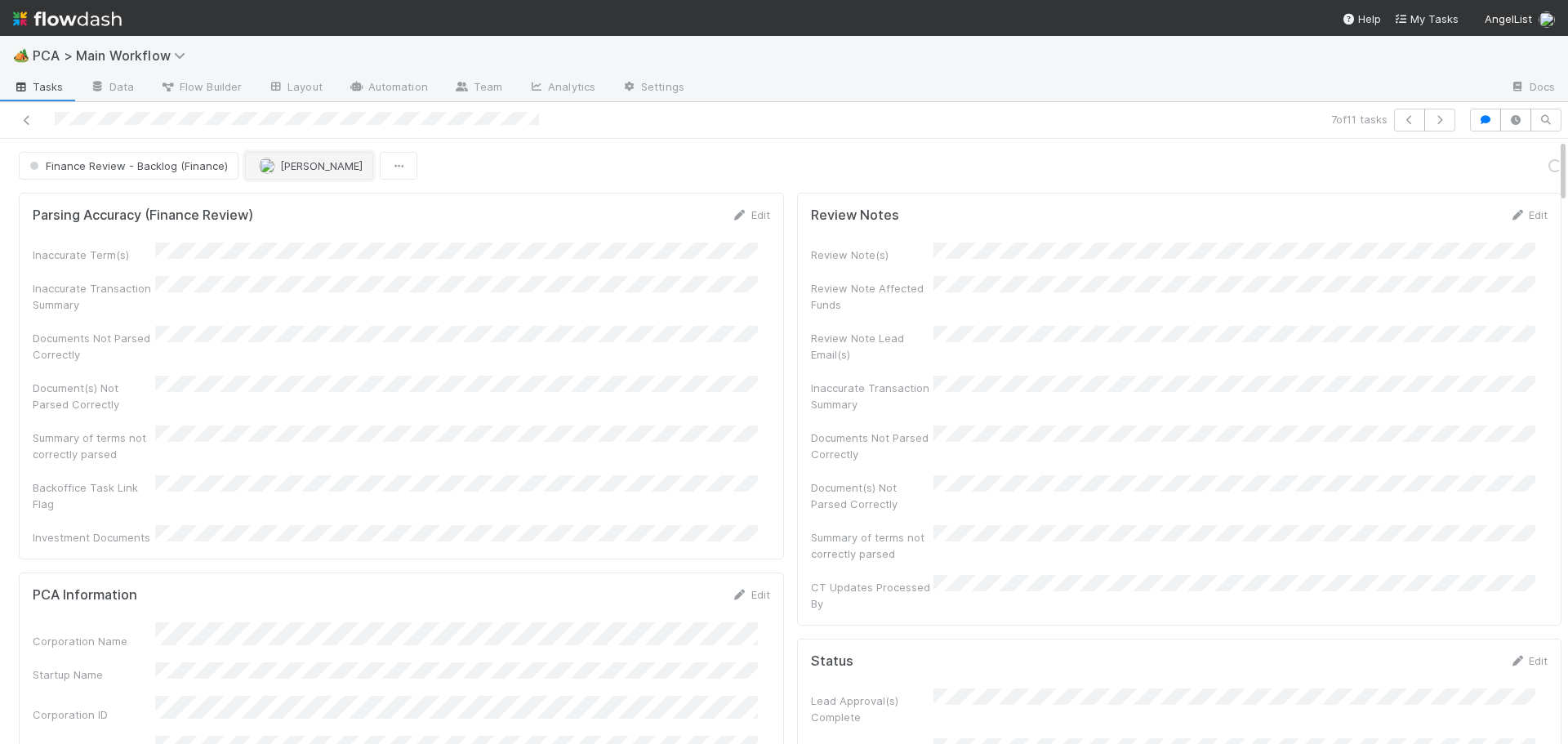
click at [286, 162] on span "Don Walker" at bounding box center [321, 165] width 82 height 13
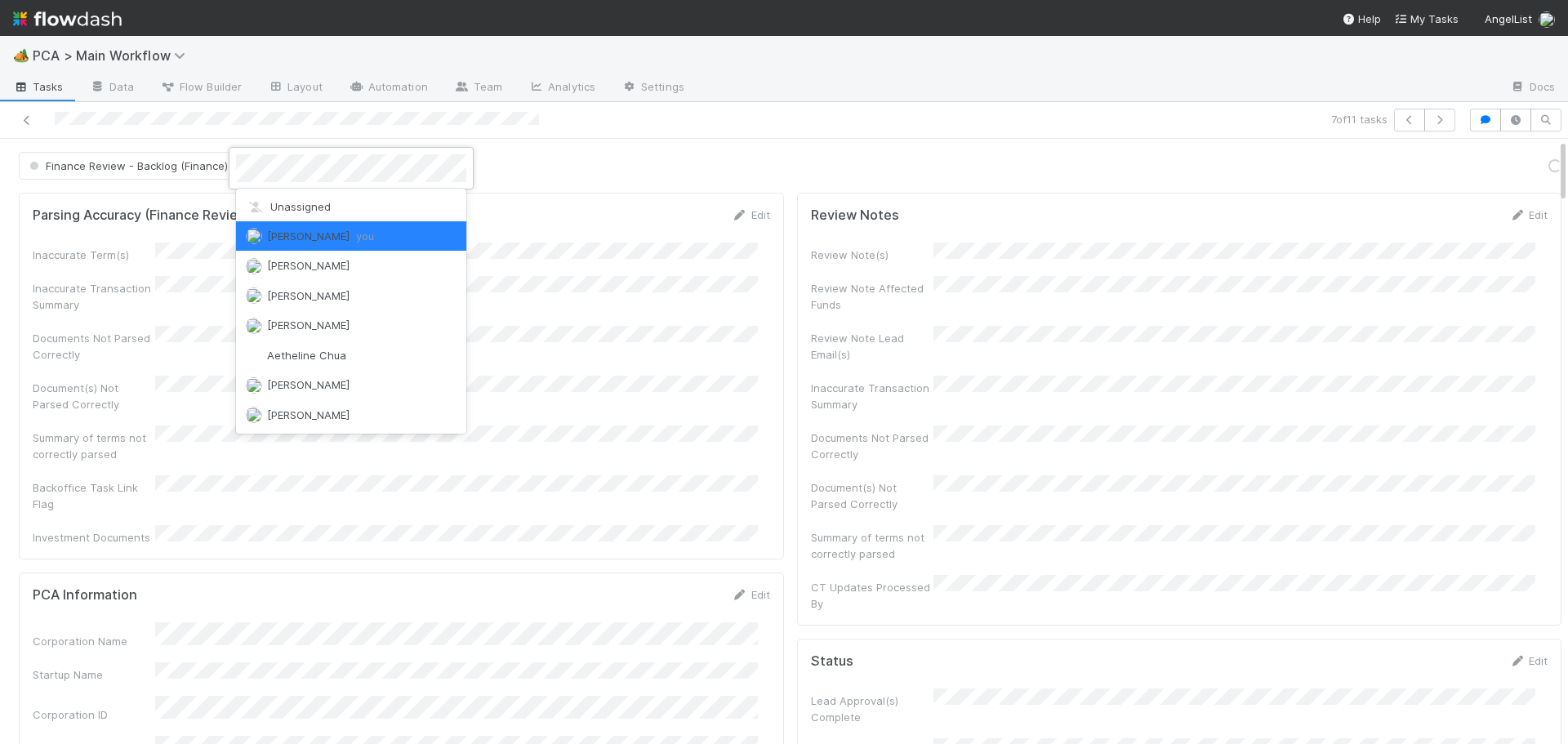
click at [282, 211] on span "Unassigned" at bounding box center [288, 207] width 85 height 13
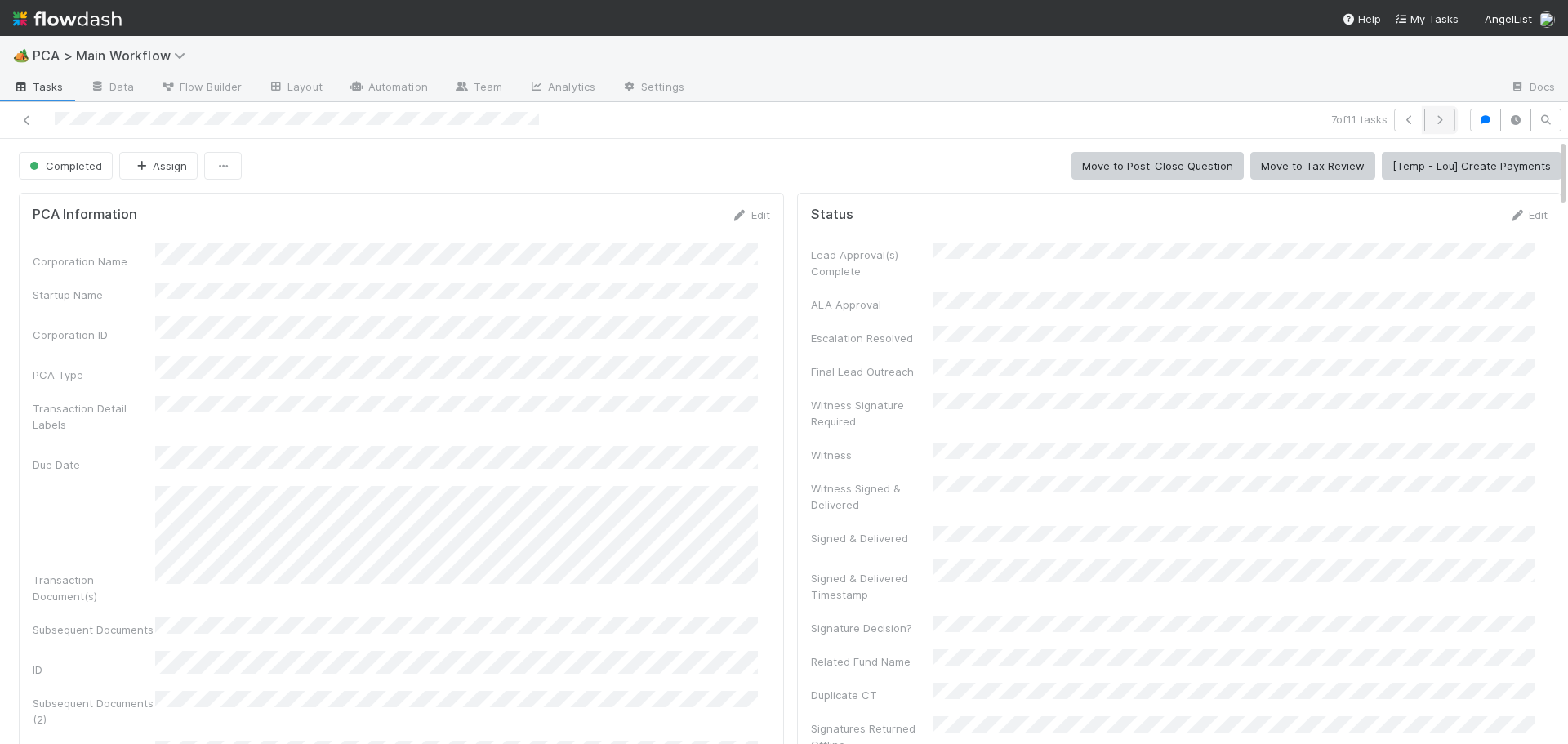
click at [1434, 120] on icon "button" at bounding box center [1440, 120] width 17 height 10
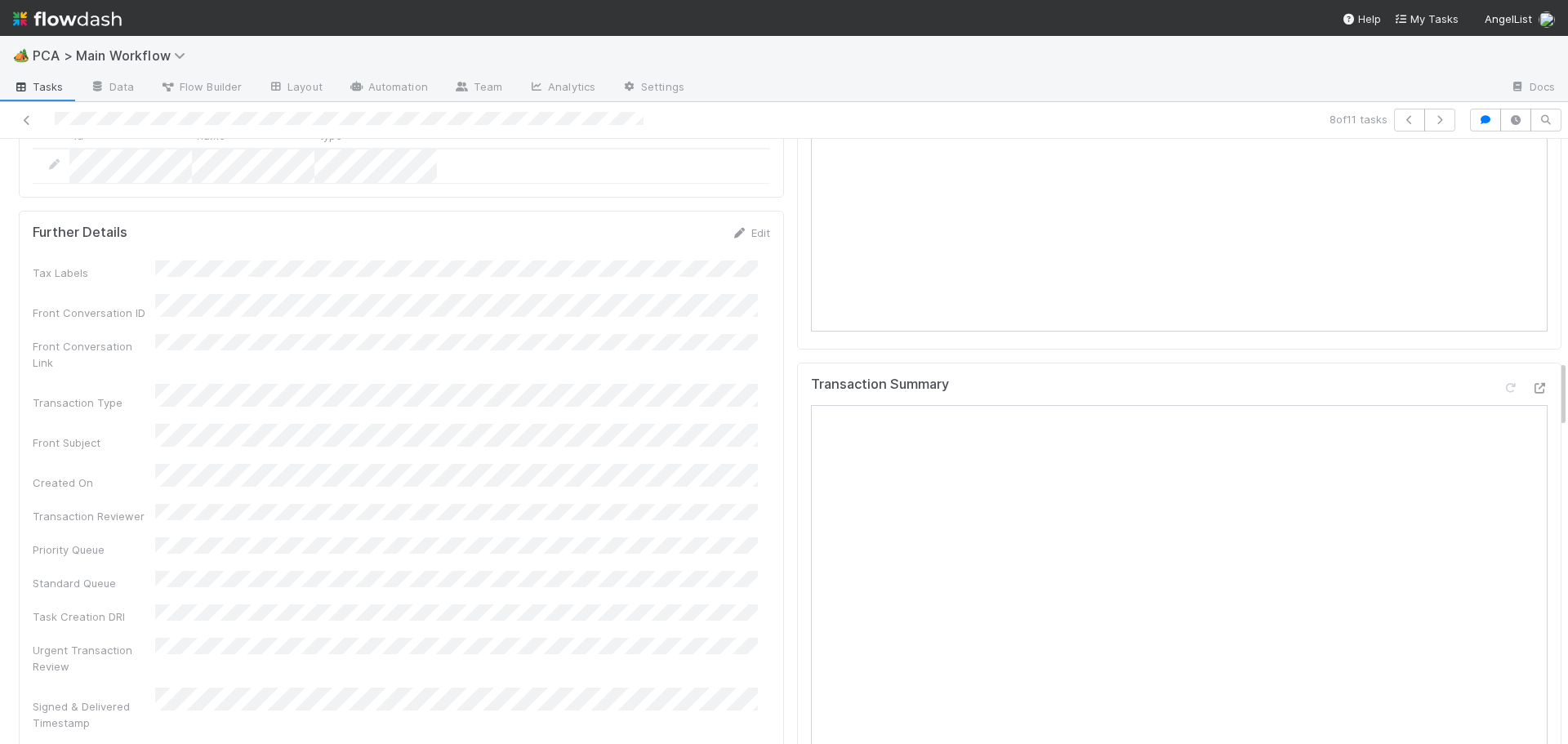
scroll to position [1961, 0]
drag, startPoint x: 1517, startPoint y: 266, endPoint x: 1484, endPoint y: 265, distance: 33.0
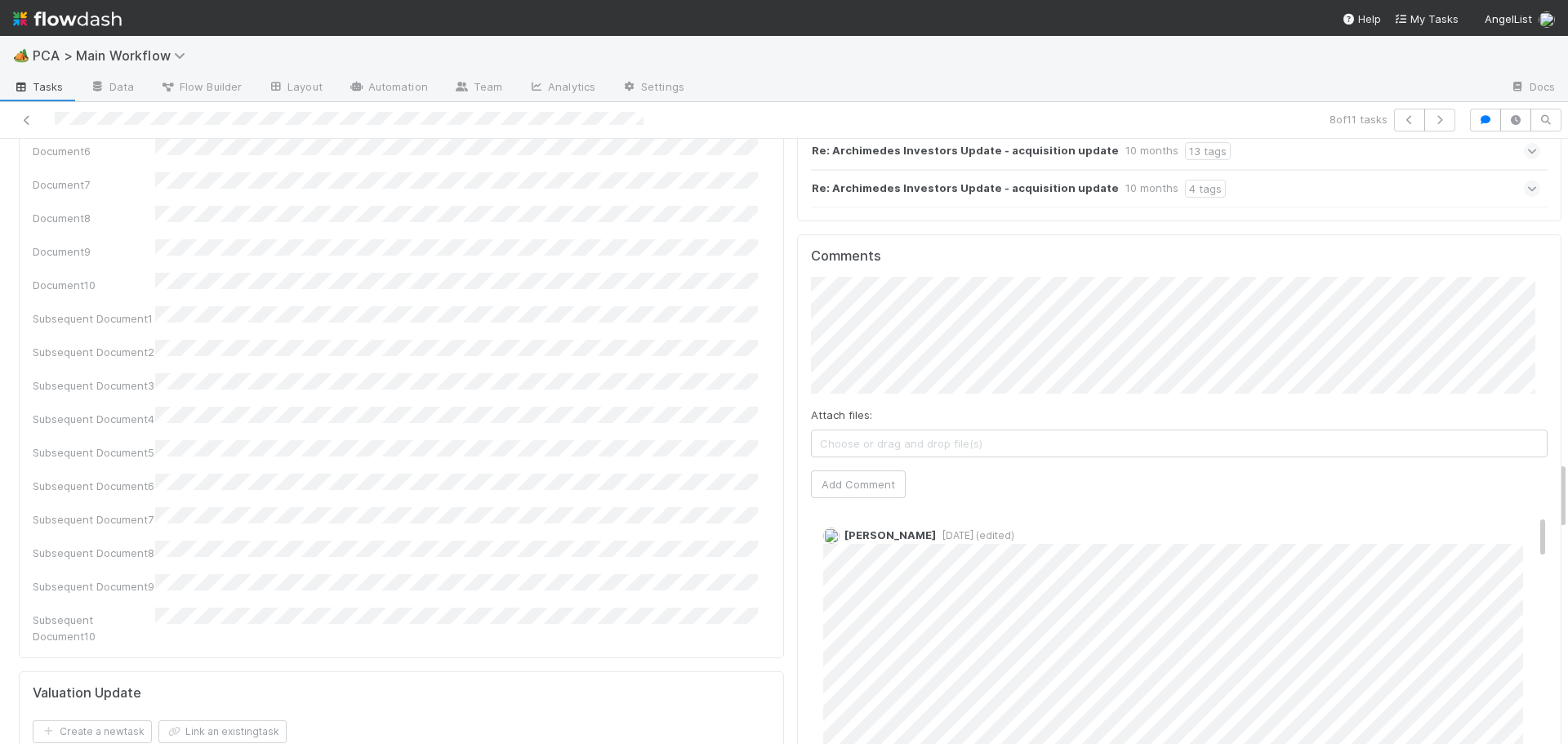
scroll to position [0, 0]
click at [830, 470] on button "Add Comment" at bounding box center [858, 484] width 95 height 28
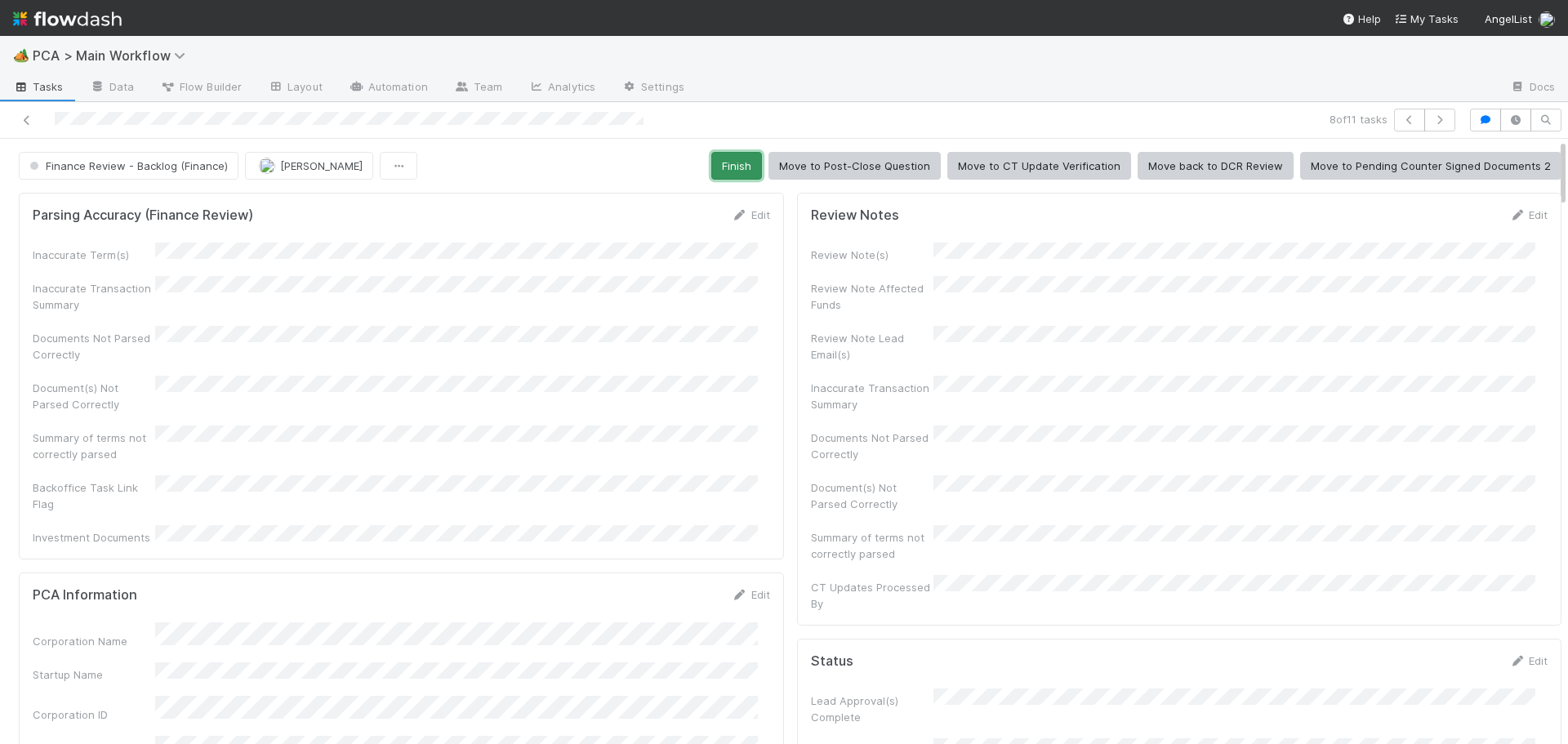
click at [731, 167] on button "Finish" at bounding box center [736, 165] width 51 height 28
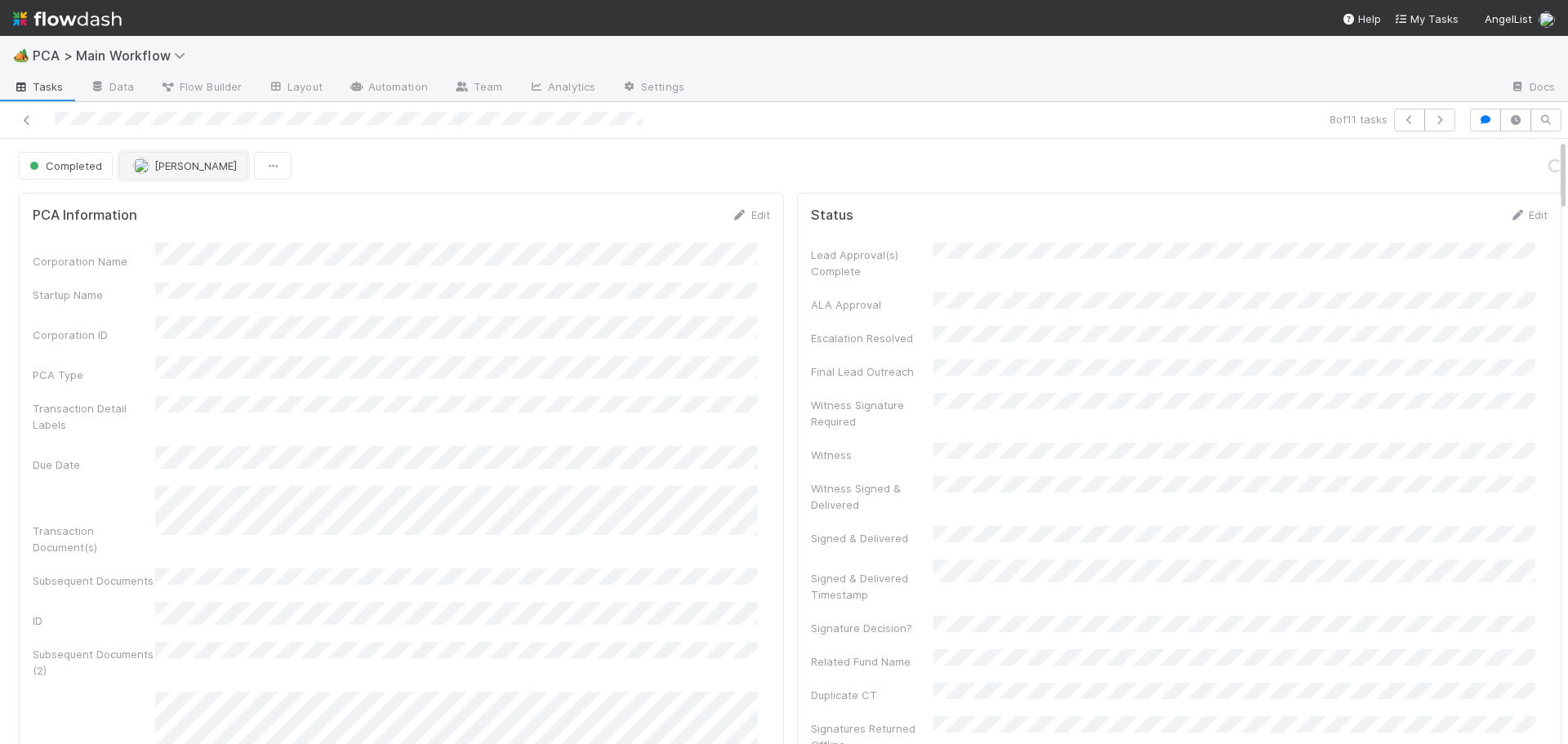
click at [197, 163] on span "Don Walker" at bounding box center [195, 165] width 82 height 13
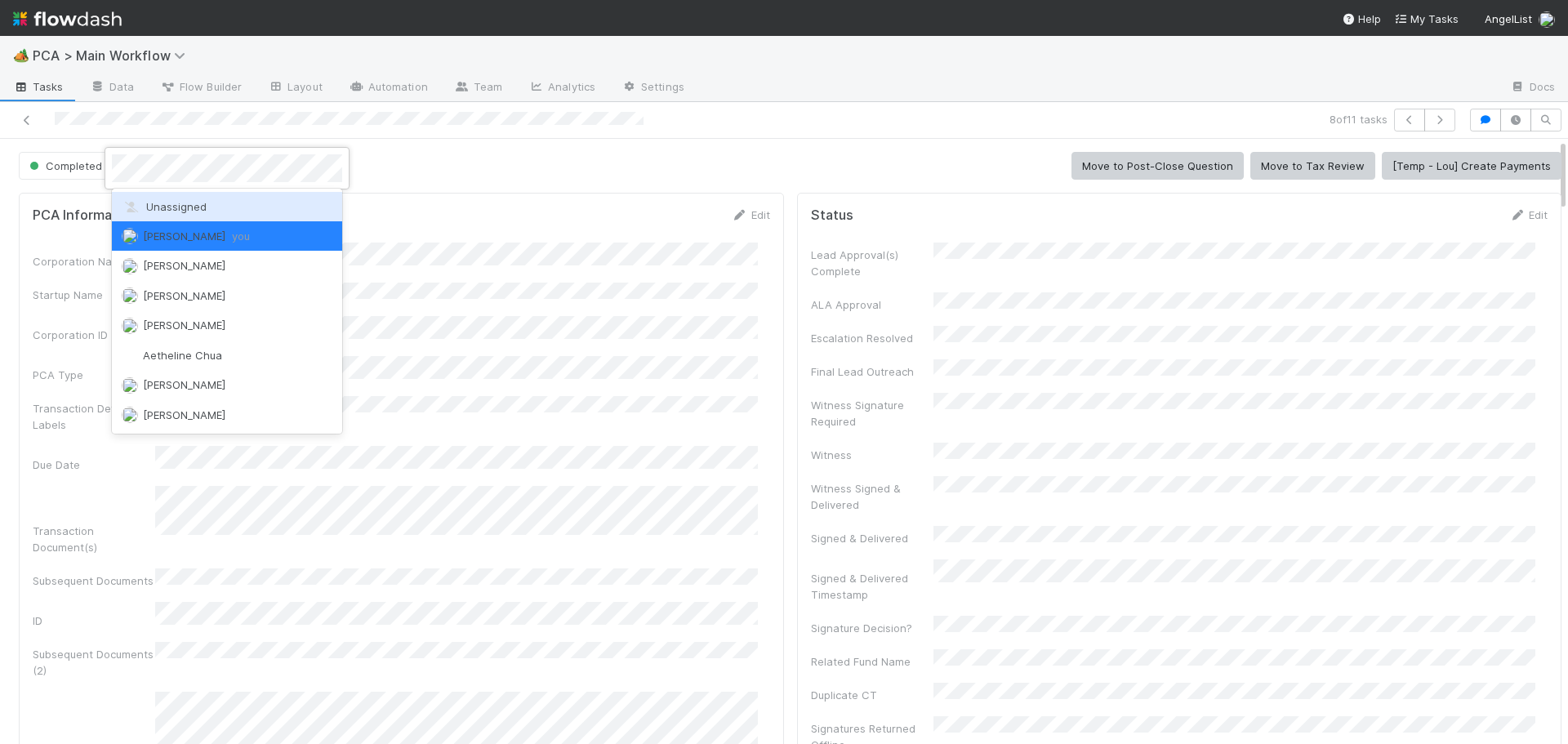
click at [185, 204] on span "Unassigned" at bounding box center [164, 207] width 85 height 13
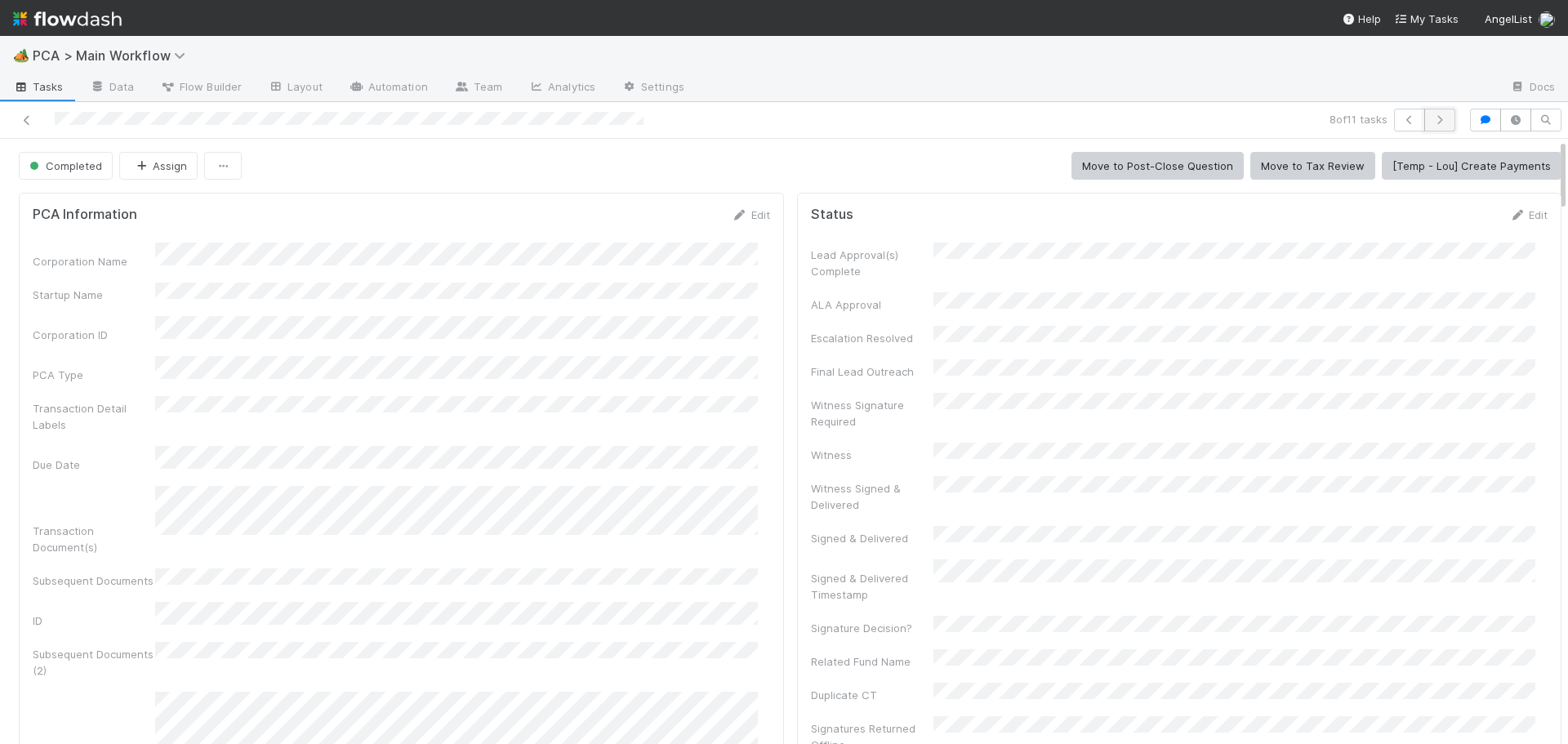
click at [1432, 119] on icon "button" at bounding box center [1440, 120] width 17 height 10
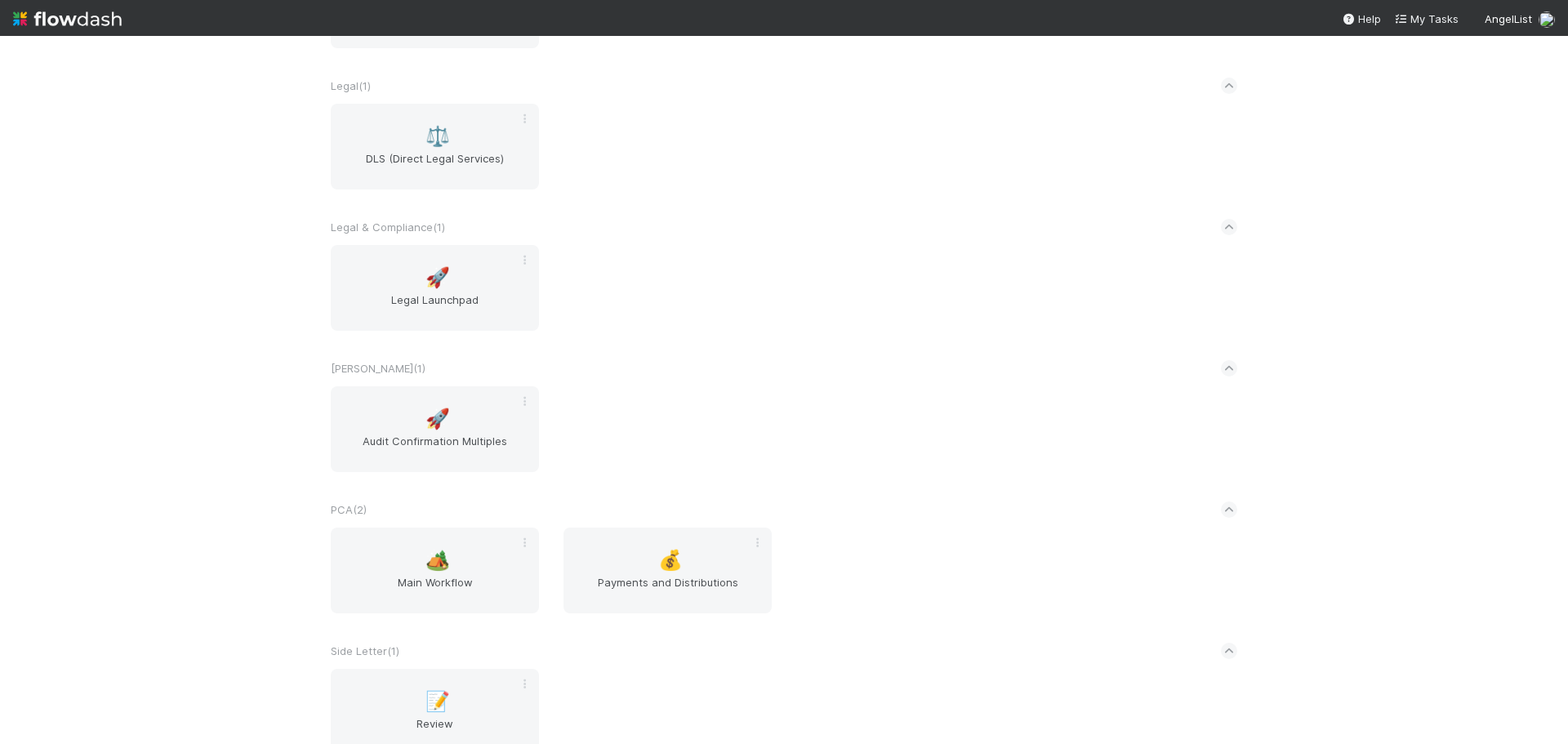
scroll to position [2451, 0]
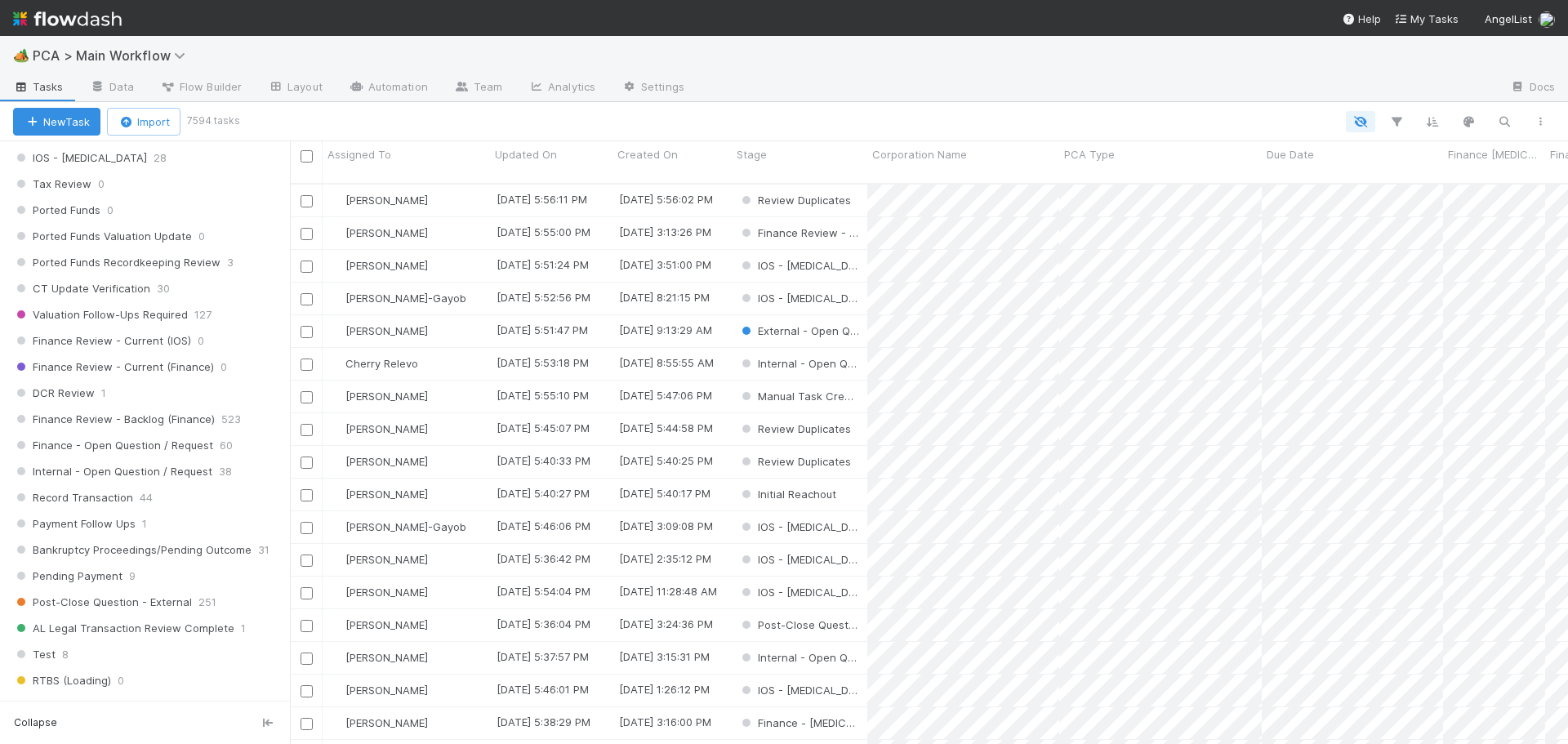
scroll to position [1062, 0]
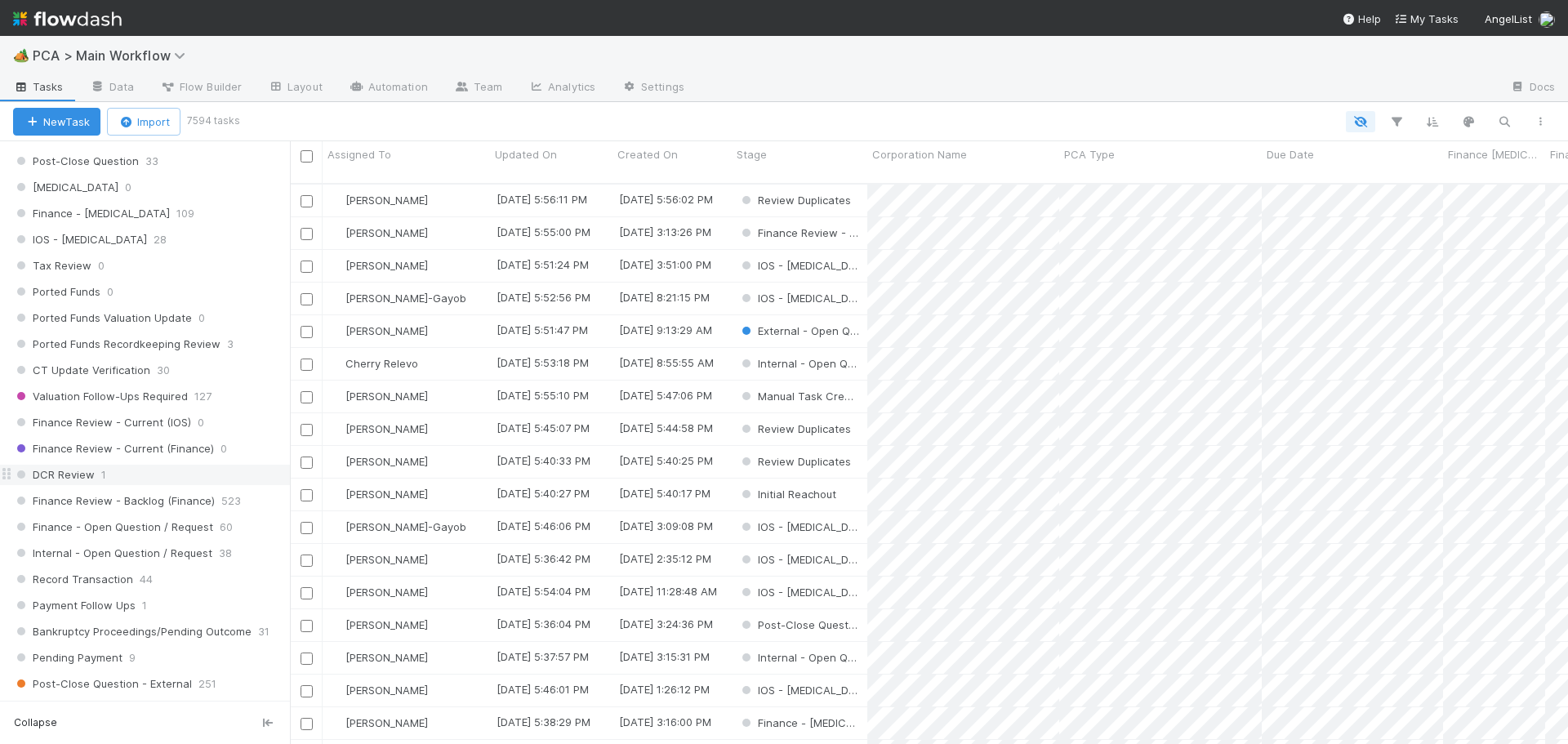
click at [124, 473] on div "DCR Review 1" at bounding box center [152, 475] width 277 height 20
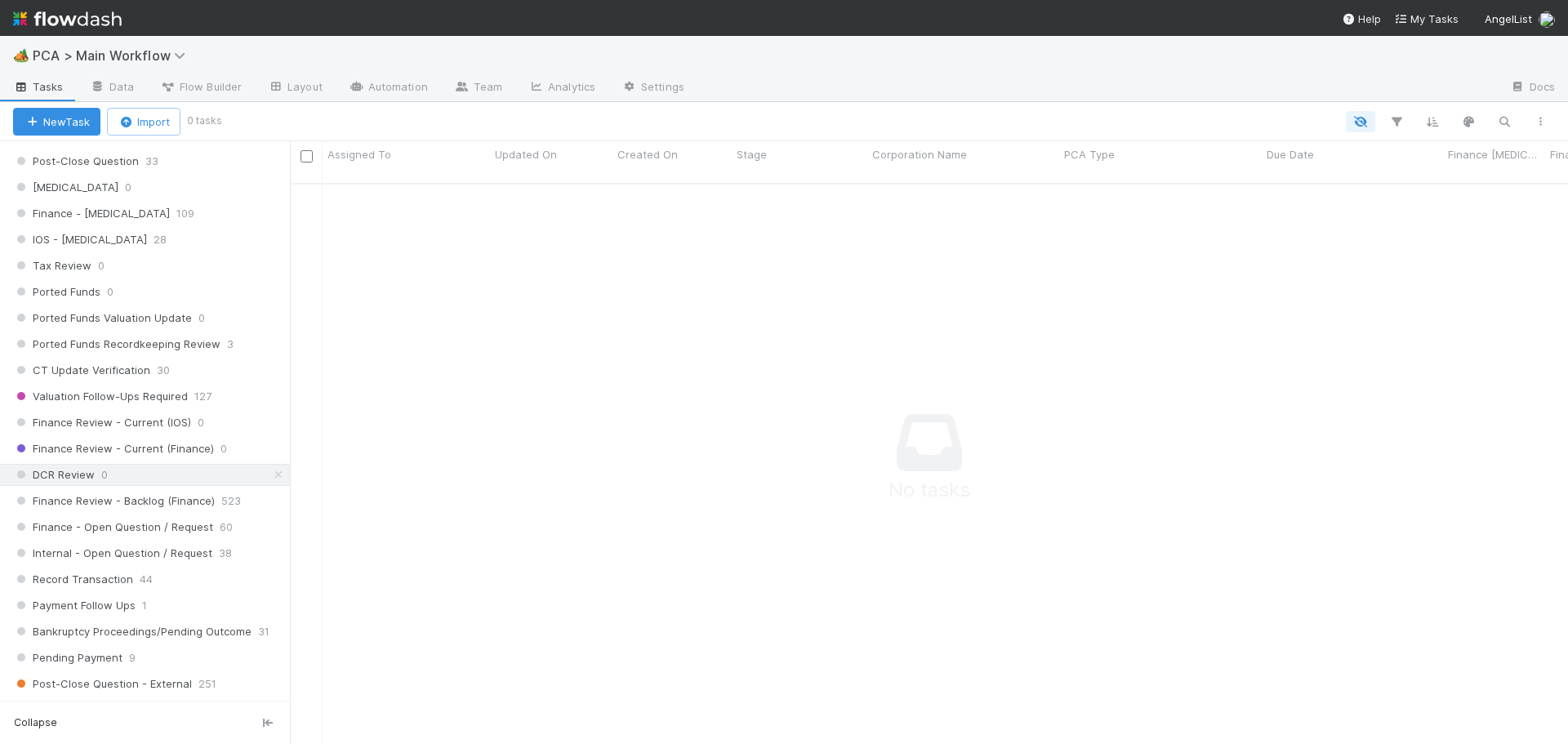
scroll to position [13, 13]
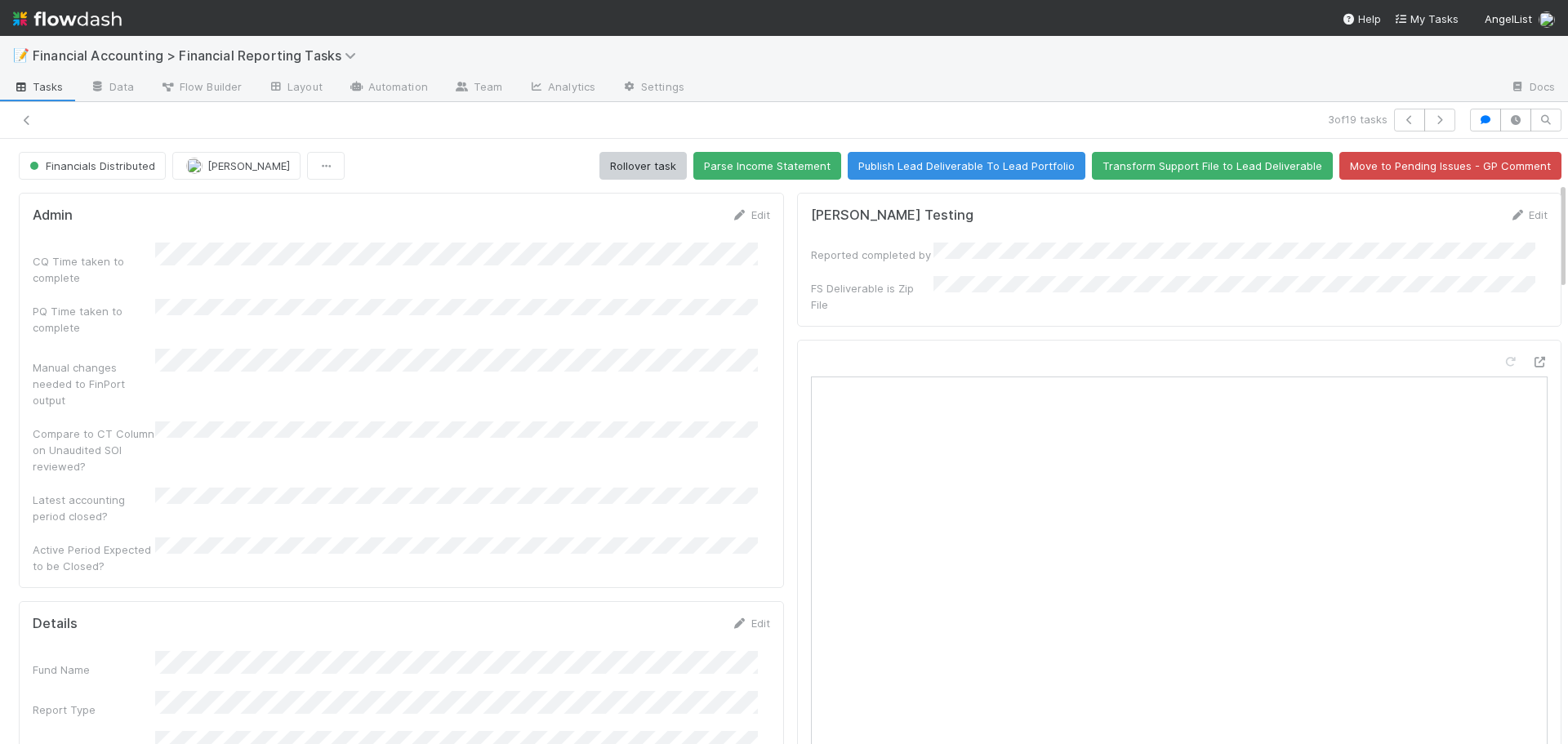
scroll to position [245, 0]
